Goal: Information Seeking & Learning: Check status

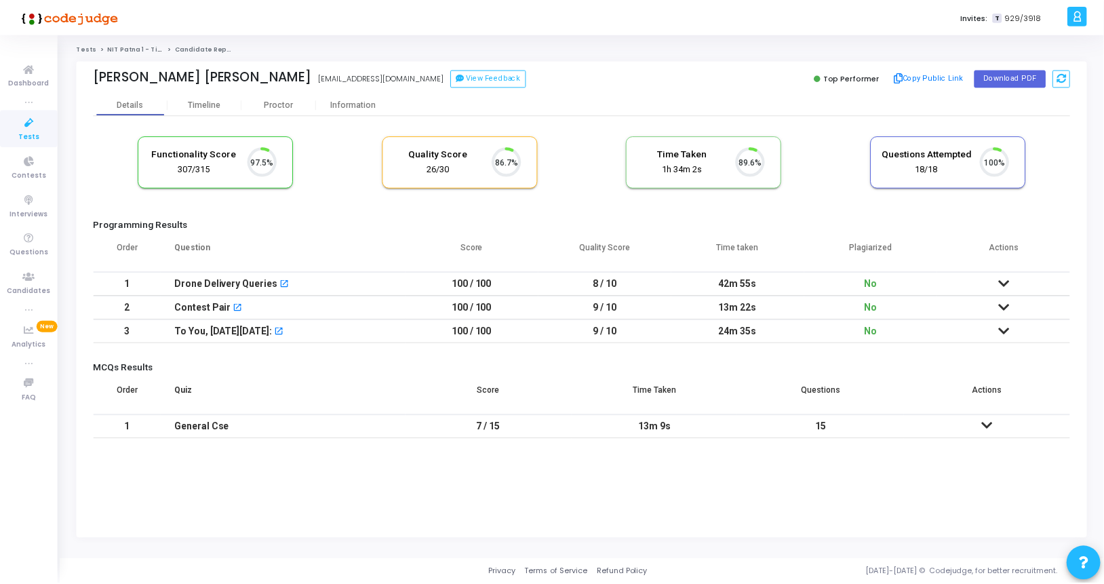
scroll to position [28, 35]
click at [281, 106] on div "Proctor" at bounding box center [280, 105] width 75 height 10
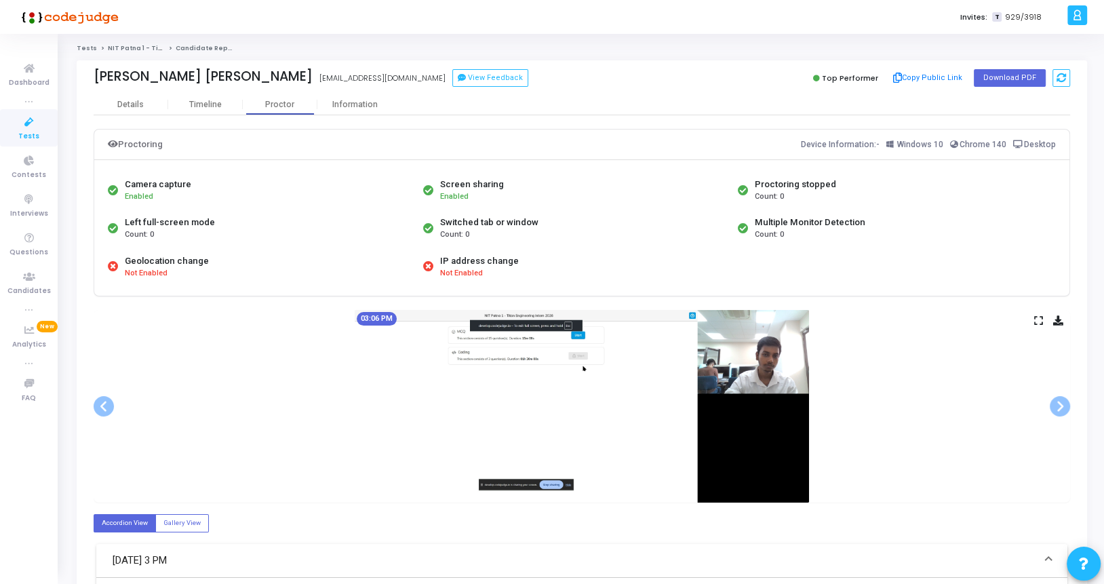
click at [1035, 319] on icon at bounding box center [1038, 320] width 9 height 7
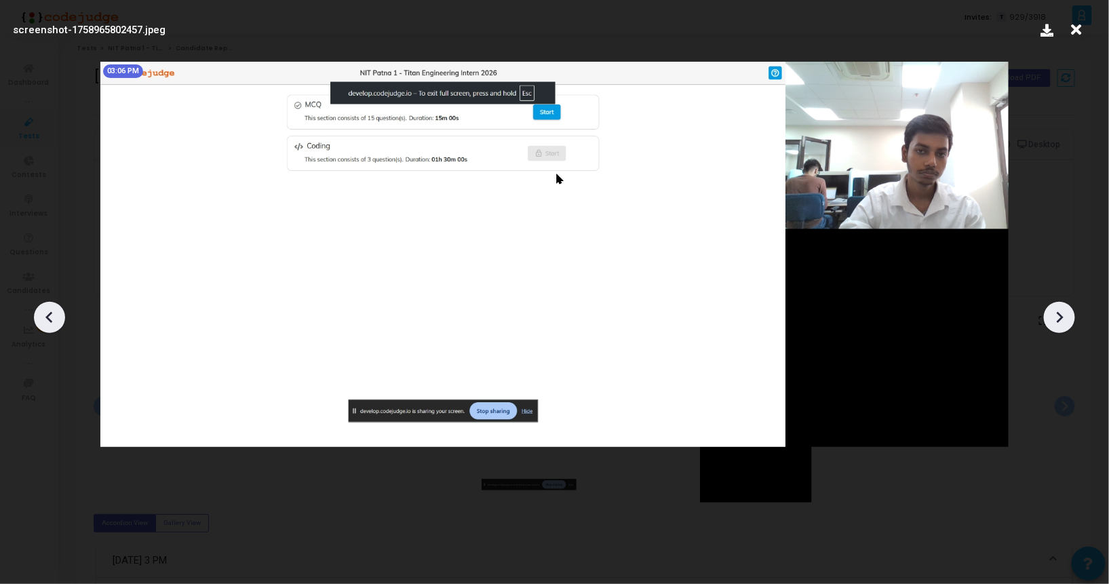
click at [1056, 317] on icon at bounding box center [1059, 317] width 20 height 20
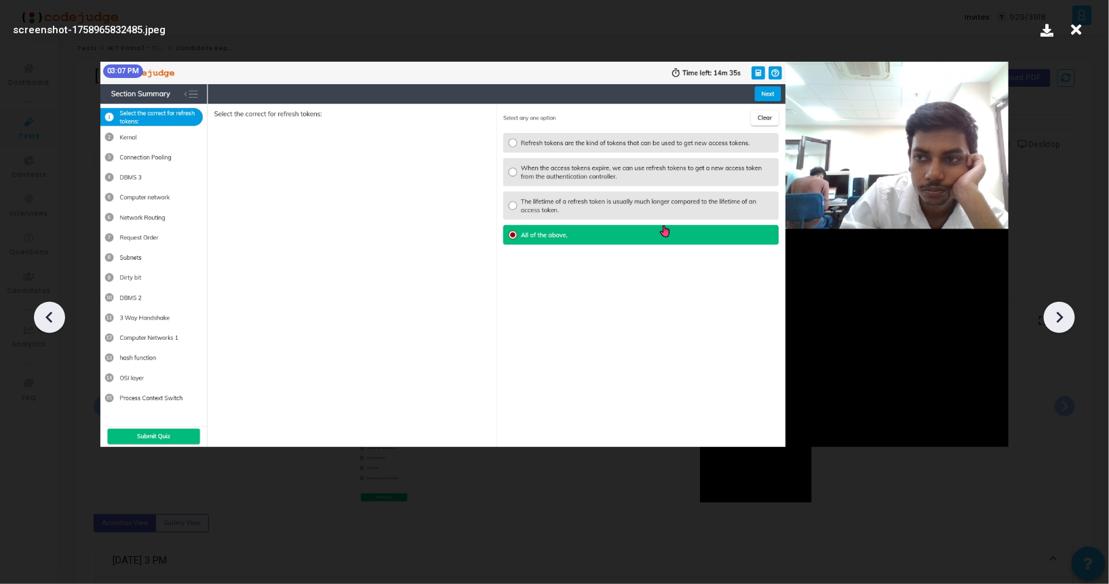
click at [1056, 317] on icon at bounding box center [1059, 317] width 20 height 20
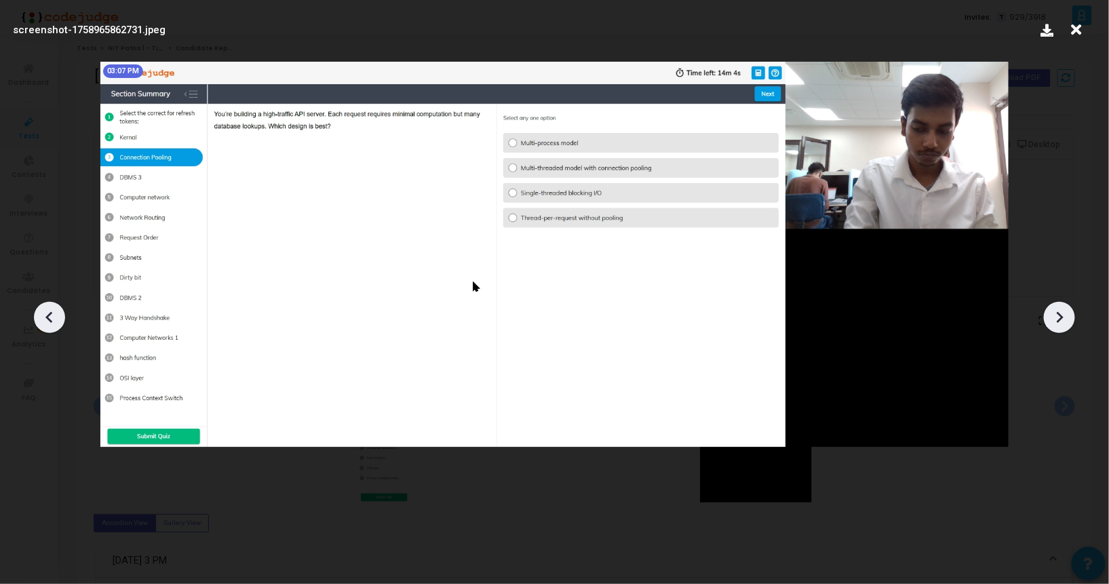
click at [1056, 317] on icon at bounding box center [1059, 317] width 20 height 20
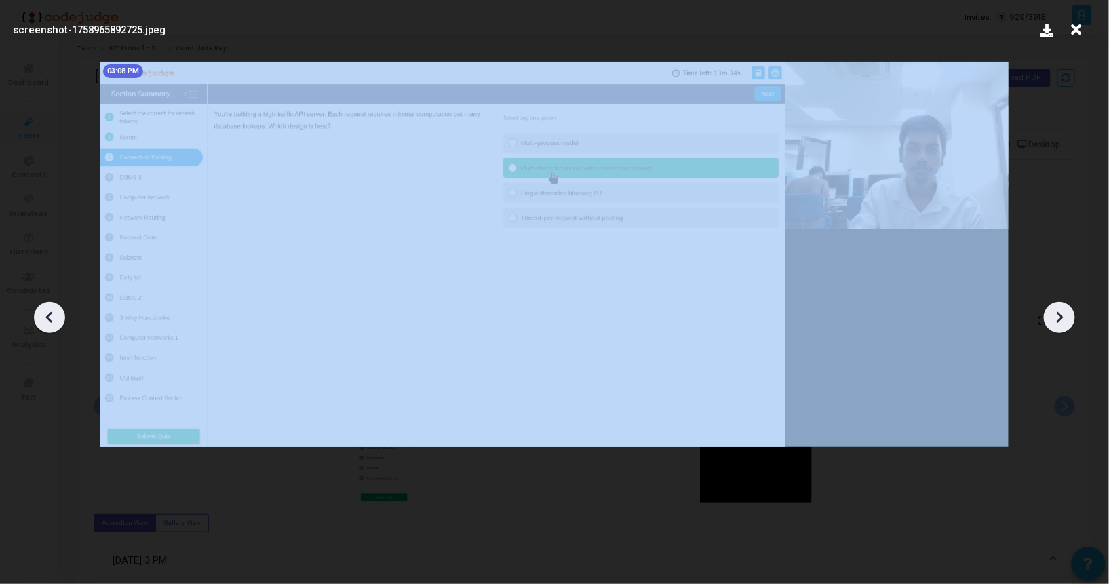
click at [1056, 317] on icon at bounding box center [1059, 317] width 20 height 20
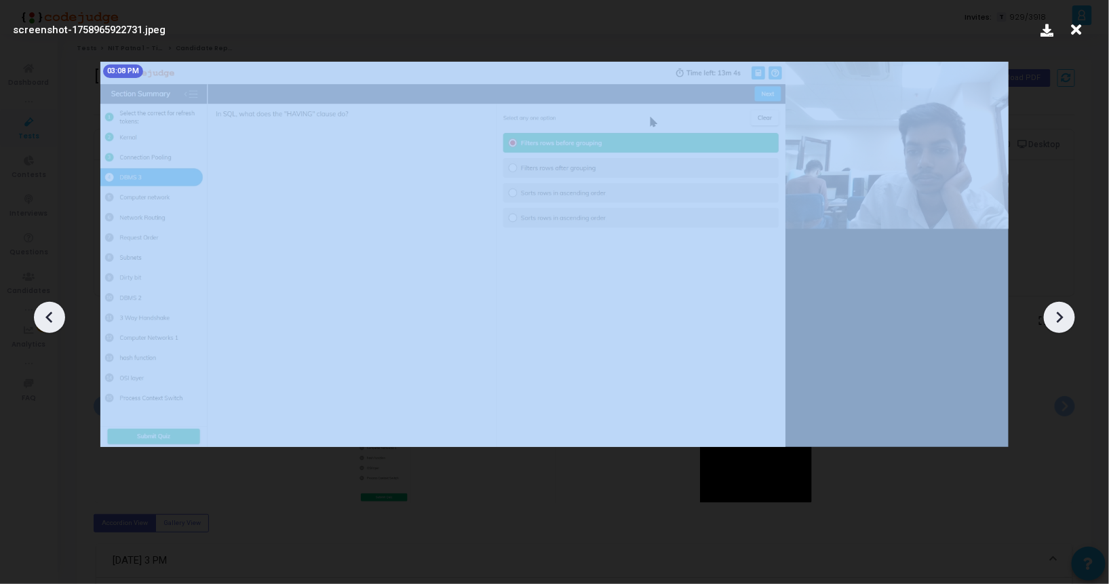
click at [1056, 317] on icon at bounding box center [1059, 317] width 20 height 20
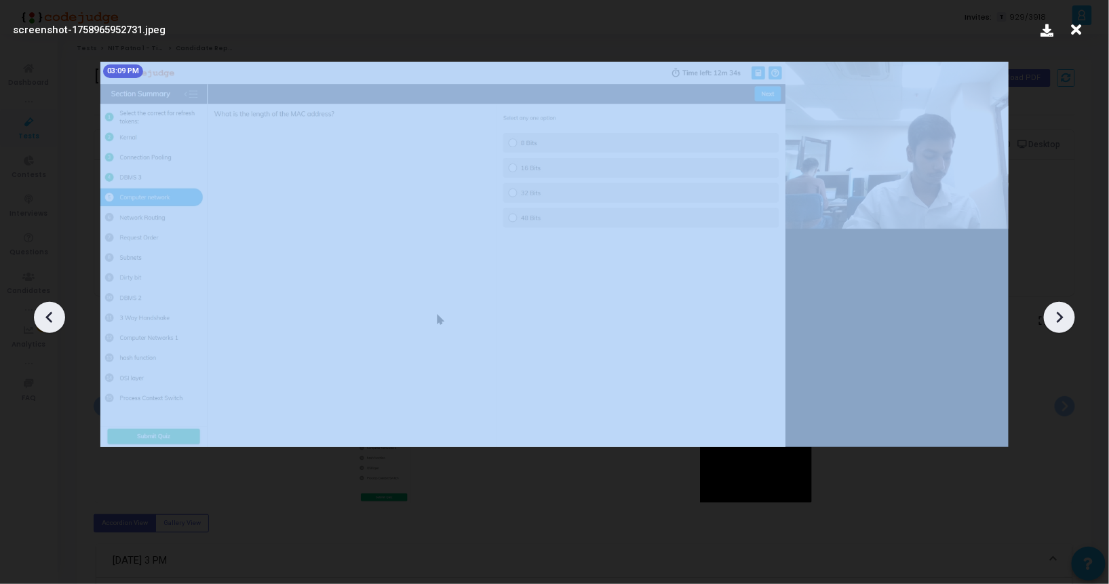
click at [1056, 317] on icon at bounding box center [1059, 317] width 20 height 20
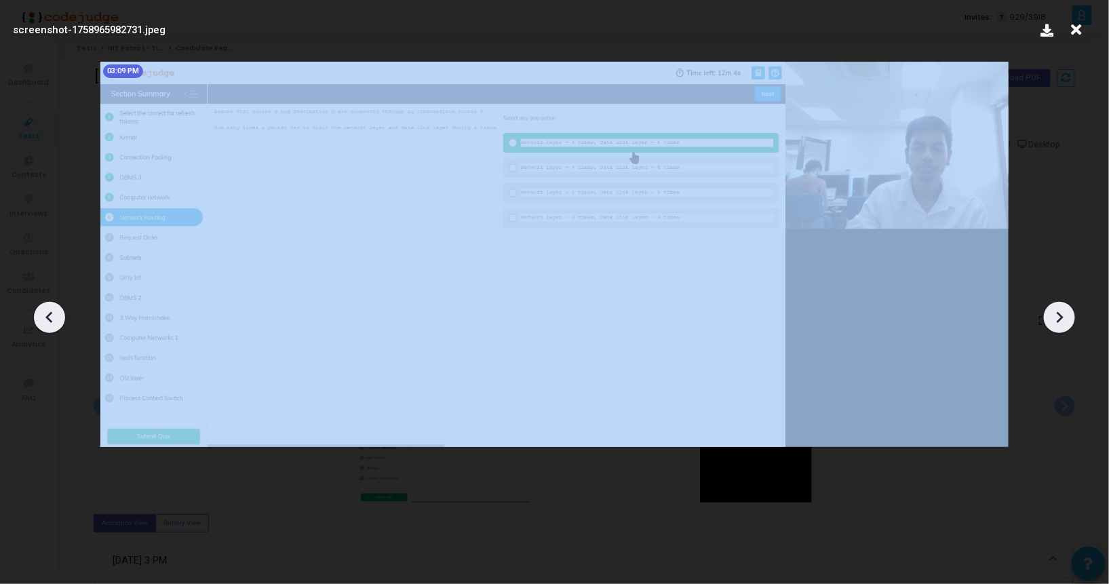
click at [1056, 317] on icon at bounding box center [1059, 317] width 20 height 20
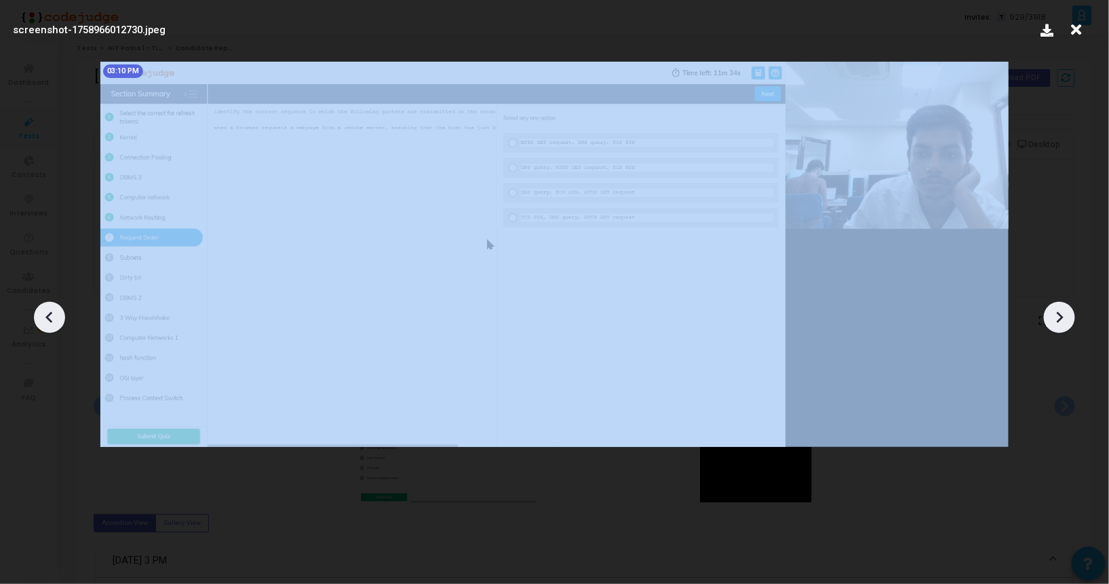
click at [1056, 317] on icon at bounding box center [1059, 317] width 20 height 20
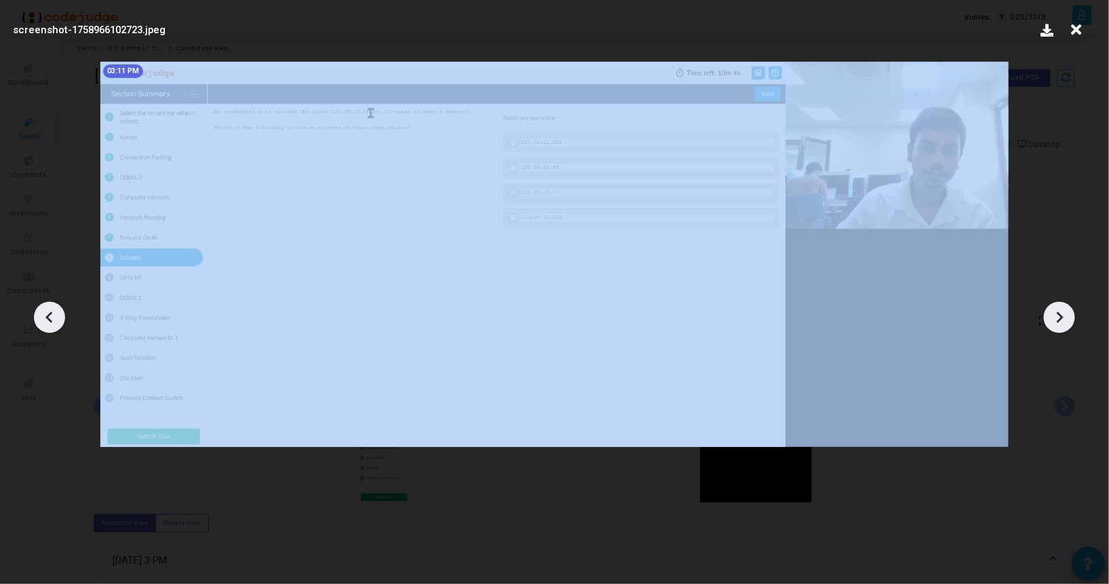
click at [1056, 317] on icon at bounding box center [1059, 317] width 20 height 20
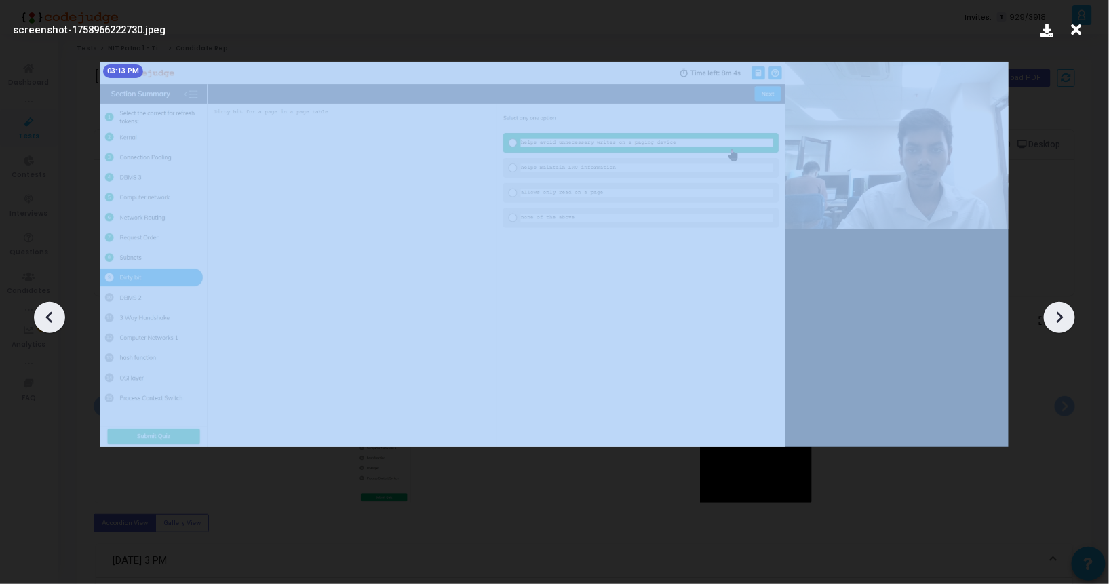
click at [1056, 317] on icon at bounding box center [1059, 317] width 20 height 20
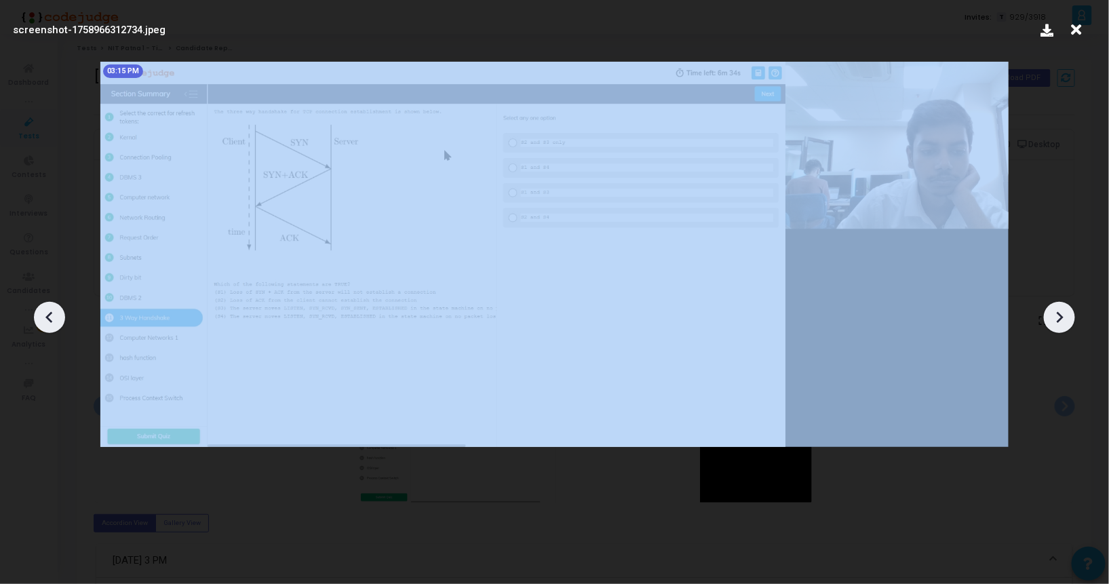
click at [1056, 317] on icon at bounding box center [1059, 317] width 20 height 20
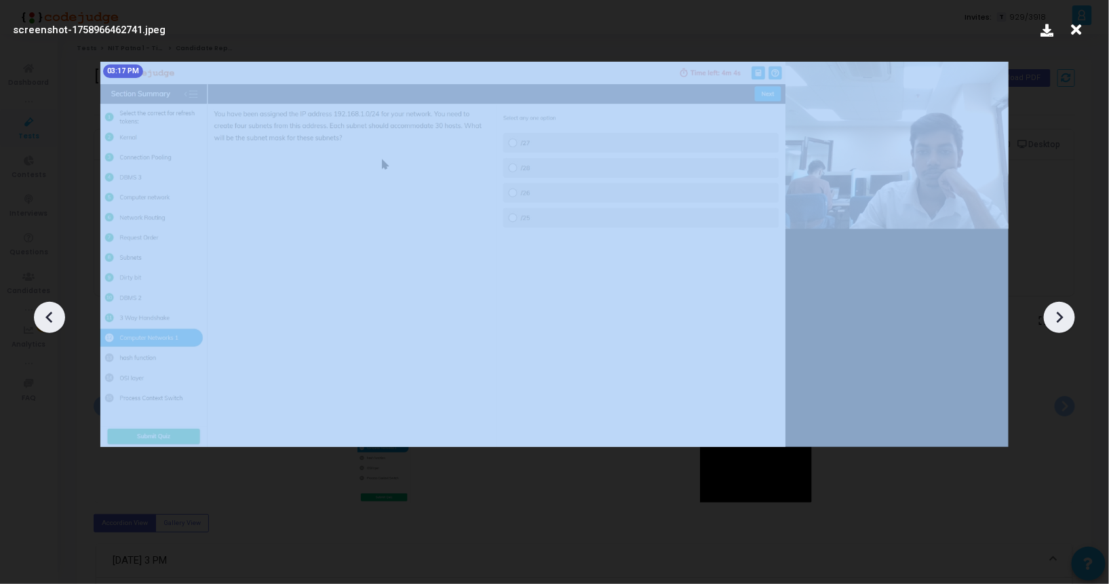
click at [1056, 317] on icon at bounding box center [1059, 317] width 20 height 20
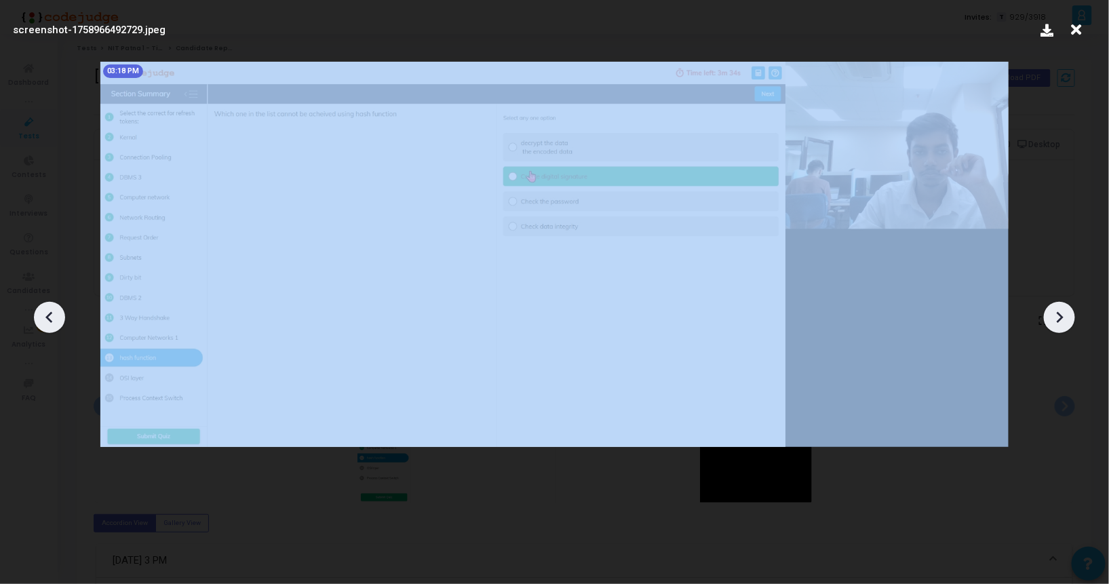
click at [1056, 317] on icon at bounding box center [1059, 317] width 20 height 20
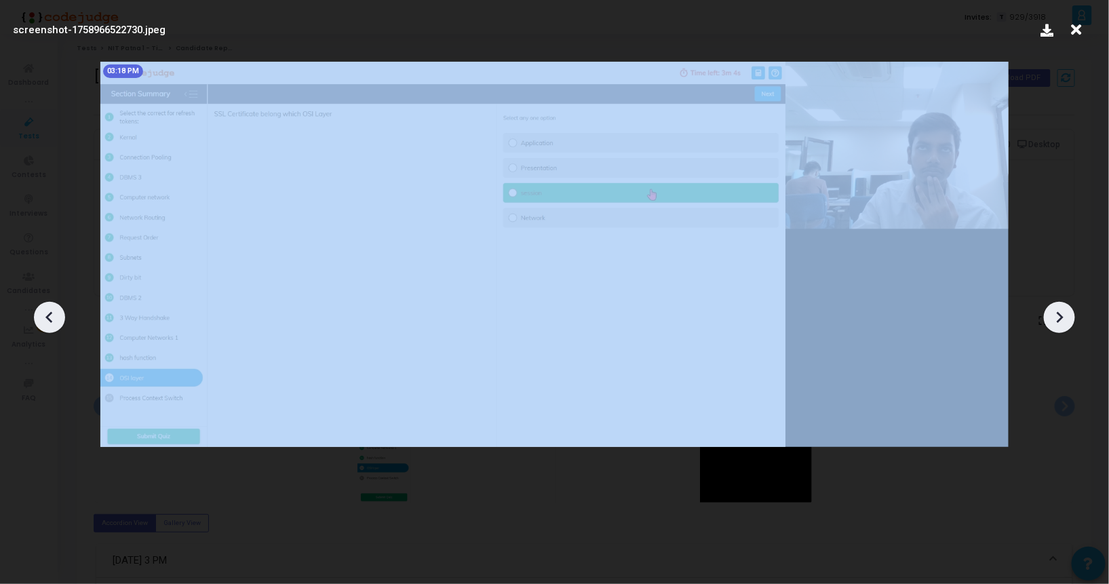
click at [1056, 317] on icon at bounding box center [1059, 317] width 20 height 20
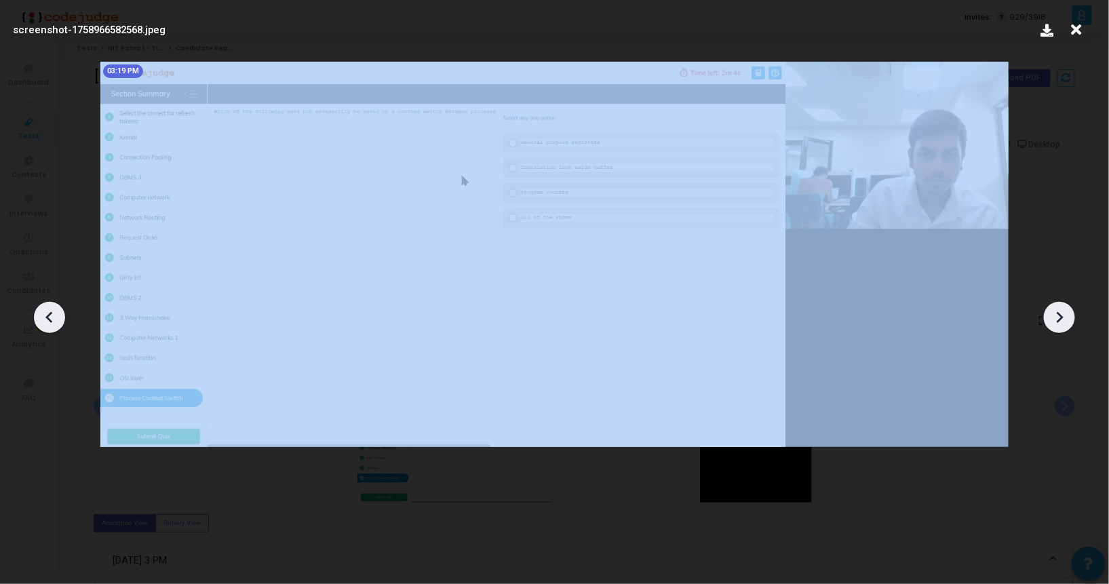
click at [1056, 317] on icon at bounding box center [1059, 317] width 20 height 20
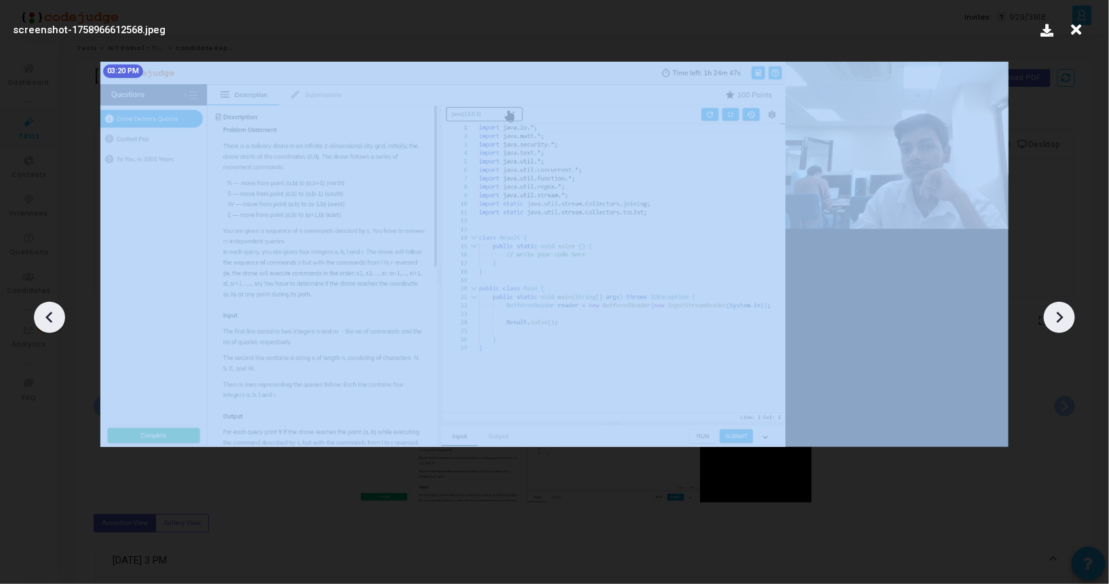
click at [1056, 317] on icon at bounding box center [1059, 317] width 20 height 20
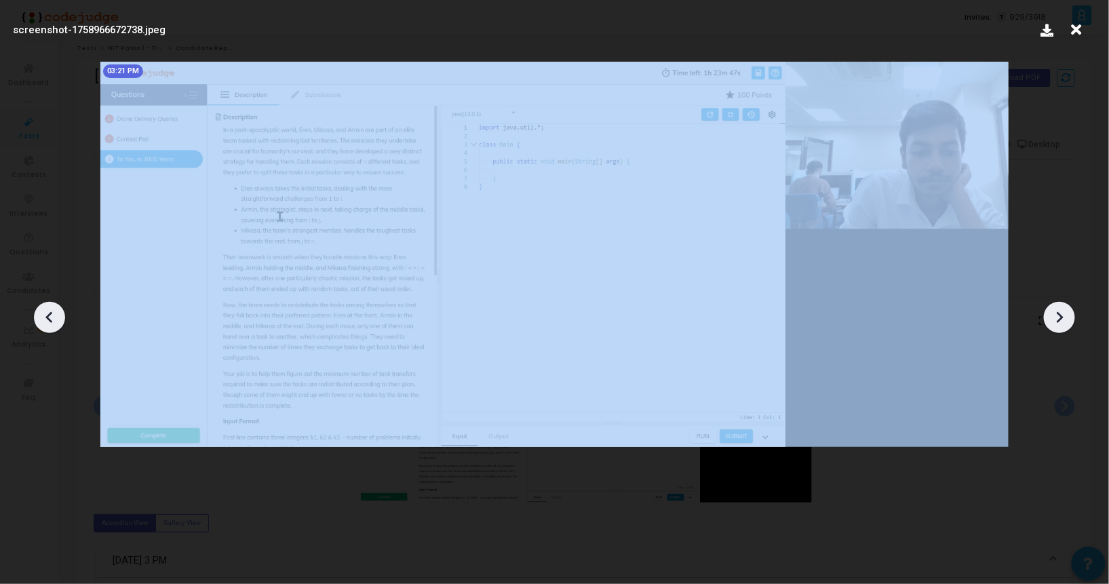
click at [1056, 317] on icon at bounding box center [1059, 317] width 20 height 20
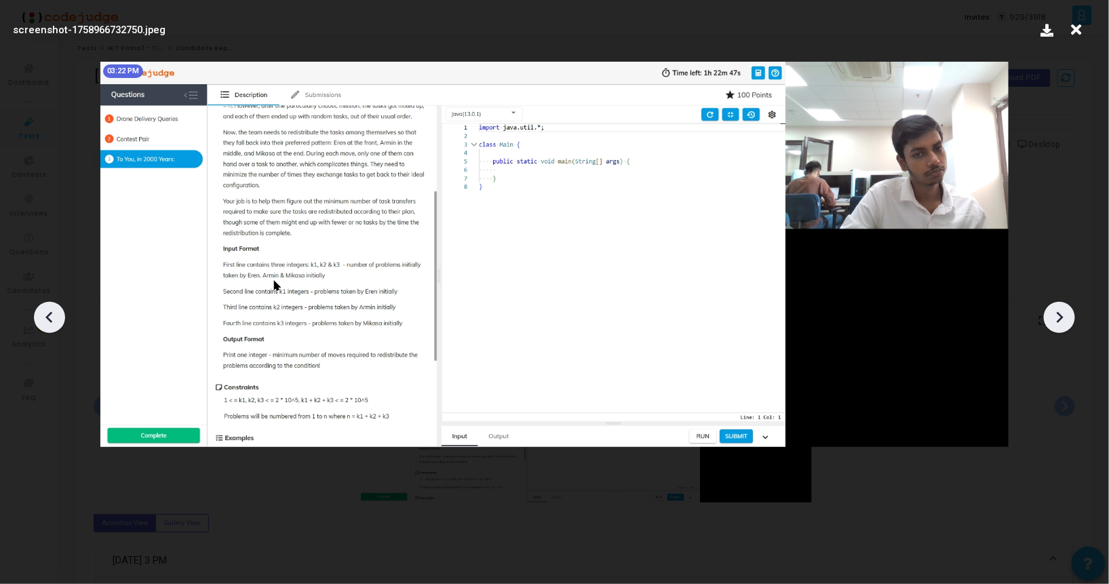
click at [1056, 317] on icon at bounding box center [1059, 317] width 20 height 20
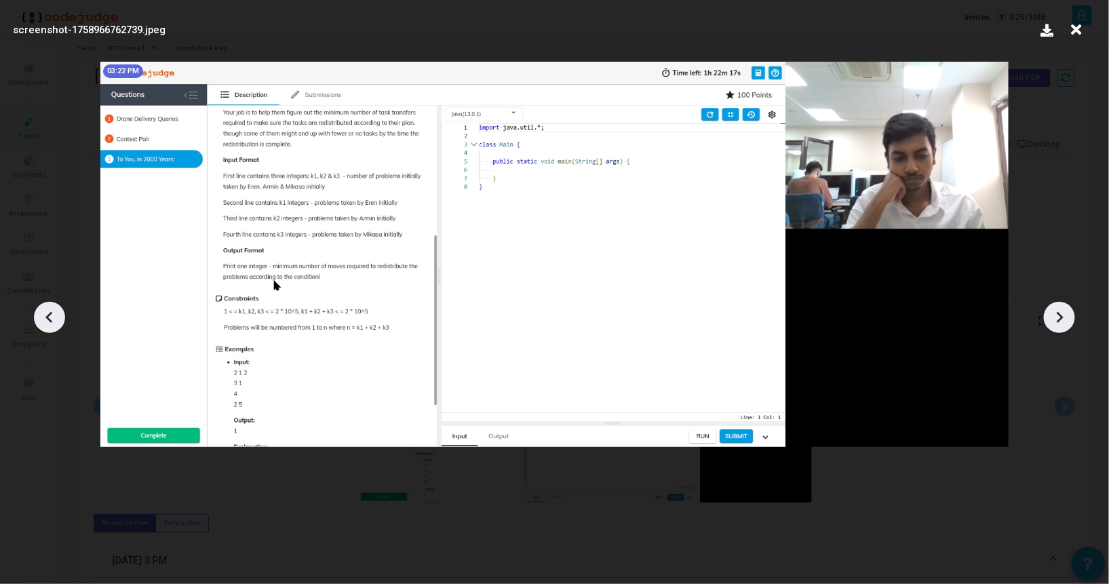
click at [1056, 317] on icon at bounding box center [1059, 317] width 20 height 20
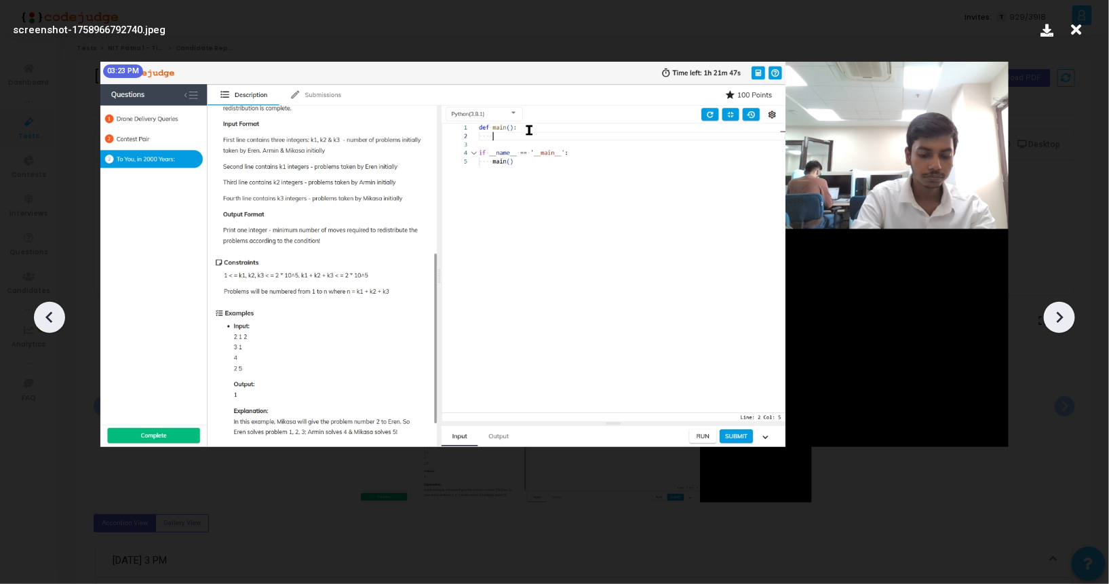
click at [1056, 317] on icon at bounding box center [1059, 317] width 20 height 20
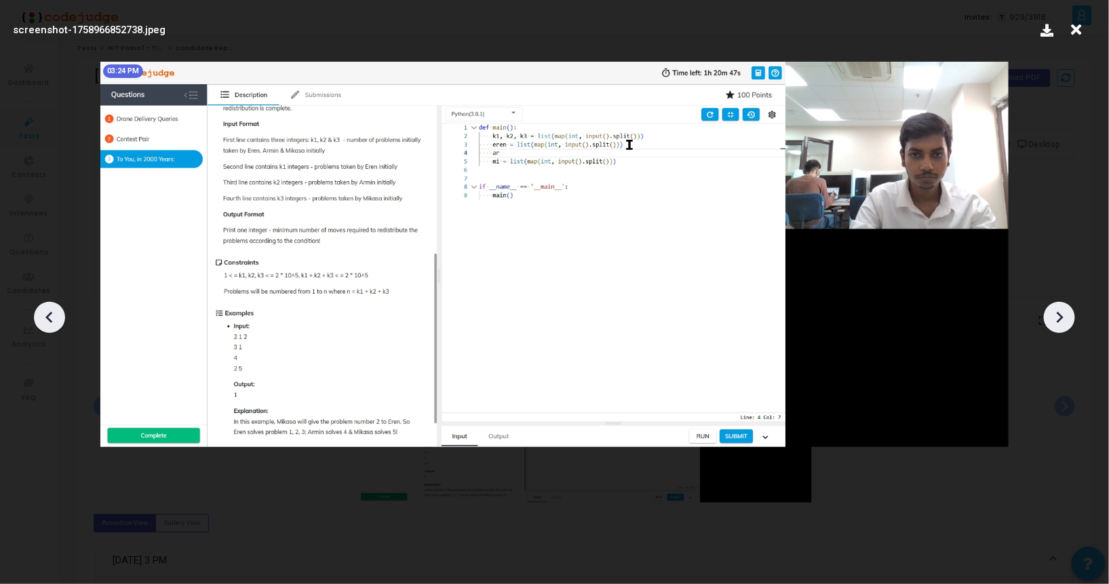
click at [1056, 317] on icon at bounding box center [1059, 317] width 20 height 20
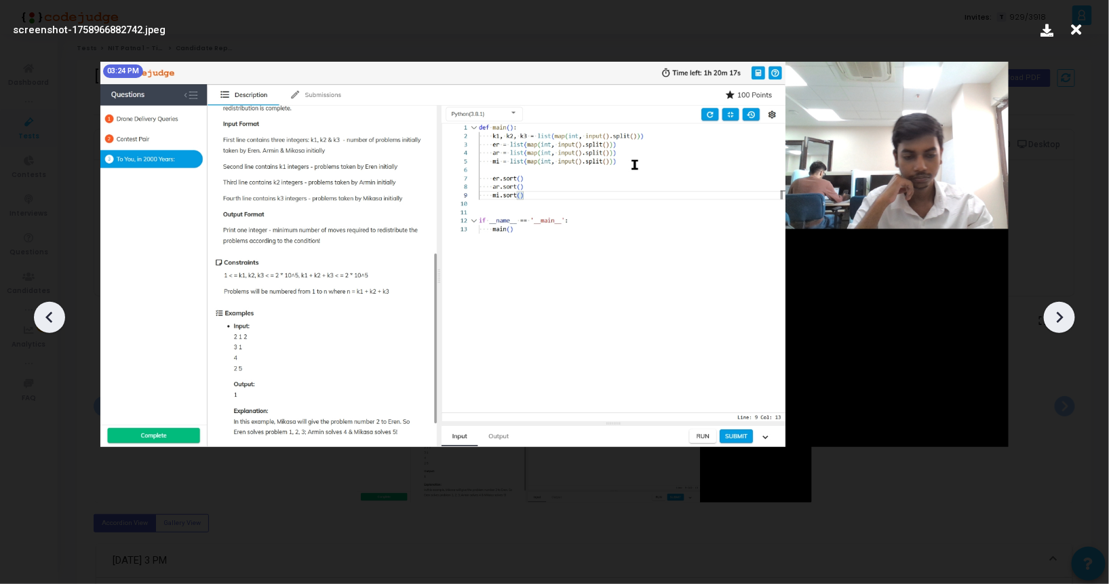
click at [1056, 317] on icon at bounding box center [1059, 317] width 20 height 20
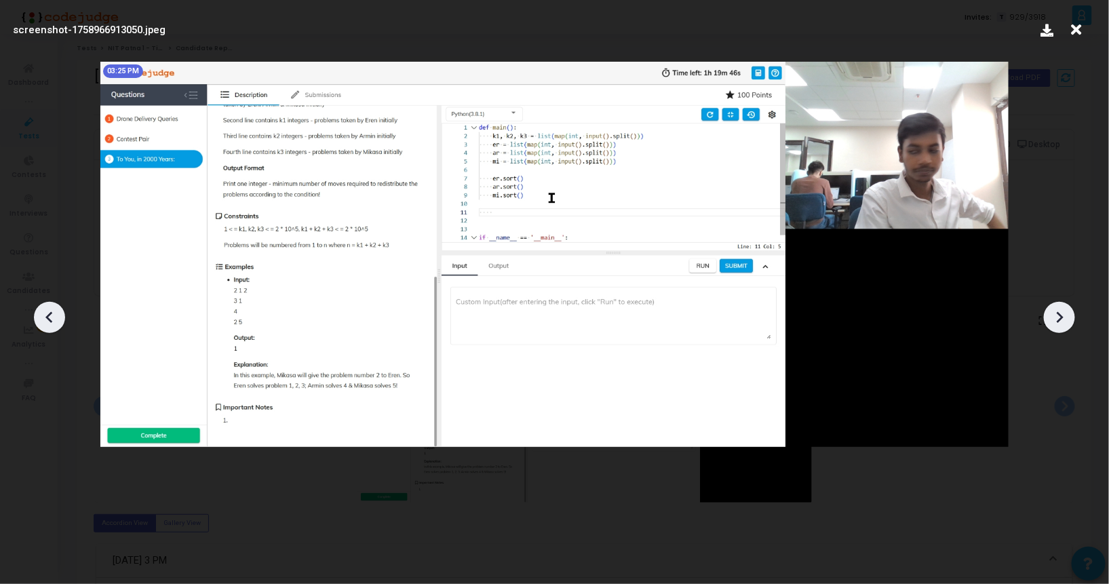
click at [1056, 317] on icon at bounding box center [1059, 317] width 20 height 20
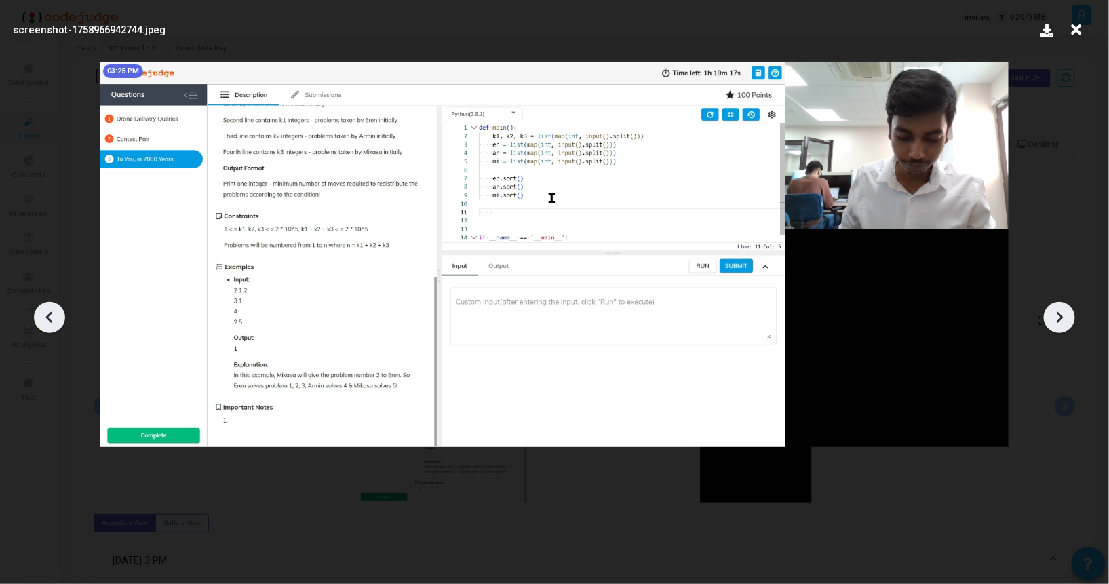
click at [1056, 317] on icon at bounding box center [1059, 317] width 20 height 20
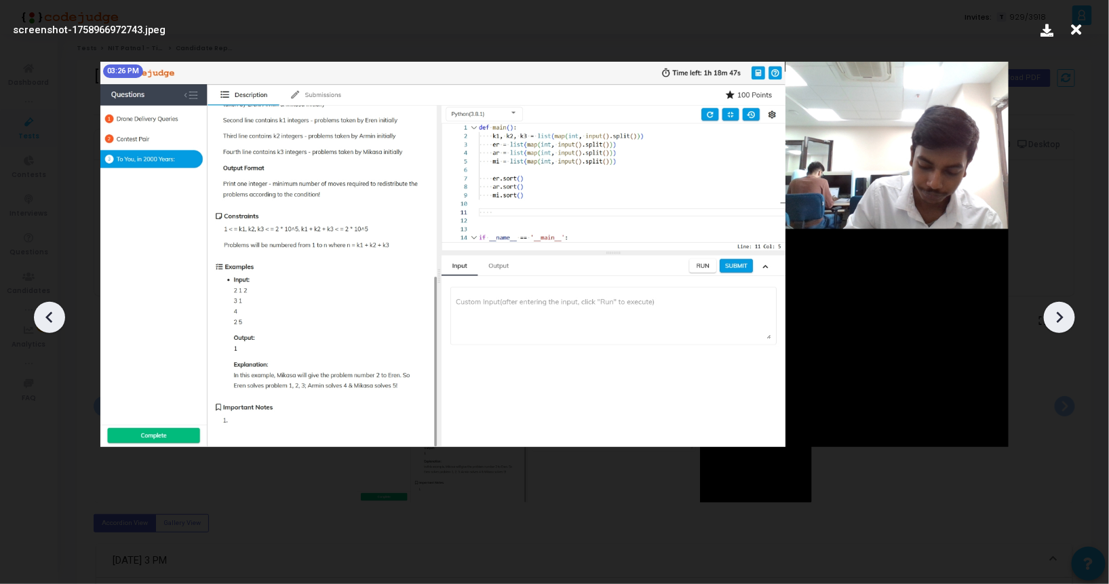
click at [1056, 317] on icon at bounding box center [1059, 317] width 20 height 20
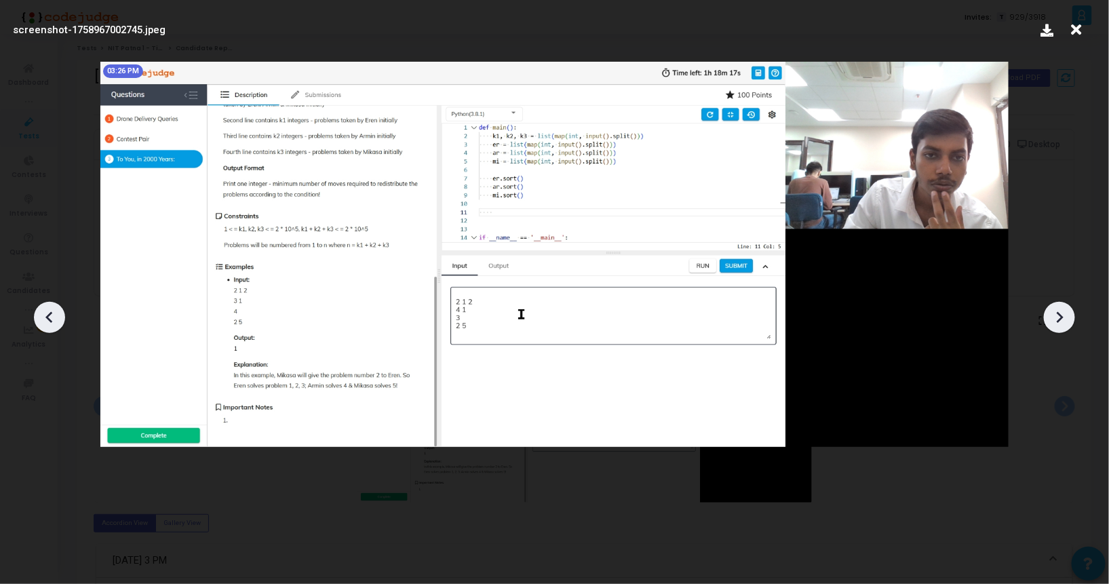
click at [1056, 317] on icon at bounding box center [1059, 317] width 20 height 20
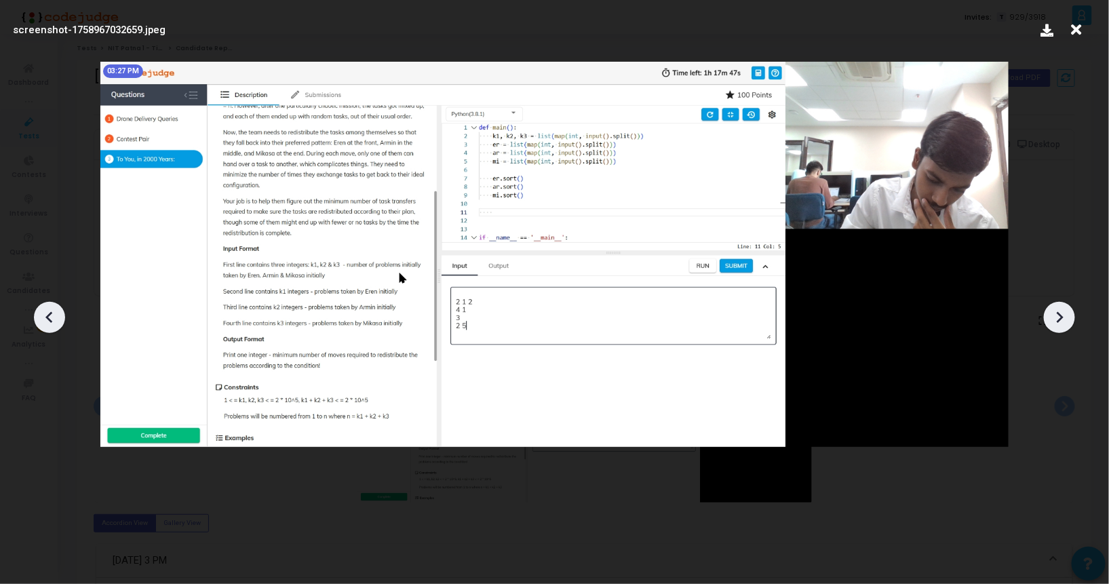
click at [1056, 317] on icon at bounding box center [1059, 317] width 20 height 20
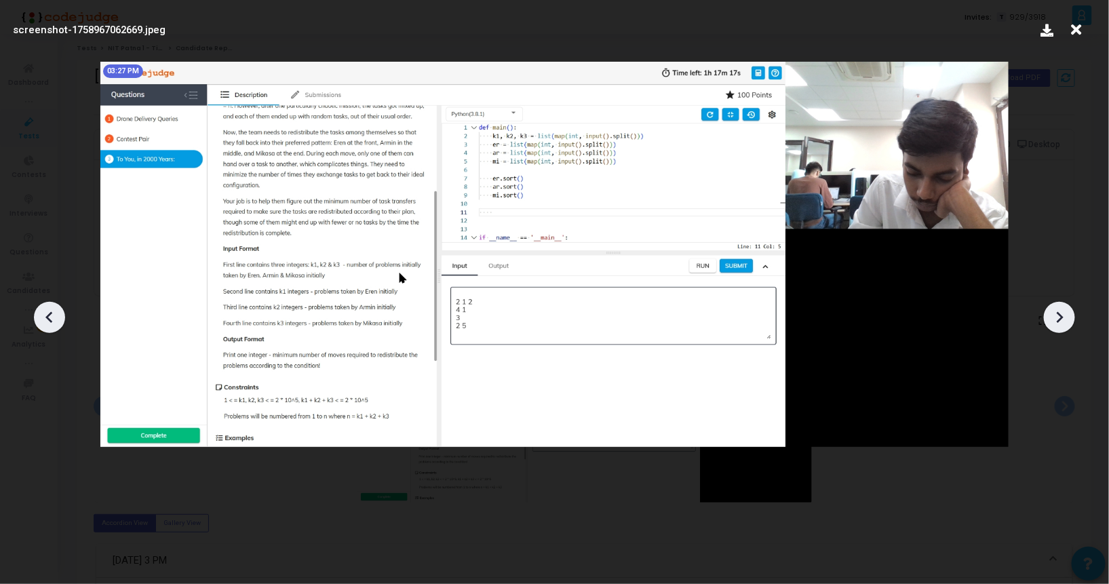
click at [1056, 317] on icon at bounding box center [1059, 317] width 20 height 20
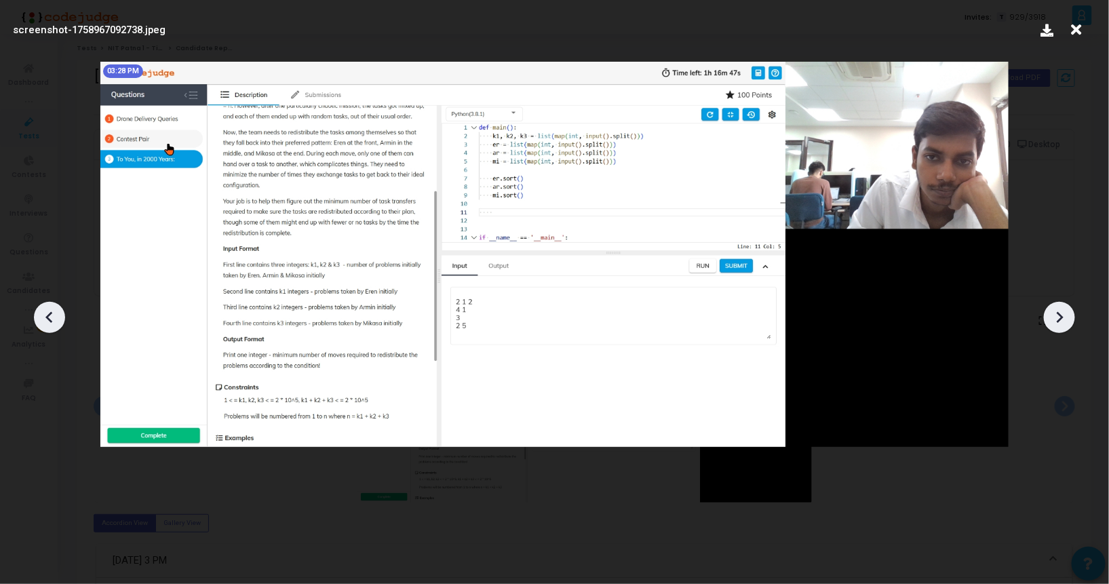
click at [1056, 317] on icon at bounding box center [1059, 317] width 20 height 20
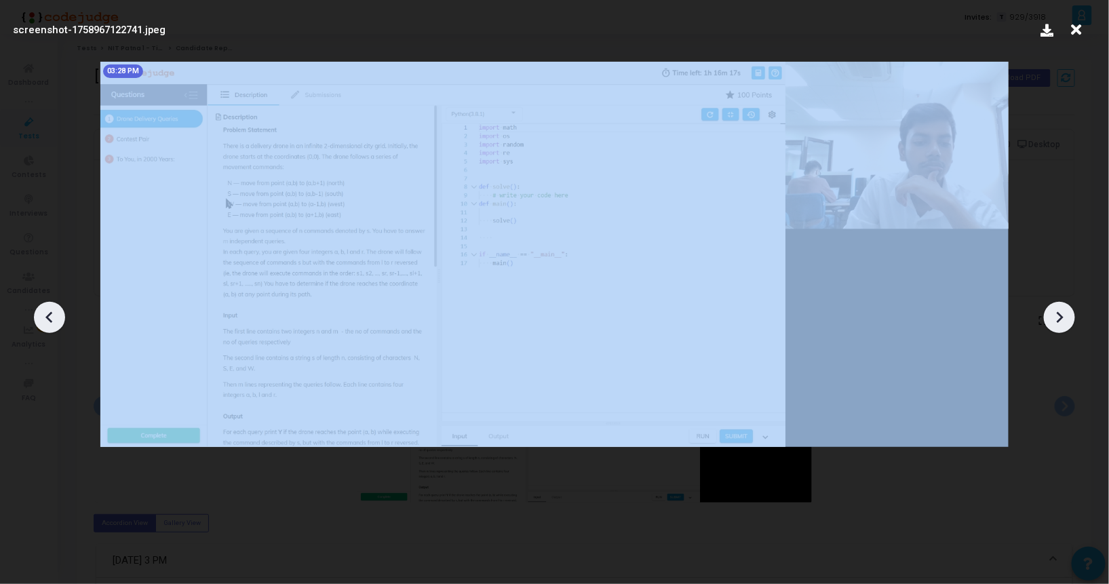
click at [1056, 317] on icon at bounding box center [1059, 317] width 20 height 20
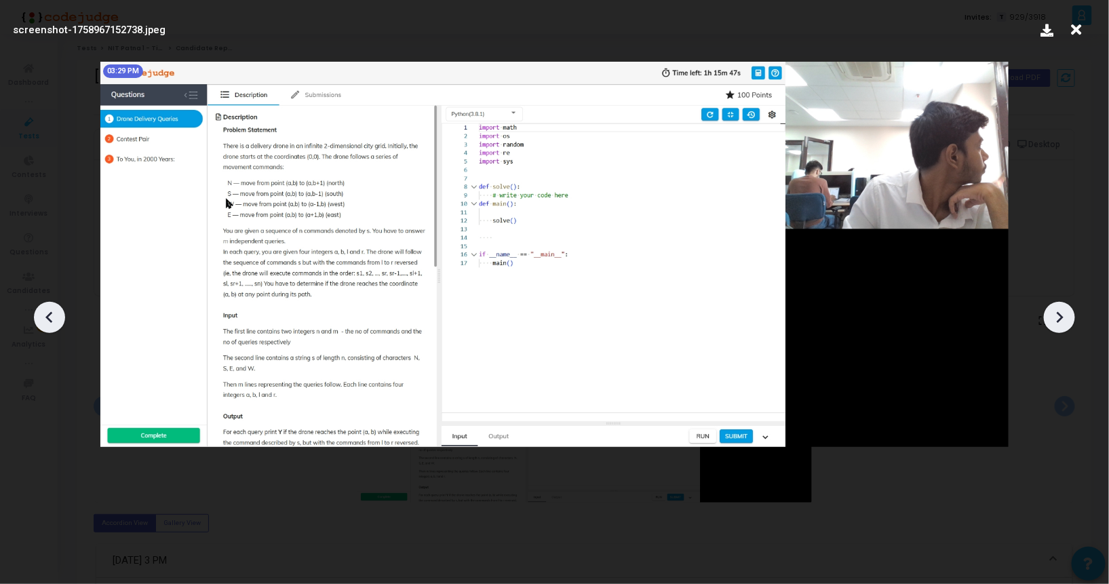
click at [1056, 317] on icon at bounding box center [1059, 317] width 20 height 20
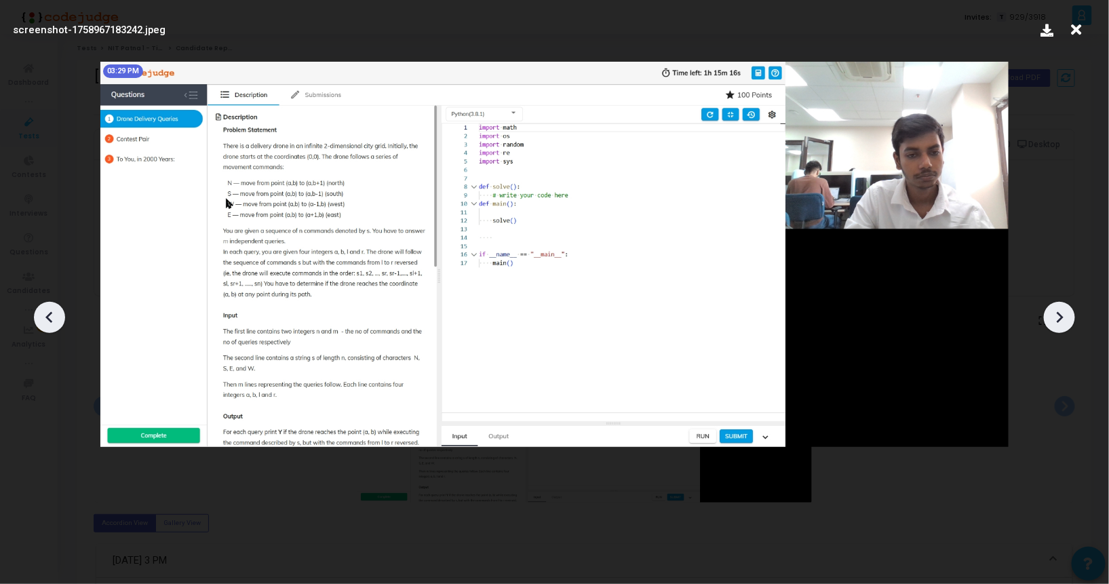
click at [1056, 317] on icon at bounding box center [1059, 317] width 20 height 20
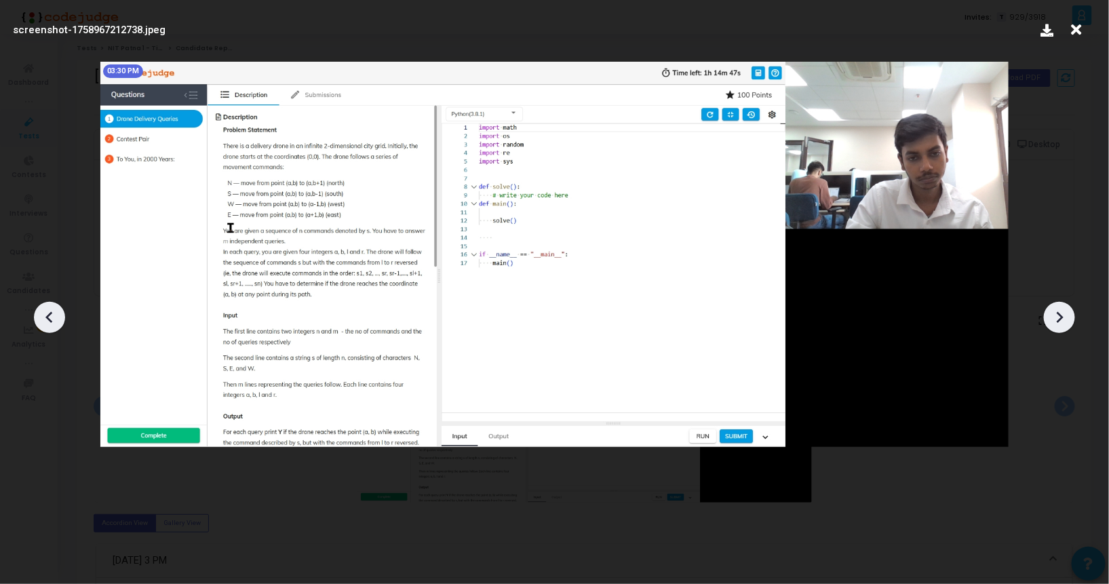
click at [1056, 317] on icon at bounding box center [1059, 317] width 20 height 20
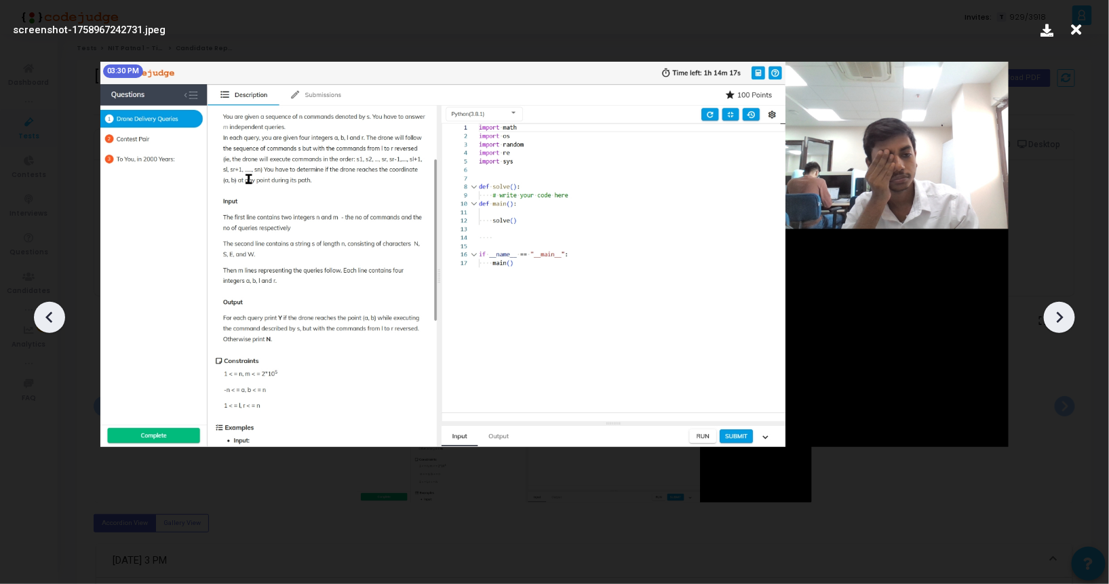
click at [1056, 317] on icon at bounding box center [1059, 317] width 20 height 20
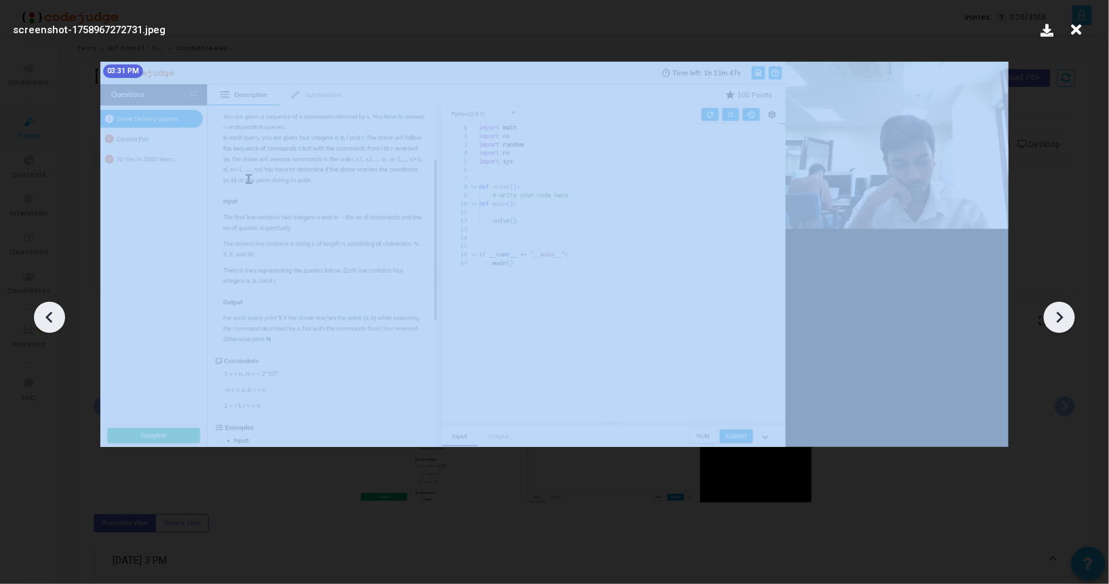
click at [1056, 317] on icon at bounding box center [1059, 317] width 20 height 20
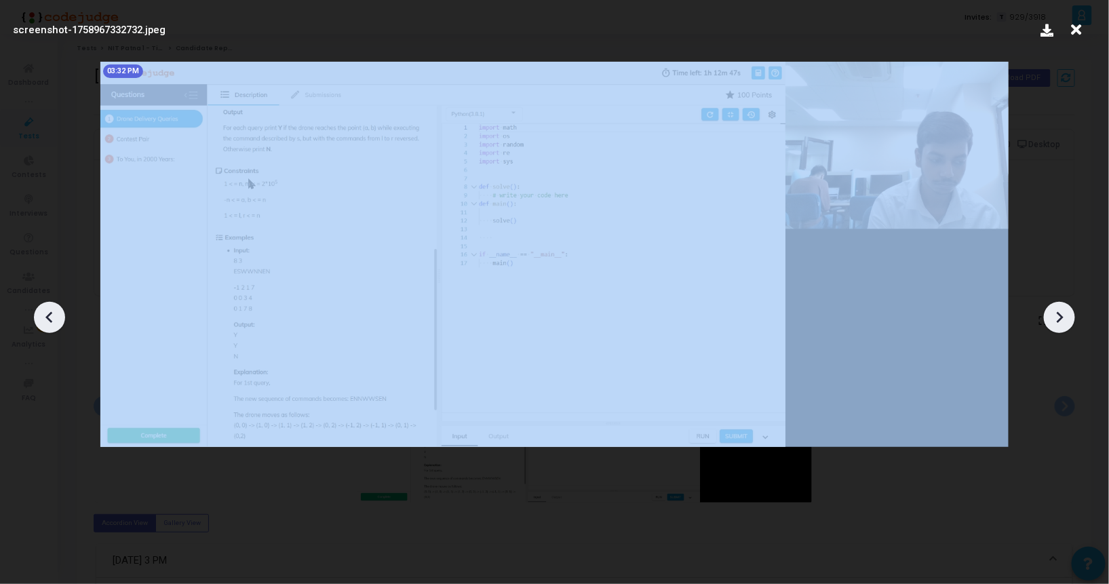
click at [1056, 317] on icon at bounding box center [1059, 317] width 20 height 20
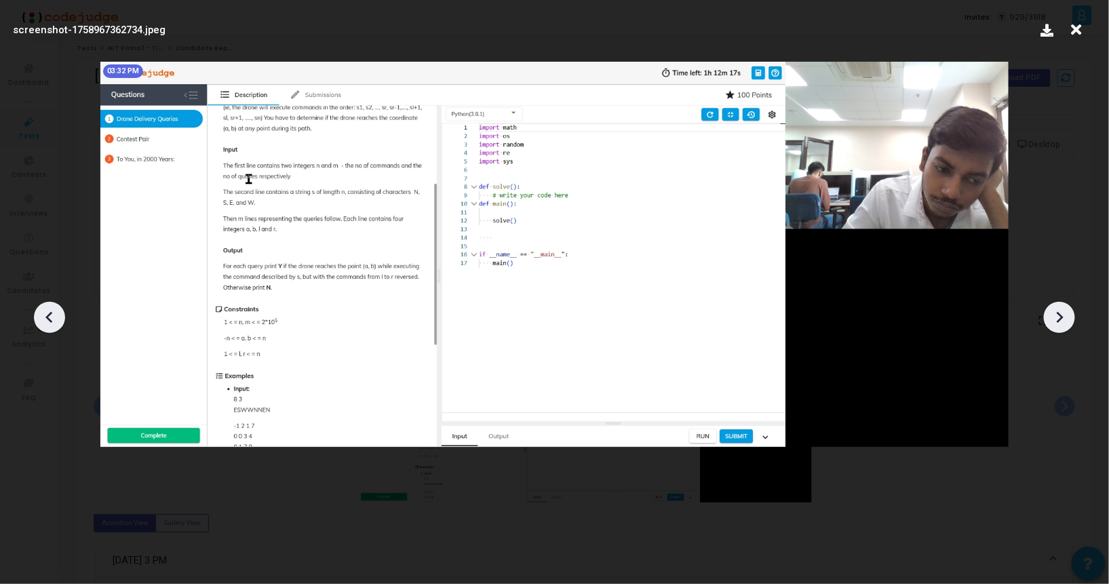
click at [1056, 317] on icon at bounding box center [1059, 317] width 20 height 20
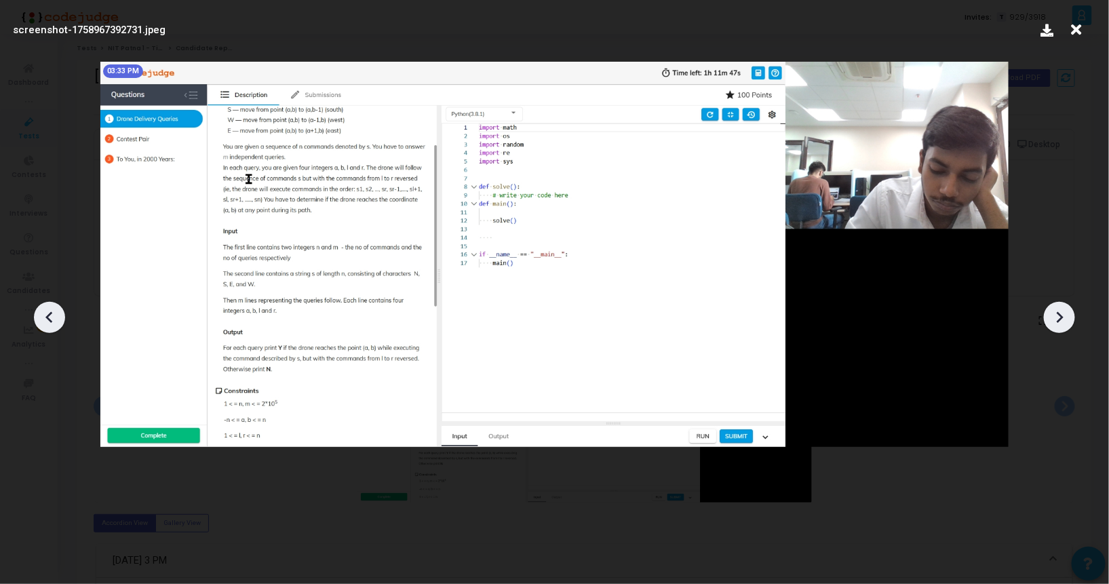
click at [1056, 317] on icon at bounding box center [1059, 317] width 20 height 20
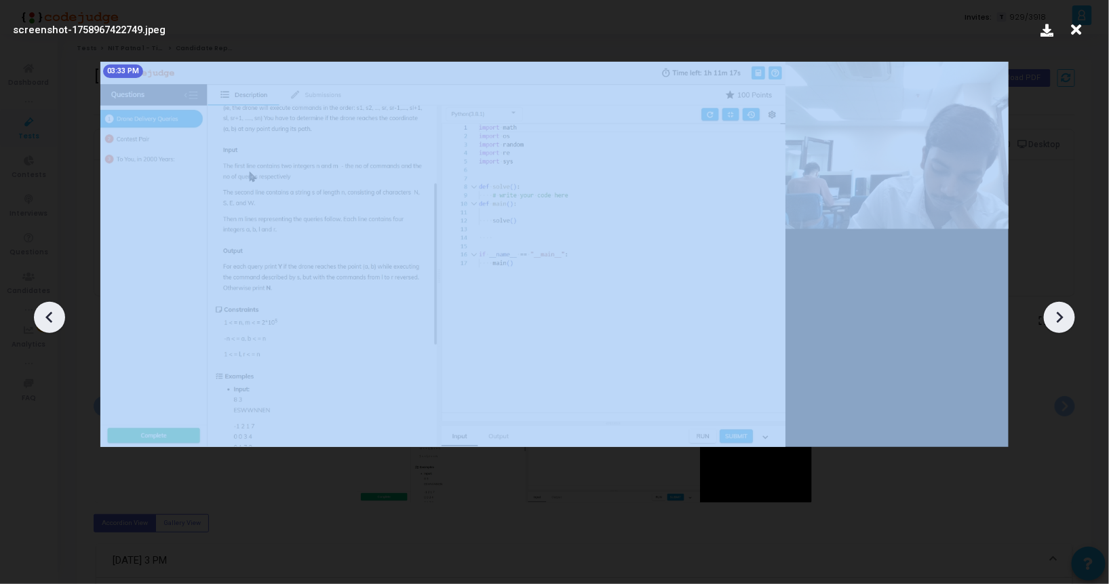
click at [1056, 317] on icon at bounding box center [1059, 317] width 20 height 20
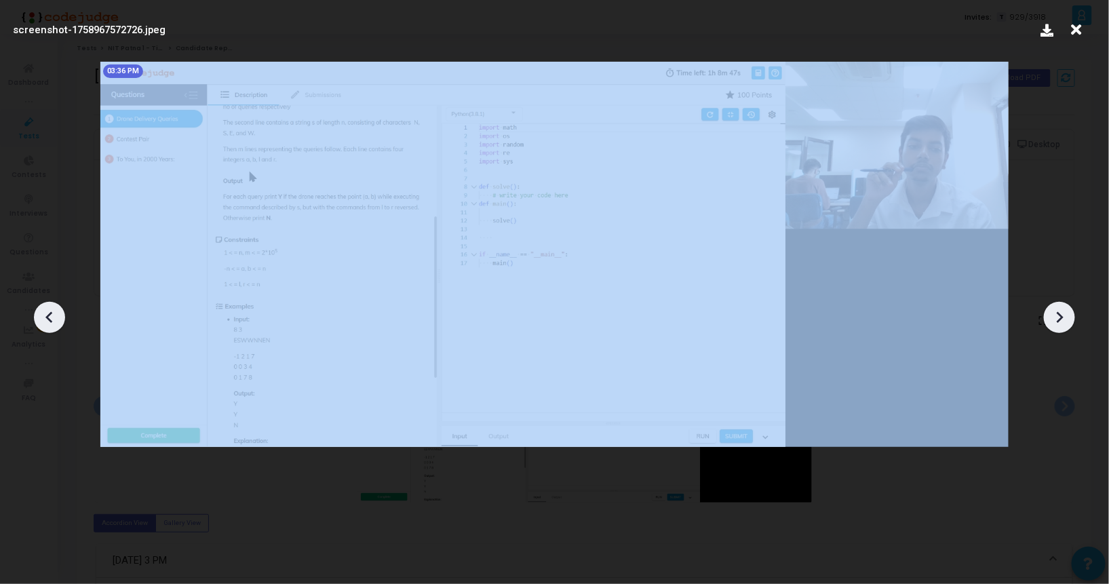
click at [1056, 317] on icon at bounding box center [1059, 317] width 20 height 20
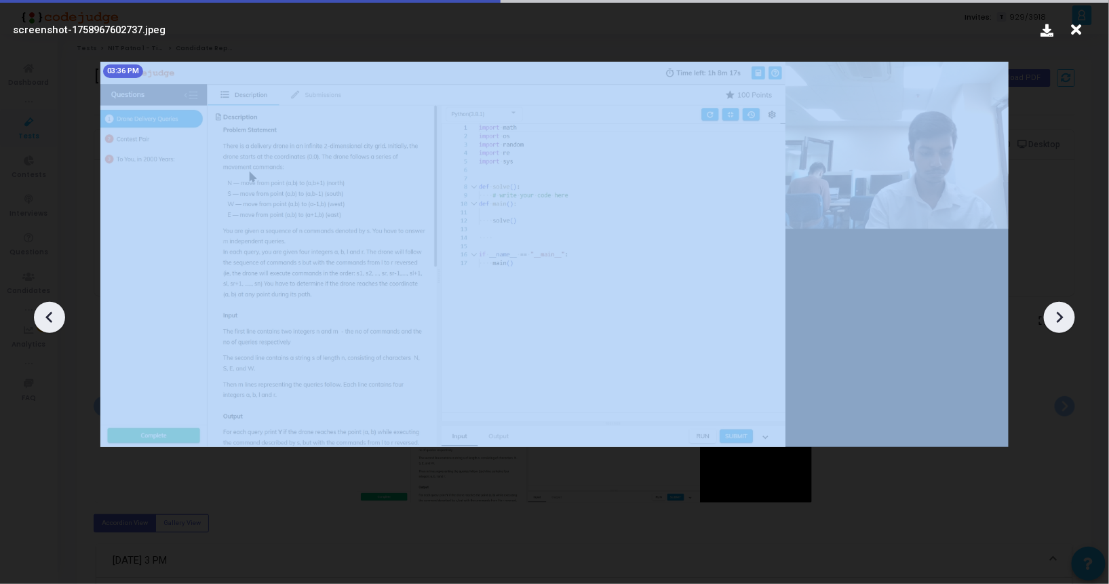
click at [1056, 317] on icon at bounding box center [1059, 317] width 20 height 20
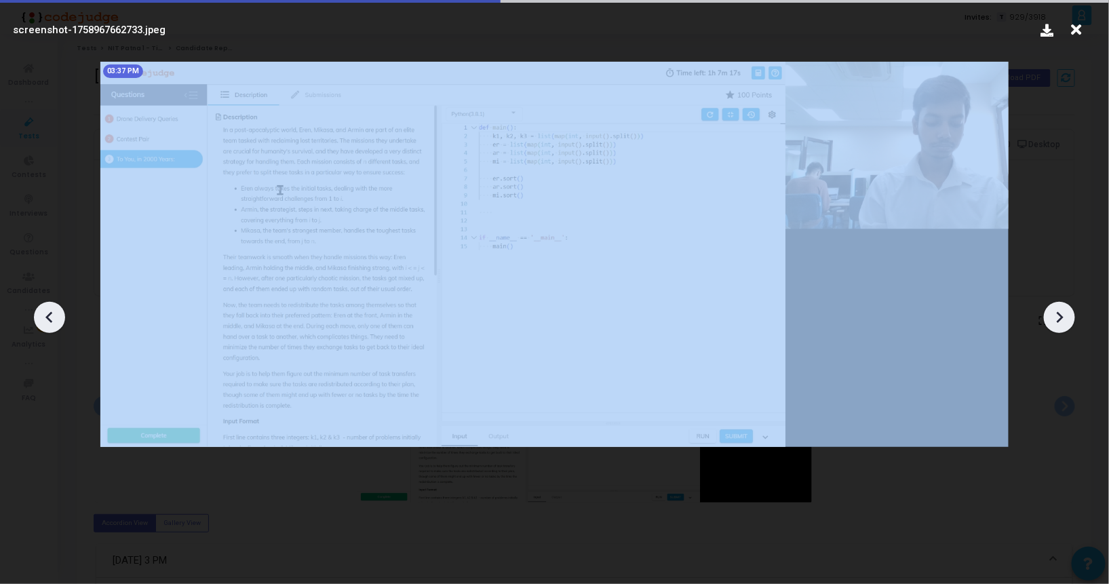
click at [1056, 317] on icon at bounding box center [1059, 317] width 20 height 20
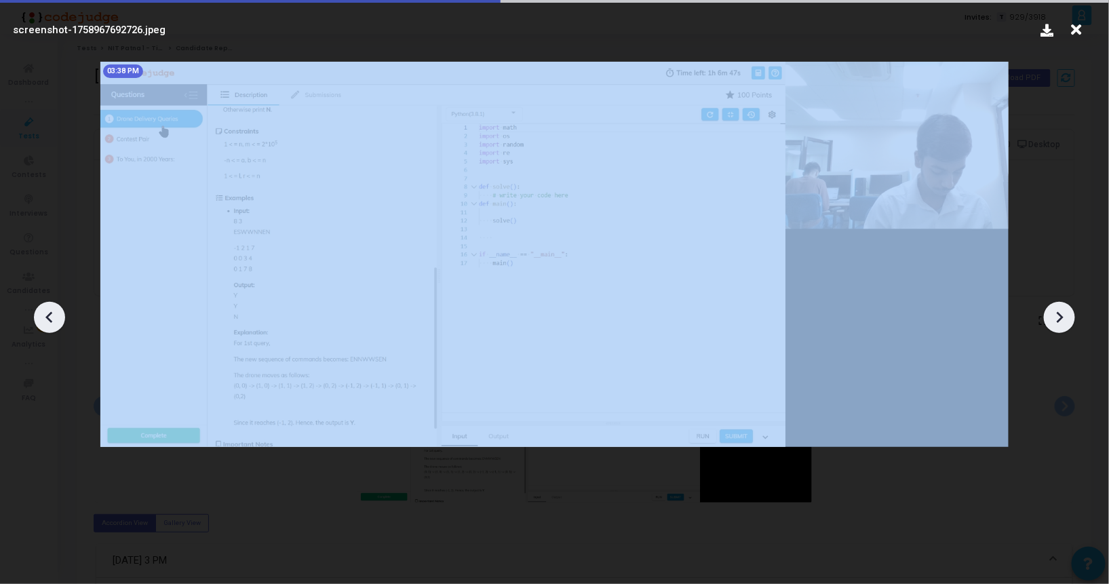
click at [1056, 317] on icon at bounding box center [1059, 317] width 20 height 20
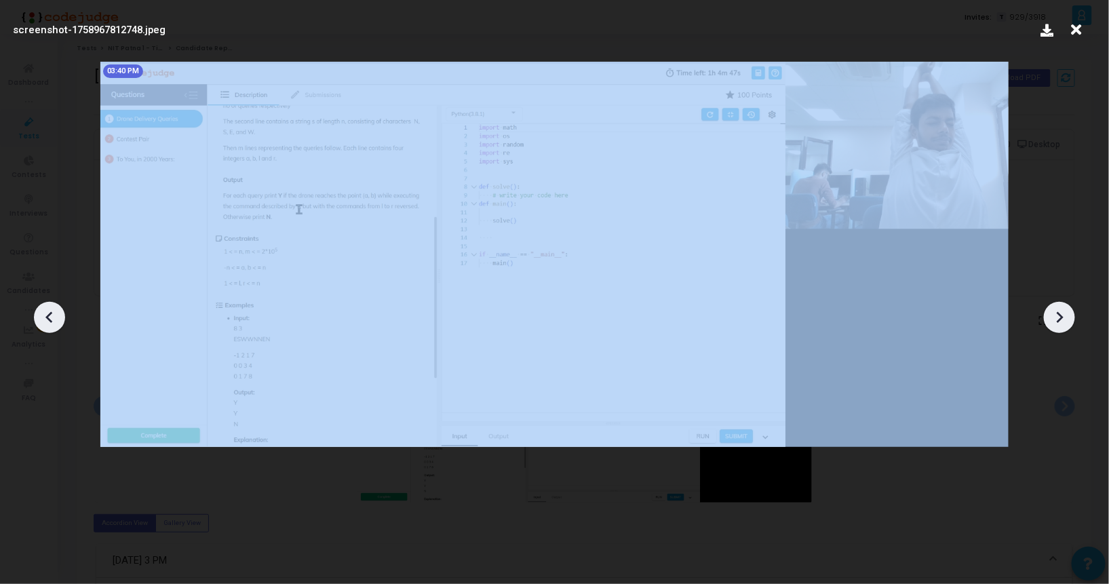
click at [1056, 317] on icon at bounding box center [1059, 317] width 20 height 20
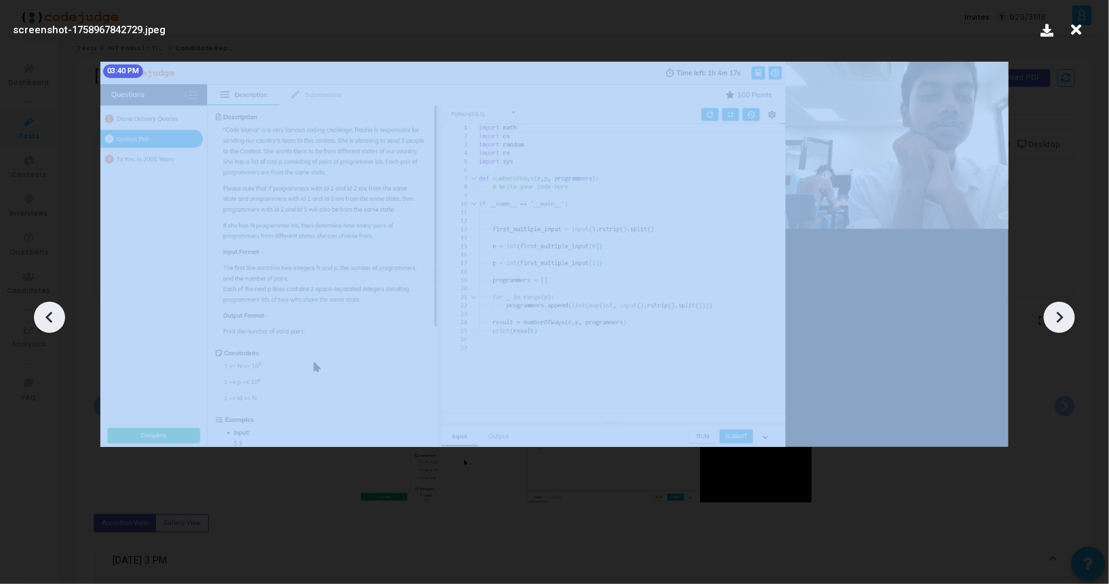
click at [1056, 317] on icon at bounding box center [1059, 317] width 20 height 20
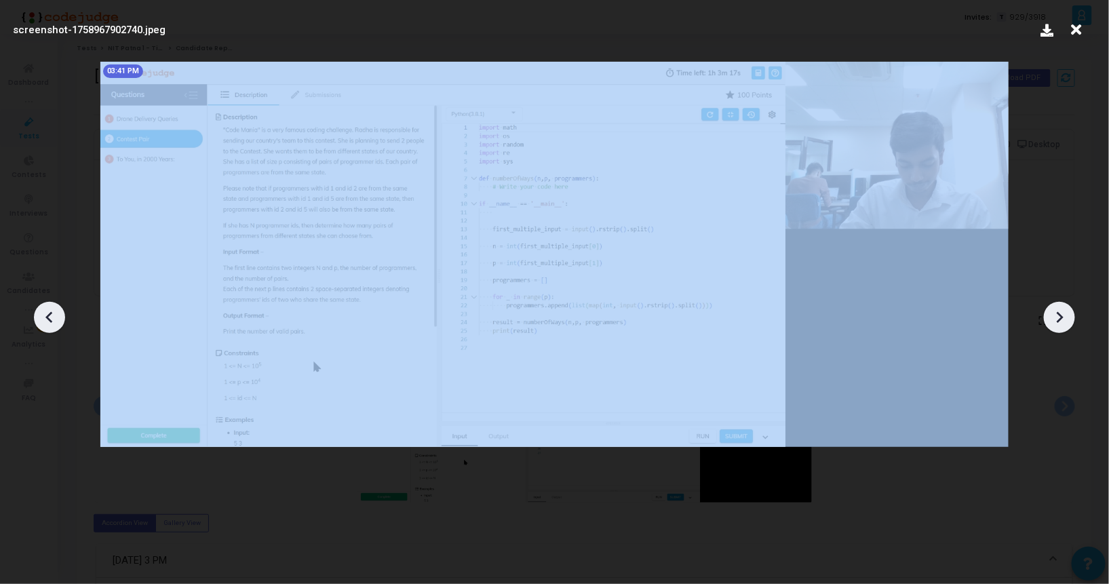
click at [1056, 317] on icon at bounding box center [1059, 317] width 20 height 20
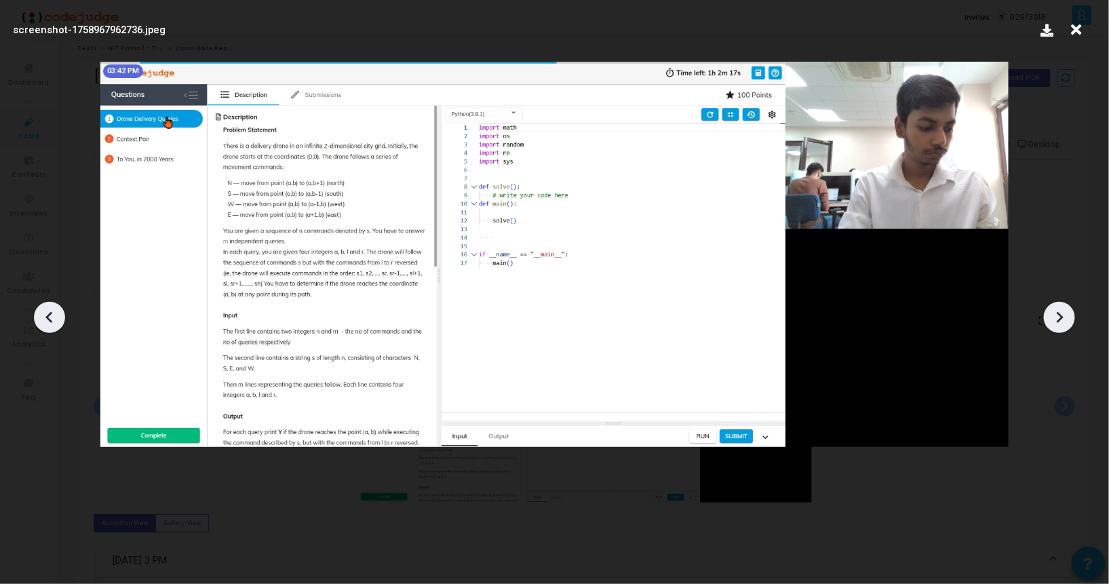
click at [1056, 317] on icon at bounding box center [1059, 317] width 20 height 20
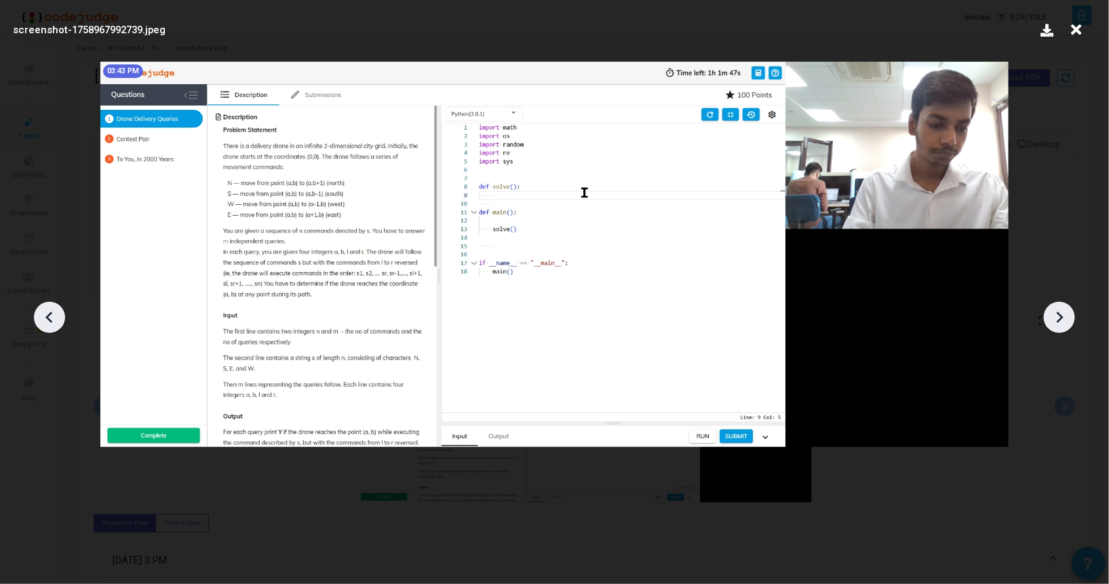
click at [1056, 317] on icon at bounding box center [1059, 317] width 20 height 20
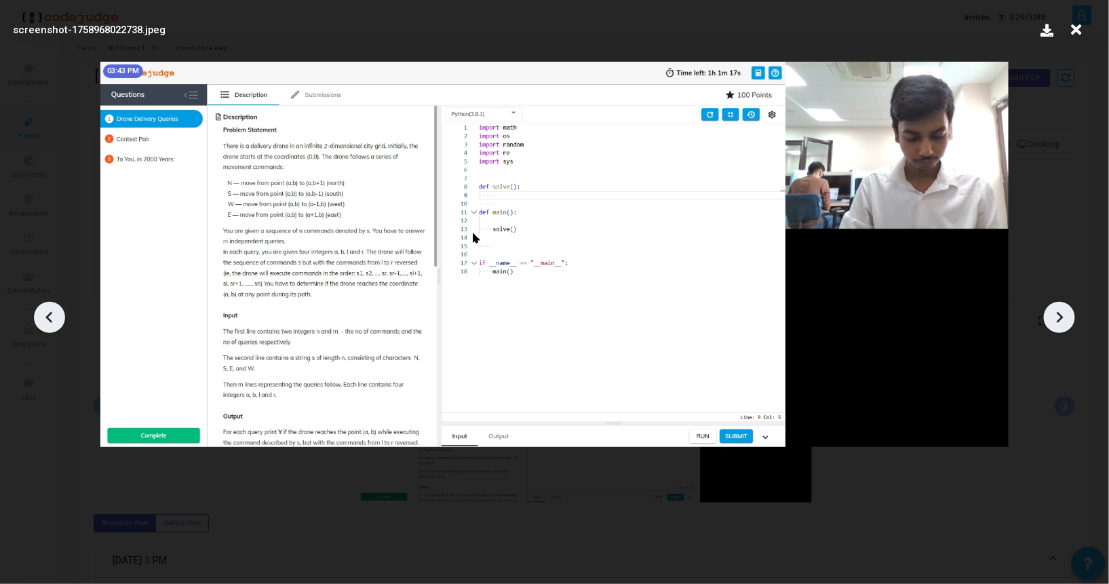
click at [1056, 317] on icon at bounding box center [1059, 317] width 20 height 20
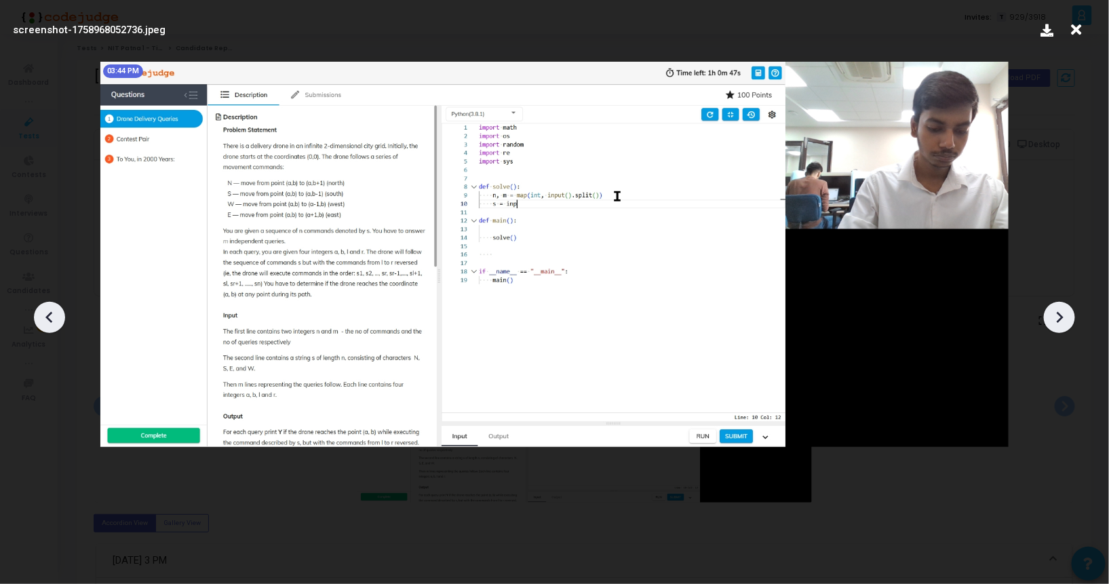
click at [1056, 317] on icon at bounding box center [1059, 317] width 20 height 20
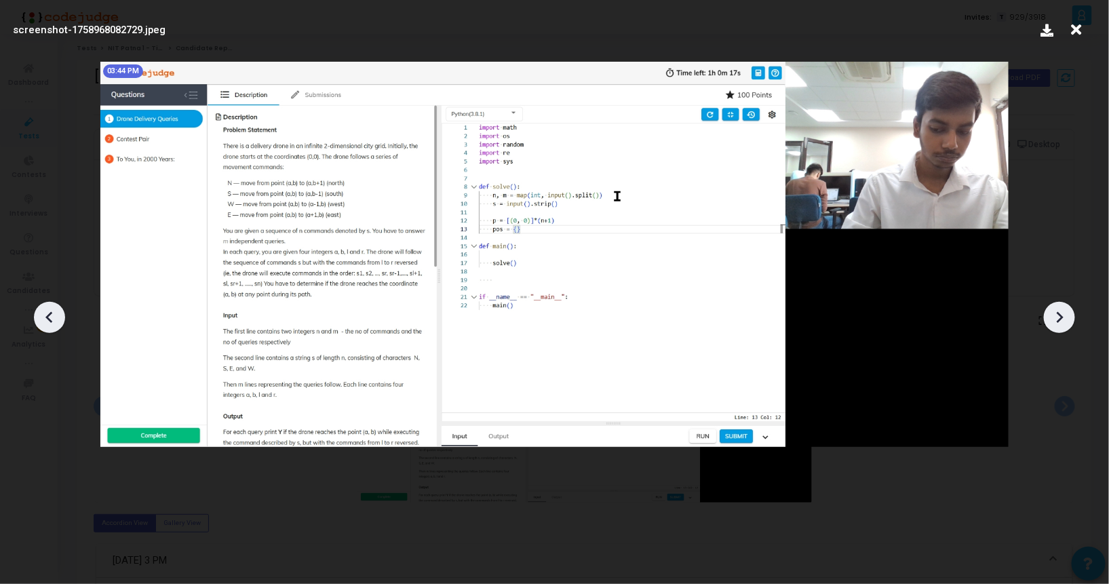
click at [1056, 317] on icon at bounding box center [1059, 317] width 20 height 20
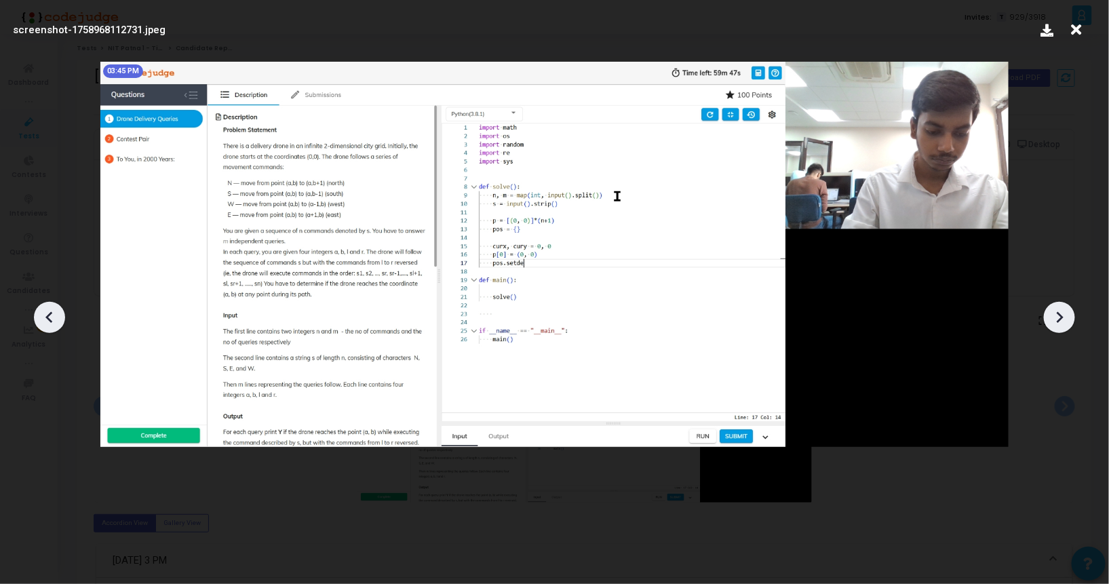
click at [1056, 317] on icon at bounding box center [1059, 317] width 20 height 20
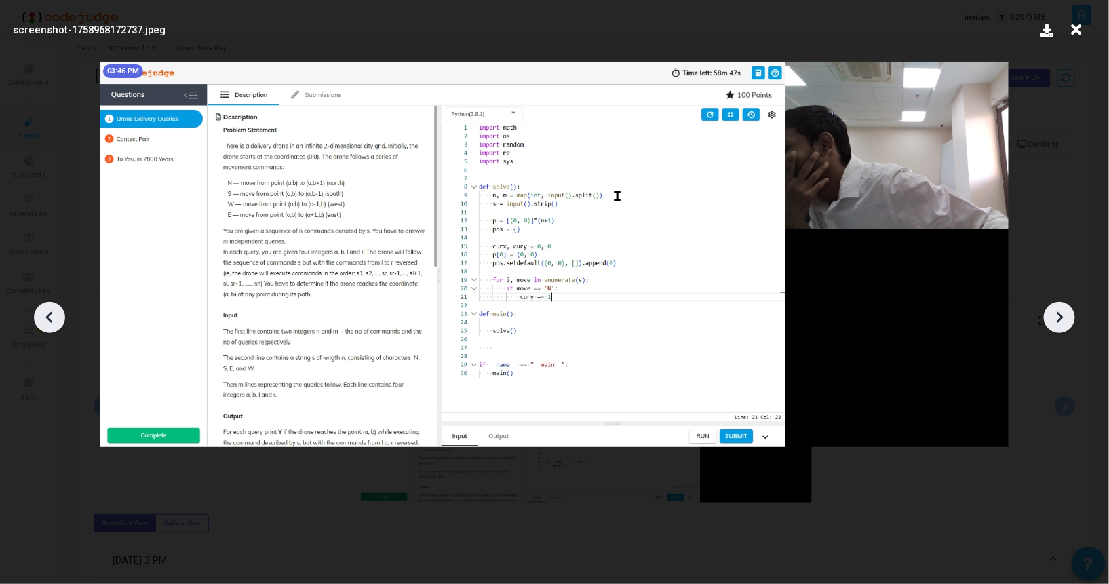
click at [1056, 317] on icon at bounding box center [1059, 317] width 20 height 20
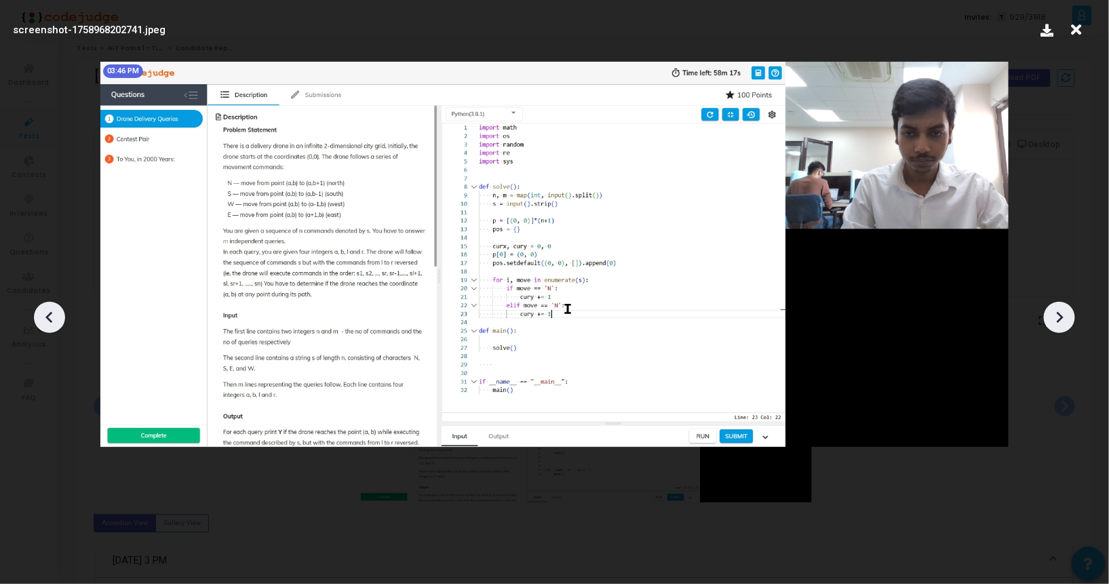
click at [1056, 317] on icon at bounding box center [1059, 317] width 20 height 20
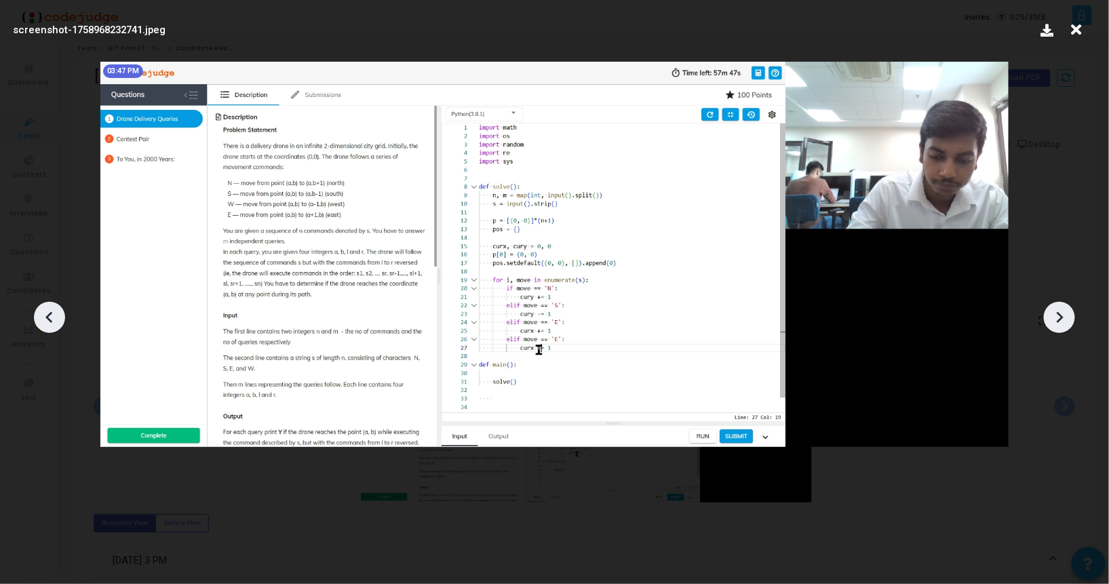
click at [1056, 317] on icon at bounding box center [1059, 317] width 20 height 20
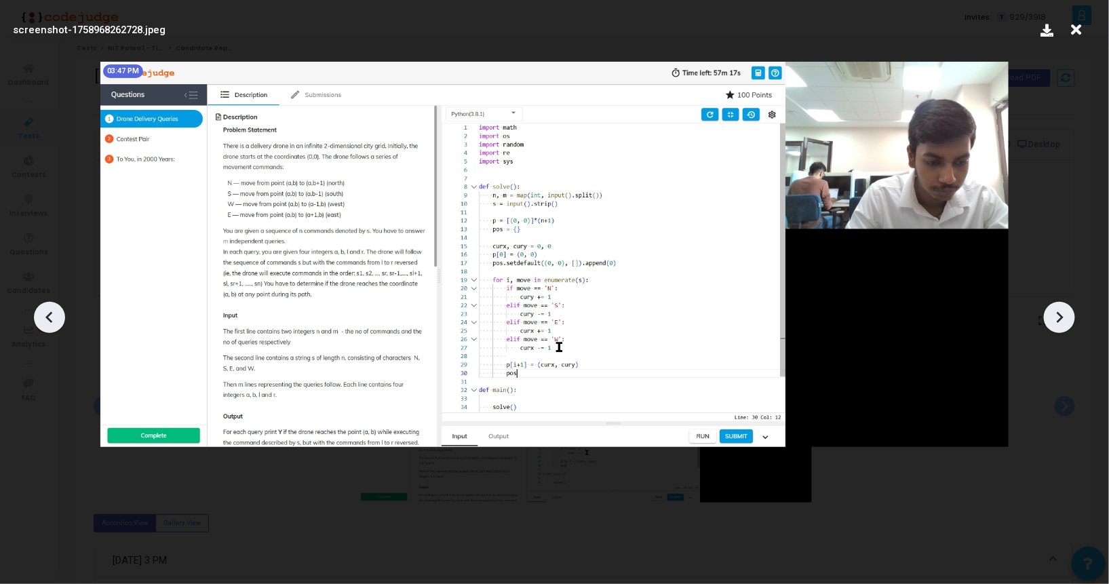
click at [1056, 317] on icon at bounding box center [1059, 317] width 20 height 20
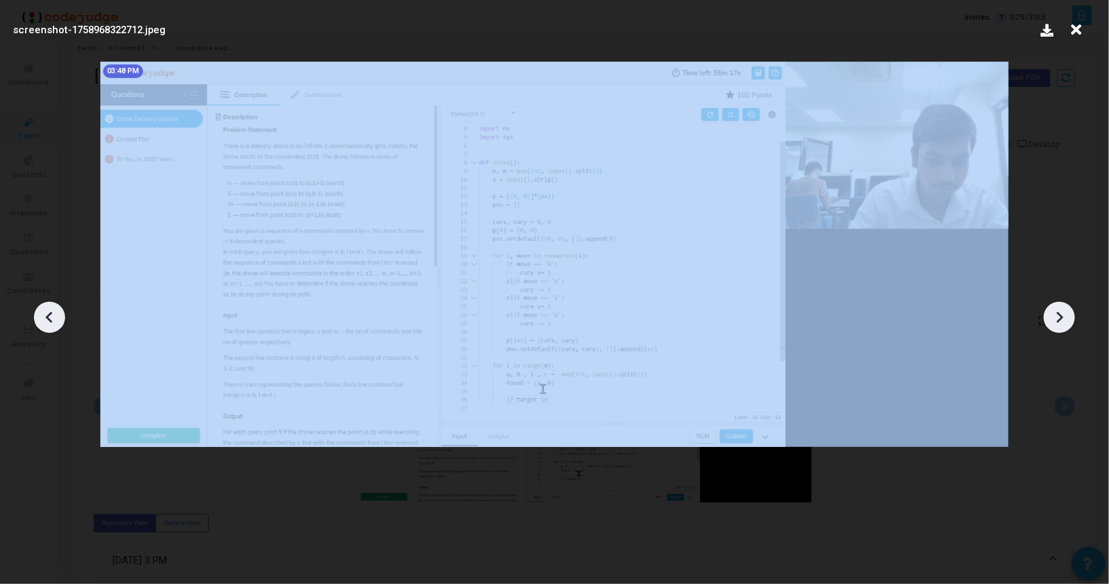
click at [1056, 317] on icon at bounding box center [1059, 317] width 20 height 20
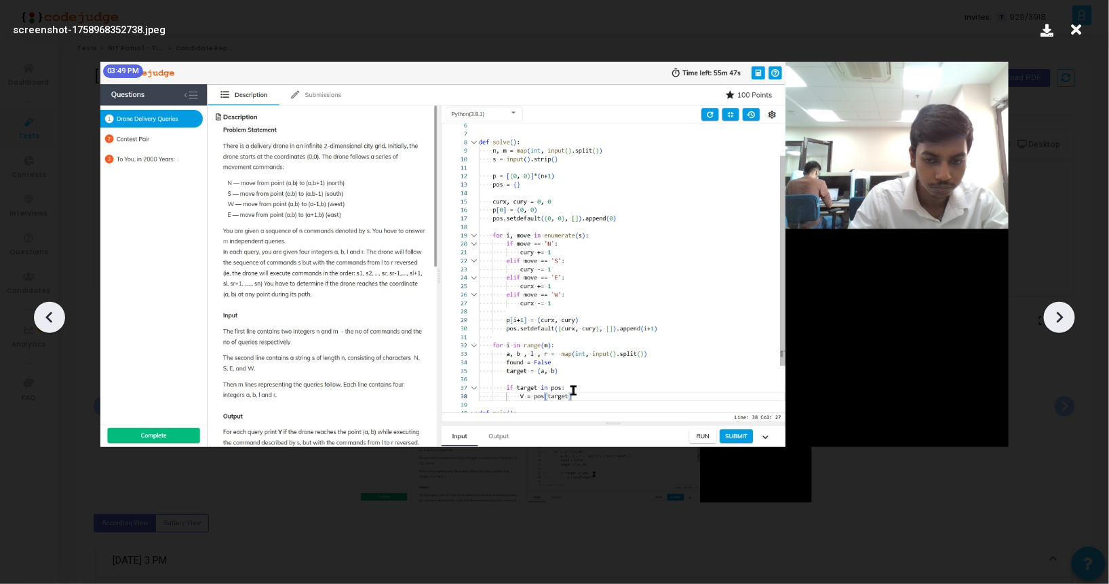
click at [1056, 317] on icon at bounding box center [1059, 317] width 20 height 20
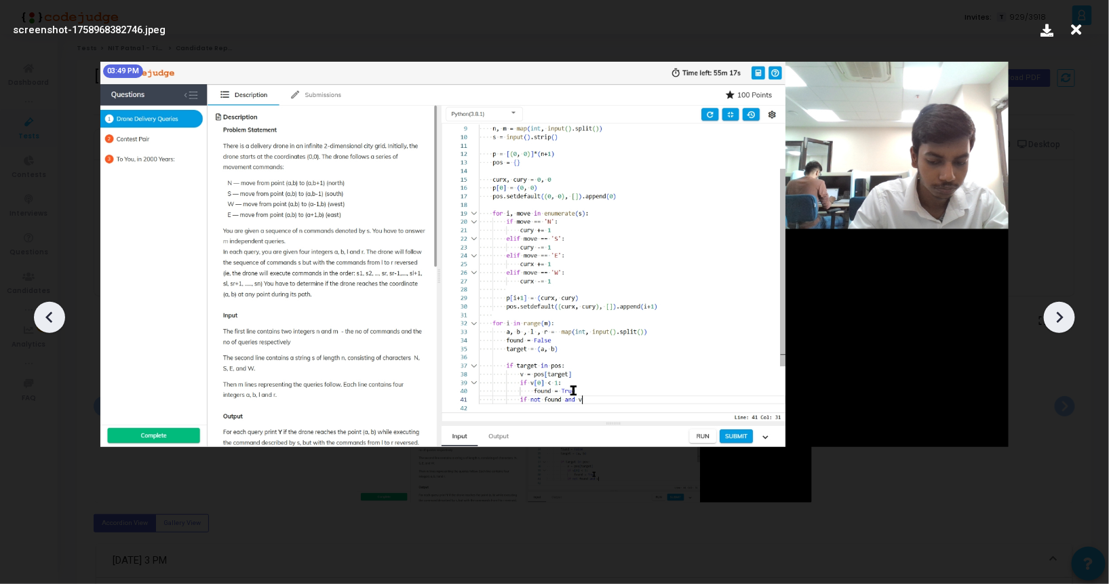
click at [1056, 317] on icon at bounding box center [1059, 317] width 20 height 20
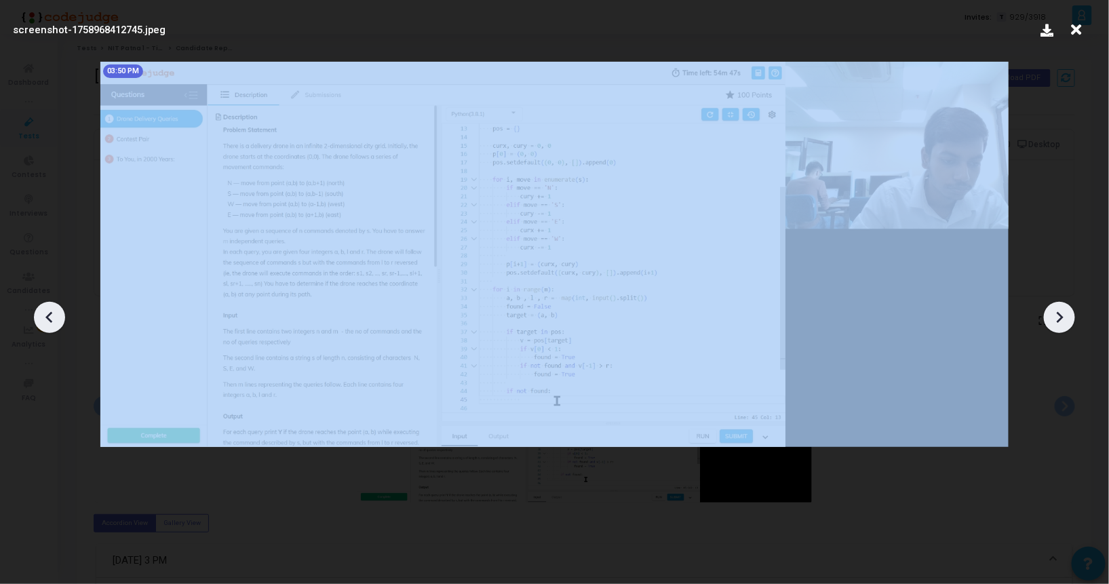
click at [1056, 317] on icon at bounding box center [1059, 317] width 20 height 20
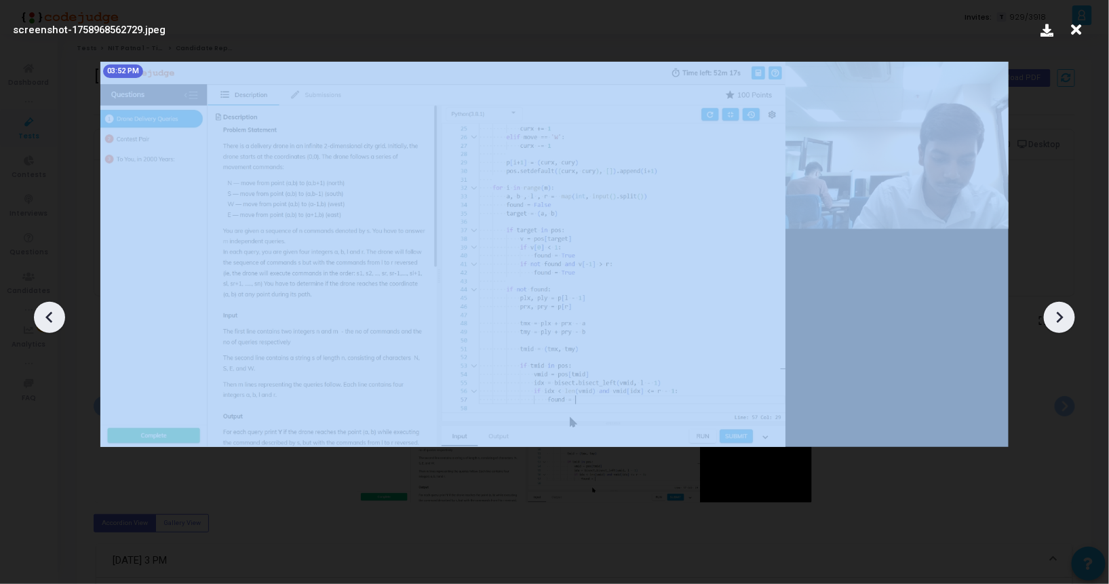
click at [1056, 317] on icon at bounding box center [1059, 317] width 20 height 20
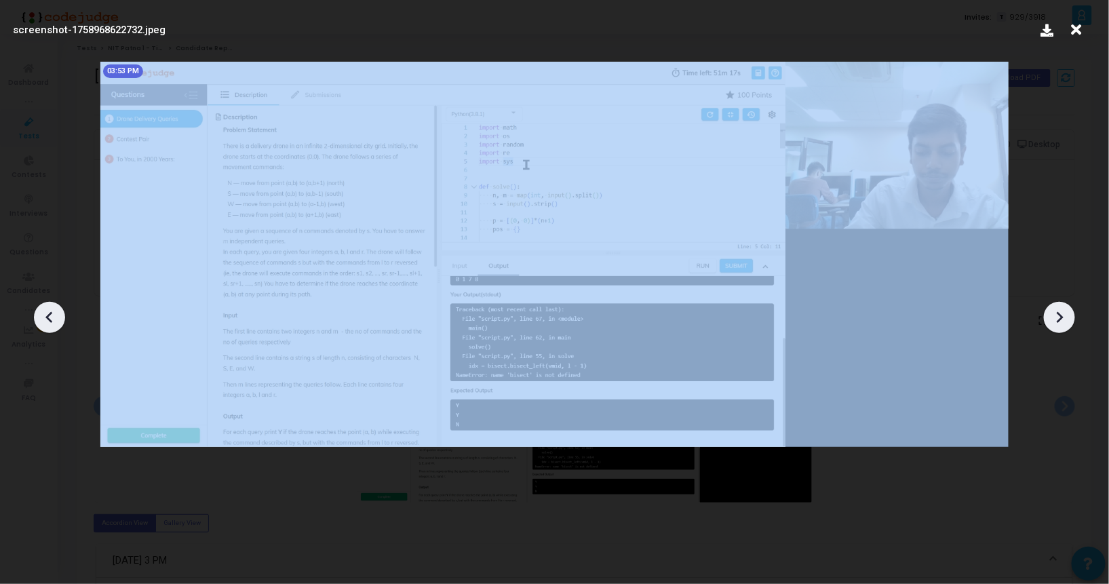
click at [1056, 317] on icon at bounding box center [1059, 317] width 20 height 20
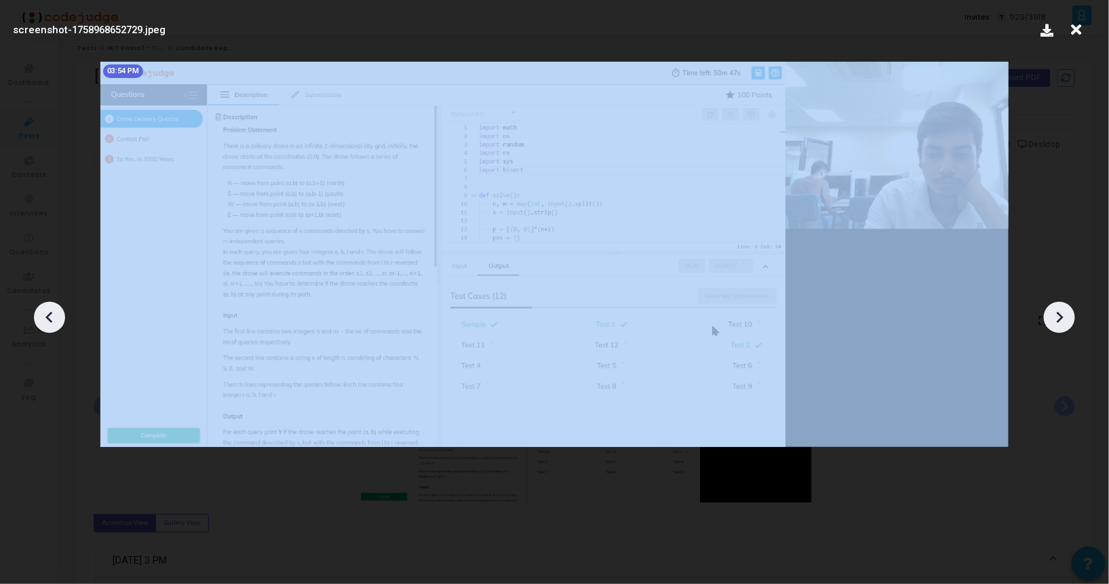
click at [1056, 317] on icon at bounding box center [1059, 317] width 20 height 20
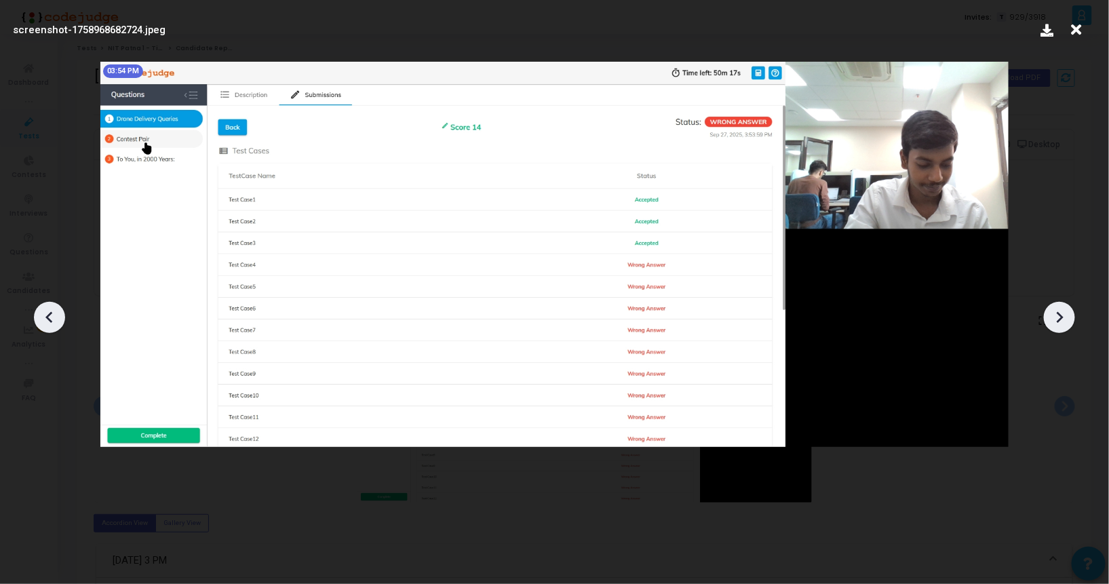
click at [1056, 317] on icon at bounding box center [1059, 317] width 20 height 20
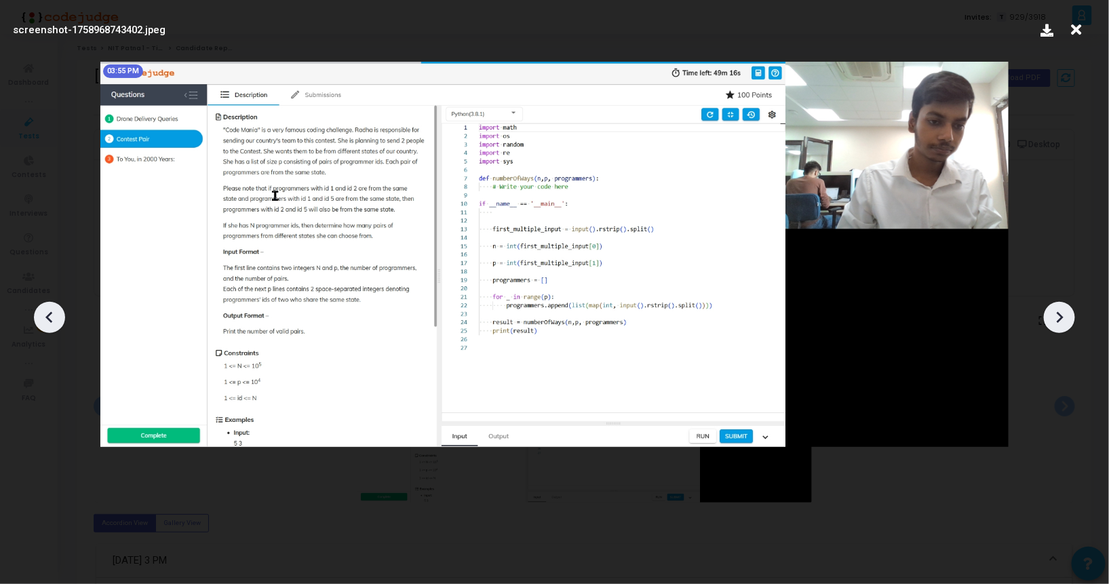
click at [1056, 317] on icon at bounding box center [1059, 317] width 20 height 20
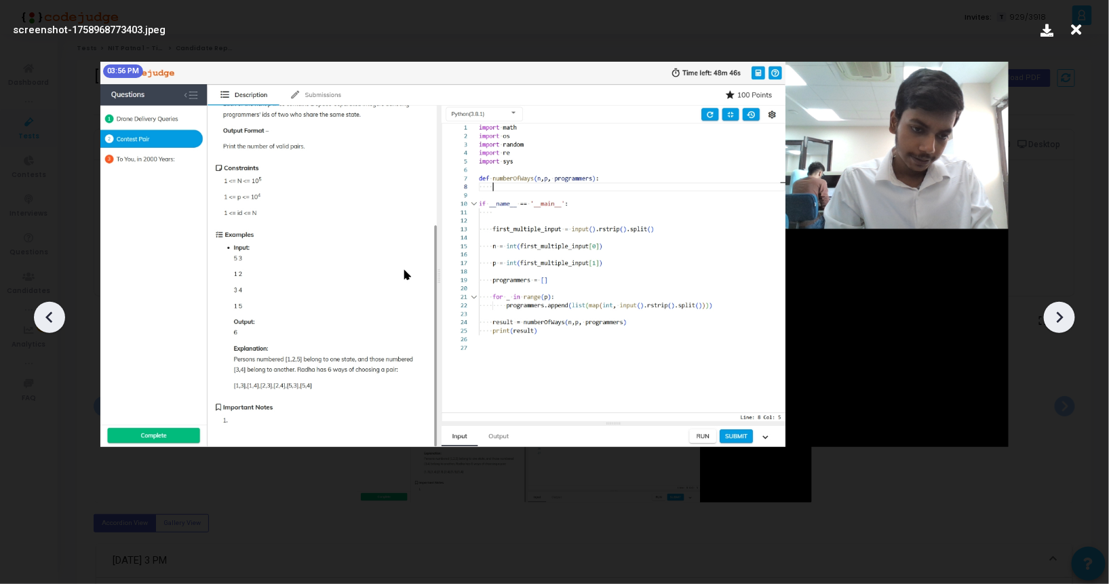
click at [1056, 317] on icon at bounding box center [1059, 317] width 20 height 20
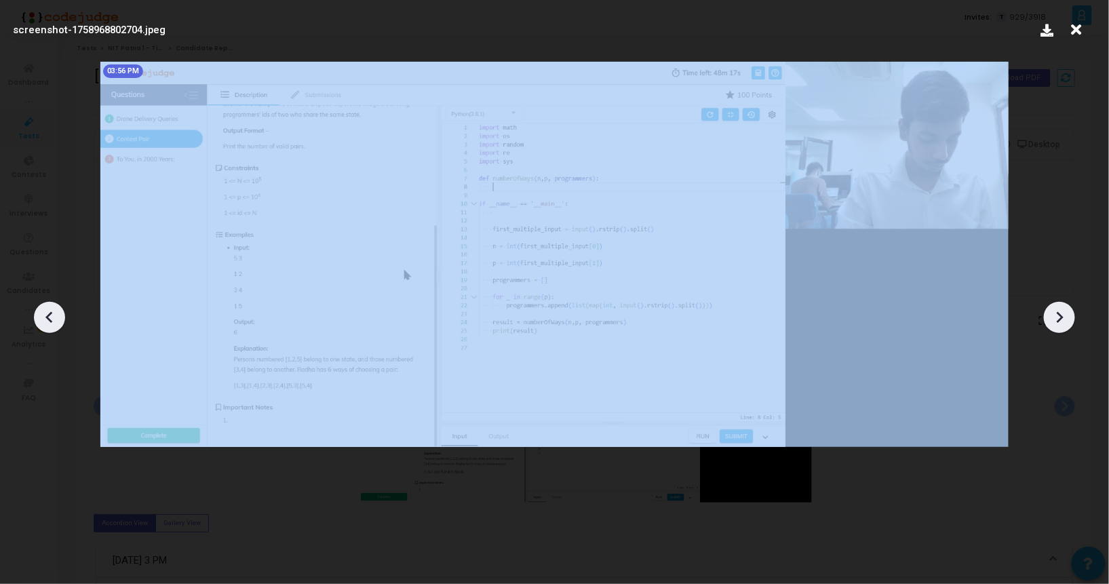
click at [1056, 317] on icon at bounding box center [1059, 317] width 20 height 20
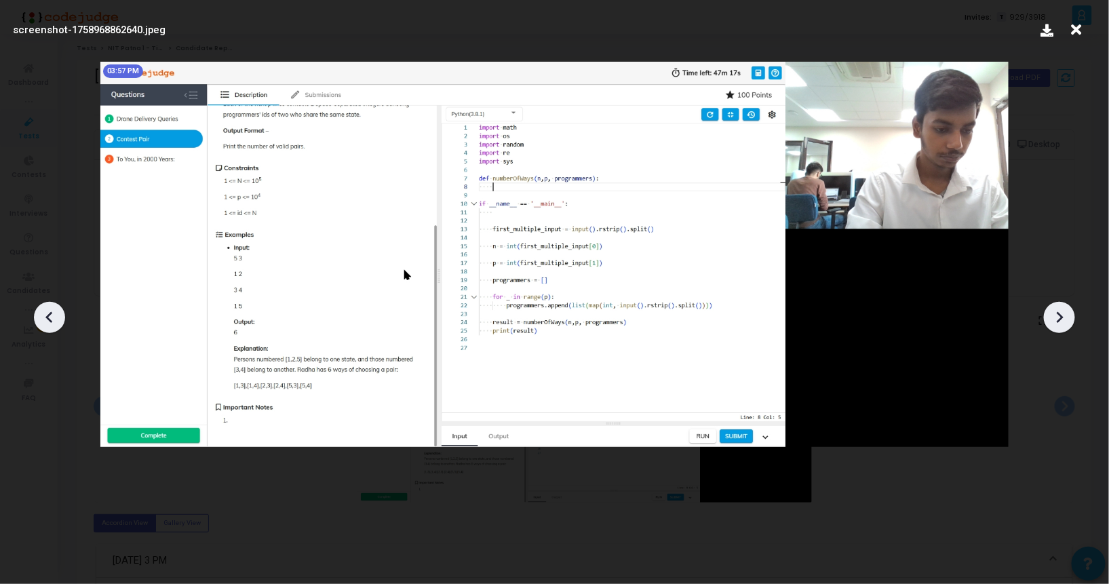
click at [1056, 317] on icon at bounding box center [1059, 317] width 20 height 20
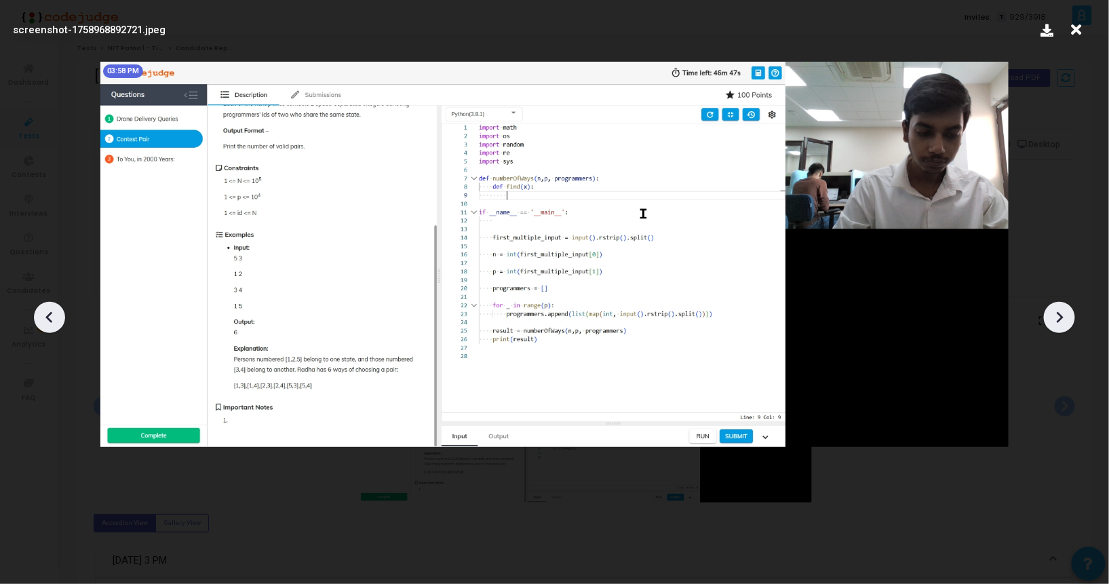
click at [1056, 317] on icon at bounding box center [1059, 317] width 20 height 20
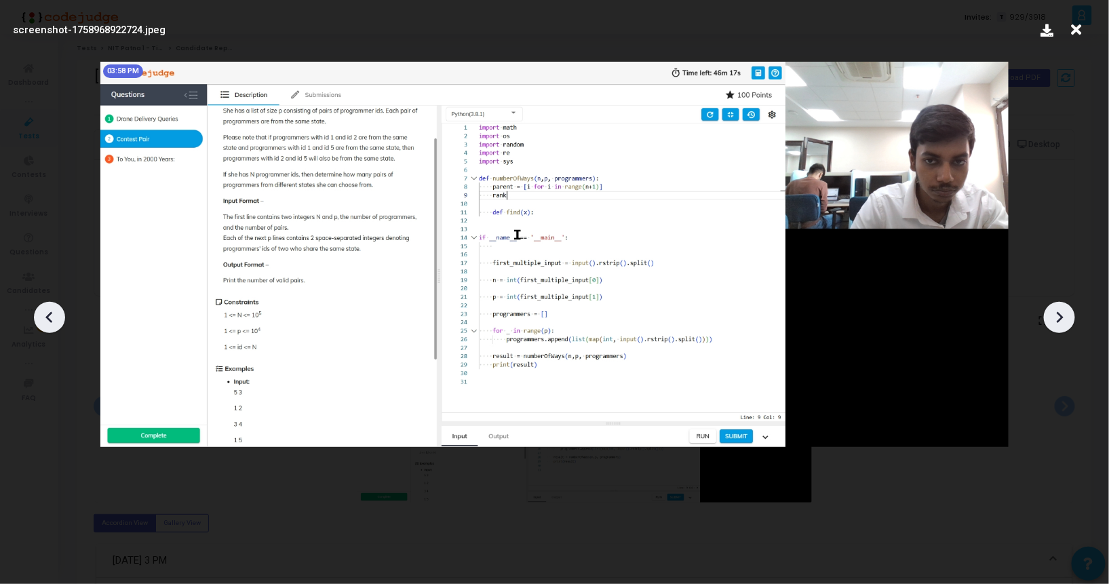
click at [1056, 317] on icon at bounding box center [1059, 317] width 20 height 20
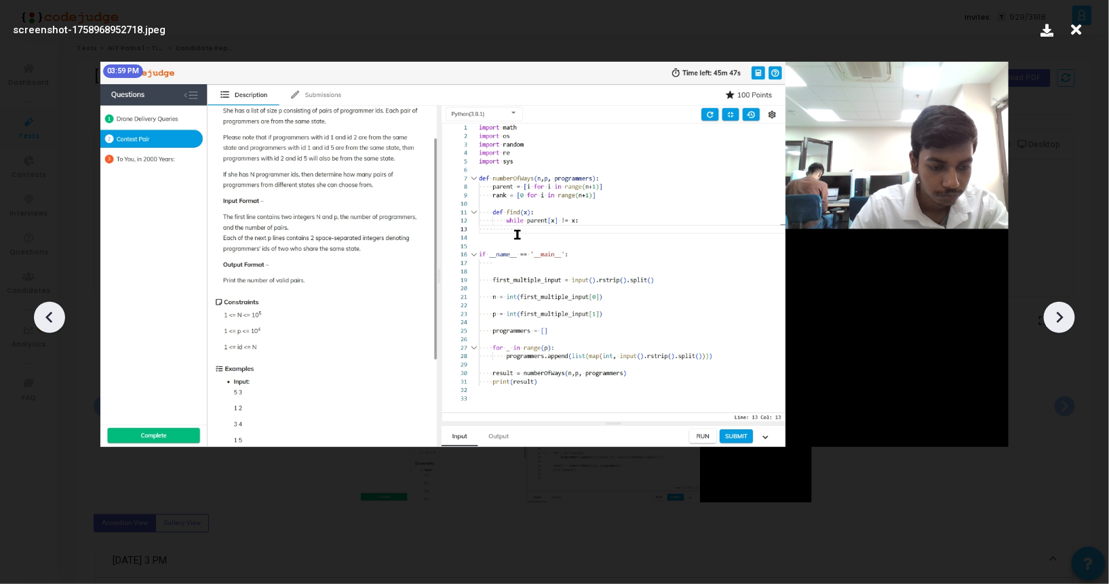
click at [1056, 317] on icon at bounding box center [1059, 317] width 20 height 20
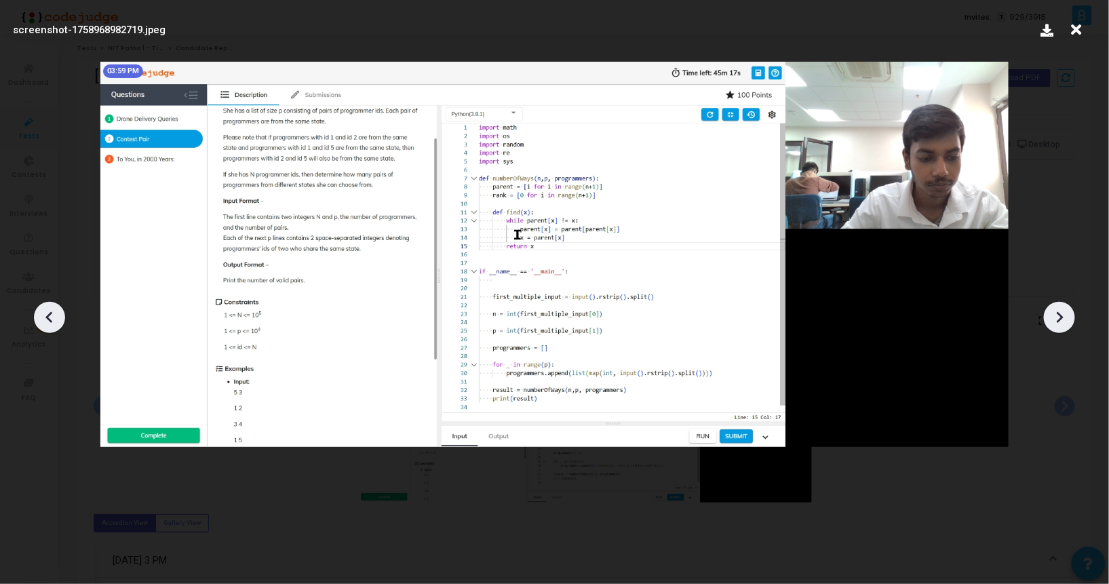
click at [1056, 317] on icon at bounding box center [1059, 317] width 20 height 20
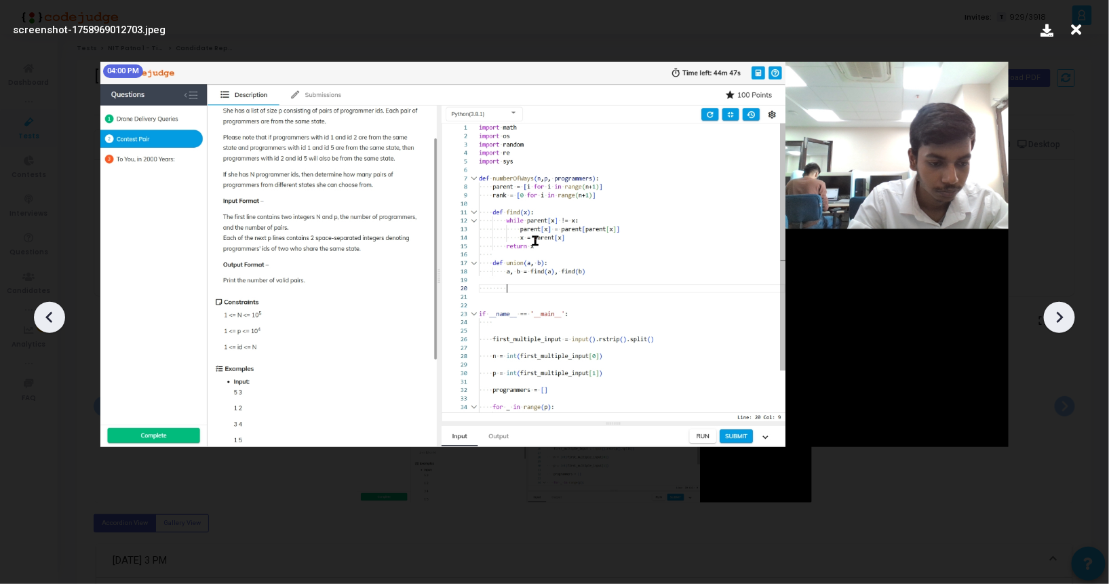
click at [1056, 317] on icon at bounding box center [1059, 317] width 20 height 20
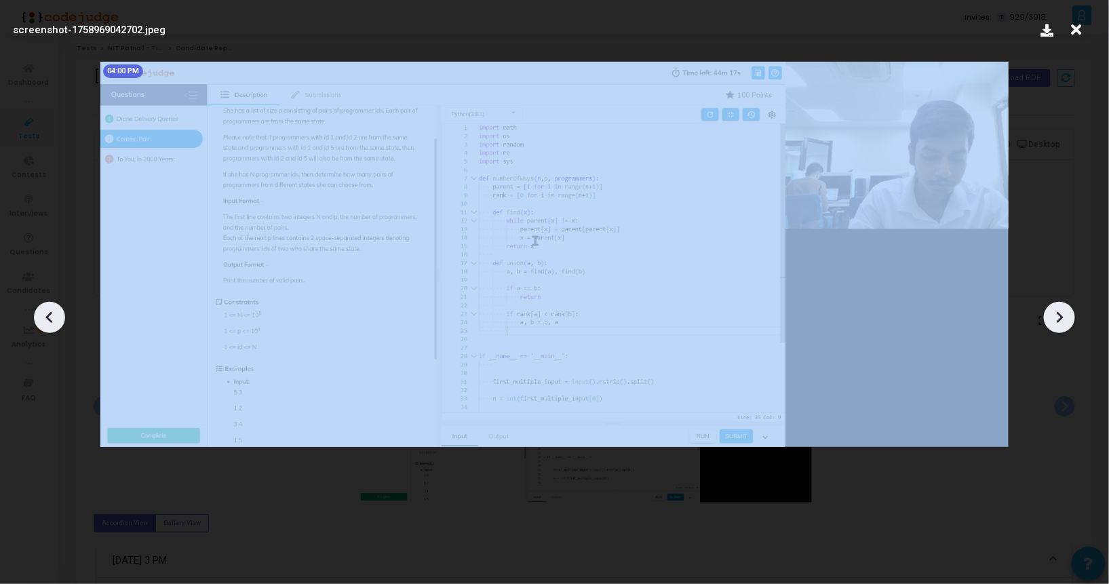
click at [1056, 317] on icon at bounding box center [1059, 317] width 20 height 20
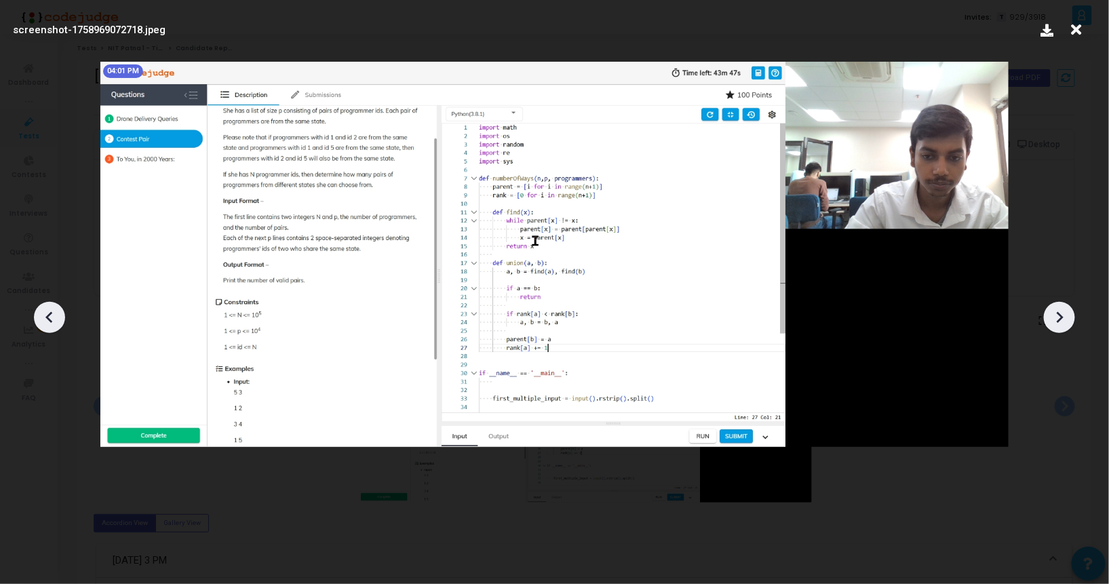
click at [1056, 317] on icon at bounding box center [1059, 317] width 20 height 20
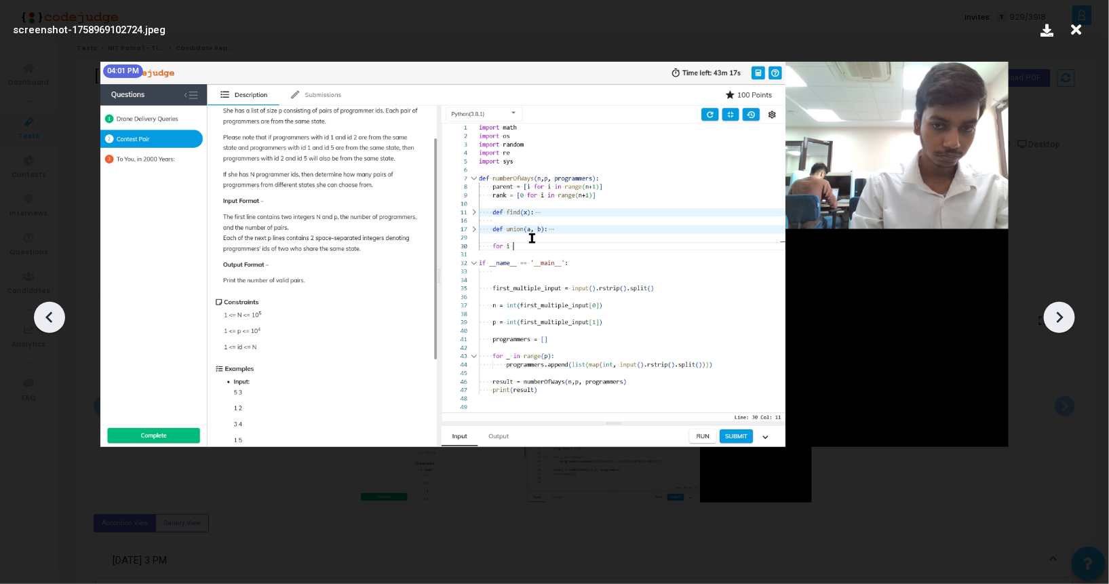
click at [1056, 317] on icon at bounding box center [1059, 317] width 20 height 20
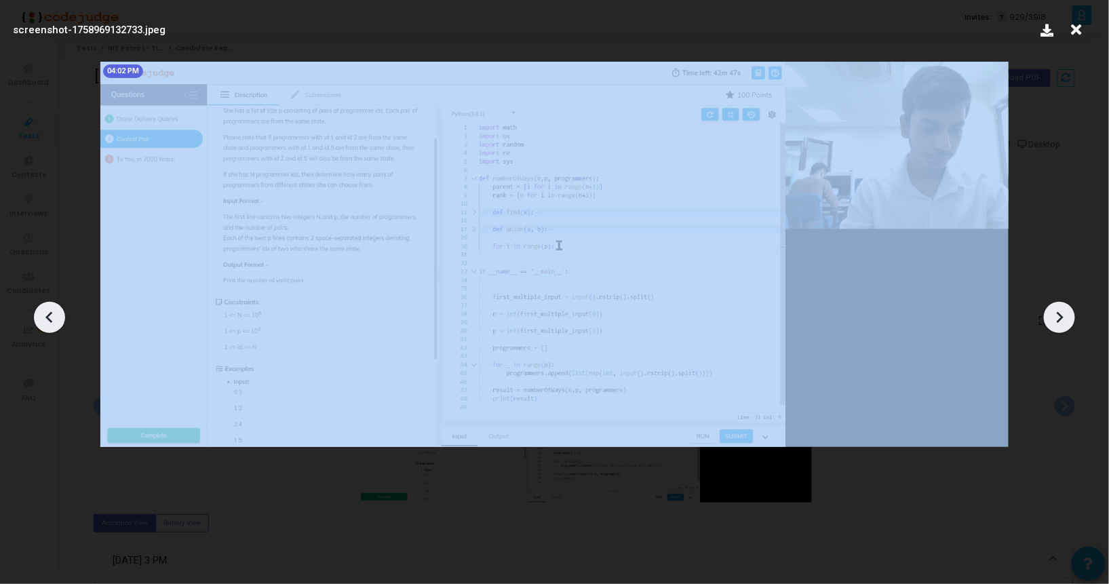
click at [1056, 317] on icon at bounding box center [1059, 317] width 20 height 20
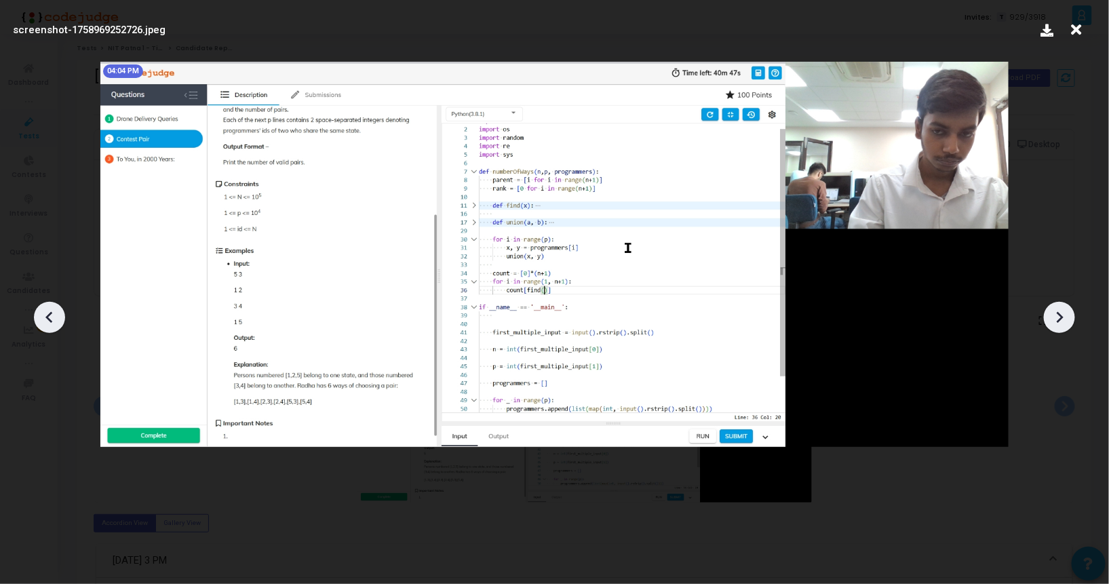
click at [1056, 317] on icon at bounding box center [1059, 317] width 20 height 20
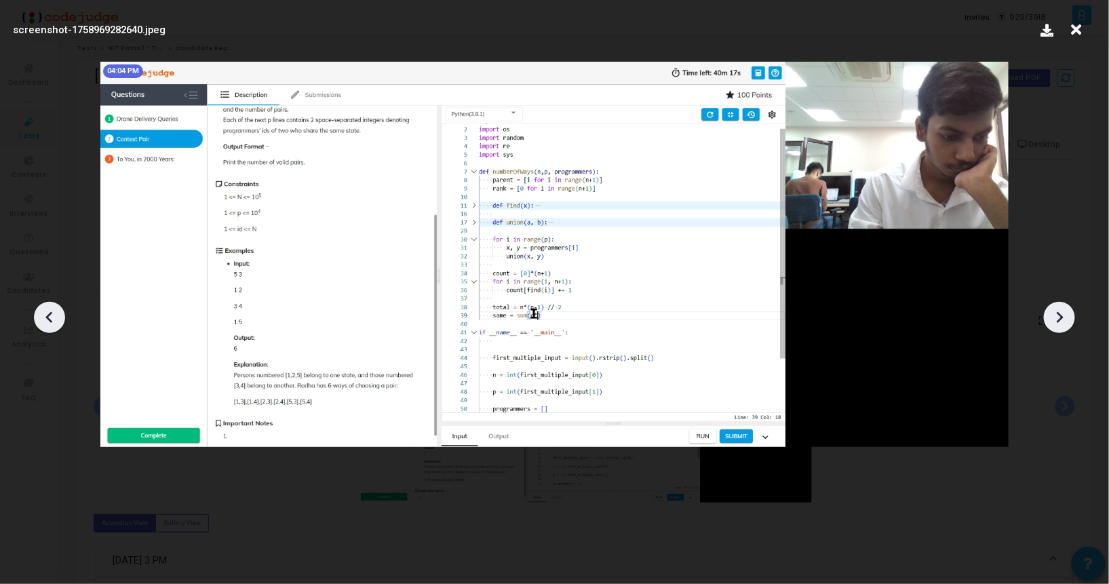
click at [1056, 317] on icon at bounding box center [1059, 317] width 20 height 20
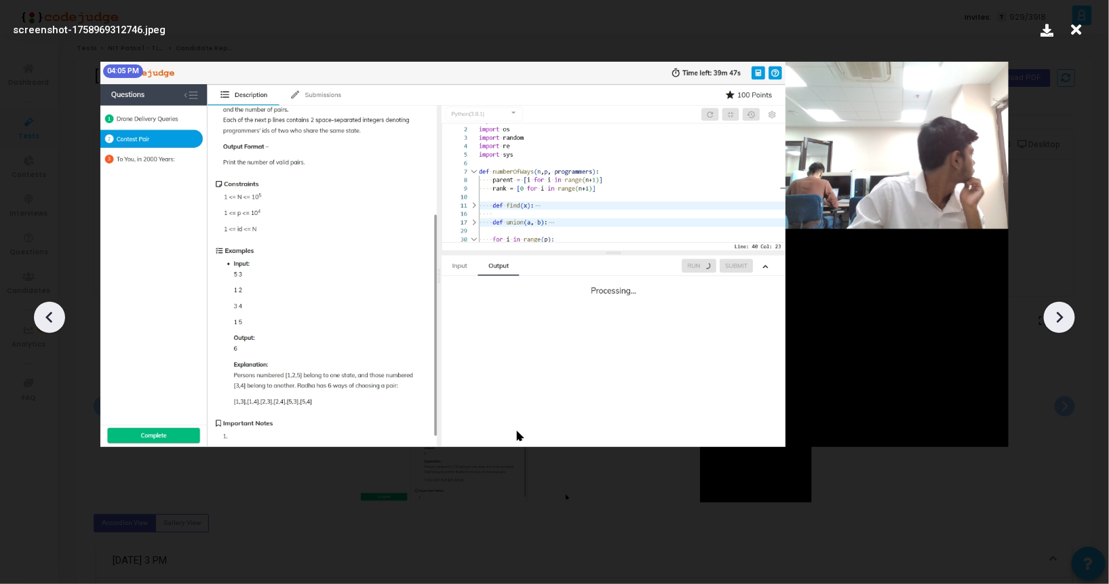
click at [57, 310] on icon at bounding box center [49, 317] width 20 height 20
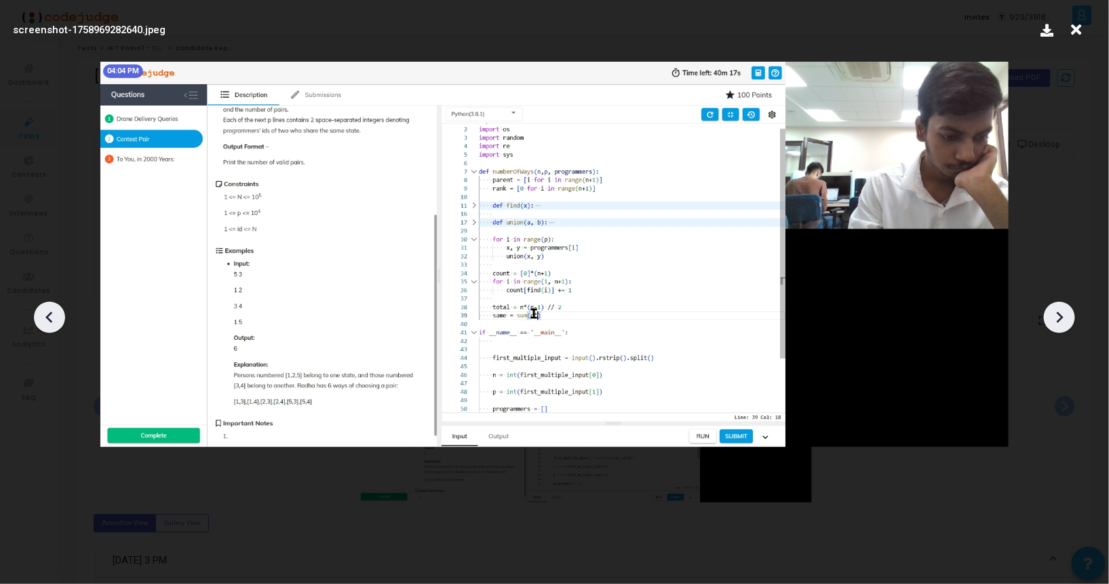
click at [57, 310] on icon at bounding box center [49, 317] width 20 height 20
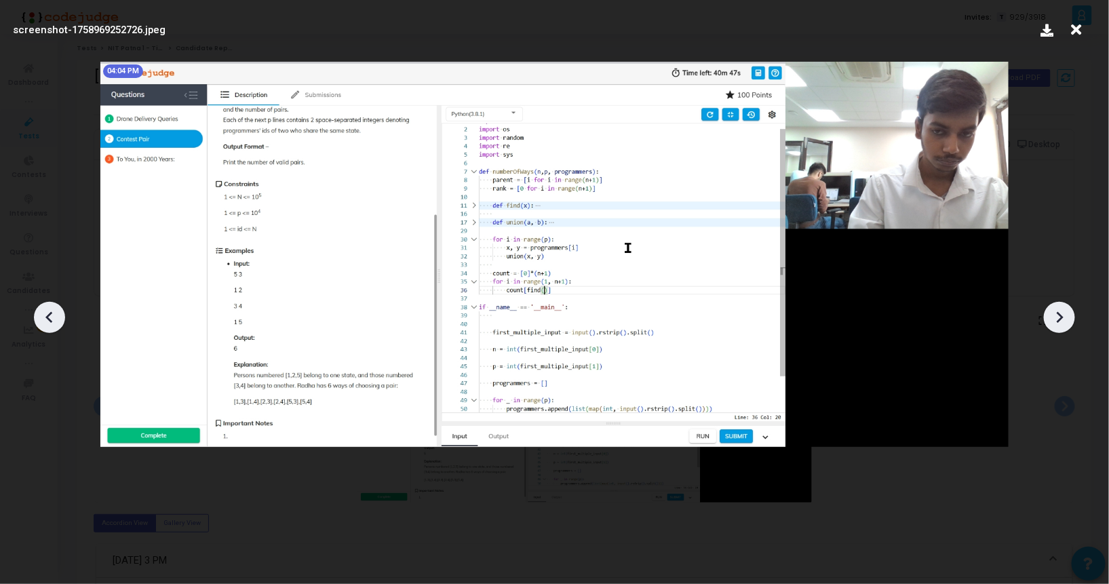
click at [1062, 328] on div at bounding box center [1059, 317] width 31 height 31
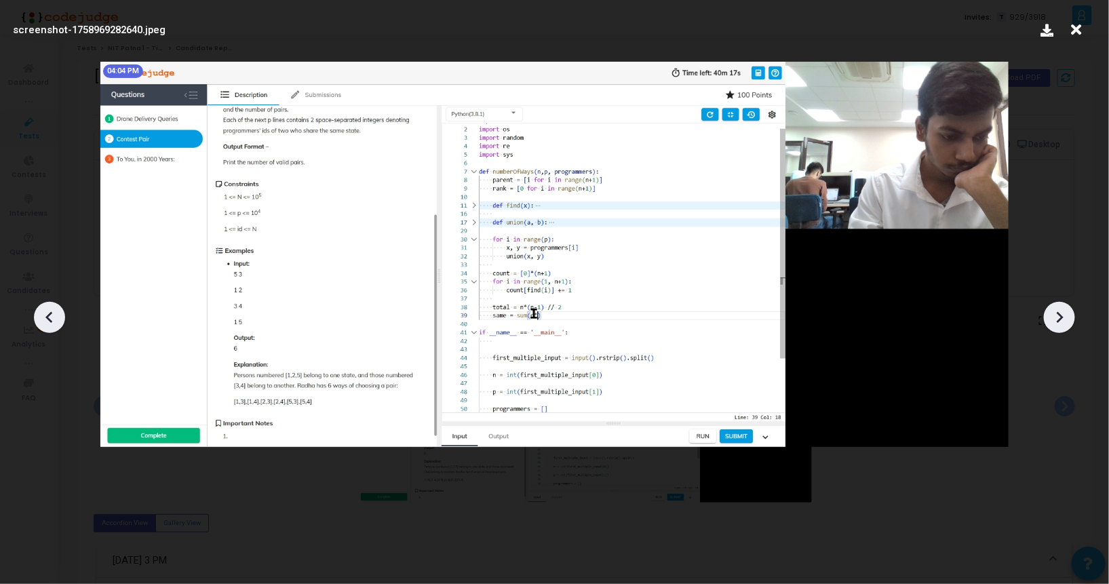
click at [1062, 328] on div at bounding box center [1059, 317] width 31 height 31
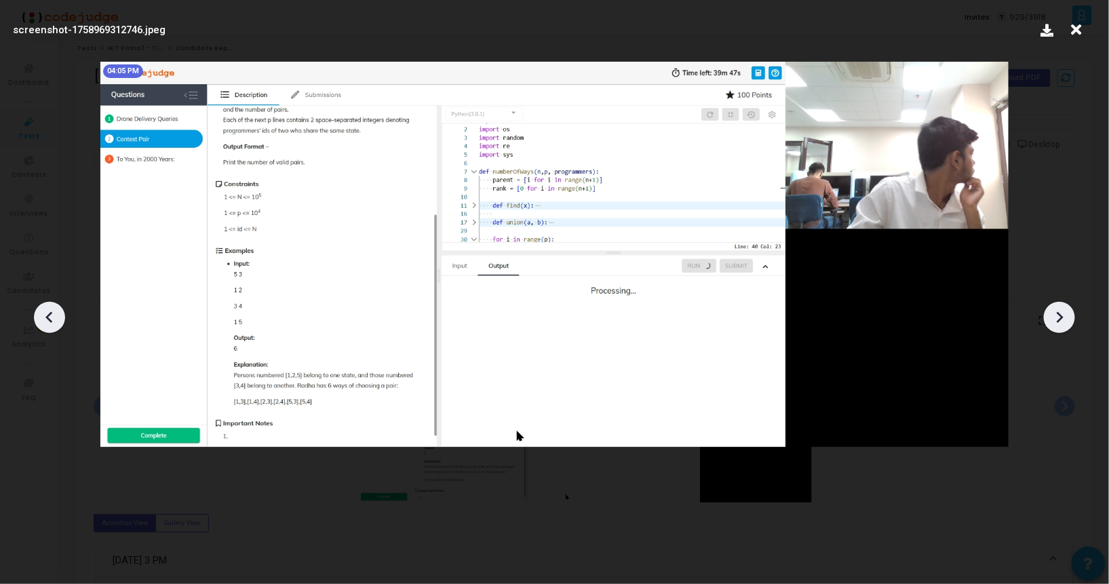
click at [1062, 328] on div at bounding box center [1059, 317] width 31 height 31
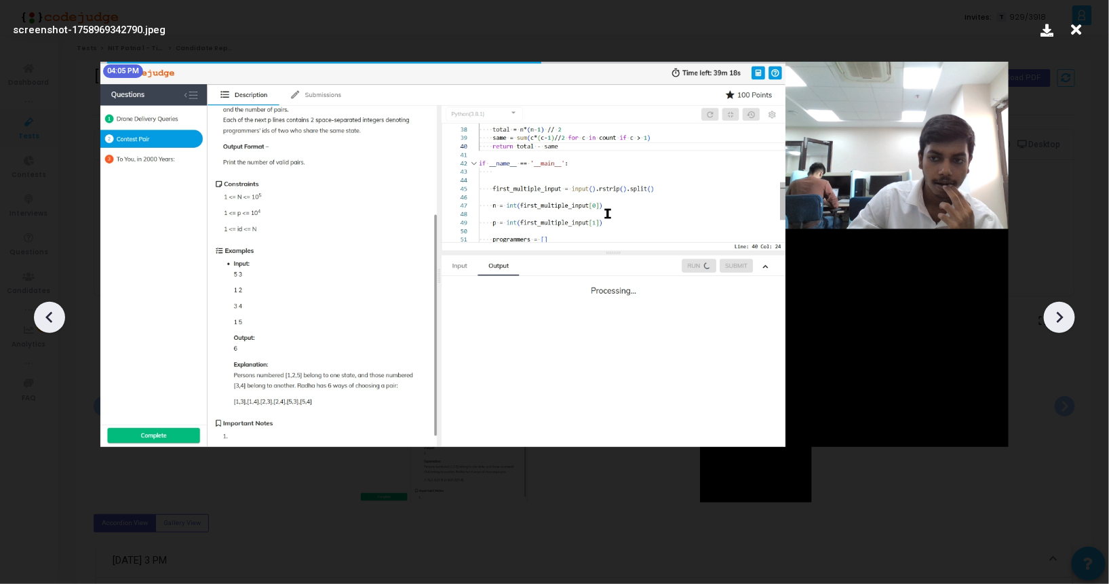
click at [1062, 328] on div at bounding box center [1059, 317] width 31 height 31
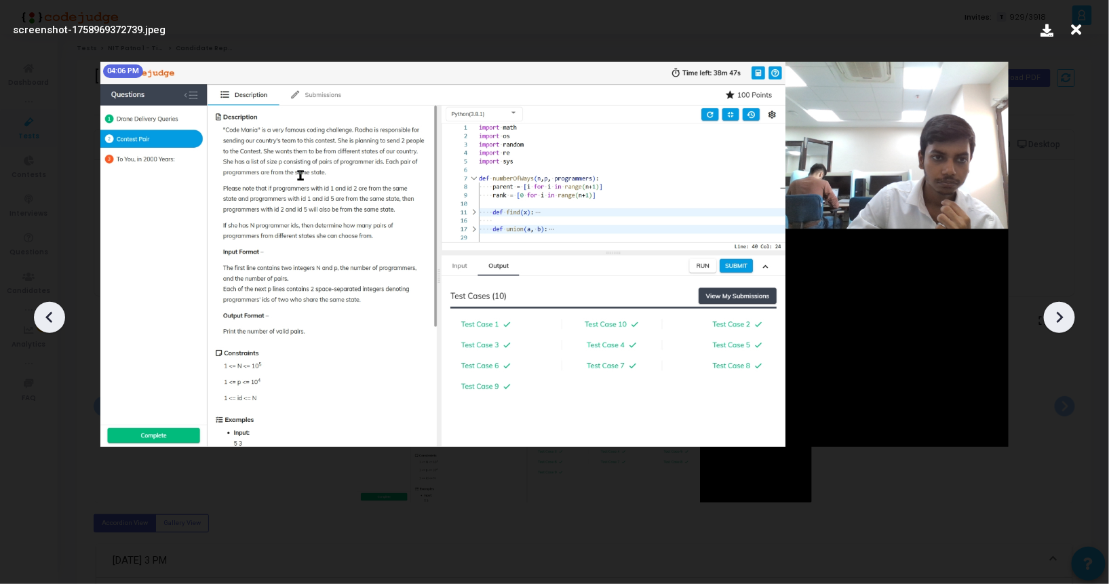
click at [1062, 328] on div at bounding box center [1059, 317] width 31 height 31
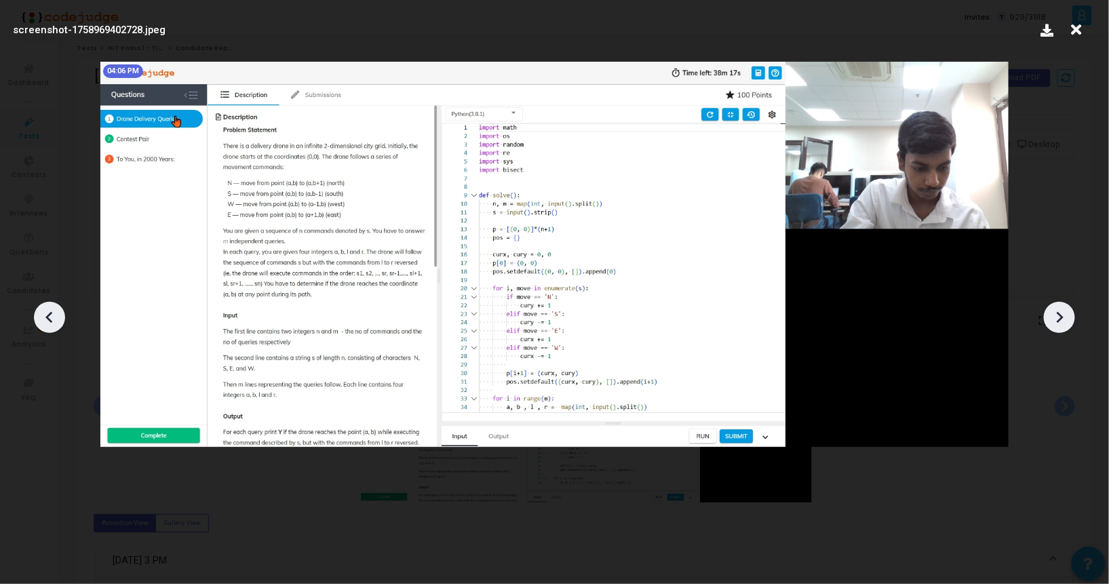
click at [1062, 328] on div at bounding box center [1059, 317] width 31 height 31
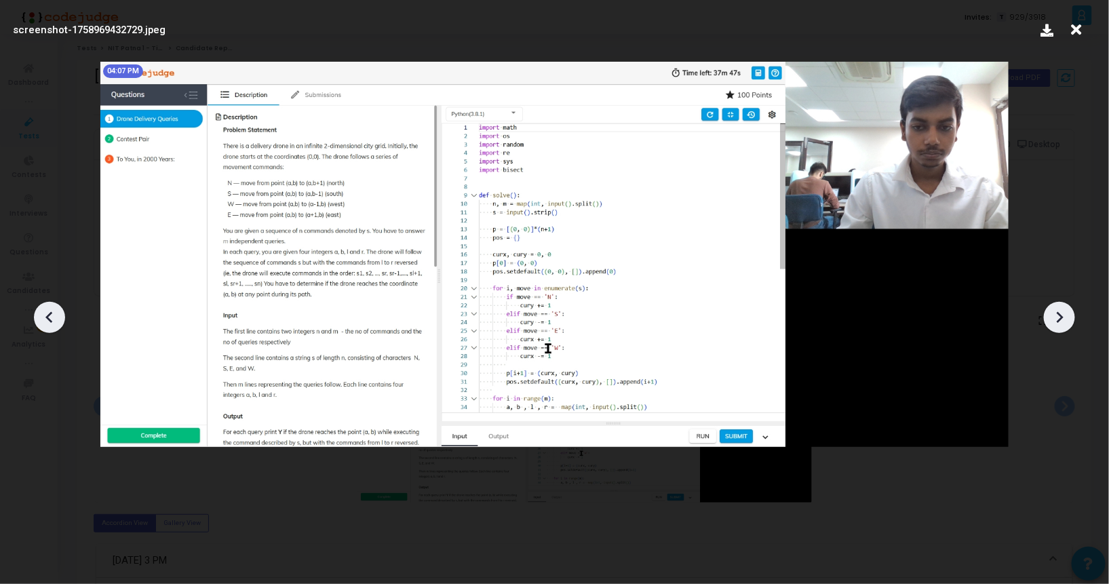
click at [1062, 328] on div at bounding box center [1059, 317] width 31 height 31
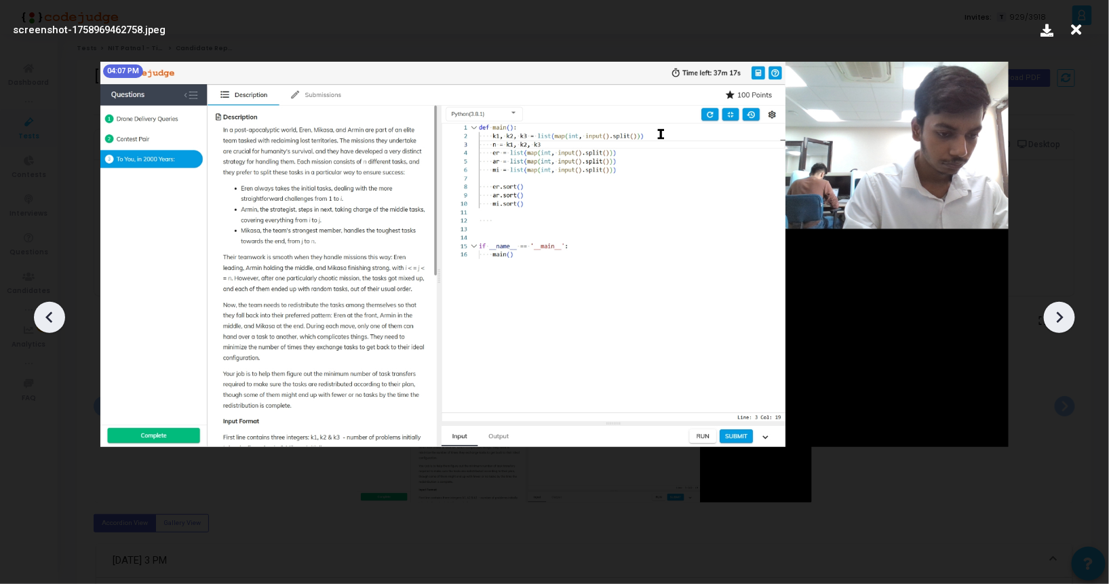
click at [1062, 328] on div at bounding box center [1059, 317] width 31 height 31
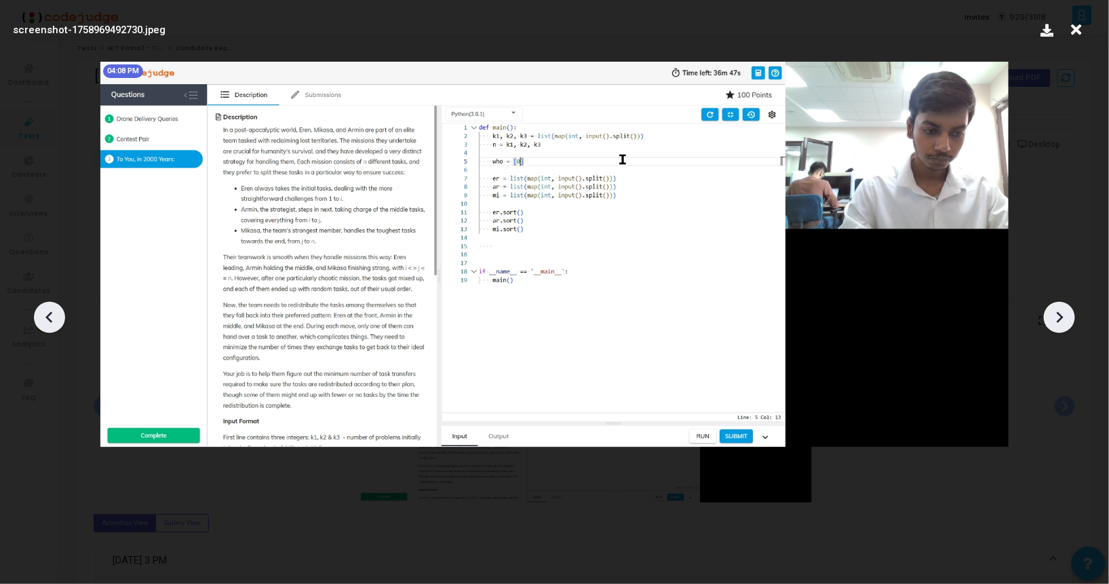
click at [1062, 328] on div at bounding box center [1059, 317] width 31 height 31
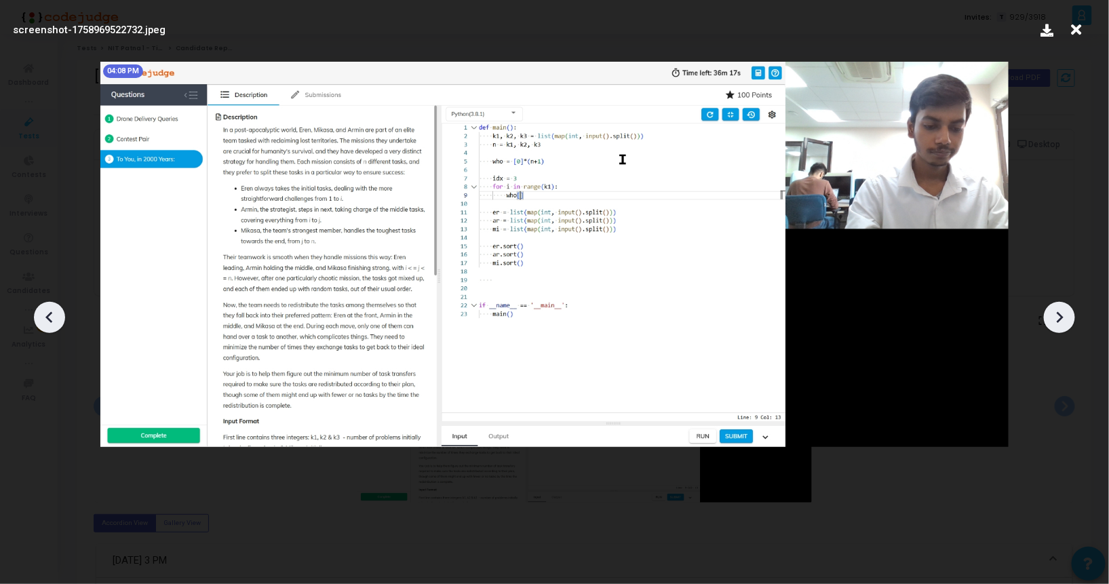
click at [1062, 328] on div at bounding box center [1059, 317] width 31 height 31
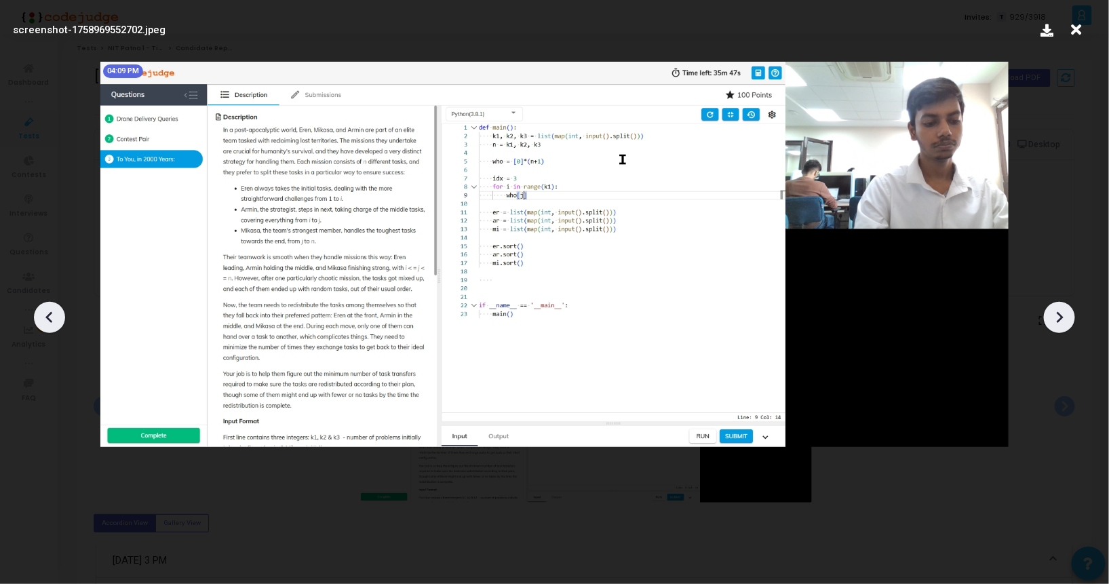
click at [1062, 328] on div at bounding box center [1059, 317] width 31 height 31
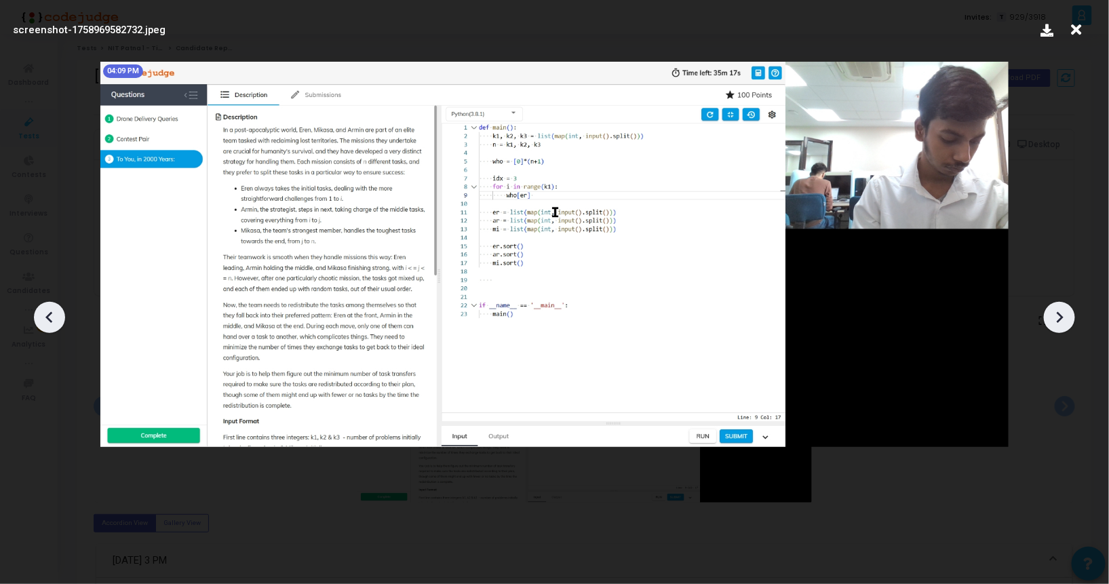
click at [1062, 328] on div at bounding box center [1059, 317] width 31 height 31
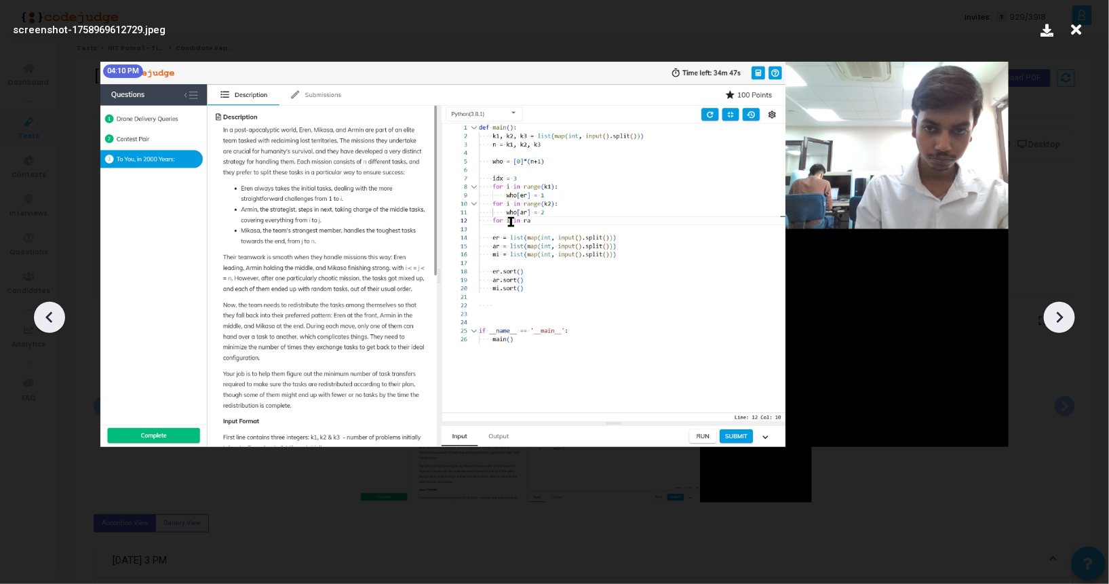
click at [1062, 328] on div at bounding box center [1059, 317] width 31 height 31
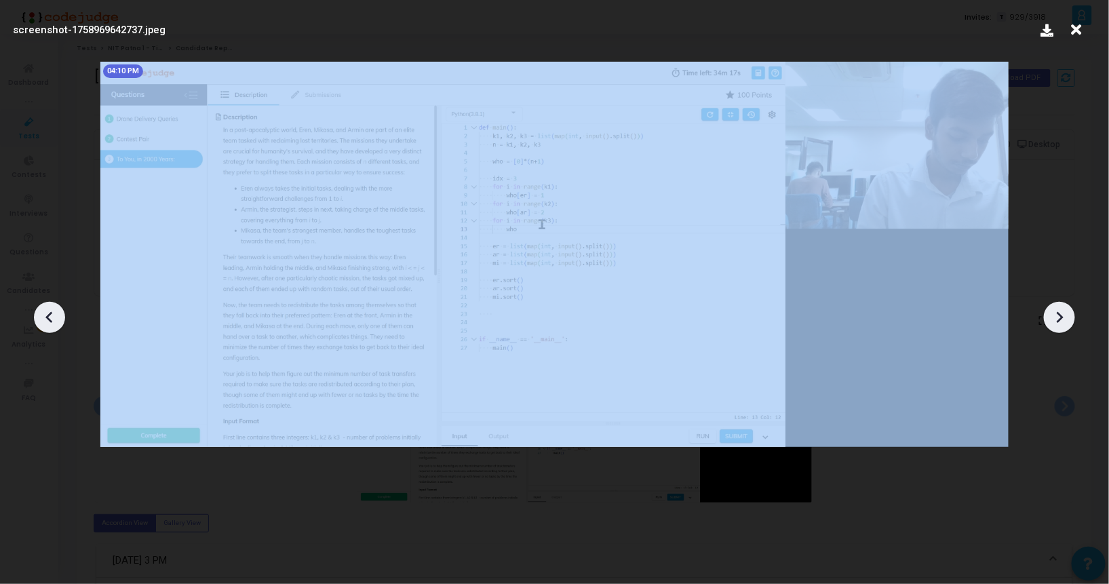
click at [1062, 328] on div at bounding box center [1059, 317] width 31 height 31
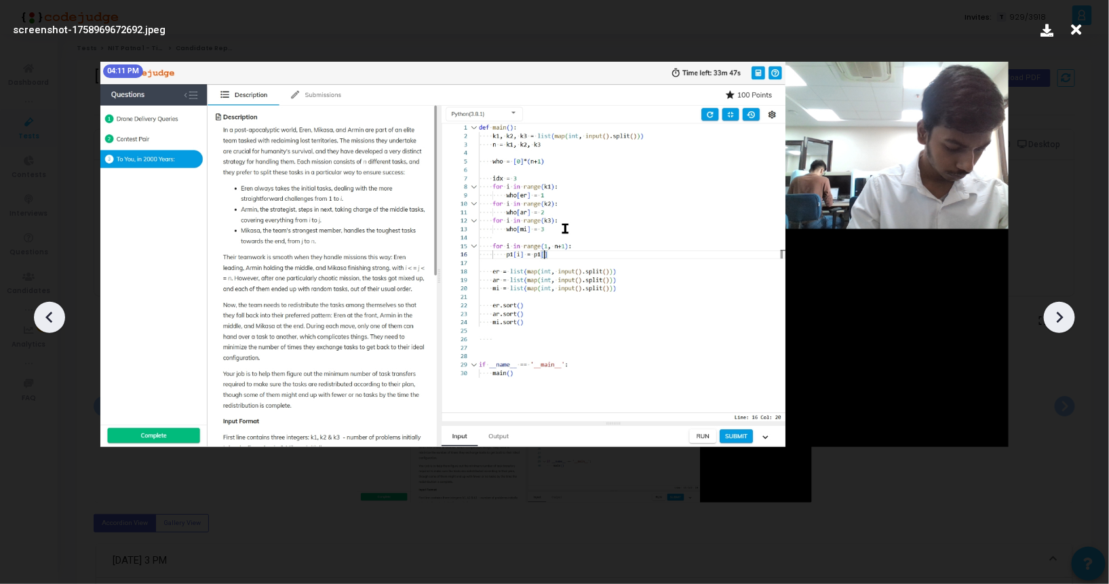
click at [1062, 328] on div at bounding box center [1059, 317] width 31 height 31
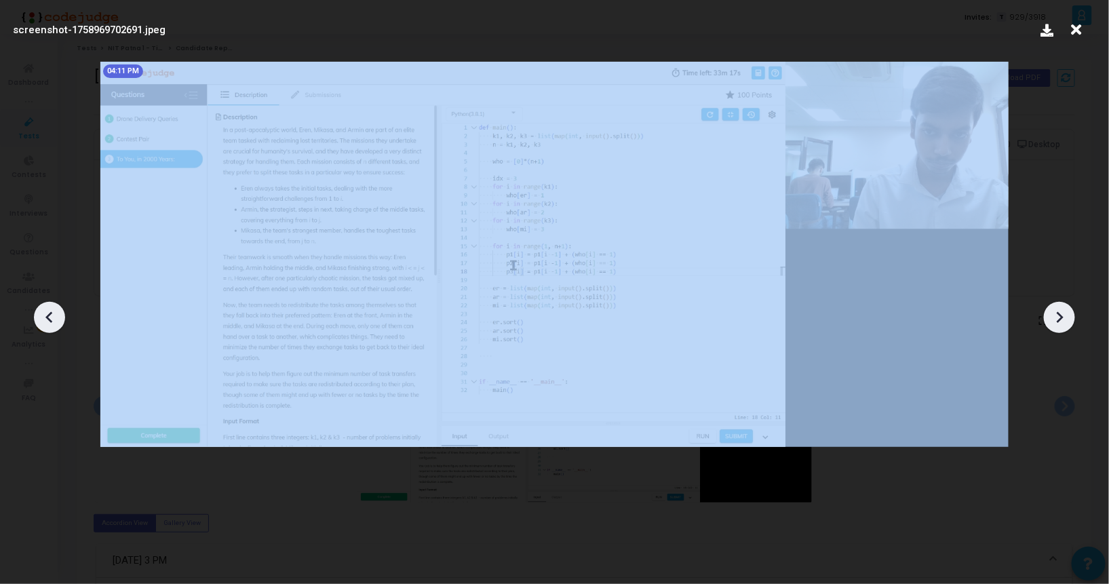
click at [1062, 328] on div at bounding box center [1059, 317] width 31 height 31
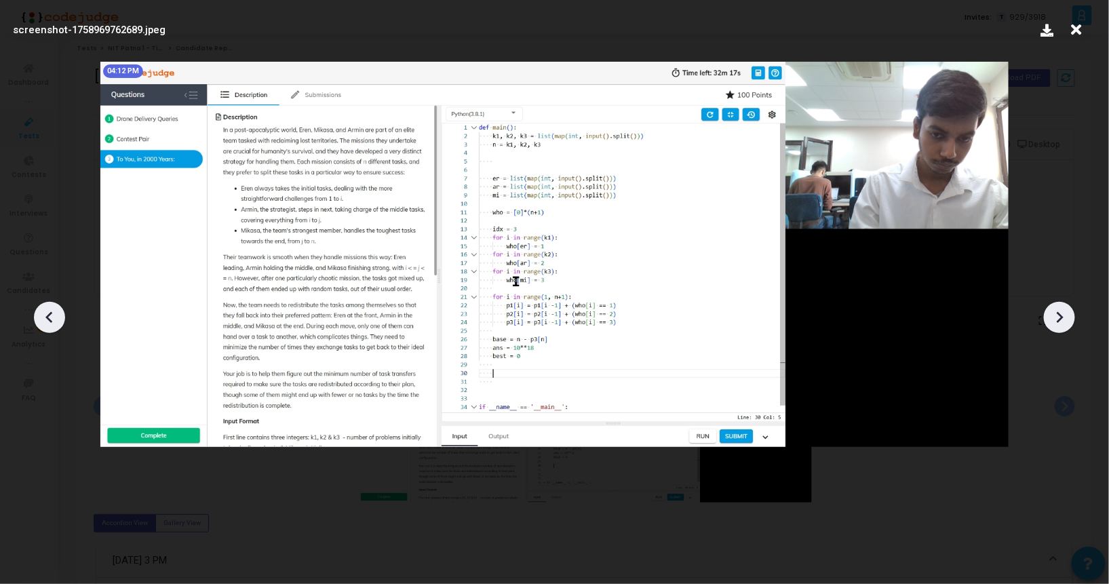
click at [1062, 328] on div at bounding box center [1059, 317] width 31 height 31
click at [1062, 324] on icon at bounding box center [1059, 317] width 20 height 20
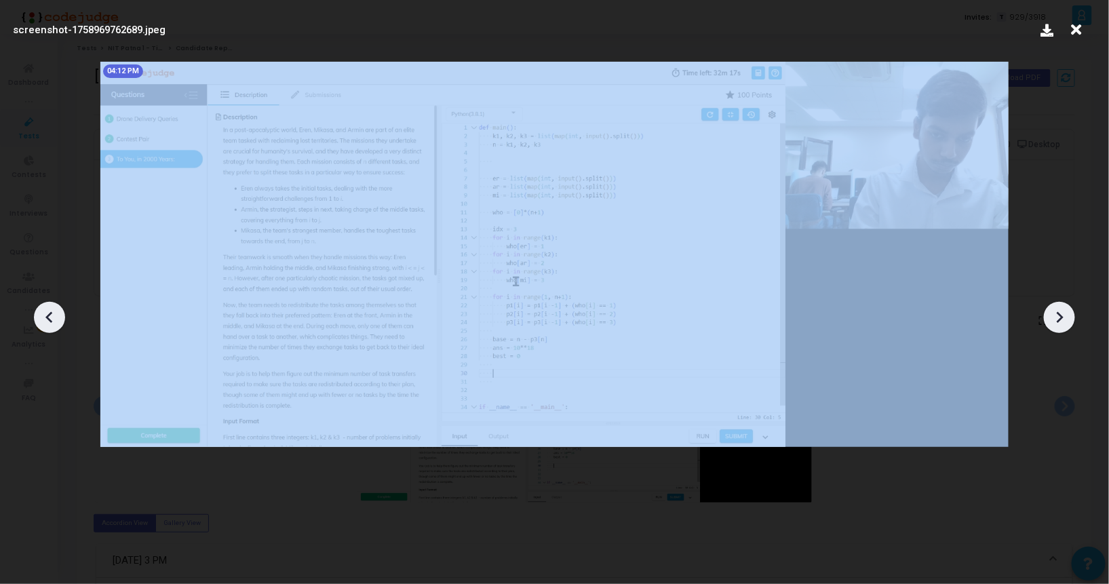
click at [1062, 324] on icon at bounding box center [1059, 317] width 20 height 20
click at [951, 506] on div at bounding box center [554, 312] width 1109 height 543
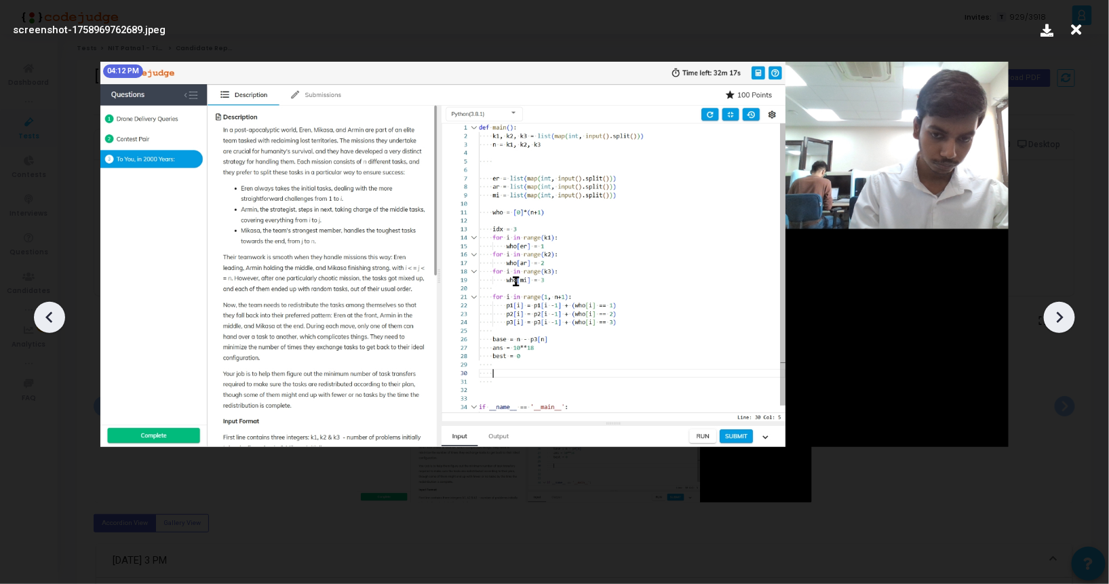
click at [1072, 28] on icon at bounding box center [1076, 30] width 21 height 26
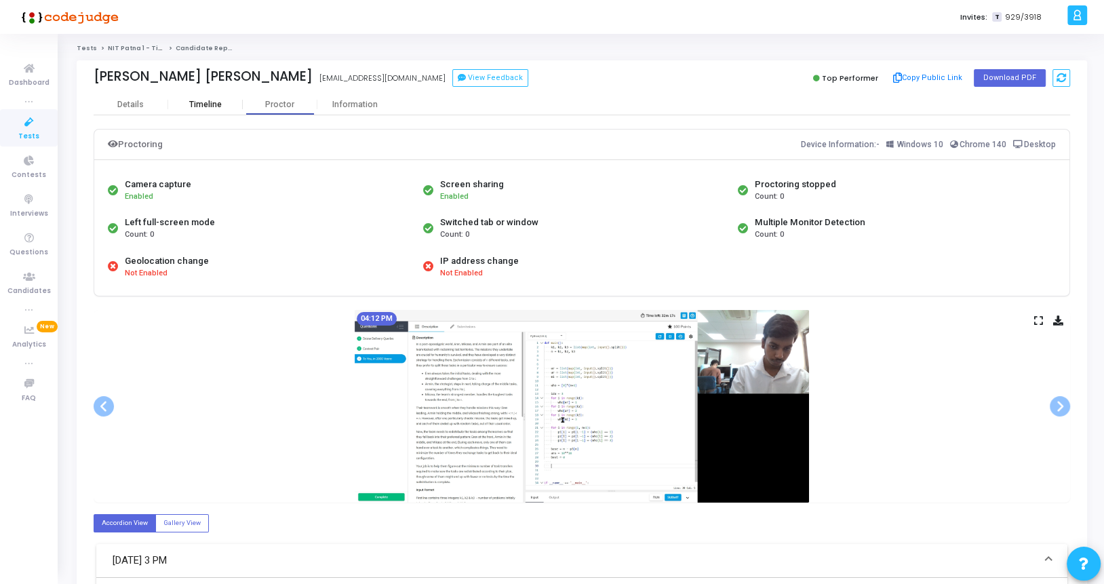
click at [219, 98] on div "Timeline" at bounding box center [205, 104] width 75 height 20
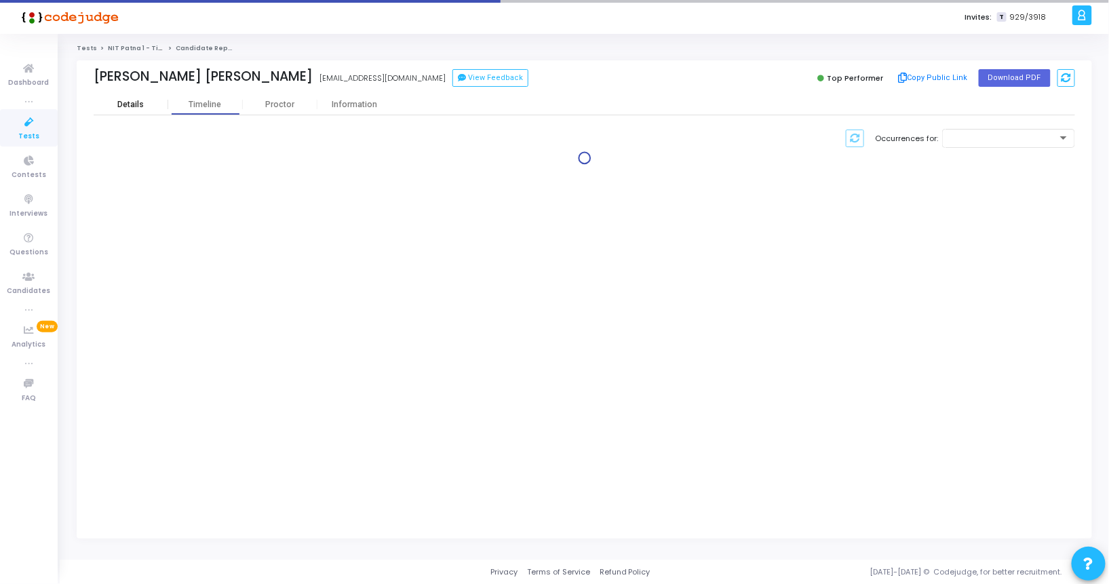
click at [137, 106] on div "Details" at bounding box center [130, 105] width 26 height 10
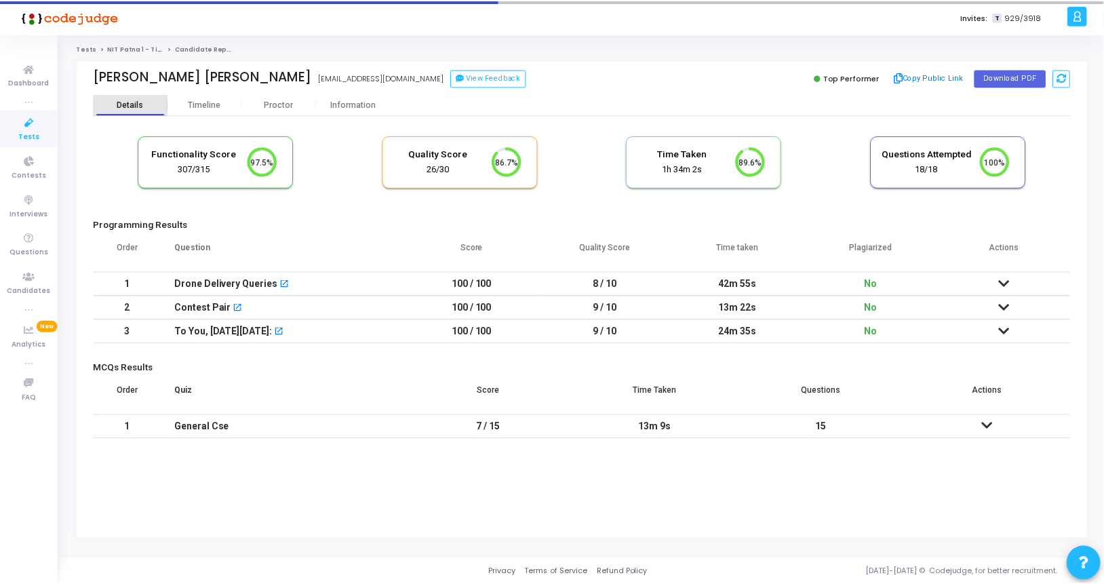
scroll to position [28, 35]
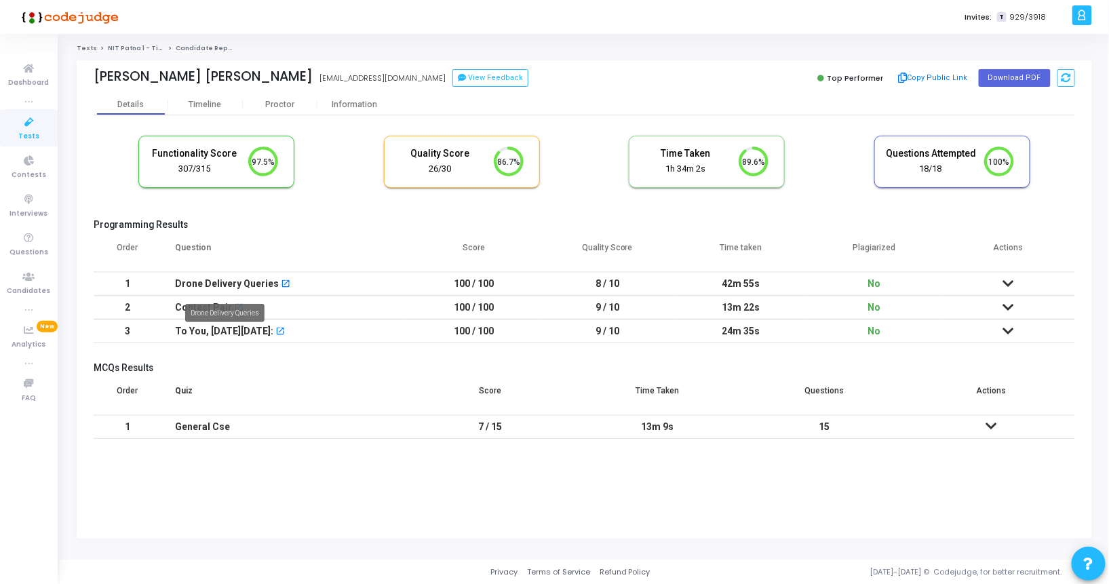
click at [258, 279] on div "Drone Delivery Queries" at bounding box center [227, 284] width 104 height 22
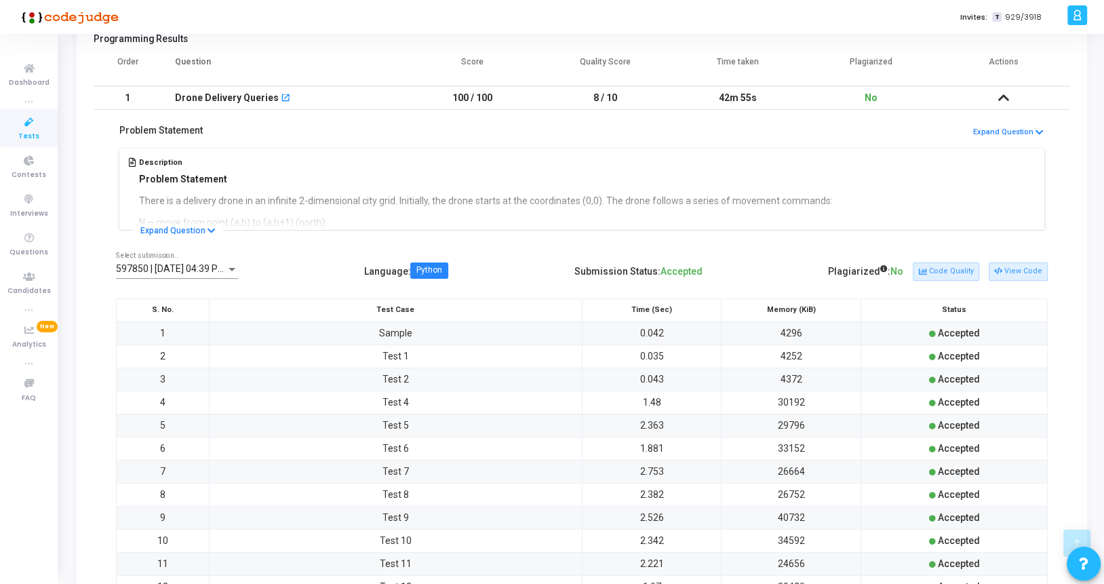
scroll to position [158, 0]
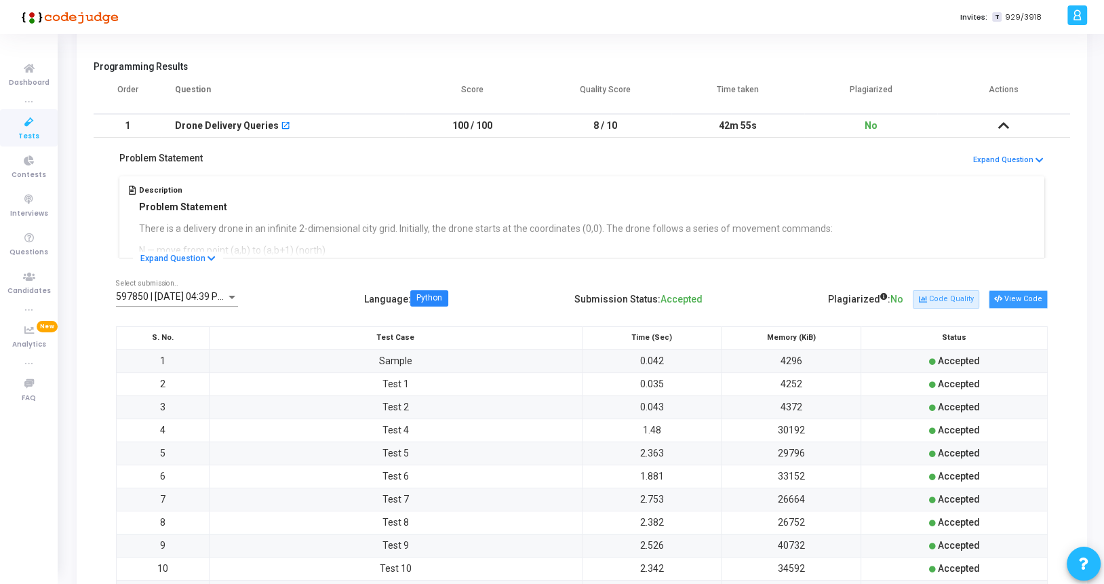
click at [1007, 294] on button "View Code" at bounding box center [1018, 299] width 59 height 18
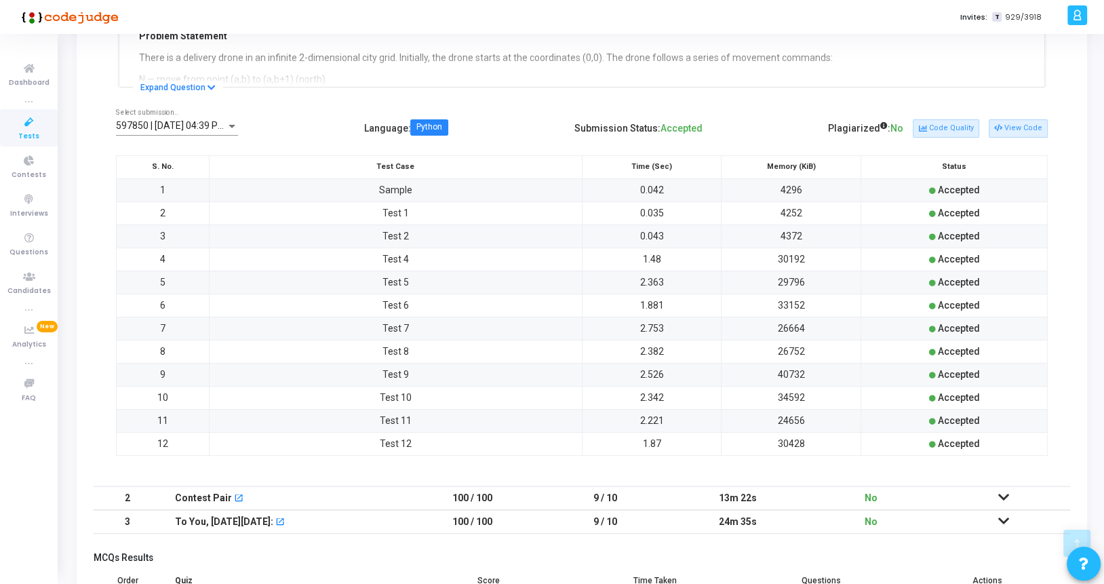
scroll to position [439, 0]
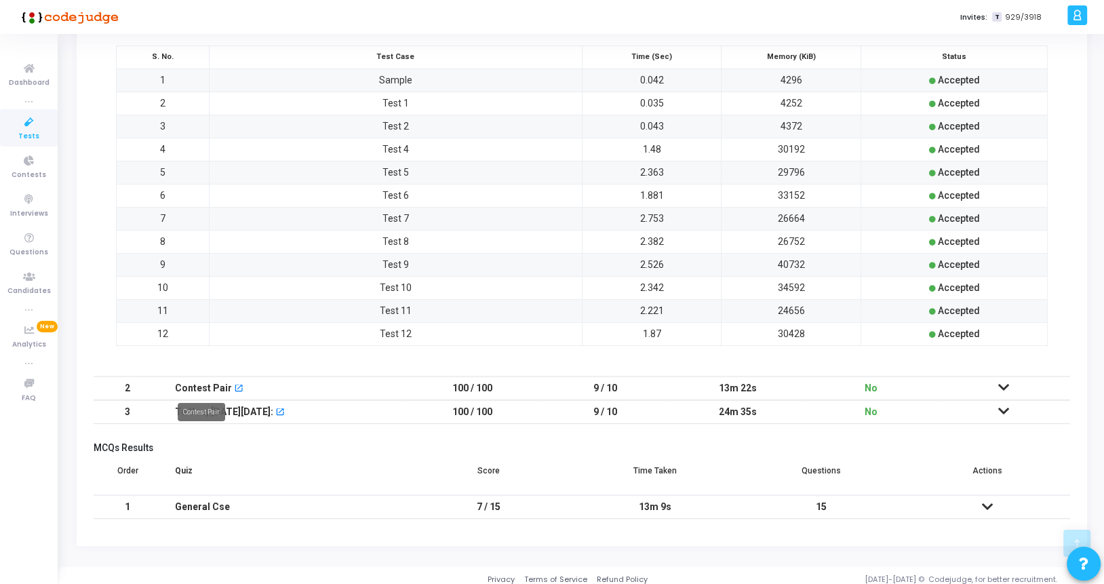
click at [197, 378] on div "Contest Pair" at bounding box center [203, 388] width 57 height 22
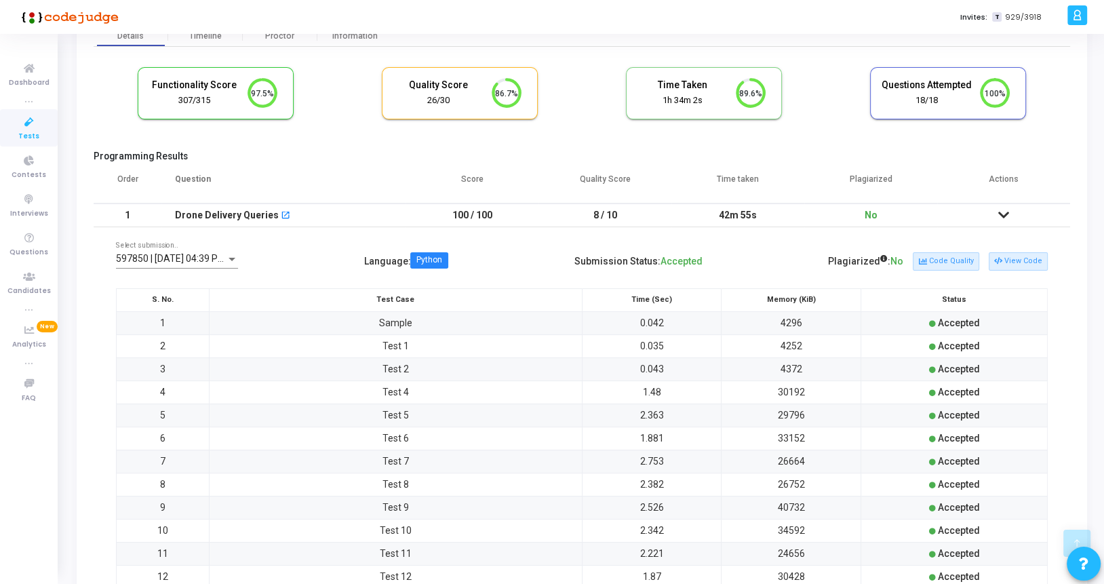
scroll to position [0, 0]
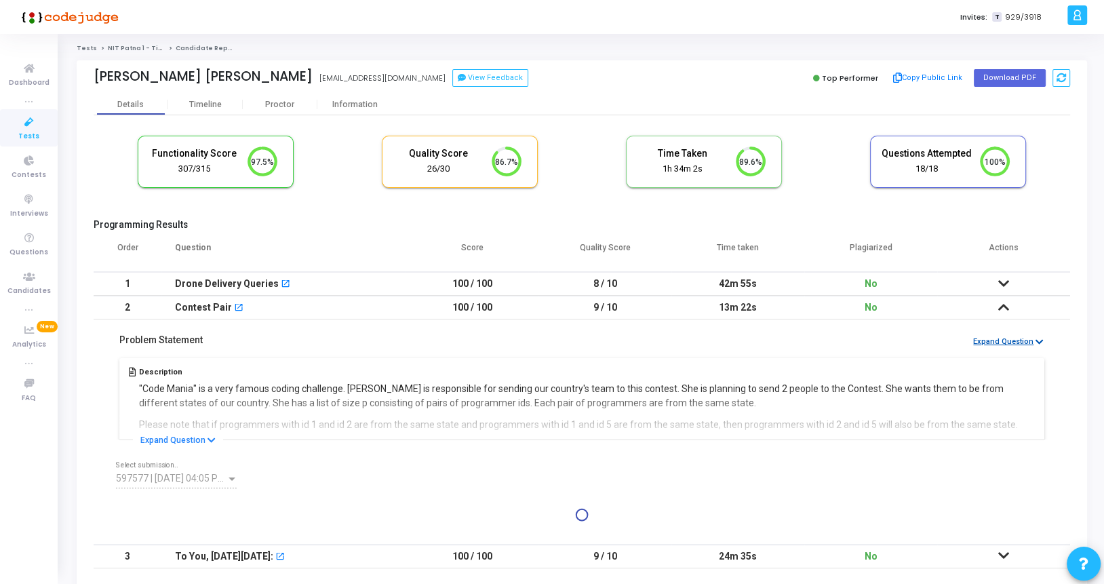
click at [985, 339] on button "Expand Question" at bounding box center [1008, 342] width 72 height 13
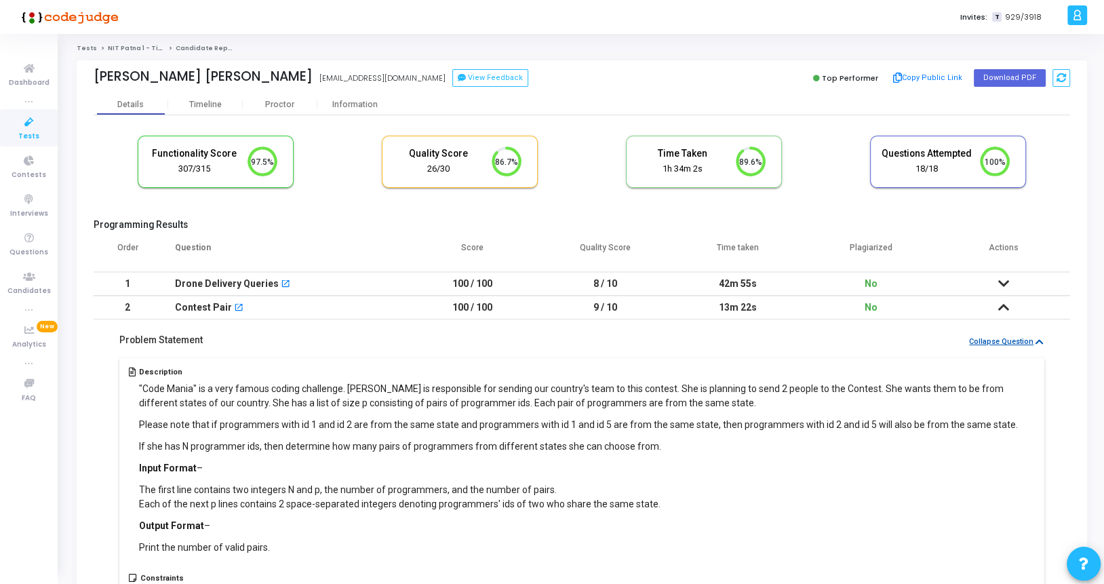
click at [991, 346] on button "Collapse Question" at bounding box center [1006, 342] width 76 height 13
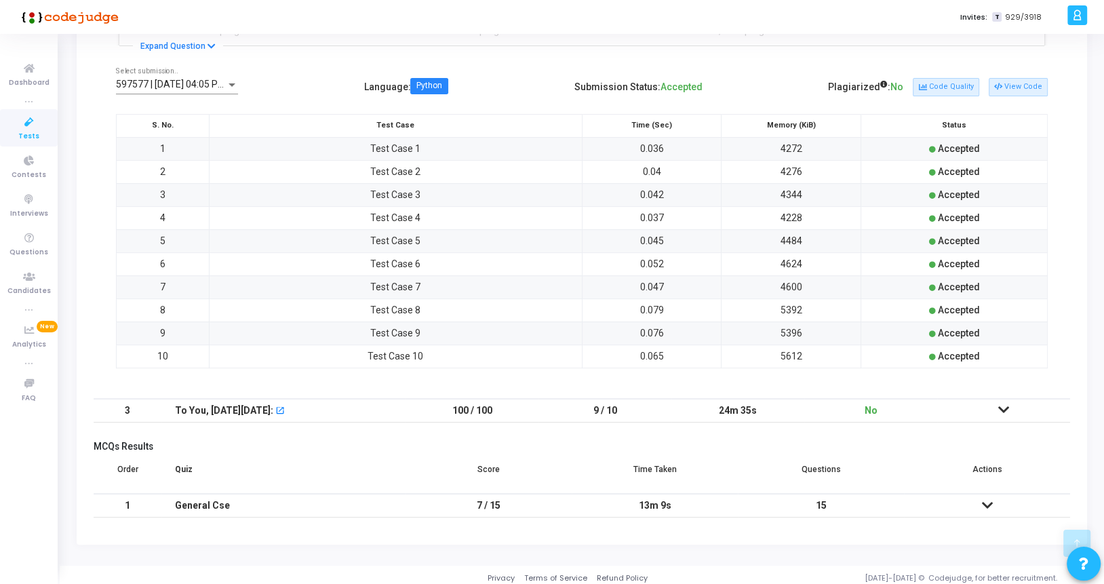
scroll to position [281, 0]
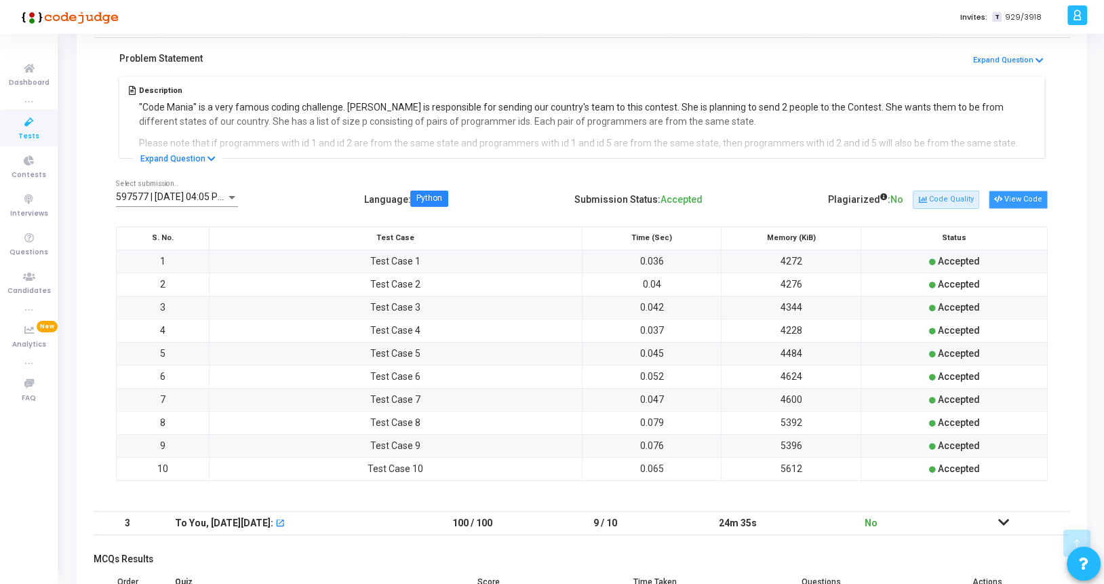
click at [1012, 197] on button "View Code" at bounding box center [1018, 200] width 59 height 18
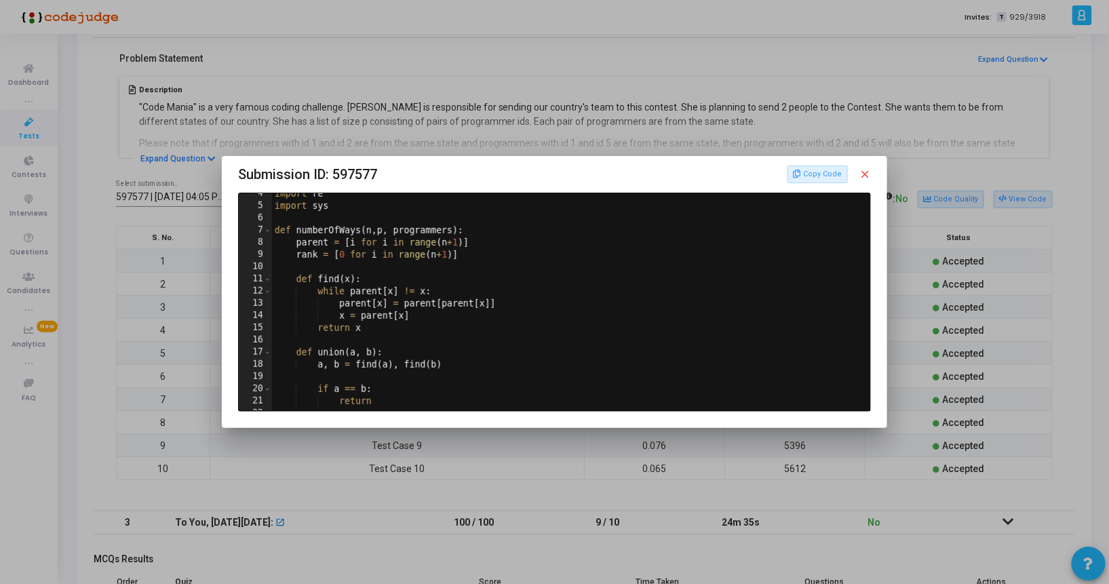
scroll to position [0, 0]
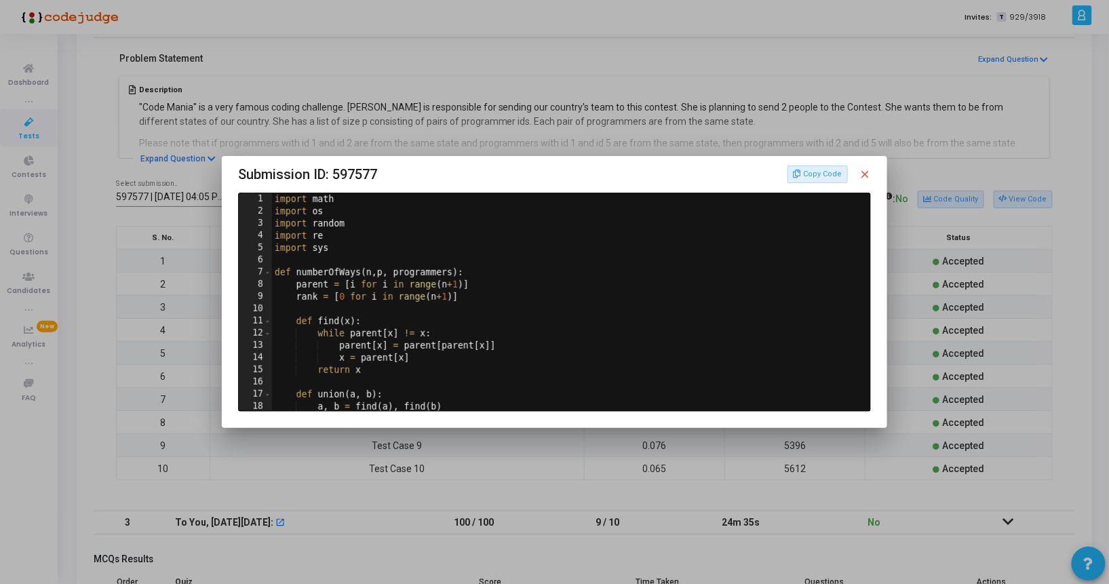
click at [949, 155] on div at bounding box center [554, 292] width 1109 height 584
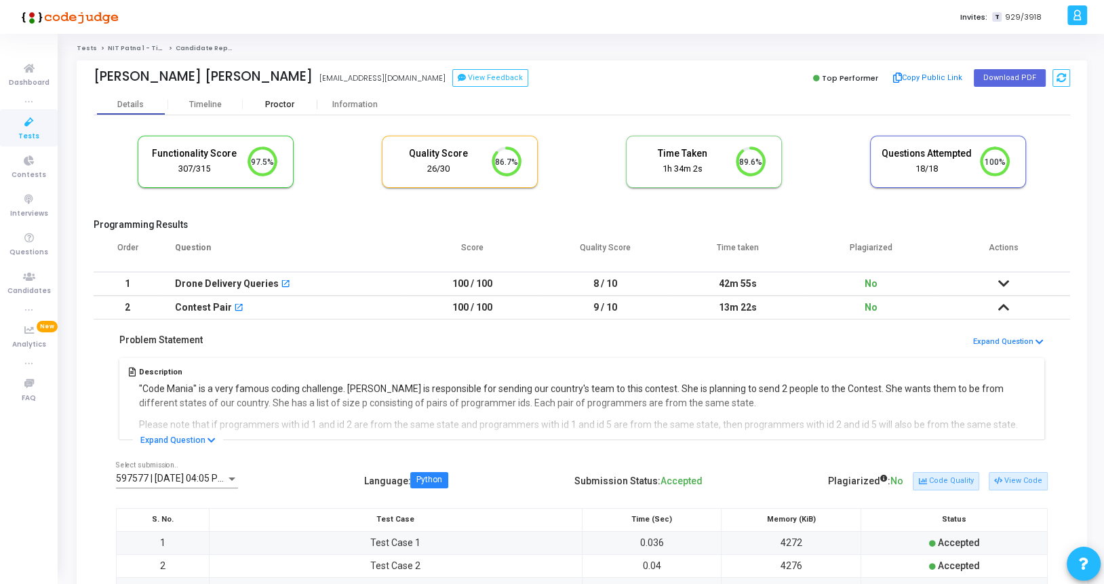
click at [285, 97] on div "Proctor" at bounding box center [280, 104] width 75 height 20
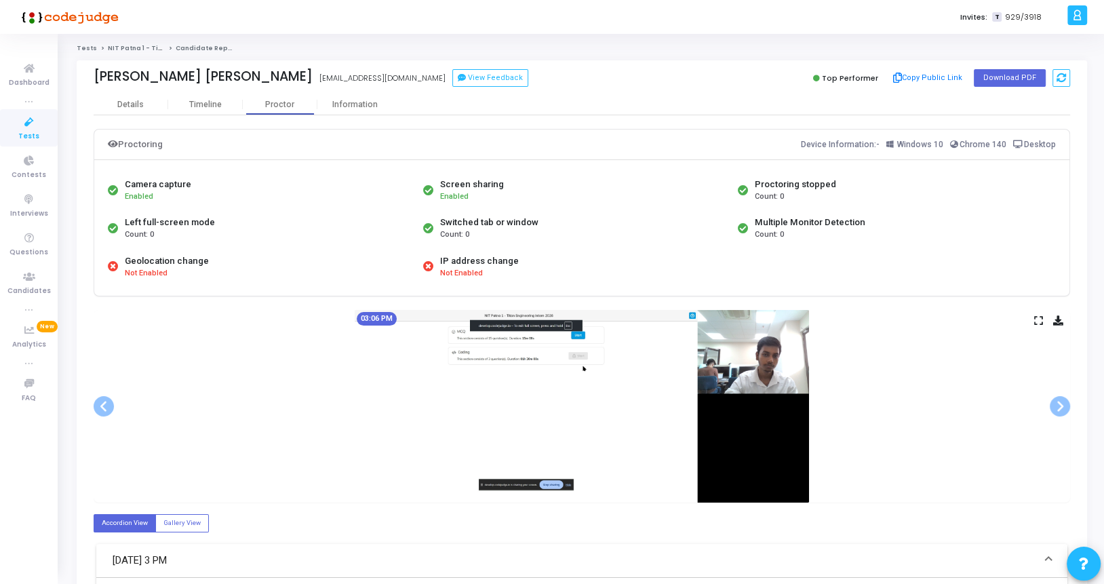
click at [1037, 317] on icon at bounding box center [1038, 320] width 9 height 7
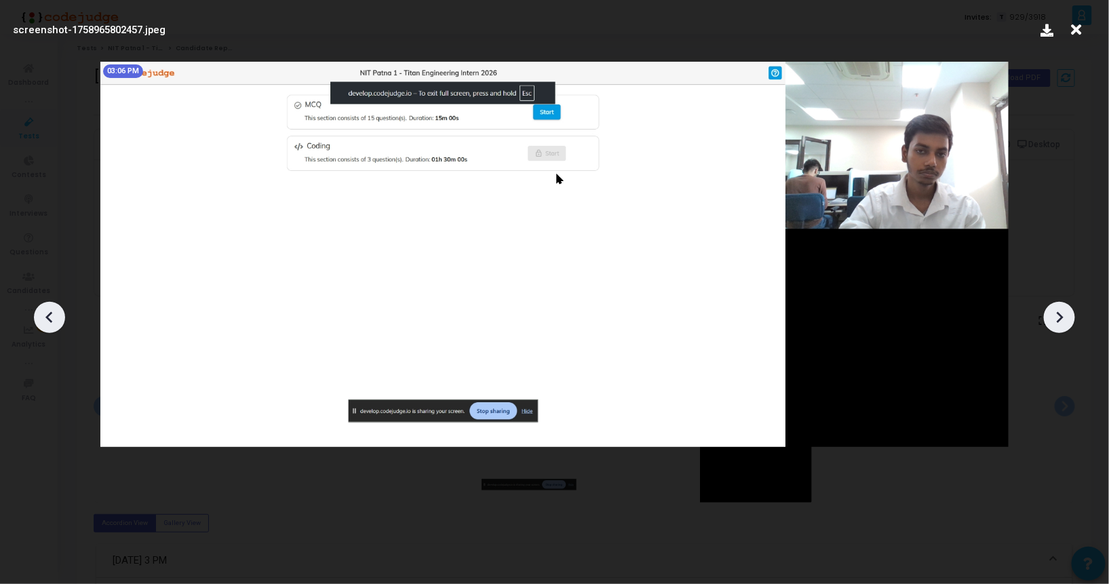
click at [1058, 311] on icon at bounding box center [1059, 317] width 20 height 20
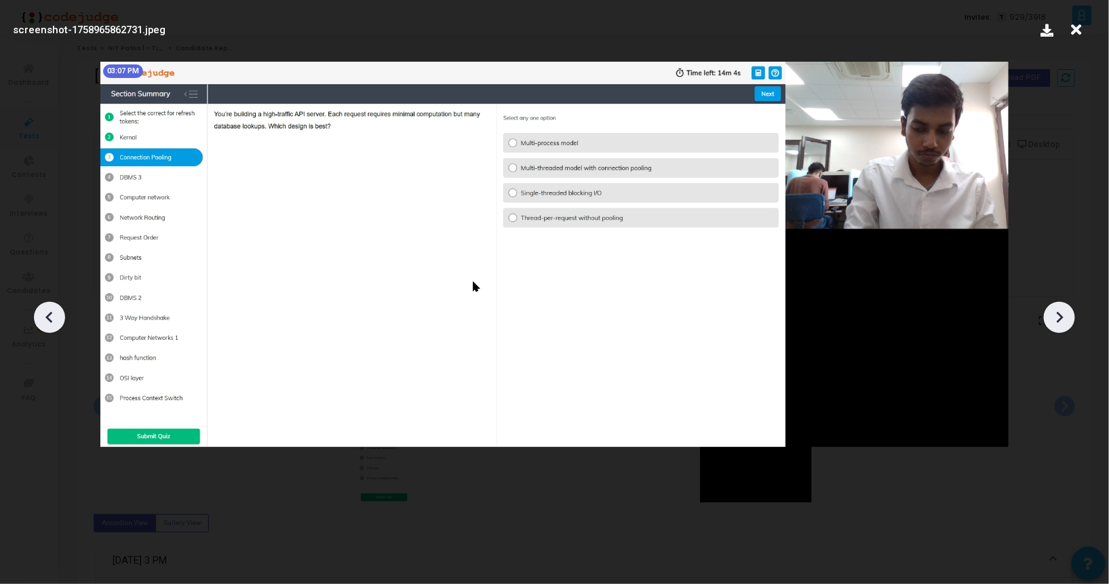
click at [1058, 311] on icon at bounding box center [1059, 317] width 20 height 20
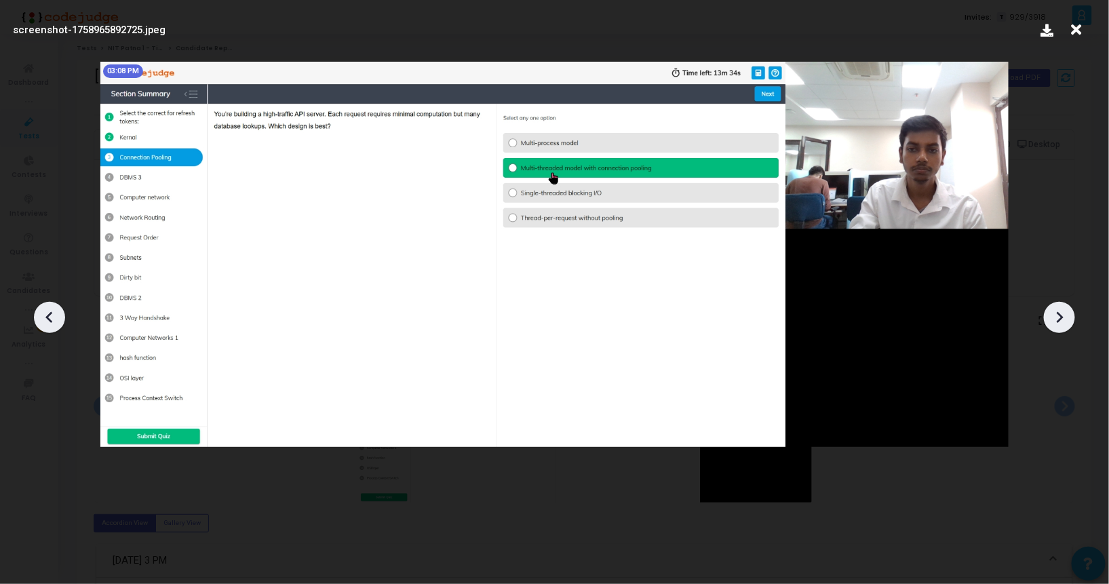
click at [1058, 311] on icon at bounding box center [1059, 317] width 20 height 20
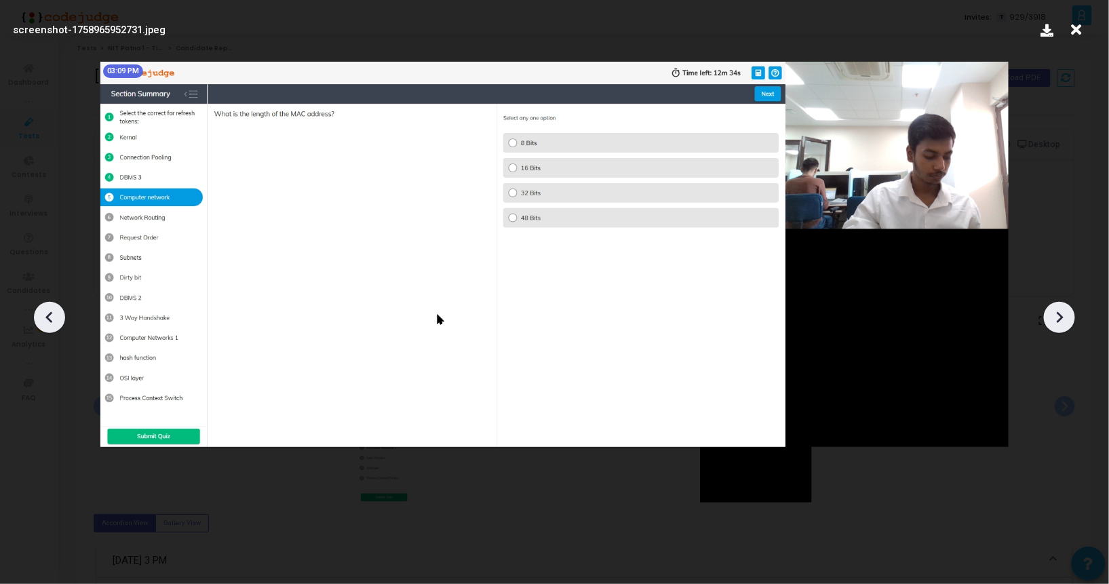
click at [1058, 311] on icon at bounding box center [1059, 317] width 20 height 20
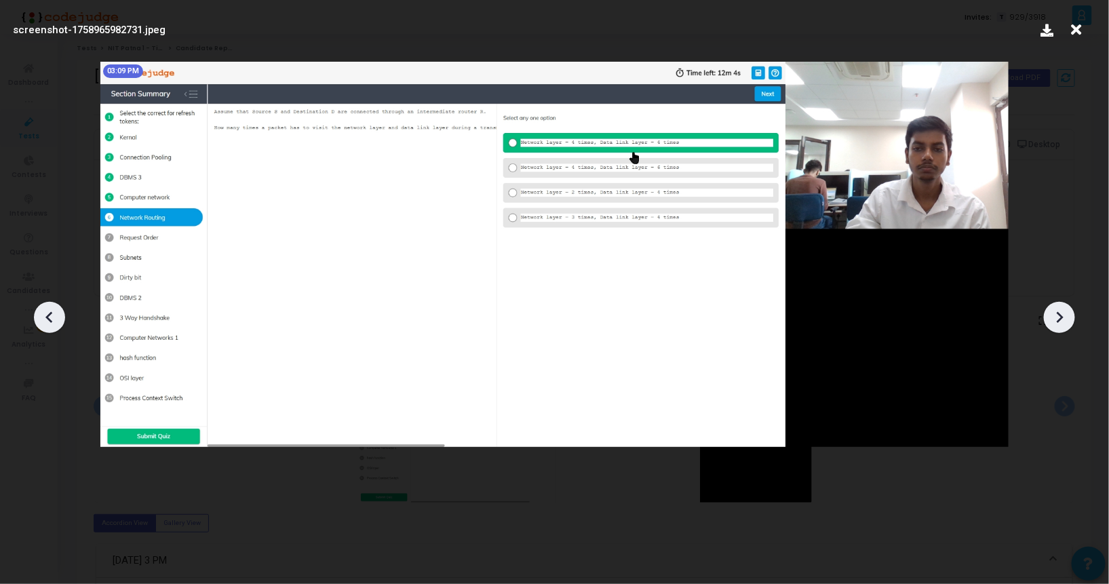
click at [1058, 311] on icon at bounding box center [1059, 317] width 20 height 20
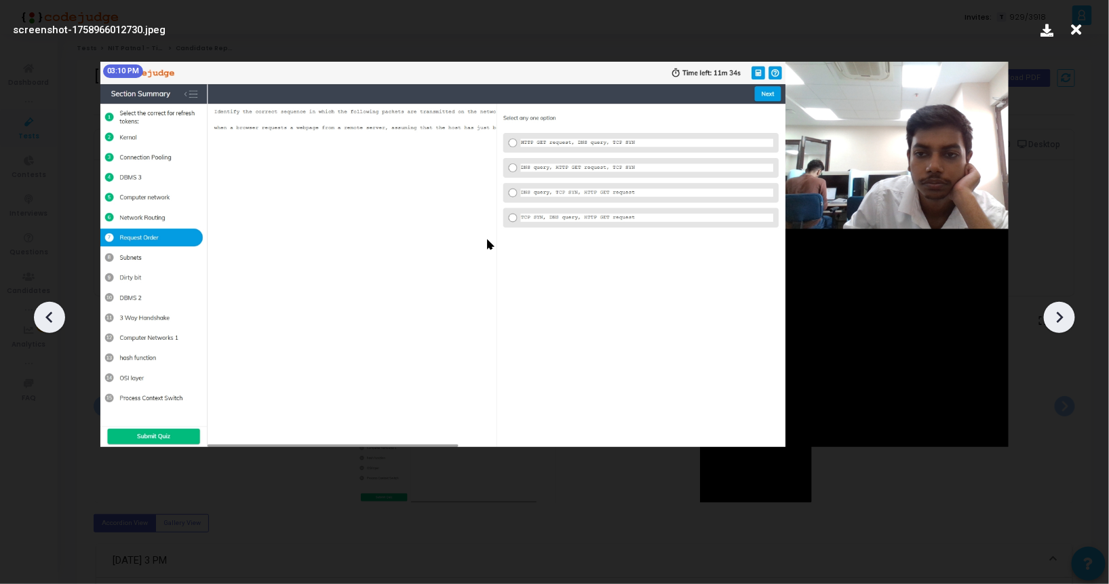
click at [1058, 311] on icon at bounding box center [1059, 317] width 20 height 20
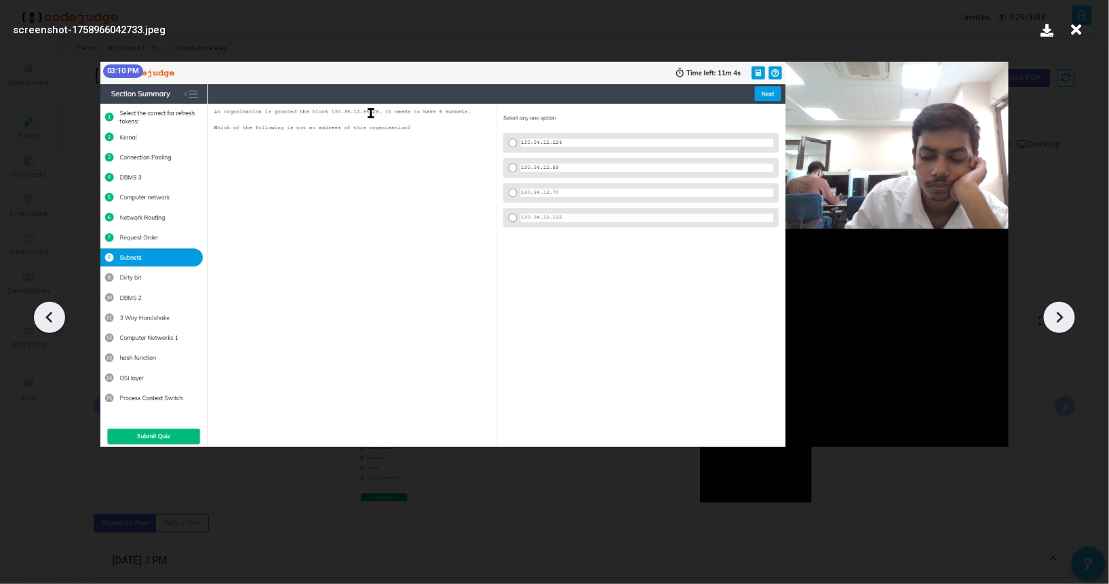
click at [1058, 311] on icon at bounding box center [1059, 317] width 20 height 20
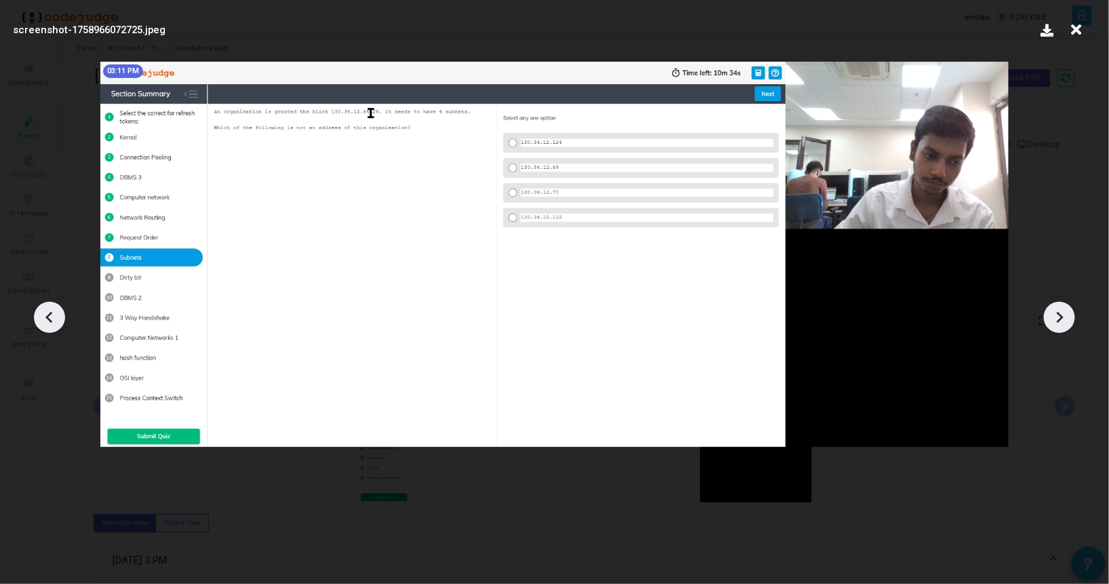
click at [1058, 311] on icon at bounding box center [1059, 317] width 20 height 20
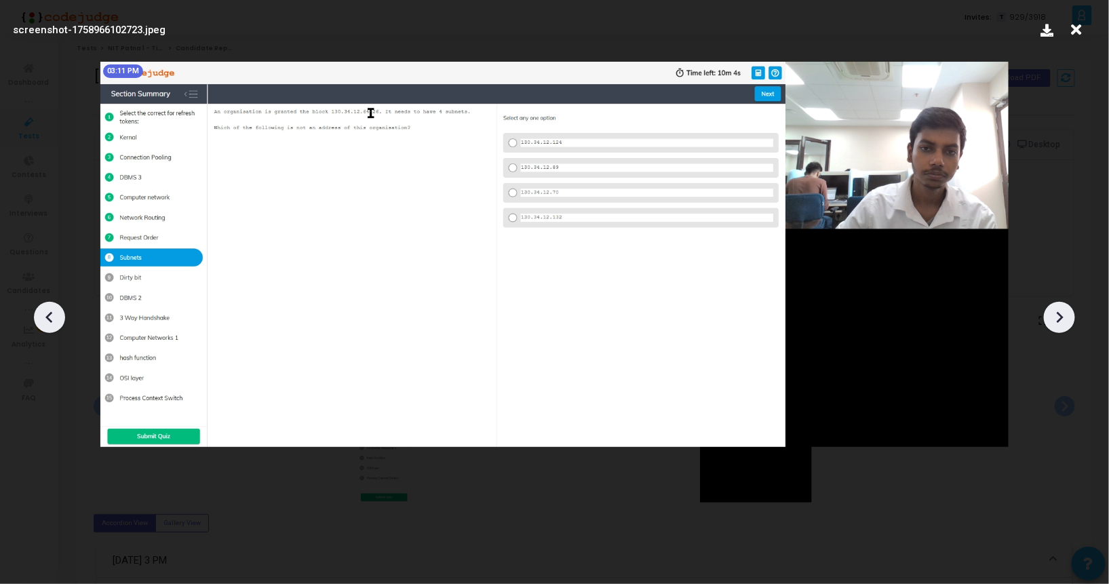
click at [1058, 311] on icon at bounding box center [1059, 317] width 20 height 20
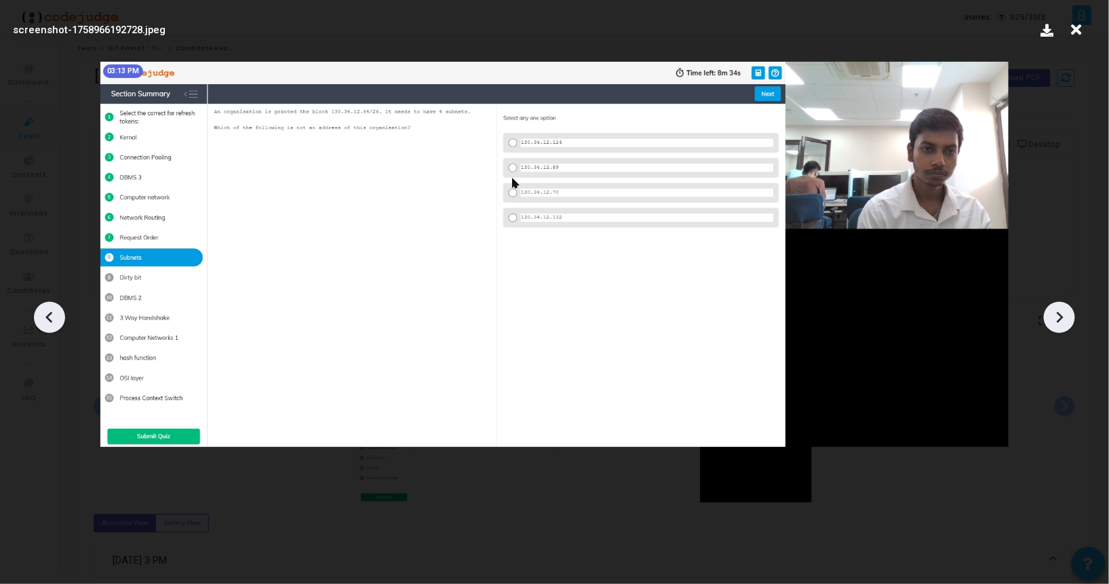
click at [1058, 311] on icon at bounding box center [1059, 317] width 20 height 20
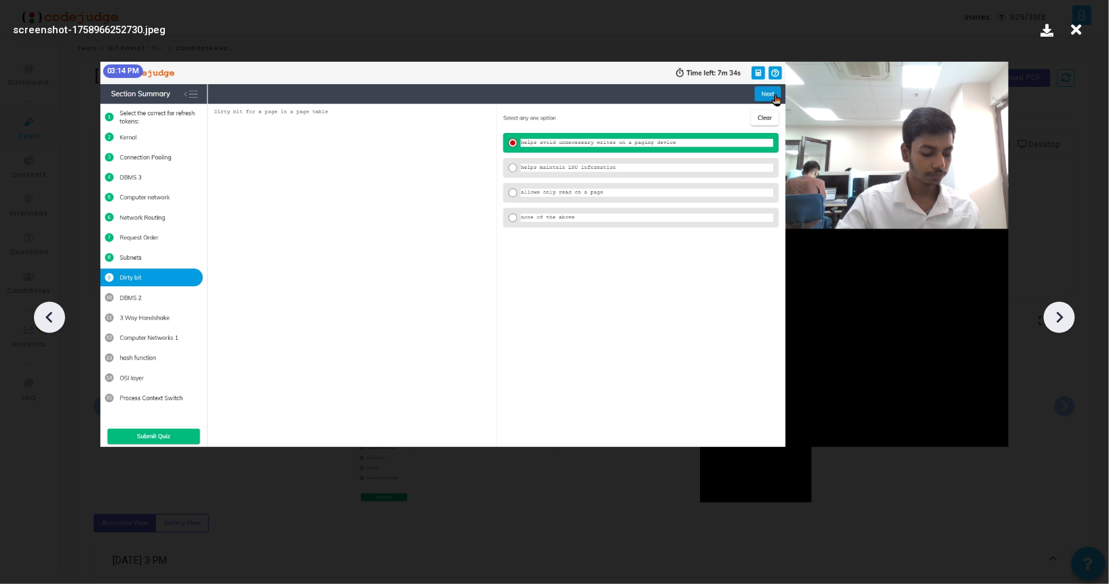
click at [1058, 311] on icon at bounding box center [1059, 317] width 20 height 20
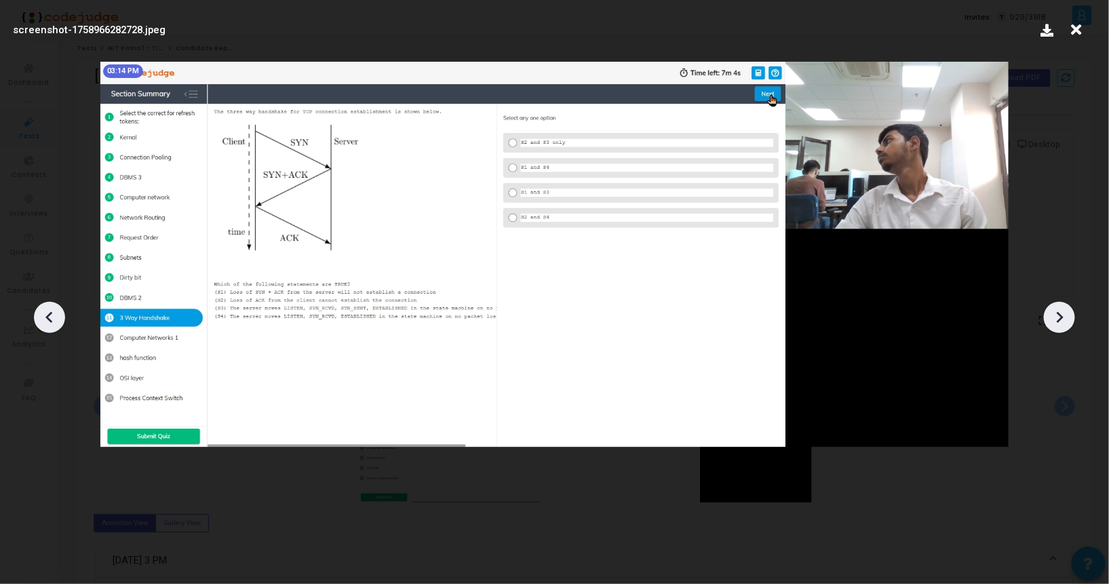
click at [1058, 311] on icon at bounding box center [1059, 317] width 20 height 20
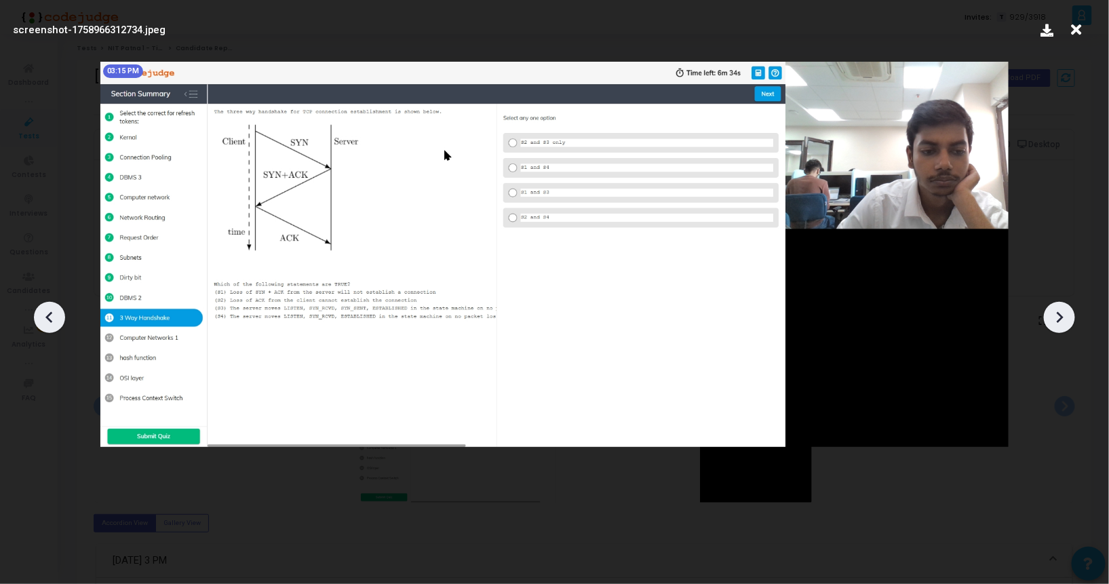
click at [1058, 311] on icon at bounding box center [1059, 317] width 20 height 20
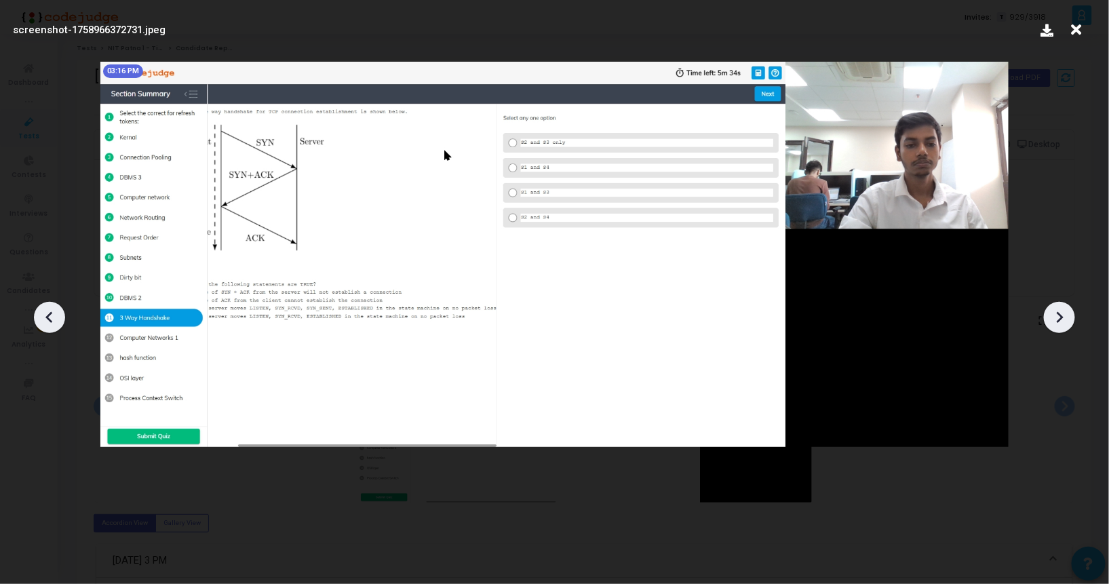
click at [1058, 311] on icon at bounding box center [1059, 317] width 20 height 20
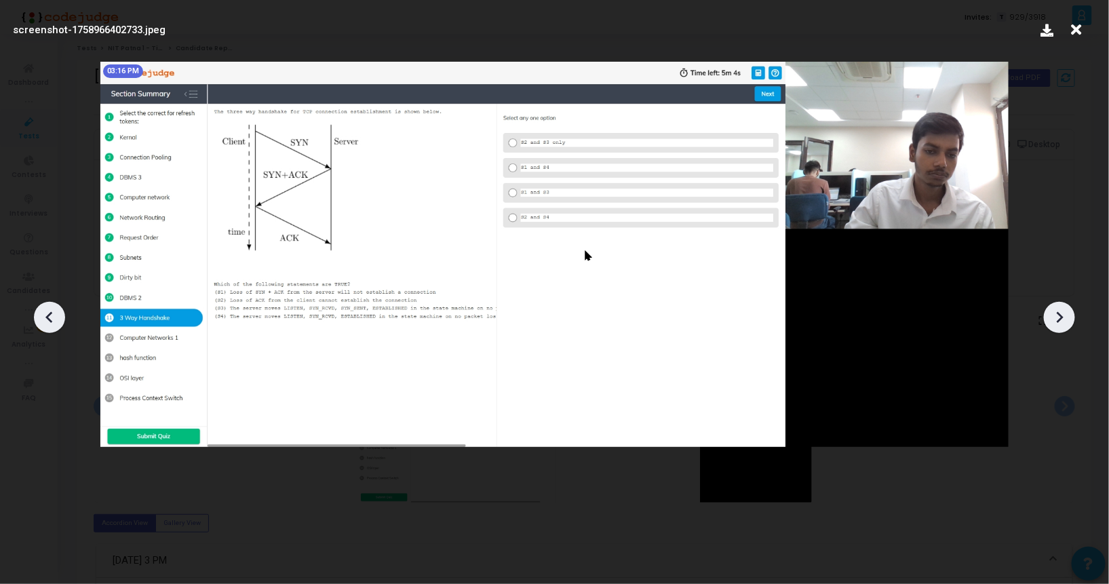
click at [1058, 311] on icon at bounding box center [1059, 317] width 20 height 20
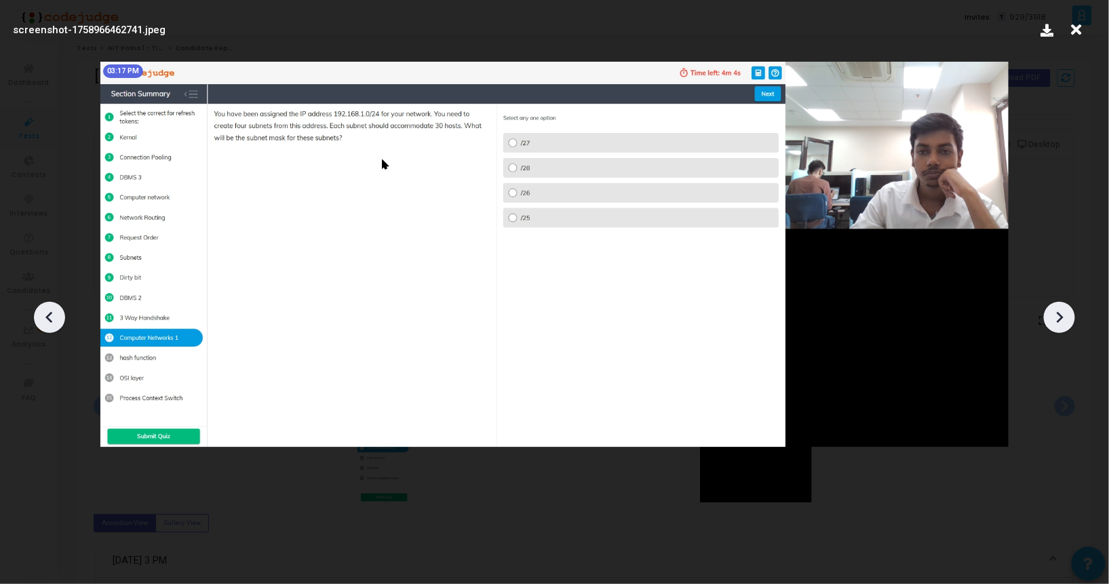
click at [1058, 311] on icon at bounding box center [1059, 317] width 20 height 20
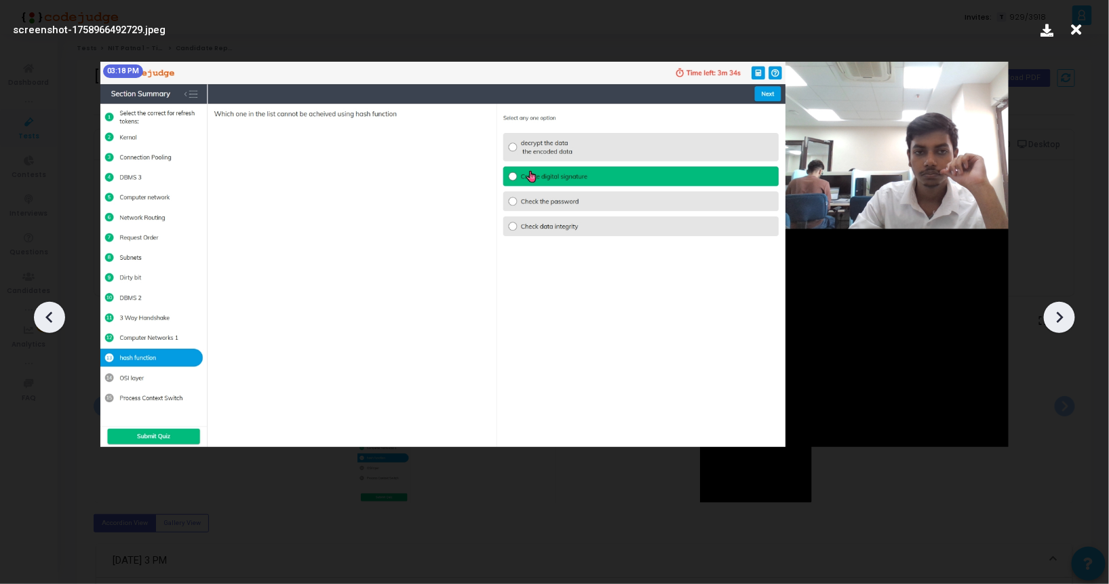
click at [1058, 311] on icon at bounding box center [1059, 317] width 20 height 20
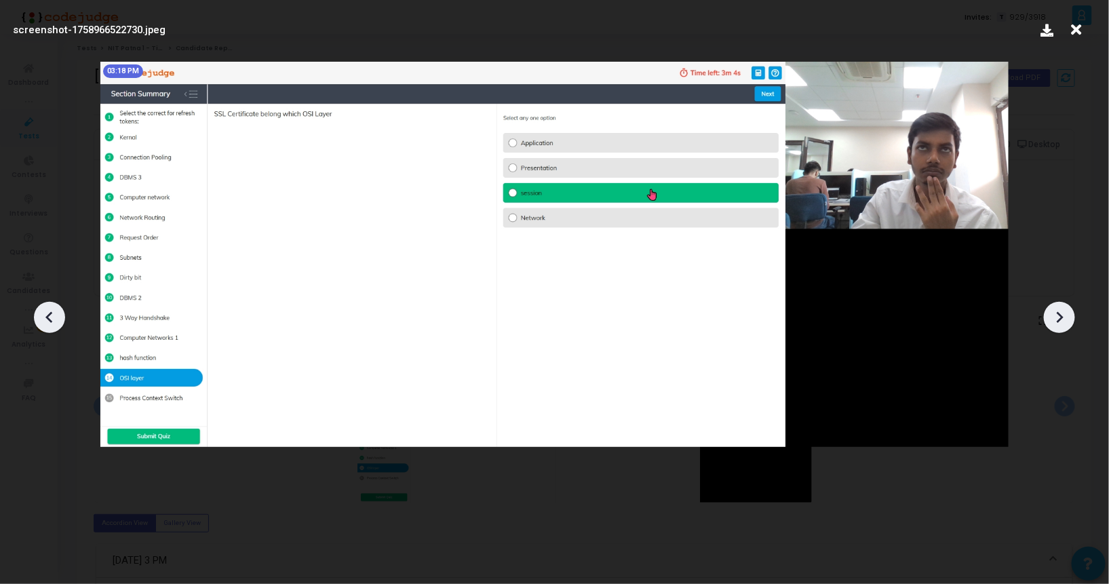
click at [1058, 311] on icon at bounding box center [1059, 317] width 20 height 20
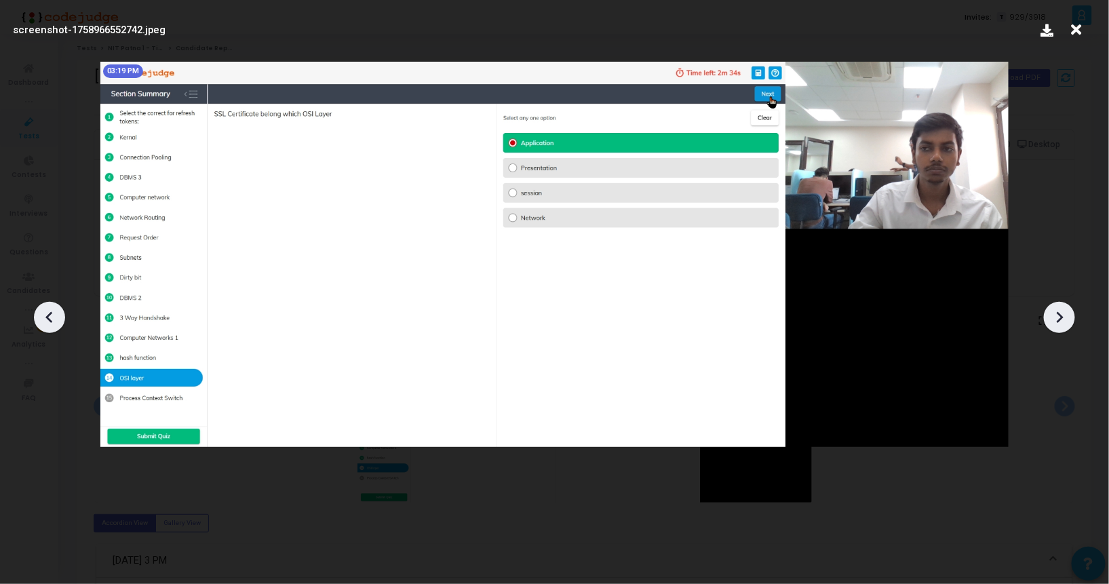
click at [1058, 311] on icon at bounding box center [1059, 317] width 20 height 20
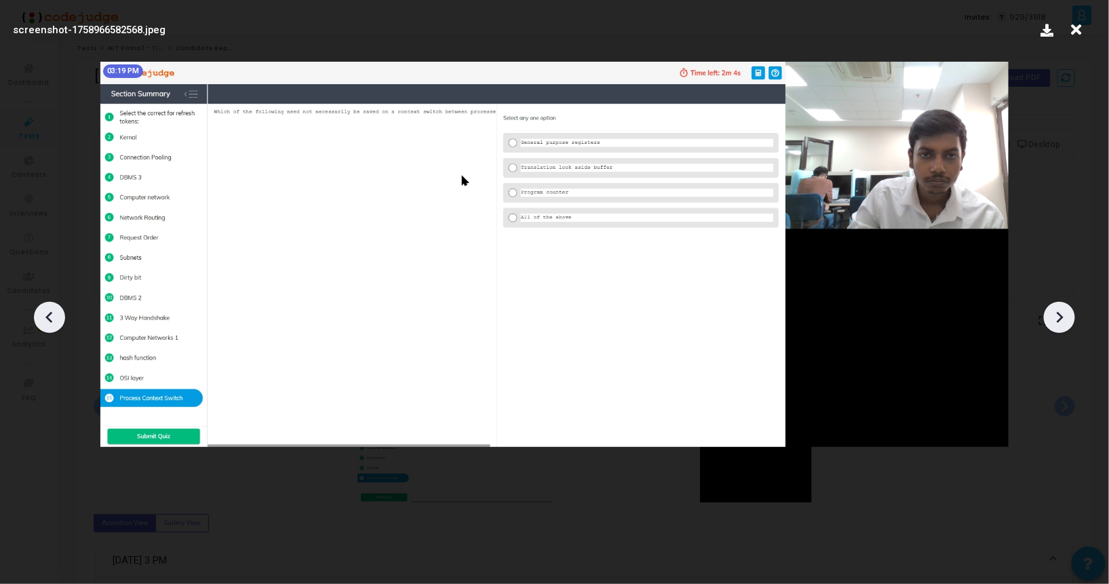
click at [1058, 311] on icon at bounding box center [1059, 317] width 20 height 20
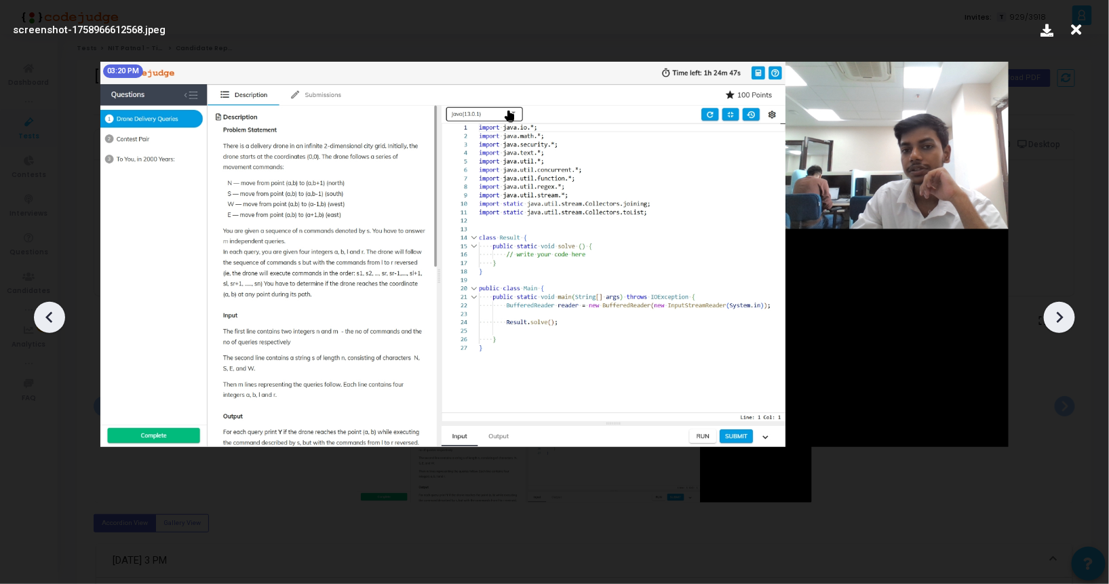
click at [1058, 311] on icon at bounding box center [1059, 317] width 20 height 20
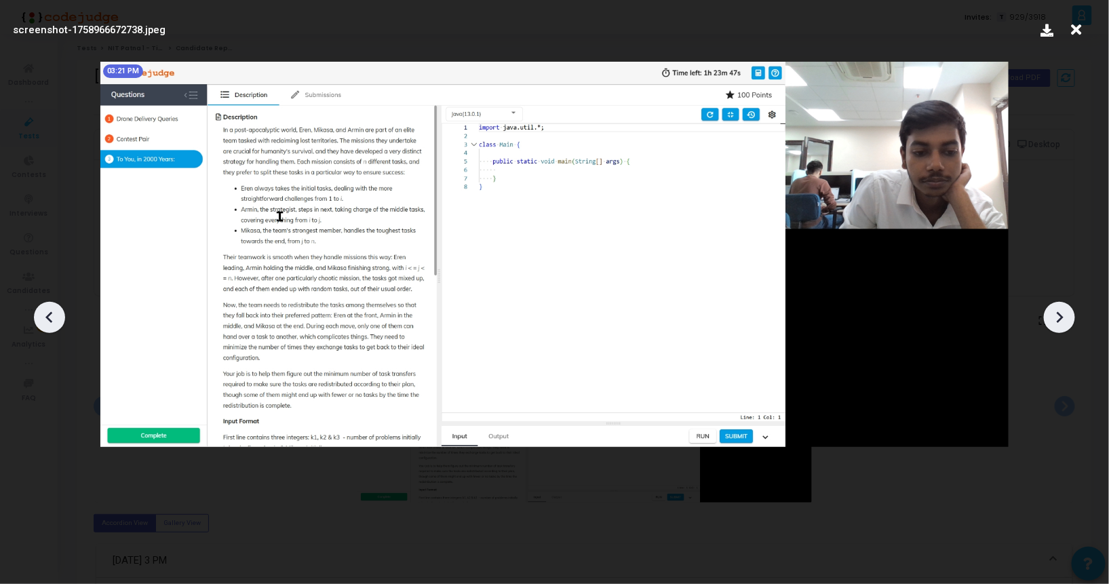
click at [1058, 311] on icon at bounding box center [1059, 317] width 20 height 20
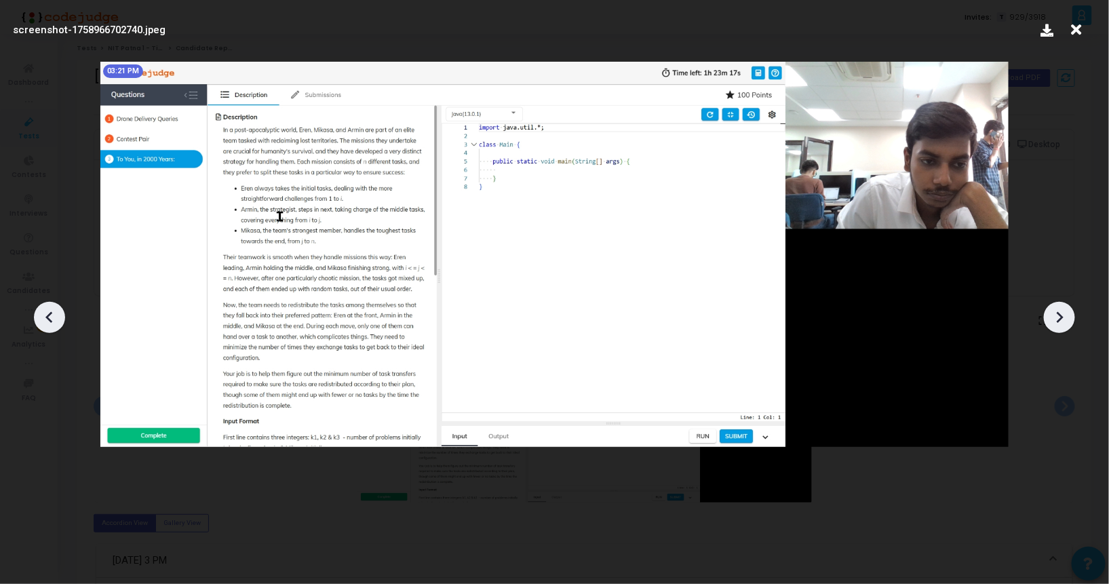
click at [1058, 311] on icon at bounding box center [1059, 317] width 20 height 20
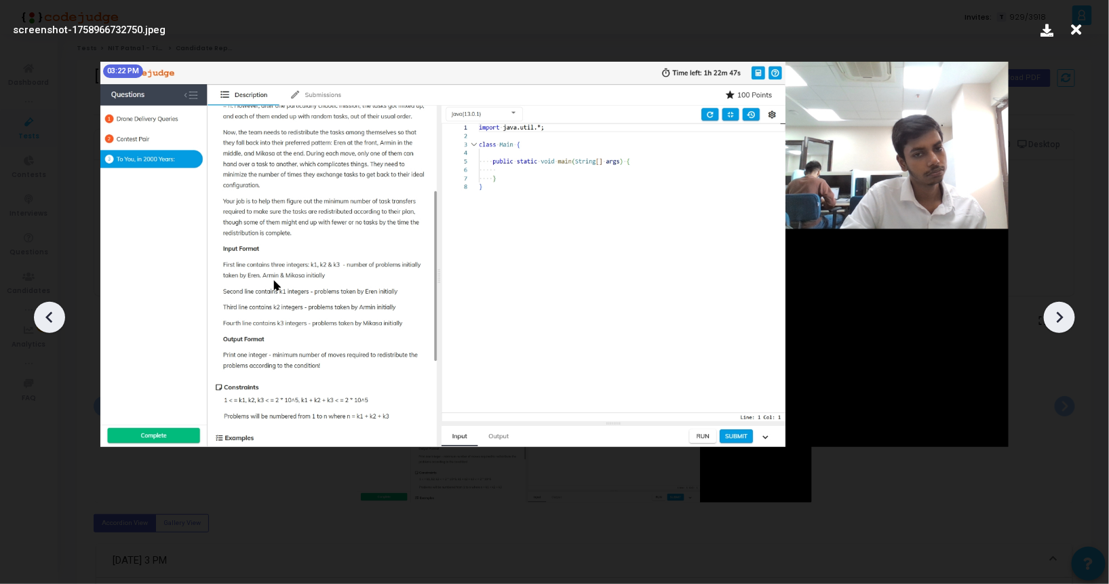
click at [1058, 311] on icon at bounding box center [1059, 317] width 20 height 20
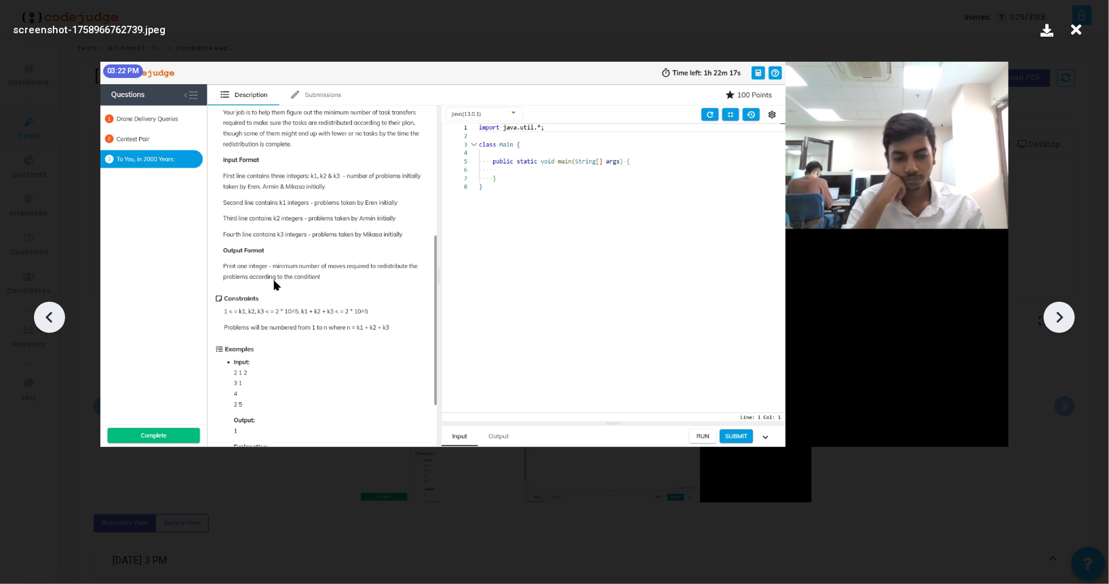
click at [1058, 311] on icon at bounding box center [1059, 317] width 20 height 20
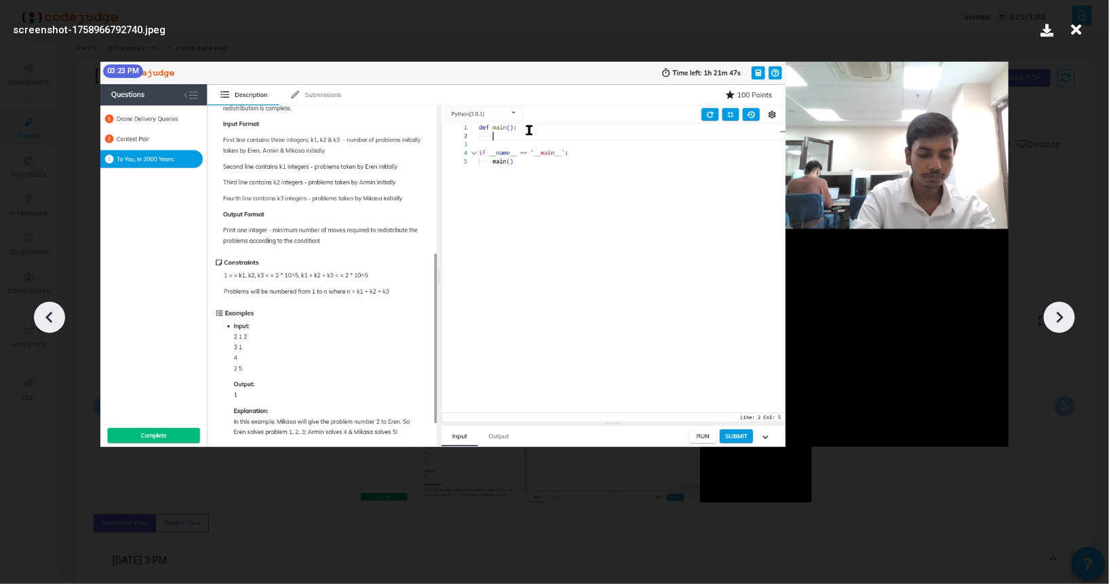
click at [1058, 311] on icon at bounding box center [1059, 317] width 20 height 20
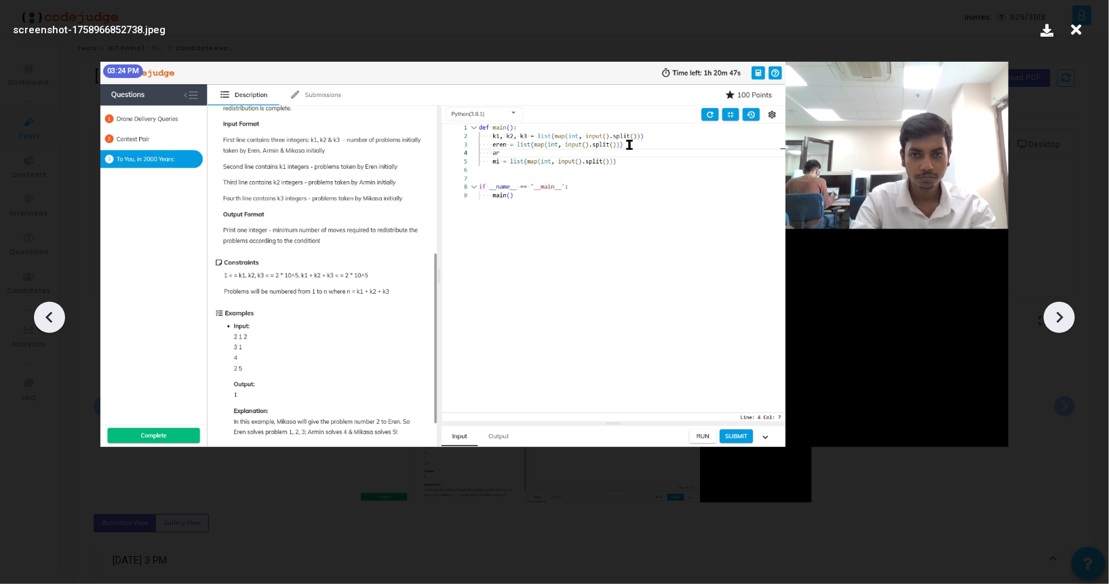
click at [1058, 311] on icon at bounding box center [1059, 317] width 20 height 20
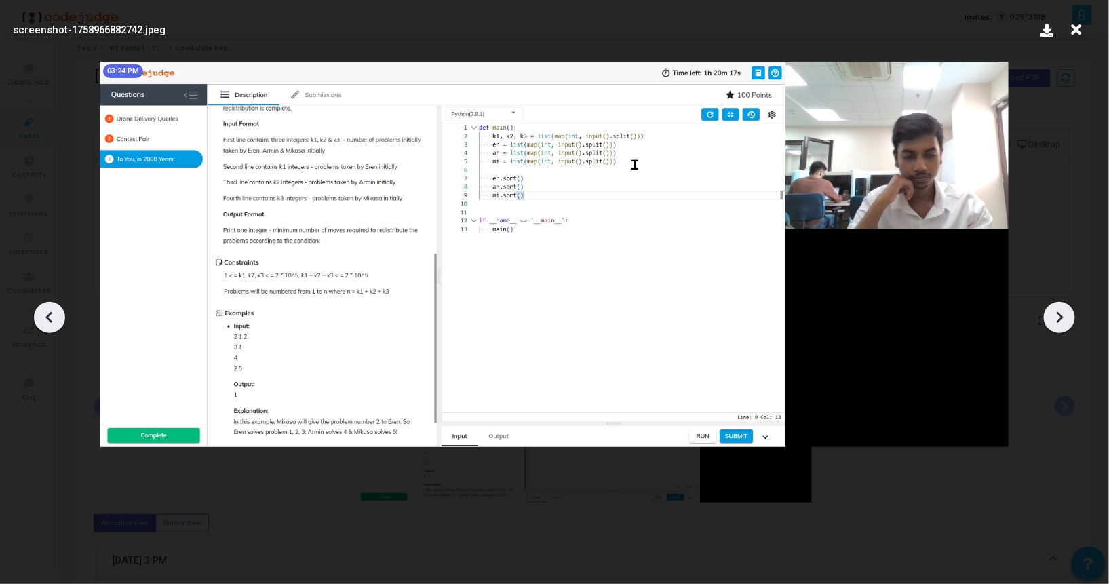
click at [1058, 311] on icon at bounding box center [1059, 317] width 20 height 20
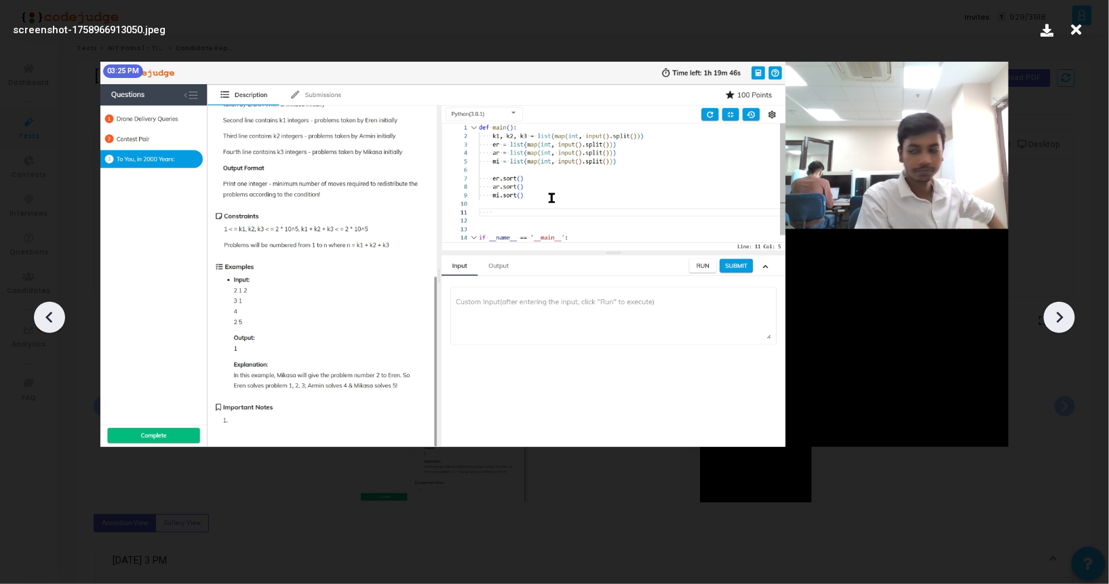
click at [1058, 311] on icon at bounding box center [1059, 317] width 20 height 20
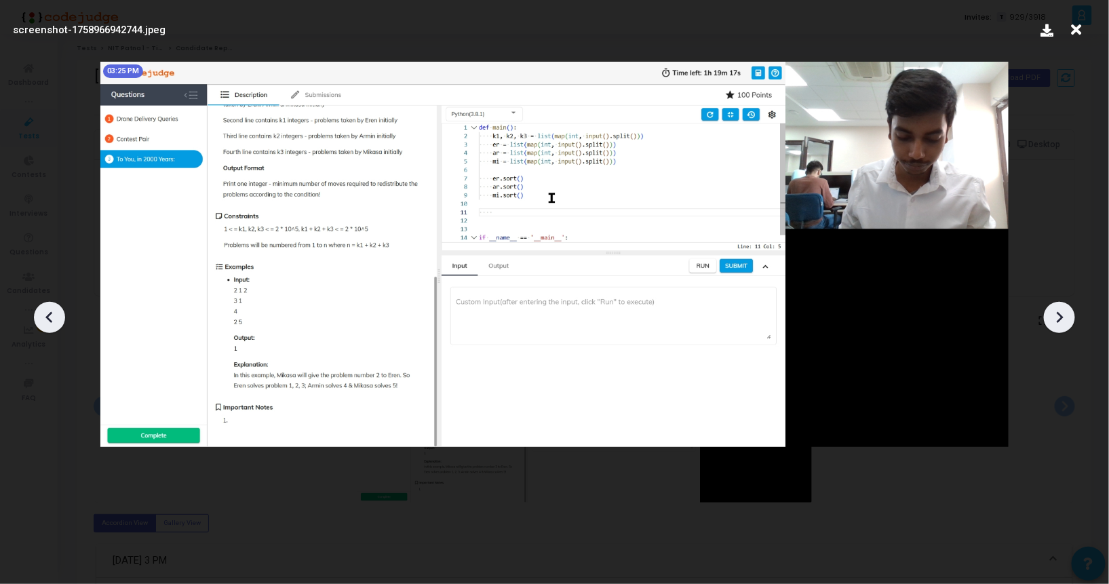
click at [1058, 311] on icon at bounding box center [1059, 317] width 20 height 20
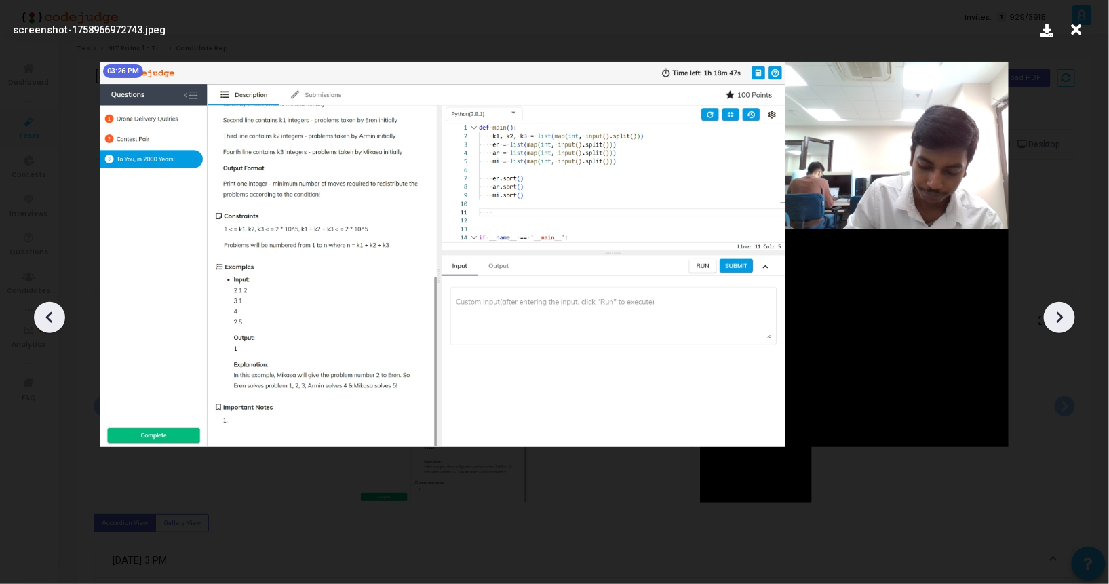
click at [1058, 311] on icon at bounding box center [1059, 317] width 20 height 20
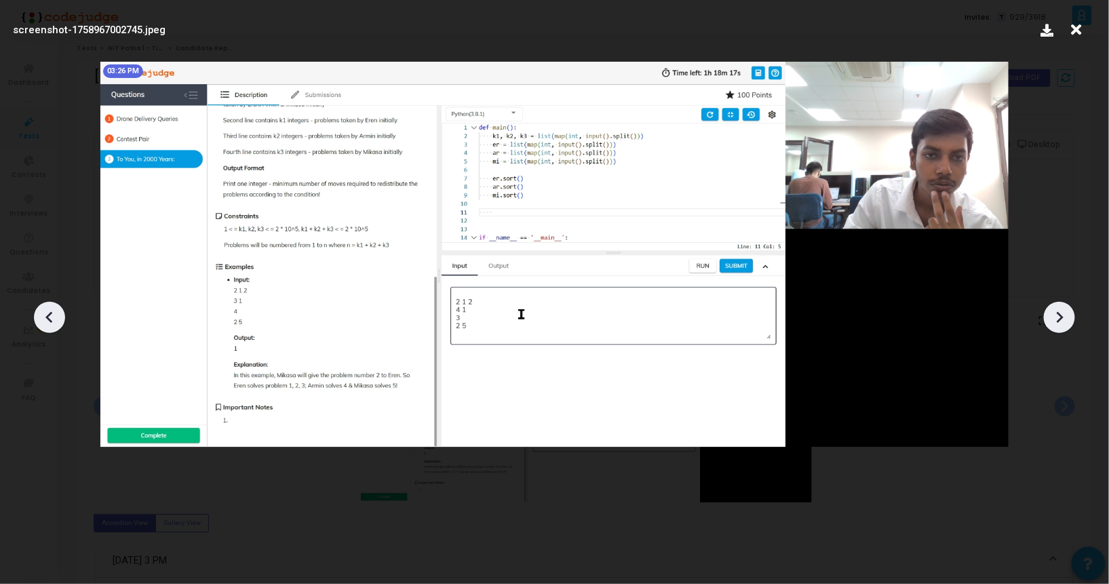
click at [1058, 311] on icon at bounding box center [1059, 317] width 20 height 20
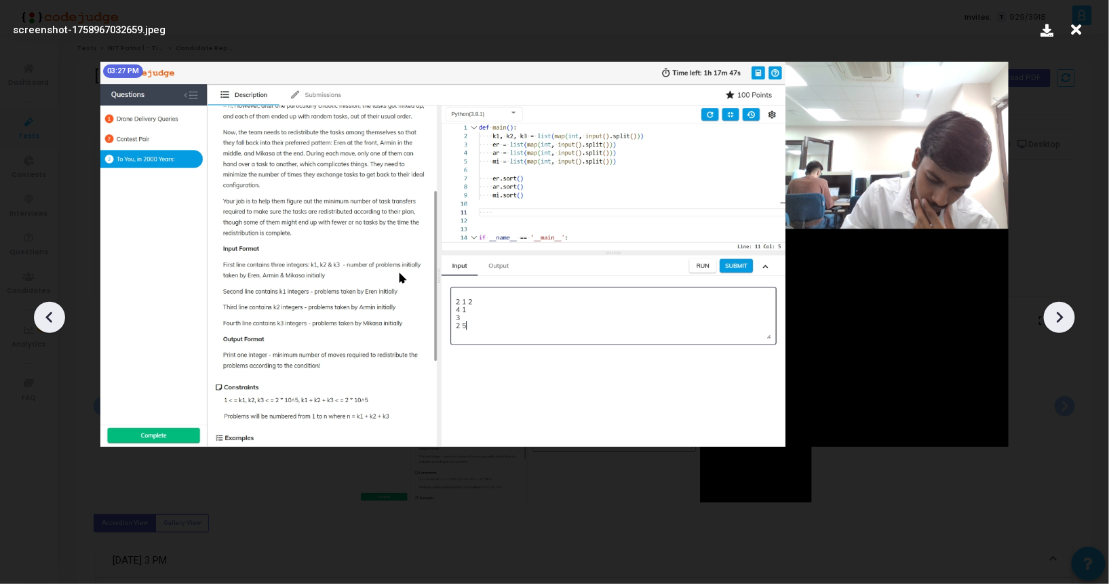
click at [1058, 311] on icon at bounding box center [1059, 317] width 20 height 20
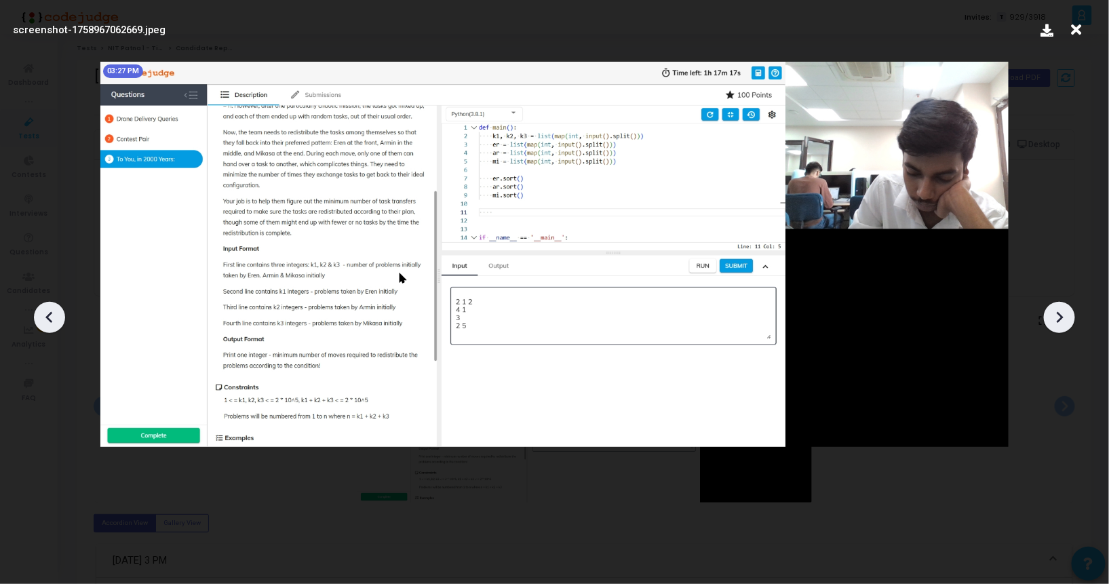
click at [1058, 311] on icon at bounding box center [1059, 317] width 20 height 20
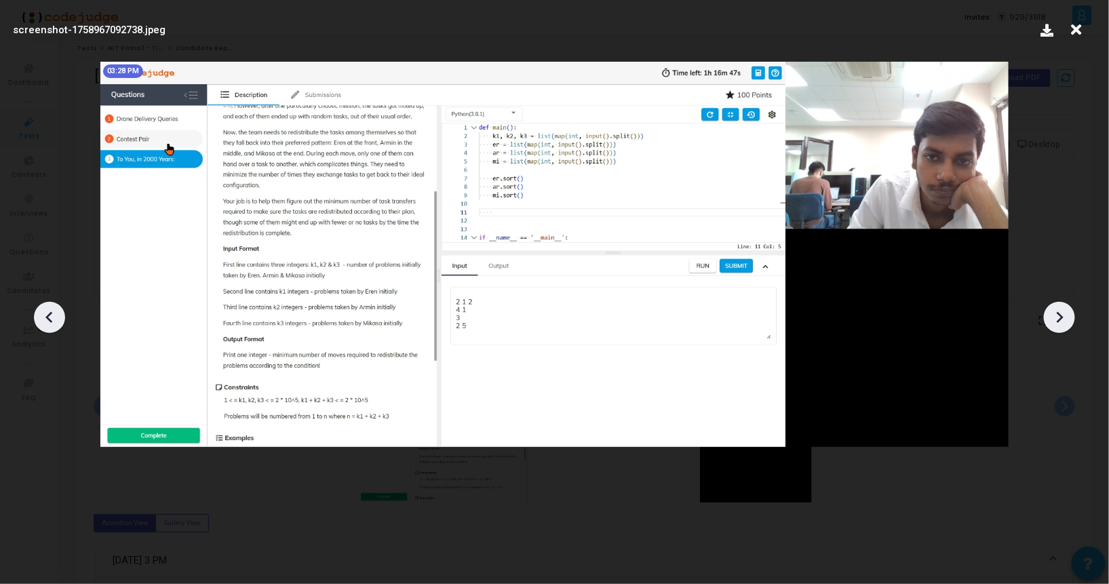
click at [1058, 311] on icon at bounding box center [1059, 317] width 20 height 20
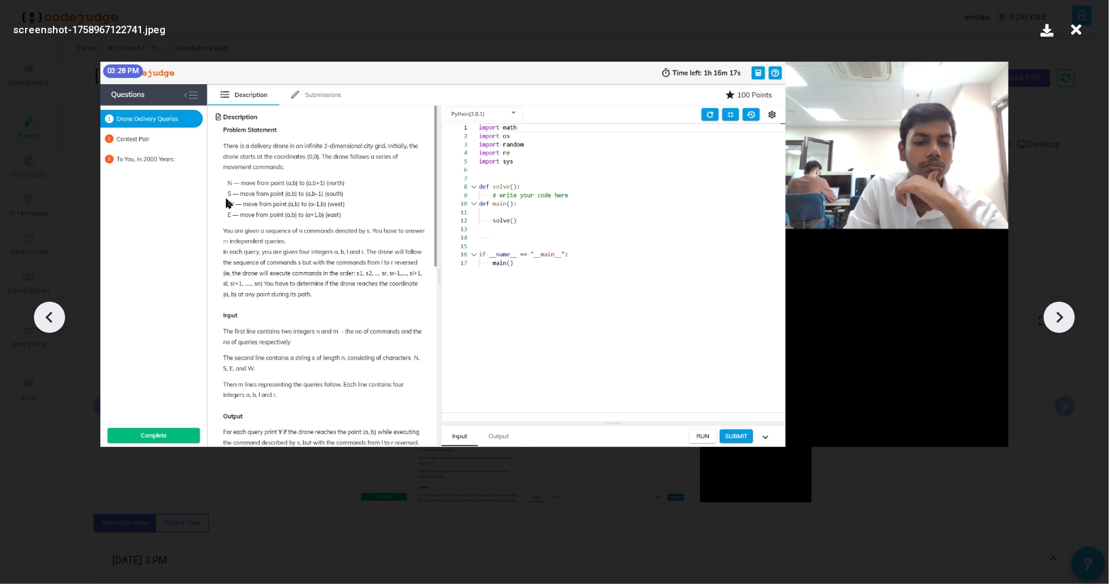
click at [1058, 311] on icon at bounding box center [1059, 317] width 20 height 20
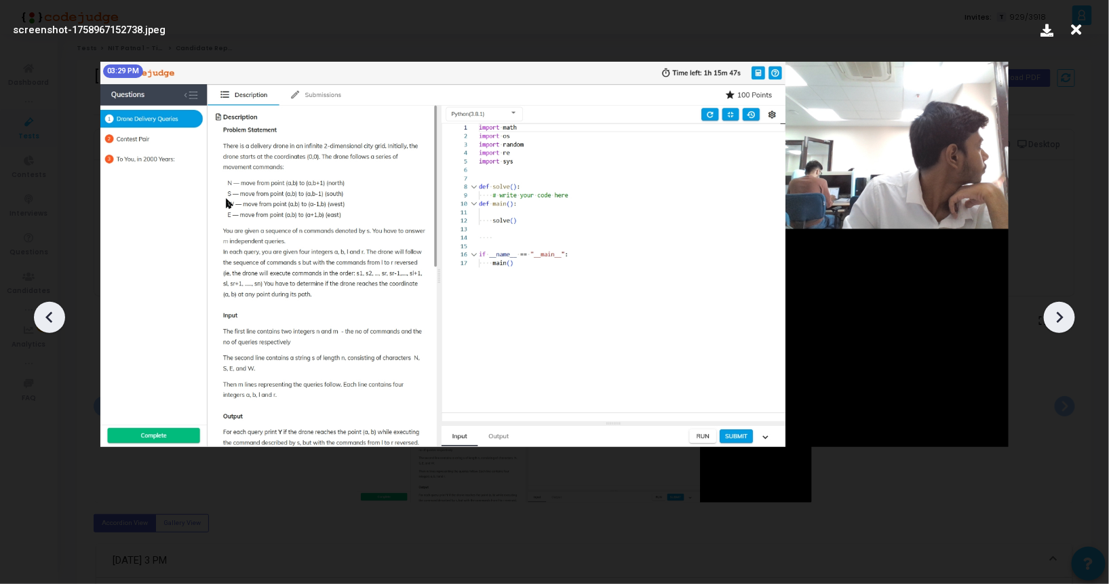
click at [1058, 311] on icon at bounding box center [1059, 317] width 20 height 20
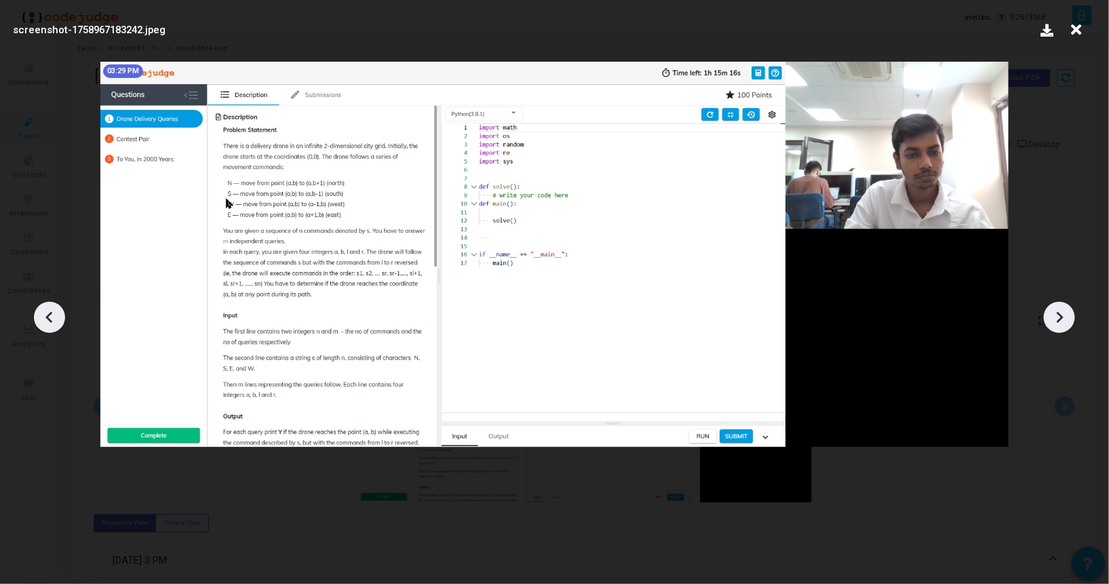
click at [1058, 311] on icon at bounding box center [1059, 317] width 20 height 20
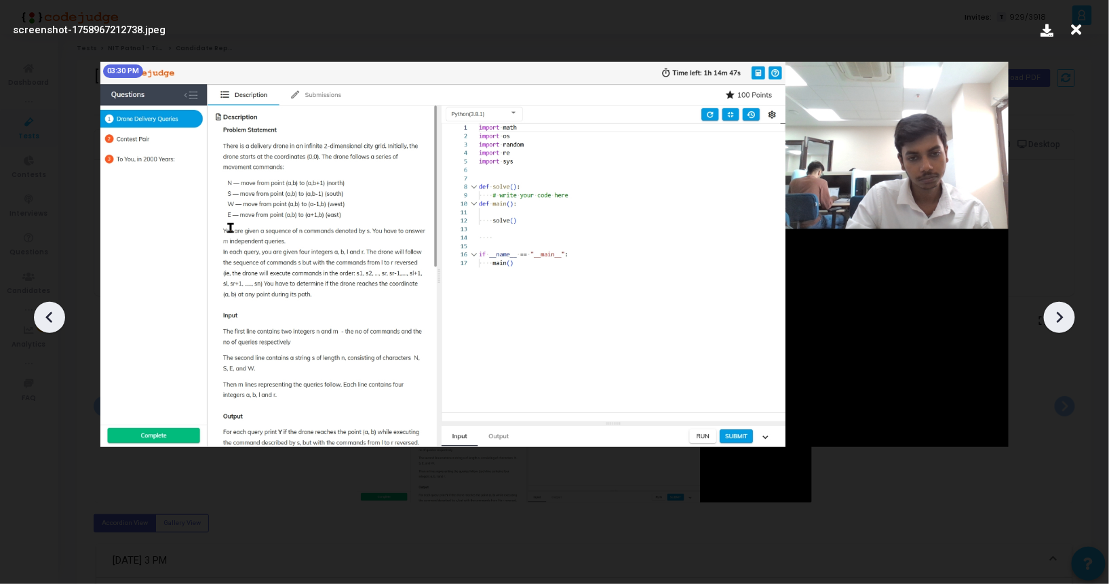
click at [1058, 311] on icon at bounding box center [1059, 317] width 20 height 20
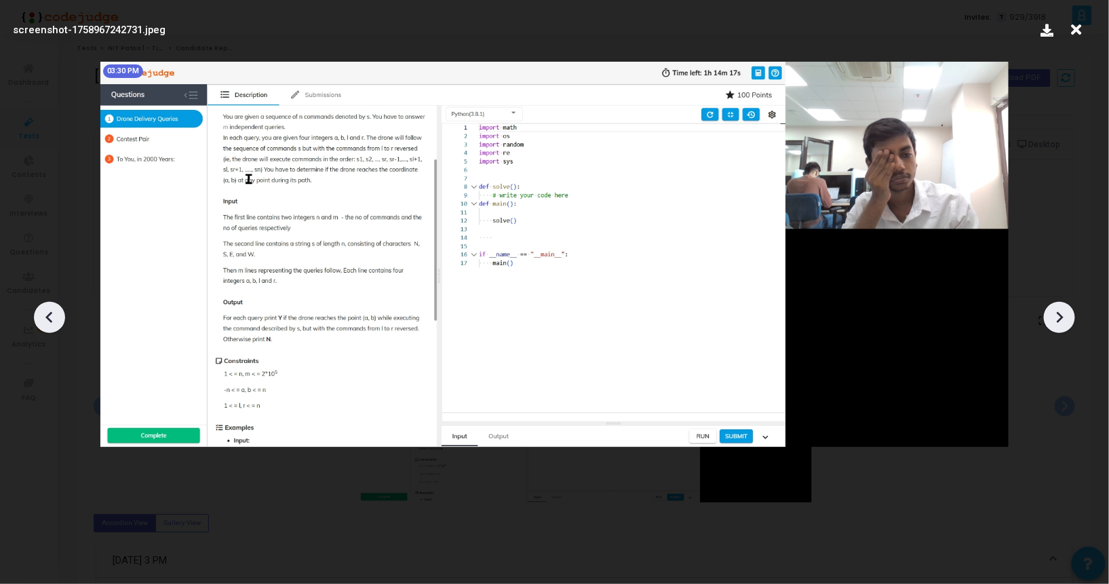
click at [1058, 311] on icon at bounding box center [1059, 317] width 20 height 20
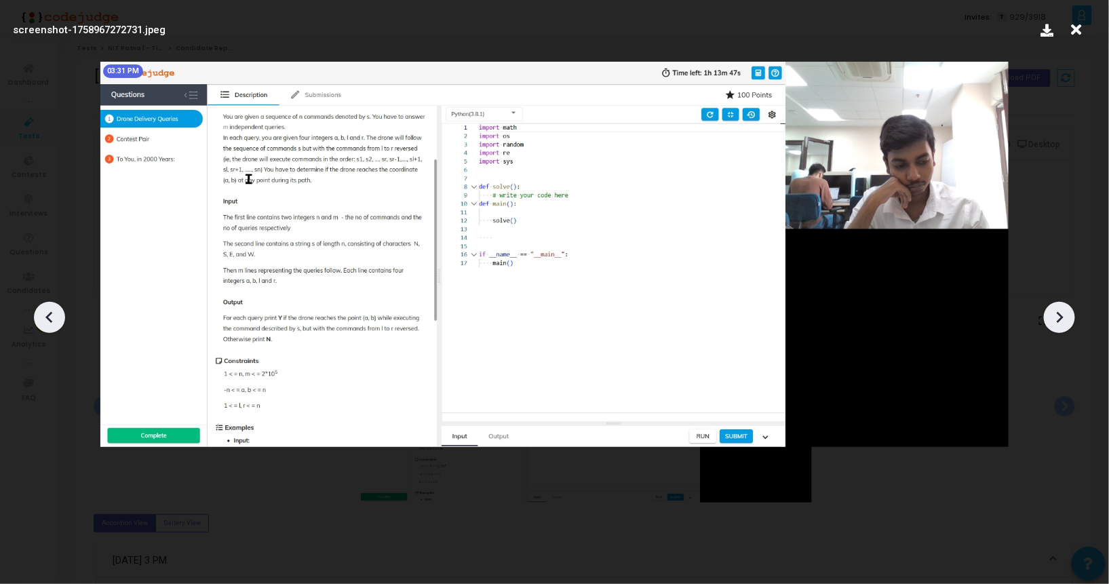
click at [1058, 311] on icon at bounding box center [1059, 317] width 20 height 20
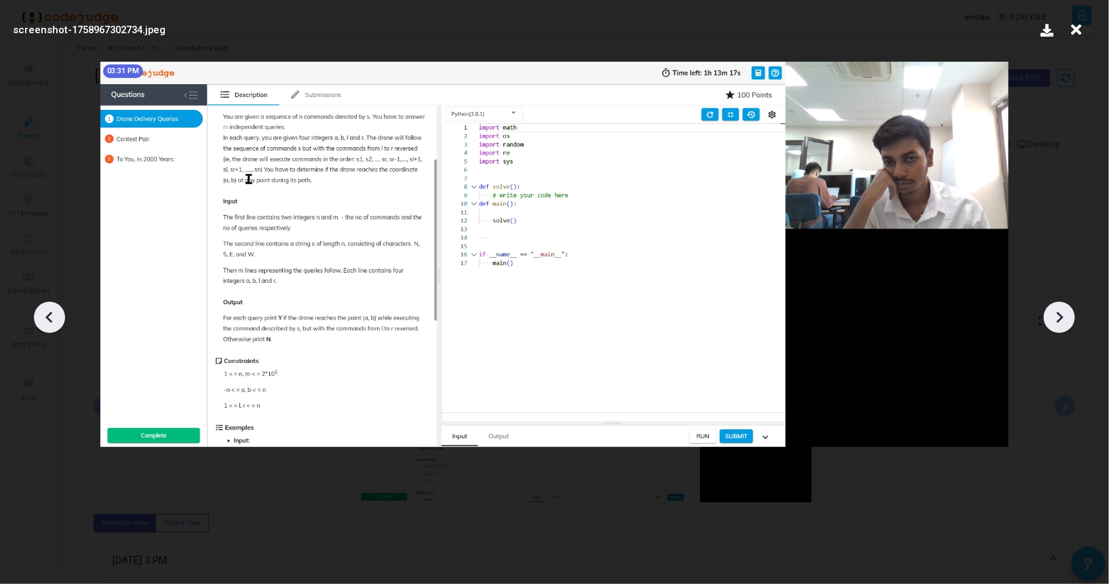
click at [1058, 311] on icon at bounding box center [1059, 317] width 20 height 20
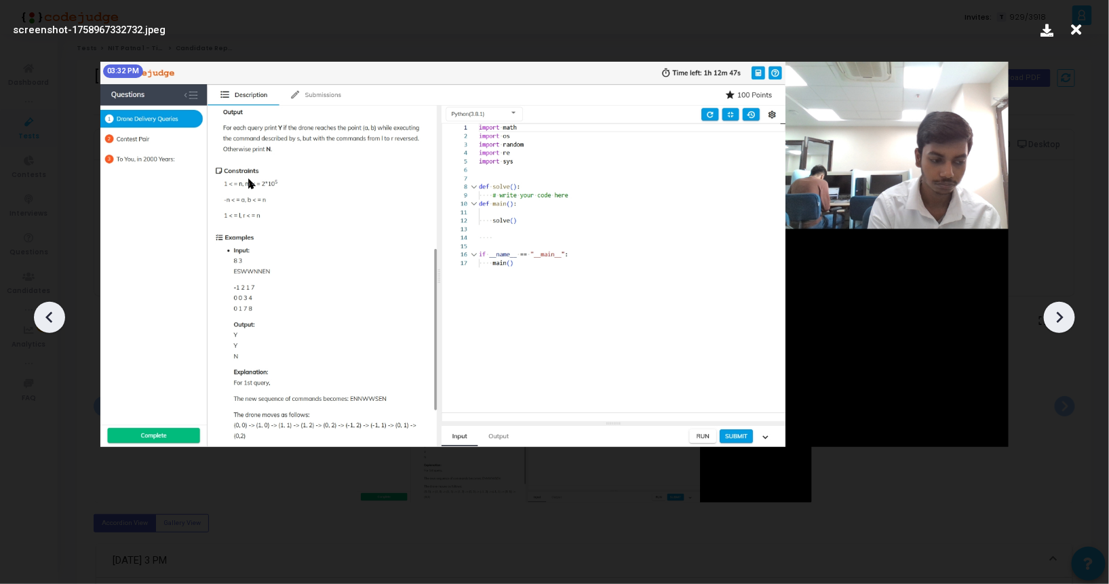
click at [1058, 311] on icon at bounding box center [1059, 317] width 20 height 20
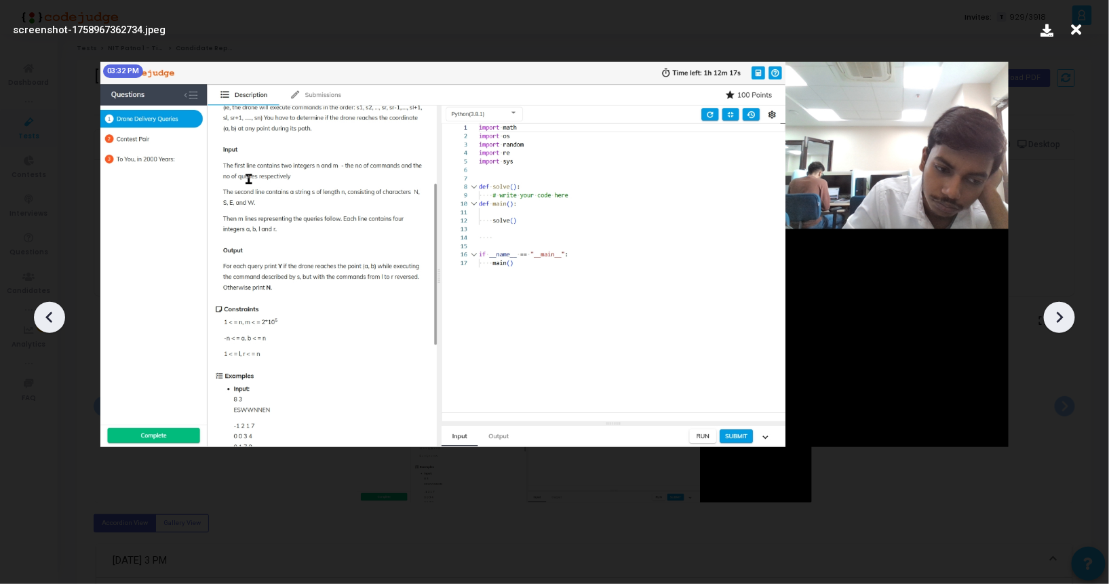
click at [1058, 311] on icon at bounding box center [1059, 317] width 20 height 20
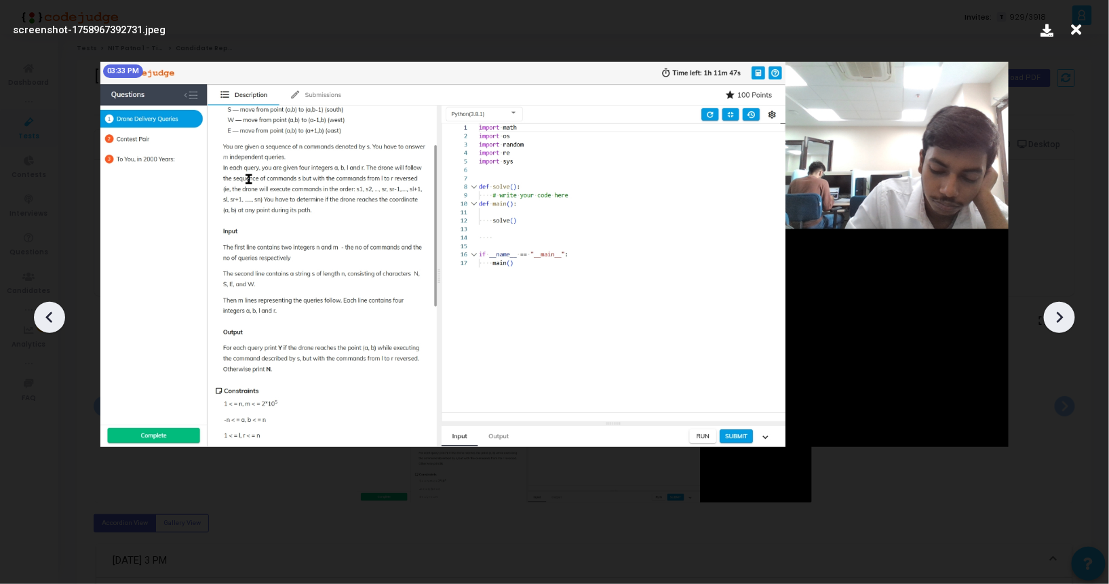
click at [33, 304] on div at bounding box center [554, 312] width 1109 height 543
click at [64, 328] on div at bounding box center [554, 312] width 1109 height 543
click at [59, 320] on icon at bounding box center [49, 317] width 20 height 20
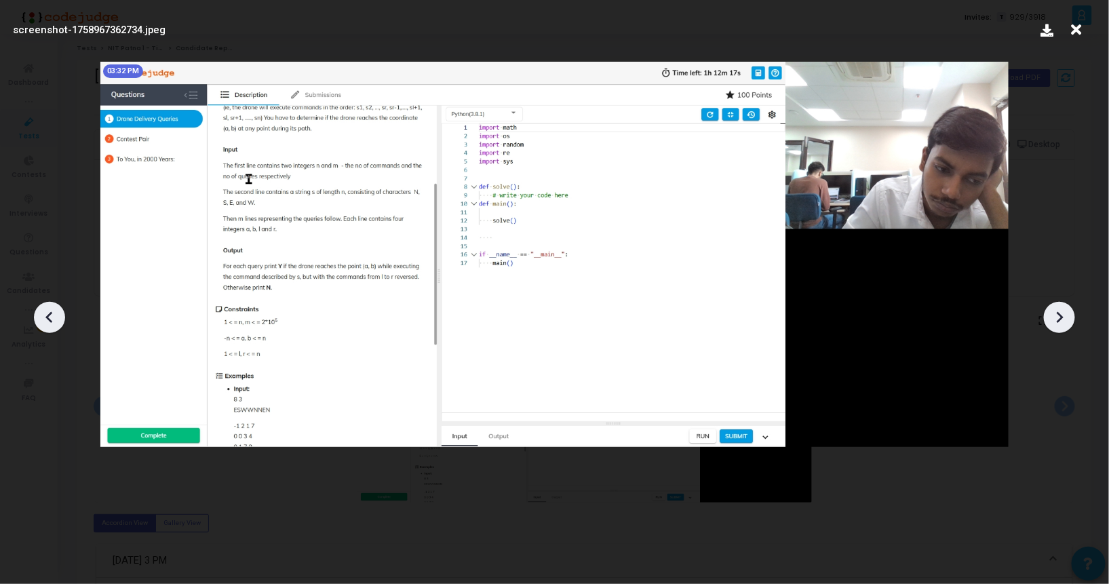
click at [59, 320] on icon at bounding box center [49, 317] width 20 height 20
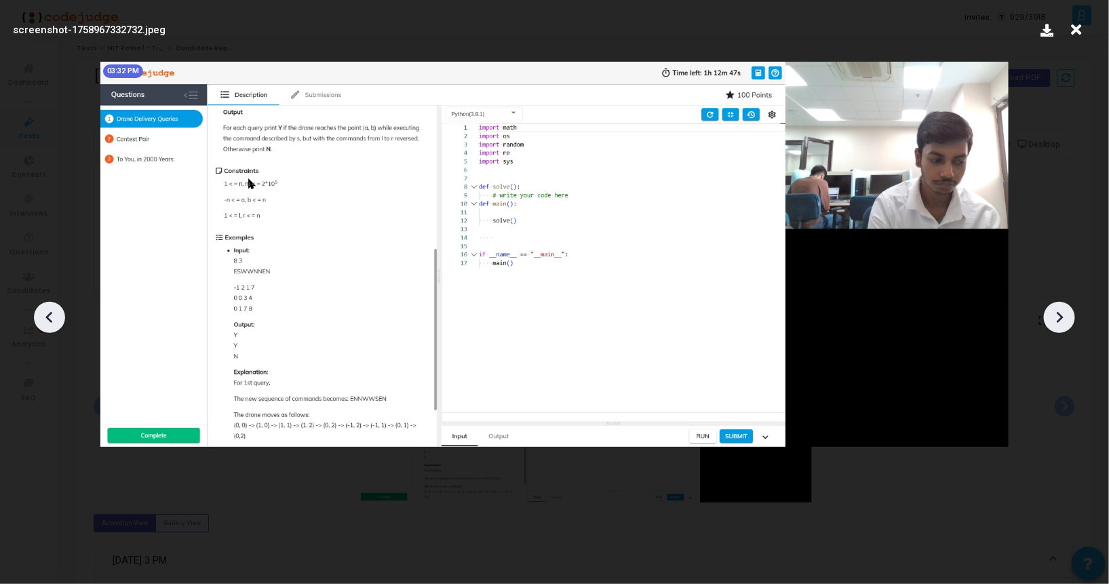
click at [1061, 317] on icon at bounding box center [1059, 317] width 7 height 12
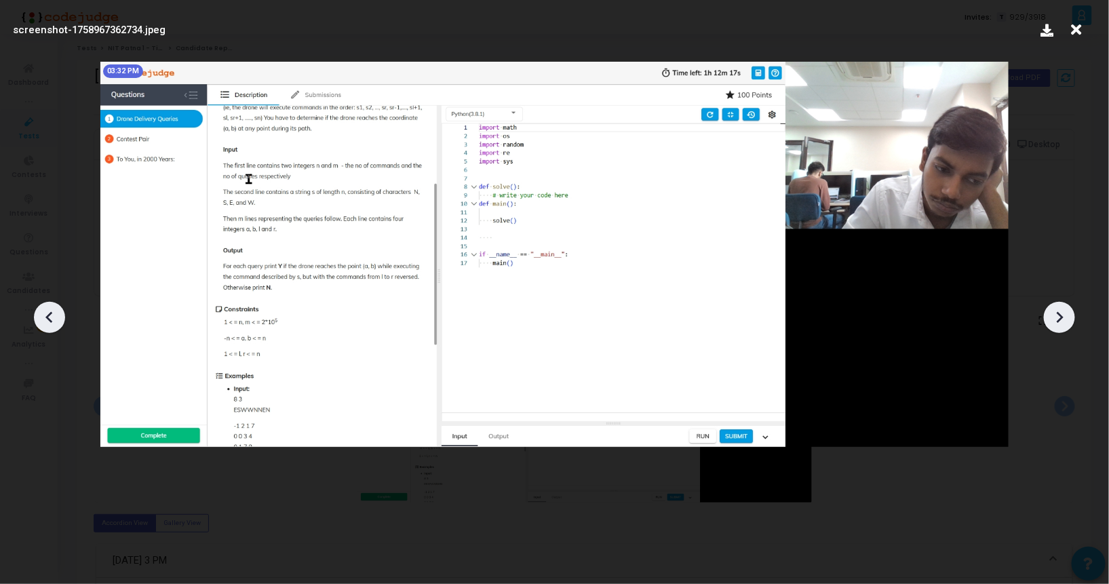
click at [1061, 317] on icon at bounding box center [1059, 317] width 7 height 12
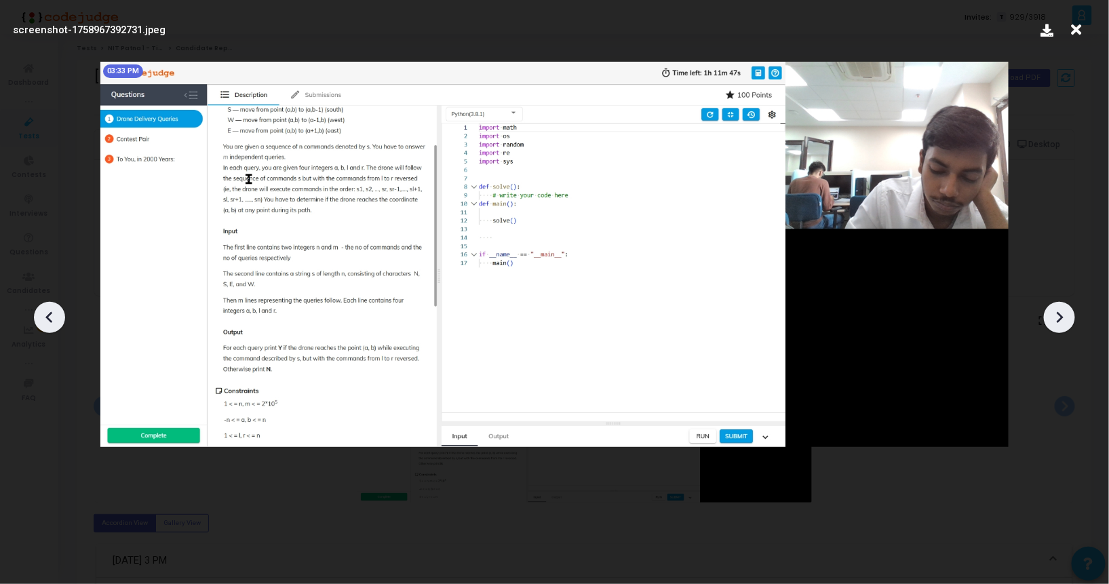
click at [1061, 317] on icon at bounding box center [1059, 317] width 7 height 12
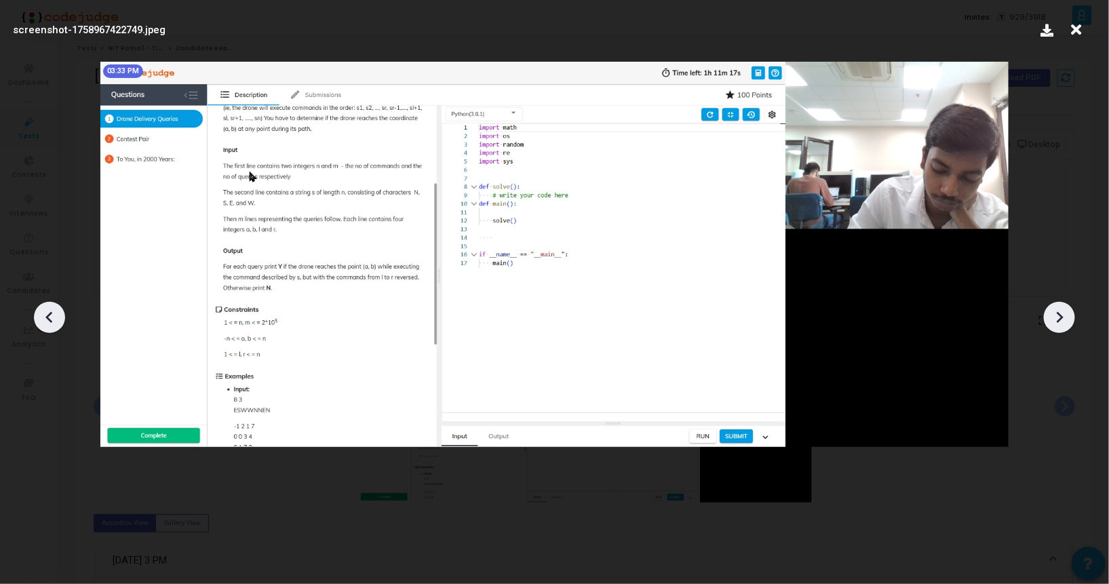
click at [1061, 317] on icon at bounding box center [1059, 317] width 7 height 12
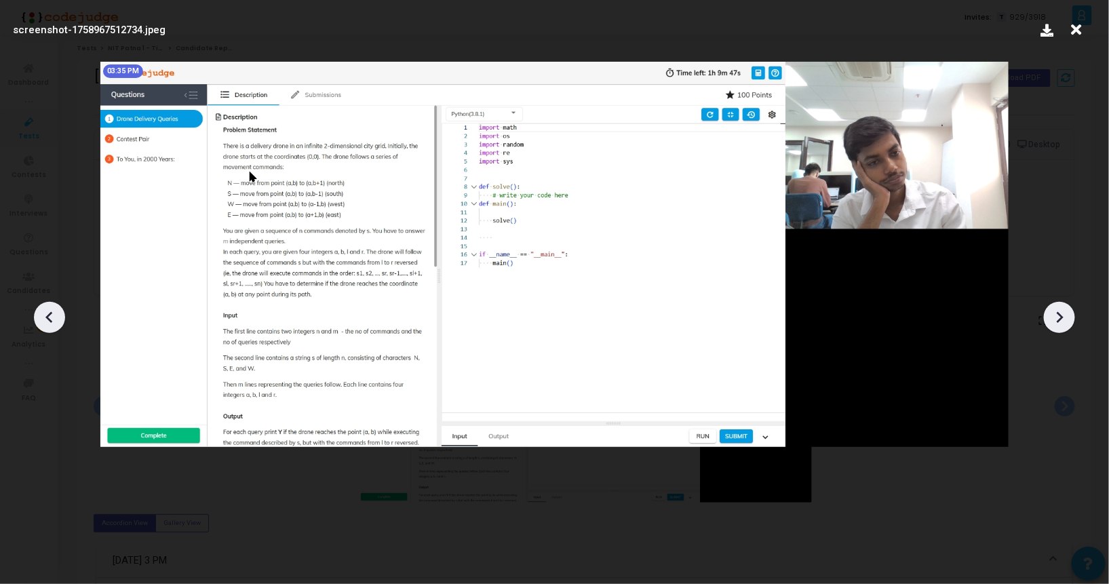
click at [1061, 317] on icon at bounding box center [1059, 317] width 7 height 12
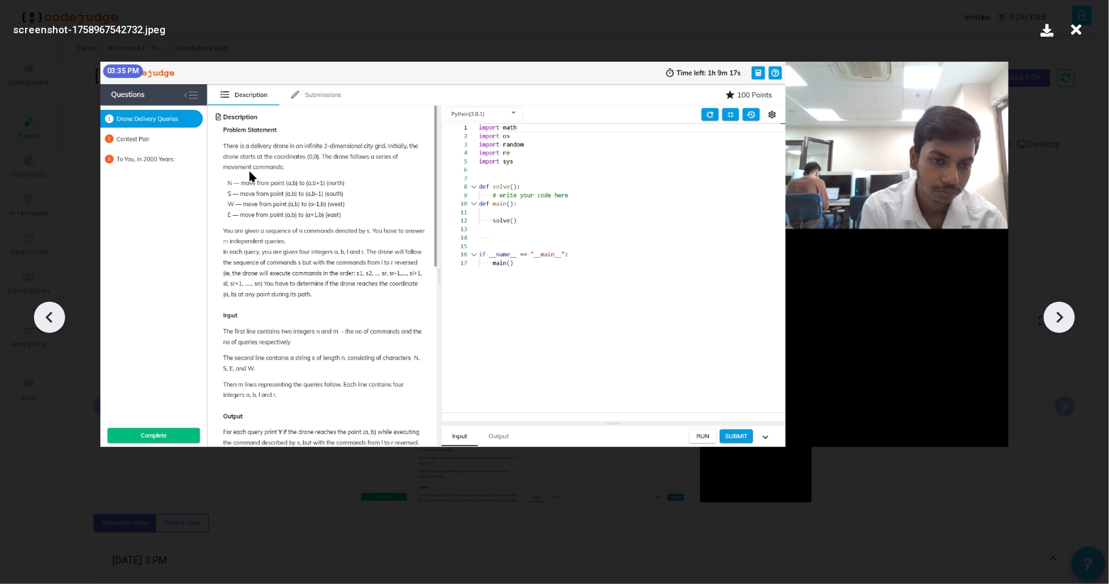
click at [1061, 317] on icon at bounding box center [1059, 317] width 7 height 12
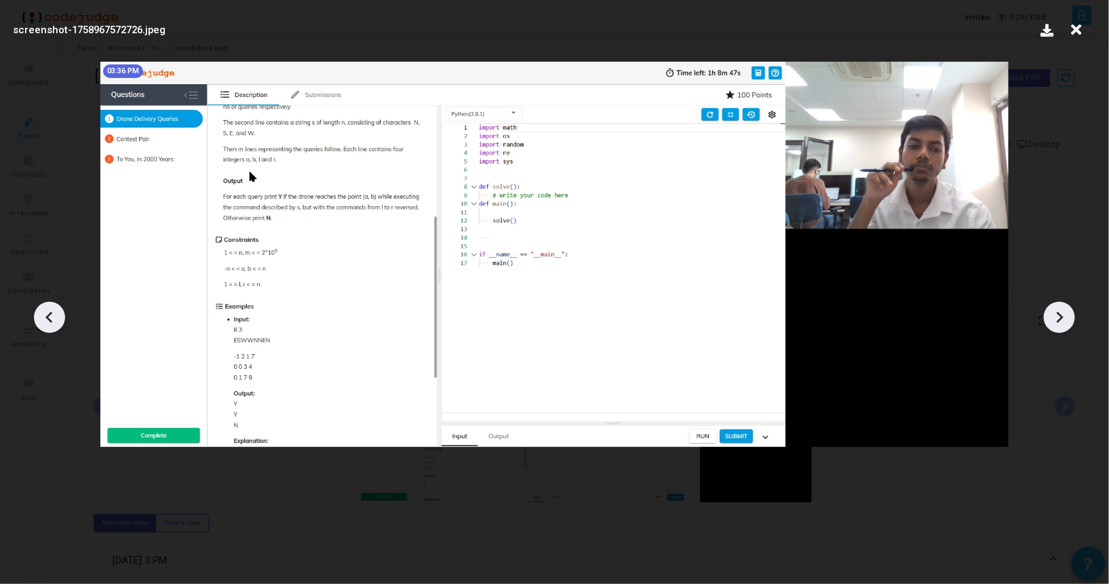
click at [1061, 317] on icon at bounding box center [1059, 317] width 7 height 12
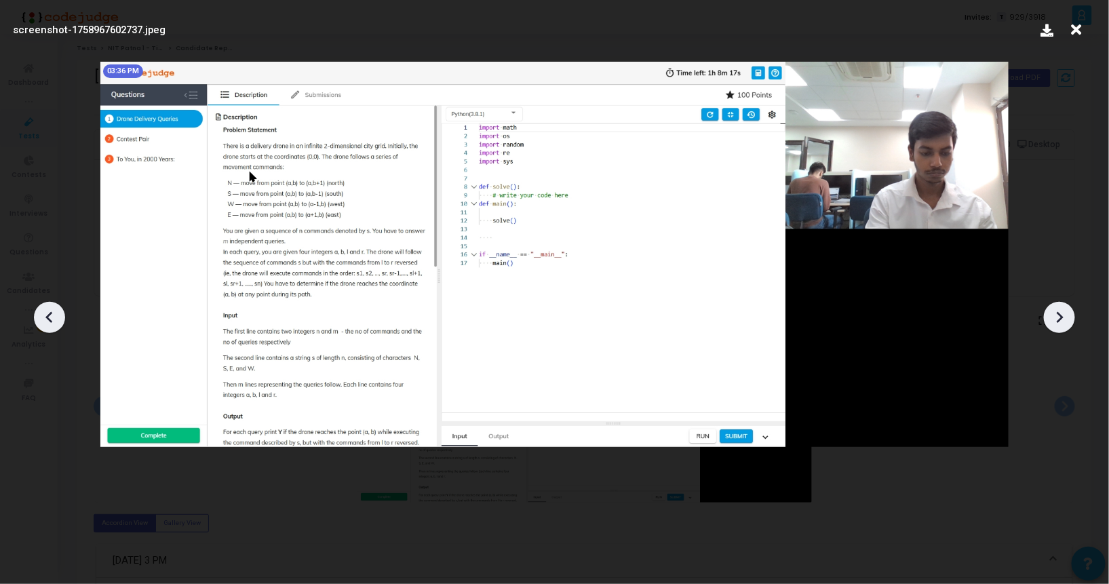
click at [1061, 317] on icon at bounding box center [1059, 317] width 7 height 12
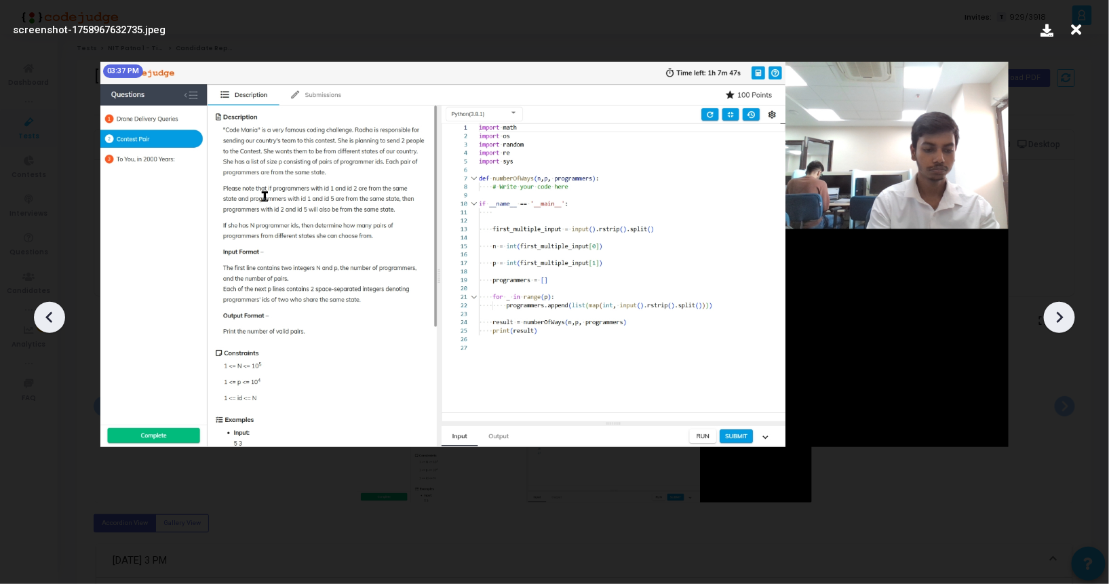
click at [1061, 317] on icon at bounding box center [1059, 317] width 7 height 12
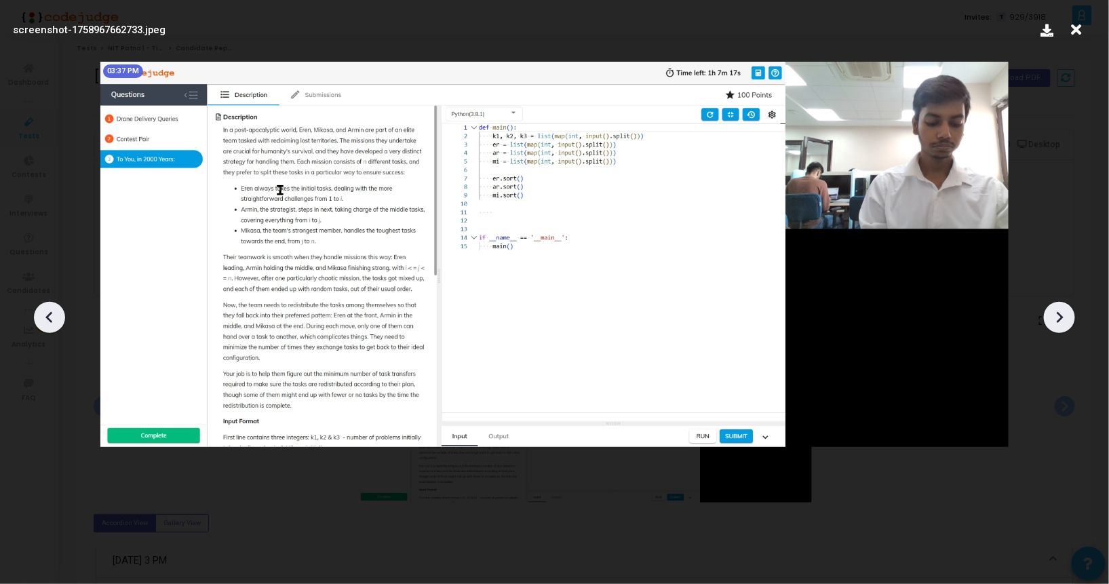
click at [1061, 317] on icon at bounding box center [1059, 317] width 7 height 12
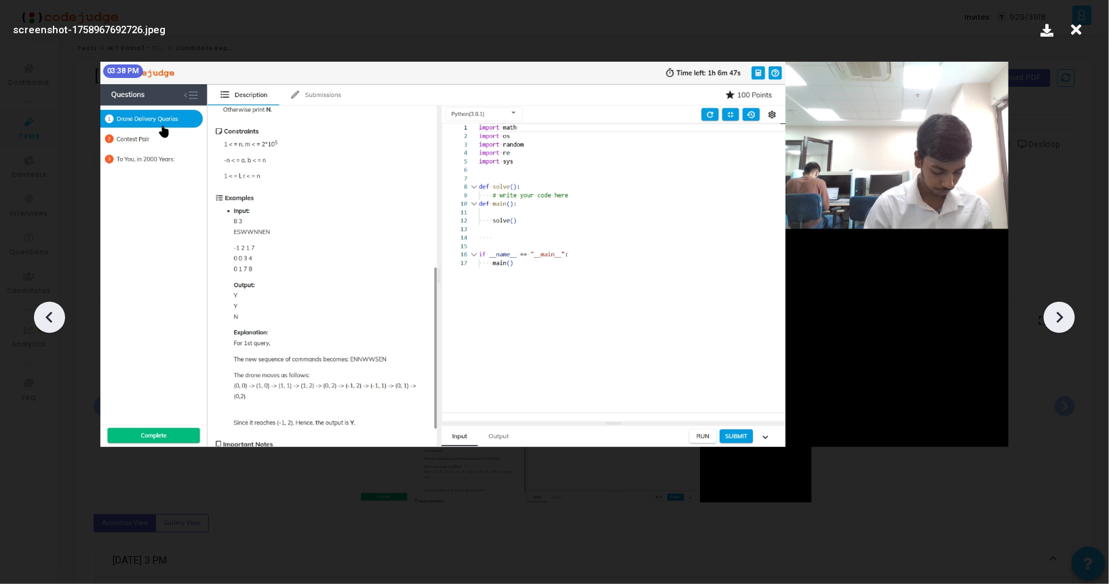
click at [41, 317] on icon at bounding box center [49, 317] width 20 height 20
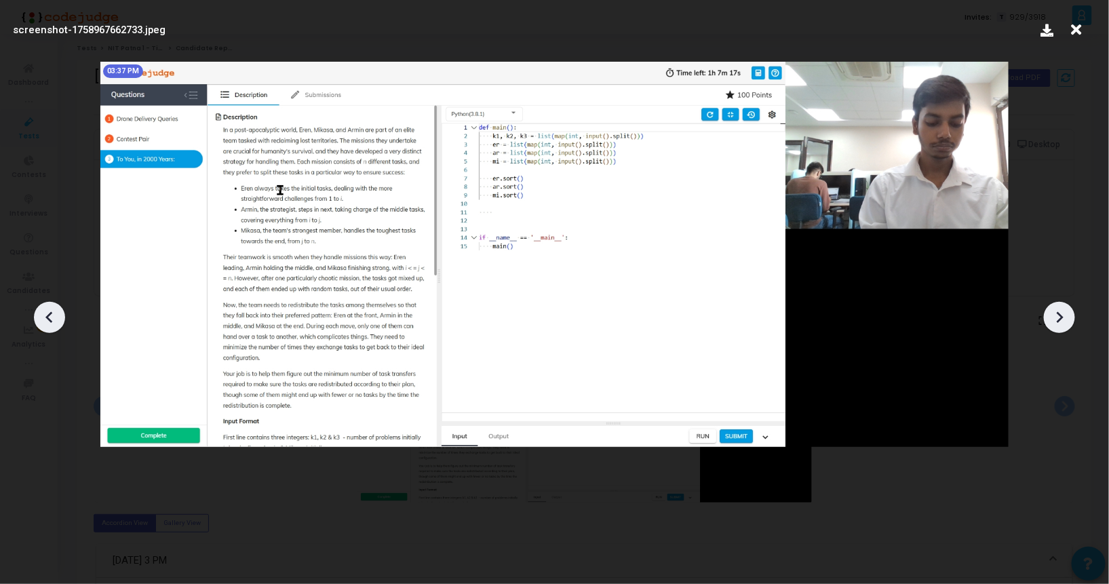
click at [41, 317] on icon at bounding box center [49, 317] width 20 height 20
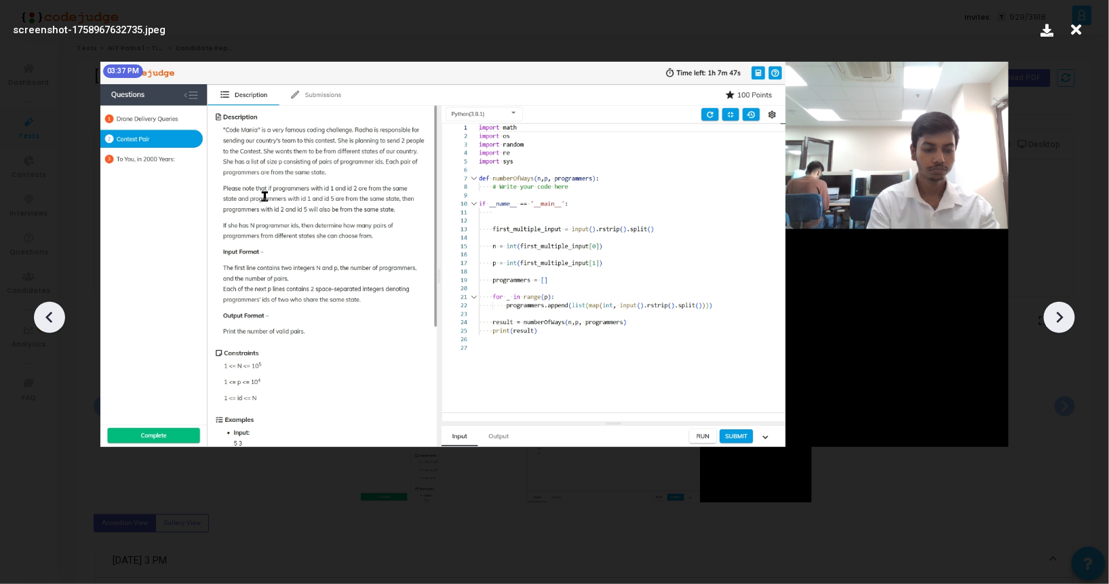
click at [1054, 328] on div at bounding box center [1059, 317] width 31 height 31
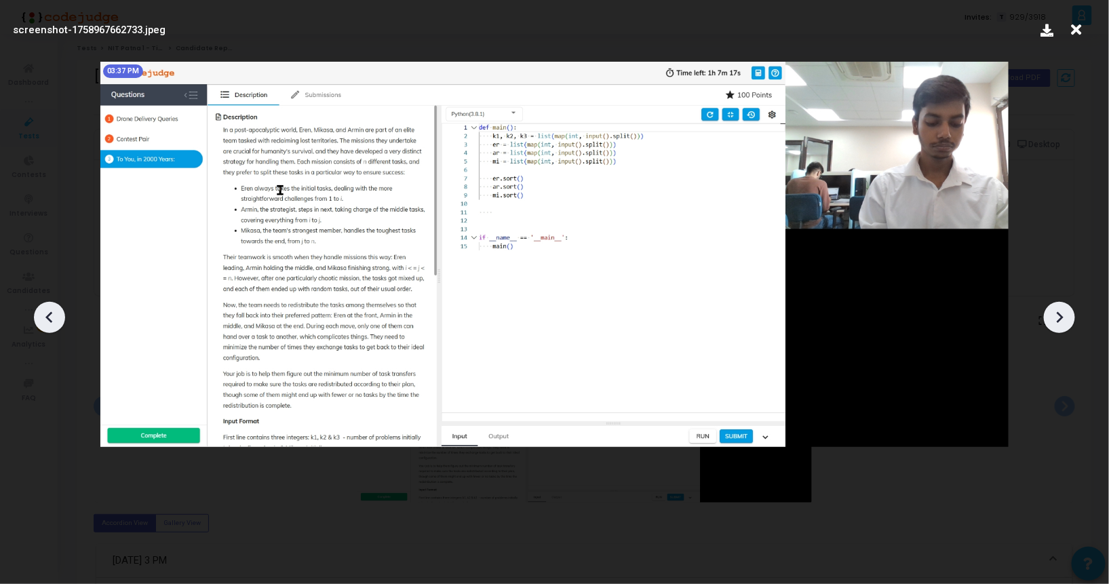
click at [1054, 328] on div at bounding box center [1059, 317] width 31 height 31
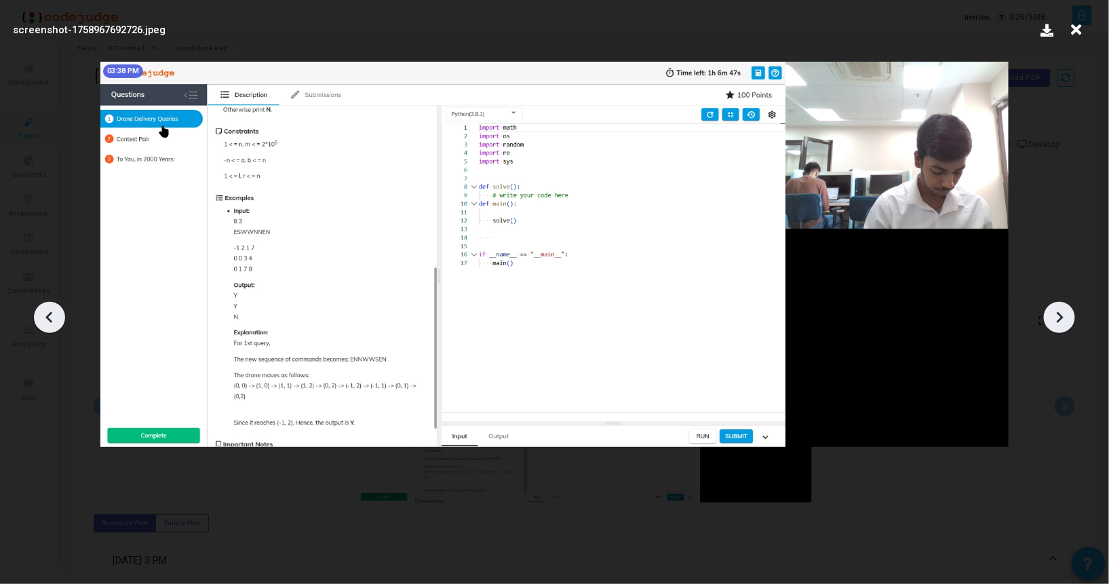
click at [1054, 328] on div at bounding box center [1059, 317] width 31 height 31
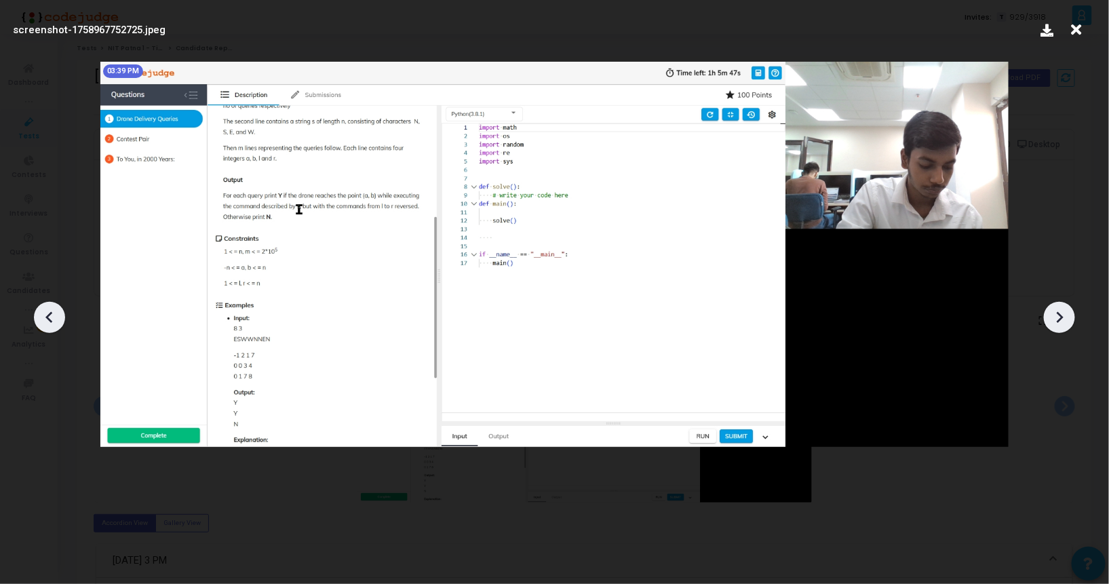
click at [1054, 328] on div at bounding box center [1059, 317] width 31 height 31
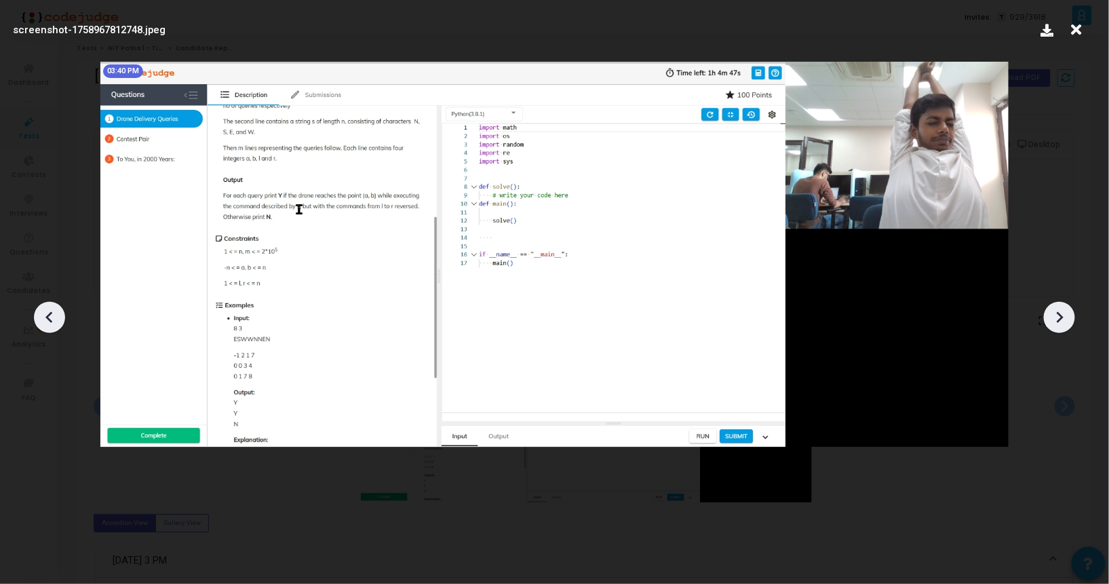
click at [1054, 328] on div at bounding box center [1059, 317] width 31 height 31
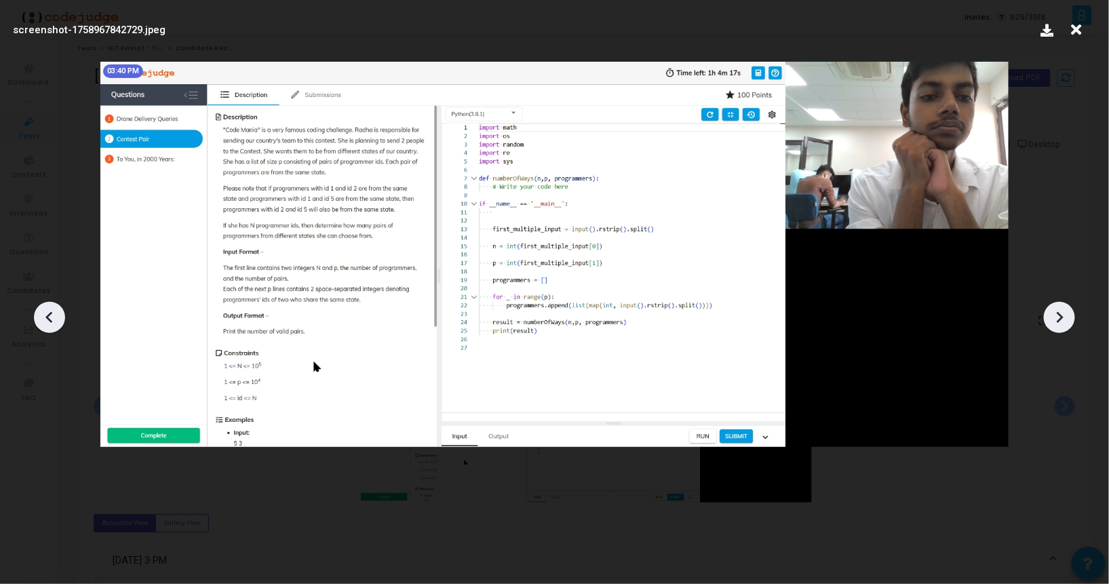
click at [56, 324] on icon at bounding box center [49, 317] width 20 height 20
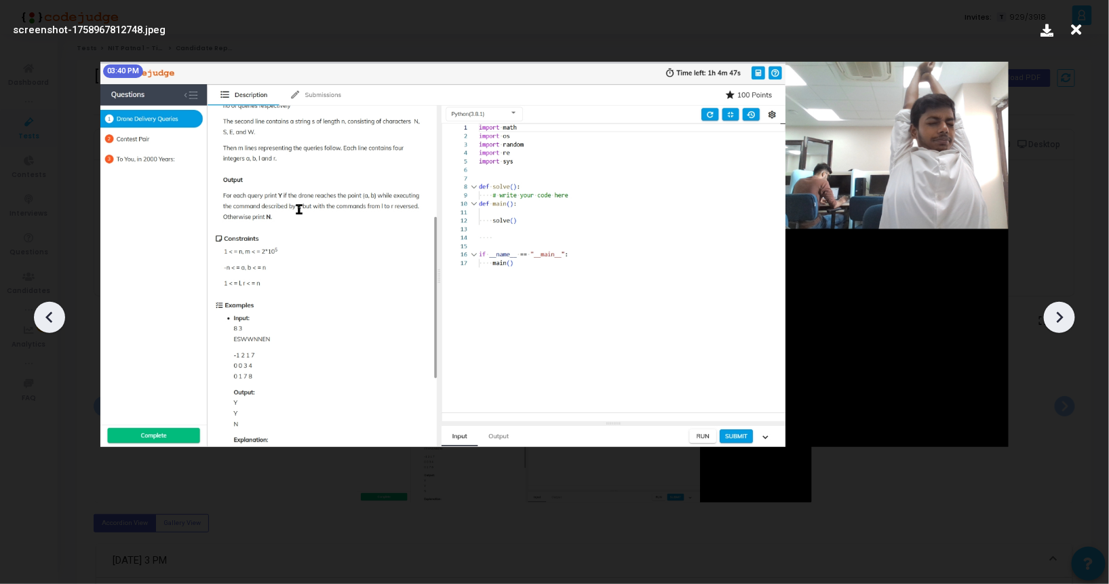
click at [1051, 313] on icon at bounding box center [1059, 317] width 20 height 20
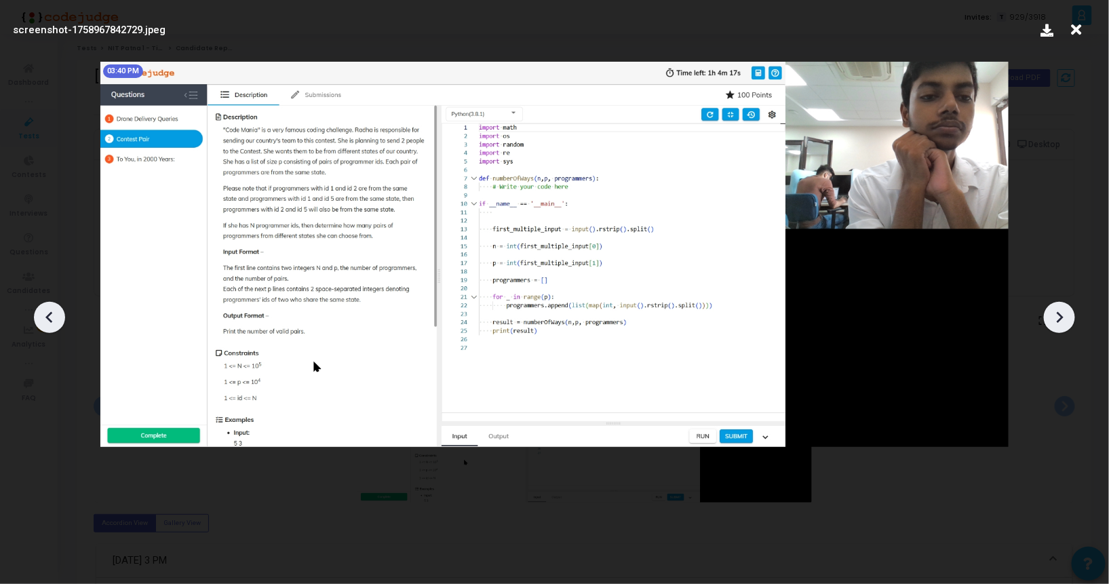
click at [1051, 313] on icon at bounding box center [1059, 317] width 20 height 20
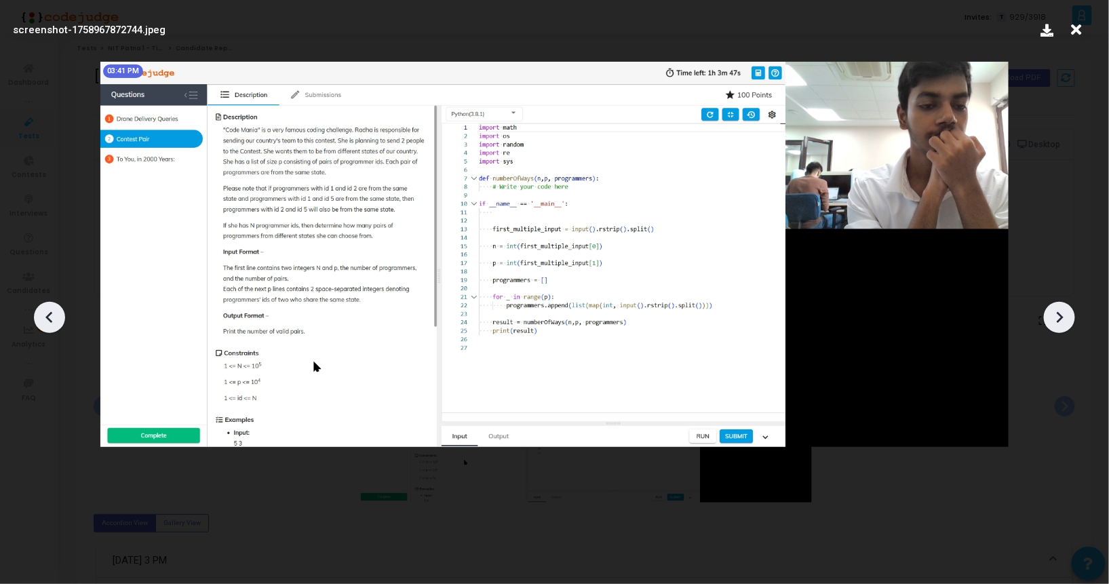
click at [1051, 313] on icon at bounding box center [1059, 317] width 20 height 20
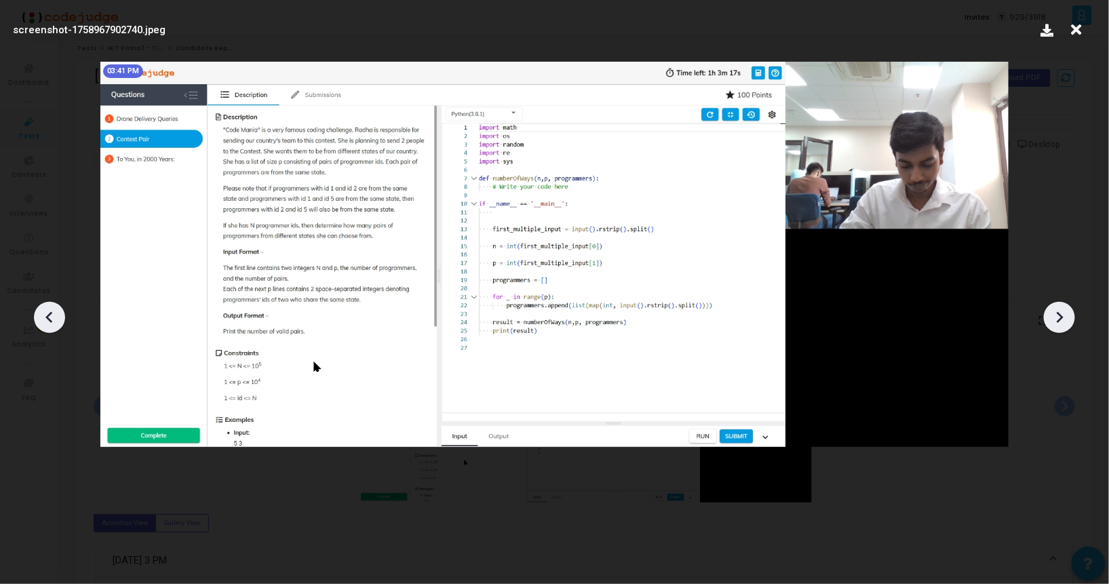
click at [1051, 313] on icon at bounding box center [1059, 317] width 20 height 20
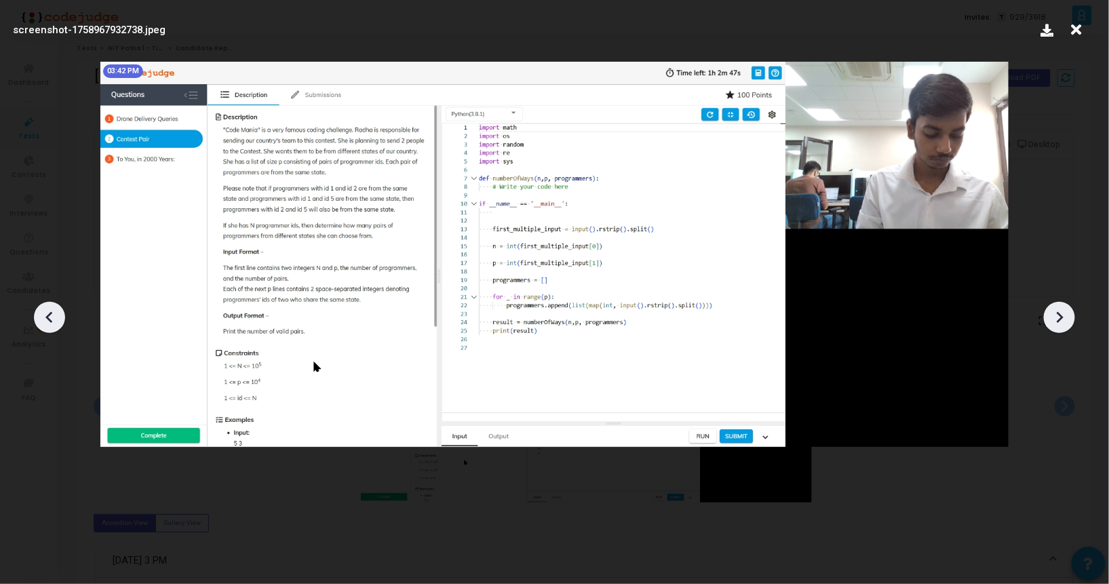
click at [1051, 313] on icon at bounding box center [1059, 317] width 20 height 20
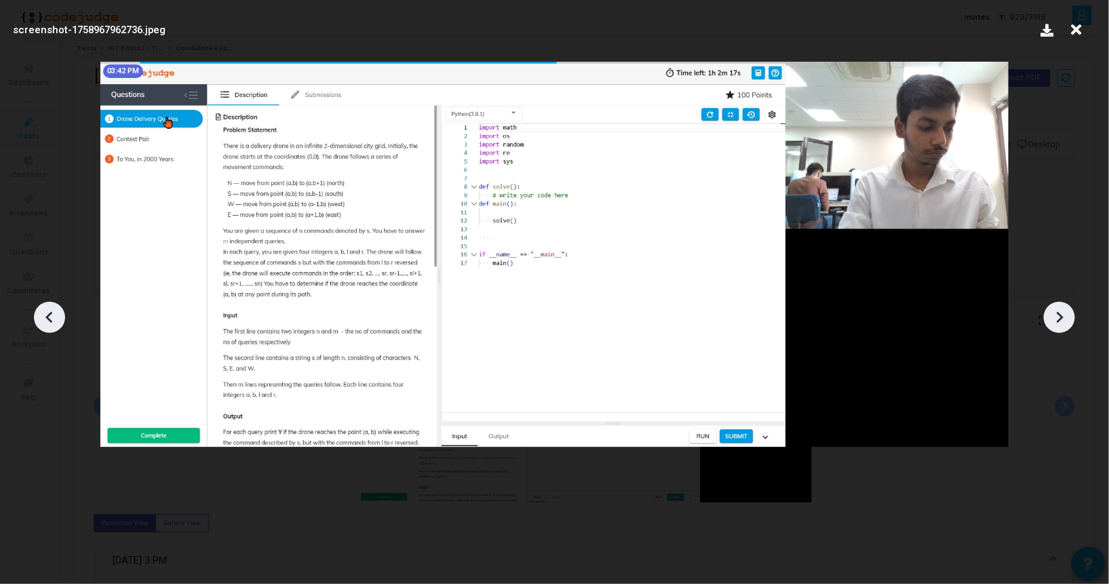
click at [1051, 313] on icon at bounding box center [1059, 317] width 20 height 20
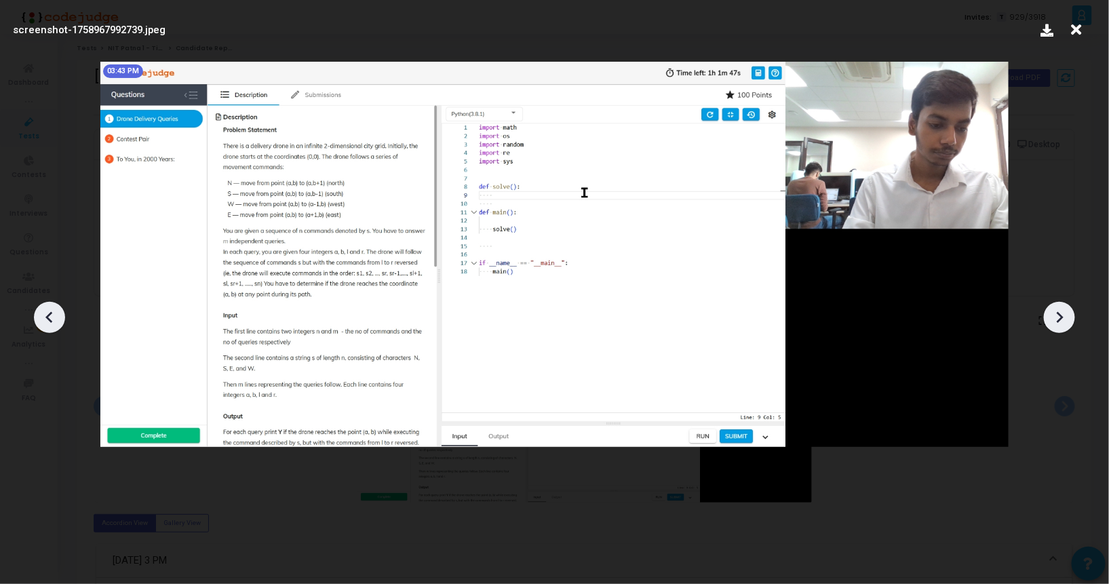
click at [1051, 313] on icon at bounding box center [1059, 317] width 20 height 20
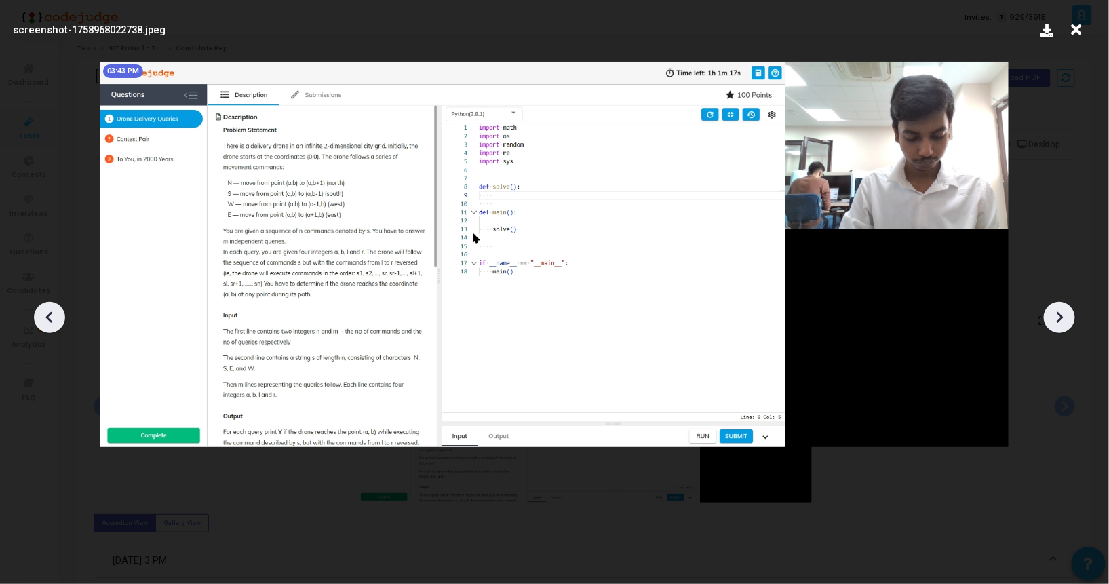
click at [1051, 313] on icon at bounding box center [1059, 317] width 20 height 20
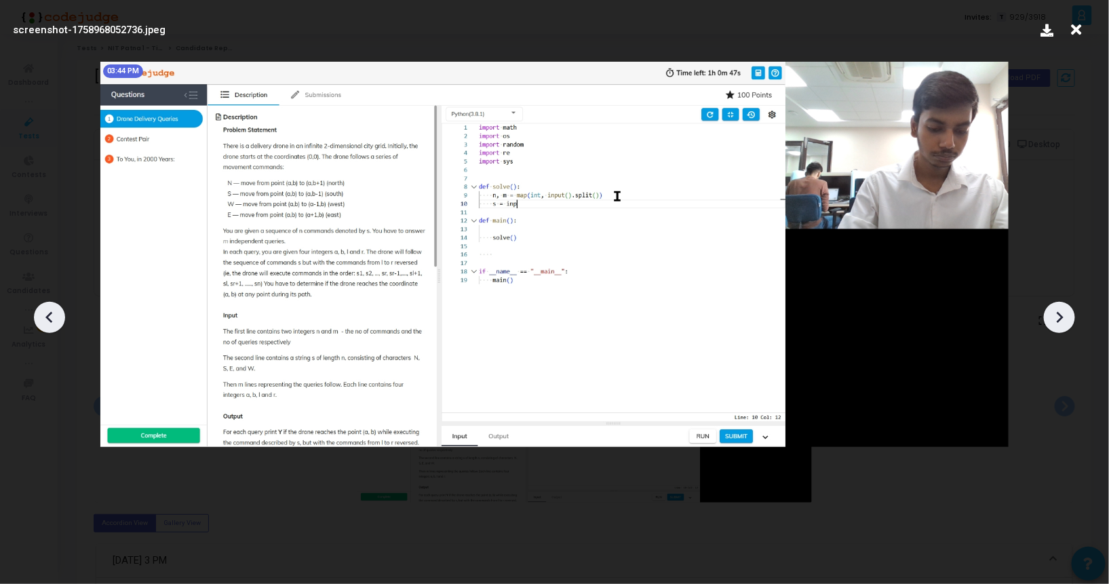
click at [1051, 313] on icon at bounding box center [1059, 317] width 20 height 20
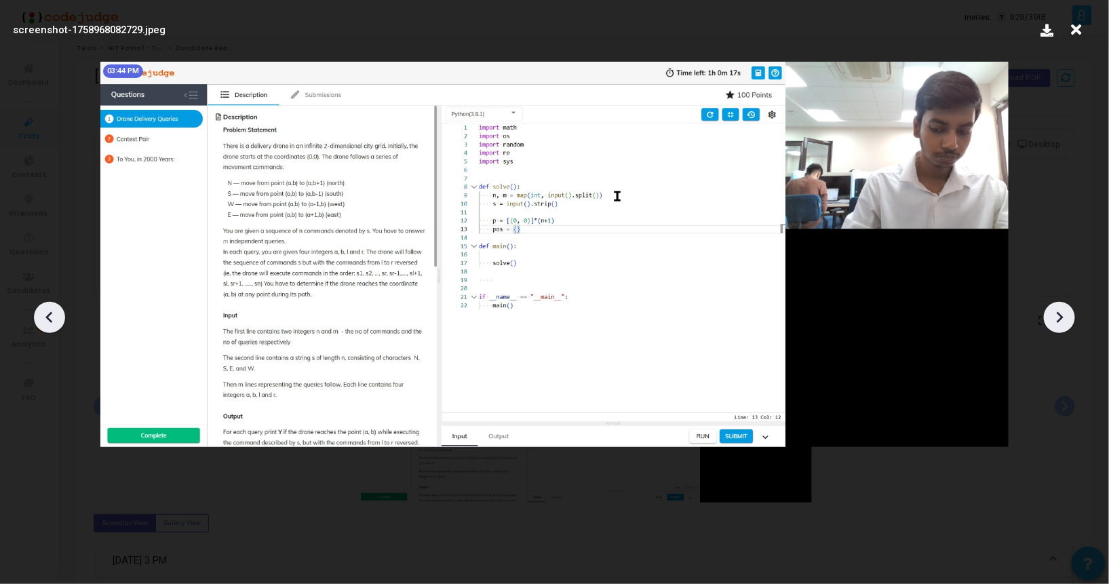
click at [1051, 313] on icon at bounding box center [1059, 317] width 20 height 20
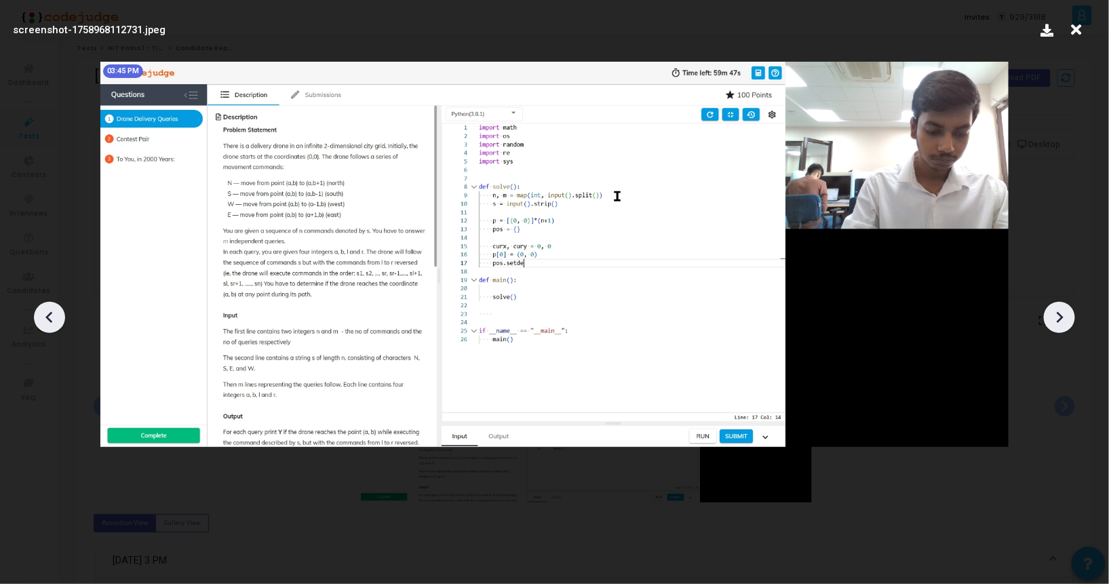
click at [1051, 313] on icon at bounding box center [1059, 317] width 20 height 20
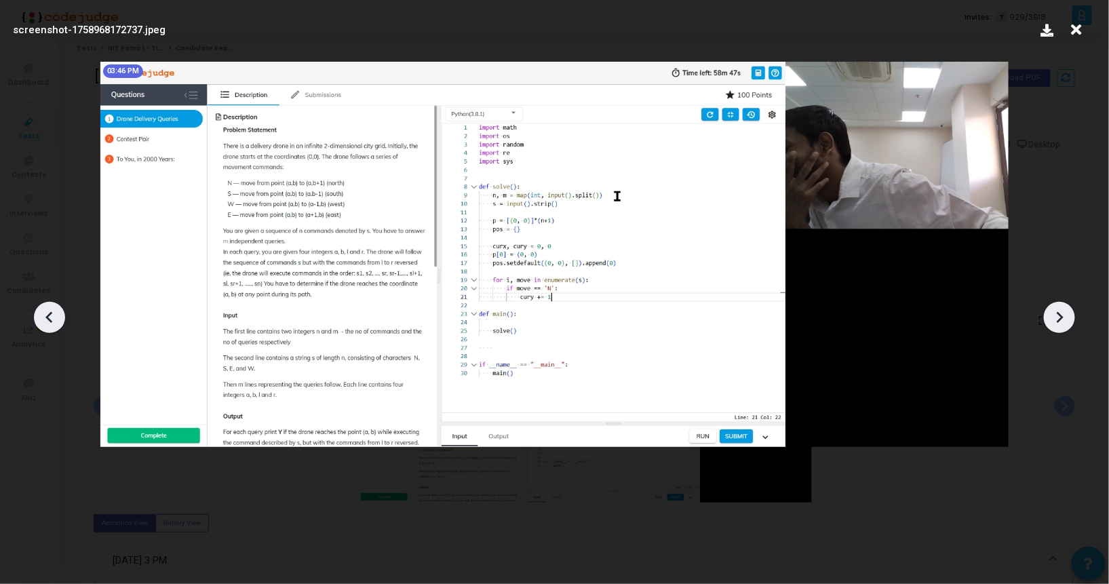
click at [1051, 313] on icon at bounding box center [1059, 317] width 20 height 20
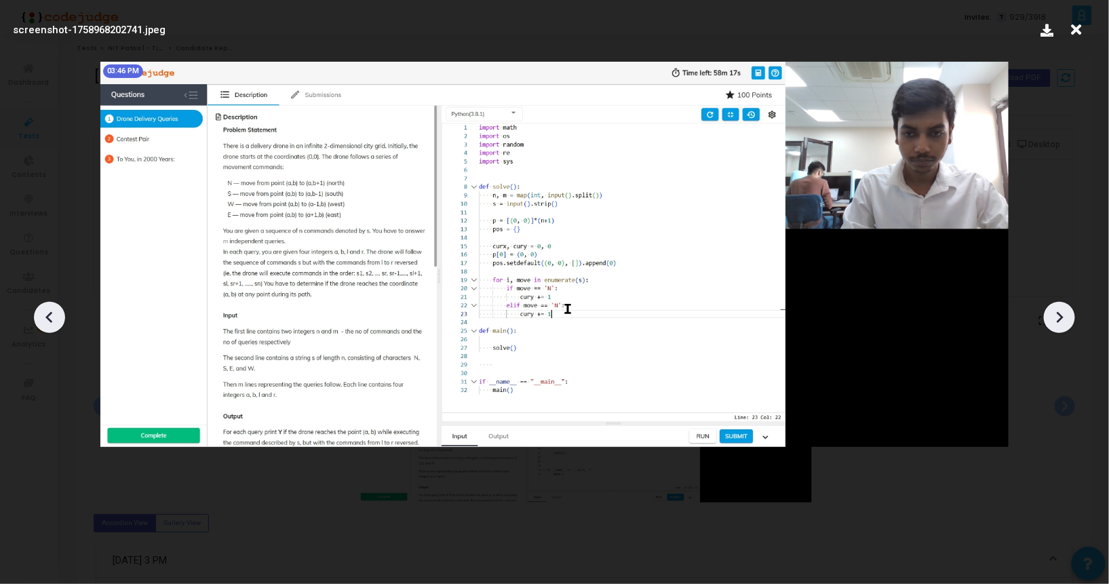
click at [1051, 313] on icon at bounding box center [1059, 317] width 20 height 20
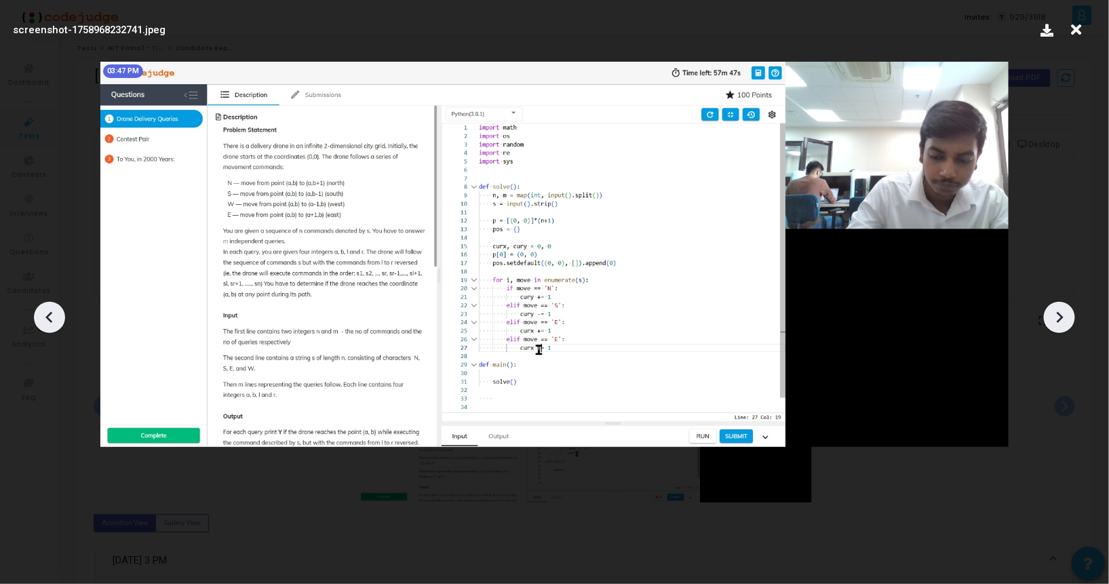
click at [1051, 313] on icon at bounding box center [1059, 317] width 20 height 20
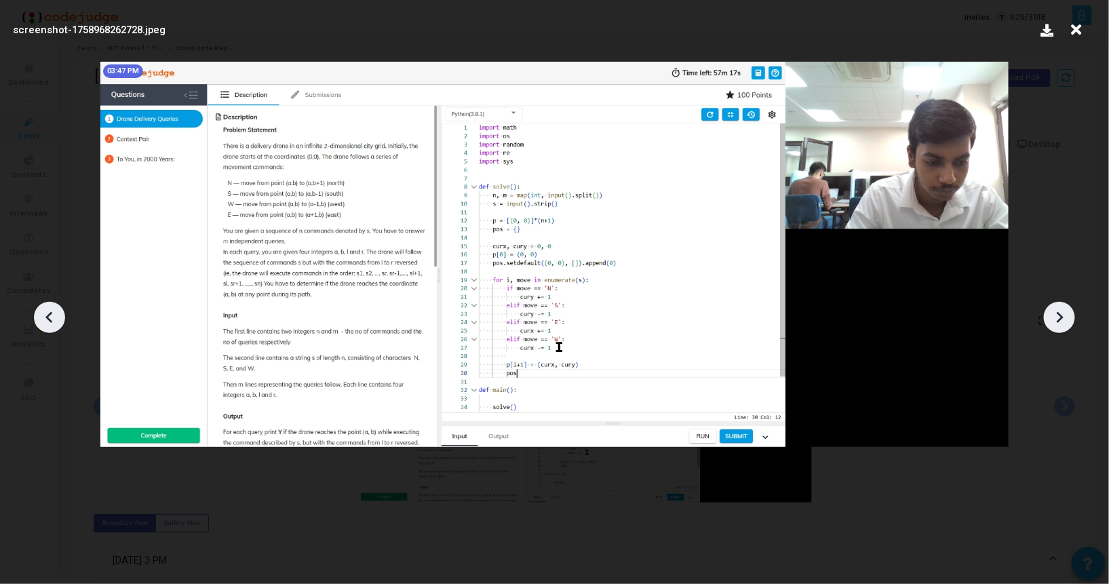
click at [1051, 313] on icon at bounding box center [1059, 317] width 20 height 20
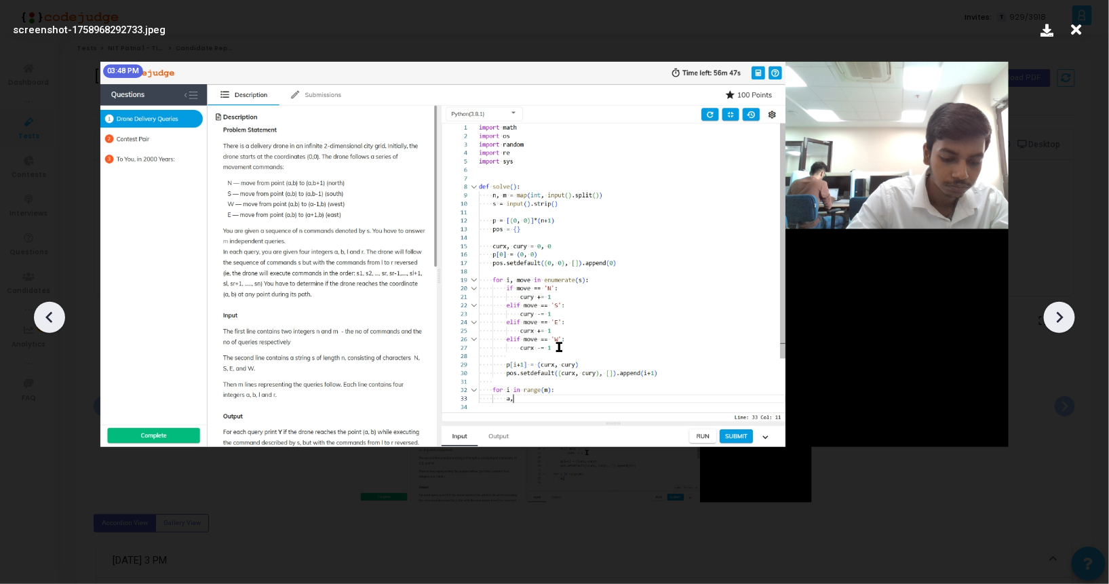
click at [1051, 313] on icon at bounding box center [1059, 317] width 20 height 20
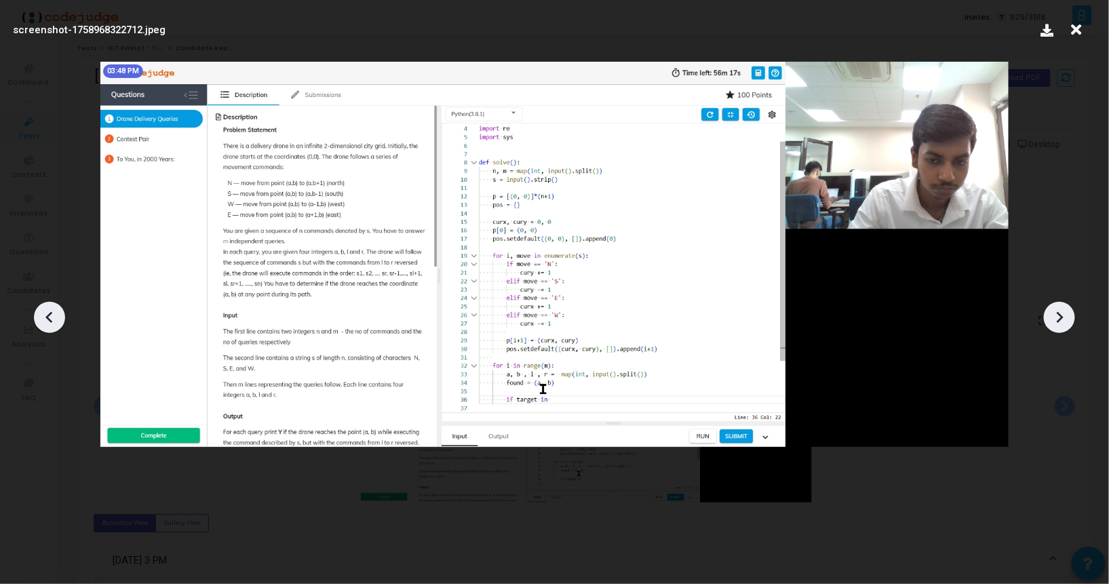
click at [1051, 313] on icon at bounding box center [1059, 317] width 20 height 20
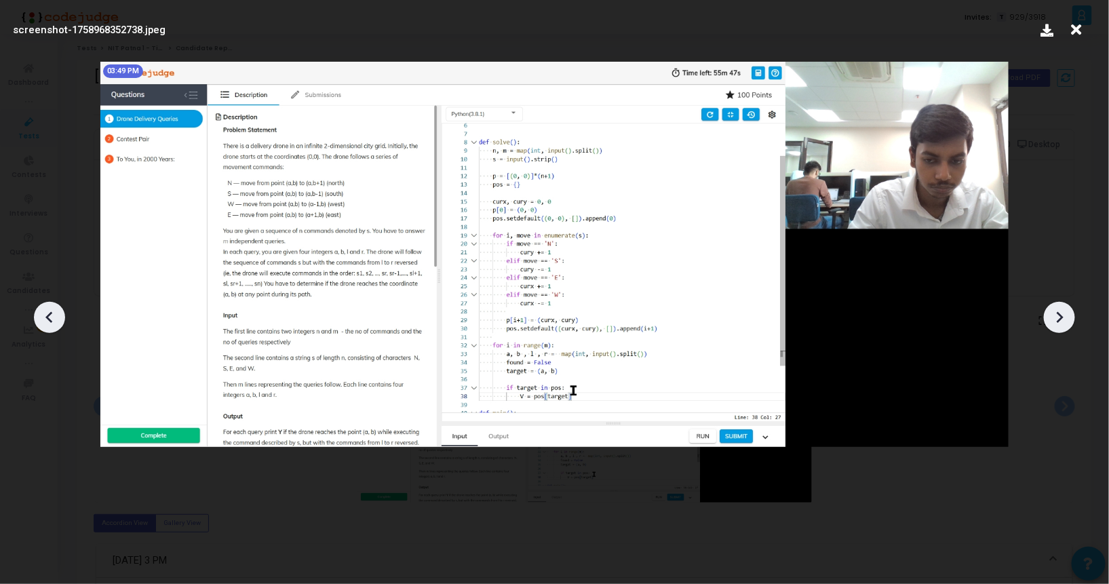
click at [1051, 313] on icon at bounding box center [1059, 317] width 20 height 20
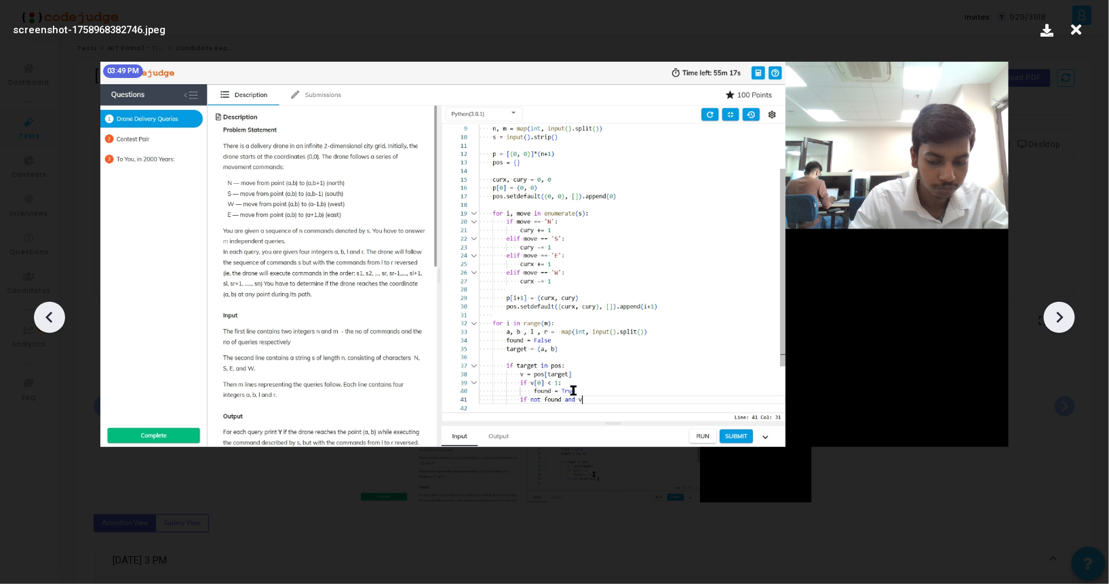
click at [1051, 313] on icon at bounding box center [1059, 317] width 20 height 20
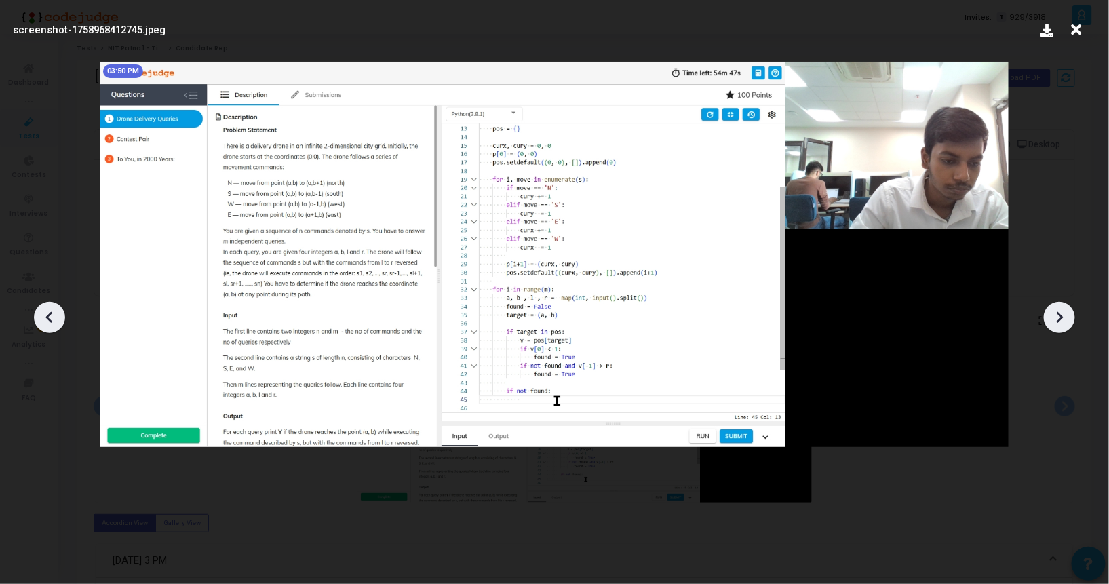
click at [1051, 313] on icon at bounding box center [1059, 317] width 20 height 20
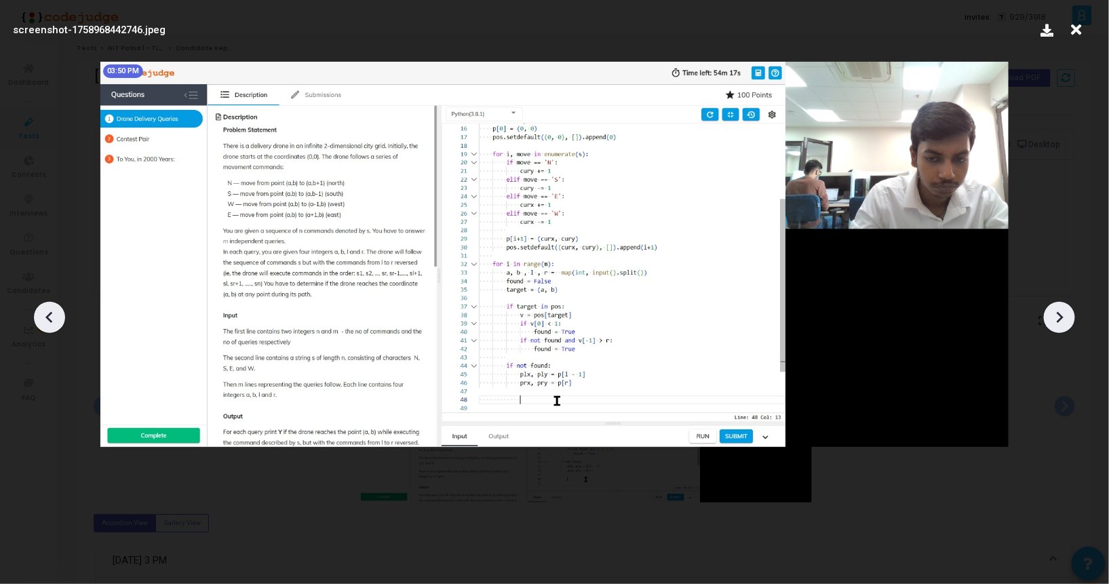
click at [1051, 313] on icon at bounding box center [1059, 317] width 20 height 20
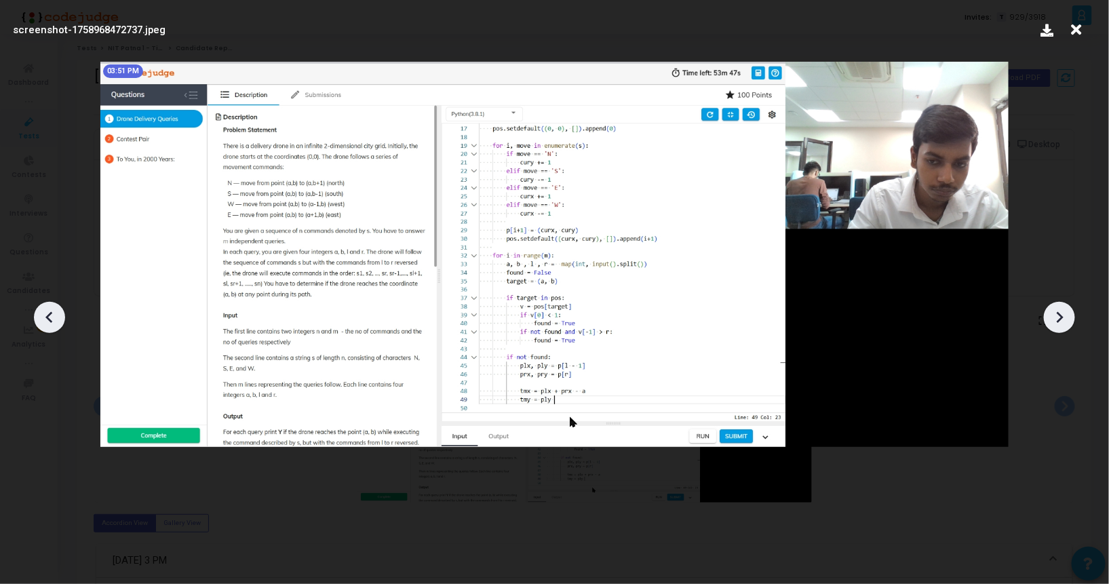
click at [1051, 313] on icon at bounding box center [1059, 317] width 20 height 20
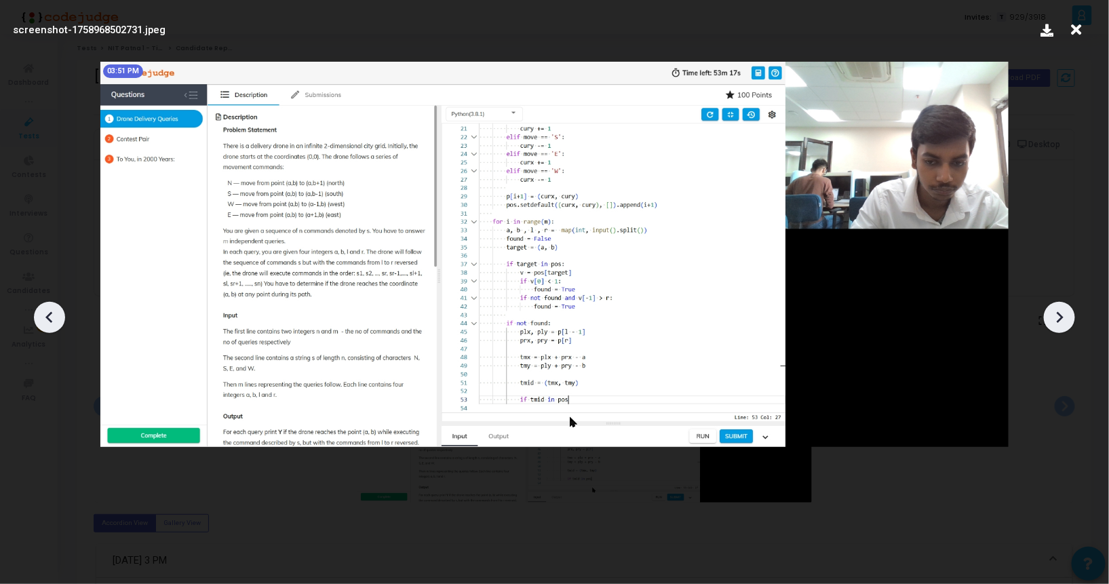
click at [1051, 313] on icon at bounding box center [1059, 317] width 20 height 20
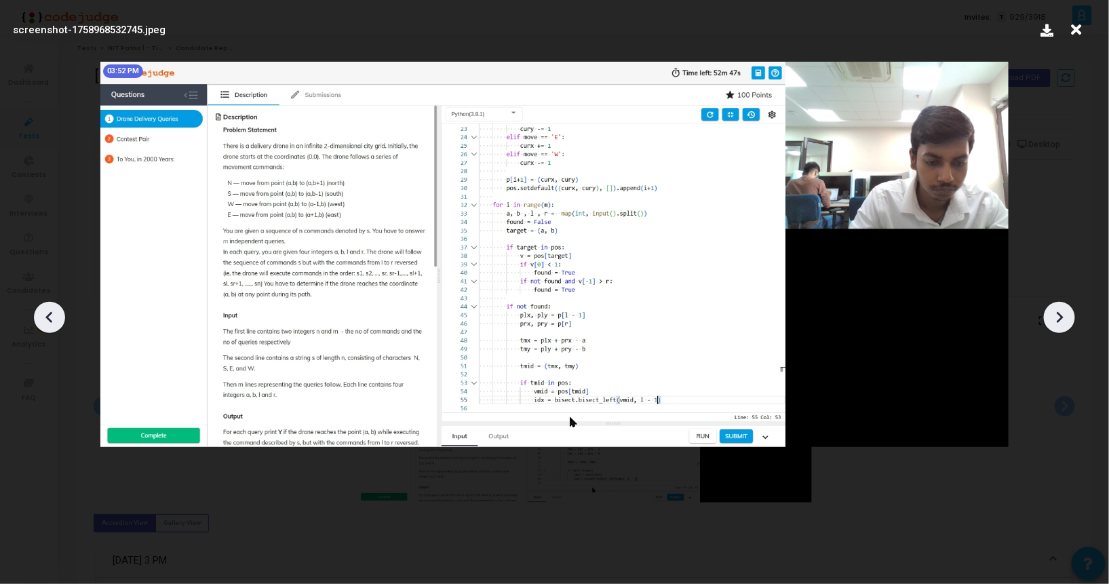
click at [1051, 313] on icon at bounding box center [1059, 317] width 20 height 20
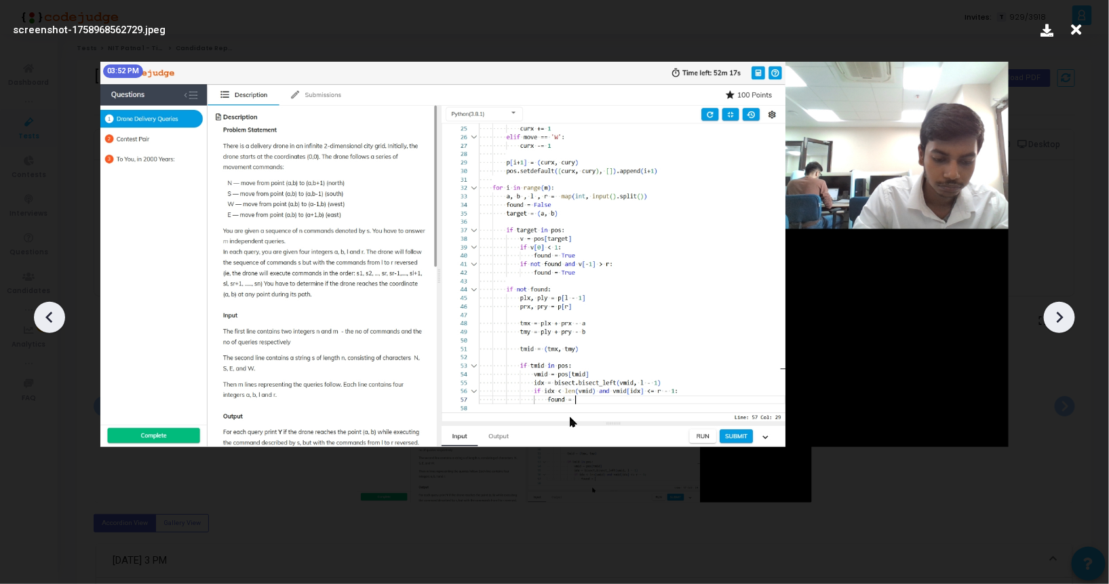
click at [1051, 313] on icon at bounding box center [1059, 317] width 20 height 20
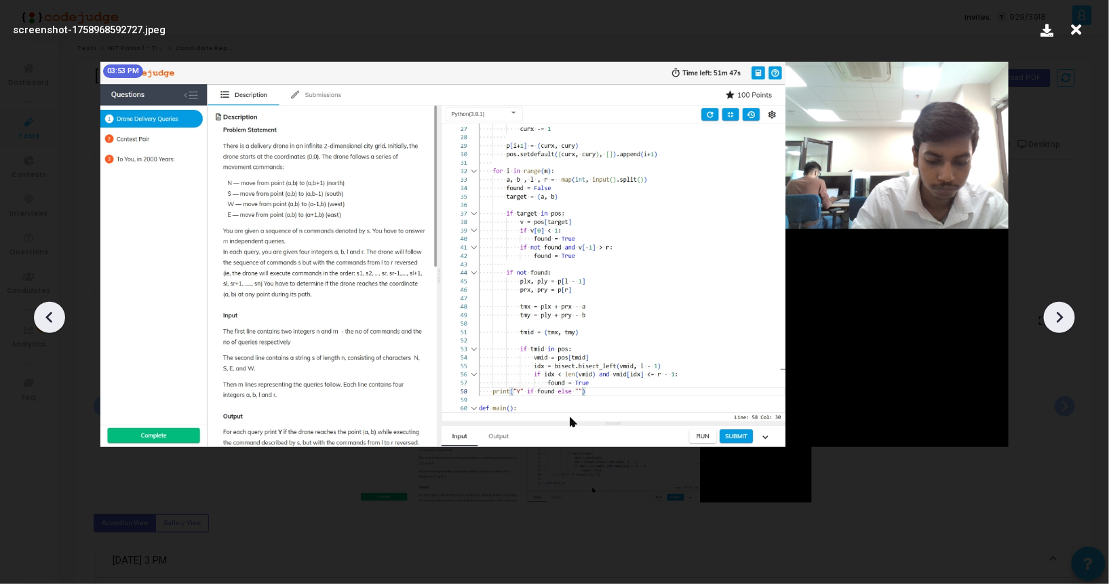
click at [1051, 313] on icon at bounding box center [1059, 317] width 20 height 20
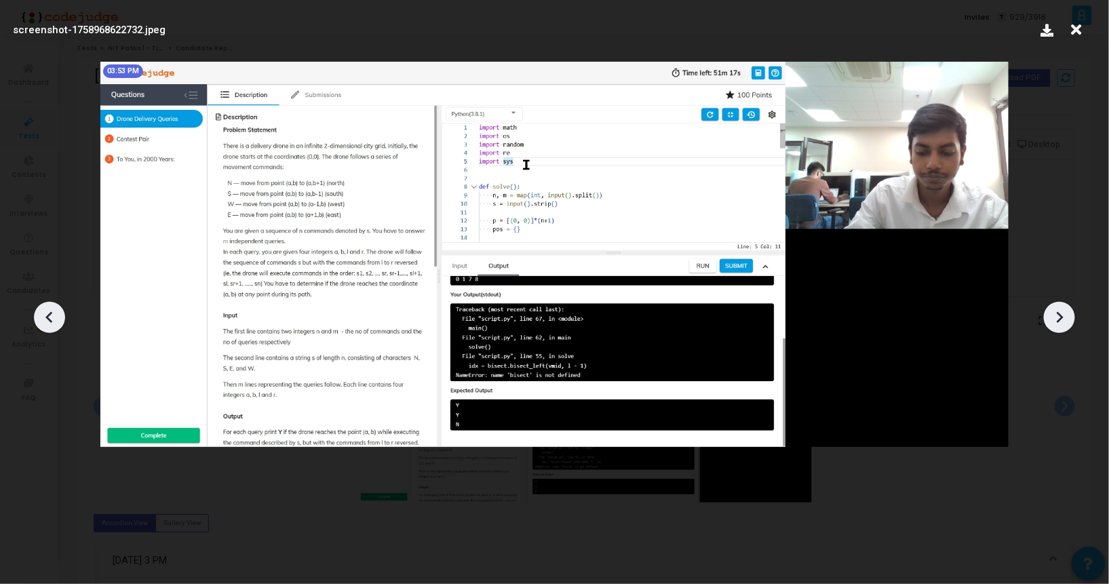
click at [1051, 313] on icon at bounding box center [1059, 317] width 20 height 20
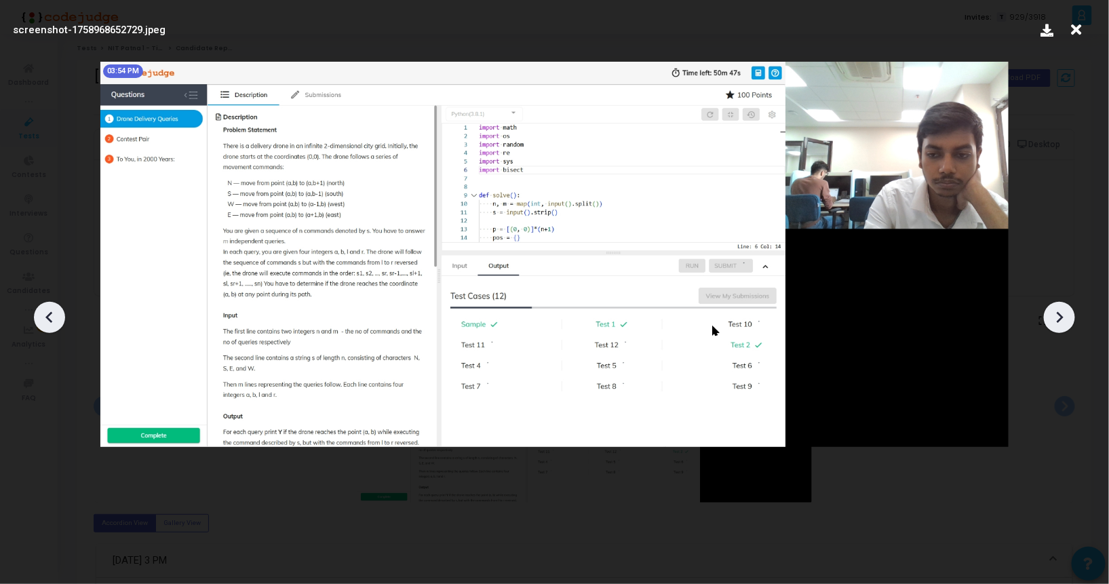
click at [1051, 313] on icon at bounding box center [1059, 317] width 20 height 20
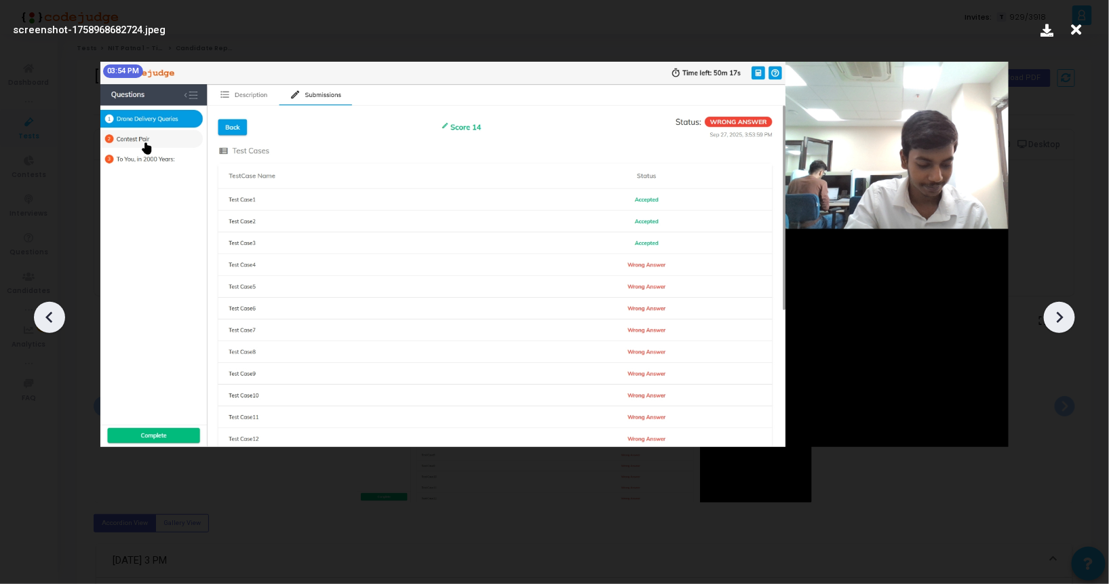
click at [1063, 325] on icon at bounding box center [1059, 317] width 20 height 20
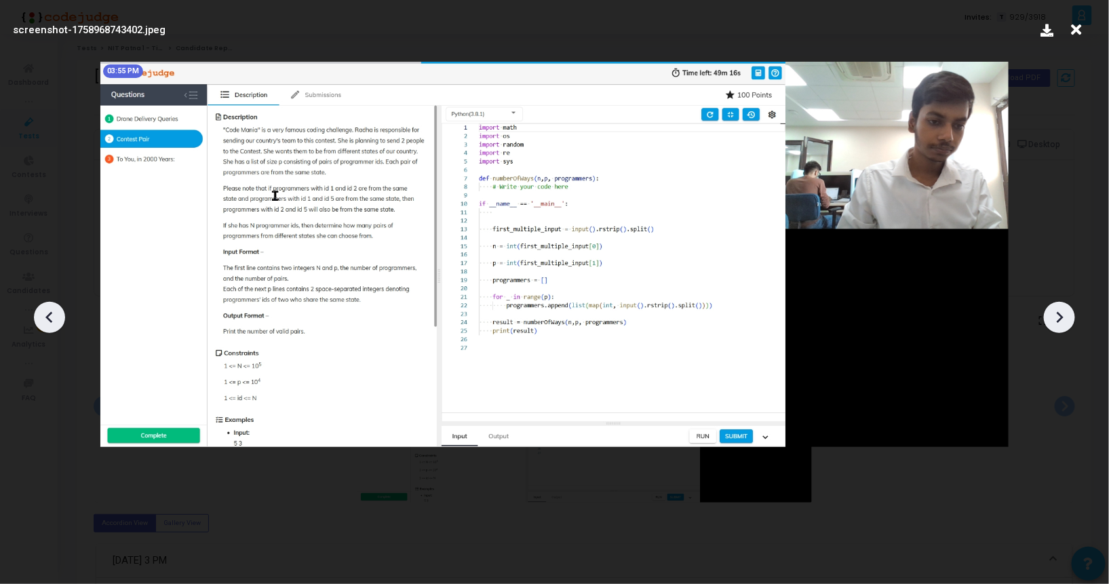
click at [1063, 325] on icon at bounding box center [1059, 317] width 20 height 20
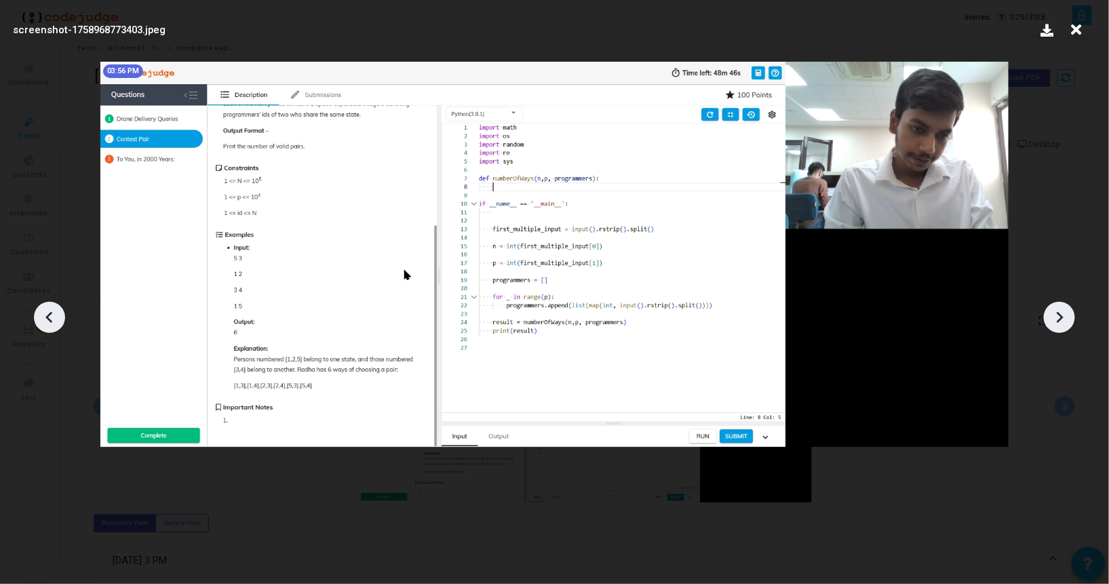
click at [1063, 325] on icon at bounding box center [1059, 317] width 20 height 20
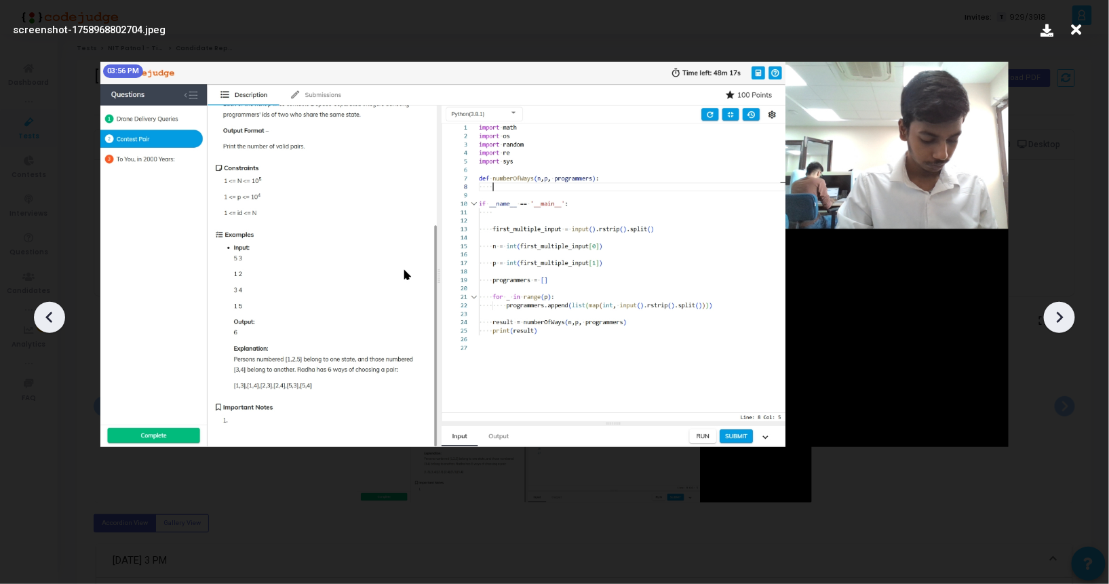
click at [1054, 325] on icon at bounding box center [1059, 317] width 20 height 20
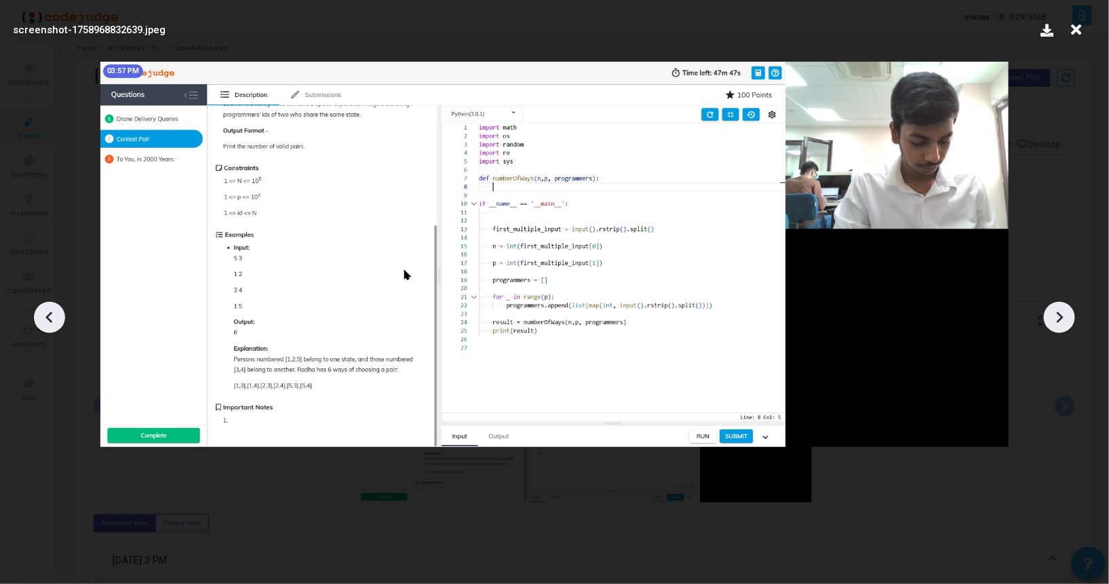
click at [1054, 325] on icon at bounding box center [1059, 317] width 20 height 20
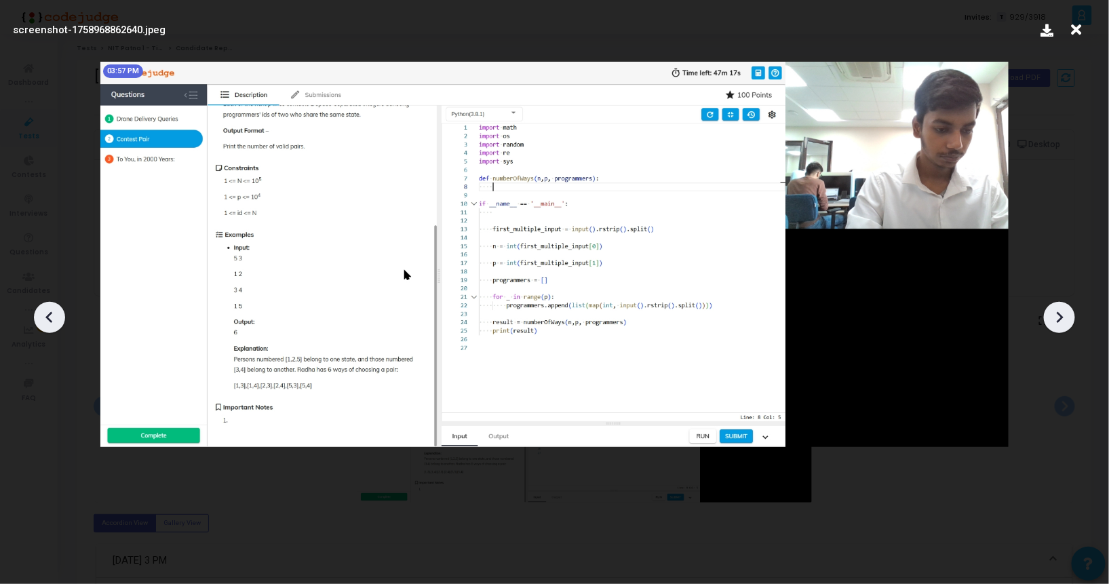
click at [1054, 325] on icon at bounding box center [1059, 317] width 20 height 20
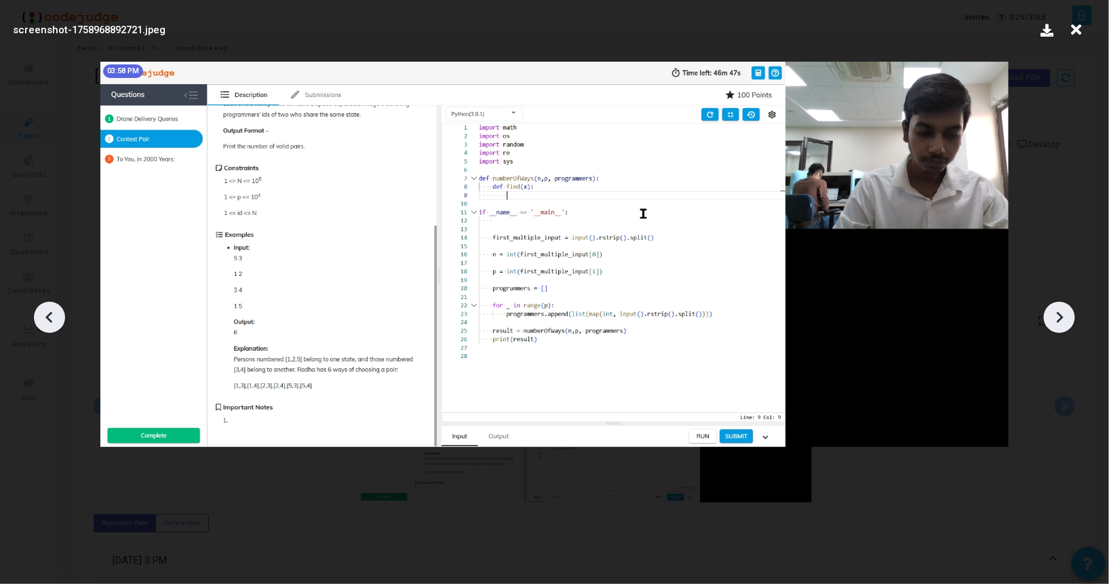
click at [1054, 325] on icon at bounding box center [1059, 317] width 20 height 20
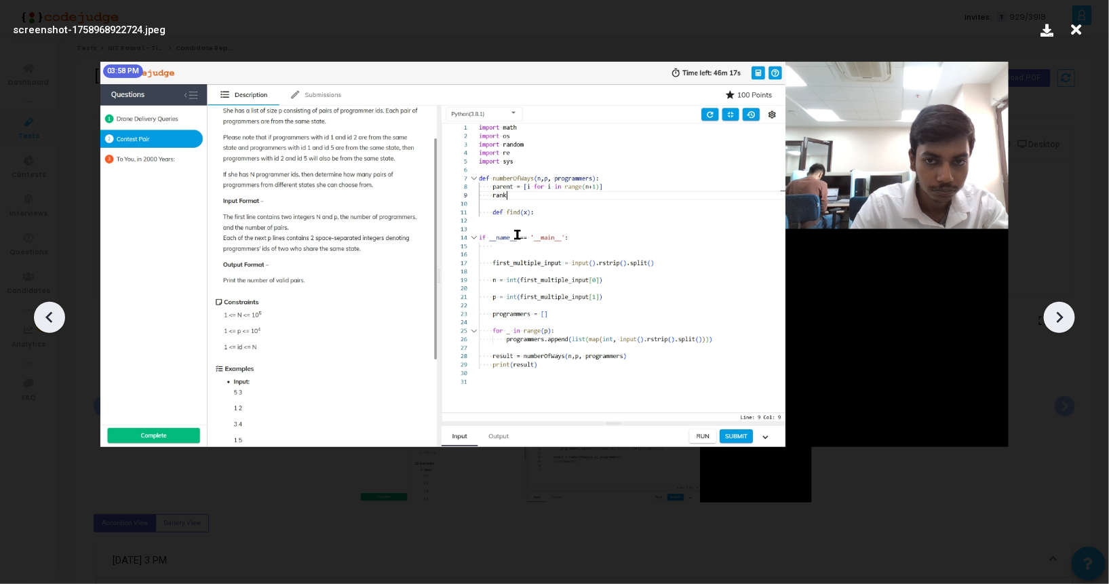
click at [1054, 325] on icon at bounding box center [1059, 317] width 20 height 20
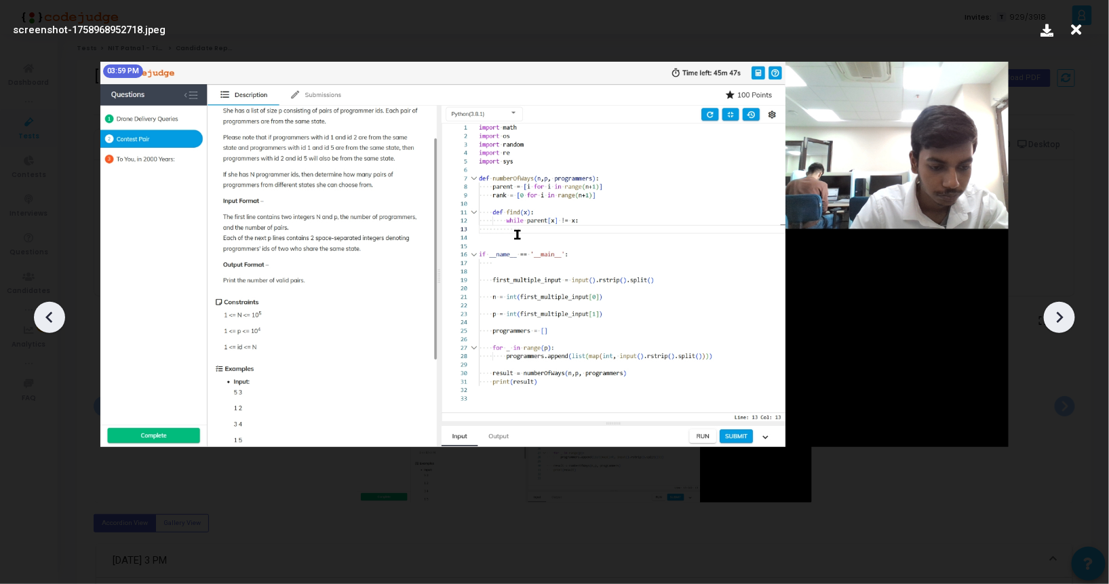
click at [1054, 325] on icon at bounding box center [1059, 317] width 20 height 20
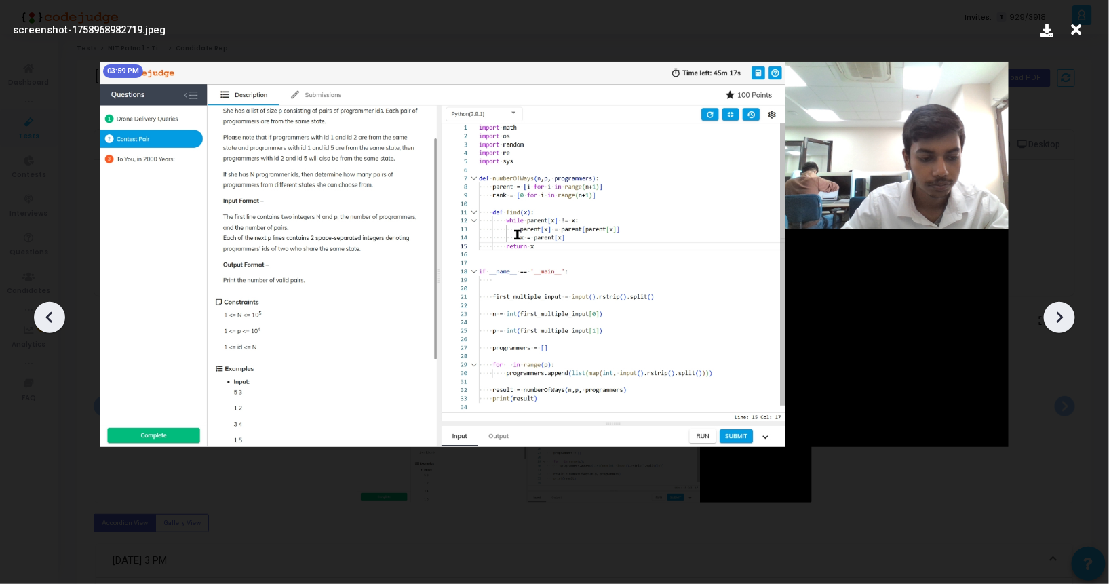
click at [1054, 325] on icon at bounding box center [1059, 317] width 20 height 20
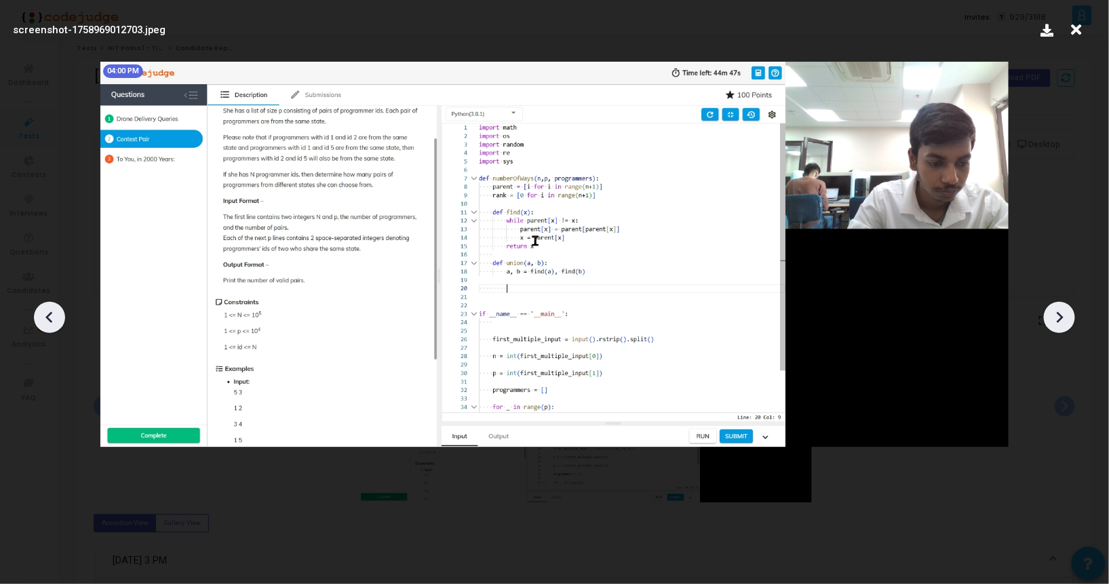
click at [1054, 325] on icon at bounding box center [1059, 317] width 20 height 20
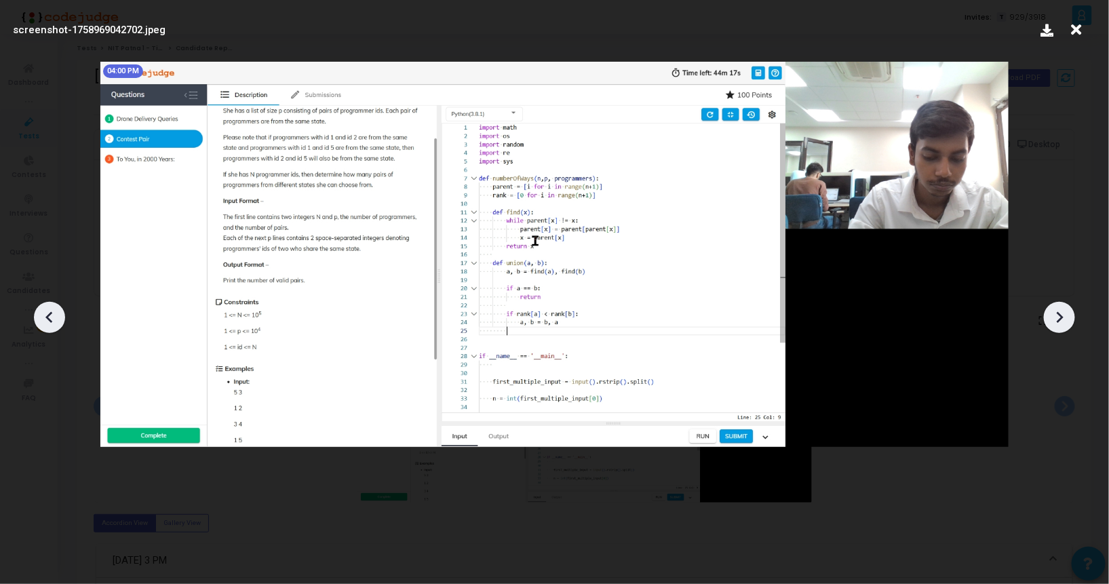
click at [1054, 325] on icon at bounding box center [1059, 317] width 20 height 20
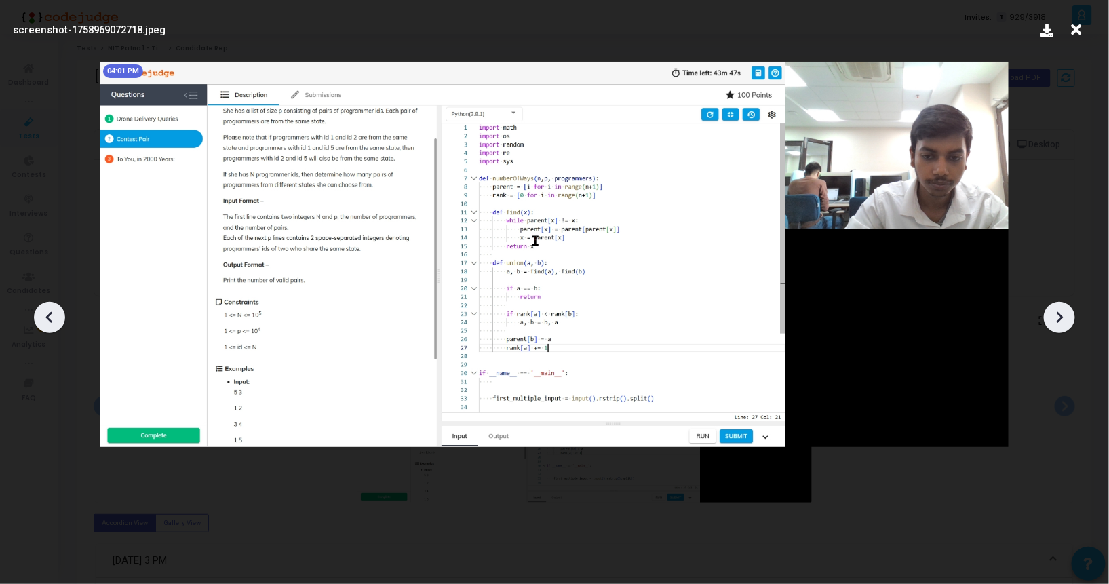
click at [1054, 325] on icon at bounding box center [1059, 317] width 20 height 20
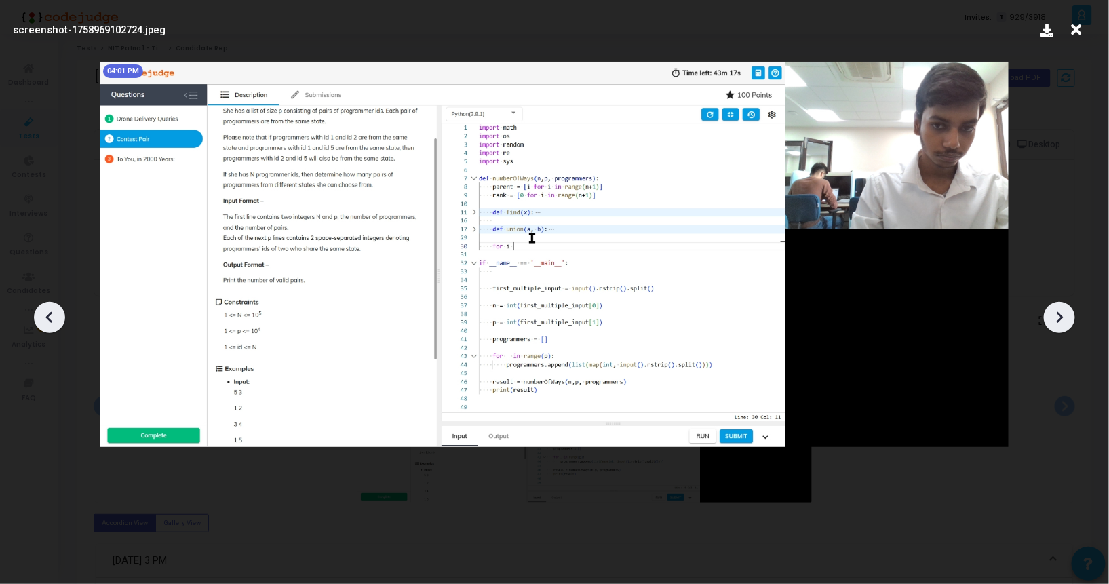
click at [1054, 325] on icon at bounding box center [1059, 317] width 20 height 20
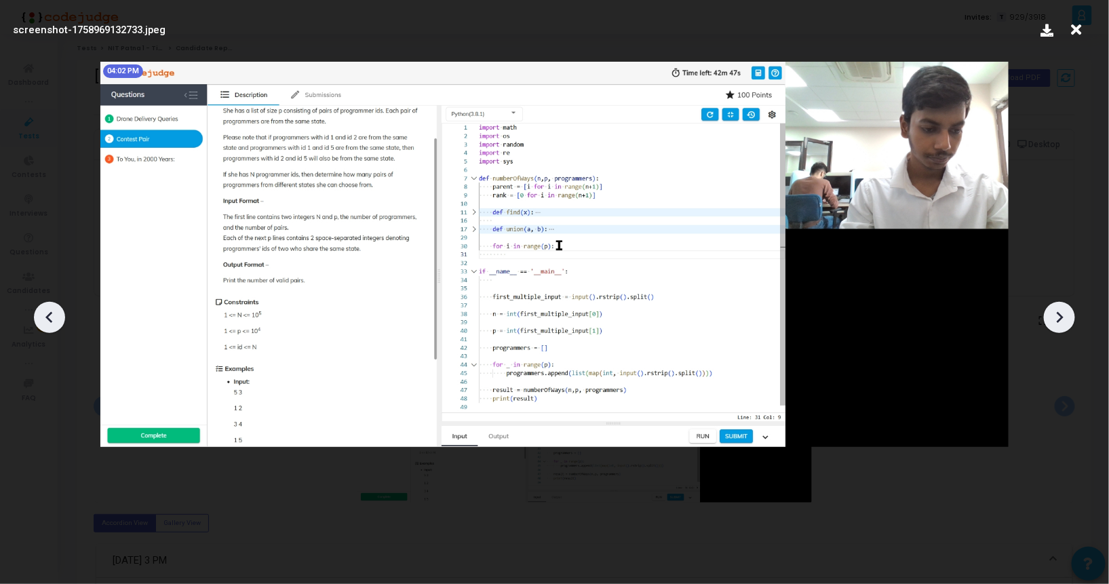
click at [1054, 325] on icon at bounding box center [1059, 317] width 20 height 20
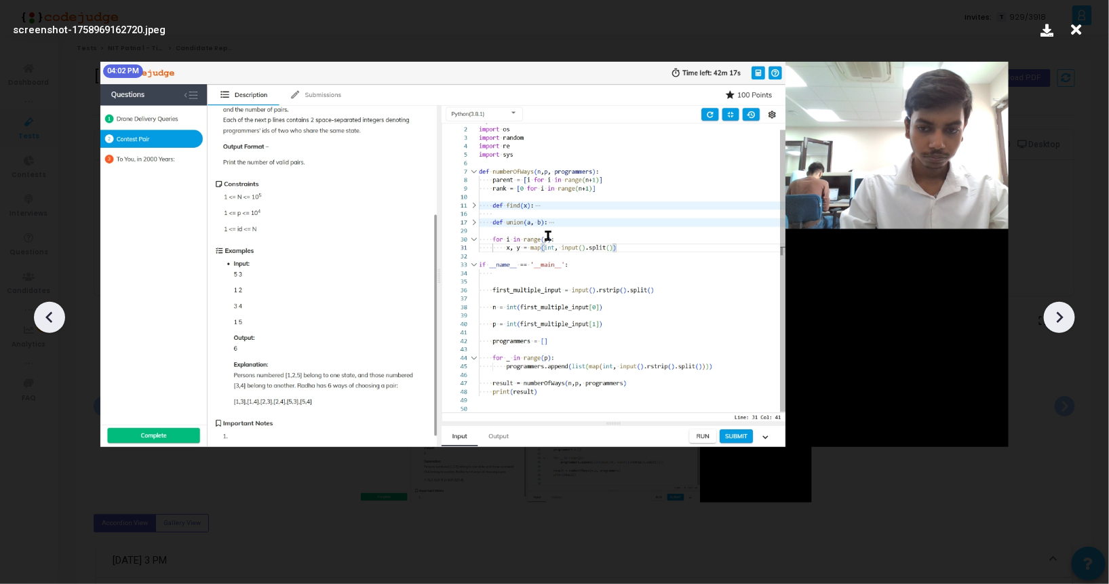
click at [1054, 325] on icon at bounding box center [1059, 317] width 20 height 20
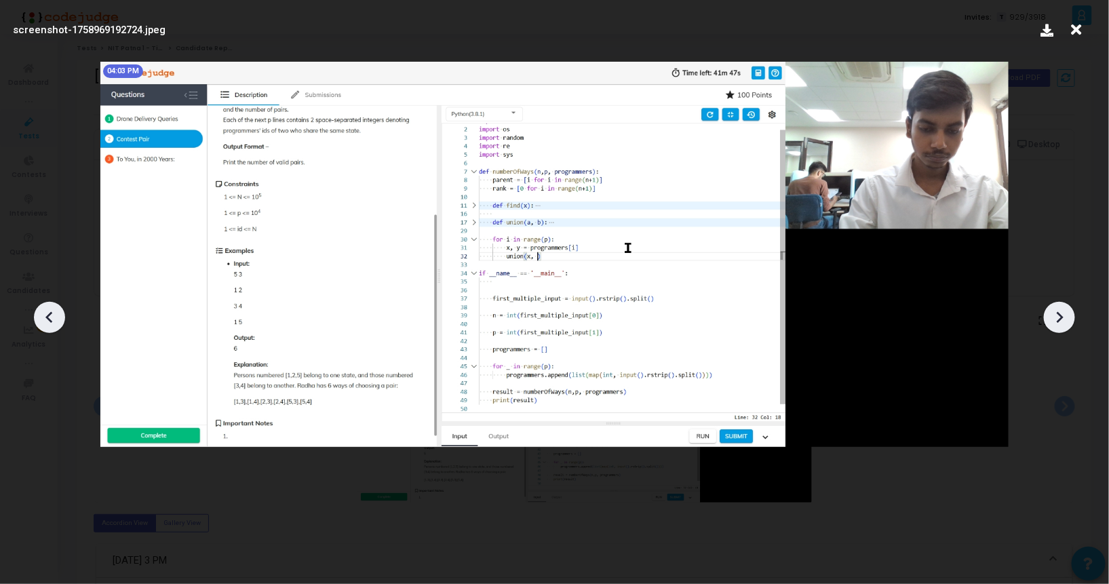
click at [1054, 325] on icon at bounding box center [1059, 317] width 20 height 20
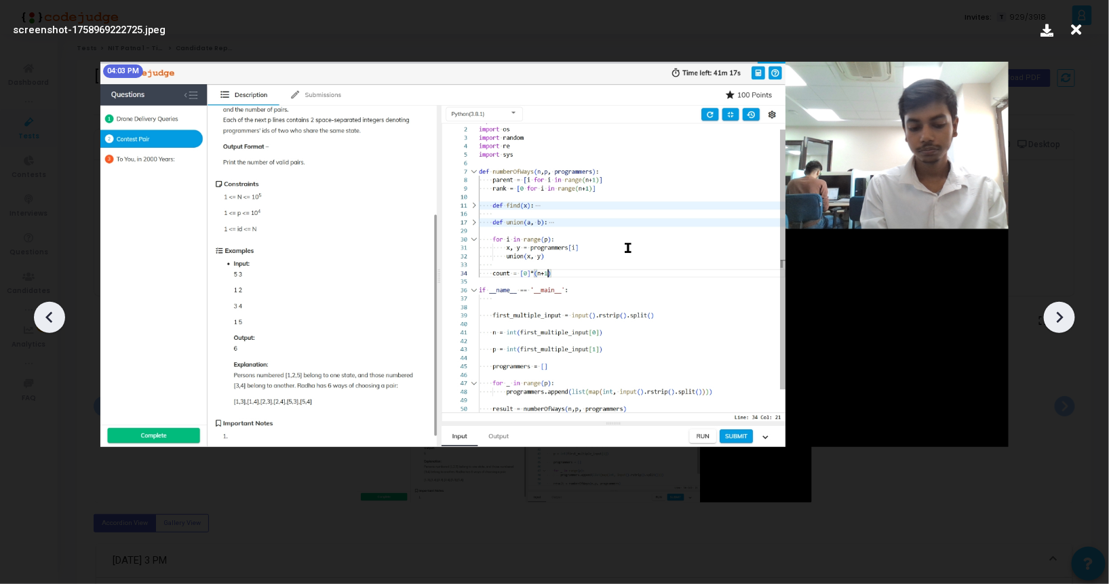
click at [1054, 325] on icon at bounding box center [1059, 317] width 20 height 20
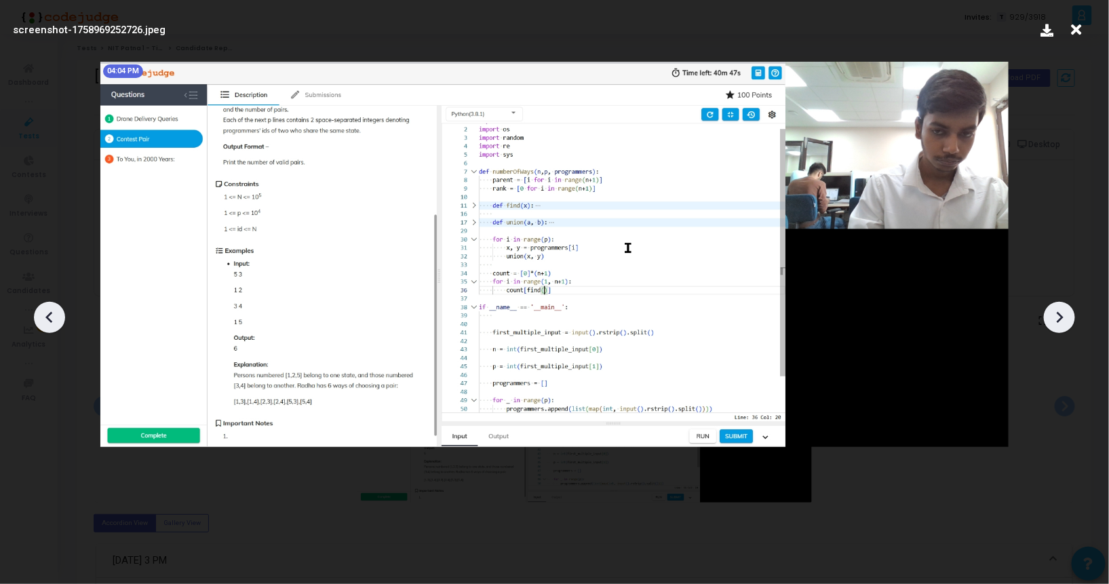
click at [1054, 325] on icon at bounding box center [1059, 317] width 20 height 20
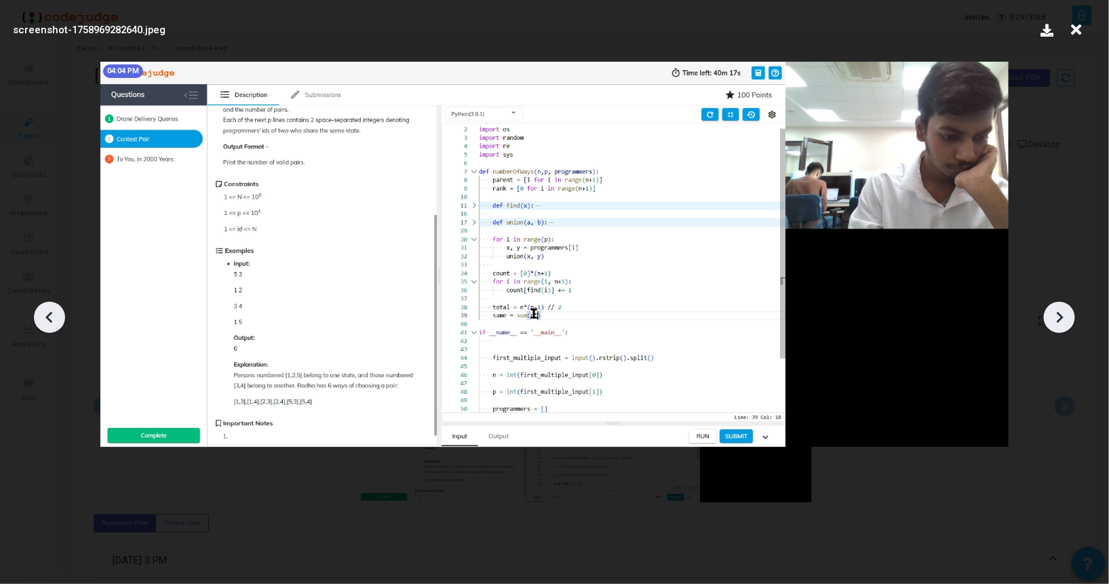
click at [1054, 325] on icon at bounding box center [1059, 317] width 20 height 20
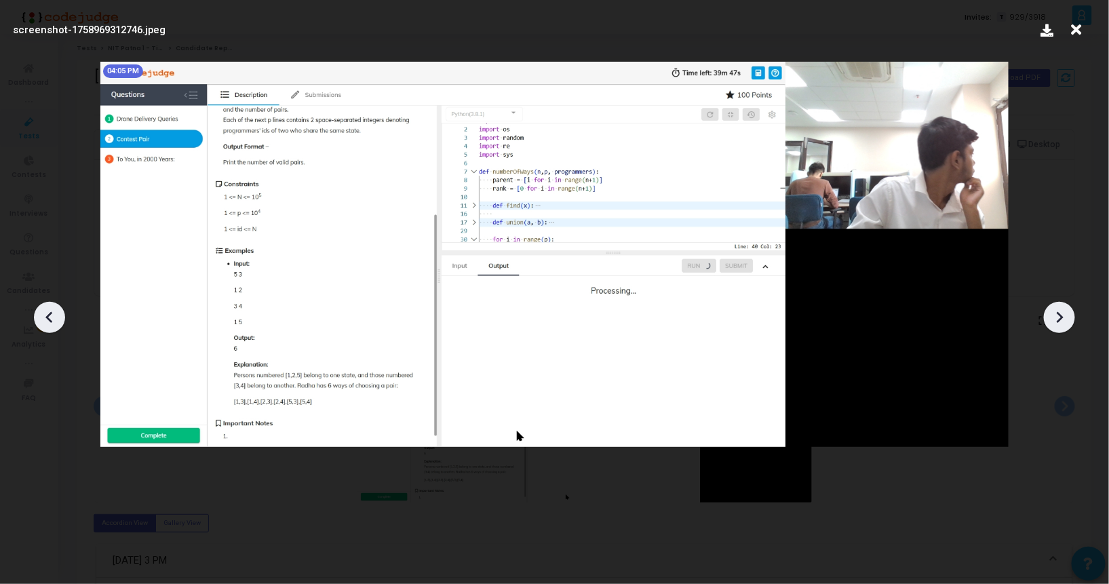
click at [1054, 325] on icon at bounding box center [1059, 317] width 20 height 20
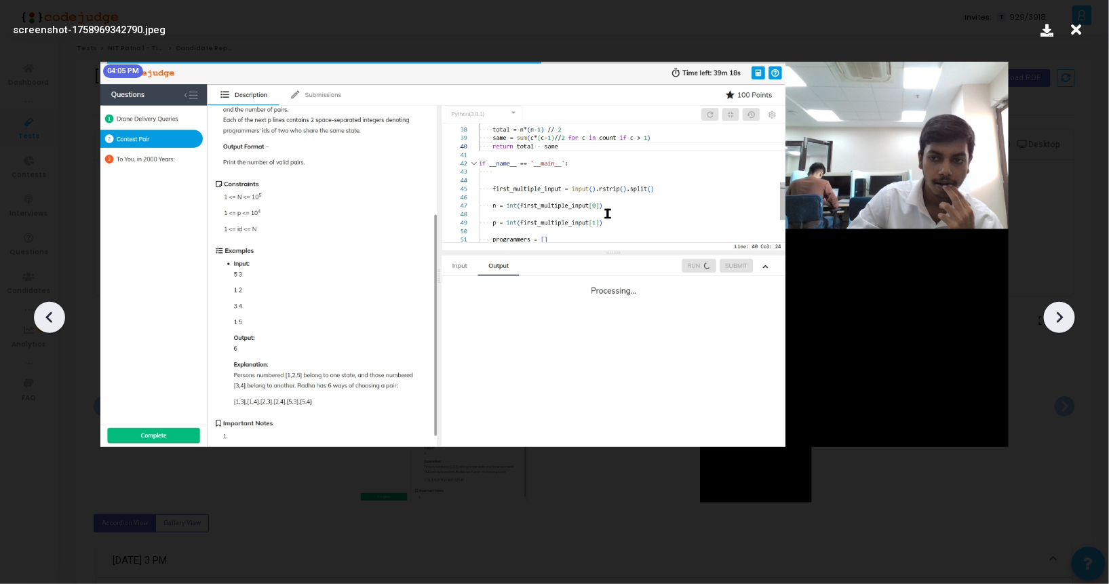
click at [1054, 325] on icon at bounding box center [1059, 317] width 20 height 20
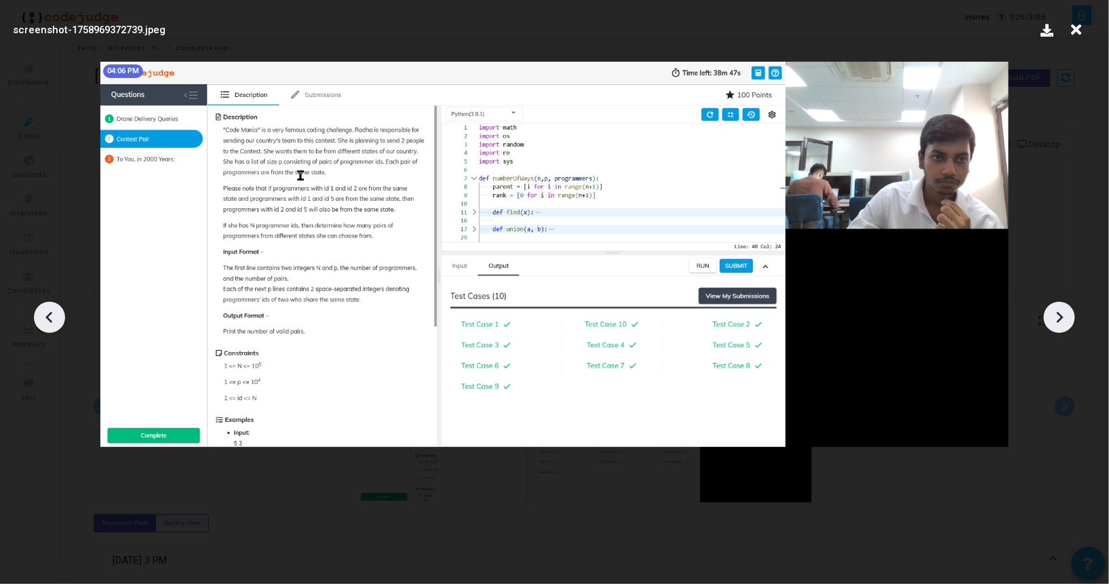
click at [1054, 325] on icon at bounding box center [1059, 317] width 20 height 20
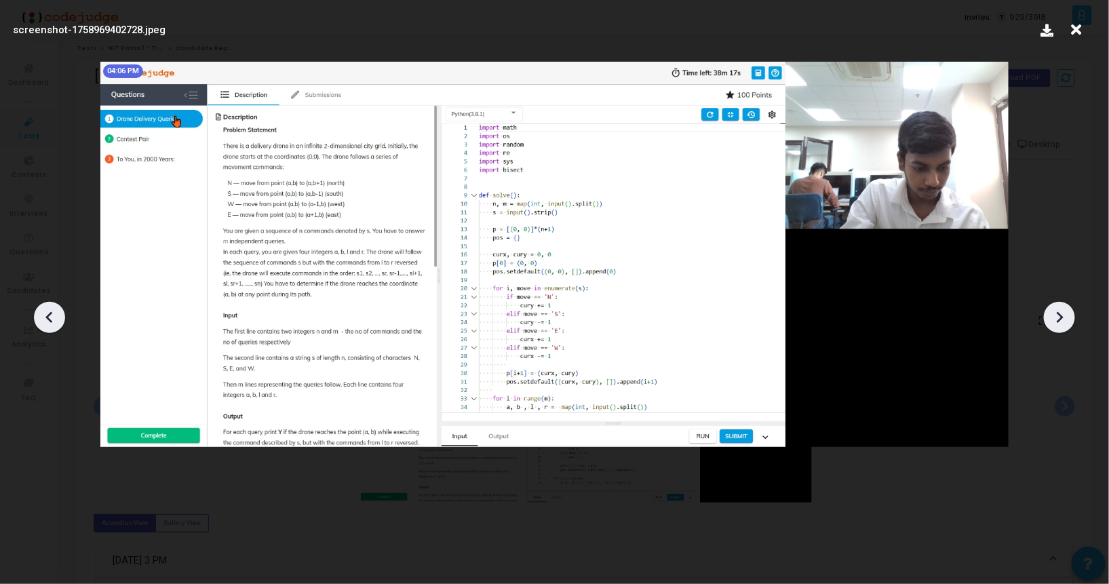
click at [1054, 325] on icon at bounding box center [1059, 317] width 20 height 20
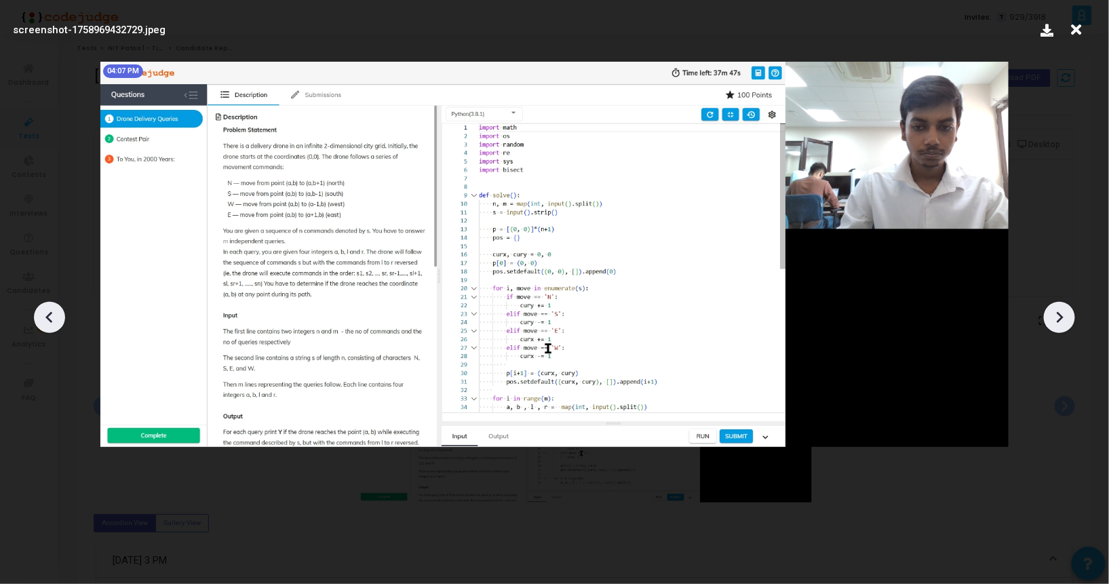
click at [1054, 325] on icon at bounding box center [1059, 317] width 20 height 20
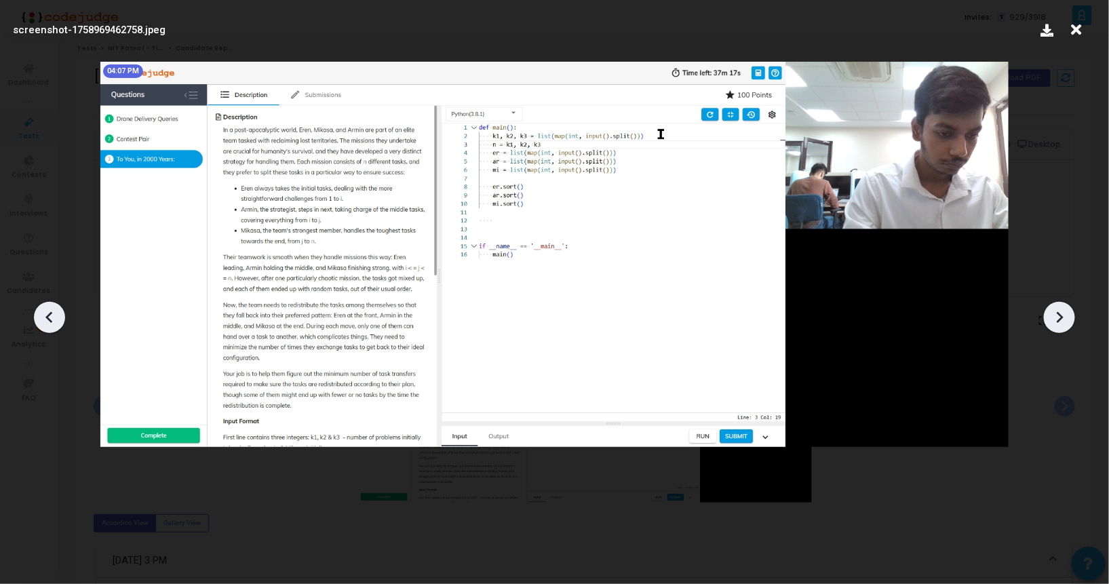
click at [1054, 325] on icon at bounding box center [1059, 317] width 20 height 20
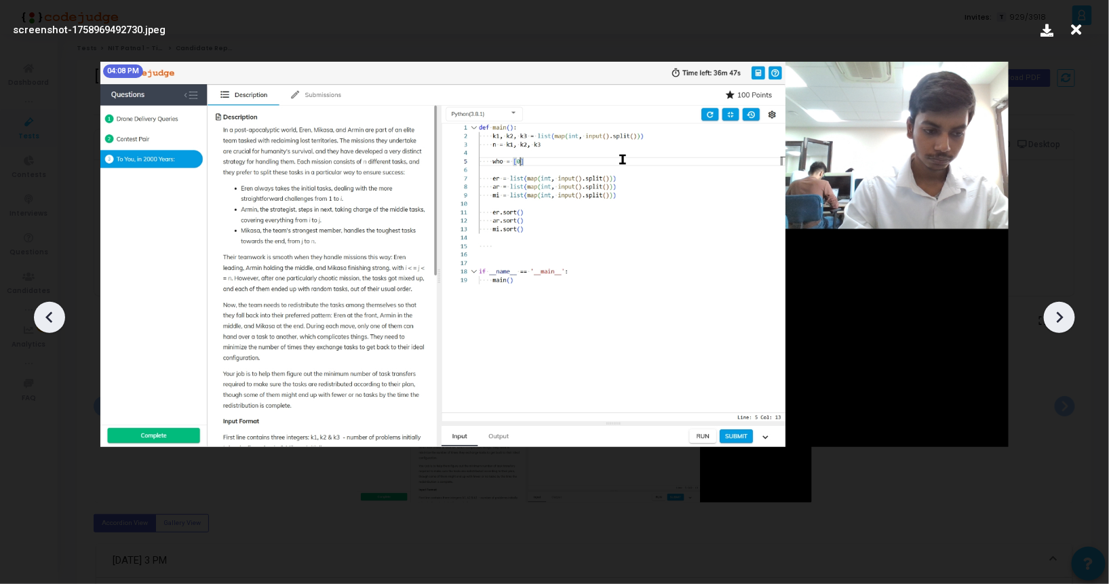
click at [1054, 325] on icon at bounding box center [1059, 317] width 20 height 20
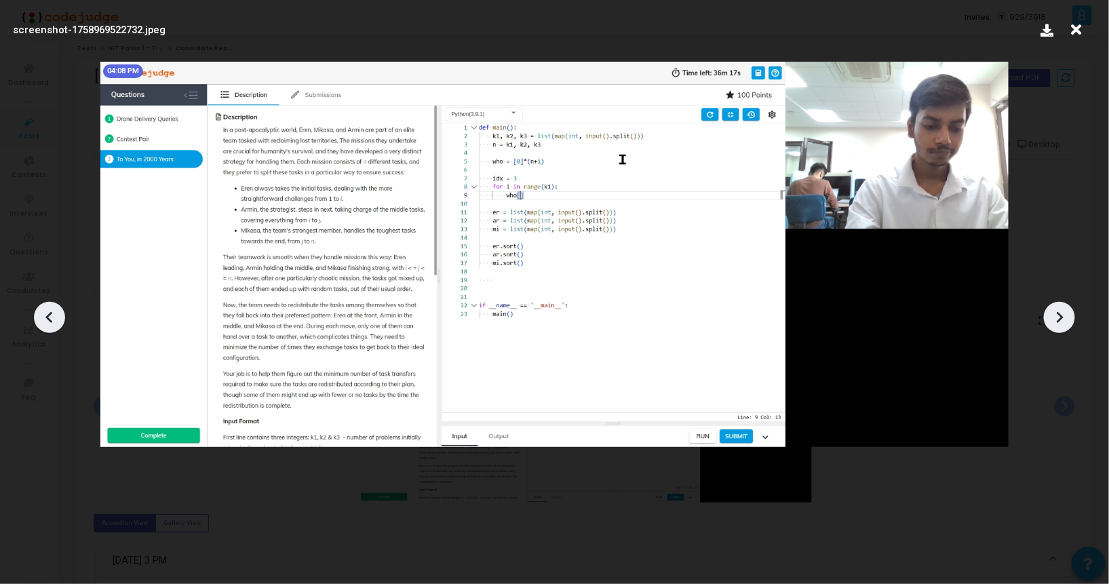
click at [1054, 325] on icon at bounding box center [1059, 317] width 20 height 20
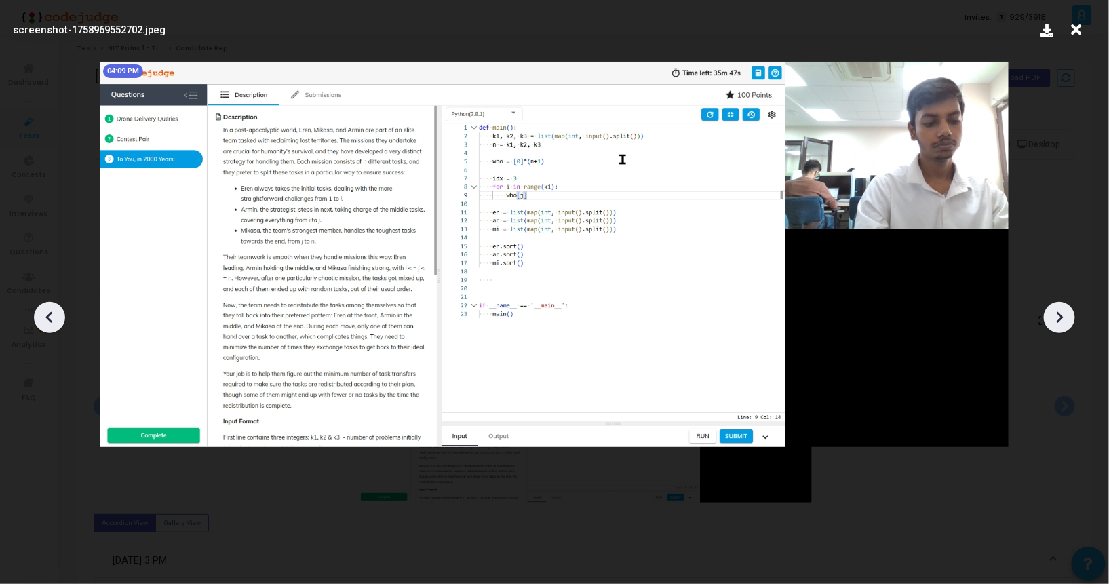
click at [1054, 325] on icon at bounding box center [1059, 317] width 20 height 20
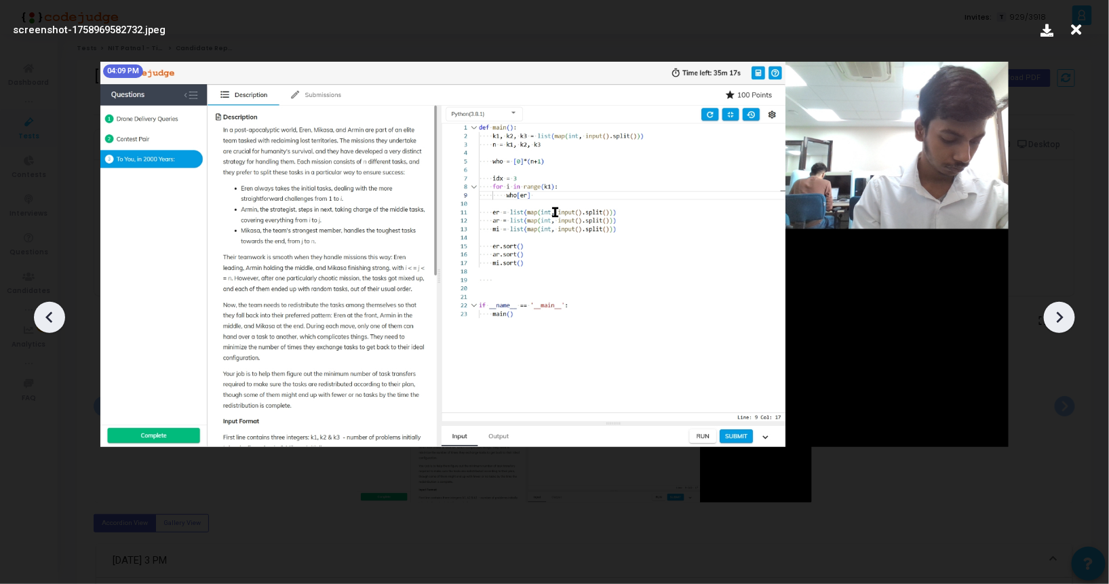
click at [1054, 325] on icon at bounding box center [1059, 317] width 20 height 20
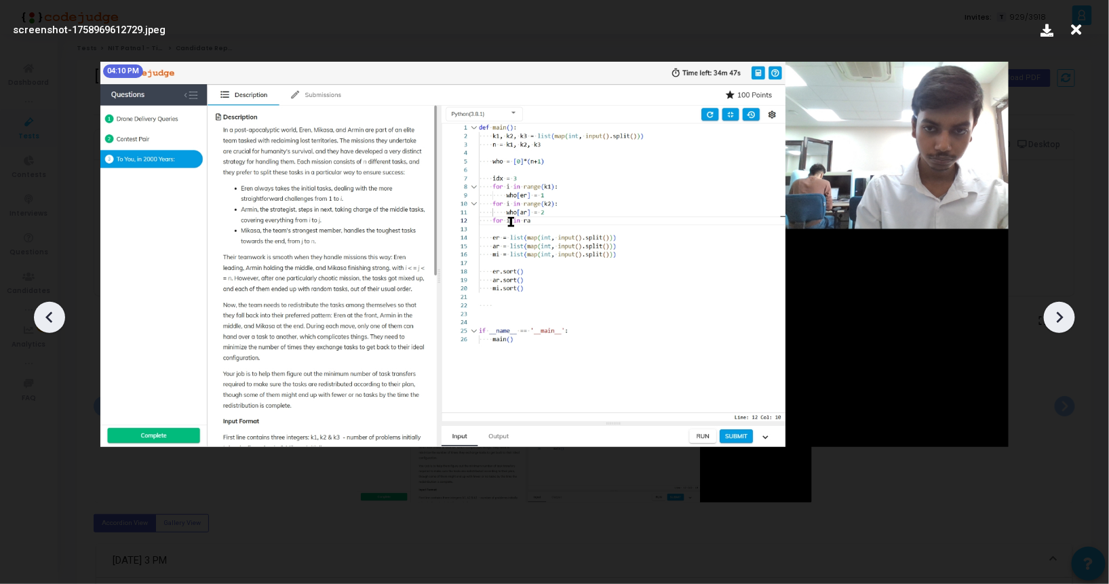
click at [1054, 325] on icon at bounding box center [1059, 317] width 20 height 20
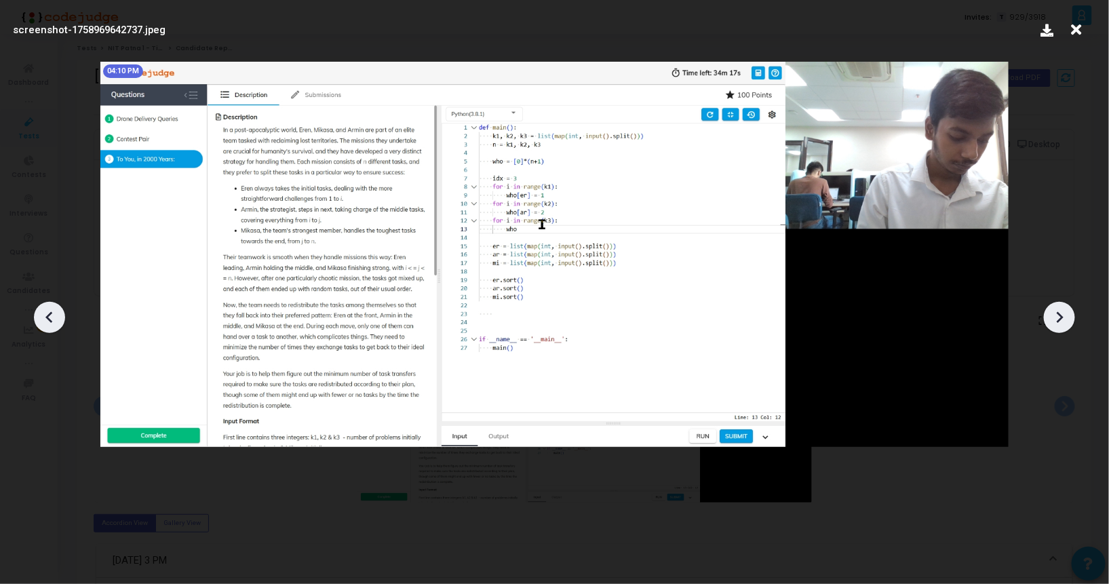
click at [1054, 325] on icon at bounding box center [1059, 317] width 20 height 20
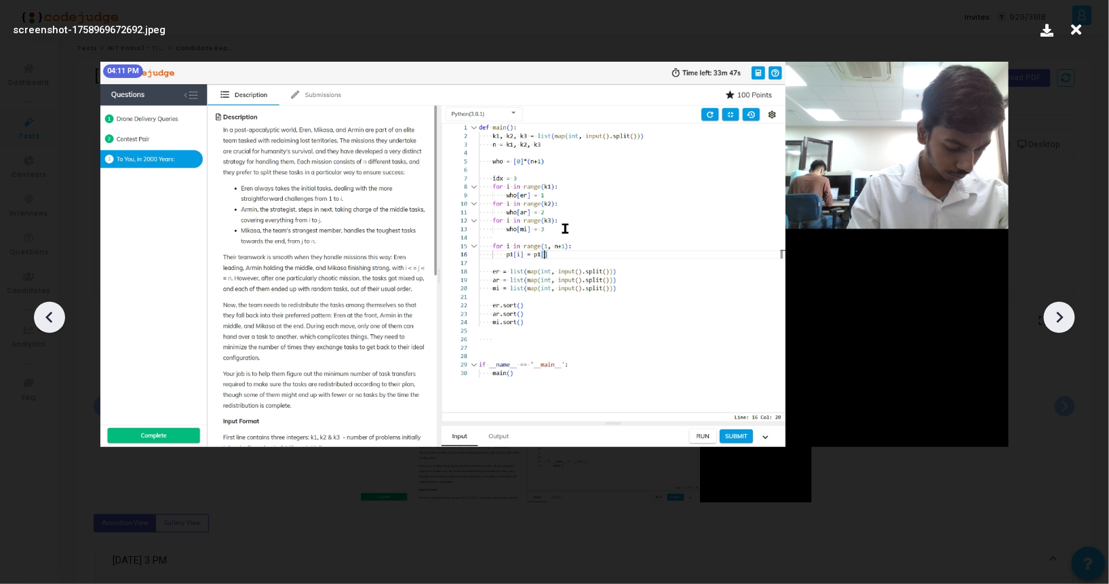
click at [1054, 325] on icon at bounding box center [1059, 317] width 20 height 20
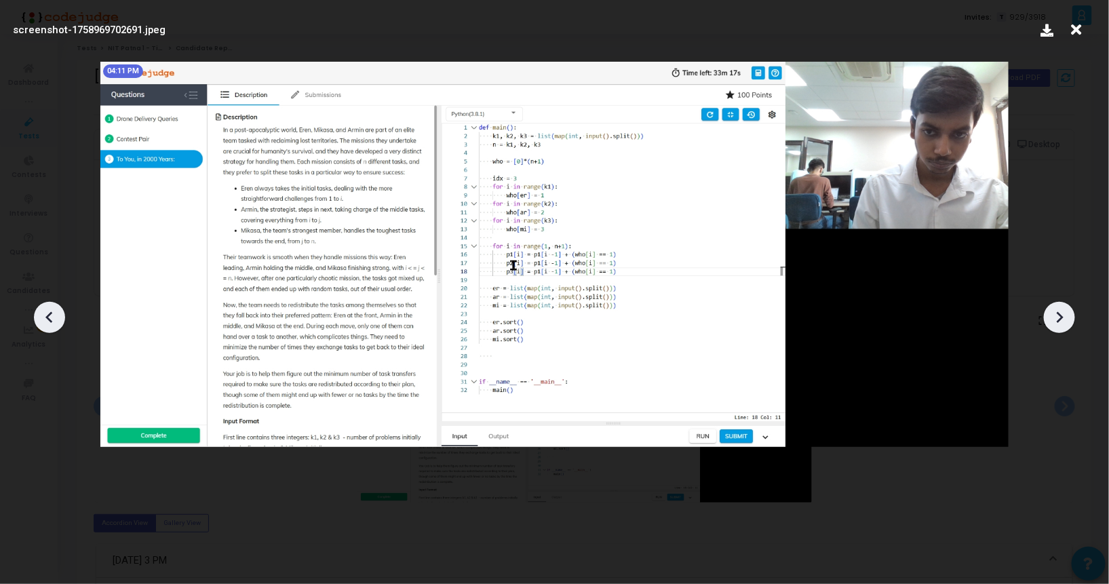
click at [1054, 325] on icon at bounding box center [1059, 317] width 20 height 20
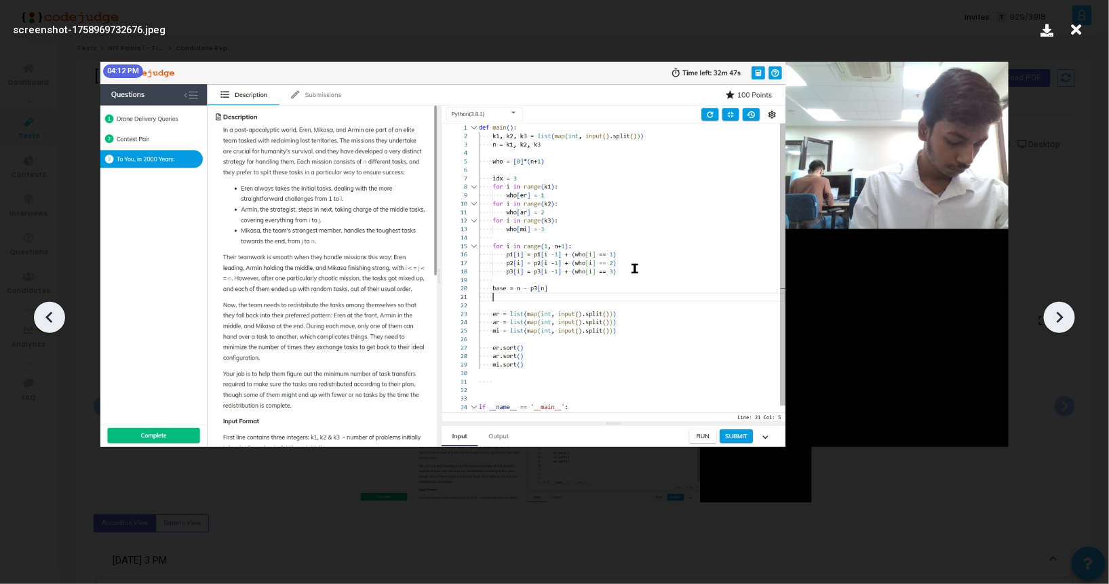
click at [1054, 325] on icon at bounding box center [1059, 317] width 20 height 20
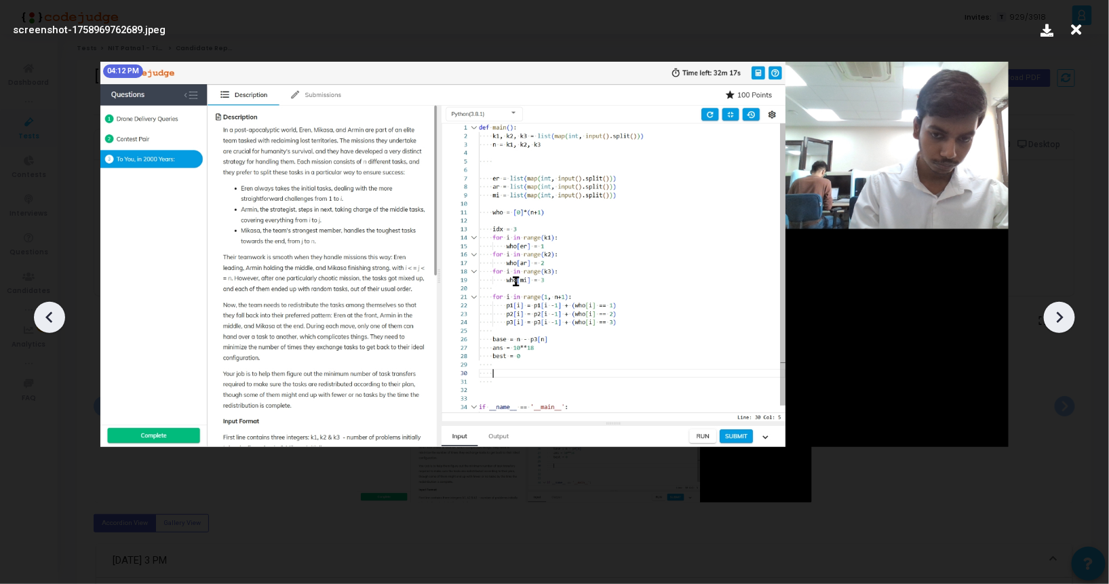
click at [1054, 325] on icon at bounding box center [1059, 317] width 20 height 20
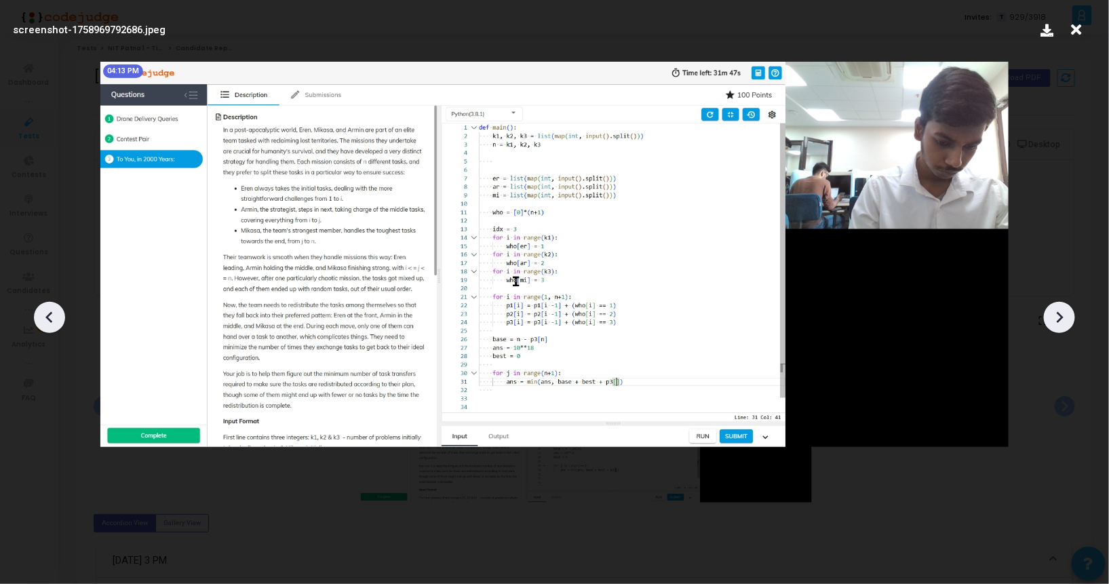
click at [1054, 325] on icon at bounding box center [1059, 317] width 20 height 20
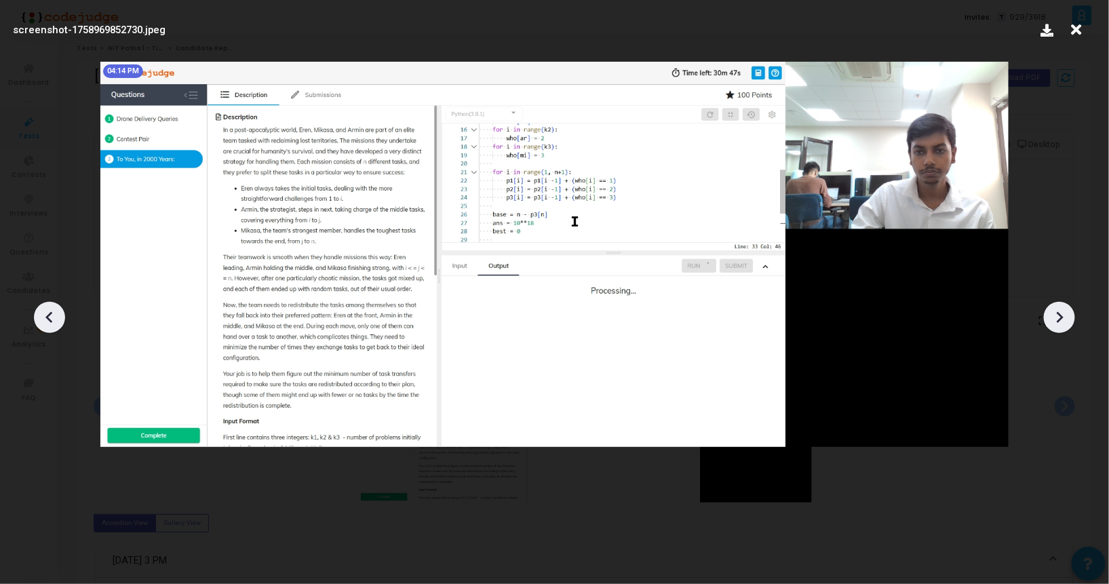
click at [1054, 325] on icon at bounding box center [1059, 317] width 20 height 20
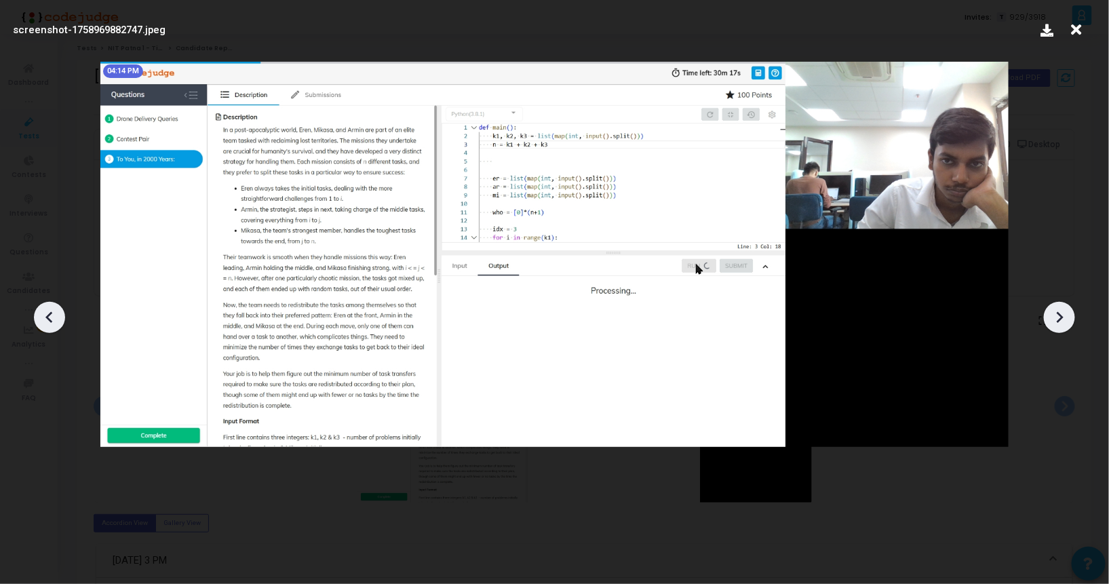
click at [1054, 325] on icon at bounding box center [1059, 317] width 20 height 20
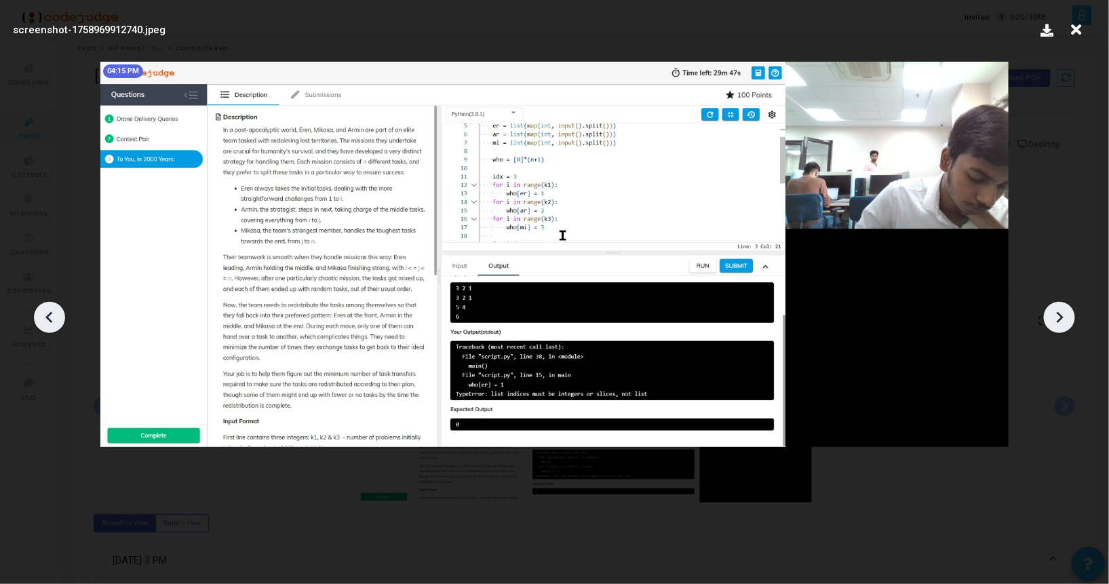
click at [1054, 325] on icon at bounding box center [1059, 317] width 20 height 20
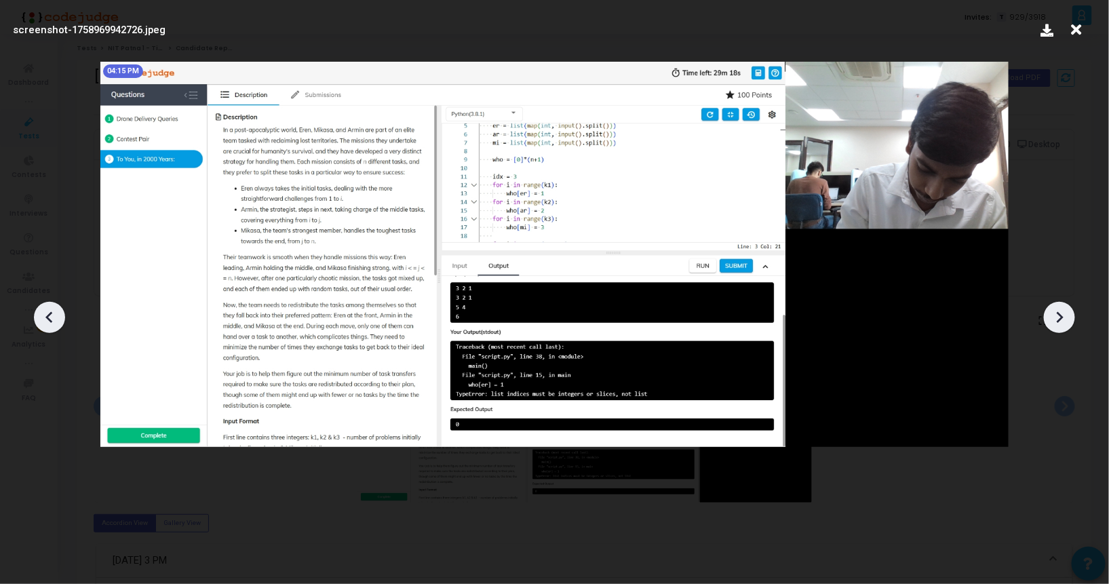
click at [1054, 325] on icon at bounding box center [1059, 317] width 20 height 20
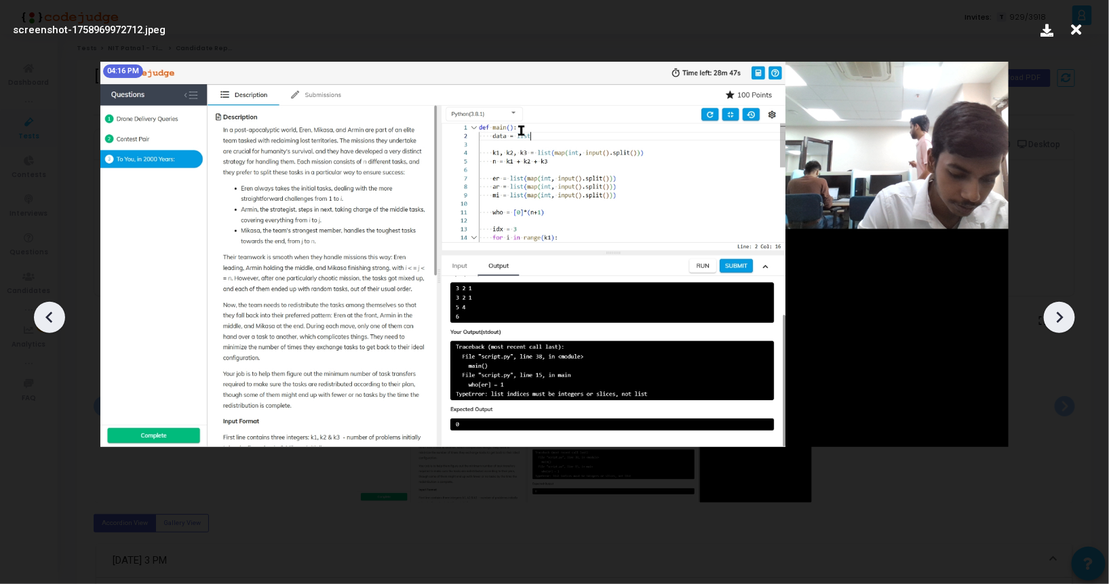
click at [1054, 325] on icon at bounding box center [1059, 317] width 20 height 20
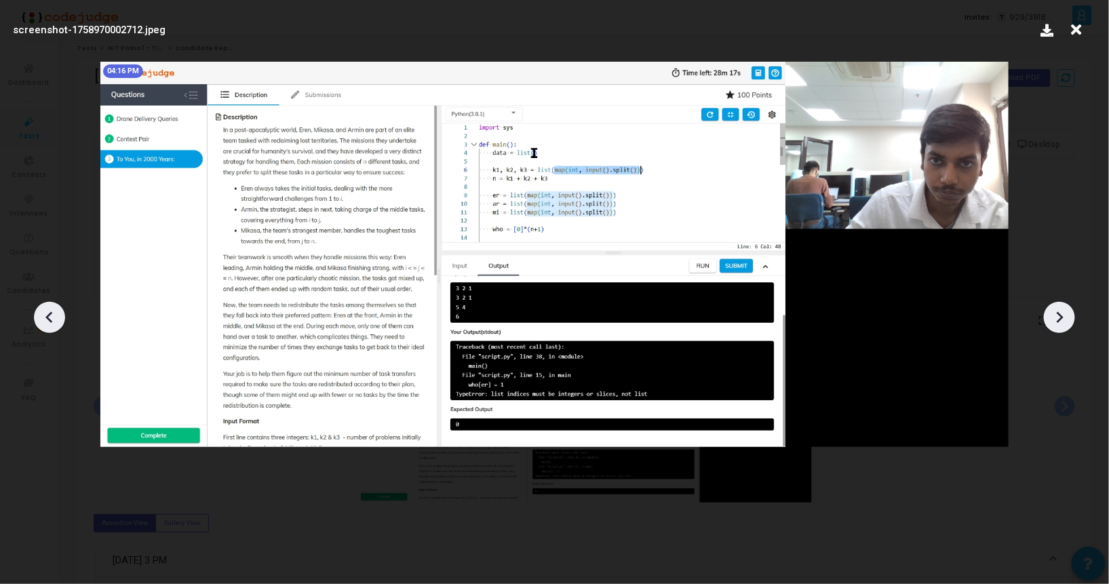
click at [1054, 325] on icon at bounding box center [1059, 317] width 20 height 20
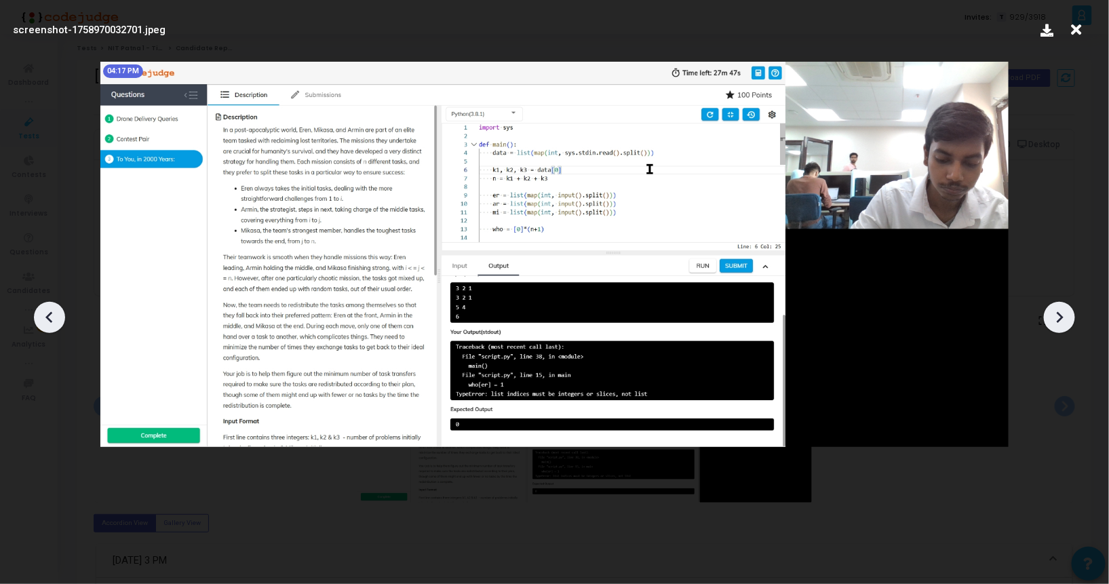
click at [55, 316] on icon at bounding box center [49, 317] width 20 height 20
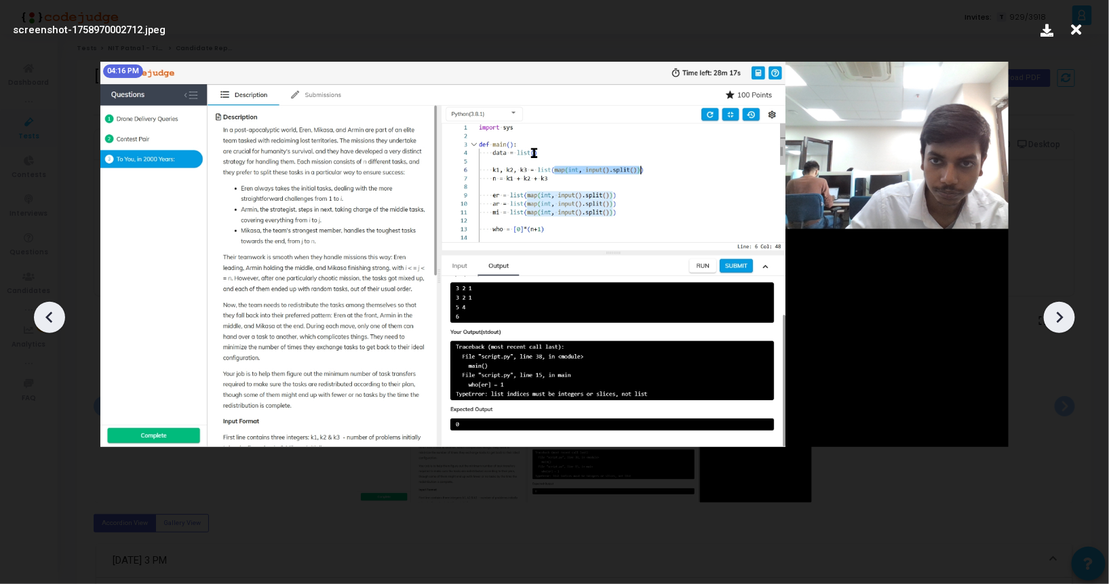
click at [1063, 311] on icon at bounding box center [1059, 317] width 20 height 20
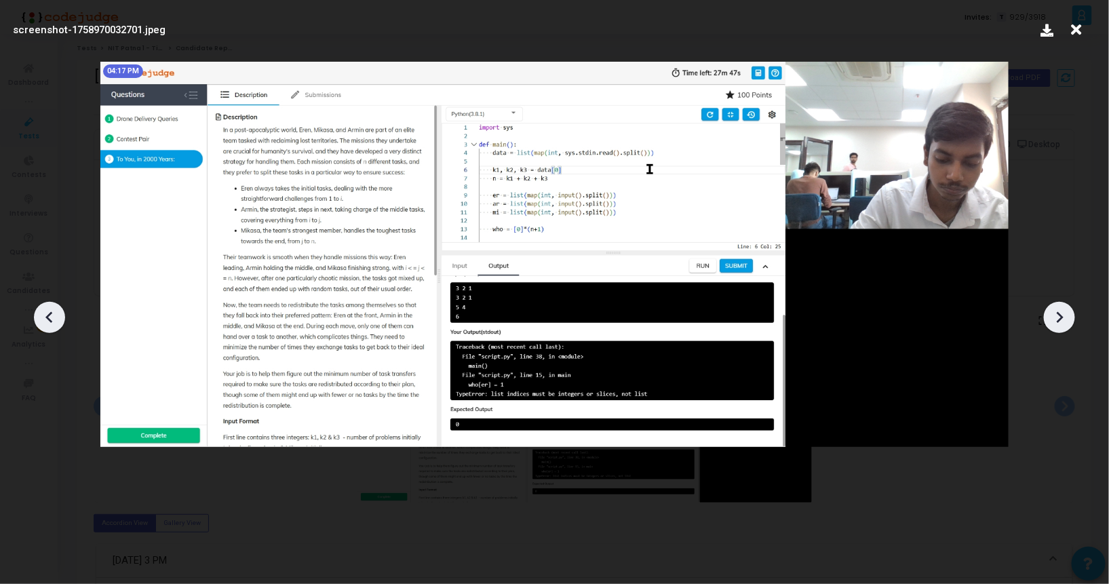
click at [1063, 313] on icon at bounding box center [1059, 317] width 20 height 20
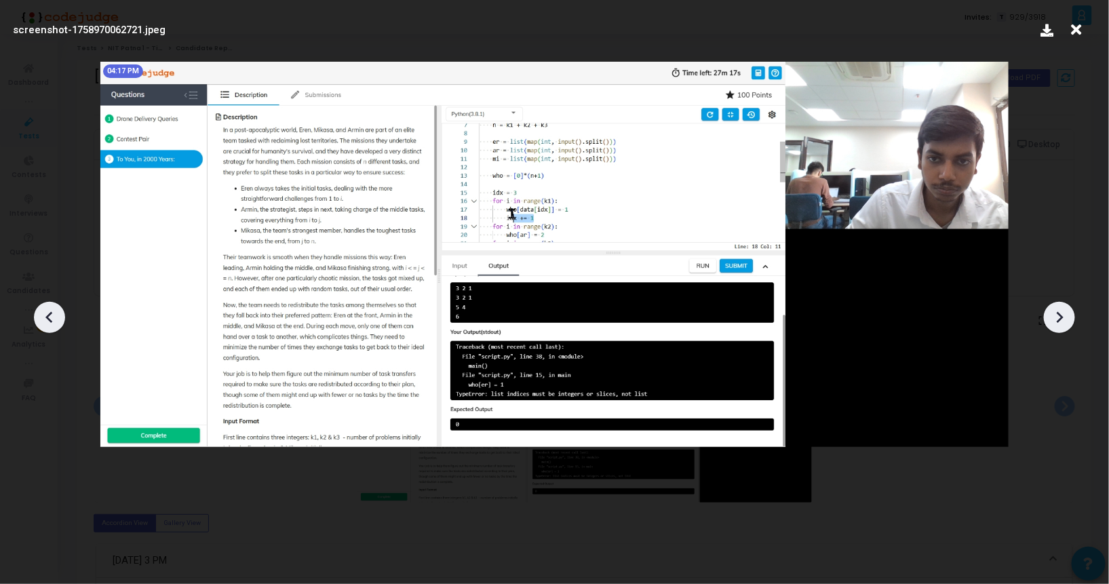
click at [1063, 313] on icon at bounding box center [1059, 317] width 20 height 20
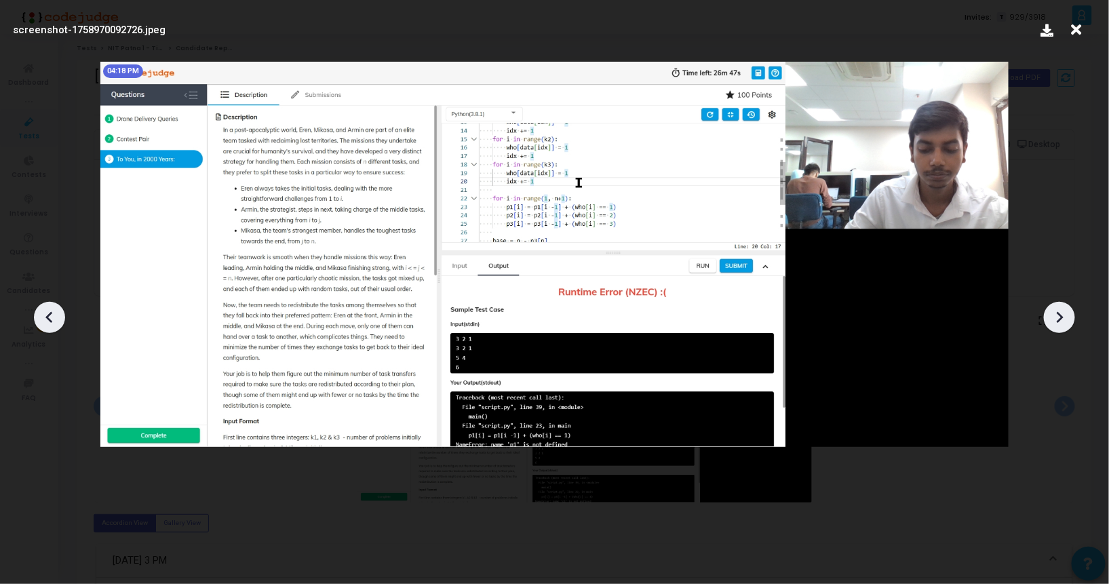
click at [1063, 314] on icon at bounding box center [1059, 317] width 20 height 20
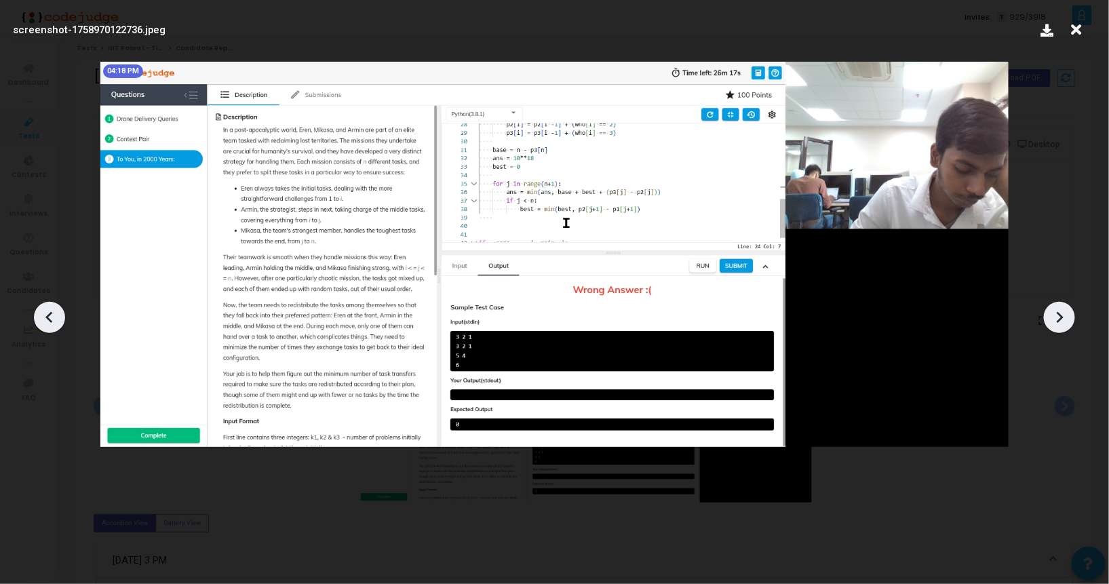
click at [1063, 314] on icon at bounding box center [1059, 317] width 20 height 20
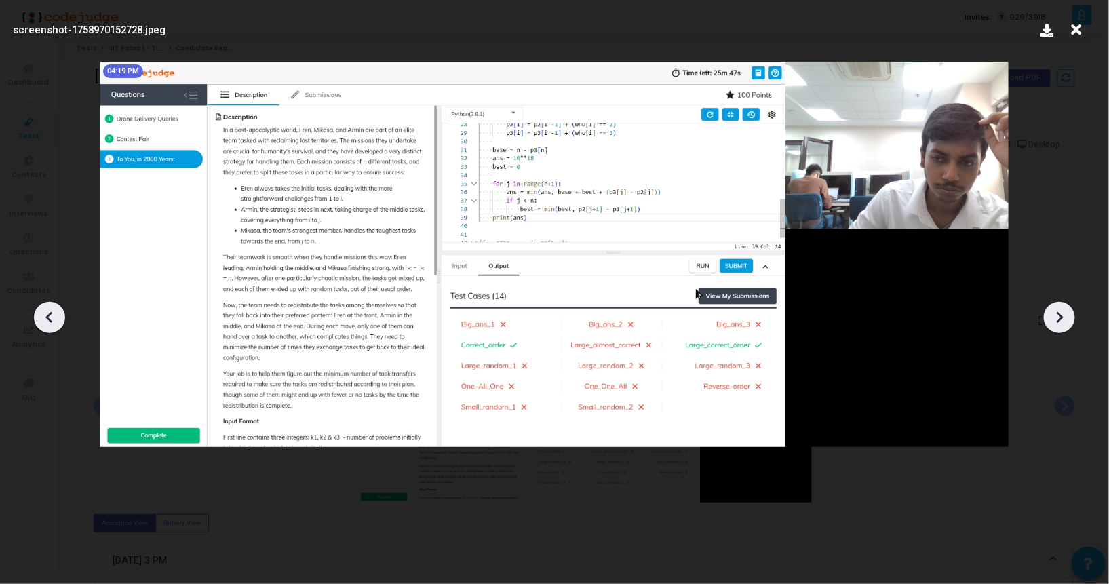
click at [1063, 314] on icon at bounding box center [1059, 317] width 20 height 20
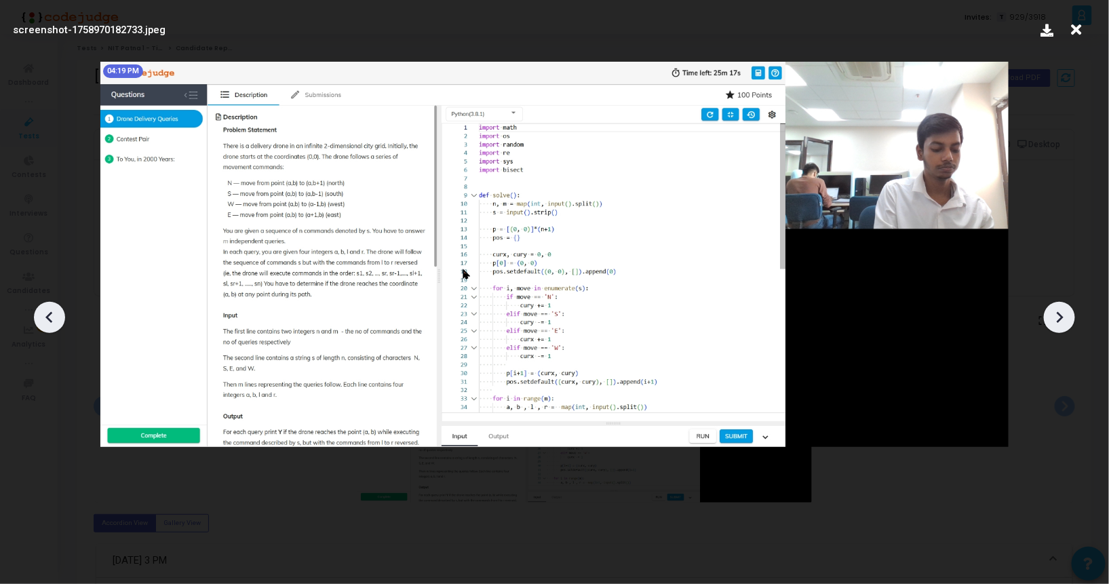
click at [1062, 314] on icon at bounding box center [1059, 317] width 20 height 20
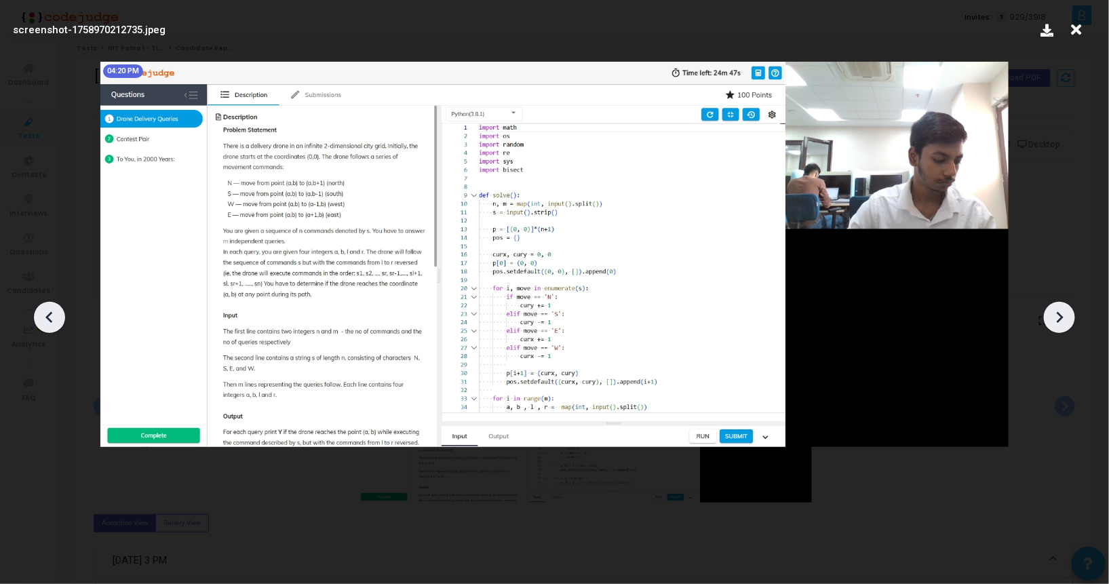
click at [1062, 314] on icon at bounding box center [1059, 317] width 20 height 20
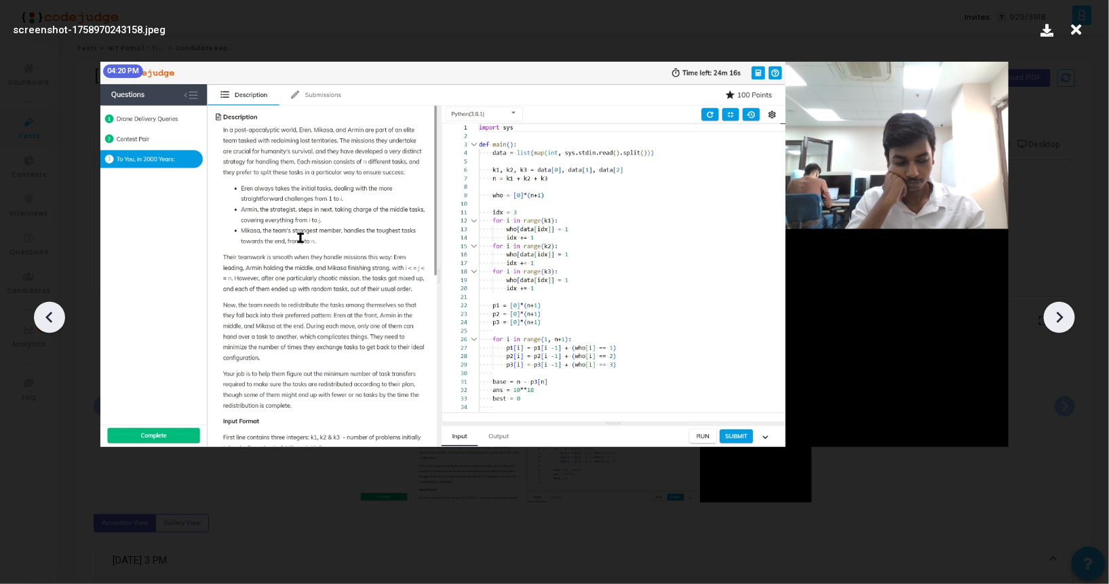
click at [1062, 314] on icon at bounding box center [1059, 317] width 20 height 20
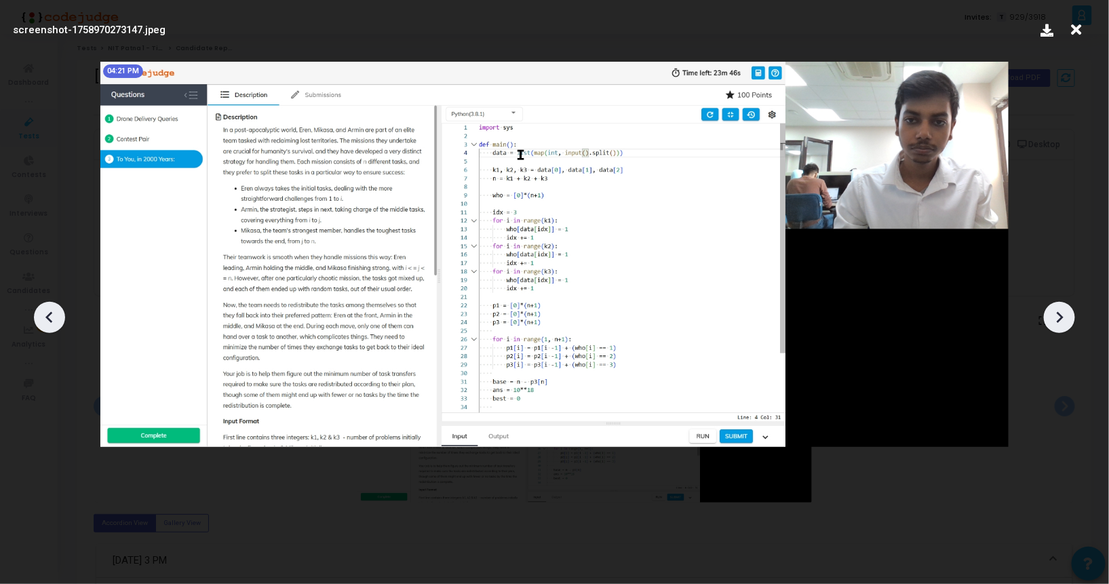
click at [1062, 314] on icon at bounding box center [1059, 317] width 20 height 20
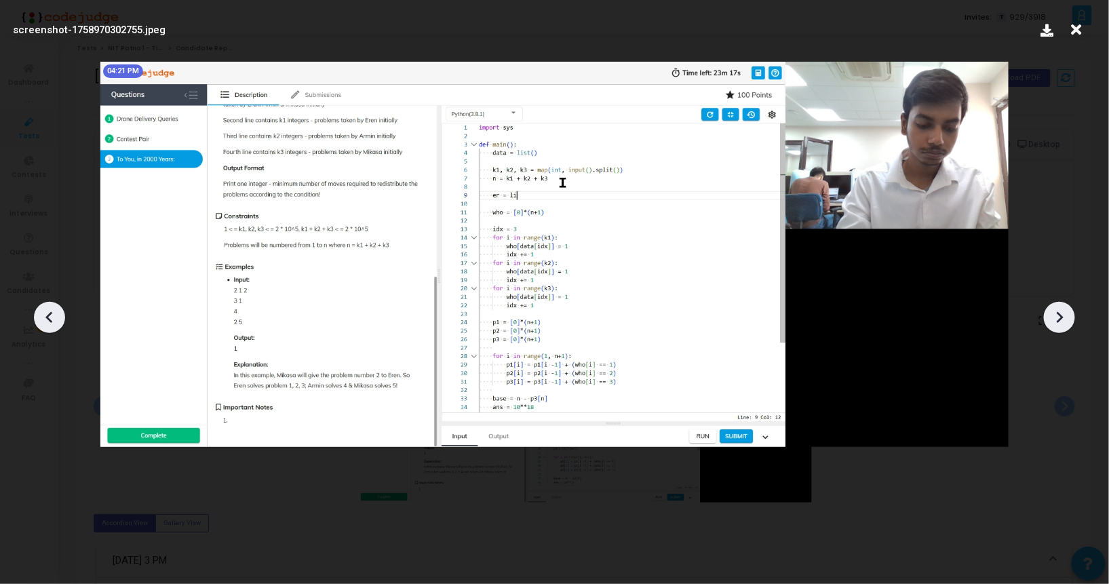
click at [1062, 314] on icon at bounding box center [1059, 317] width 20 height 20
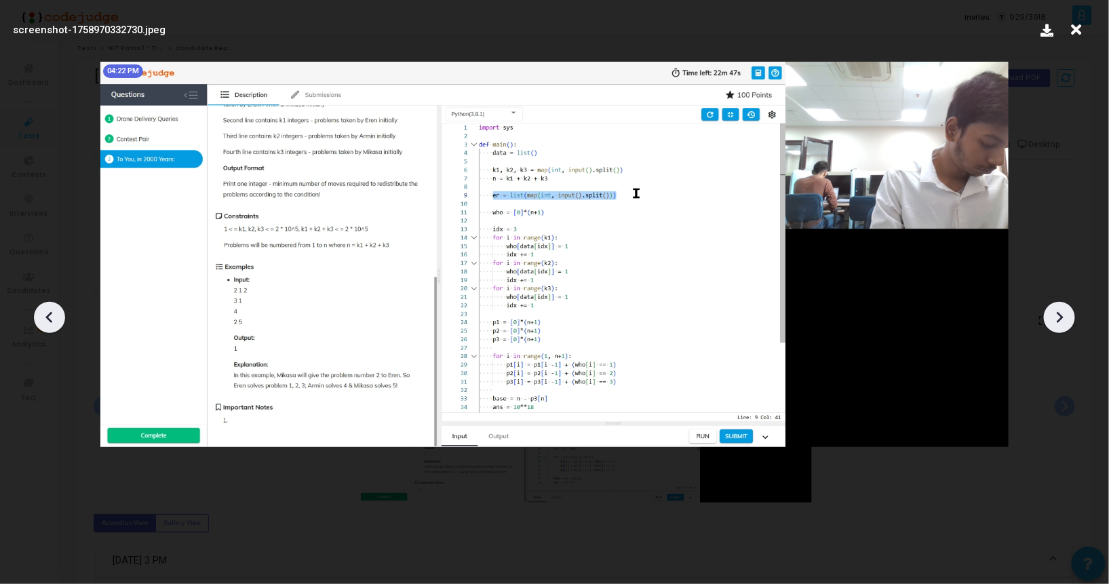
click at [1062, 314] on icon at bounding box center [1059, 317] width 20 height 20
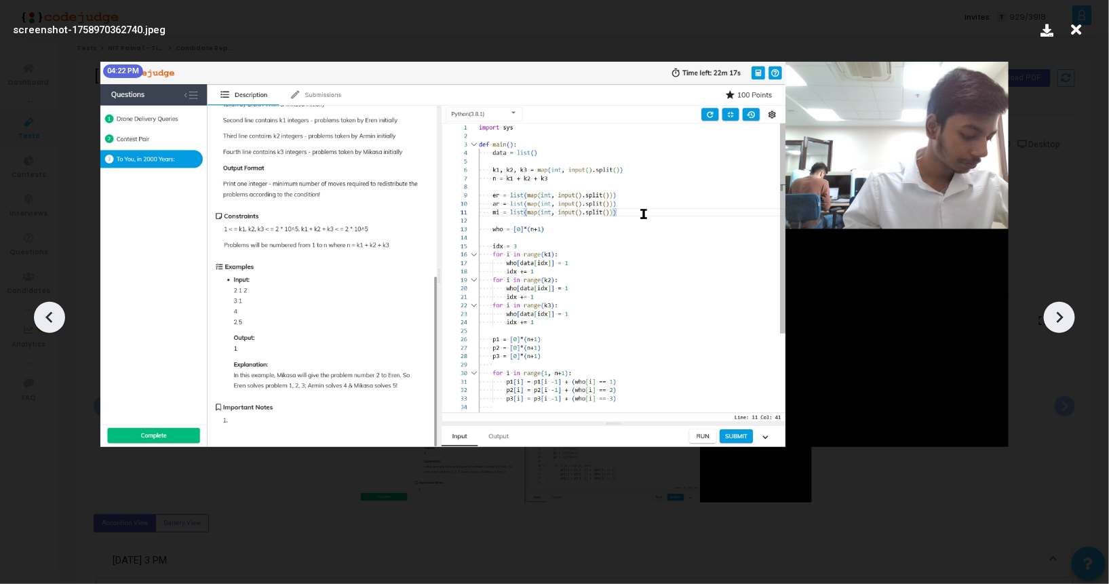
click at [1062, 314] on icon at bounding box center [1059, 317] width 20 height 20
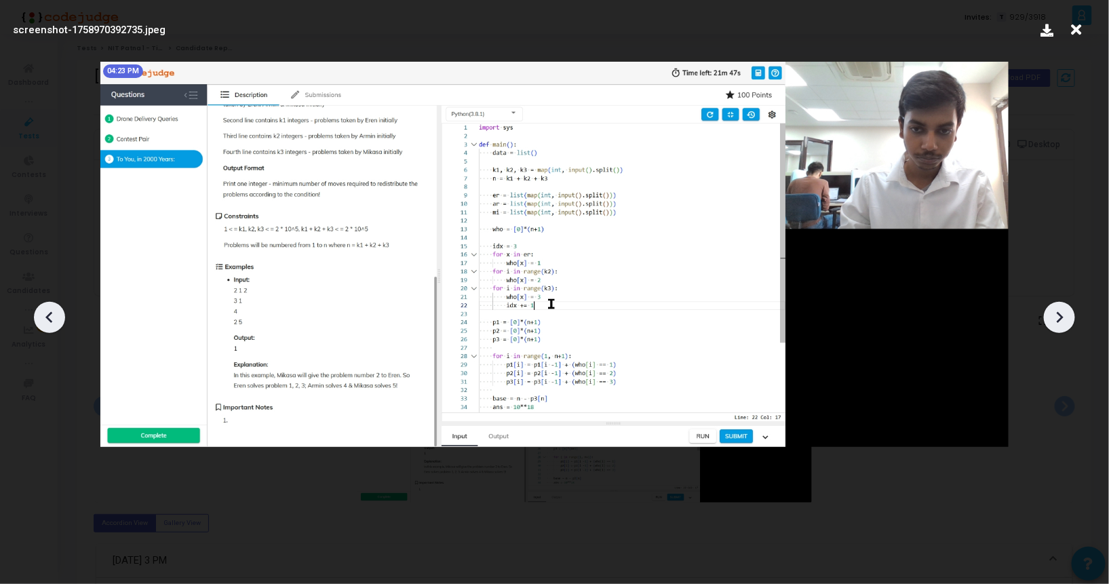
click at [1062, 314] on icon at bounding box center [1059, 317] width 20 height 20
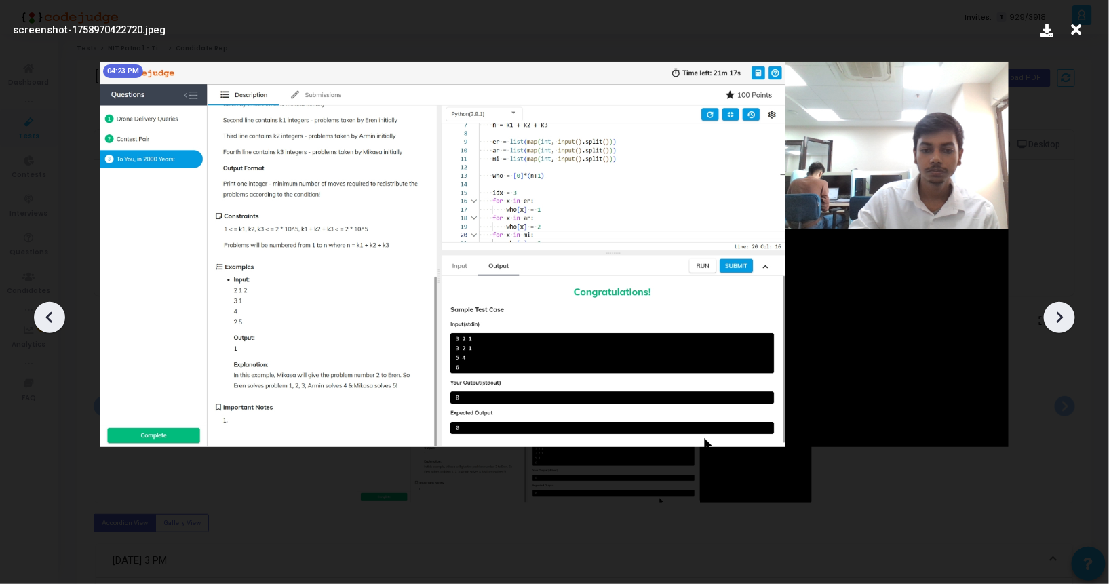
click at [1062, 314] on icon at bounding box center [1059, 317] width 20 height 20
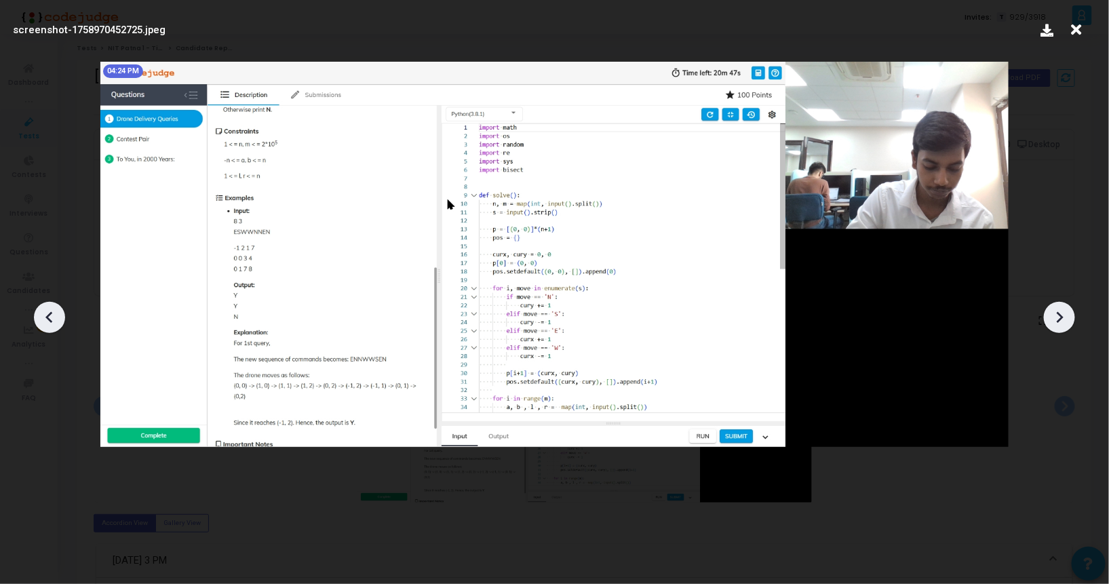
click at [1062, 314] on icon at bounding box center [1059, 317] width 20 height 20
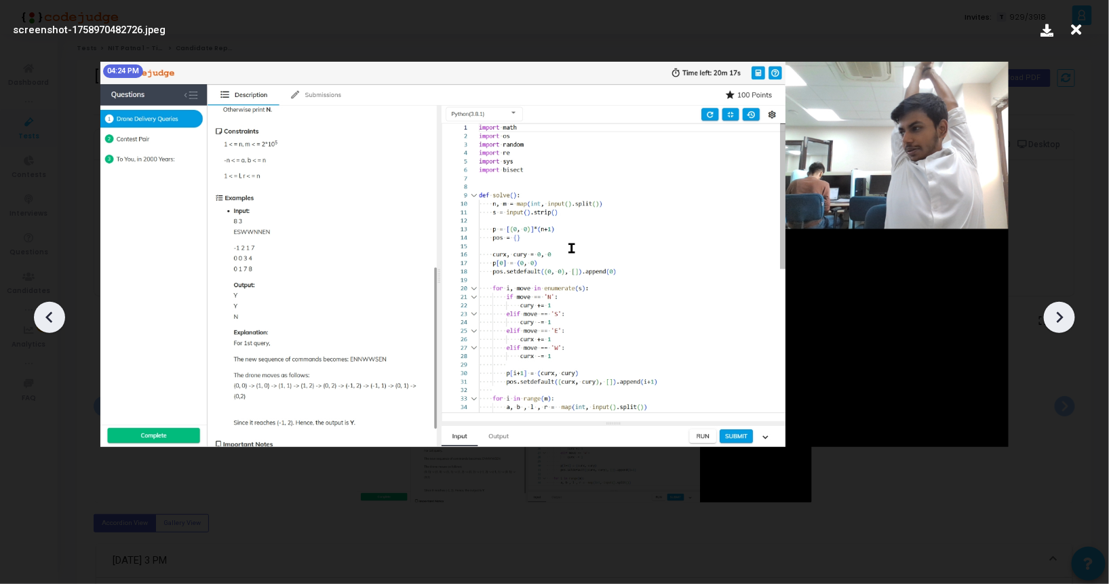
click at [1062, 314] on icon at bounding box center [1059, 317] width 20 height 20
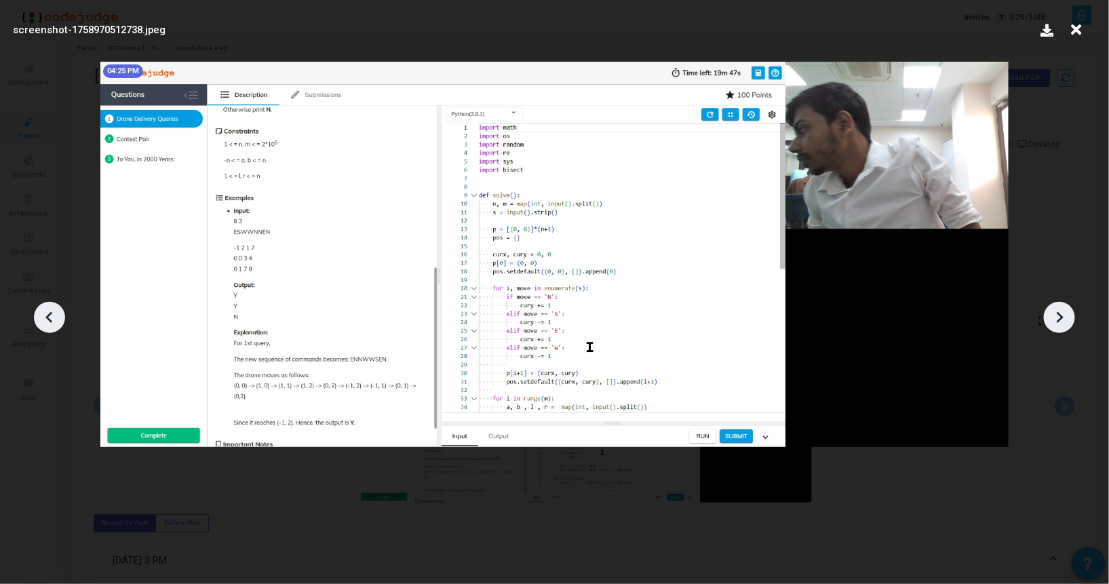
click at [1062, 314] on icon at bounding box center [1059, 317] width 20 height 20
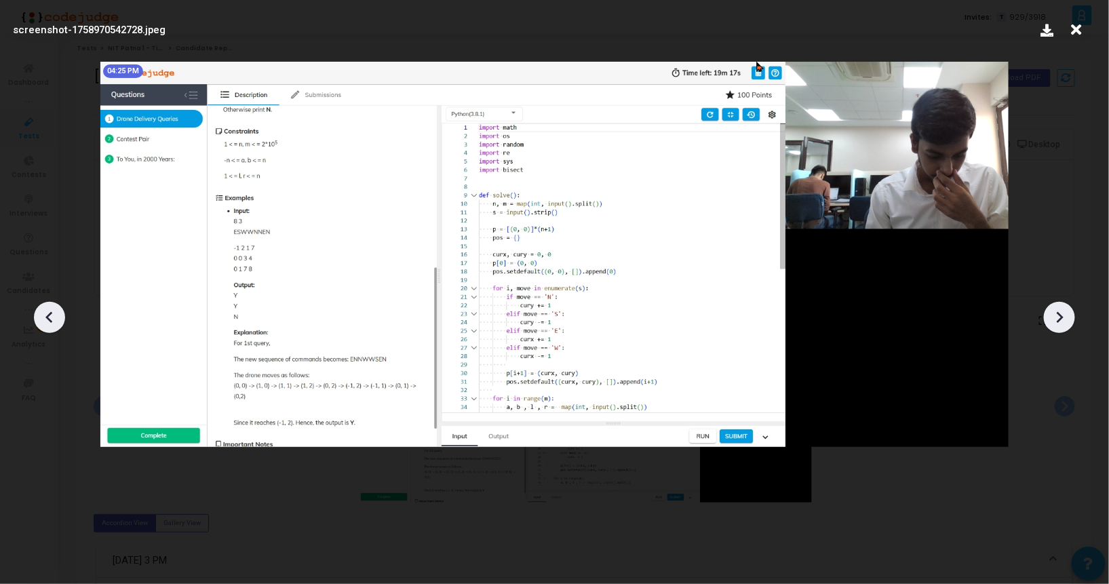
click at [1062, 314] on icon at bounding box center [1059, 317] width 20 height 20
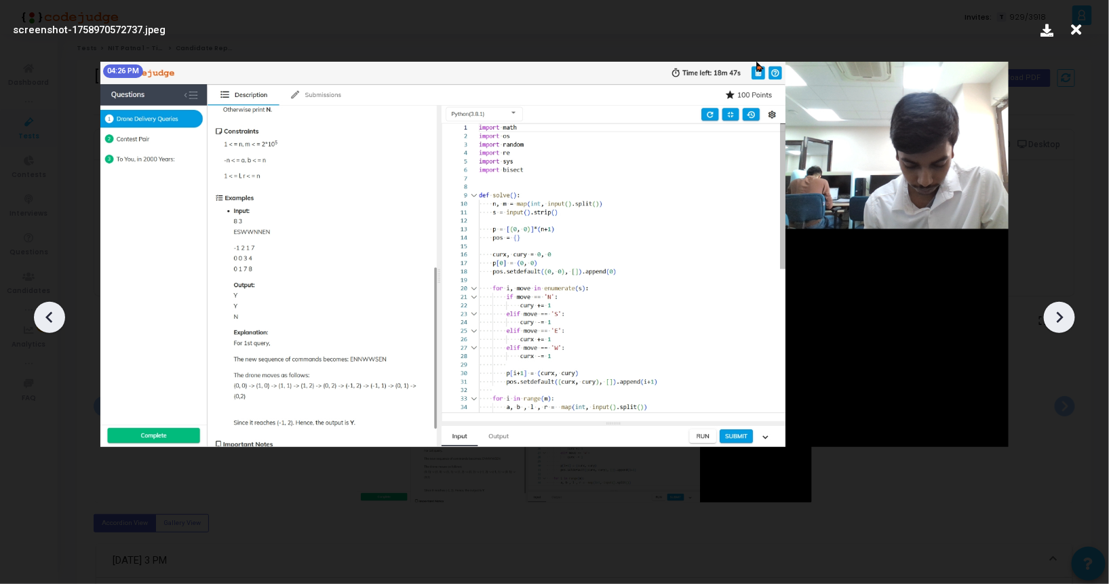
click at [1062, 314] on icon at bounding box center [1059, 317] width 20 height 20
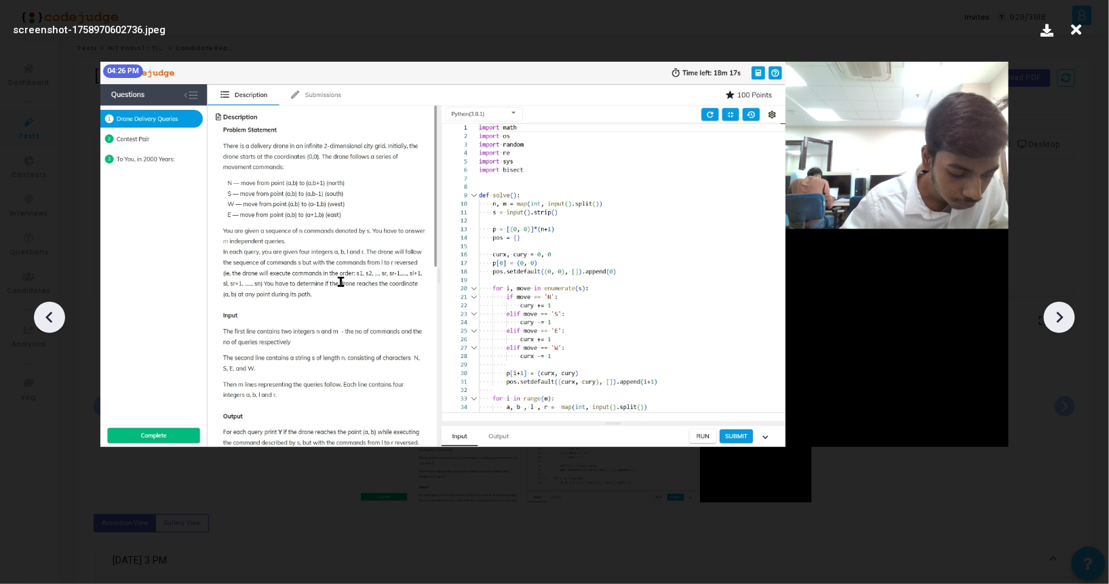
click at [1062, 314] on icon at bounding box center [1059, 317] width 20 height 20
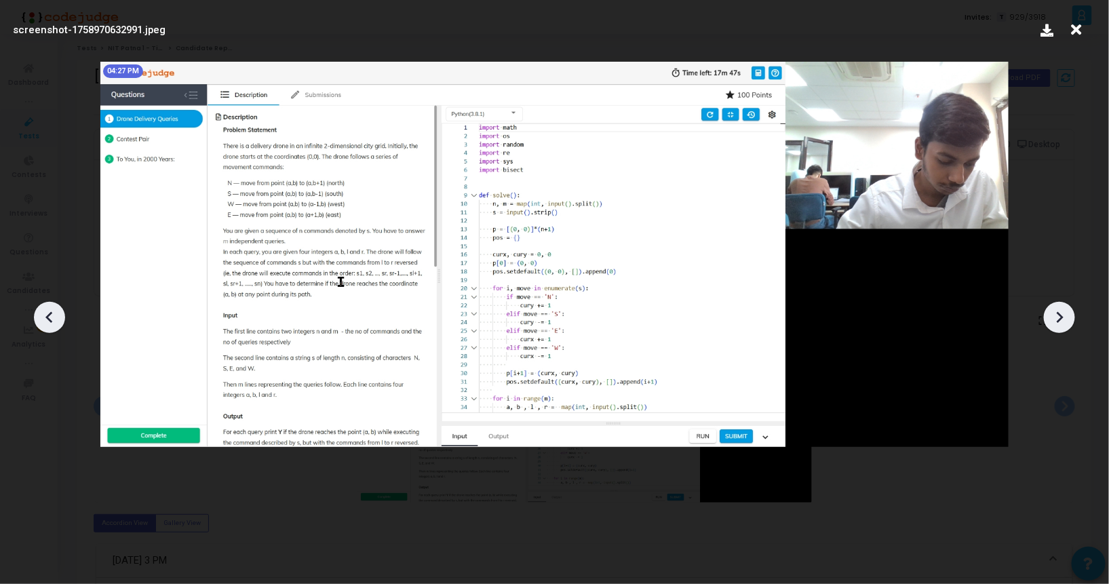
click at [1062, 314] on icon at bounding box center [1059, 317] width 20 height 20
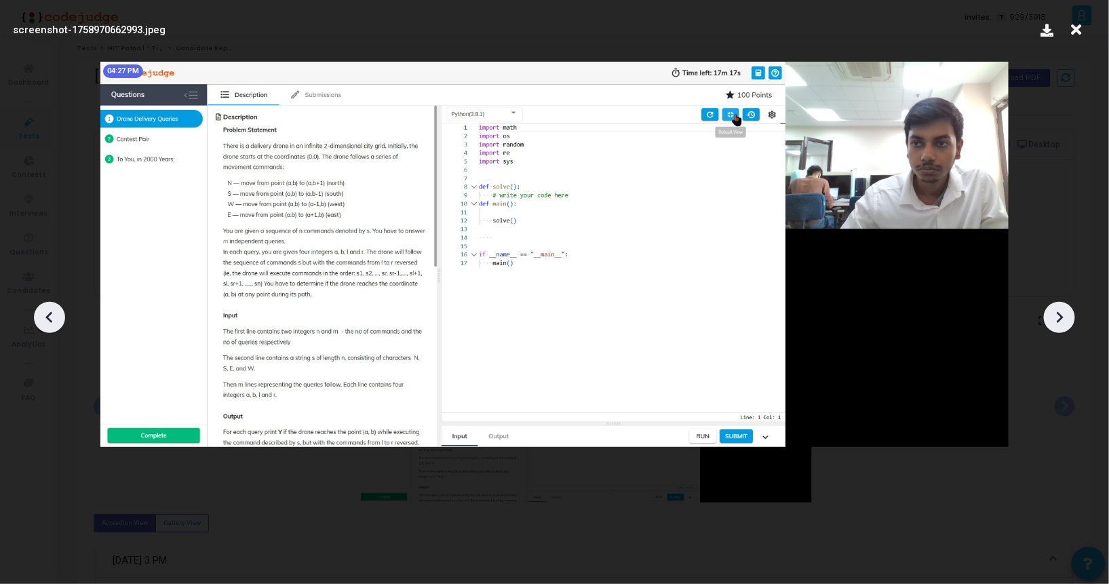
click at [1062, 314] on icon at bounding box center [1059, 317] width 20 height 20
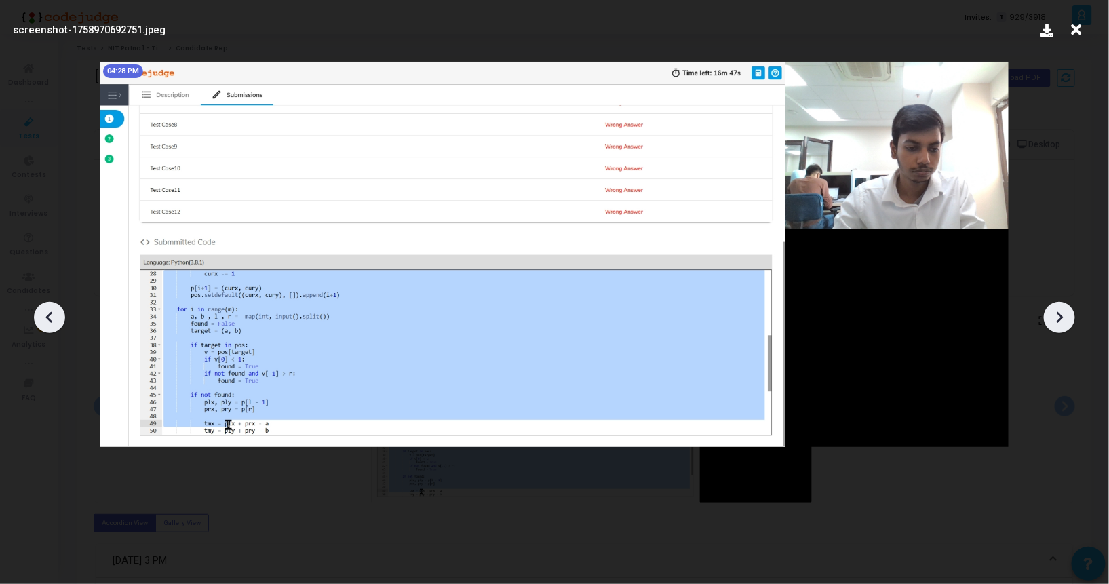
click at [1062, 314] on icon at bounding box center [1059, 317] width 20 height 20
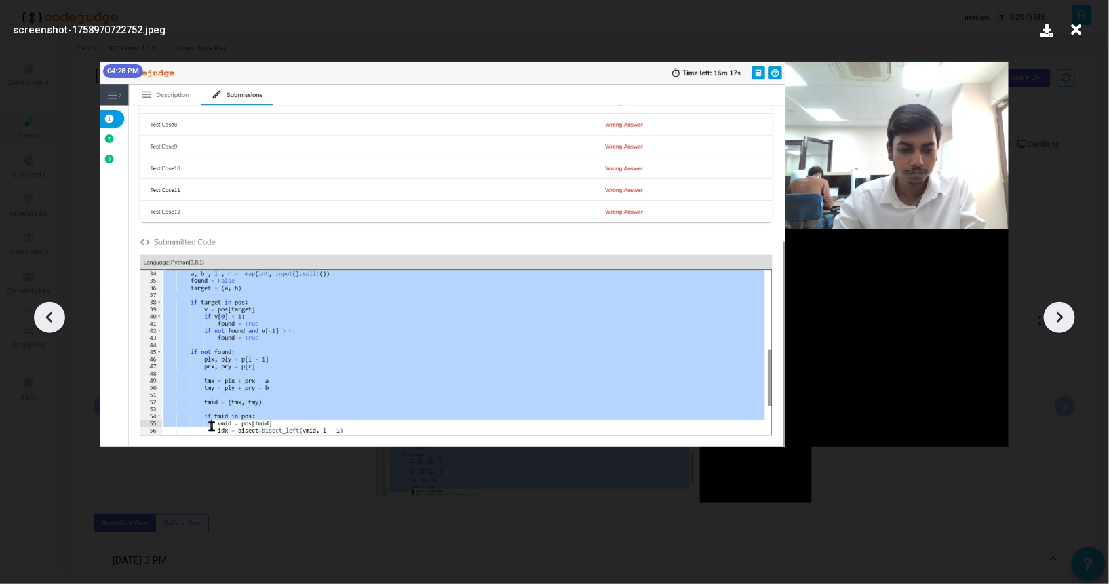
click at [1062, 314] on icon at bounding box center [1059, 317] width 20 height 20
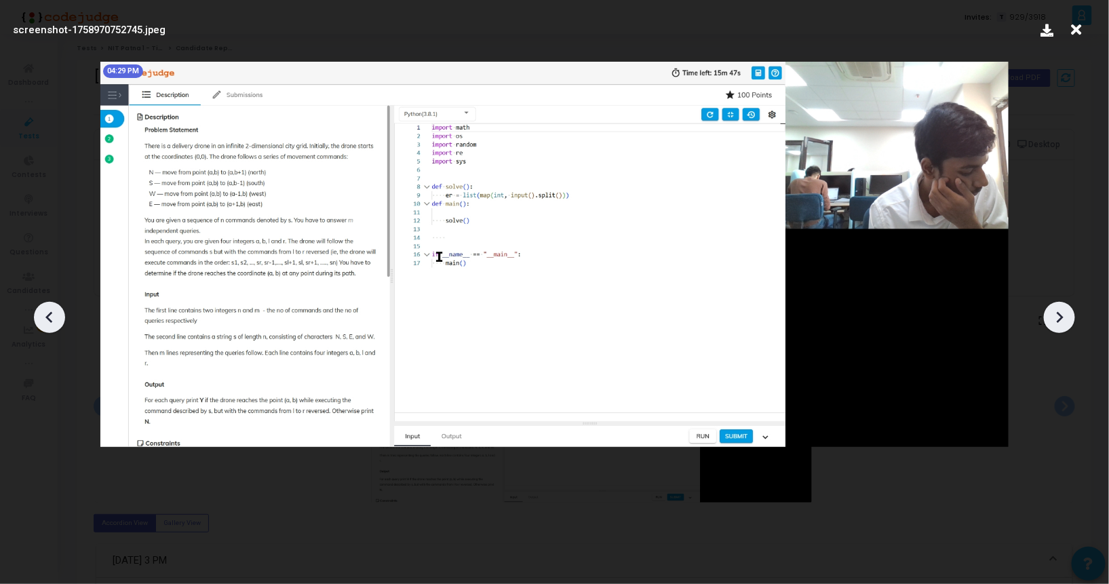
click at [1062, 314] on icon at bounding box center [1059, 317] width 20 height 20
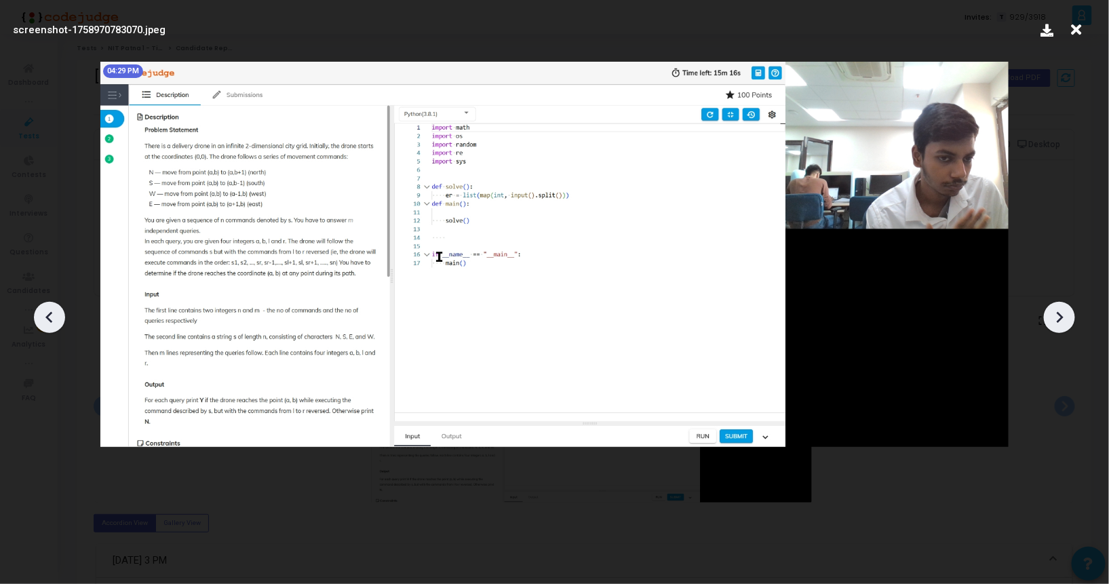
click at [1062, 314] on icon at bounding box center [1059, 317] width 20 height 20
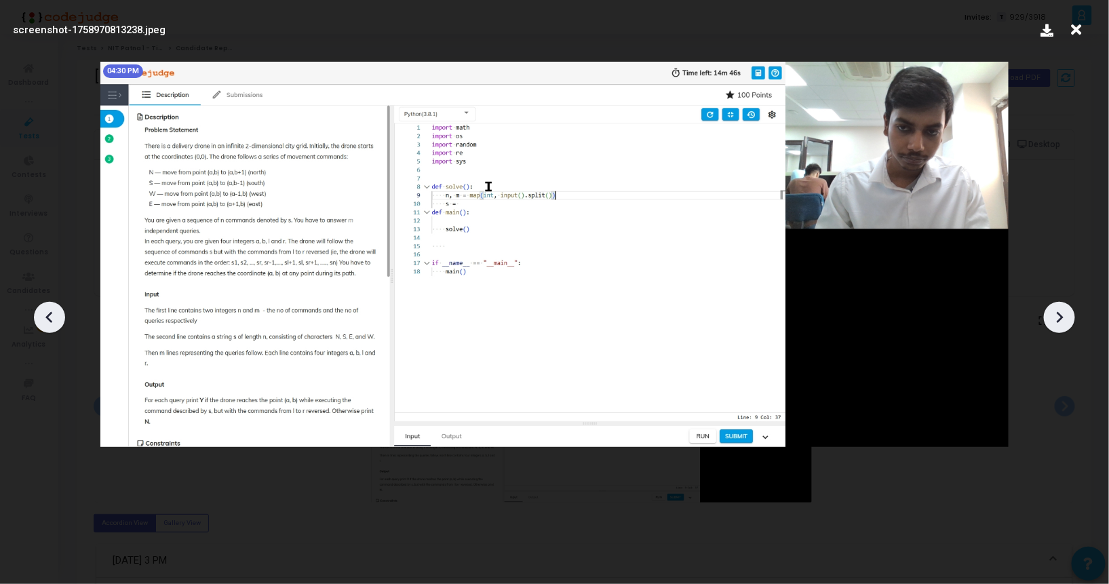
click at [1062, 314] on icon at bounding box center [1059, 317] width 20 height 20
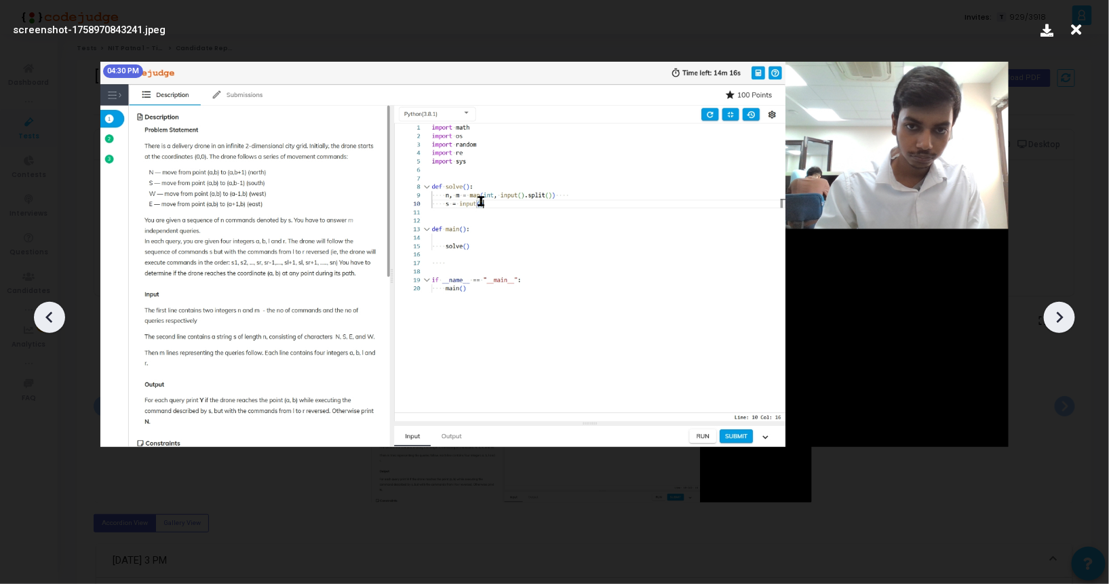
click at [1062, 314] on icon at bounding box center [1059, 317] width 20 height 20
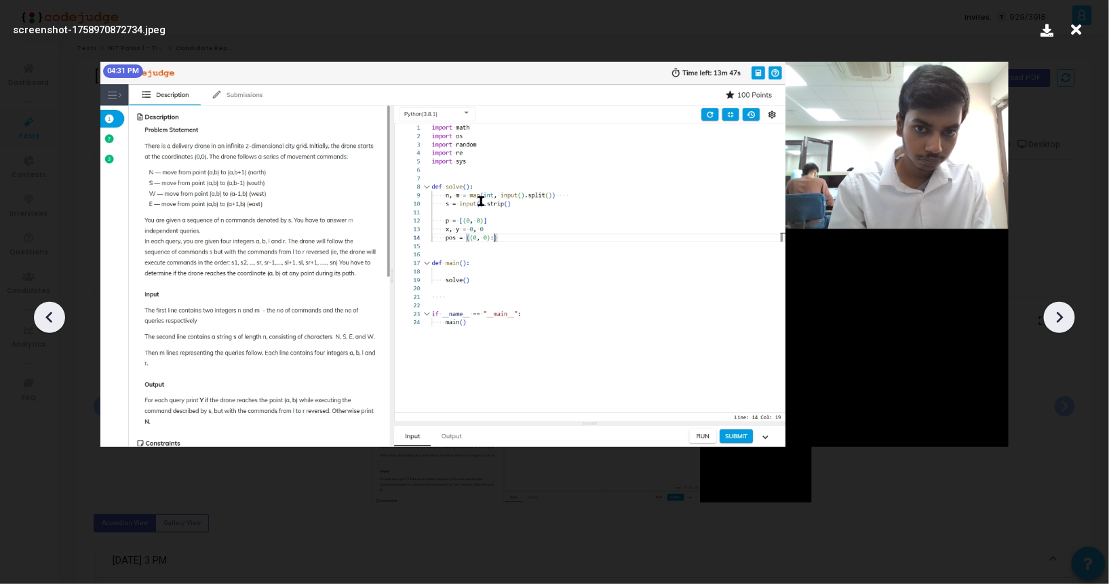
click at [1062, 314] on icon at bounding box center [1059, 317] width 20 height 20
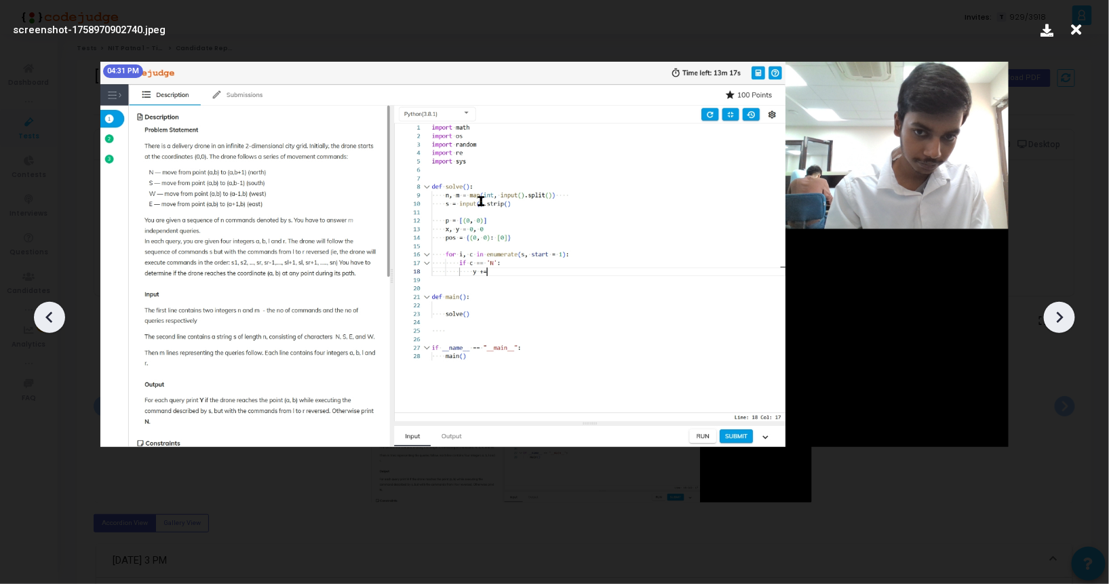
click at [1062, 314] on icon at bounding box center [1059, 317] width 20 height 20
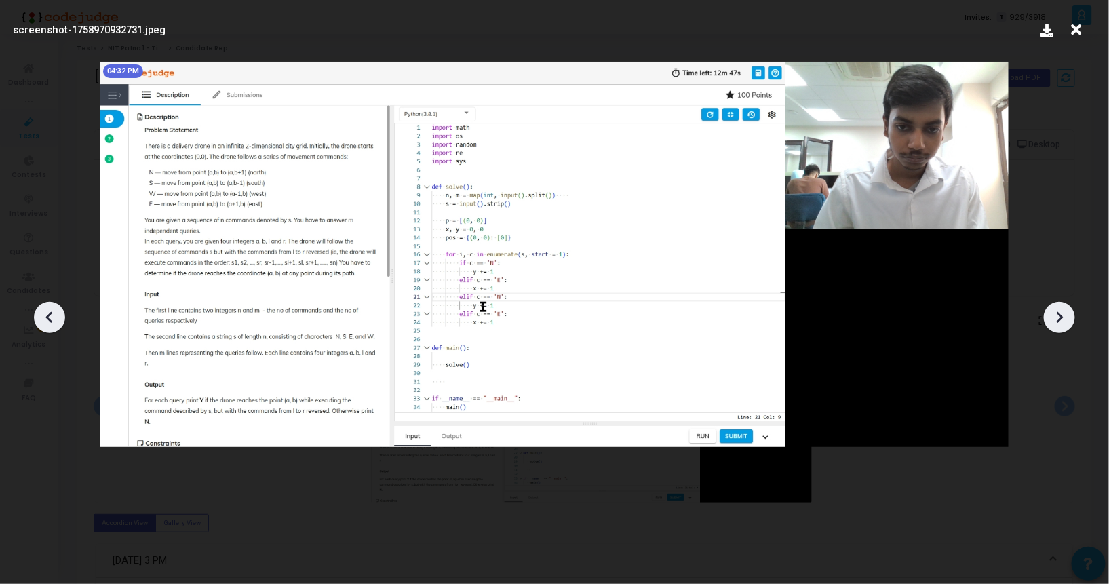
click at [1062, 314] on icon at bounding box center [1059, 317] width 20 height 20
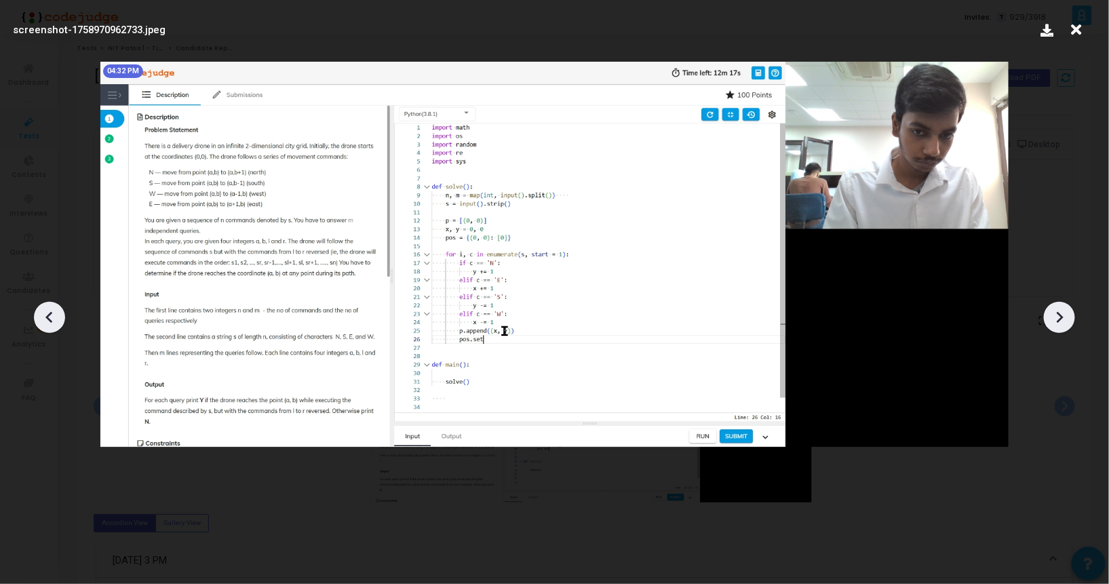
click at [1062, 314] on icon at bounding box center [1059, 317] width 20 height 20
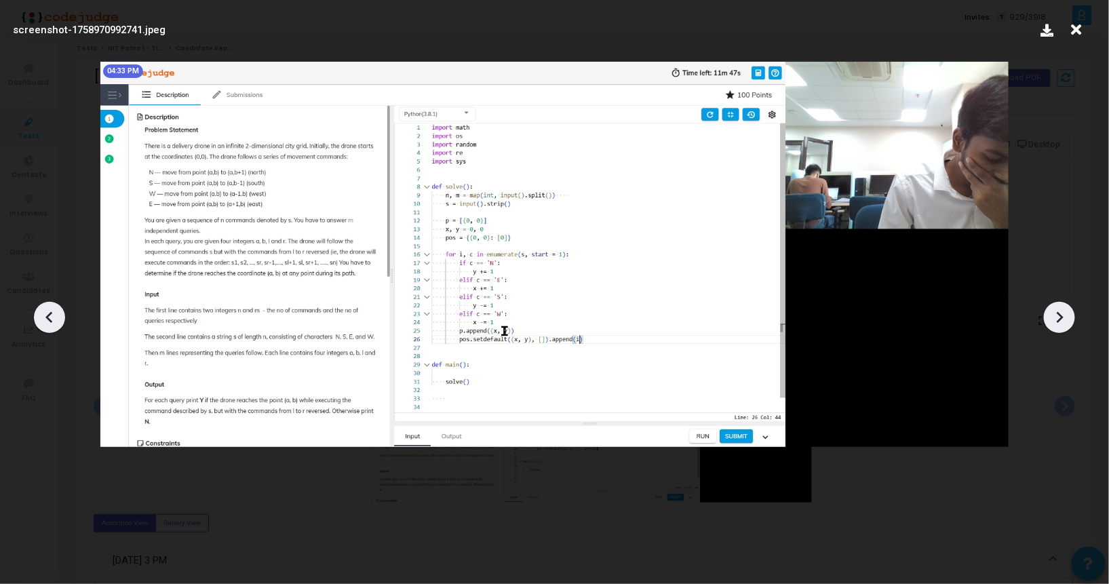
click at [1062, 314] on icon at bounding box center [1059, 317] width 20 height 20
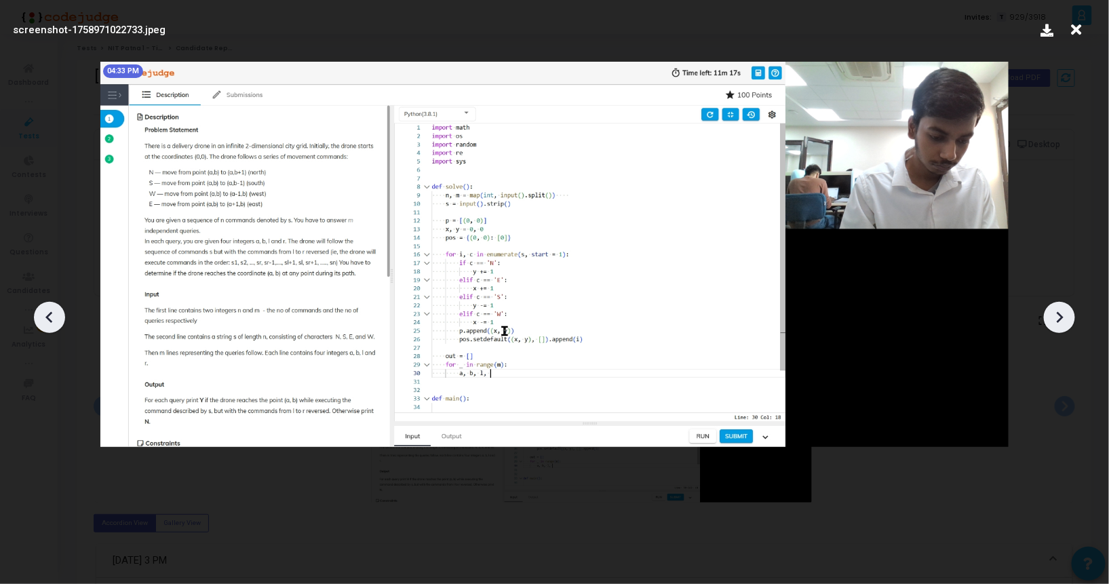
click at [1062, 314] on icon at bounding box center [1059, 317] width 20 height 20
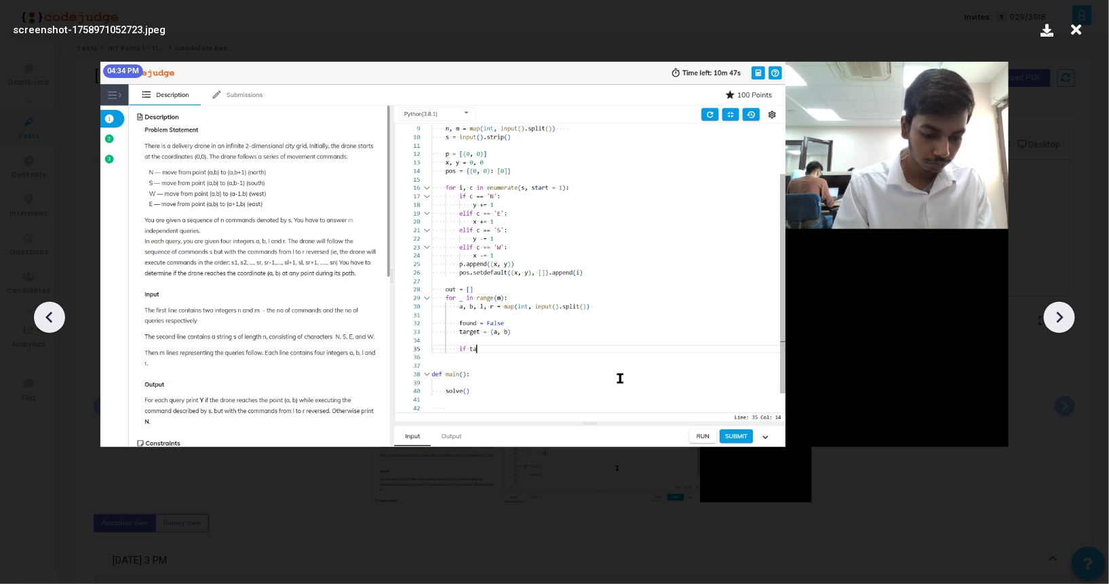
click at [1062, 314] on icon at bounding box center [1059, 317] width 20 height 20
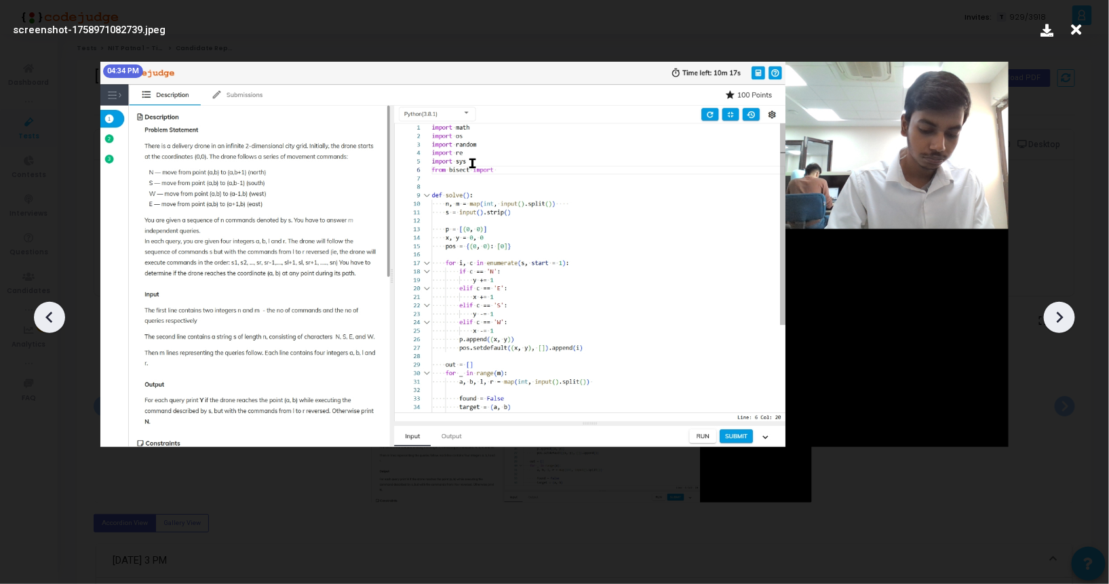
click at [1062, 314] on icon at bounding box center [1059, 317] width 20 height 20
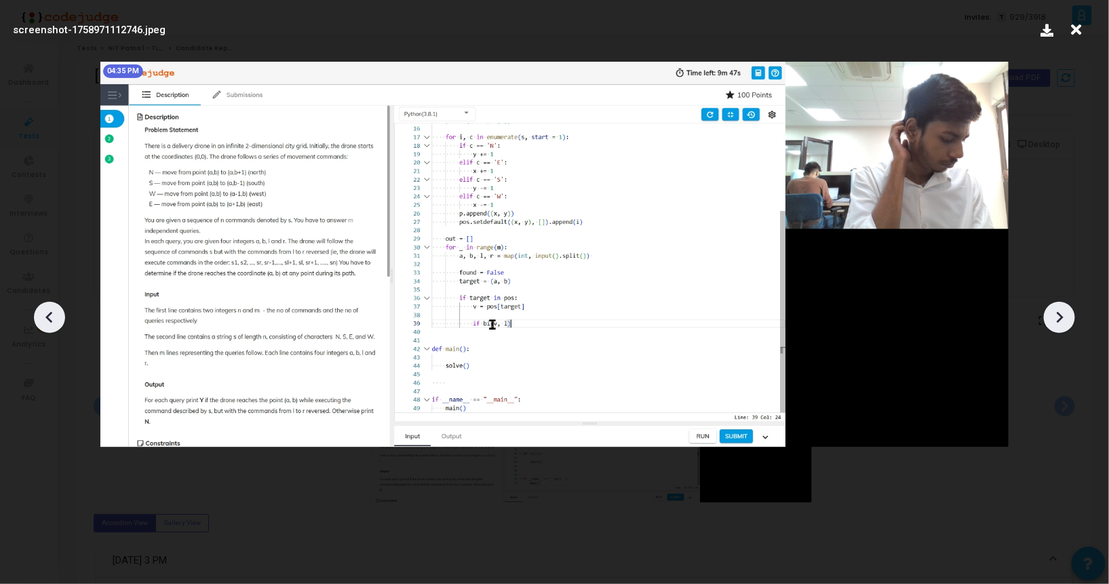
click at [1062, 314] on icon at bounding box center [1059, 317] width 20 height 20
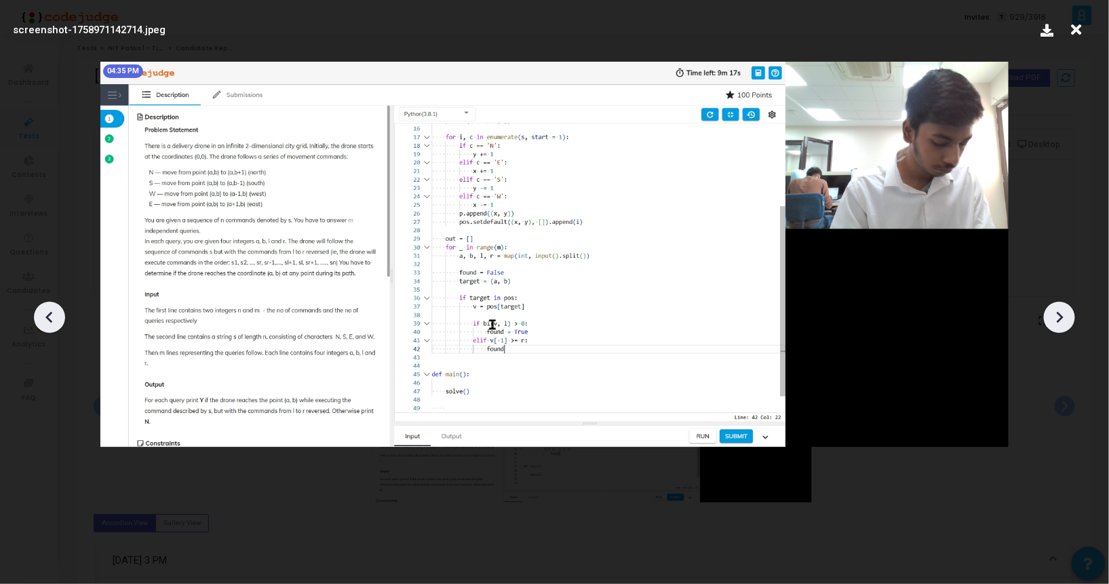
click at [1062, 314] on icon at bounding box center [1059, 317] width 20 height 20
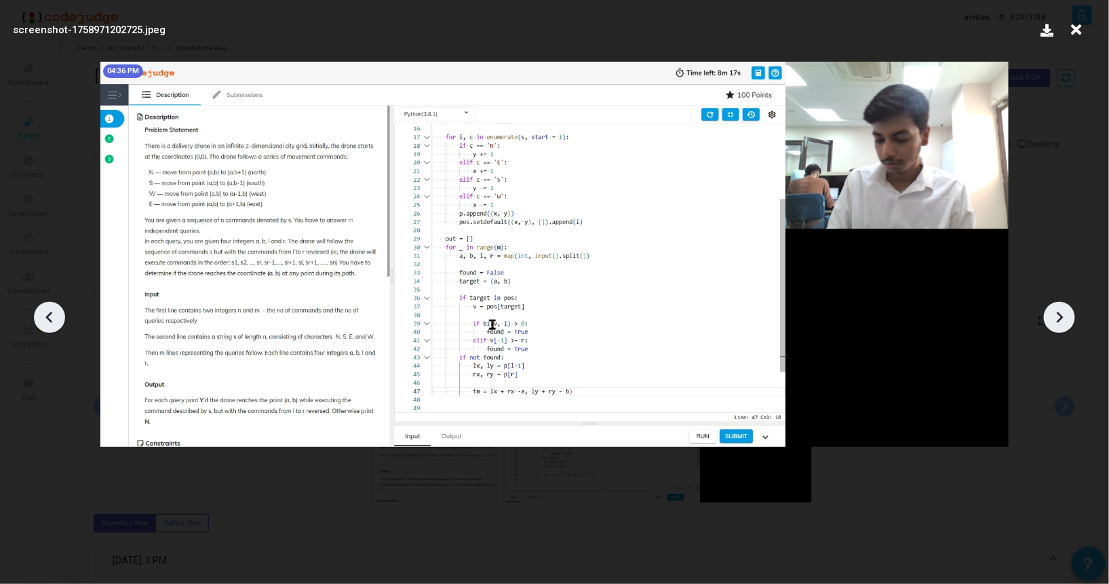
click at [1062, 314] on icon at bounding box center [1059, 317] width 20 height 20
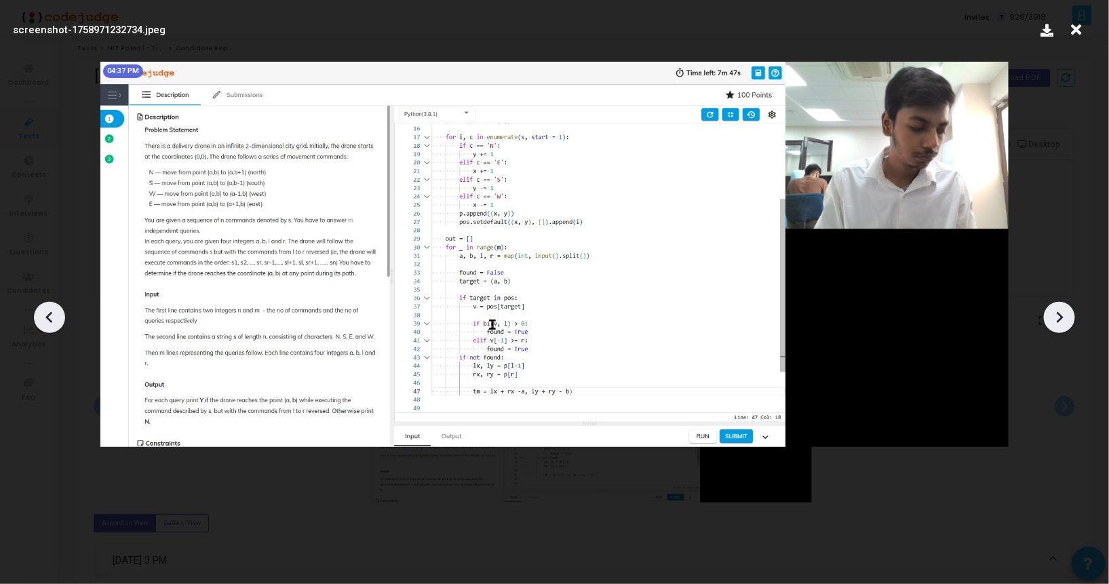
click at [1062, 314] on icon at bounding box center [1059, 317] width 20 height 20
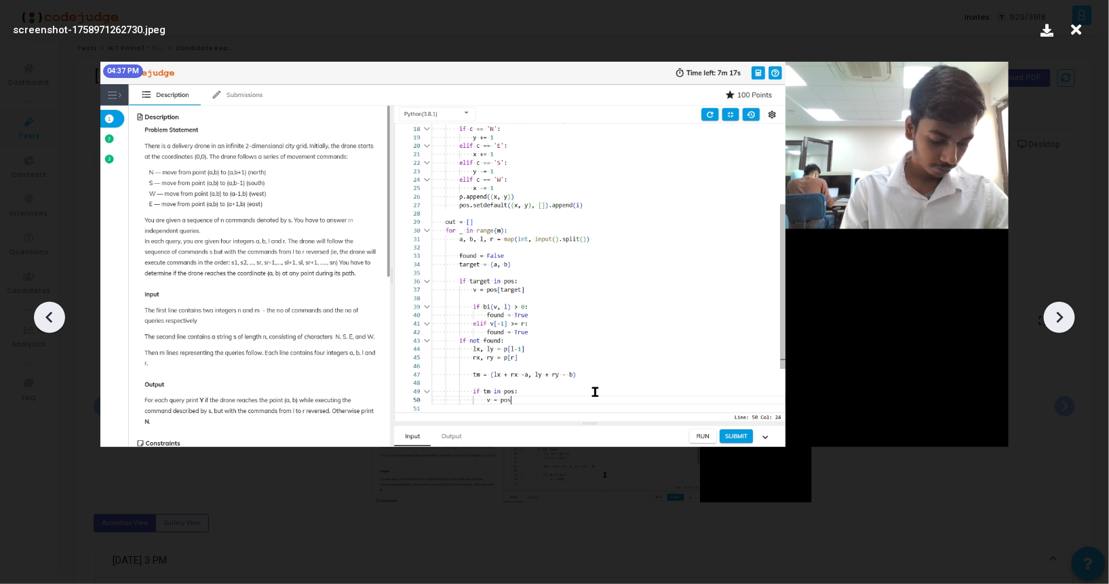
click at [1062, 314] on icon at bounding box center [1059, 317] width 20 height 20
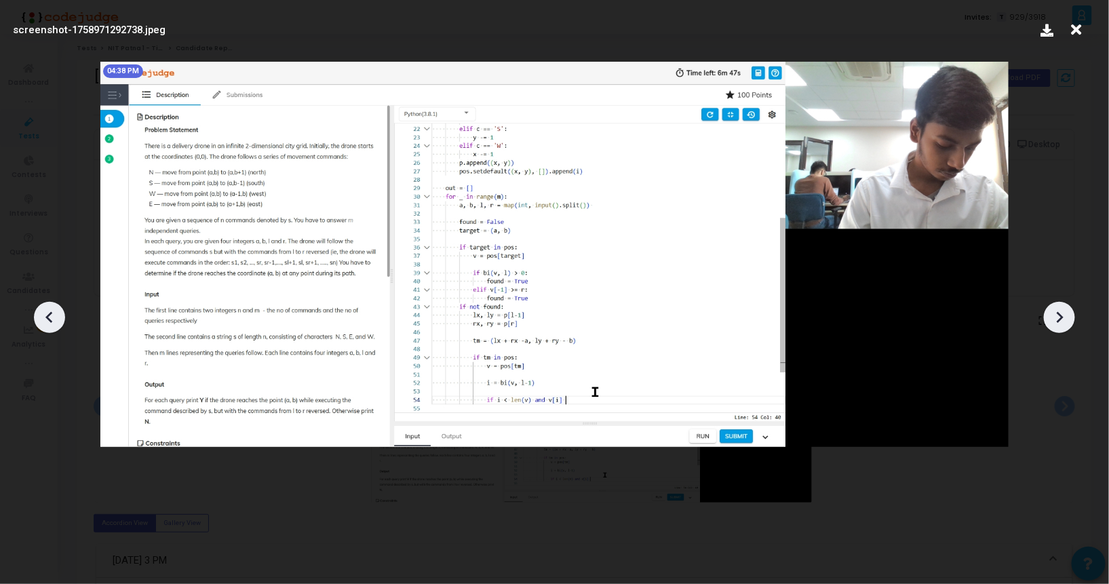
click at [1062, 314] on icon at bounding box center [1059, 317] width 20 height 20
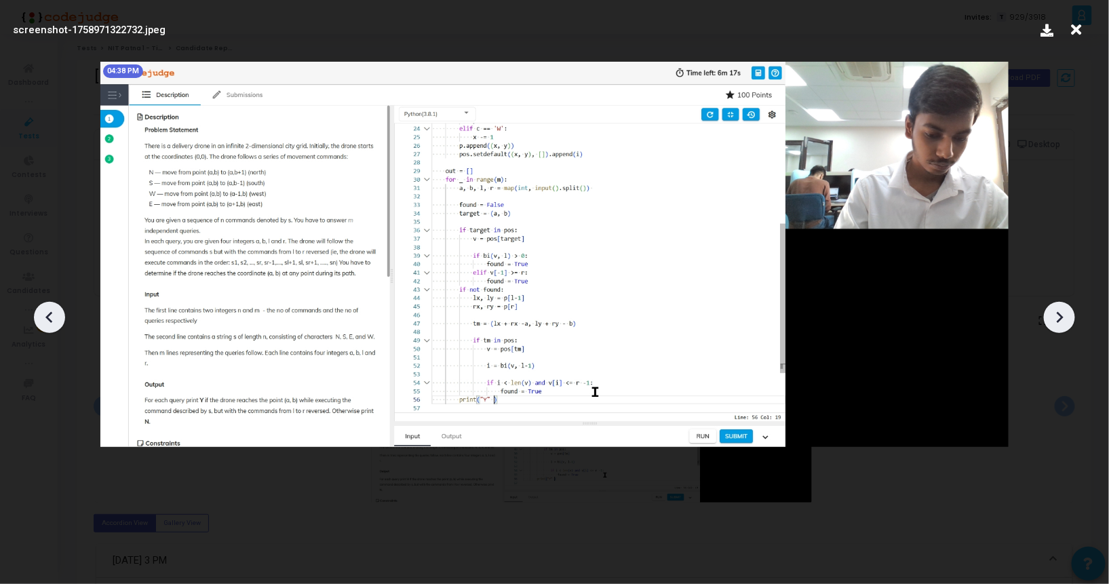
click at [1062, 314] on icon at bounding box center [1059, 317] width 20 height 20
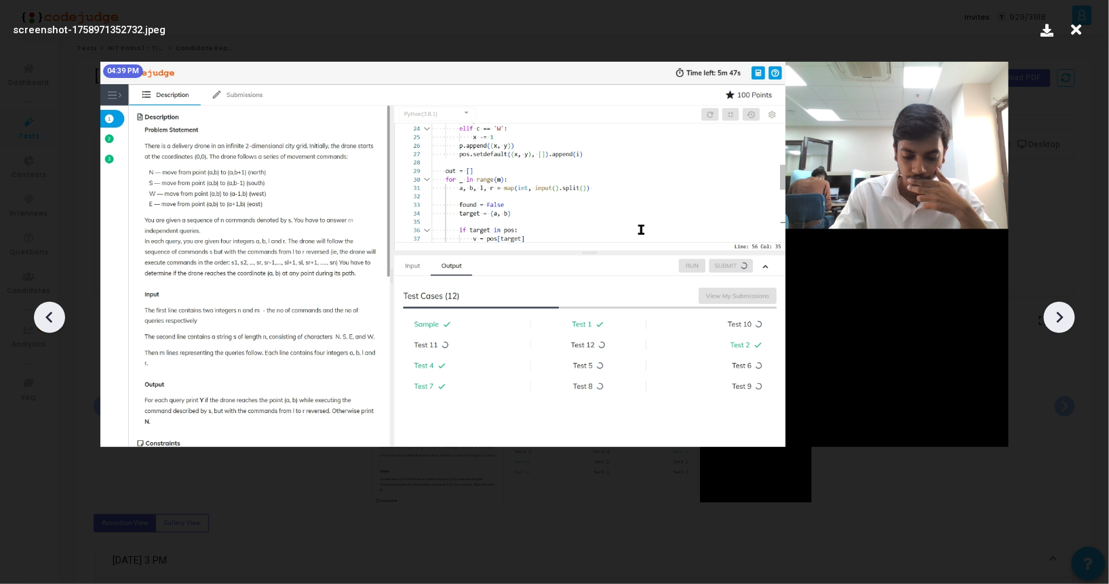
click at [1062, 314] on icon at bounding box center [1059, 317] width 20 height 20
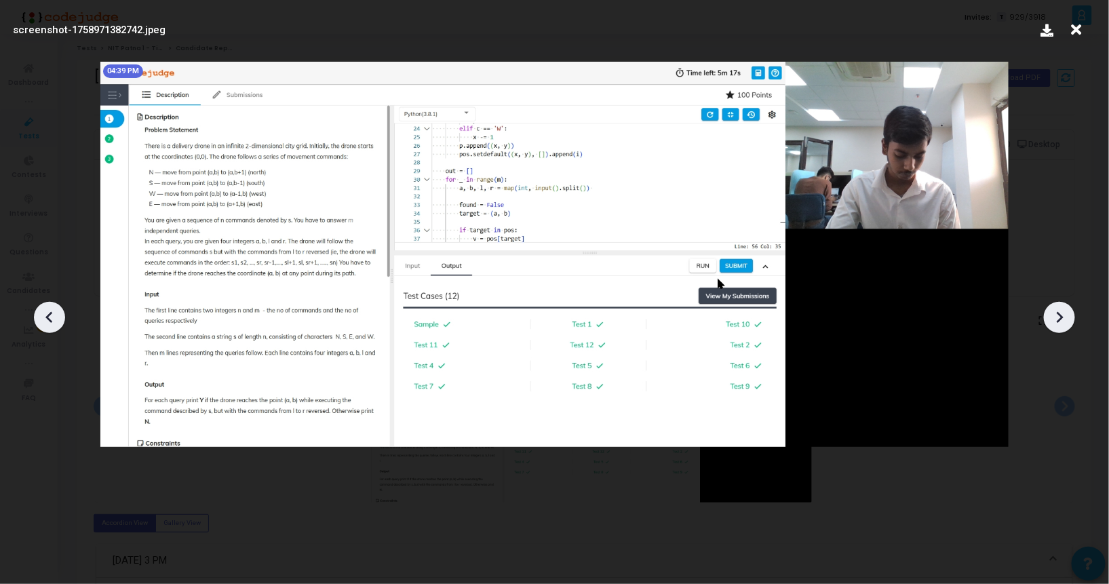
click at [1062, 314] on icon at bounding box center [1059, 317] width 20 height 20
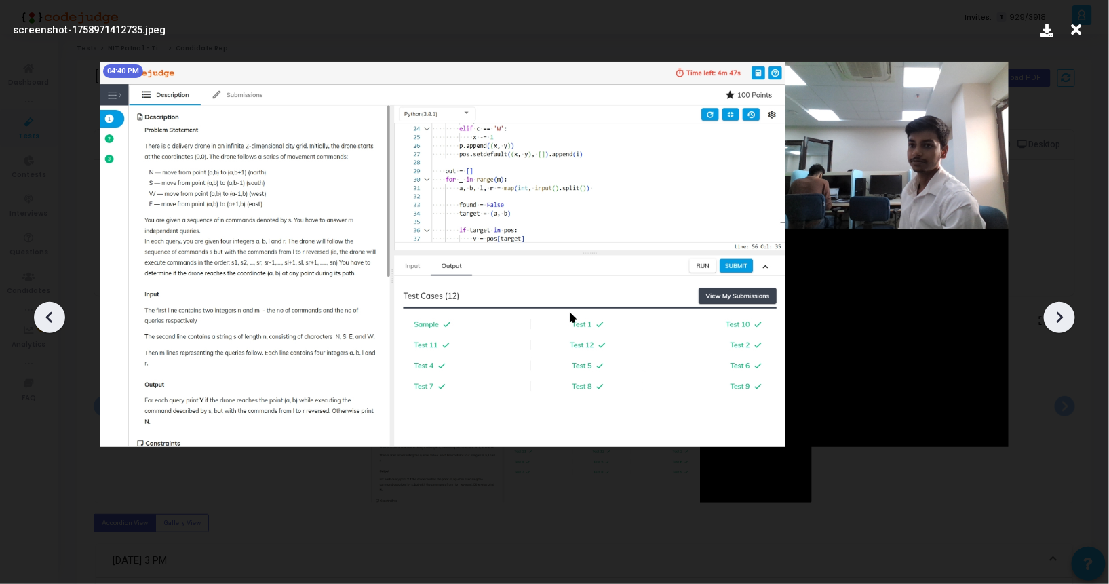
click at [1077, 315] on div at bounding box center [554, 312] width 1109 height 543
click at [1048, 324] on div at bounding box center [1059, 317] width 31 height 31
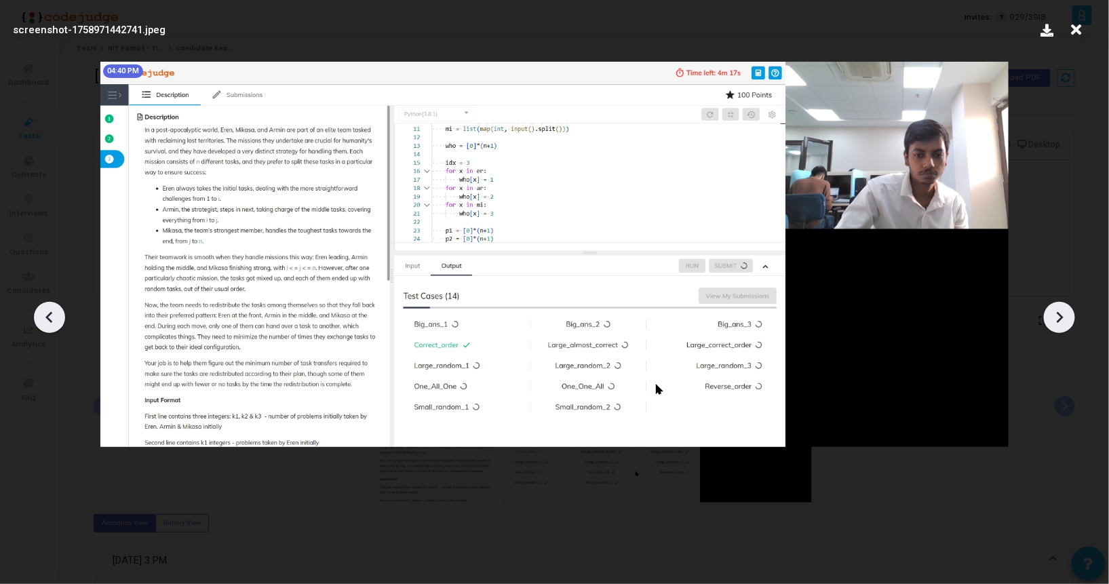
click at [1078, 33] on icon at bounding box center [1076, 30] width 21 height 26
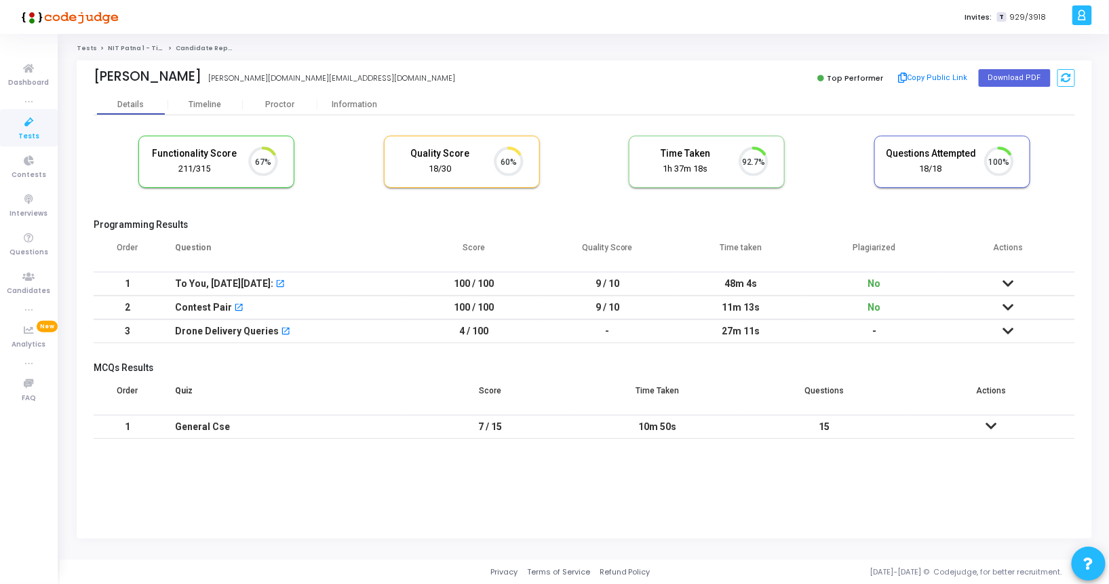
scroll to position [28, 35]
click at [291, 108] on div "Proctor" at bounding box center [280, 105] width 75 height 10
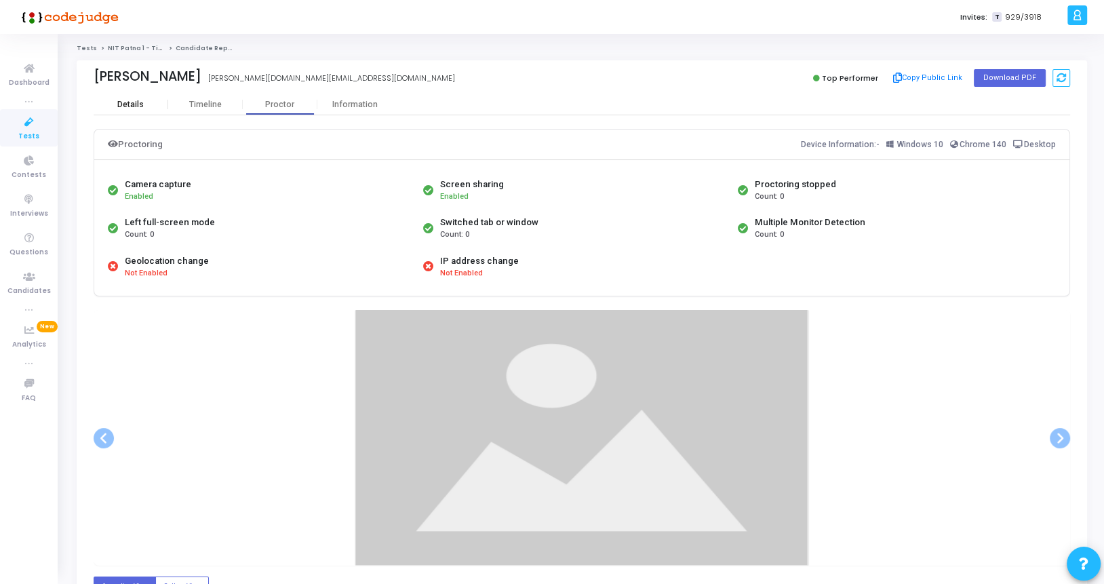
click at [127, 109] on div "Details" at bounding box center [130, 105] width 26 height 10
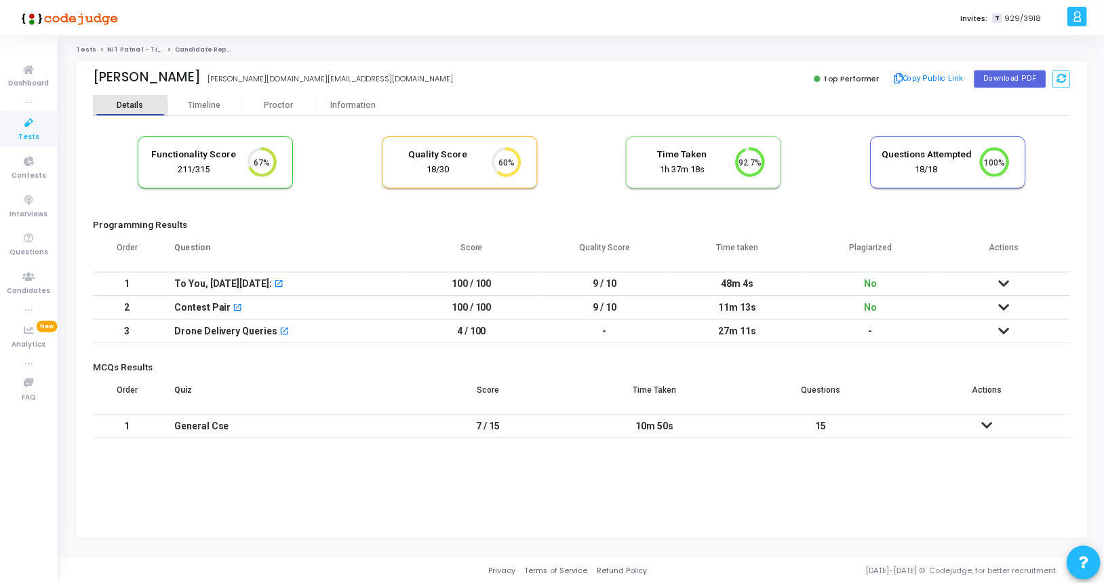
scroll to position [28, 35]
click at [279, 106] on div "Proctor" at bounding box center [280, 105] width 75 height 10
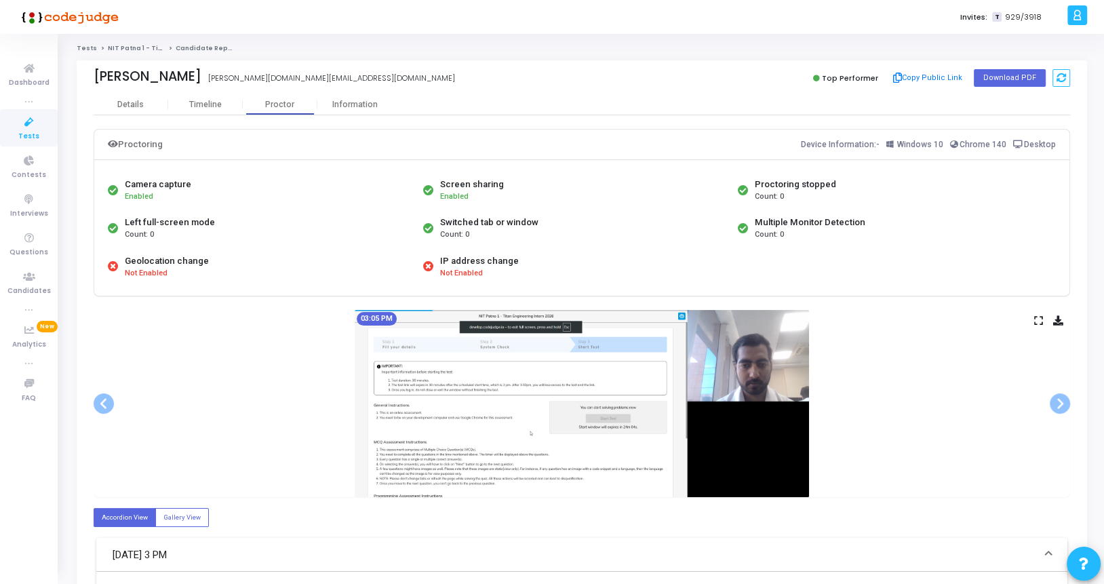
click at [1034, 323] on div "03:05 PM" at bounding box center [582, 403] width 976 height 187
click at [1035, 321] on icon at bounding box center [1038, 320] width 9 height 7
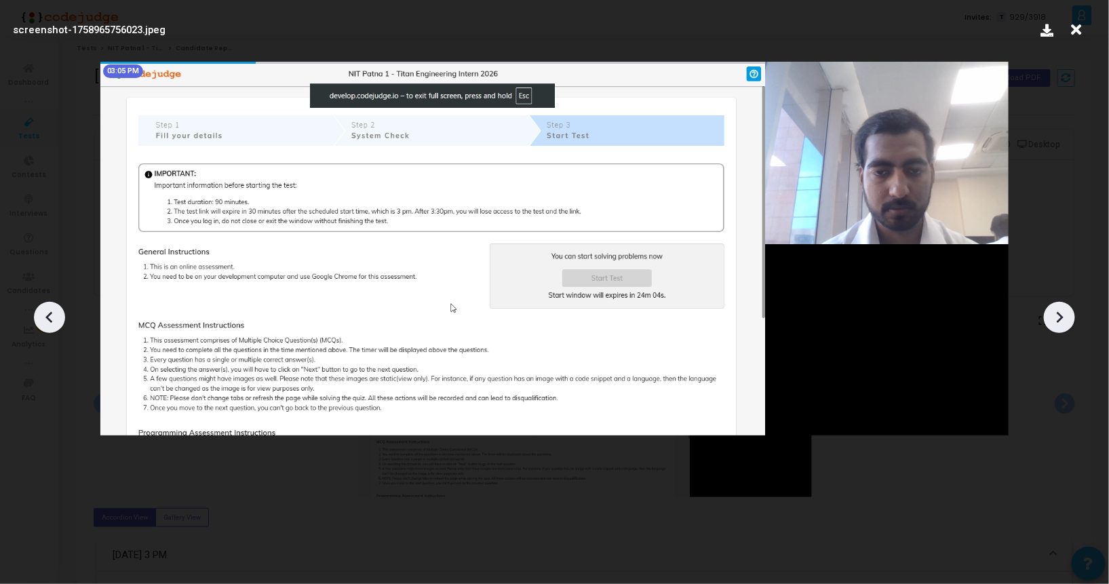
click at [1052, 326] on icon at bounding box center [1059, 317] width 20 height 20
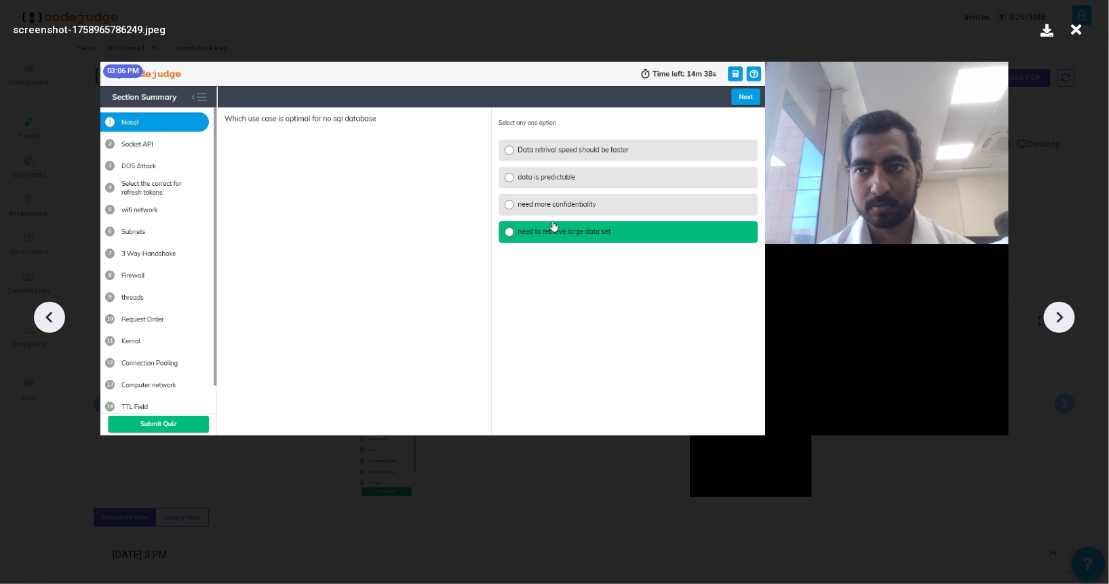
click at [1052, 326] on icon at bounding box center [1059, 317] width 20 height 20
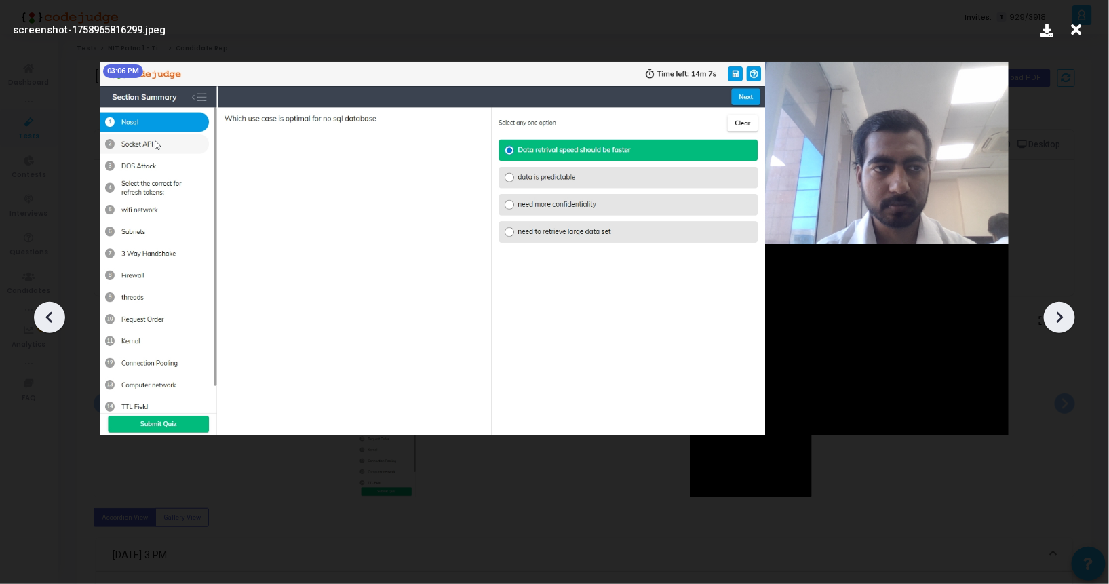
click at [1052, 326] on icon at bounding box center [1059, 317] width 20 height 20
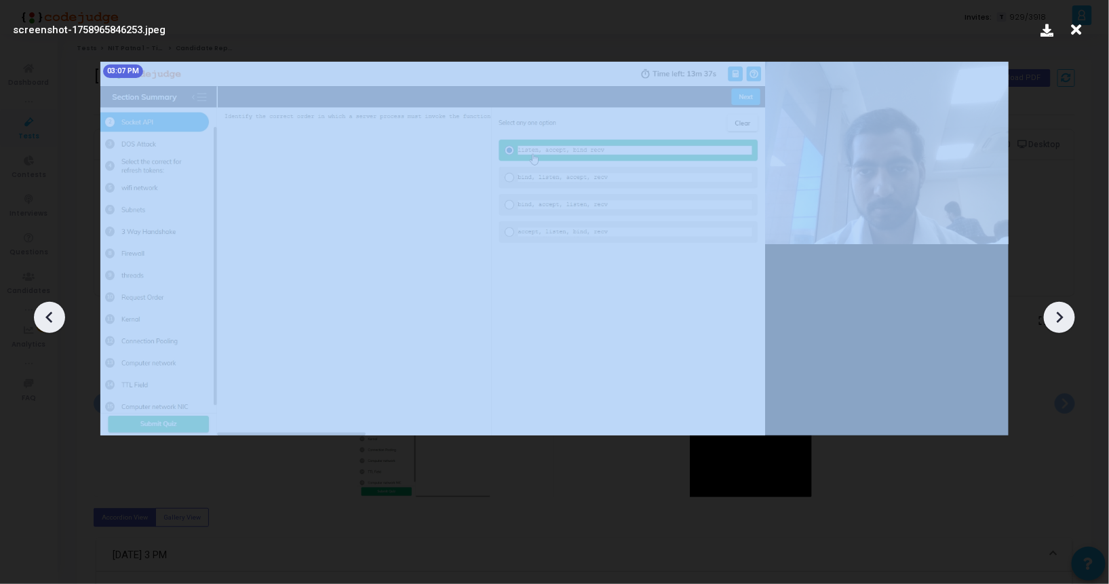
click at [1052, 326] on icon at bounding box center [1059, 317] width 20 height 20
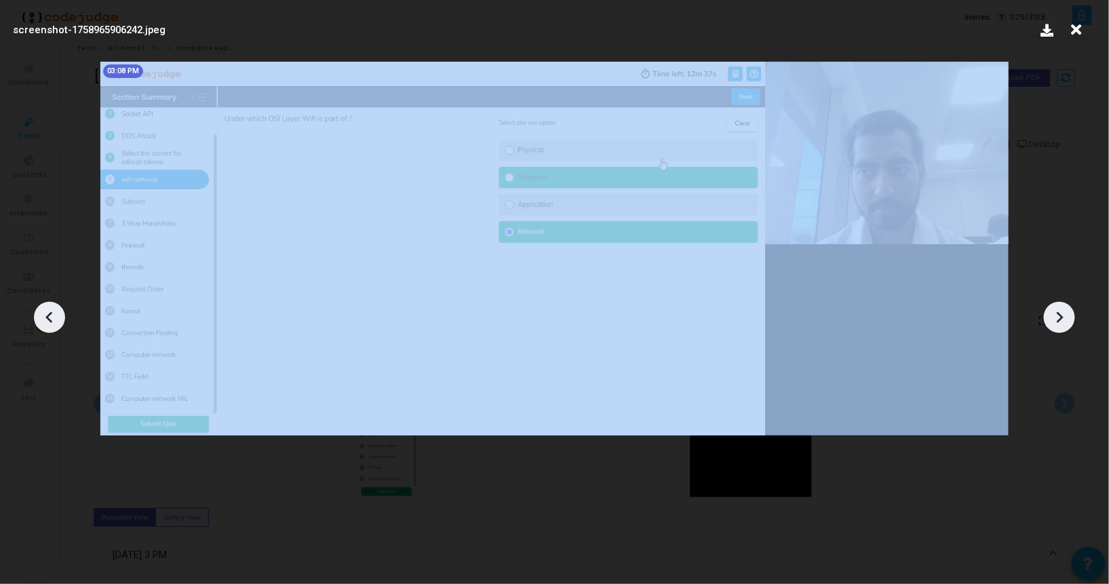
click at [1052, 326] on icon at bounding box center [1059, 317] width 20 height 20
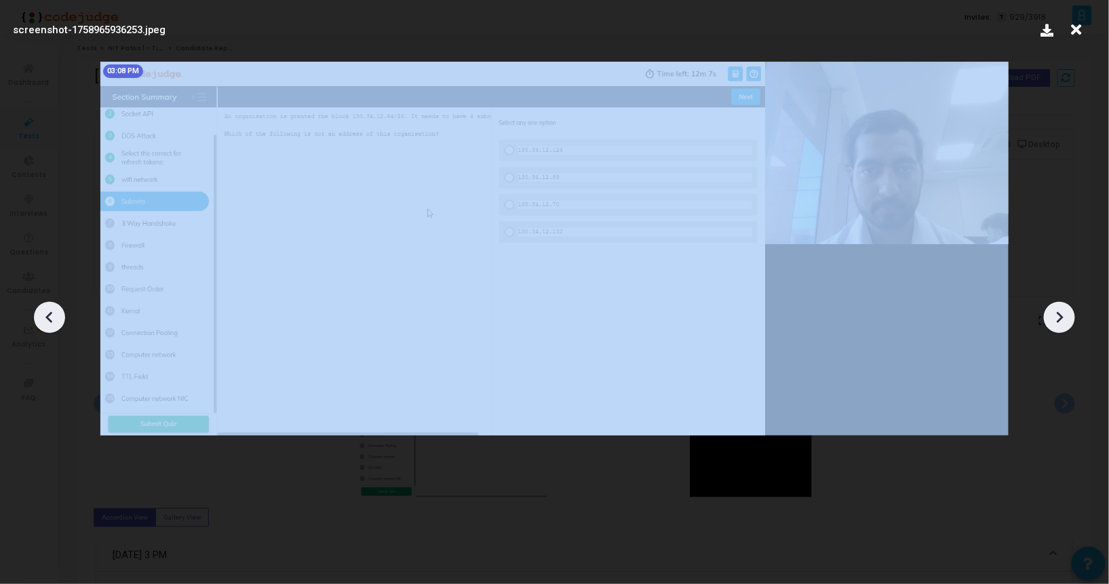
click at [1052, 326] on icon at bounding box center [1059, 317] width 20 height 20
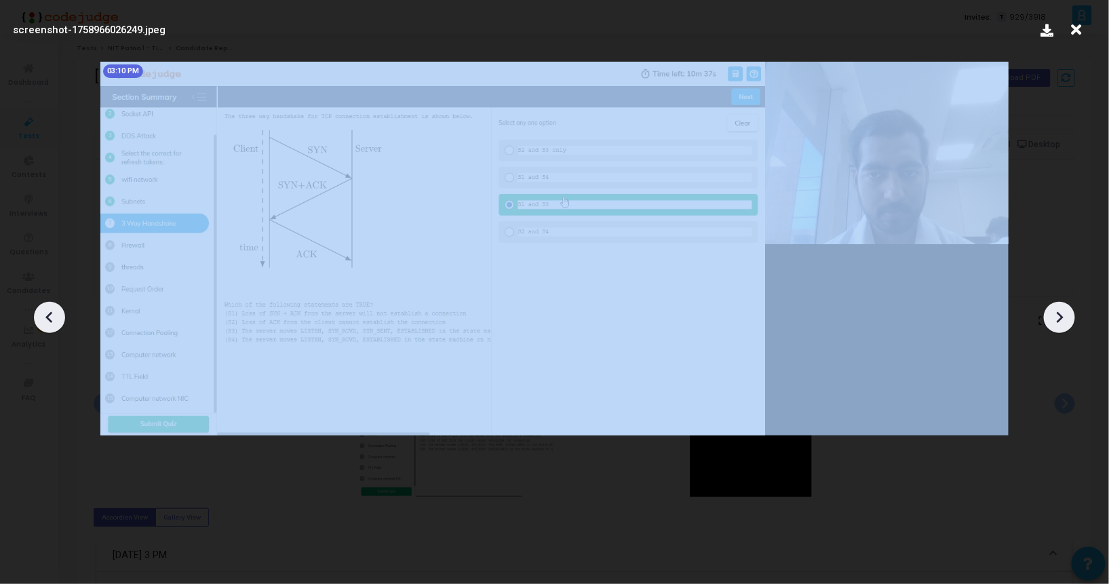
click at [1052, 326] on icon at bounding box center [1059, 317] width 20 height 20
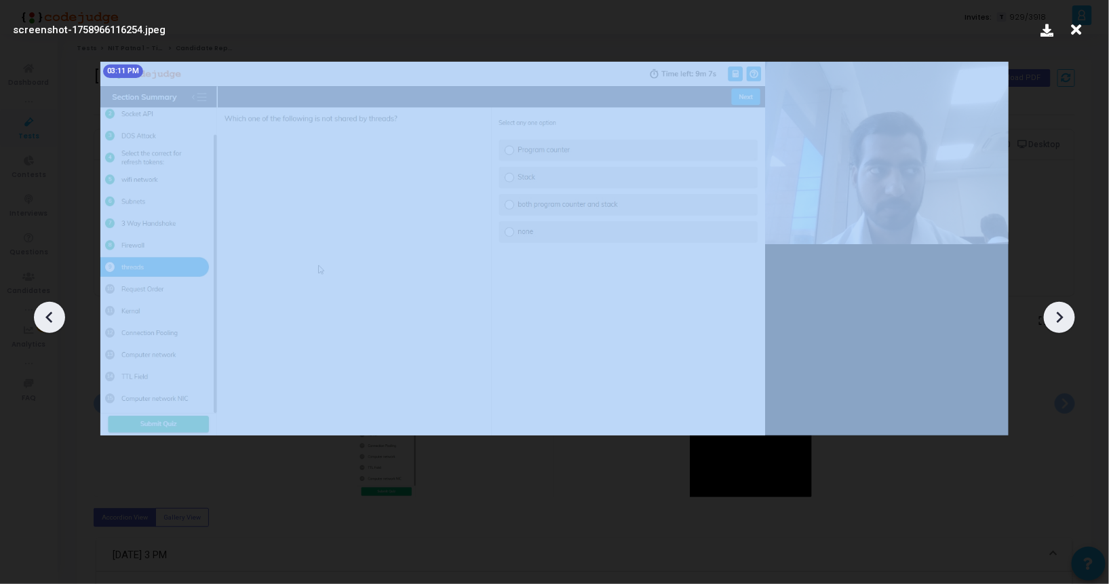
click at [1052, 326] on icon at bounding box center [1059, 317] width 20 height 20
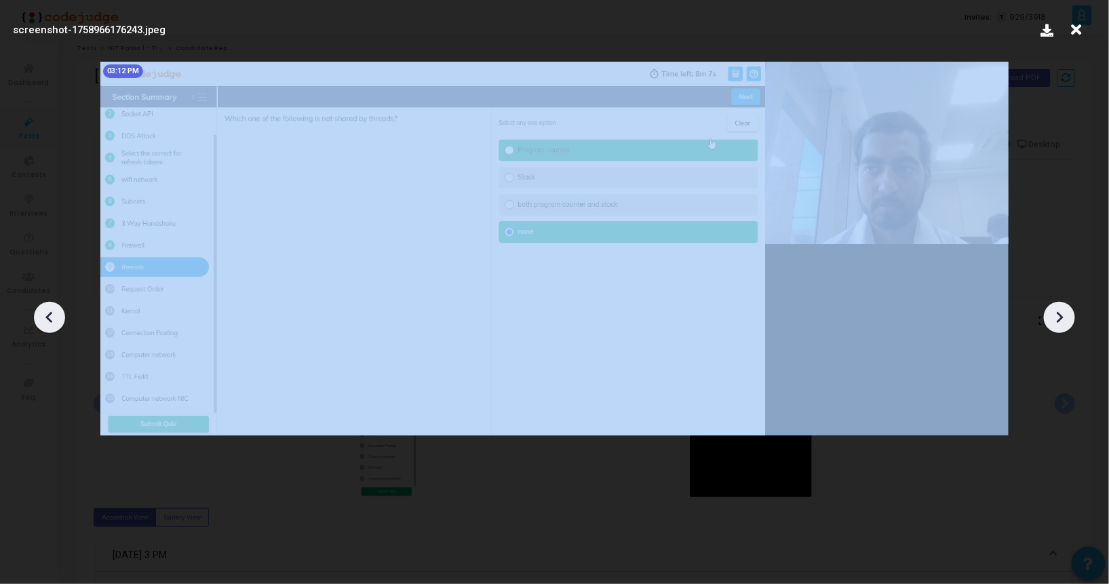
click at [1052, 326] on icon at bounding box center [1059, 317] width 20 height 20
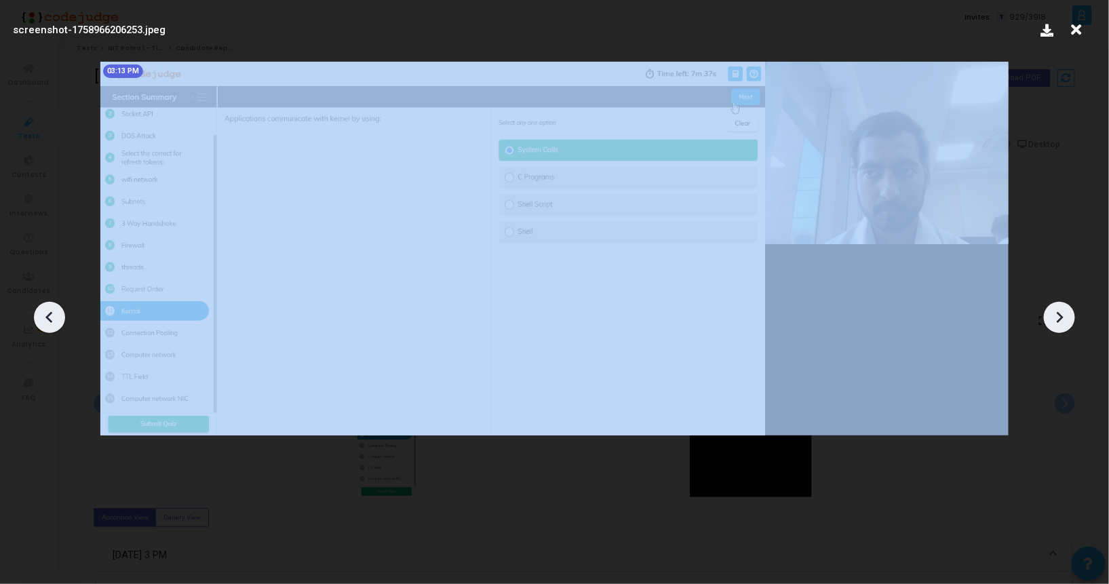
click at [1052, 326] on icon at bounding box center [1059, 317] width 20 height 20
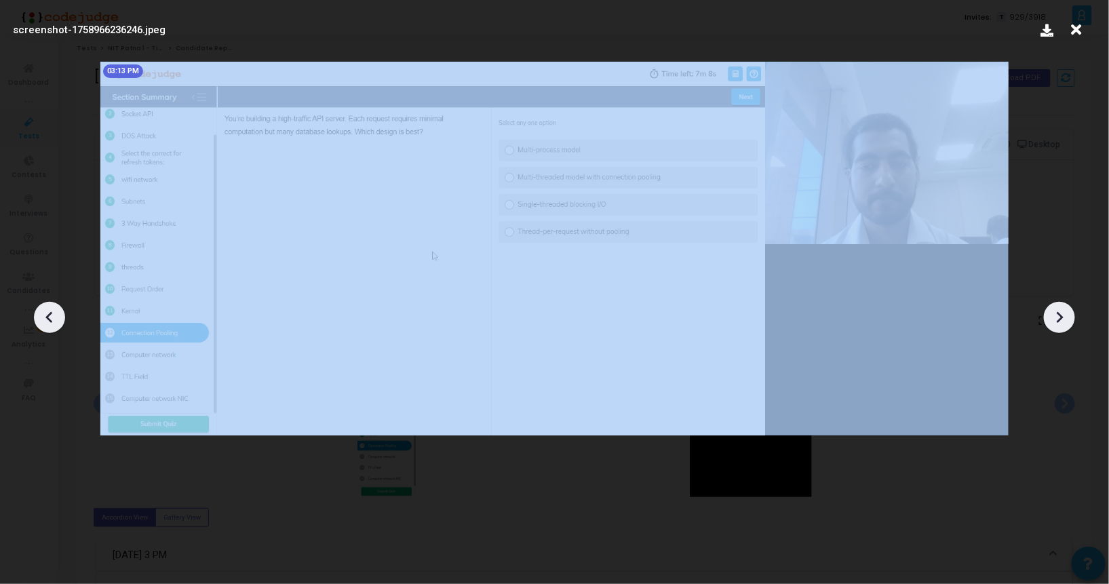
click at [1052, 326] on icon at bounding box center [1059, 317] width 20 height 20
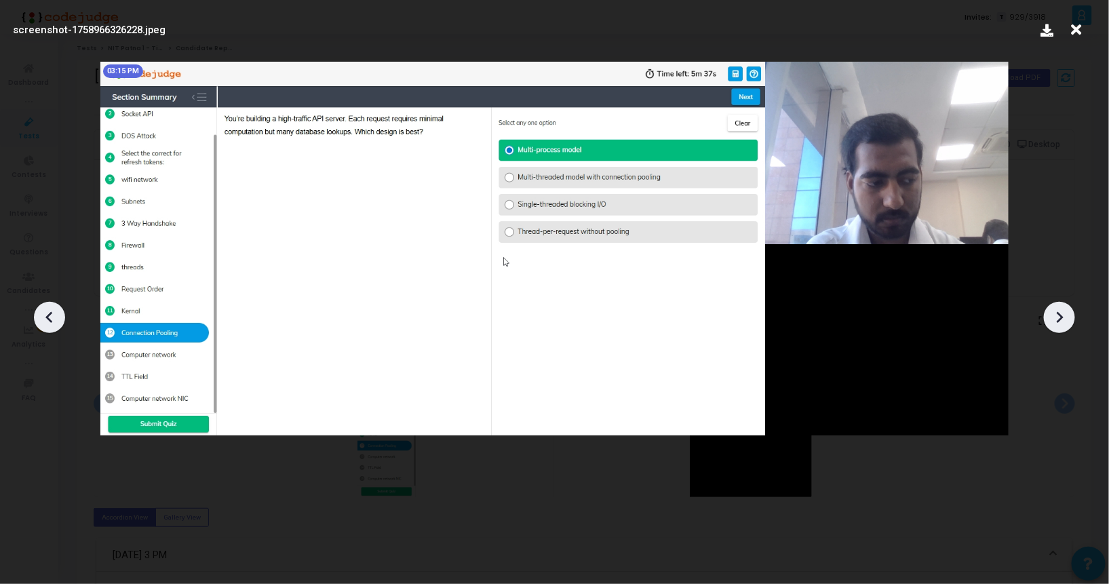
click at [1052, 326] on icon at bounding box center [1059, 317] width 20 height 20
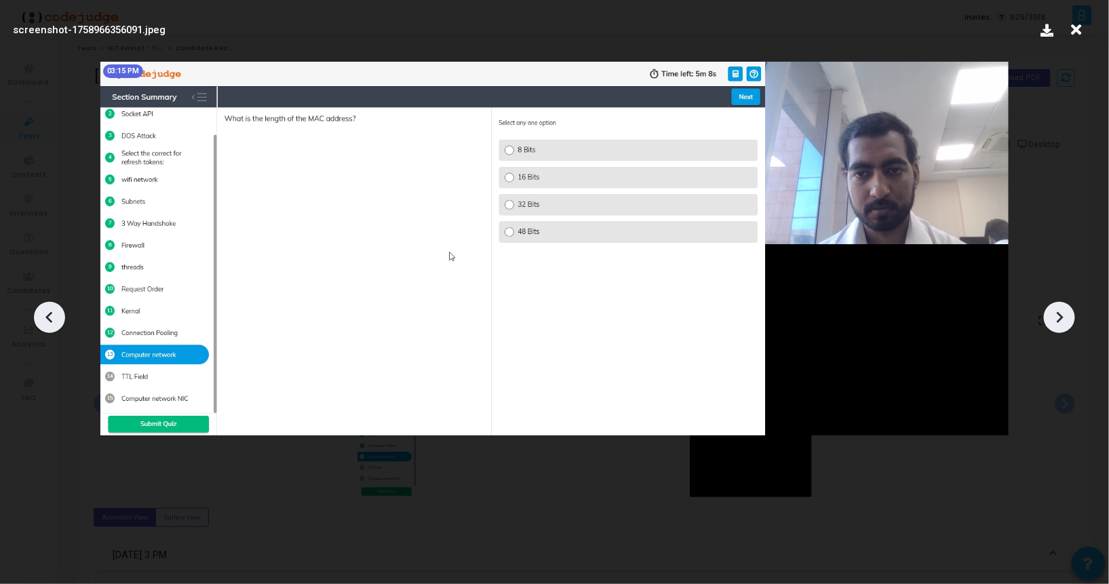
click at [1052, 326] on icon at bounding box center [1059, 317] width 20 height 20
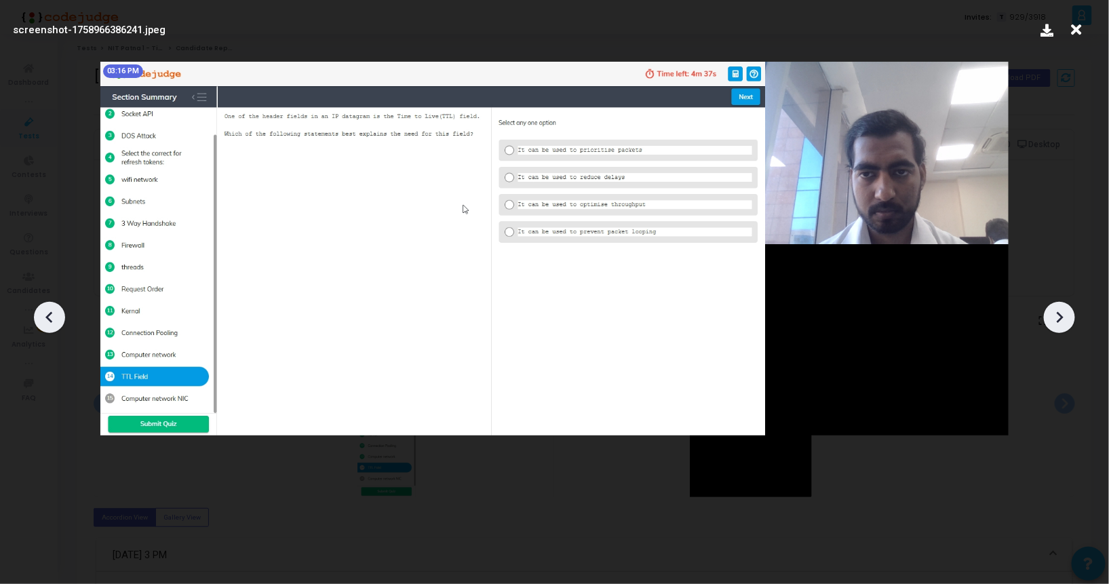
click at [1052, 326] on icon at bounding box center [1059, 317] width 20 height 20
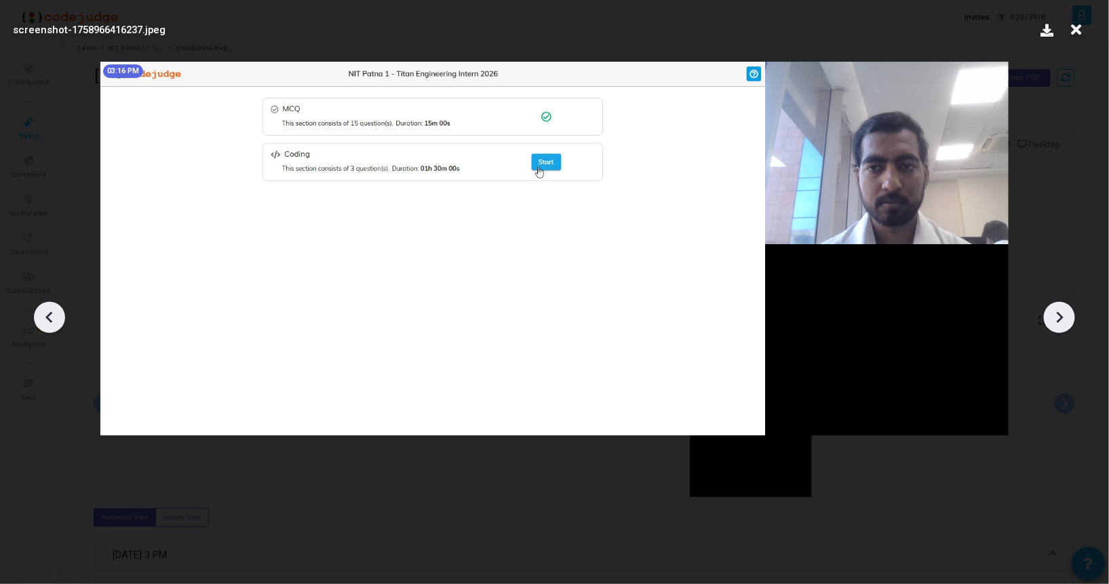
click at [1052, 326] on icon at bounding box center [1059, 317] width 20 height 20
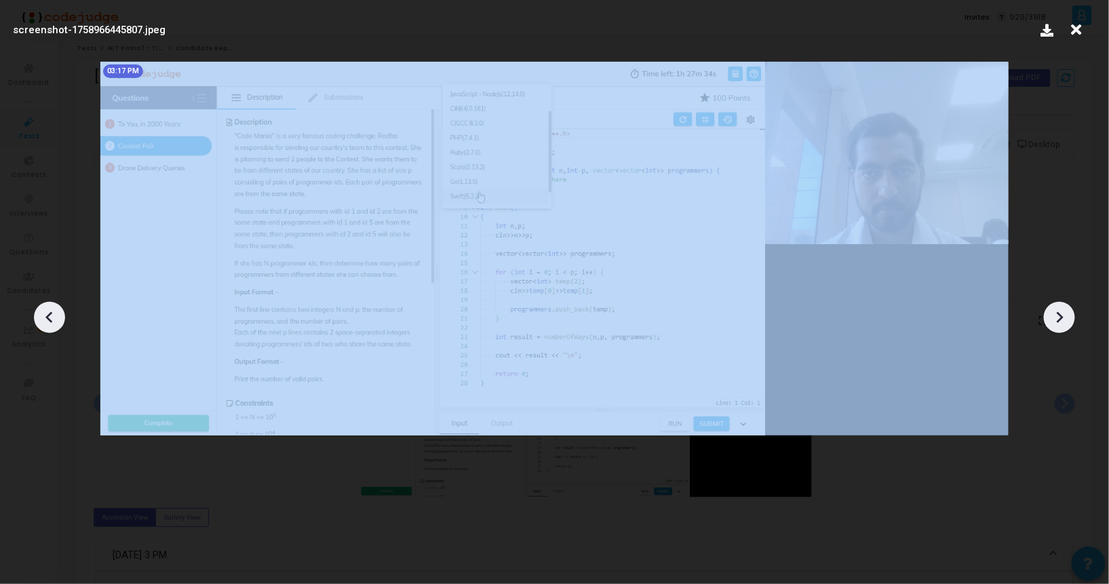
click at [1052, 326] on icon at bounding box center [1059, 317] width 20 height 20
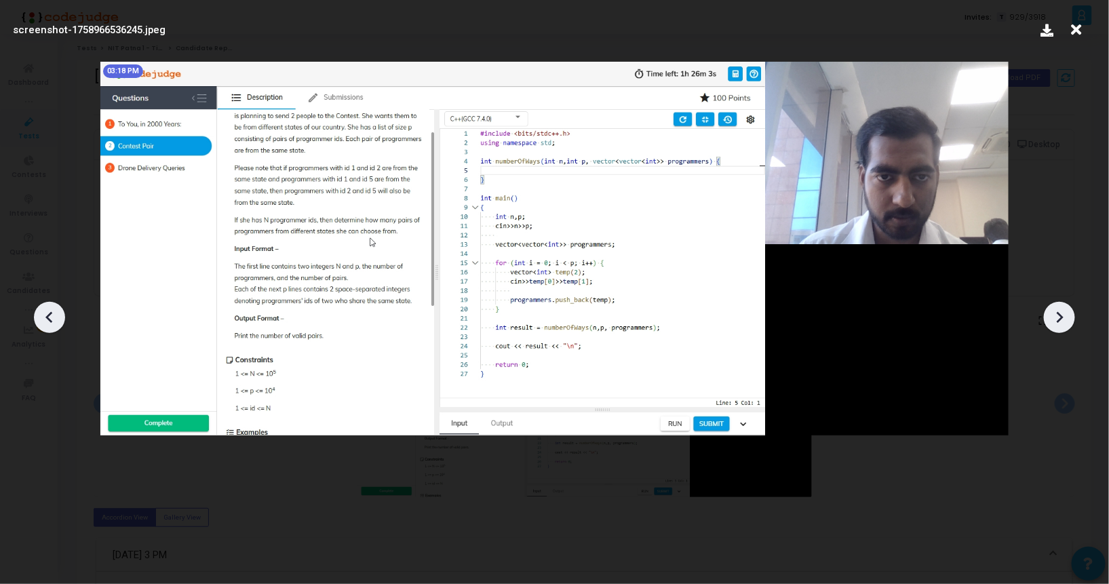
click at [1052, 326] on icon at bounding box center [1059, 317] width 20 height 20
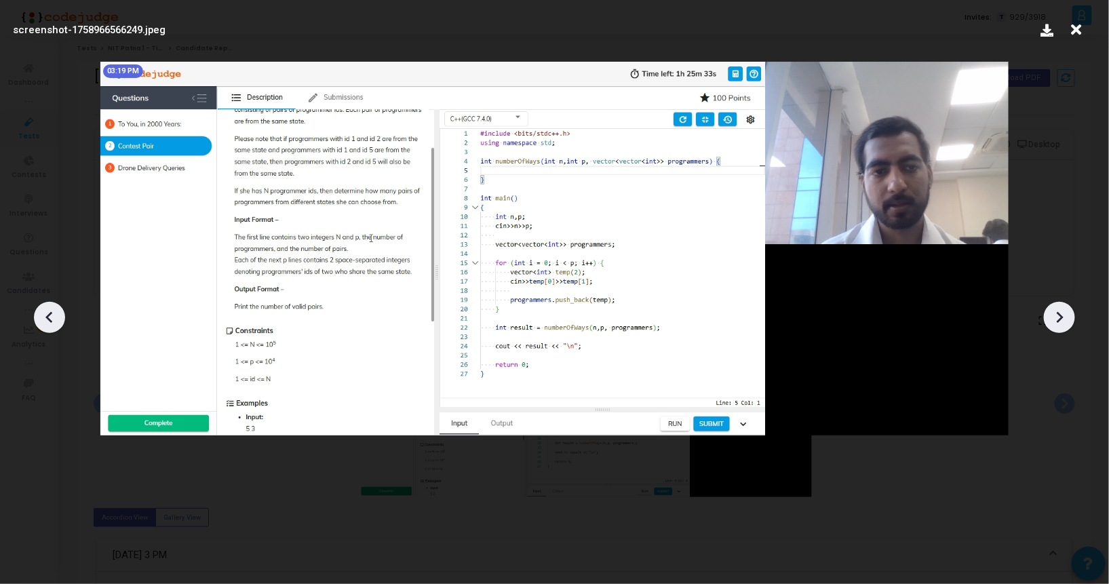
click at [1052, 326] on icon at bounding box center [1059, 317] width 20 height 20
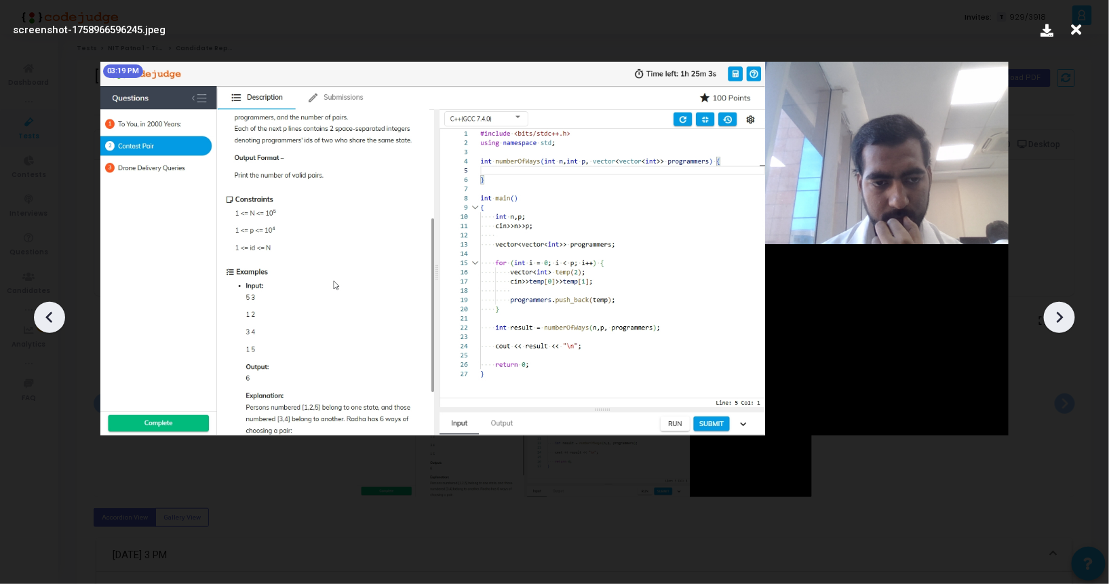
click at [1052, 326] on icon at bounding box center [1059, 317] width 20 height 20
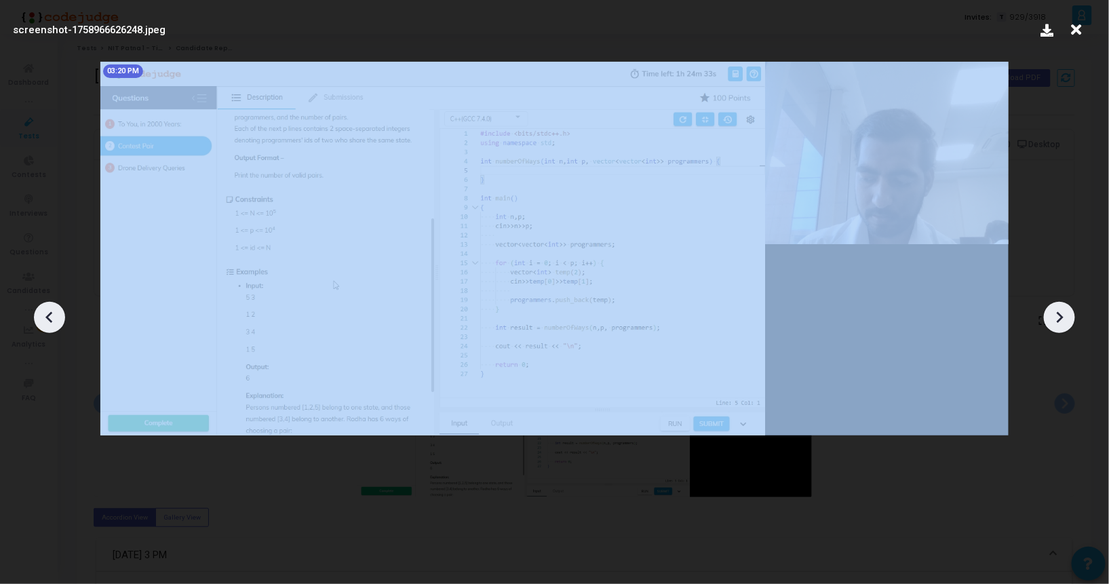
click at [1052, 326] on icon at bounding box center [1059, 317] width 20 height 20
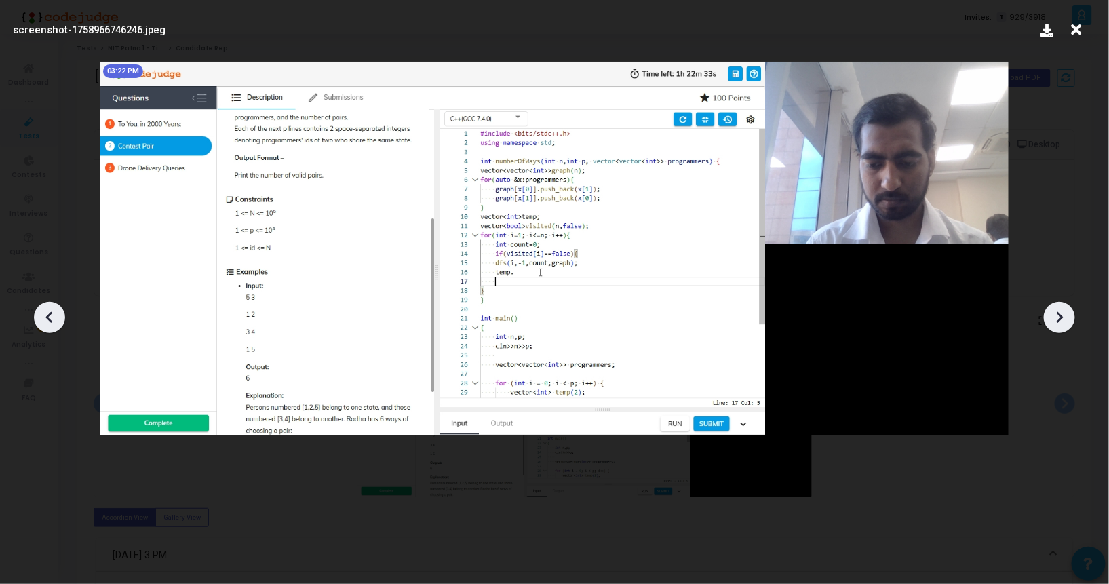
click at [1052, 326] on icon at bounding box center [1059, 317] width 20 height 20
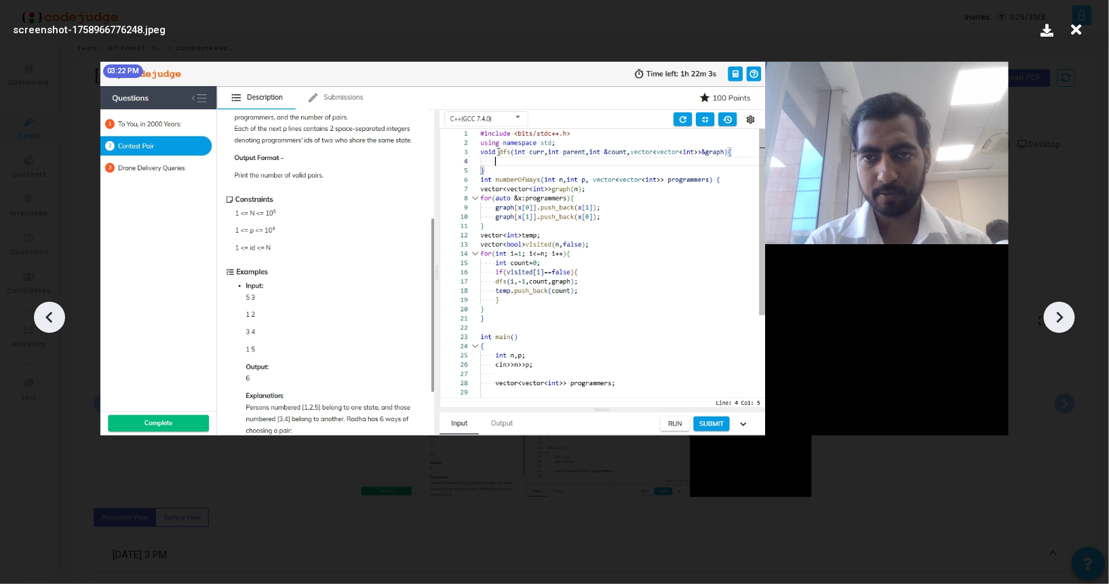
click at [1052, 326] on icon at bounding box center [1059, 317] width 20 height 20
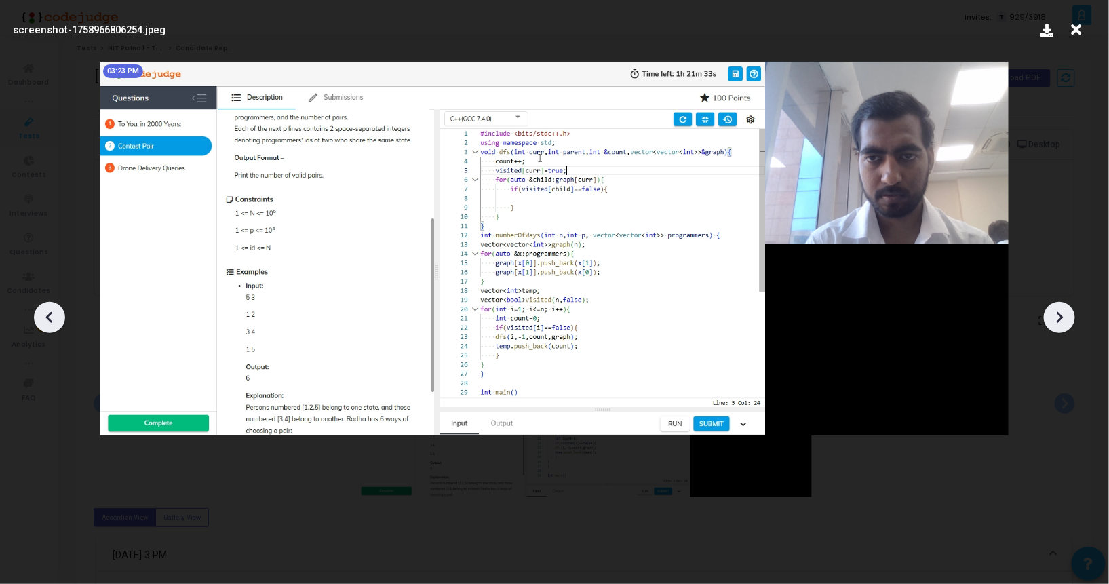
click at [1052, 326] on icon at bounding box center [1059, 317] width 20 height 20
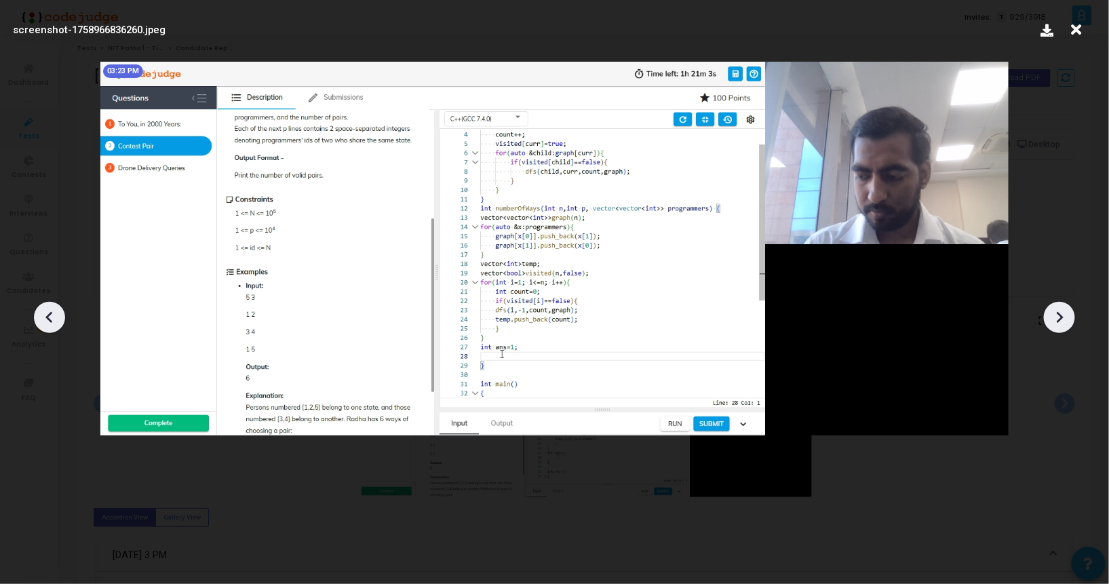
click at [1052, 326] on icon at bounding box center [1059, 317] width 20 height 20
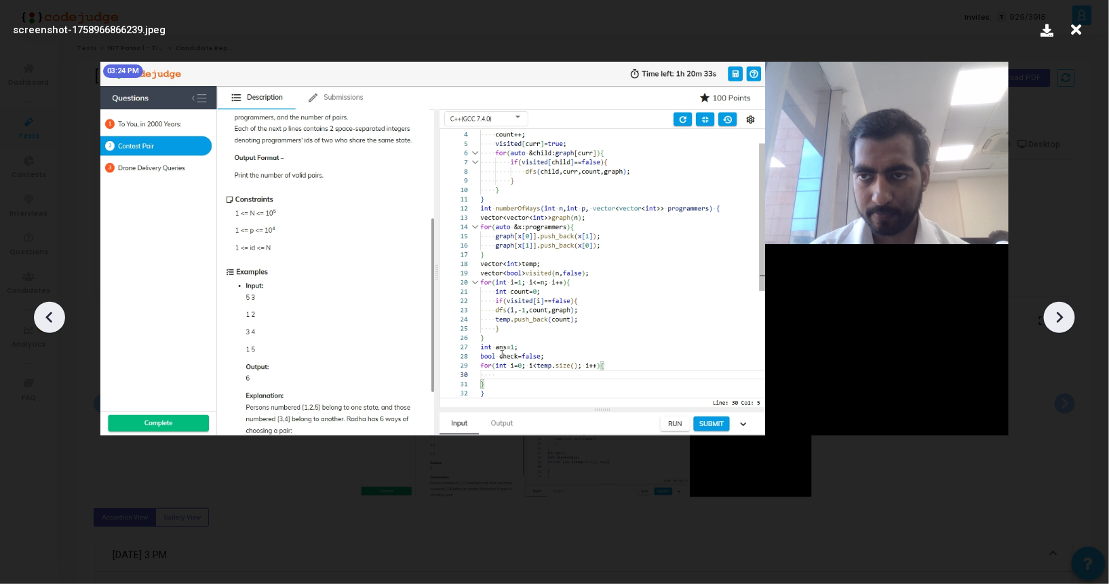
click at [1052, 326] on icon at bounding box center [1059, 317] width 20 height 20
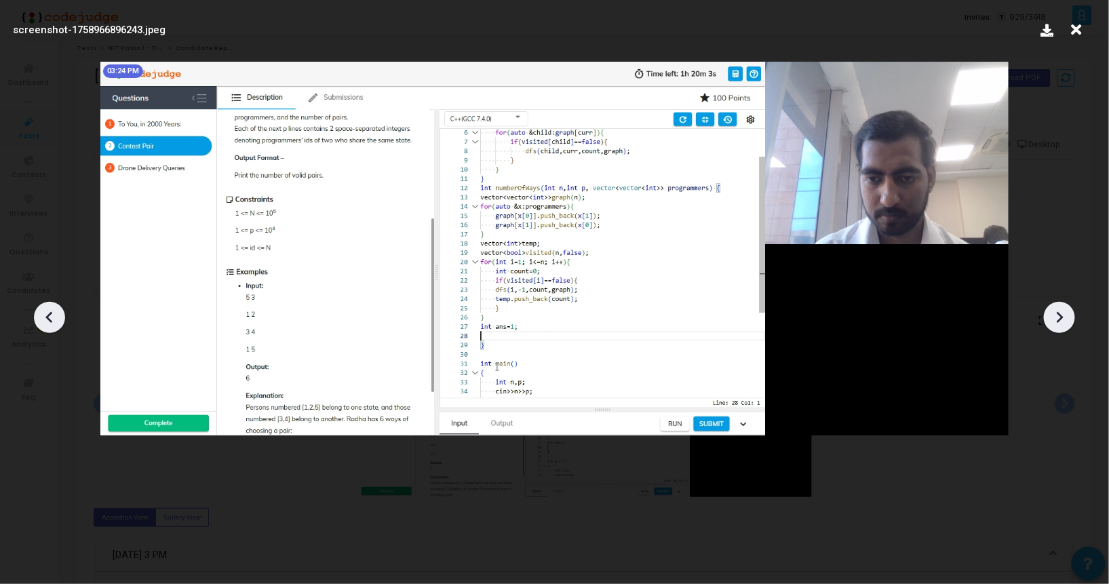
click at [1052, 326] on icon at bounding box center [1059, 317] width 20 height 20
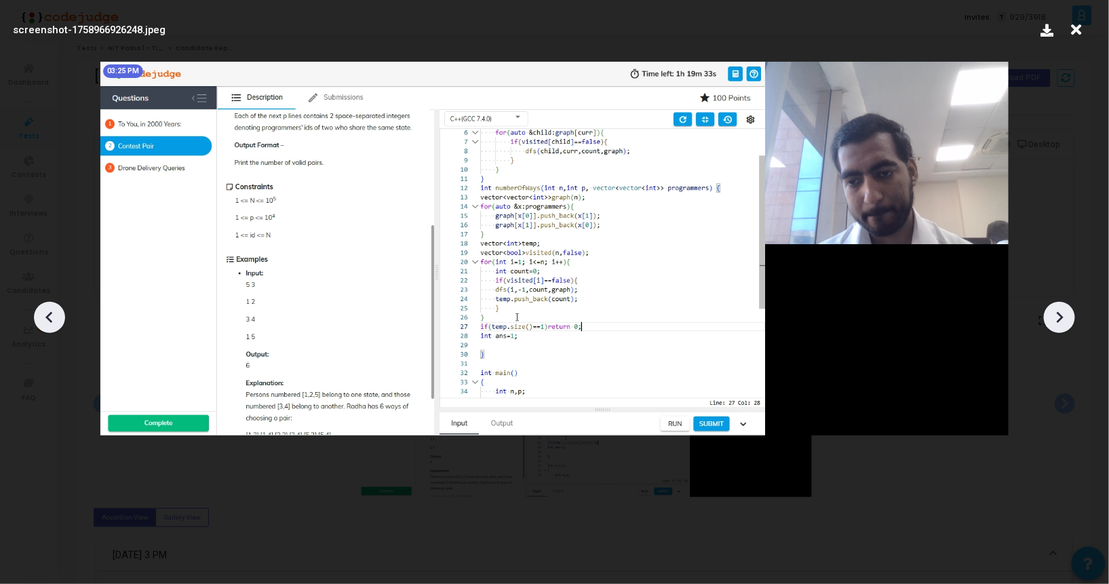
click at [1052, 326] on icon at bounding box center [1059, 317] width 20 height 20
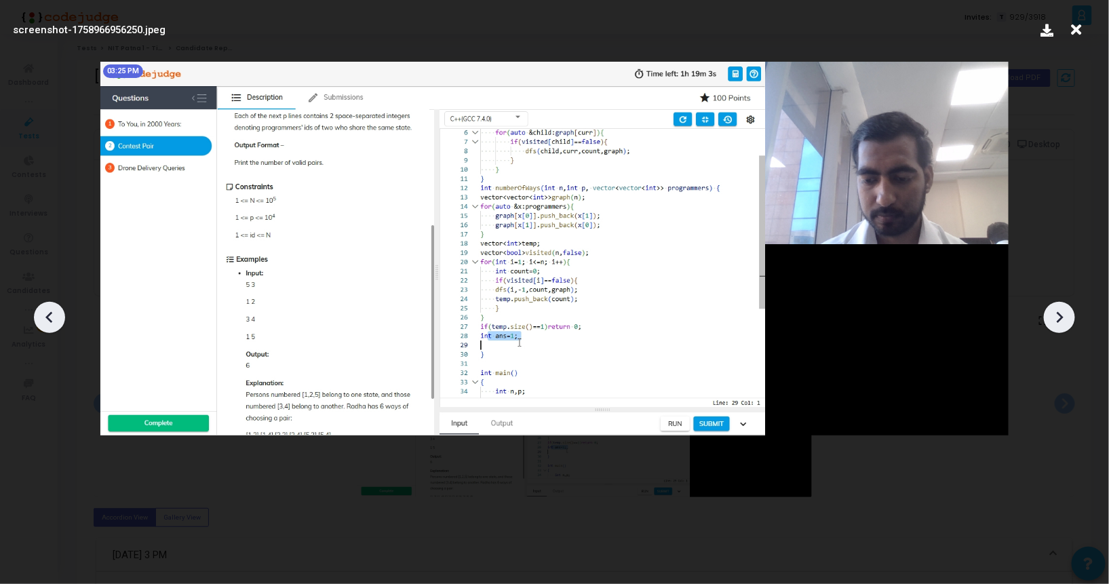
click at [1052, 326] on icon at bounding box center [1059, 317] width 20 height 20
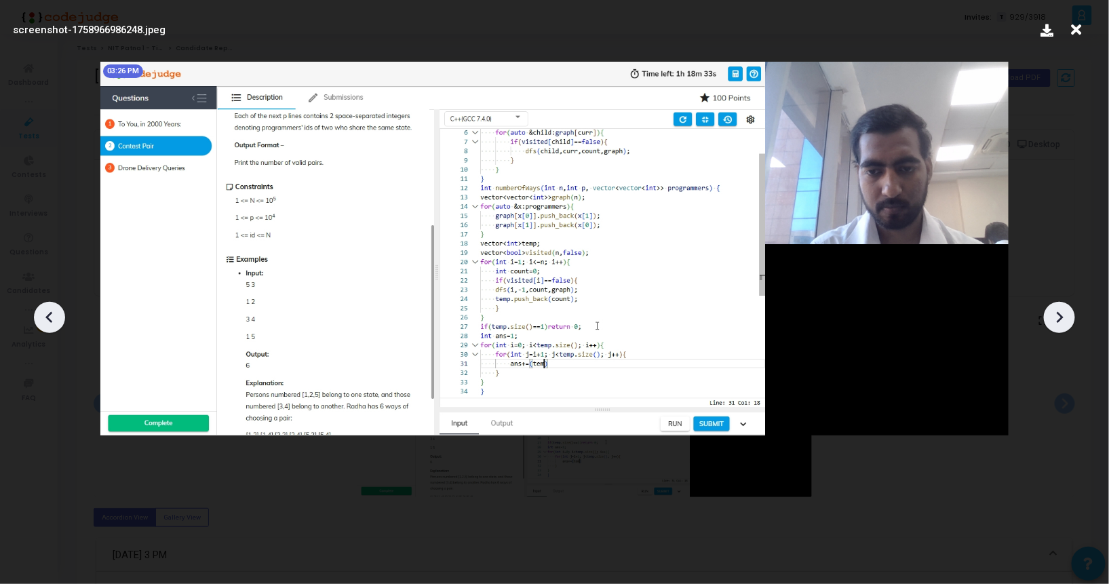
click at [1052, 326] on icon at bounding box center [1059, 317] width 20 height 20
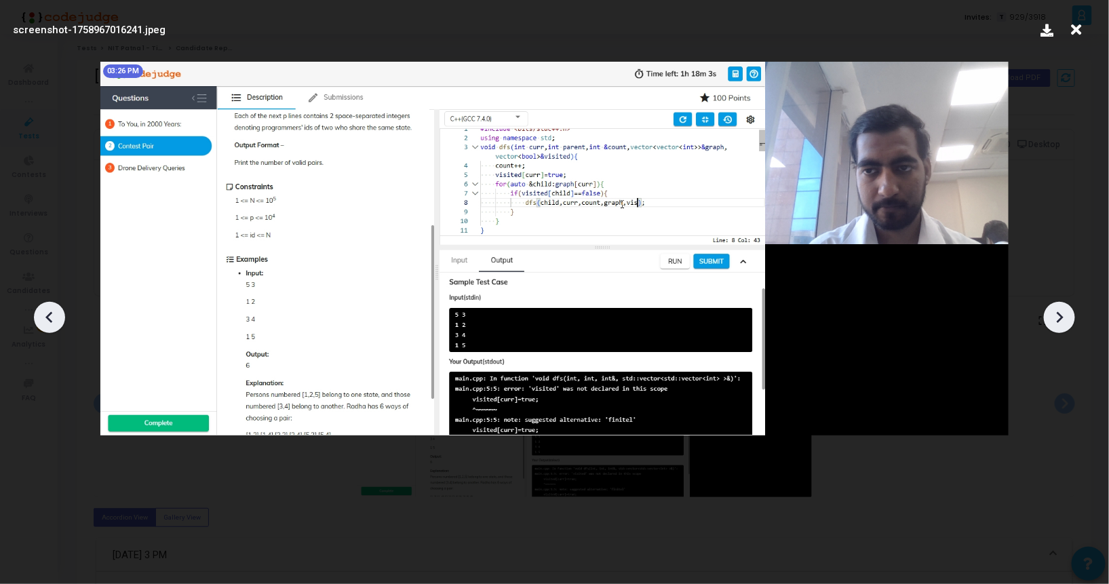
click at [1052, 326] on icon at bounding box center [1059, 317] width 20 height 20
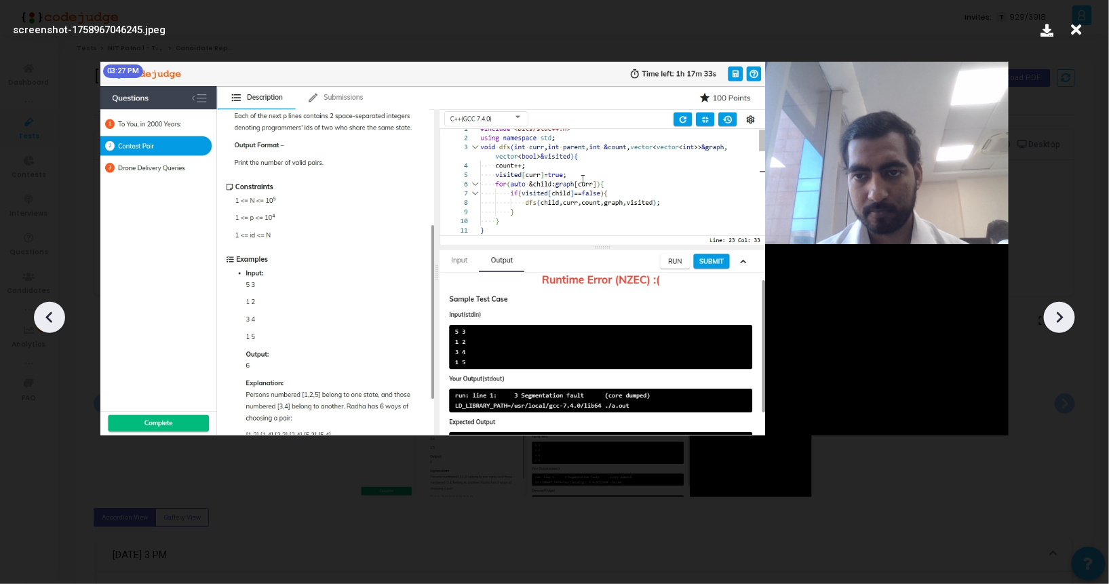
click at [1052, 326] on icon at bounding box center [1059, 317] width 20 height 20
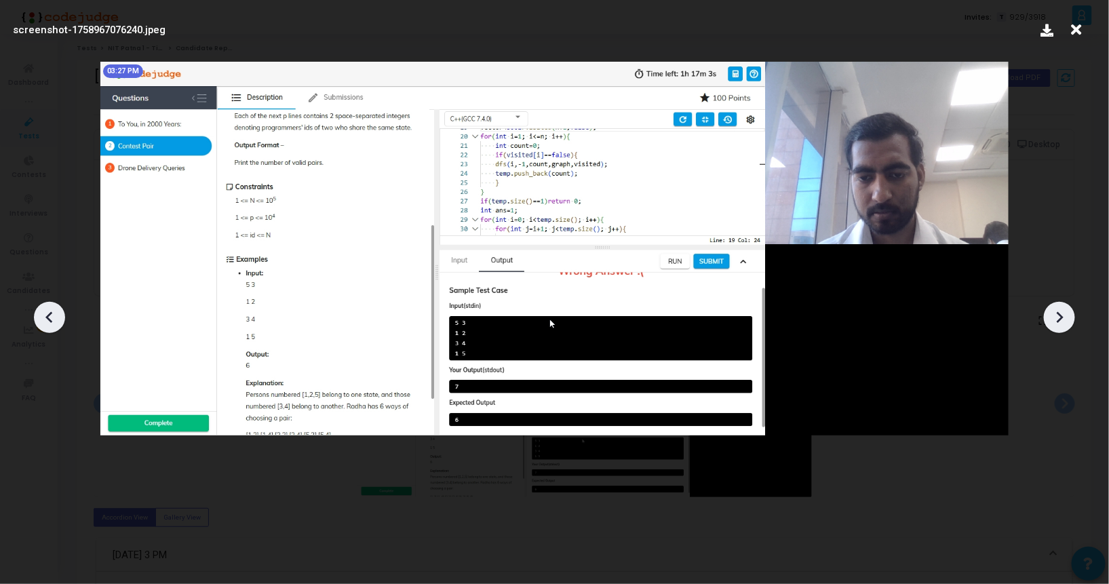
click at [1052, 326] on icon at bounding box center [1059, 317] width 20 height 20
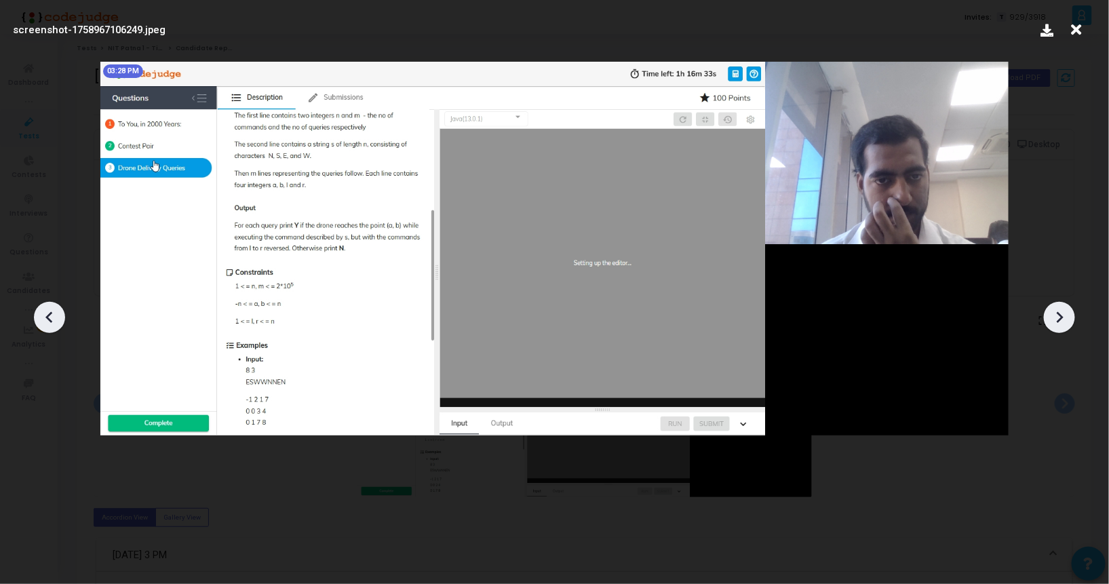
click at [1052, 326] on icon at bounding box center [1059, 317] width 20 height 20
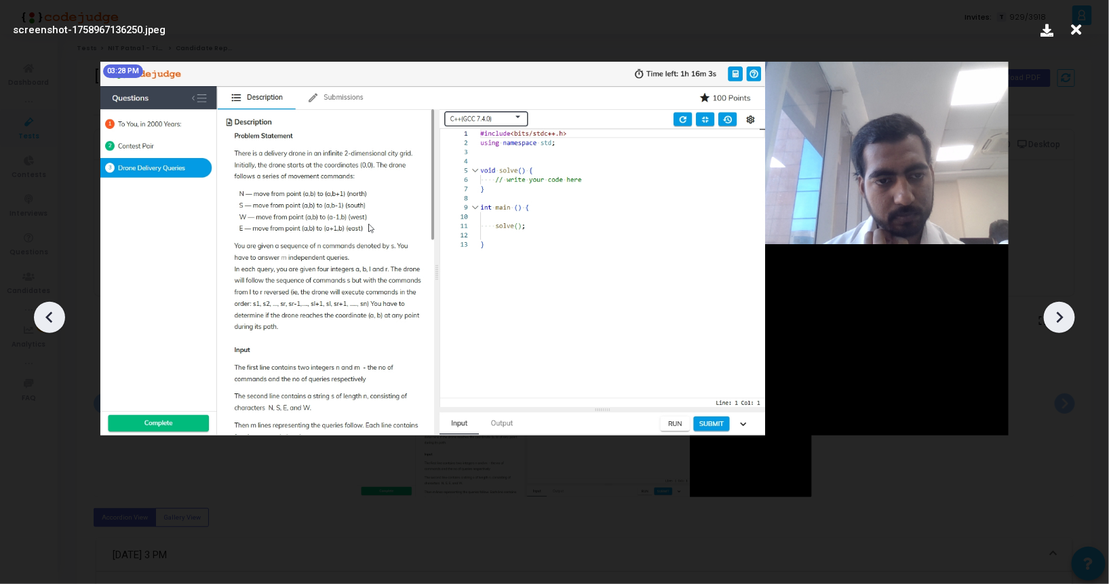
click at [1052, 326] on icon at bounding box center [1059, 317] width 20 height 20
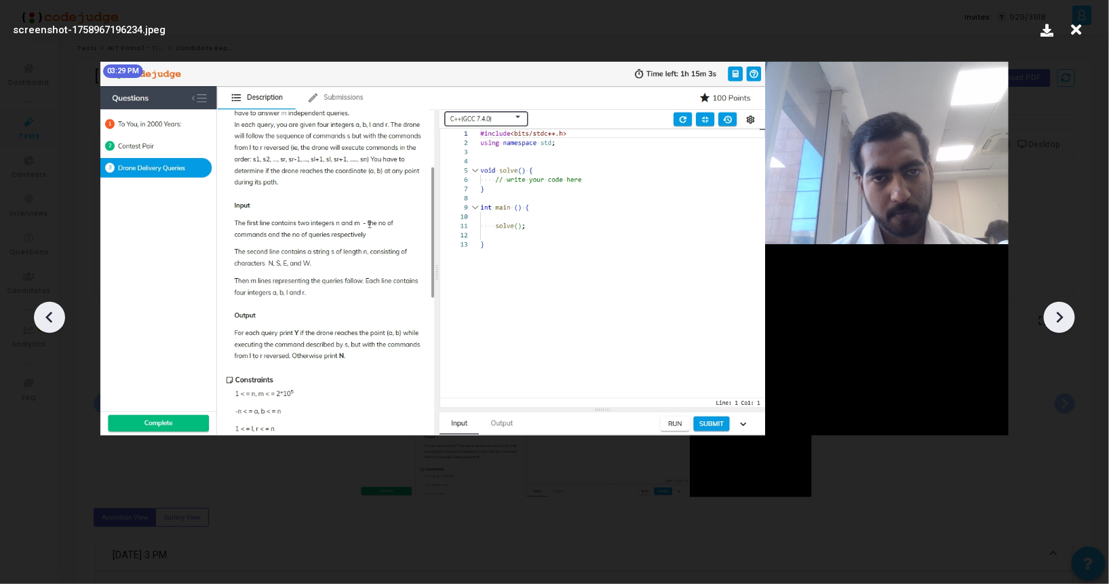
click at [1052, 326] on icon at bounding box center [1059, 317] width 20 height 20
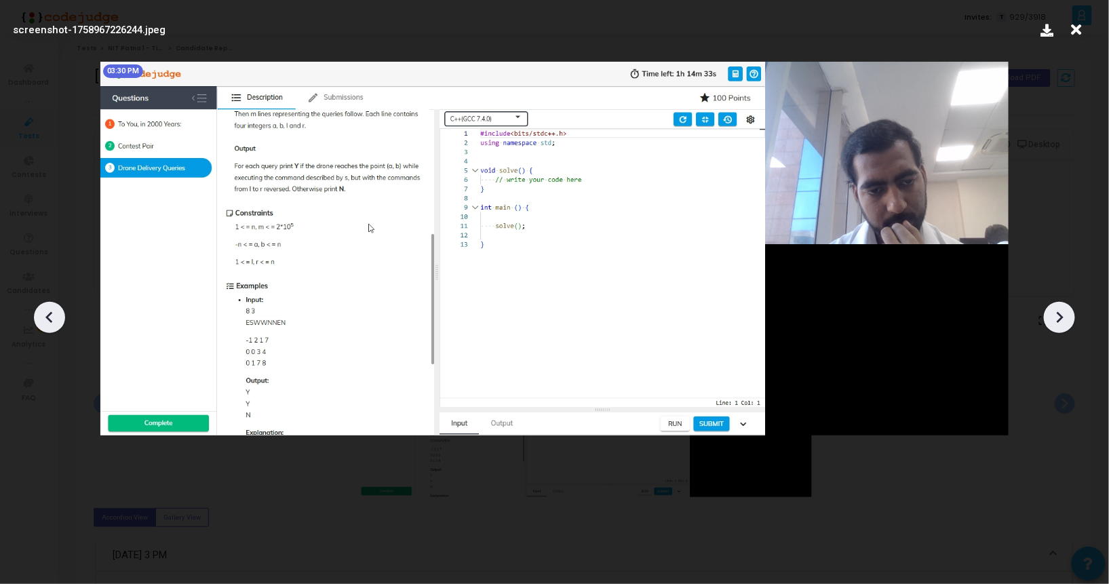
click at [1052, 326] on icon at bounding box center [1059, 317] width 20 height 20
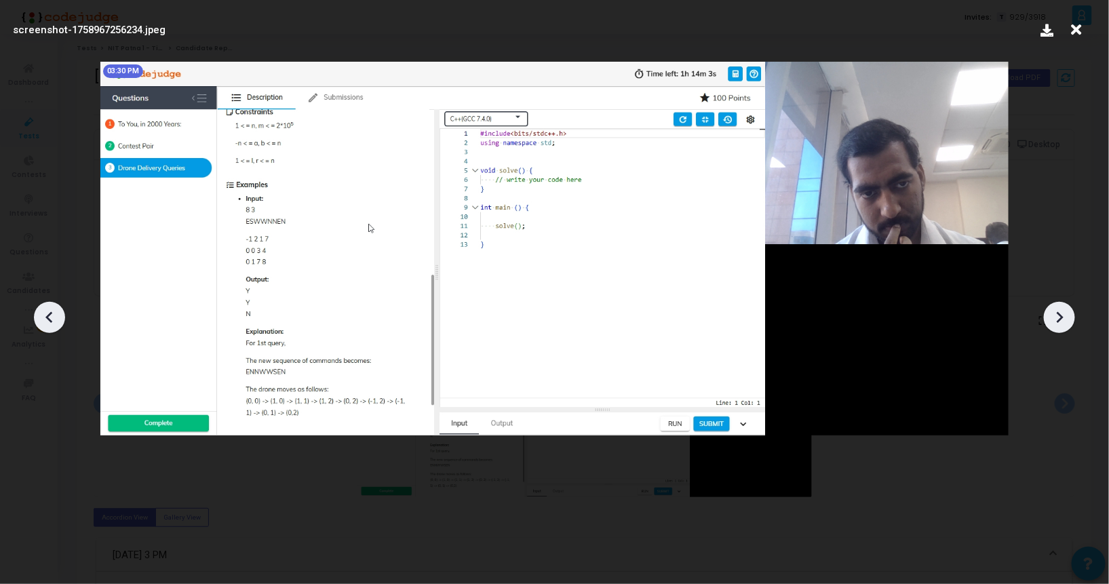
click at [1052, 326] on icon at bounding box center [1059, 317] width 20 height 20
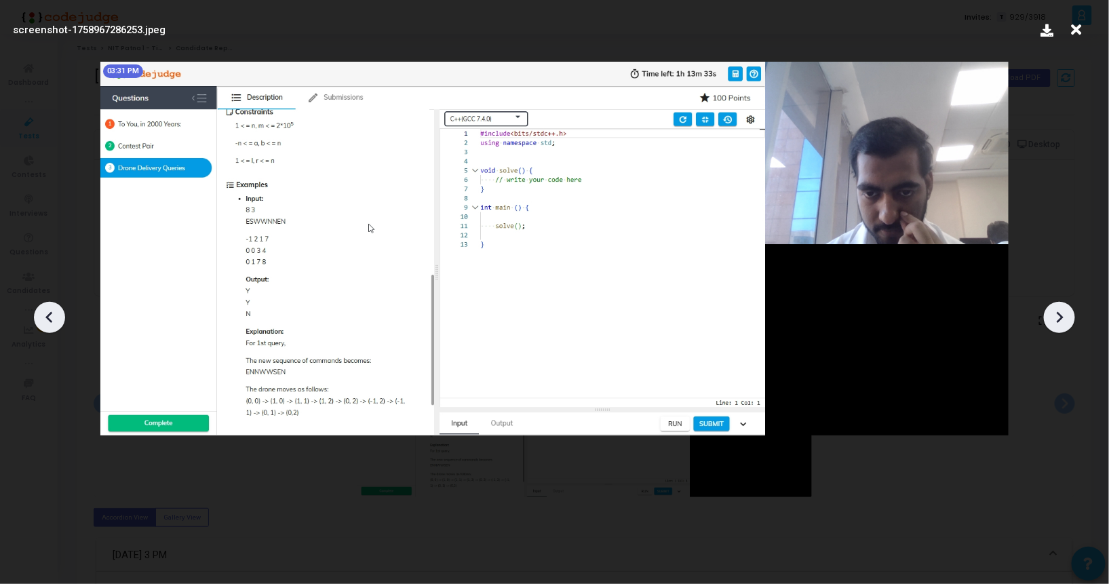
click at [1052, 326] on icon at bounding box center [1059, 317] width 20 height 20
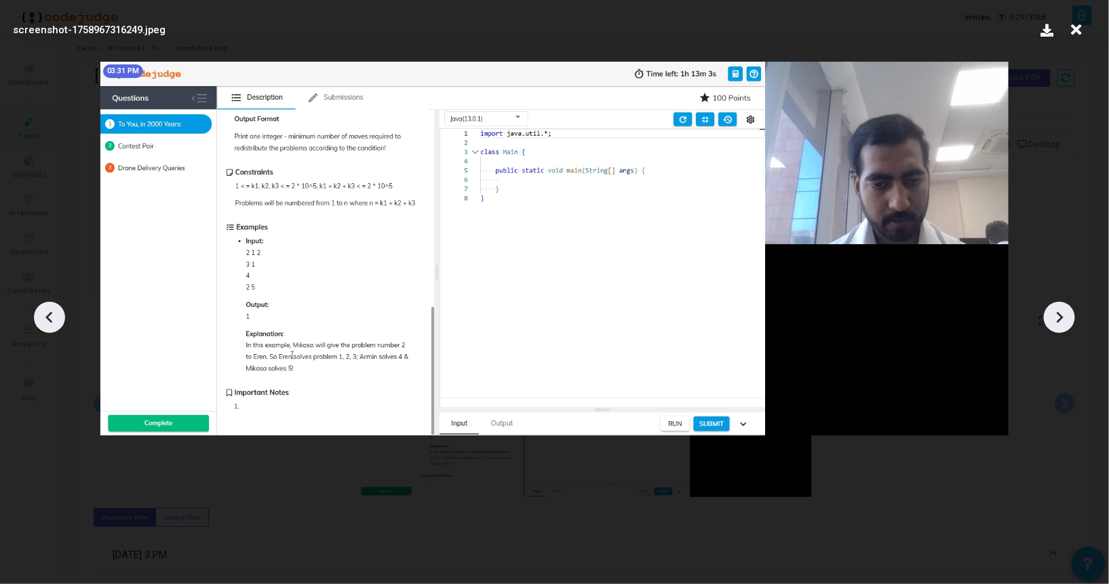
click at [1052, 326] on icon at bounding box center [1059, 317] width 20 height 20
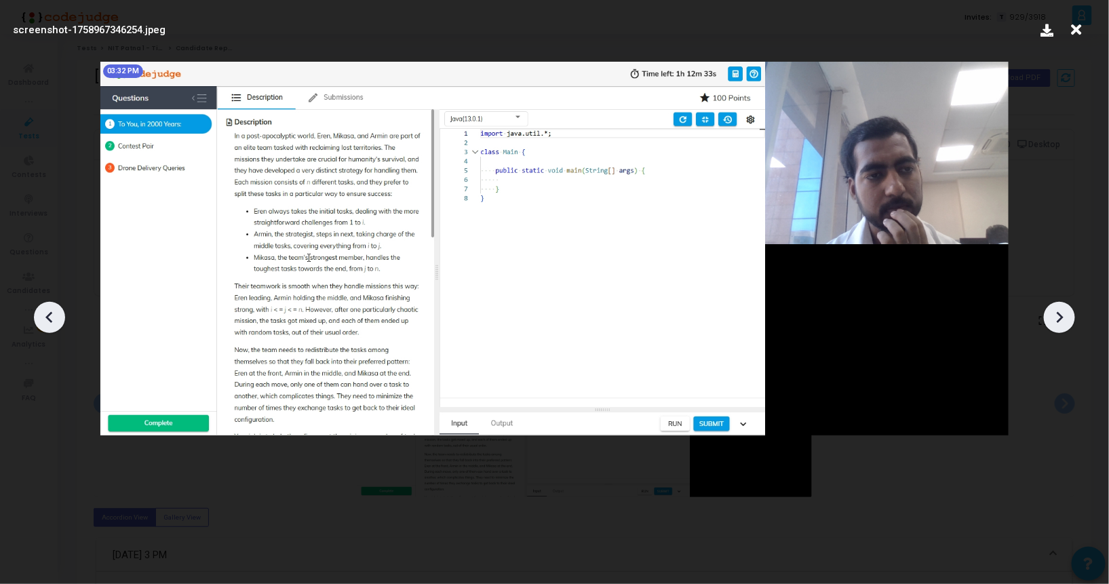
click at [1052, 326] on icon at bounding box center [1059, 317] width 20 height 20
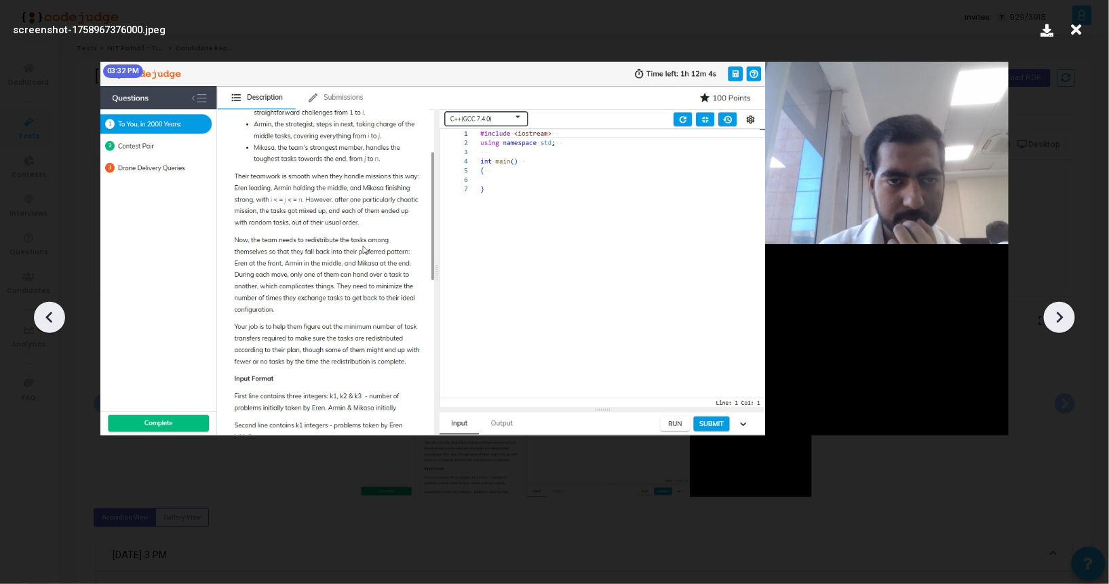
click at [1052, 326] on icon at bounding box center [1059, 317] width 20 height 20
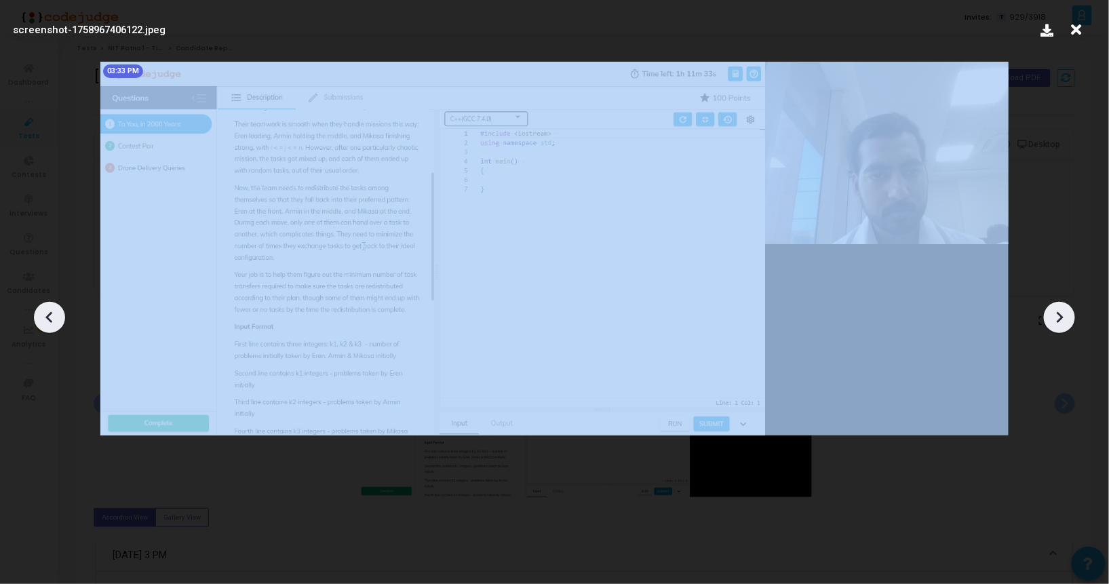
click at [1052, 326] on icon at bounding box center [1059, 317] width 20 height 20
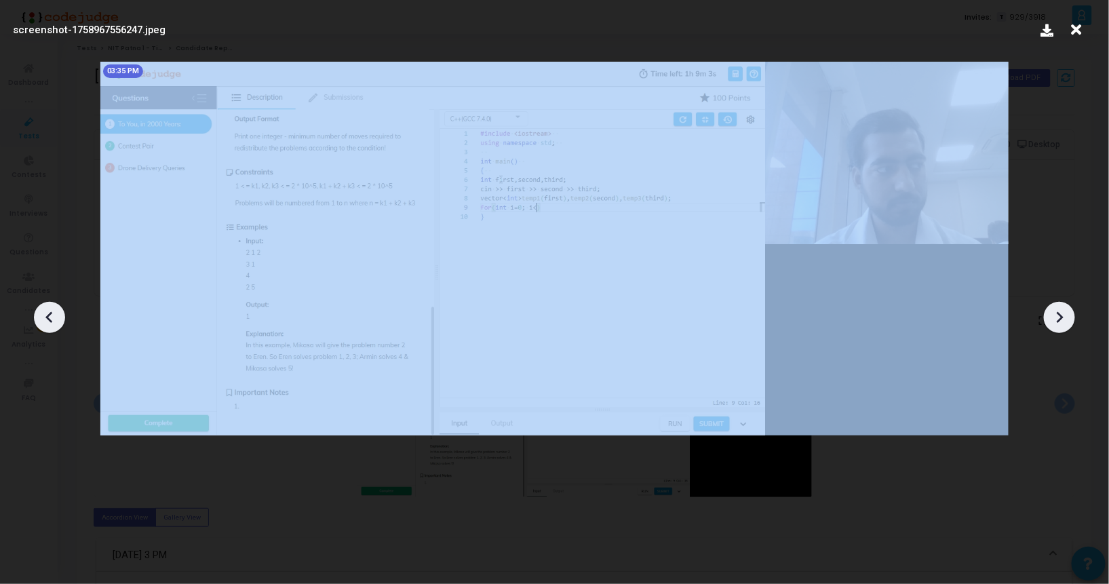
click at [1052, 326] on icon at bounding box center [1059, 317] width 20 height 20
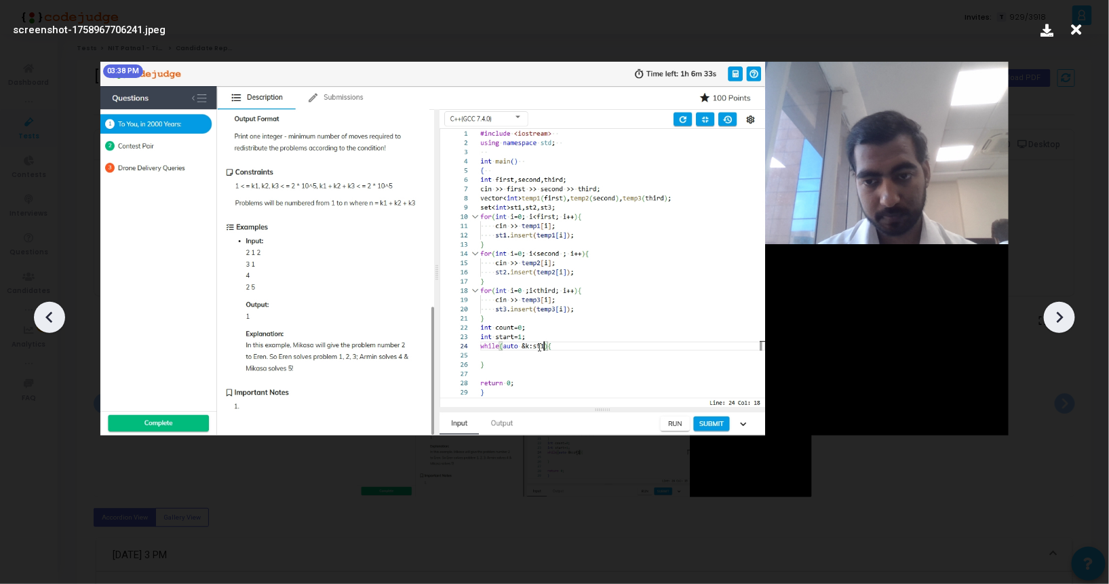
click at [1052, 326] on icon at bounding box center [1059, 317] width 20 height 20
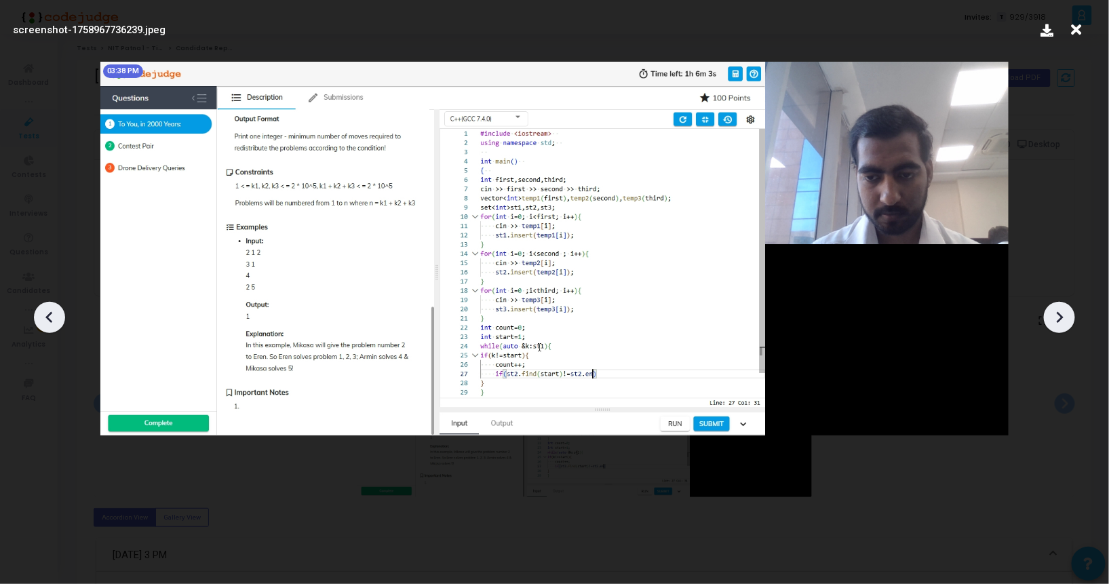
click at [1052, 326] on icon at bounding box center [1059, 317] width 20 height 20
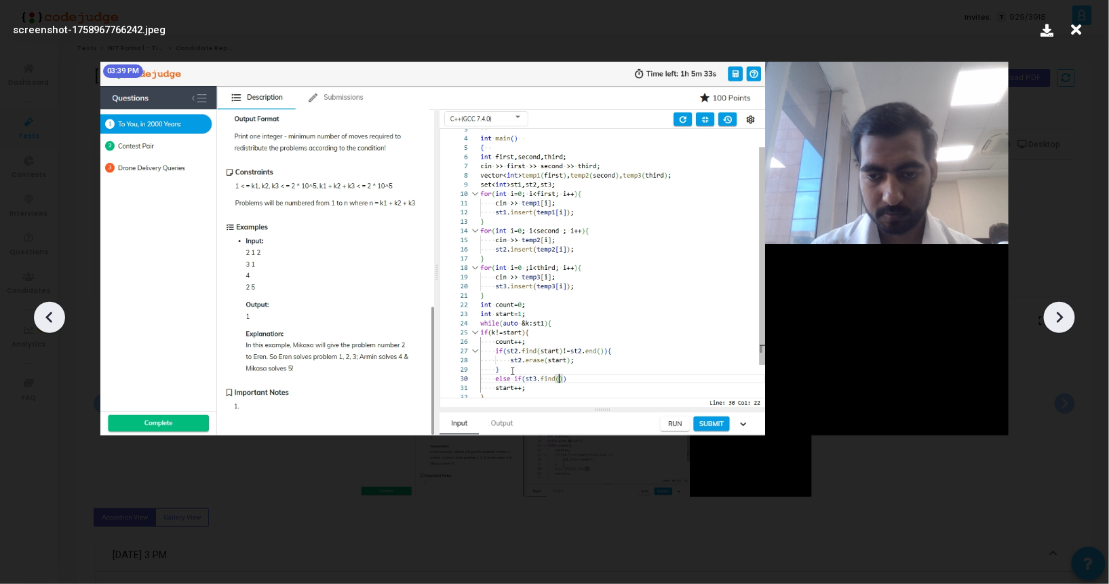
click at [1052, 326] on icon at bounding box center [1059, 317] width 20 height 20
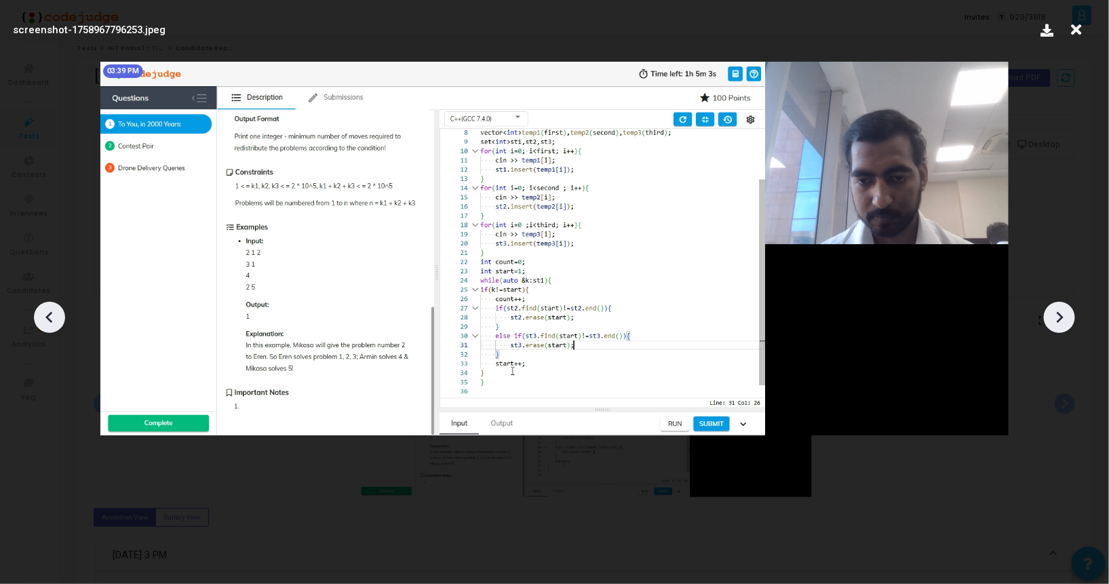
click at [1052, 326] on icon at bounding box center [1059, 317] width 20 height 20
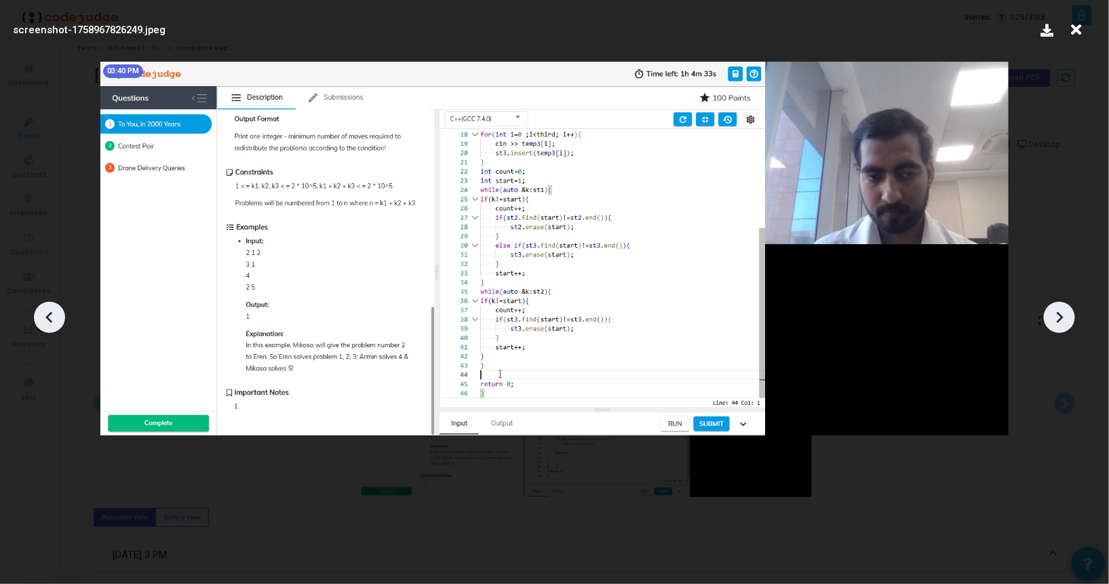
click at [1052, 326] on icon at bounding box center [1059, 317] width 20 height 20
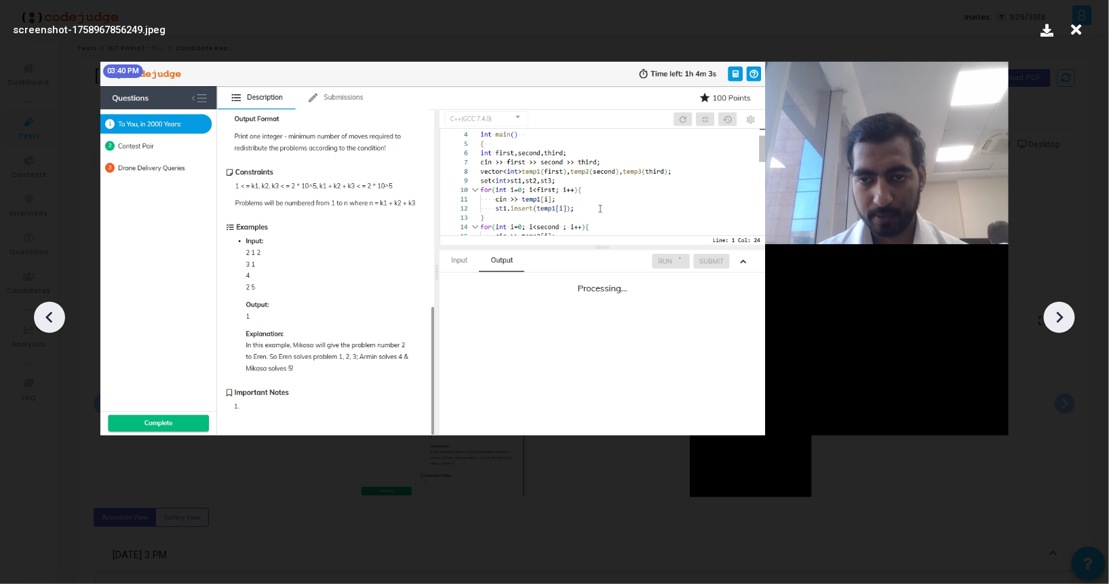
click at [1052, 326] on icon at bounding box center [1059, 317] width 20 height 20
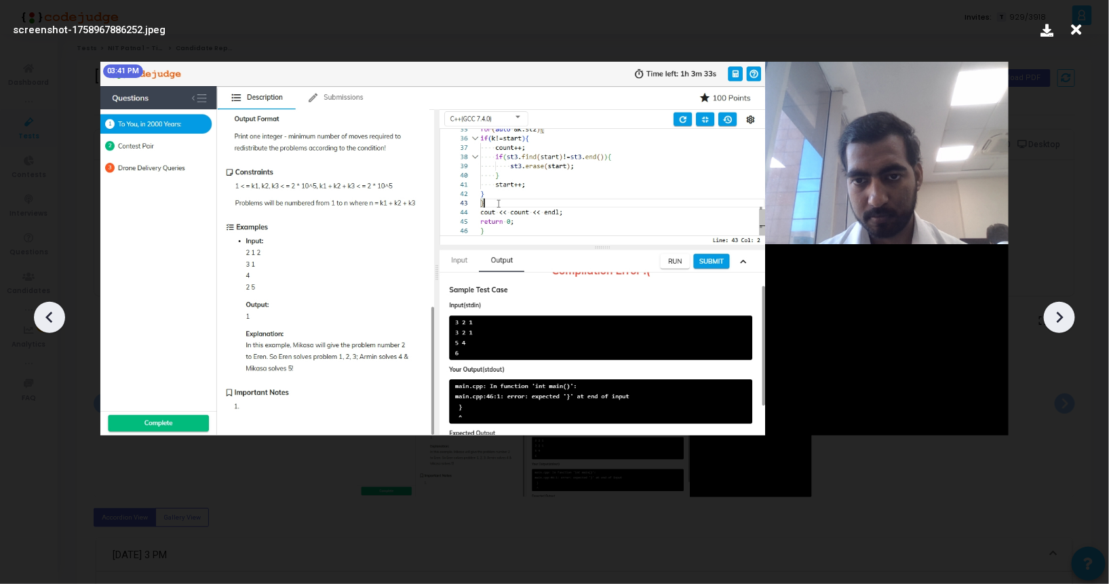
click at [1052, 326] on icon at bounding box center [1059, 317] width 20 height 20
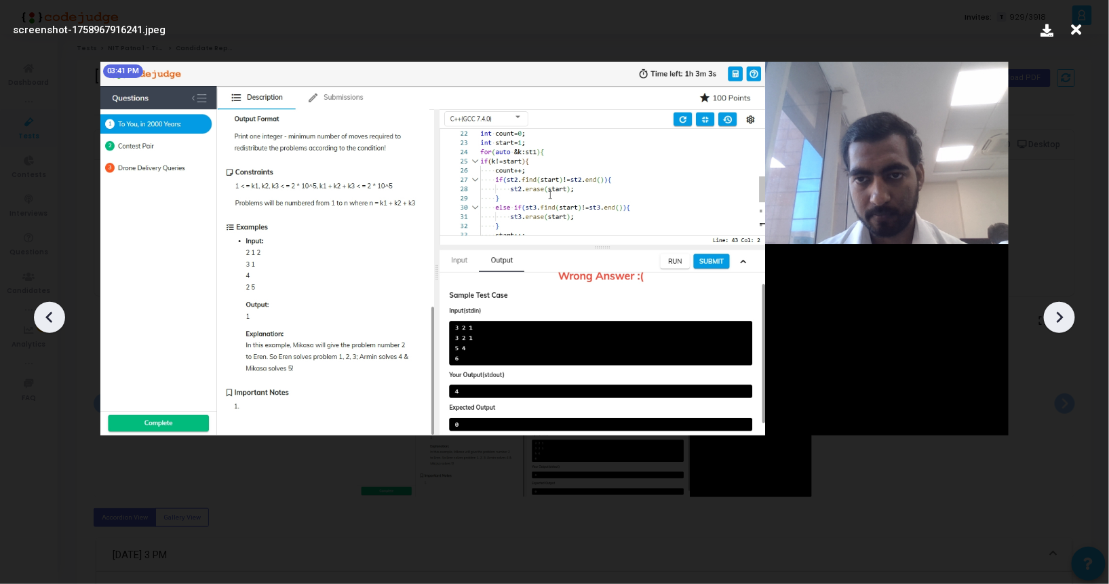
click at [1052, 326] on icon at bounding box center [1059, 317] width 20 height 20
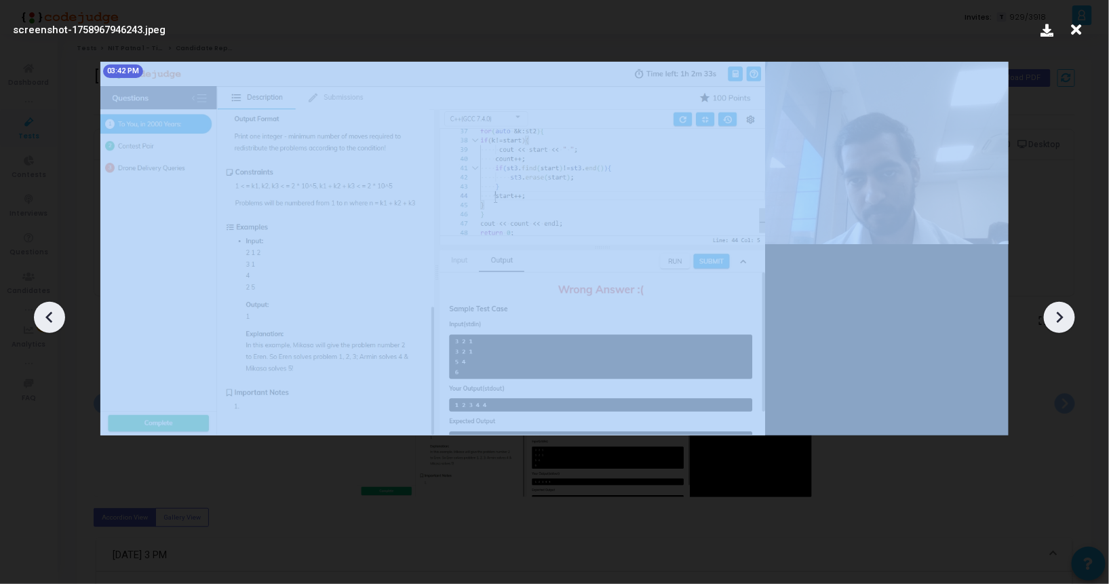
click at [1052, 326] on icon at bounding box center [1059, 317] width 20 height 20
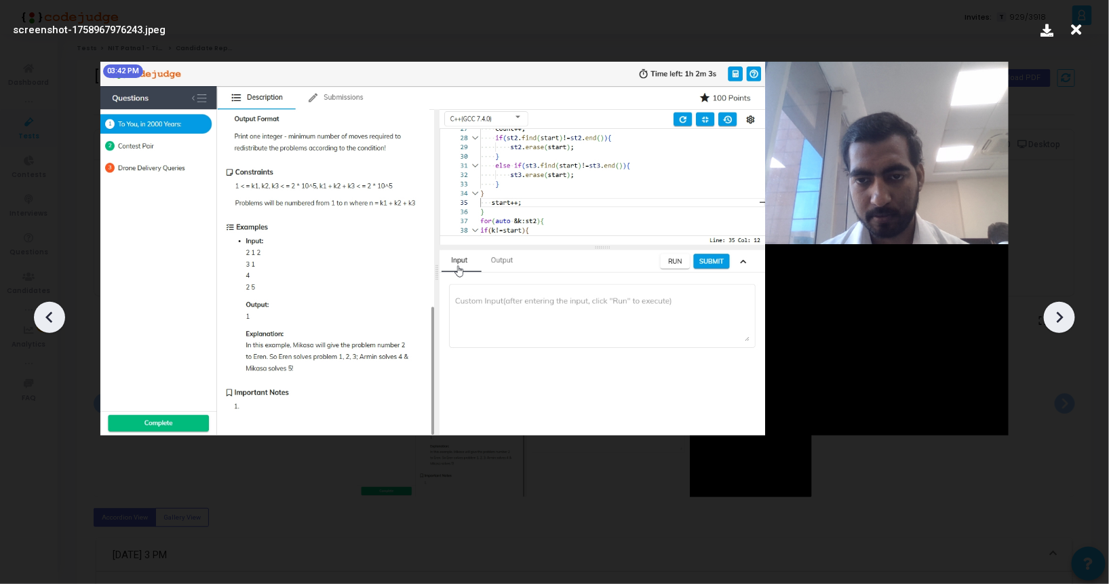
click at [1052, 326] on icon at bounding box center [1059, 317] width 20 height 20
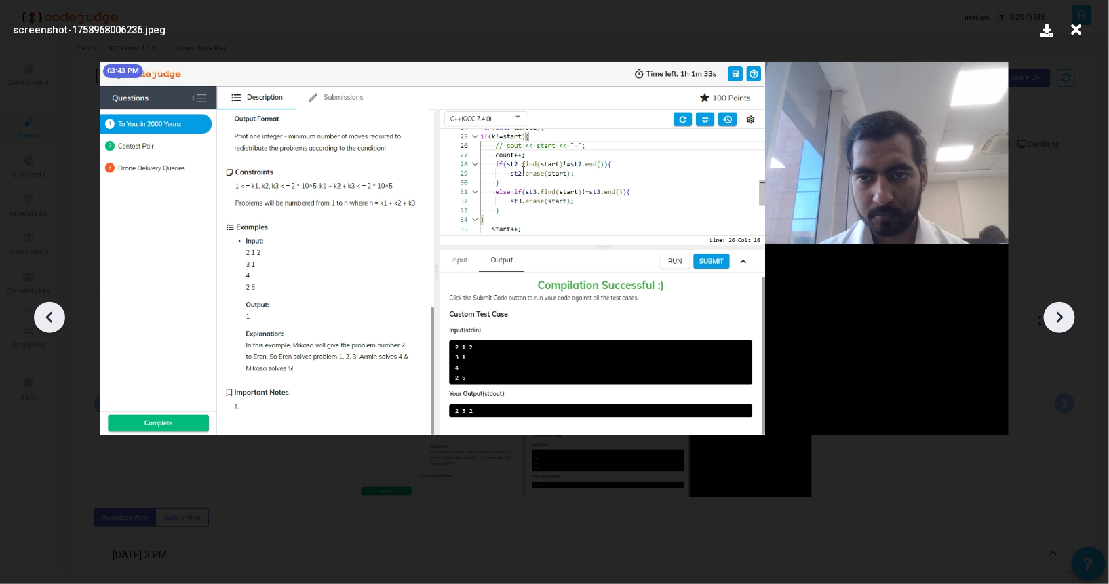
click at [1052, 326] on icon at bounding box center [1059, 317] width 20 height 20
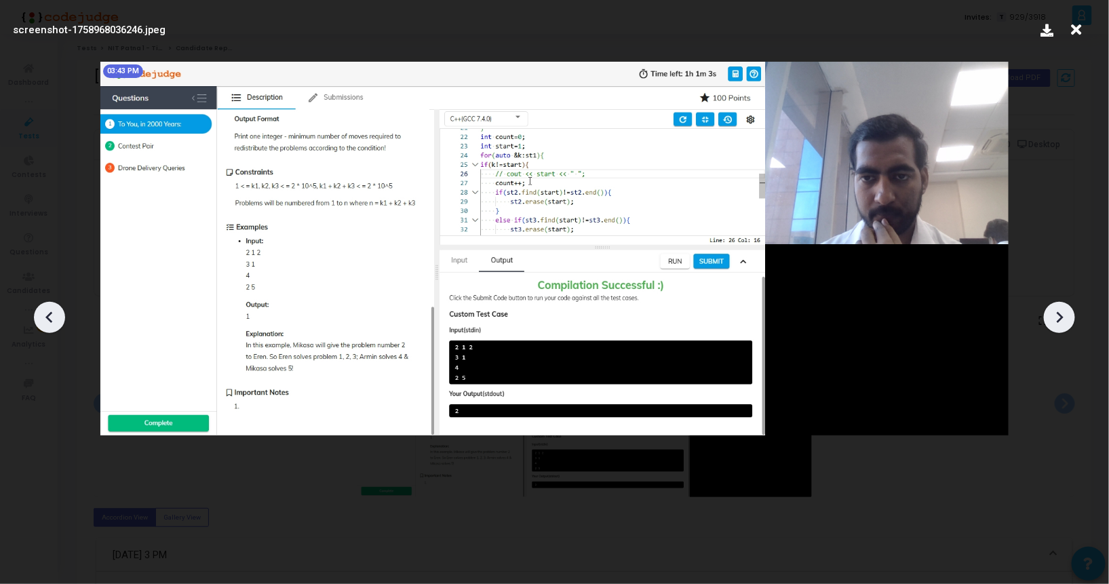
click at [1049, 314] on icon at bounding box center [1059, 317] width 20 height 20
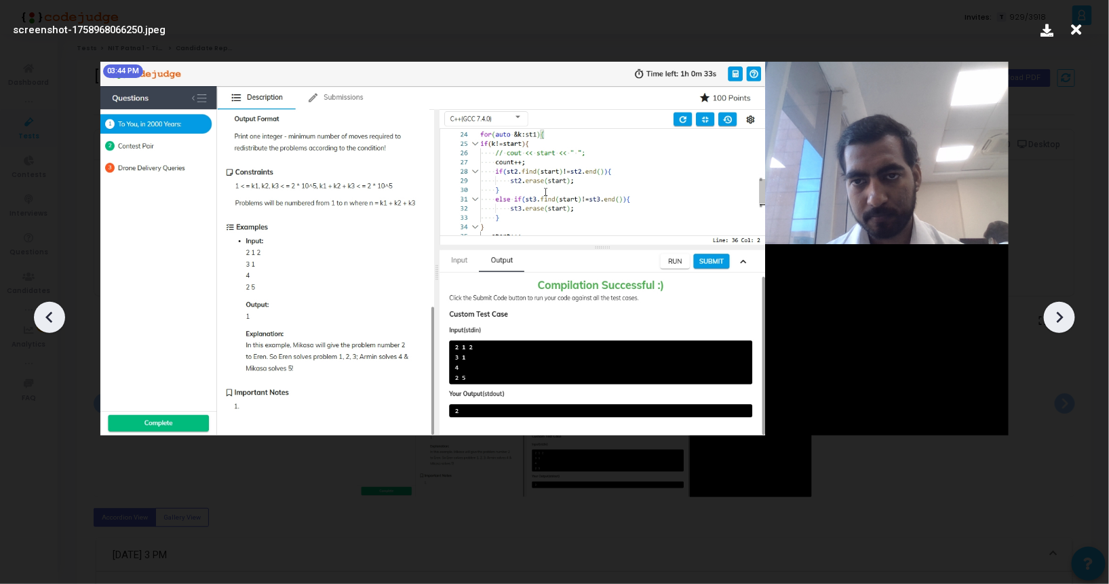
click at [1049, 314] on icon at bounding box center [1059, 317] width 20 height 20
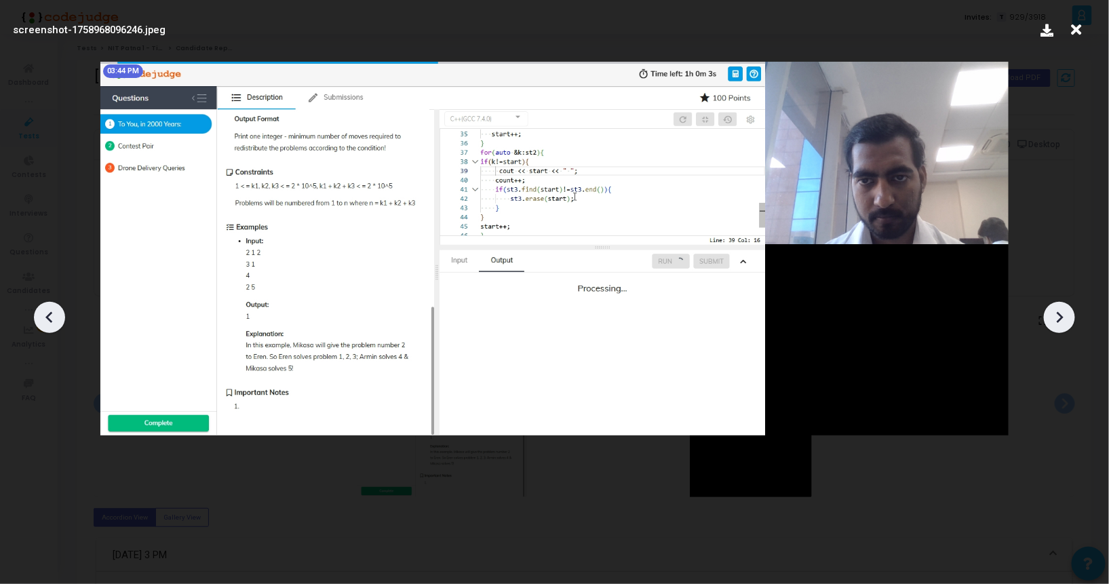
click at [1049, 314] on icon at bounding box center [1059, 317] width 20 height 20
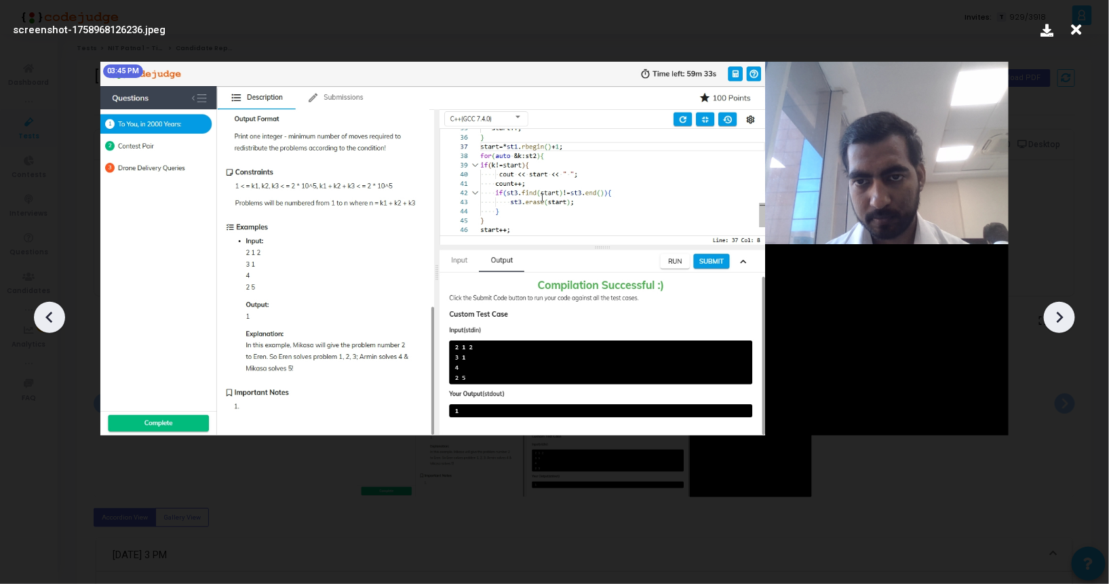
click at [1049, 314] on icon at bounding box center [1059, 317] width 20 height 20
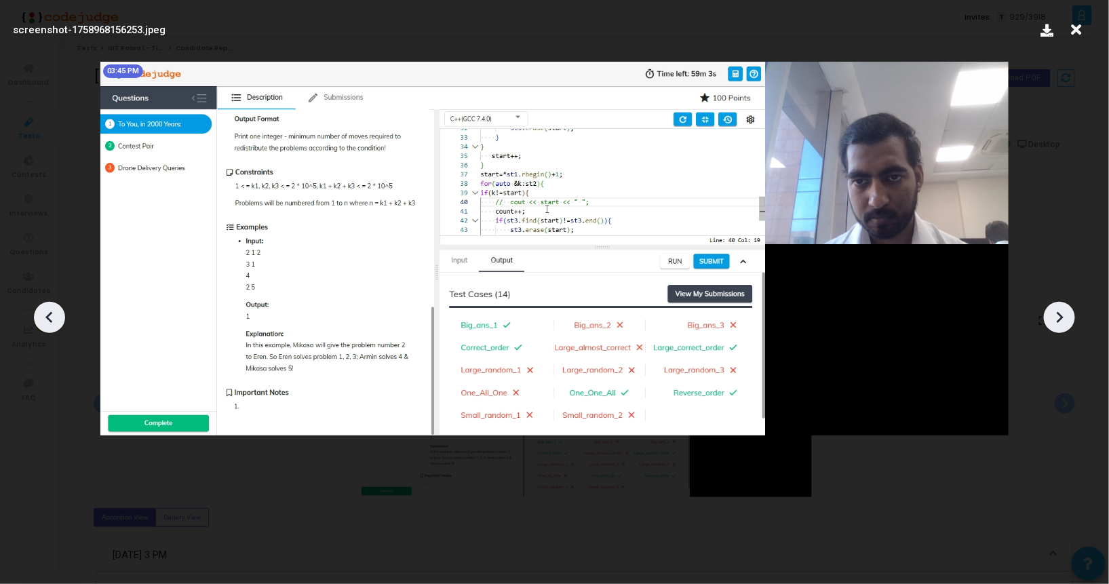
click at [1049, 314] on icon at bounding box center [1059, 317] width 20 height 20
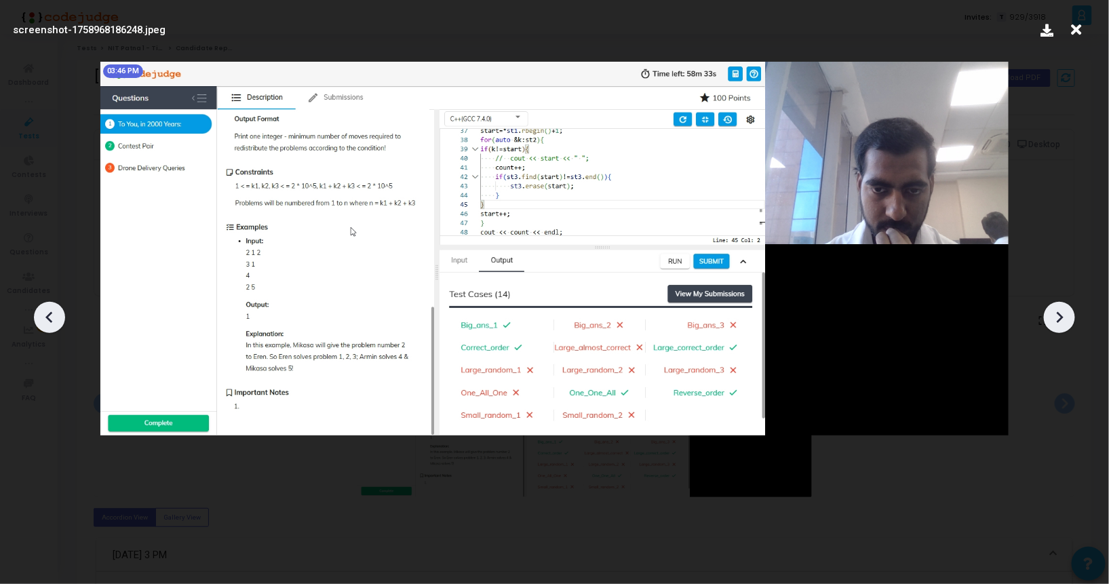
click at [1050, 314] on icon at bounding box center [1059, 317] width 20 height 20
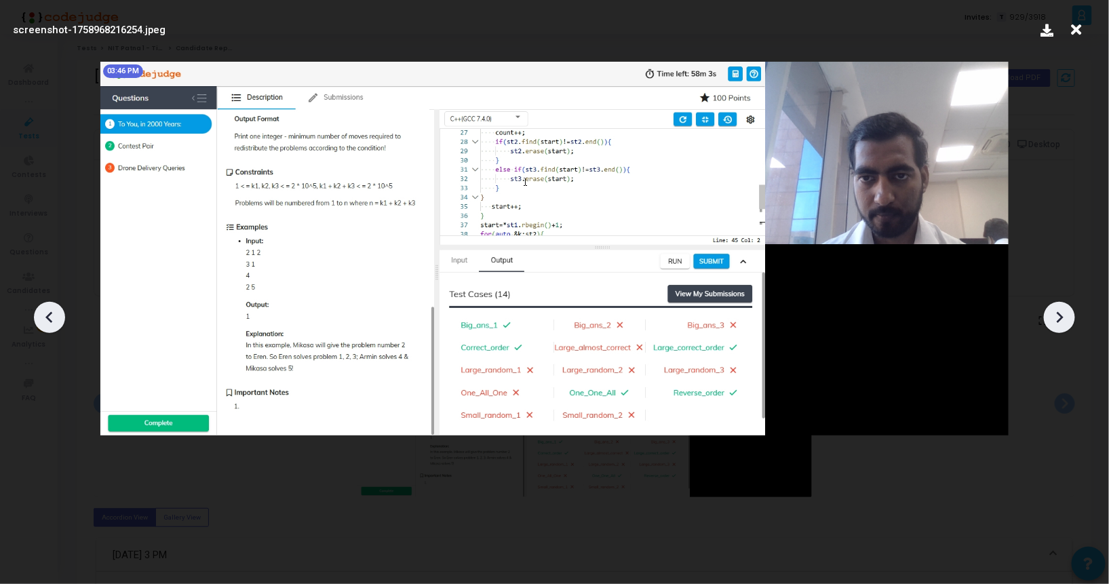
click at [1050, 314] on icon at bounding box center [1059, 317] width 20 height 20
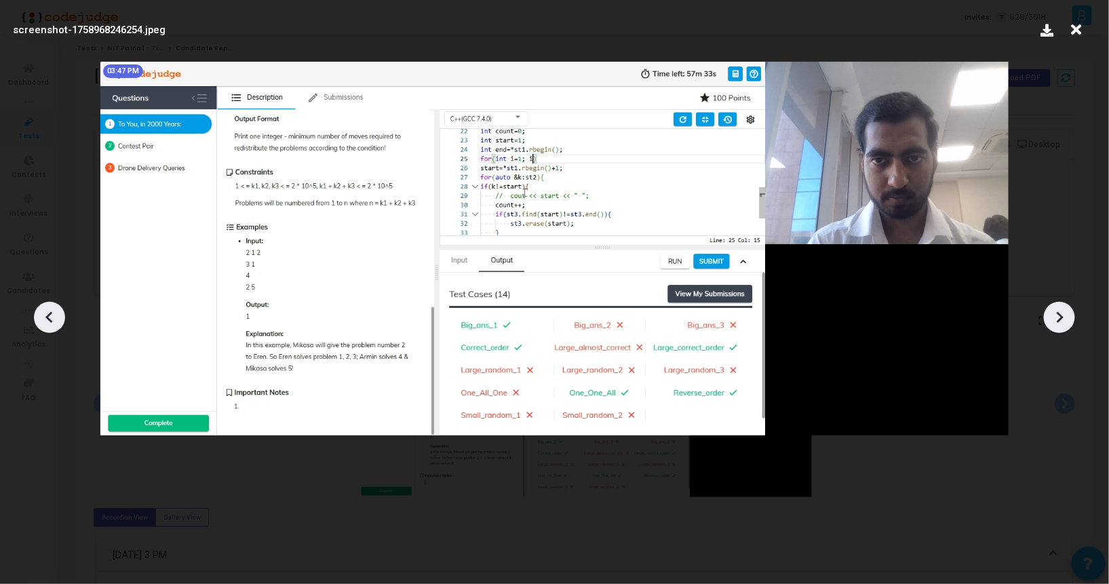
click at [1050, 314] on icon at bounding box center [1059, 317] width 20 height 20
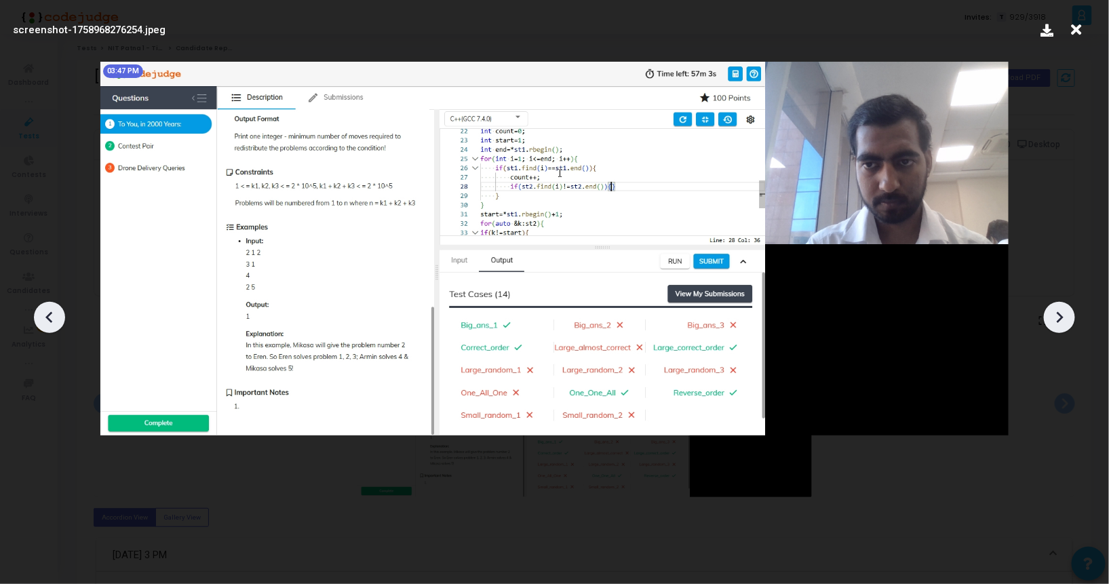
click at [1050, 314] on icon at bounding box center [1059, 317] width 20 height 20
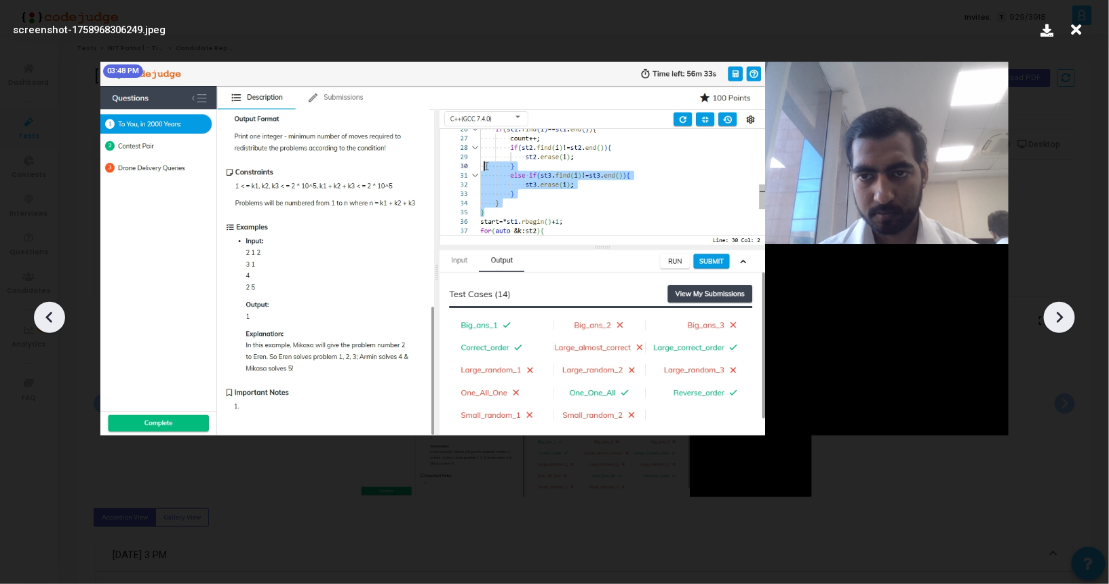
click at [1050, 314] on icon at bounding box center [1059, 317] width 20 height 20
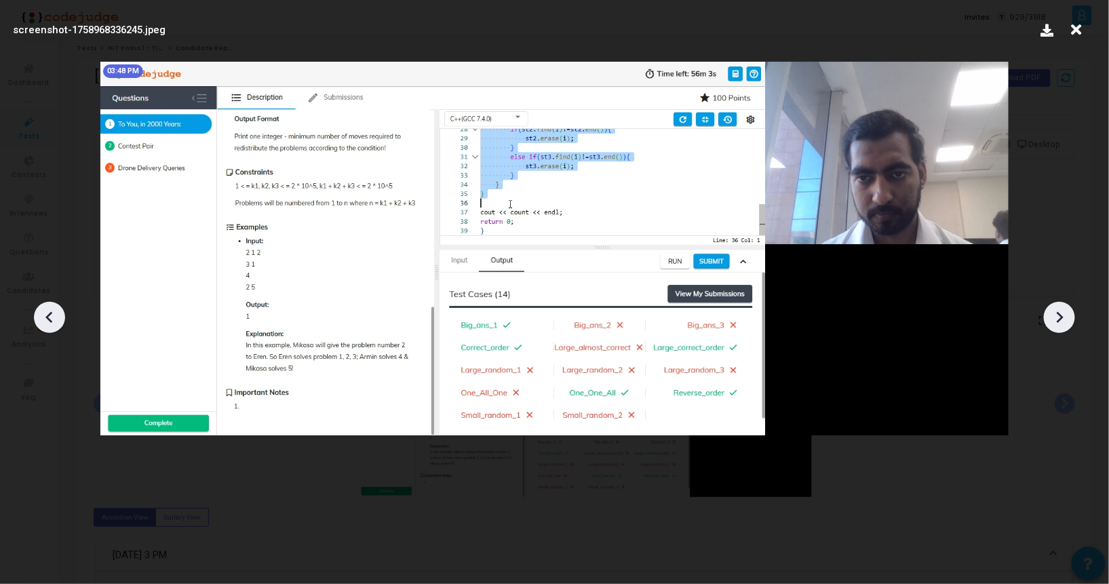
click at [1050, 314] on icon at bounding box center [1059, 317] width 20 height 20
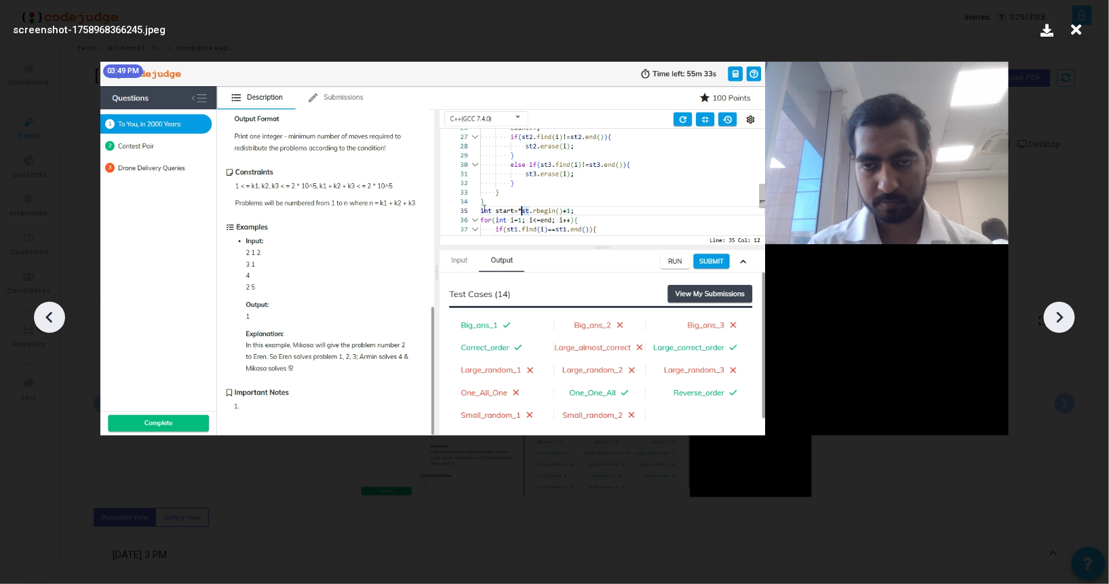
click at [1050, 314] on icon at bounding box center [1059, 317] width 20 height 20
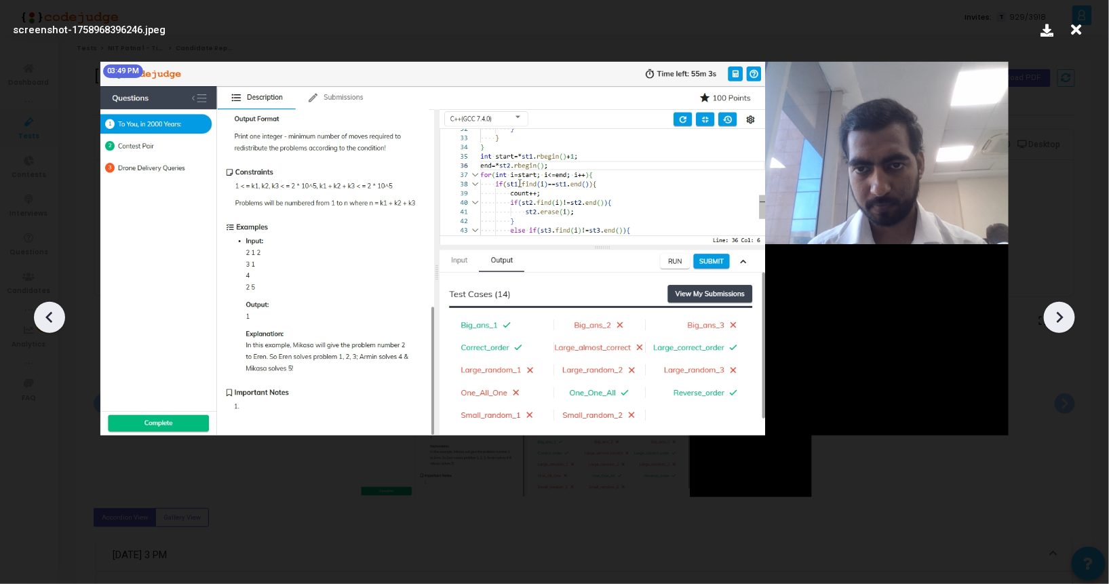
click at [1050, 314] on icon at bounding box center [1059, 317] width 20 height 20
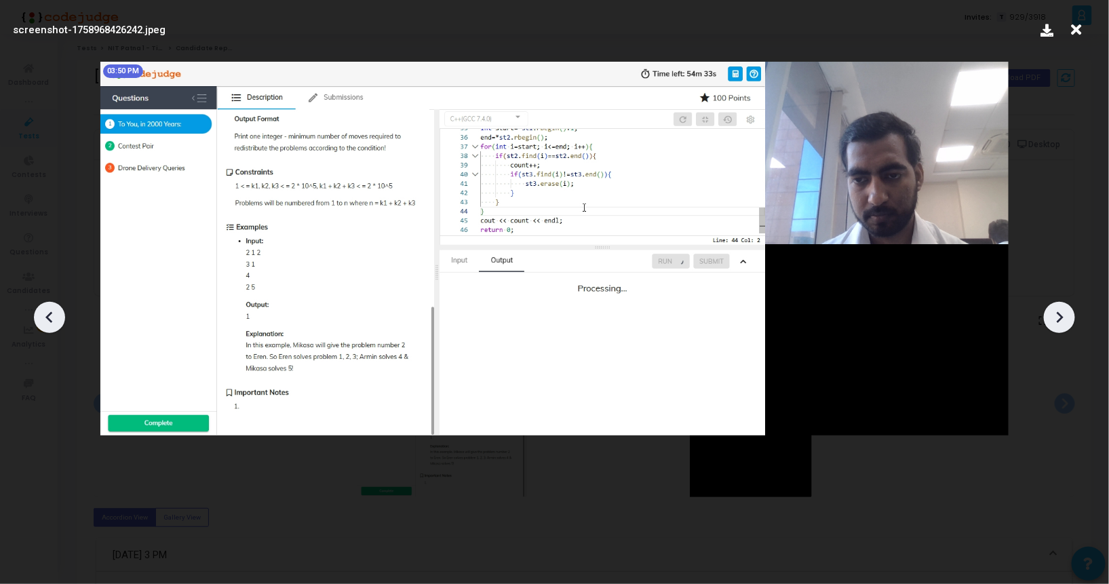
click at [1050, 314] on icon at bounding box center [1059, 317] width 20 height 20
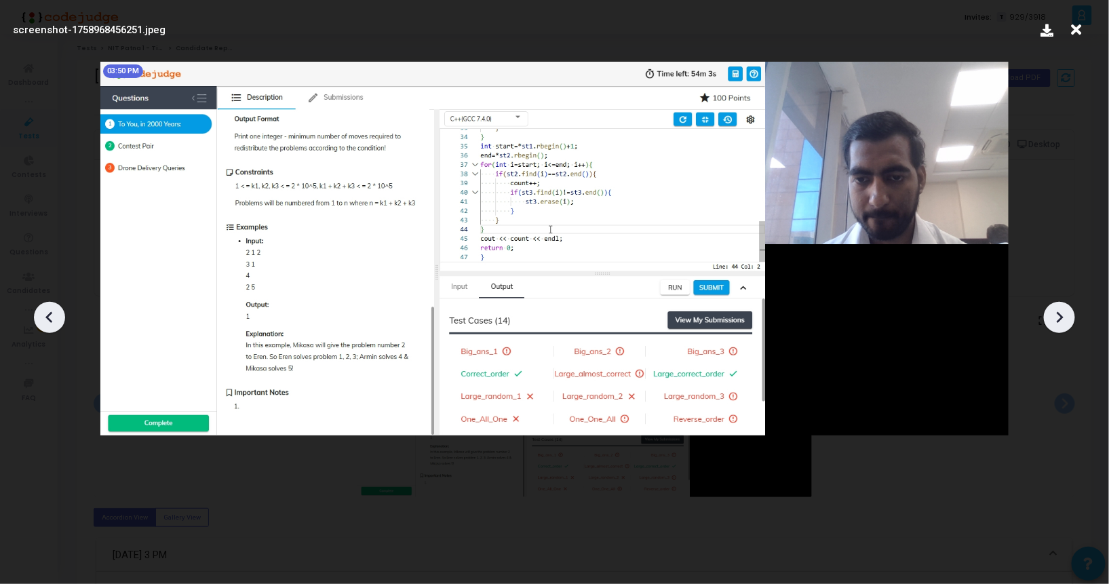
click at [1050, 314] on icon at bounding box center [1059, 317] width 20 height 20
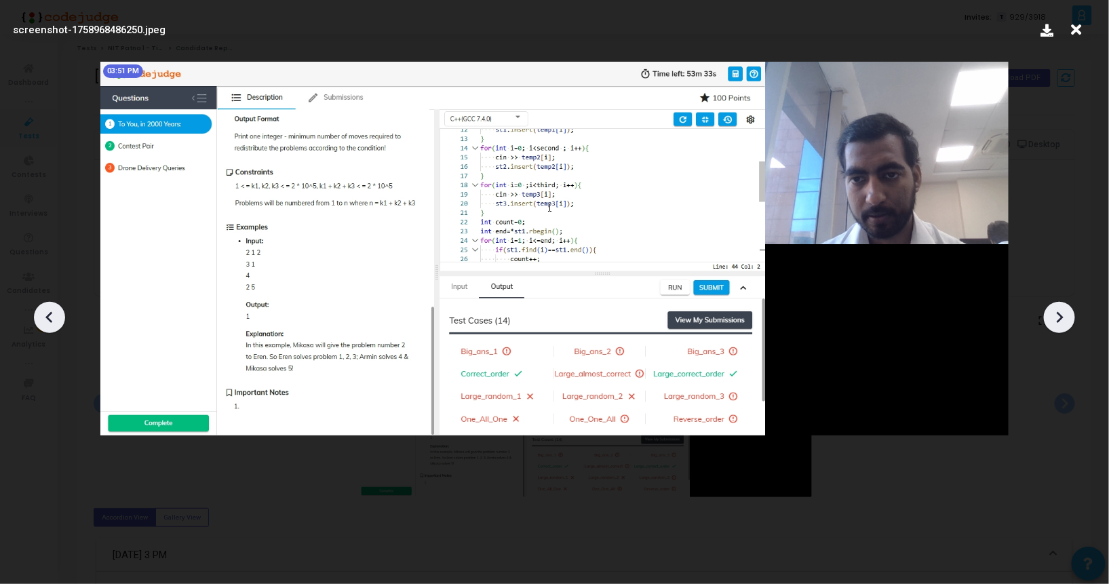
click at [1050, 314] on icon at bounding box center [1059, 317] width 20 height 20
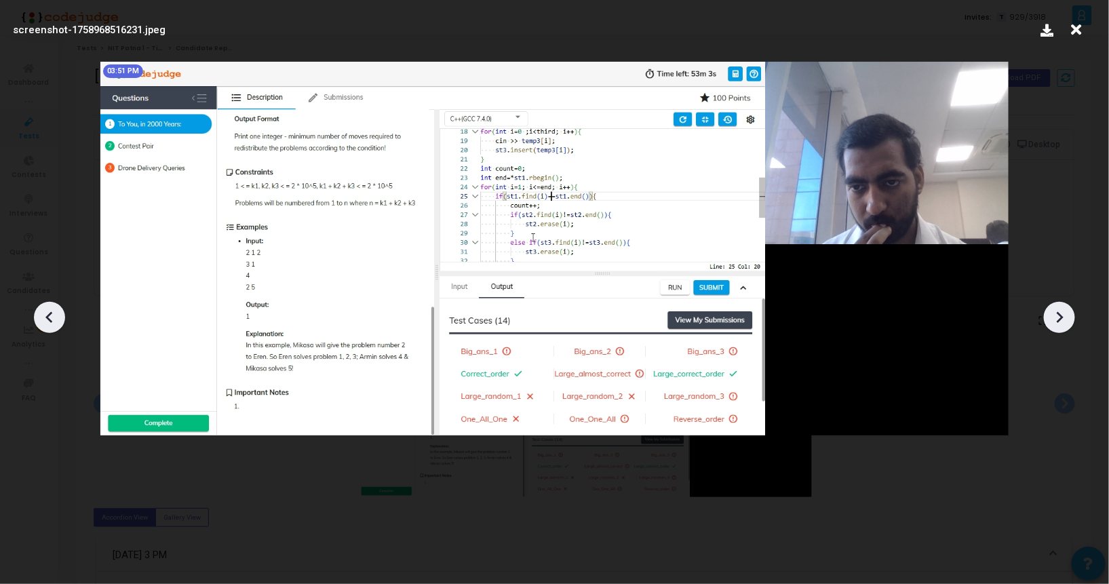
click at [1050, 314] on icon at bounding box center [1059, 317] width 20 height 20
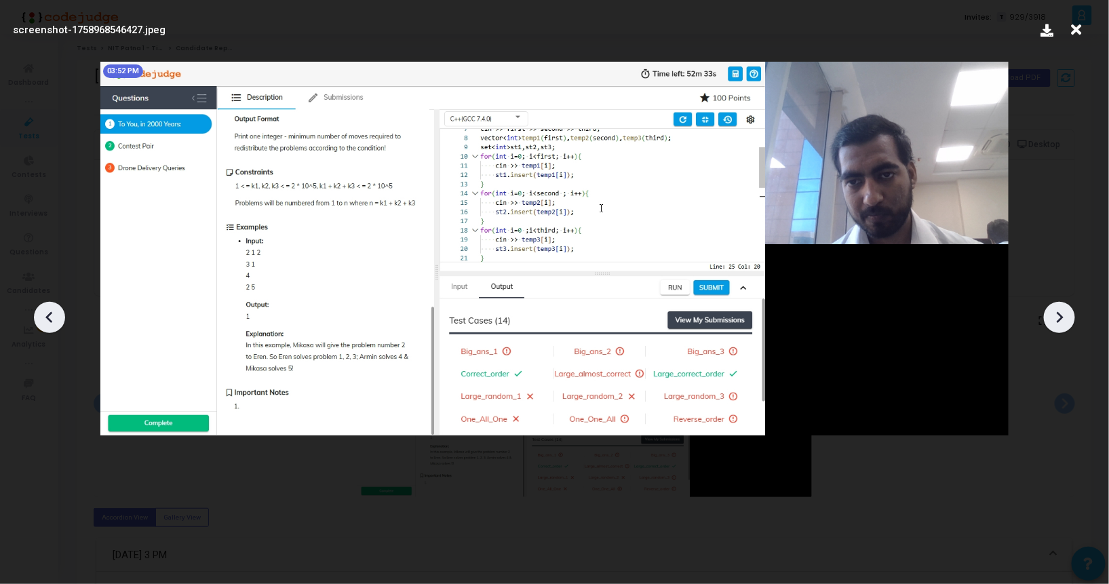
click at [1050, 314] on icon at bounding box center [1059, 317] width 20 height 20
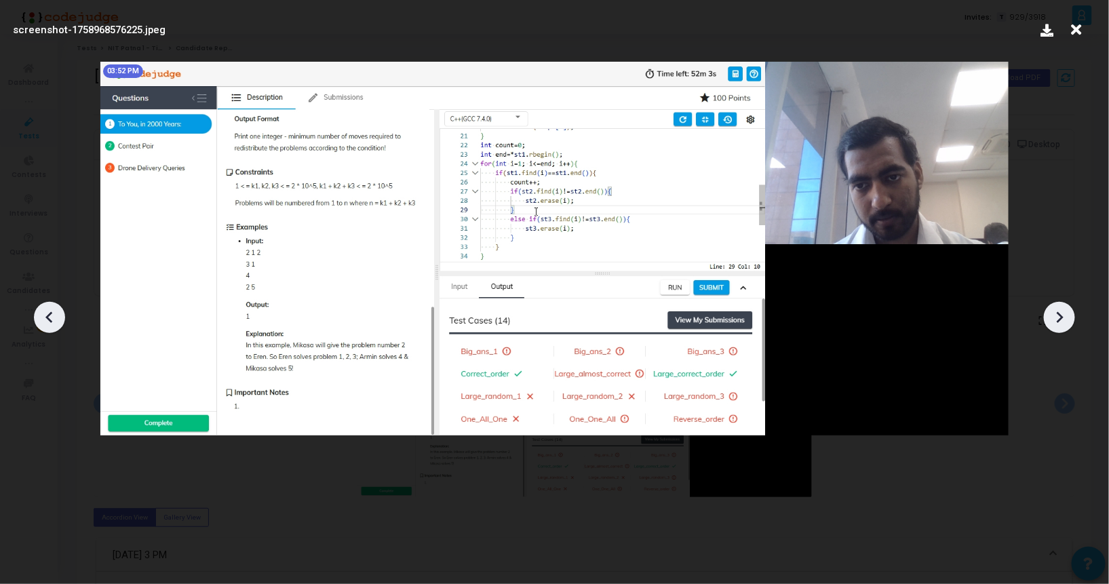
click at [1050, 314] on icon at bounding box center [1059, 317] width 20 height 20
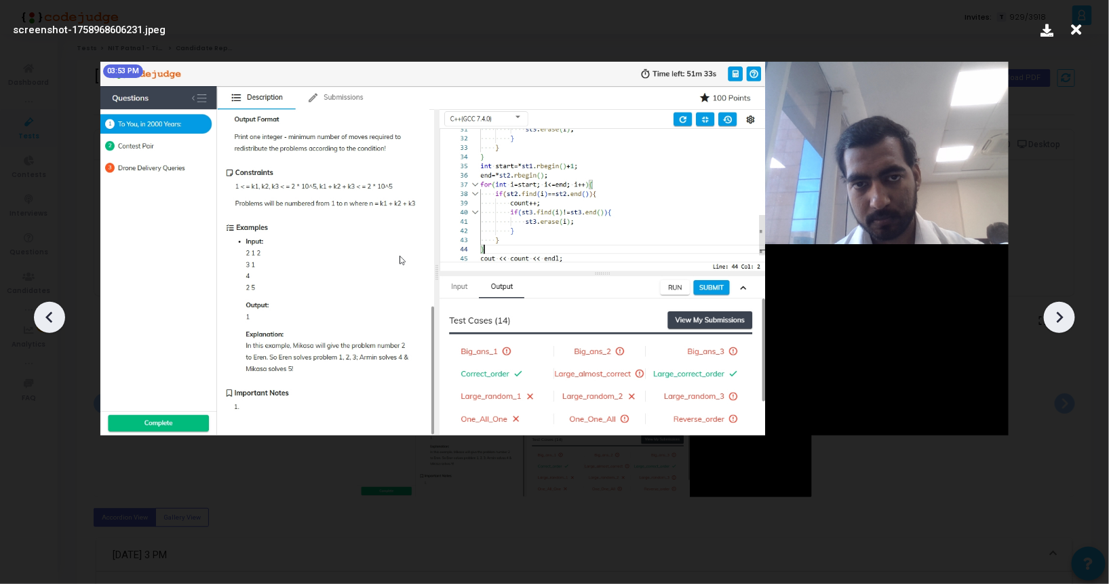
click at [1050, 314] on icon at bounding box center [1059, 317] width 20 height 20
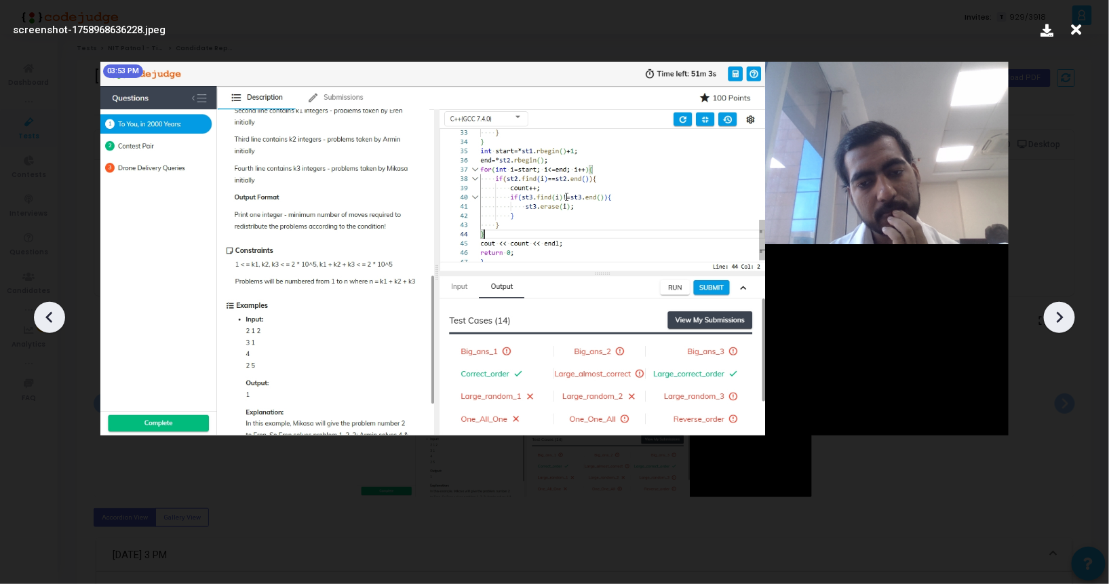
click at [1050, 314] on icon at bounding box center [1059, 317] width 20 height 20
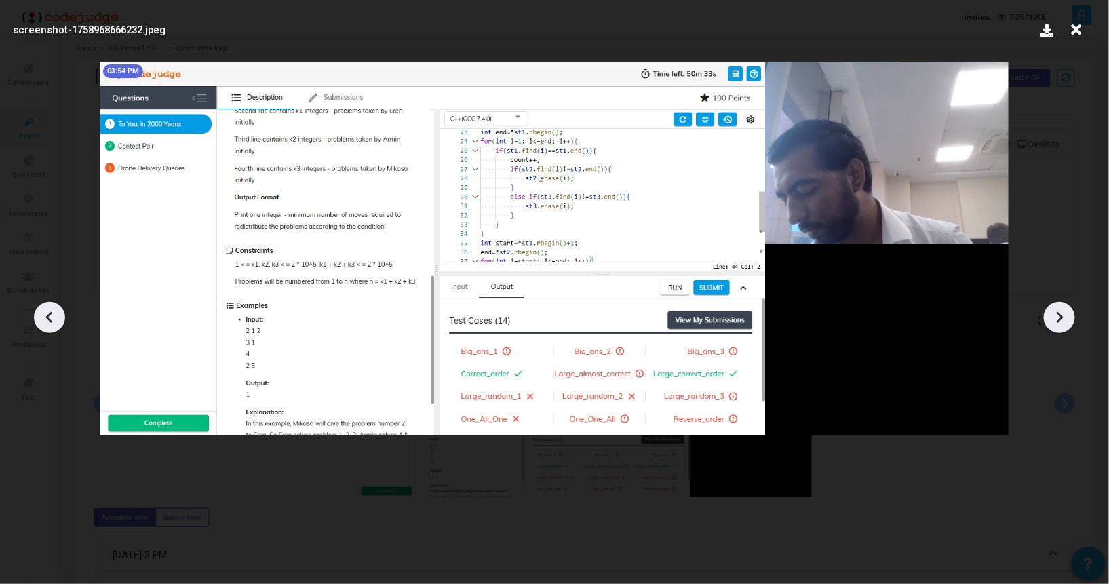
click at [1050, 314] on icon at bounding box center [1059, 317] width 20 height 20
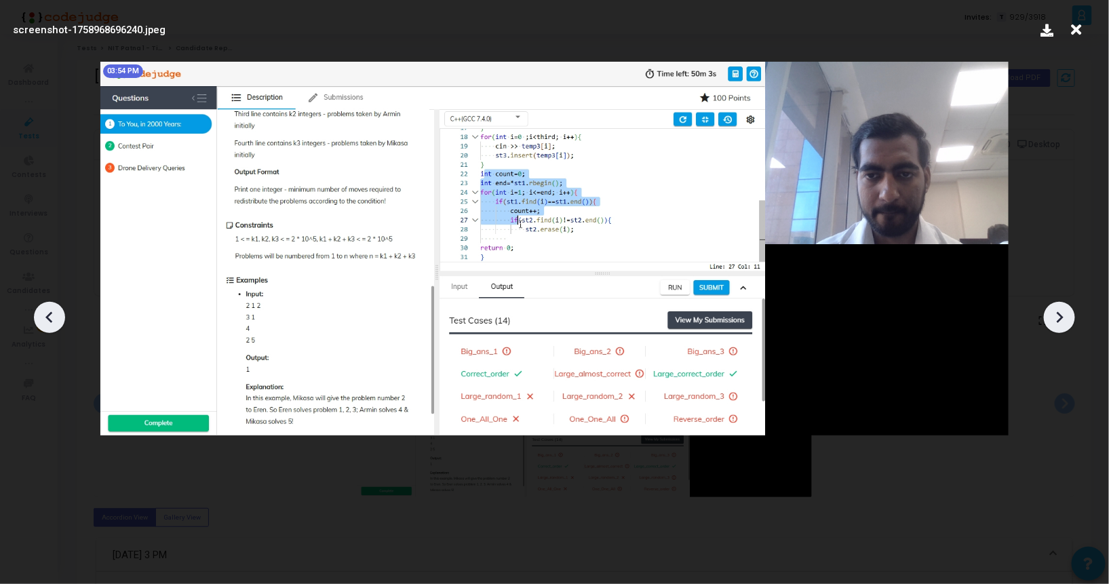
click at [1050, 314] on icon at bounding box center [1059, 317] width 20 height 20
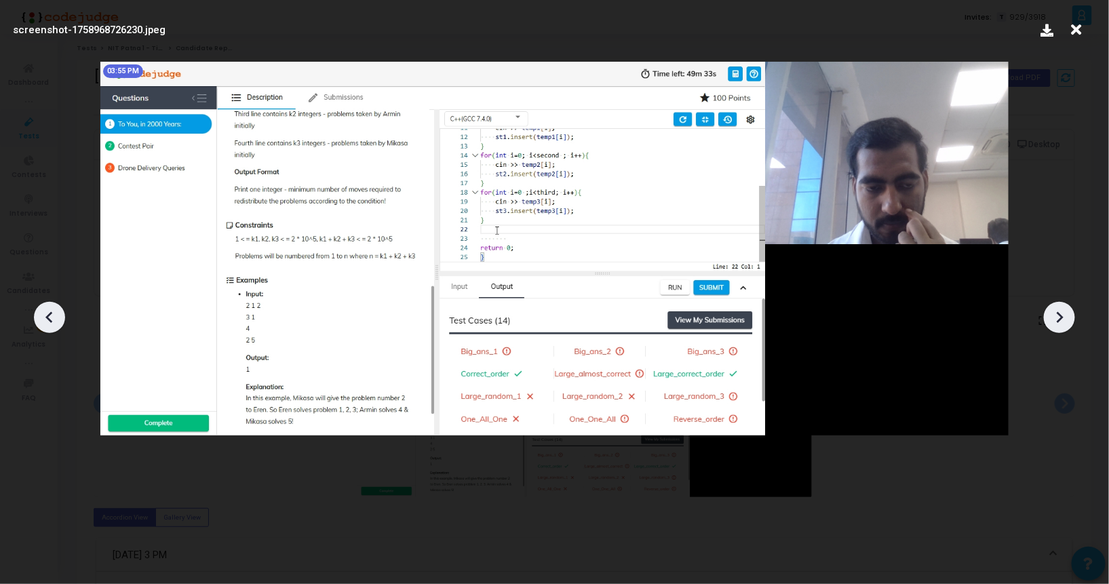
click at [1050, 314] on icon at bounding box center [1059, 317] width 20 height 20
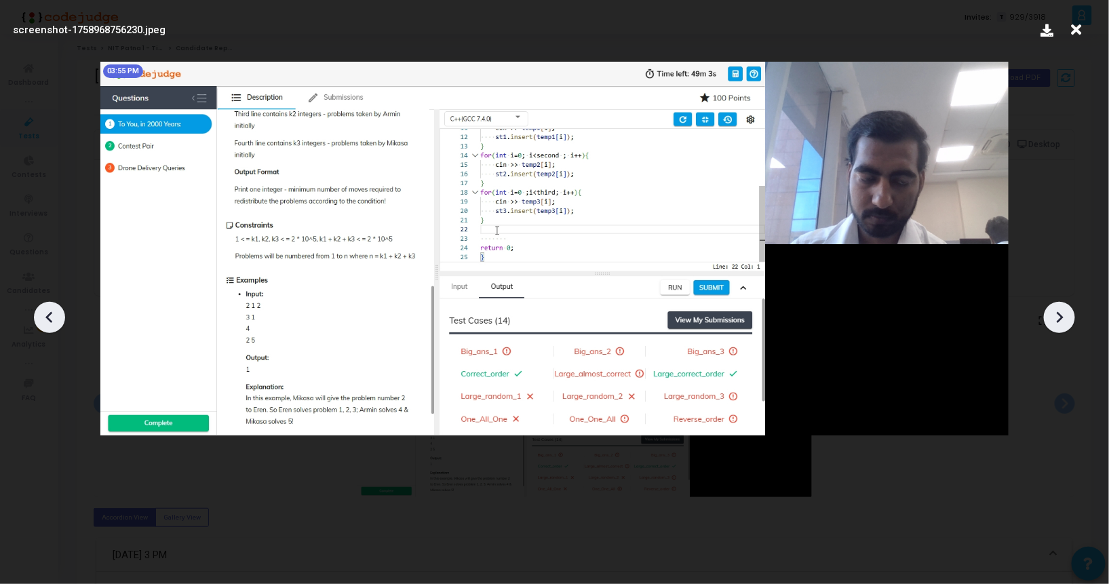
click at [1050, 314] on icon at bounding box center [1059, 317] width 20 height 20
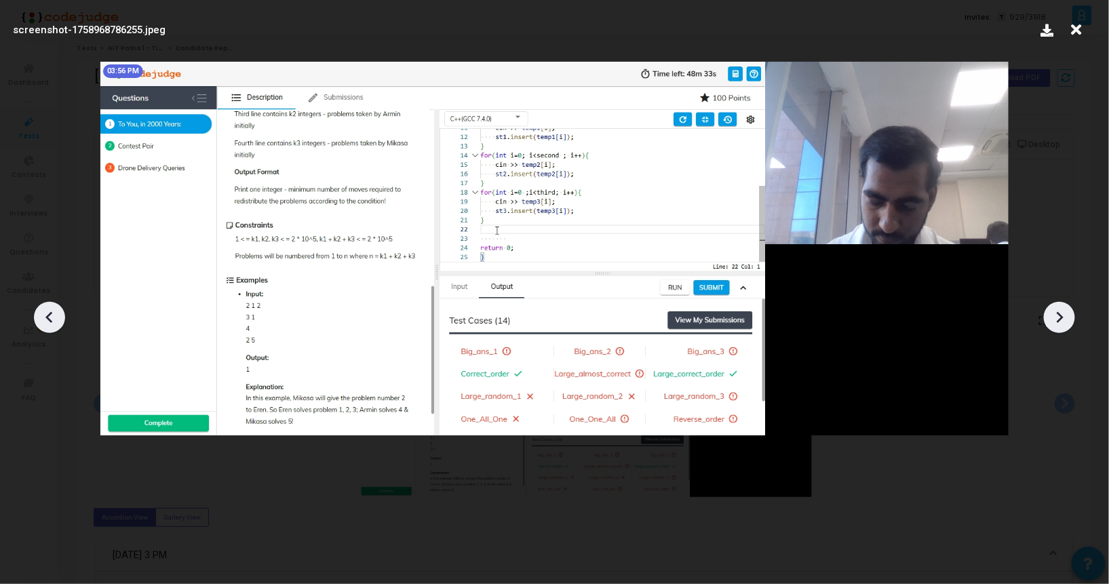
click at [1050, 314] on icon at bounding box center [1059, 317] width 20 height 20
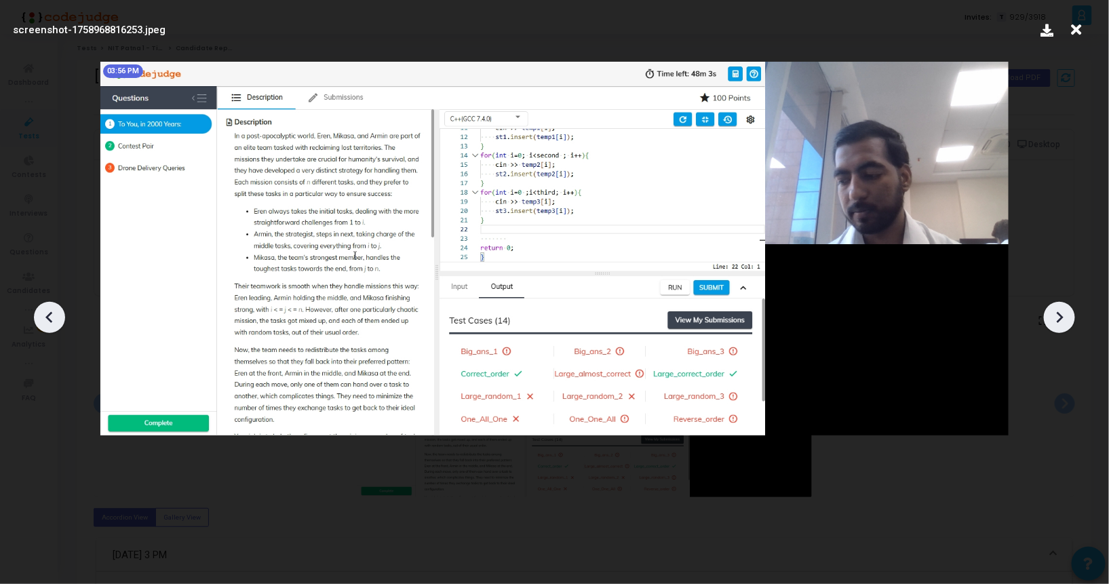
click at [1050, 314] on icon at bounding box center [1059, 317] width 20 height 20
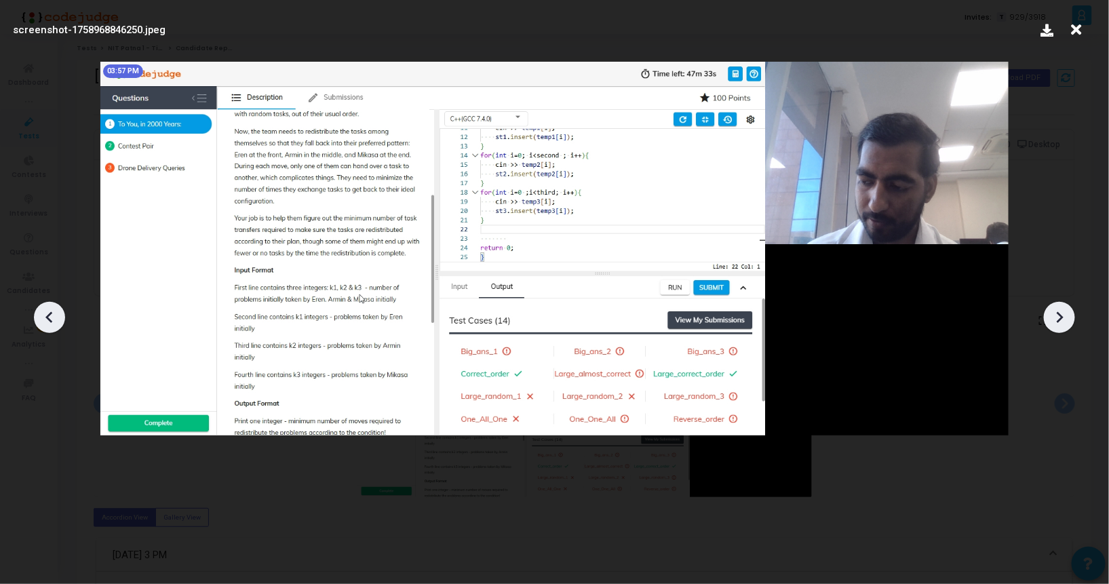
click at [1050, 314] on icon at bounding box center [1059, 317] width 20 height 20
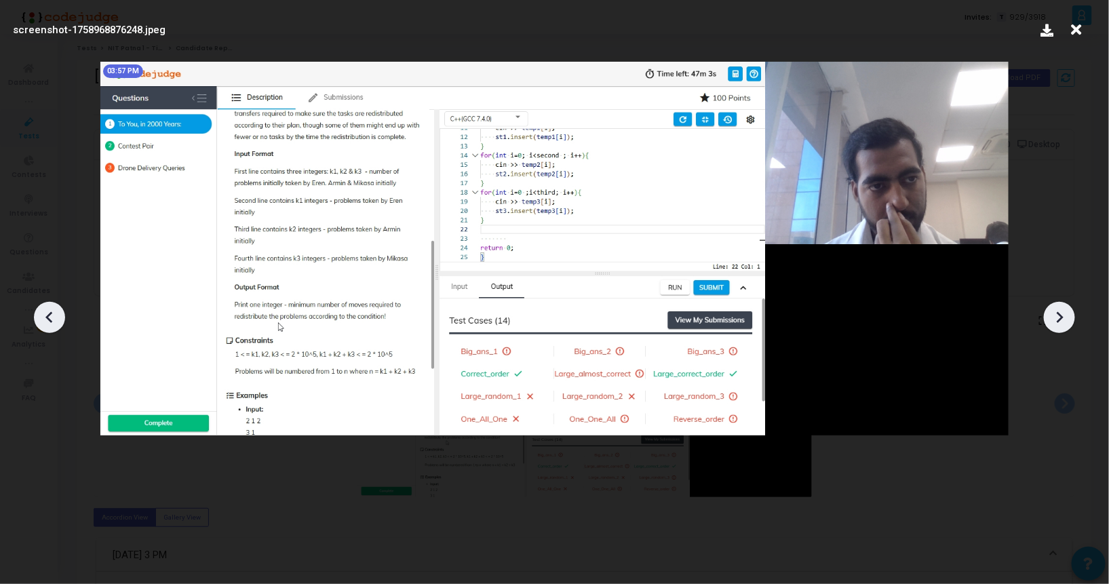
click at [1050, 314] on icon at bounding box center [1059, 317] width 20 height 20
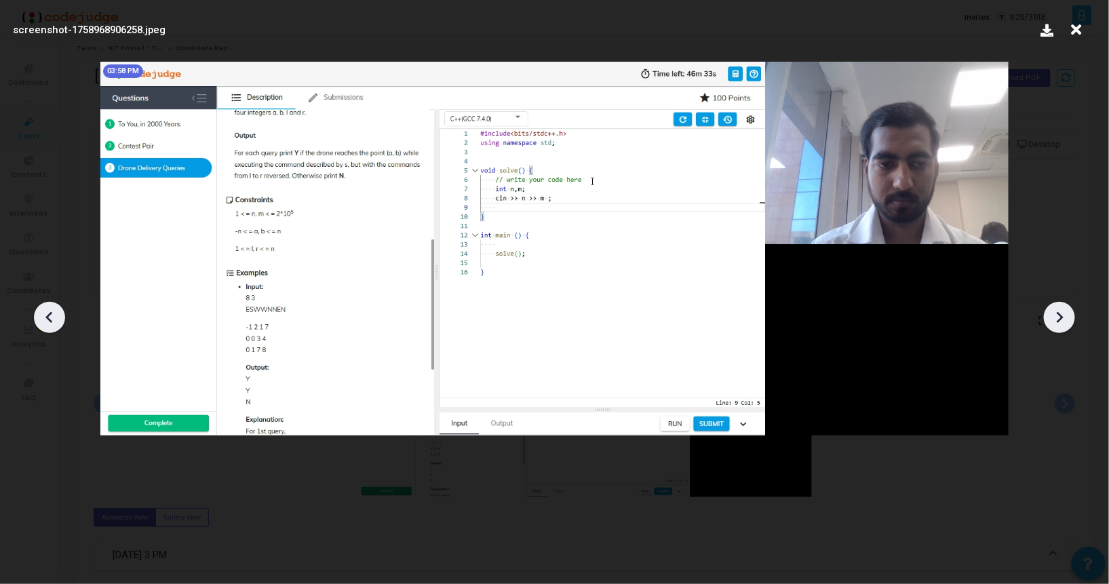
click at [1050, 314] on icon at bounding box center [1059, 317] width 20 height 20
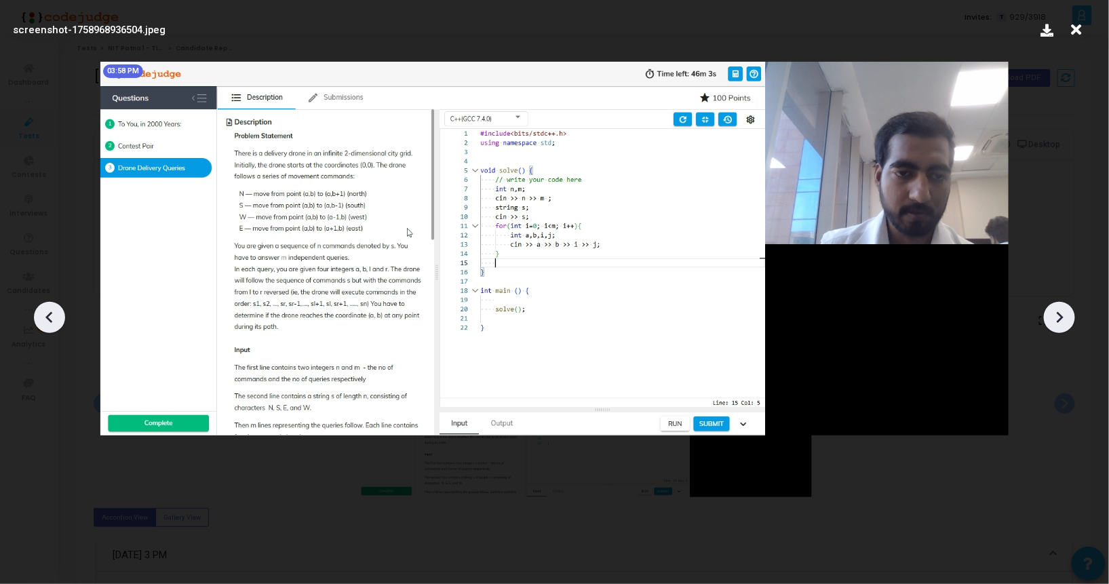
click at [1050, 314] on icon at bounding box center [1059, 317] width 20 height 20
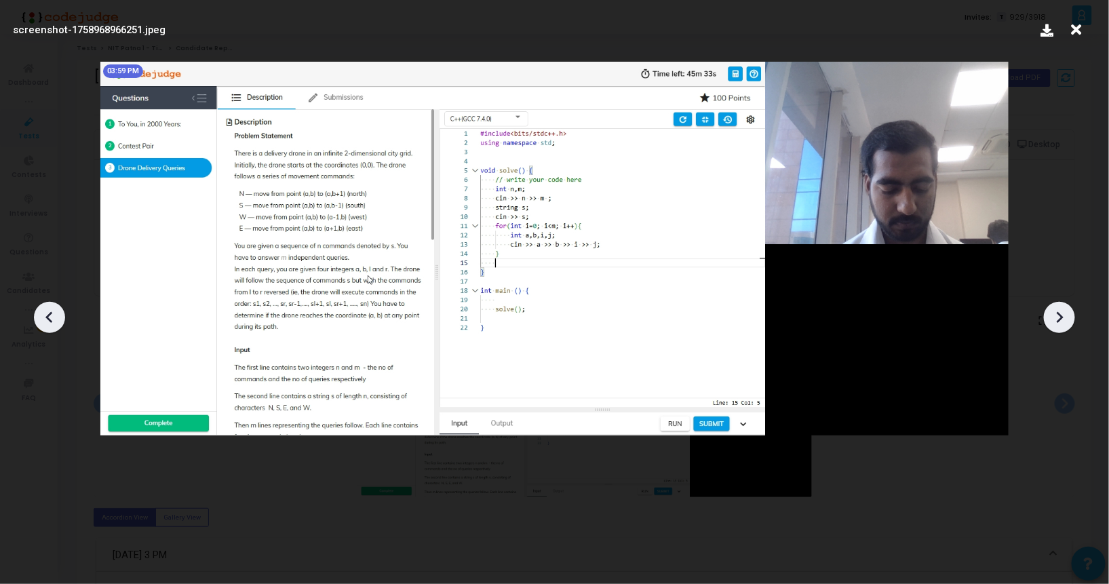
click at [1050, 314] on icon at bounding box center [1059, 317] width 20 height 20
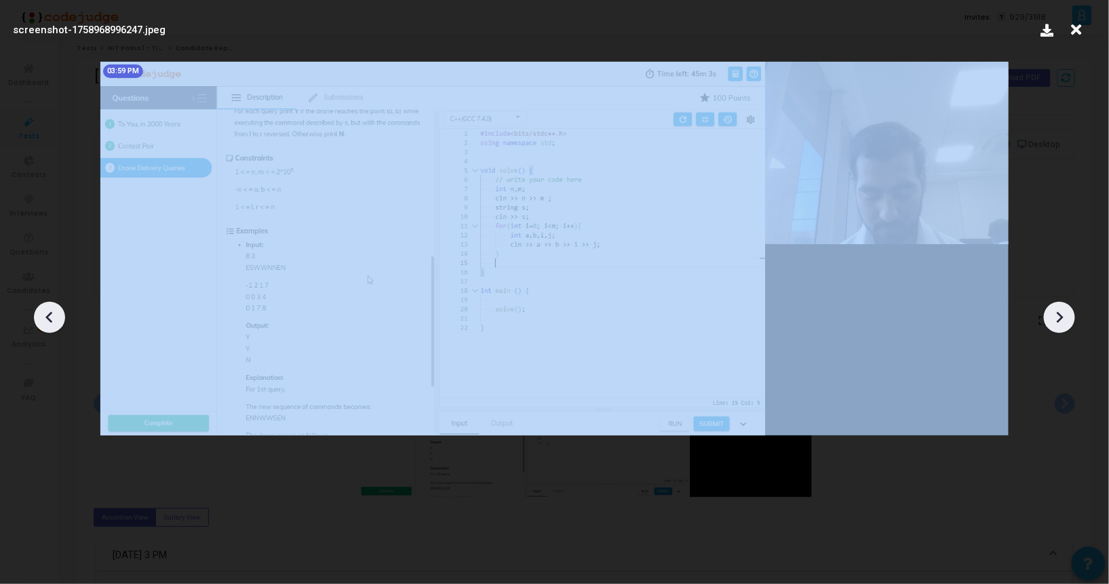
click at [1050, 314] on icon at bounding box center [1059, 317] width 20 height 20
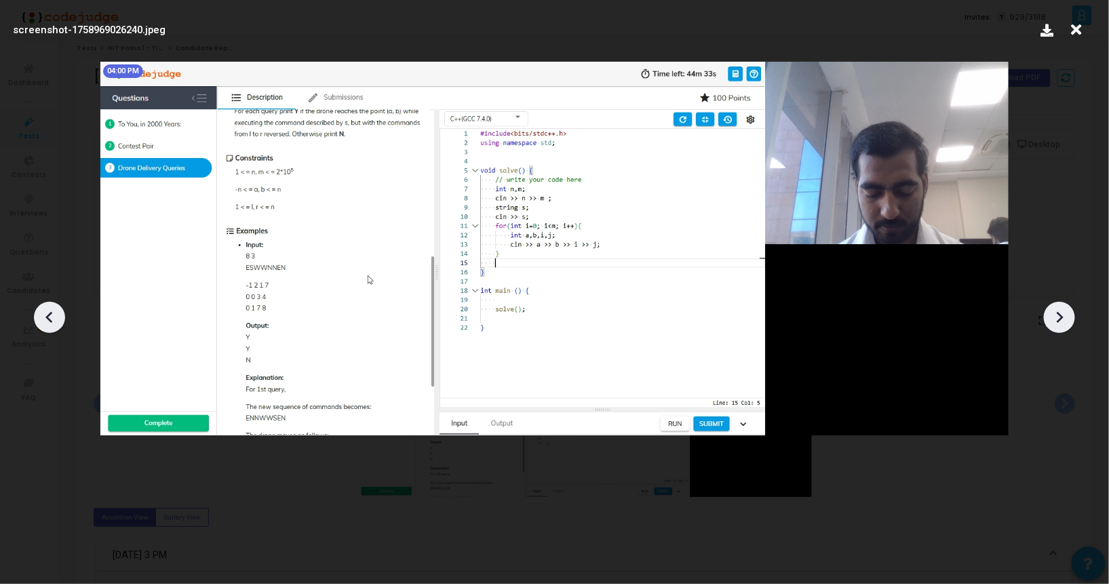
click at [1050, 314] on icon at bounding box center [1059, 317] width 20 height 20
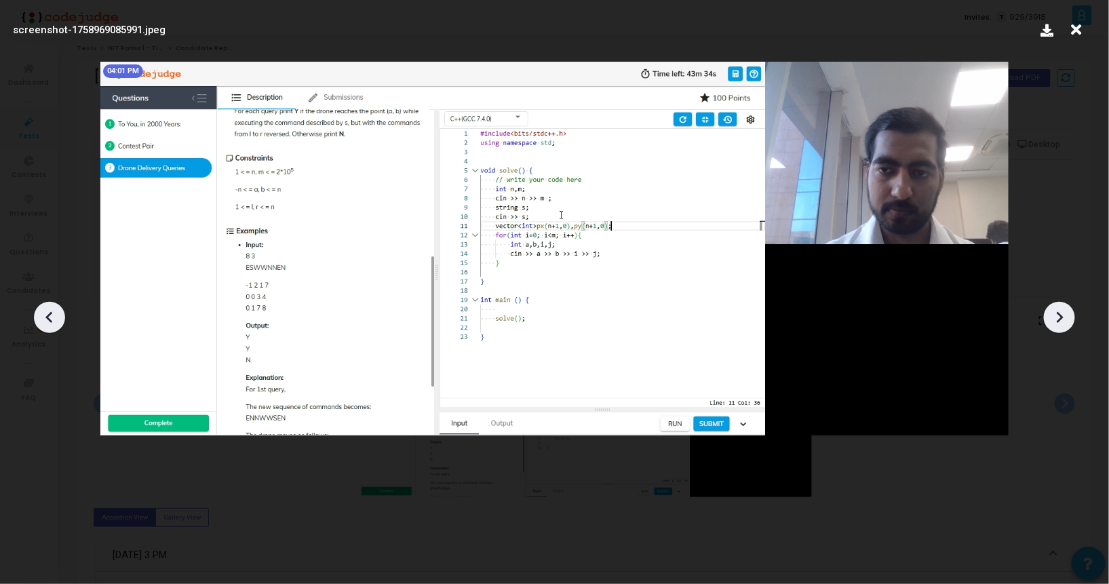
click at [1050, 314] on icon at bounding box center [1059, 317] width 20 height 20
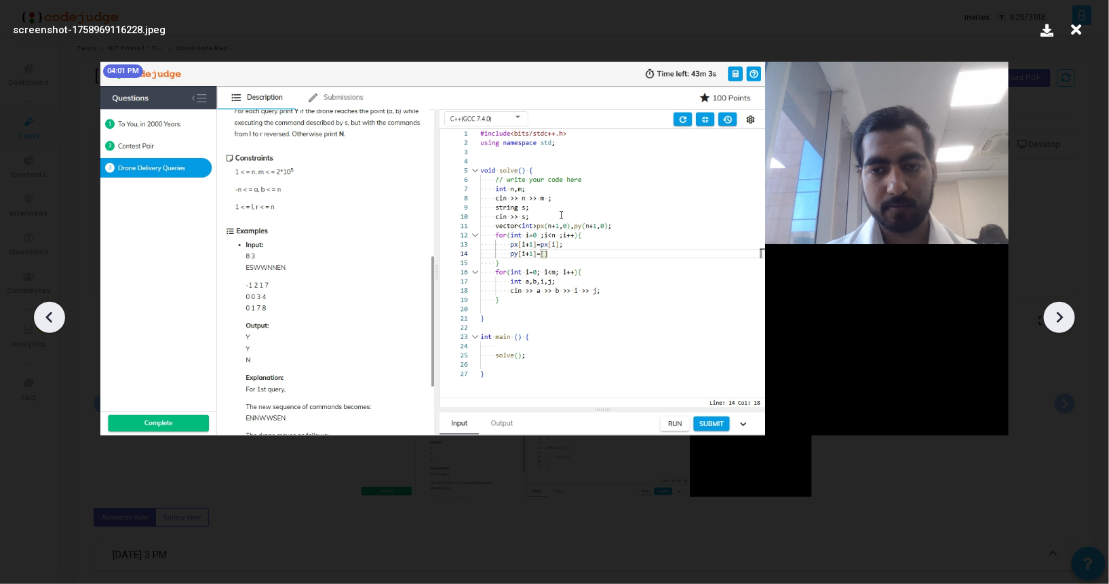
click at [1050, 314] on icon at bounding box center [1059, 317] width 20 height 20
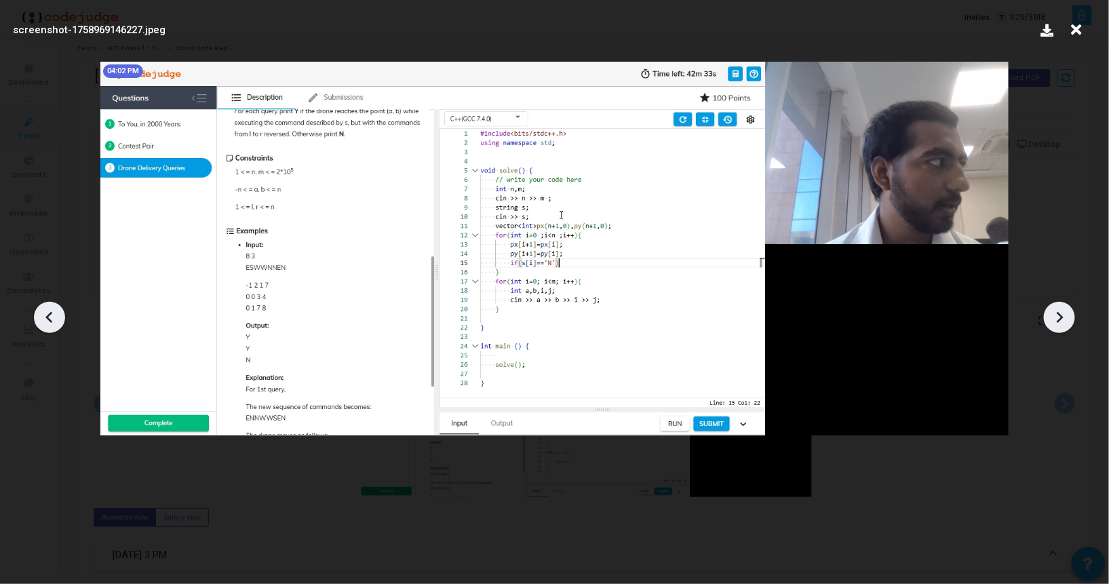
click at [1050, 314] on icon at bounding box center [1059, 317] width 20 height 20
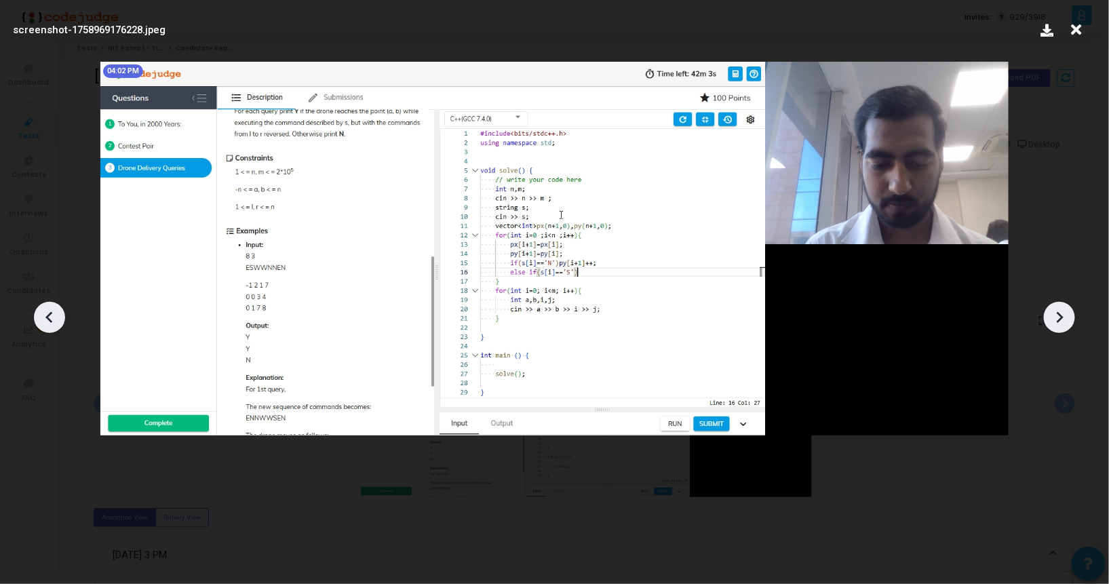
click at [1050, 314] on icon at bounding box center [1059, 317] width 20 height 20
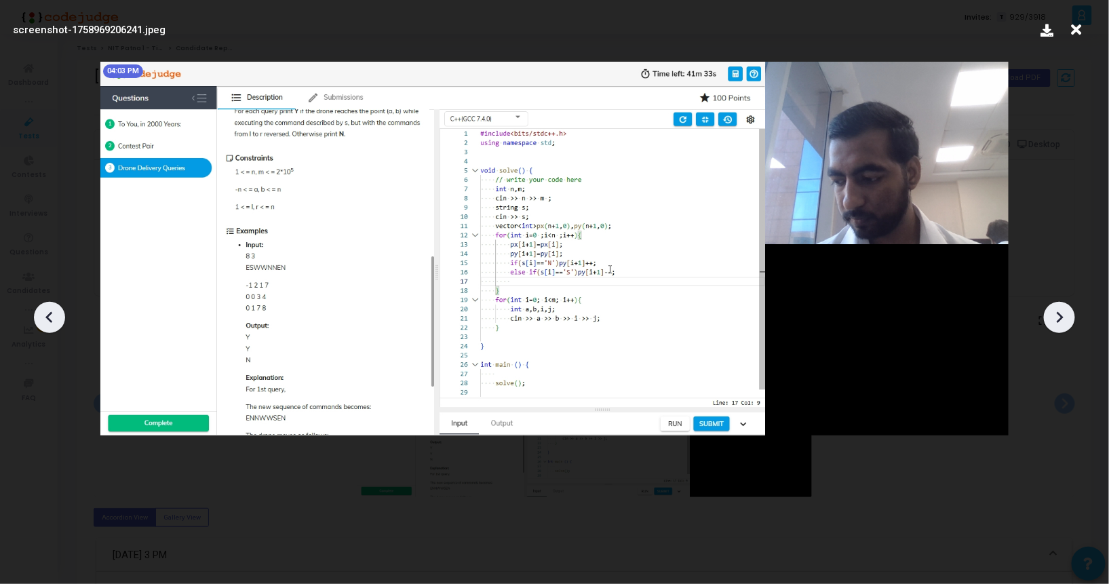
click at [1050, 314] on icon at bounding box center [1059, 317] width 20 height 20
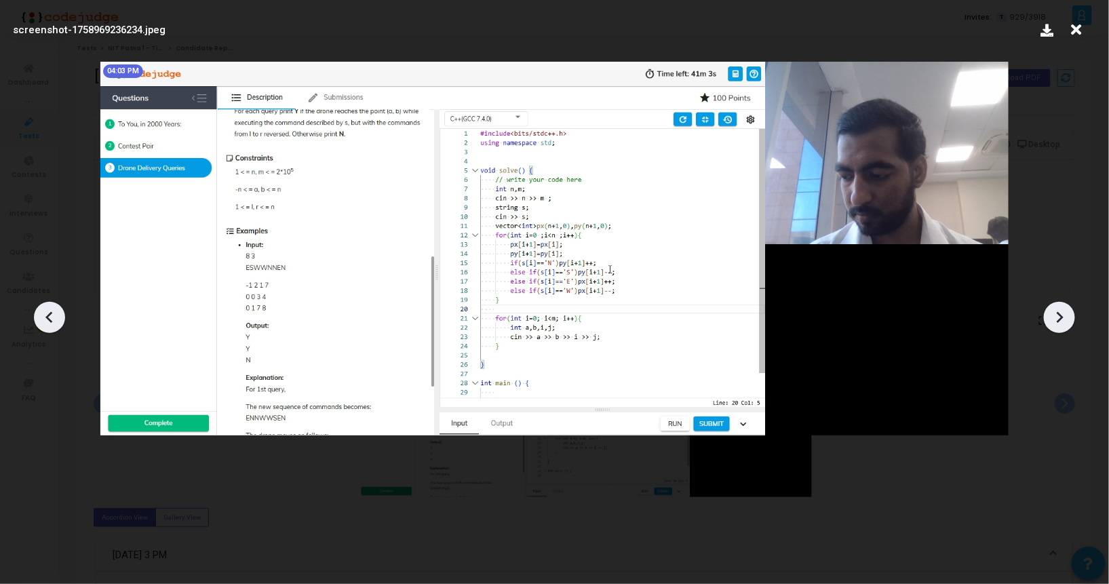
click at [1050, 314] on icon at bounding box center [1059, 317] width 20 height 20
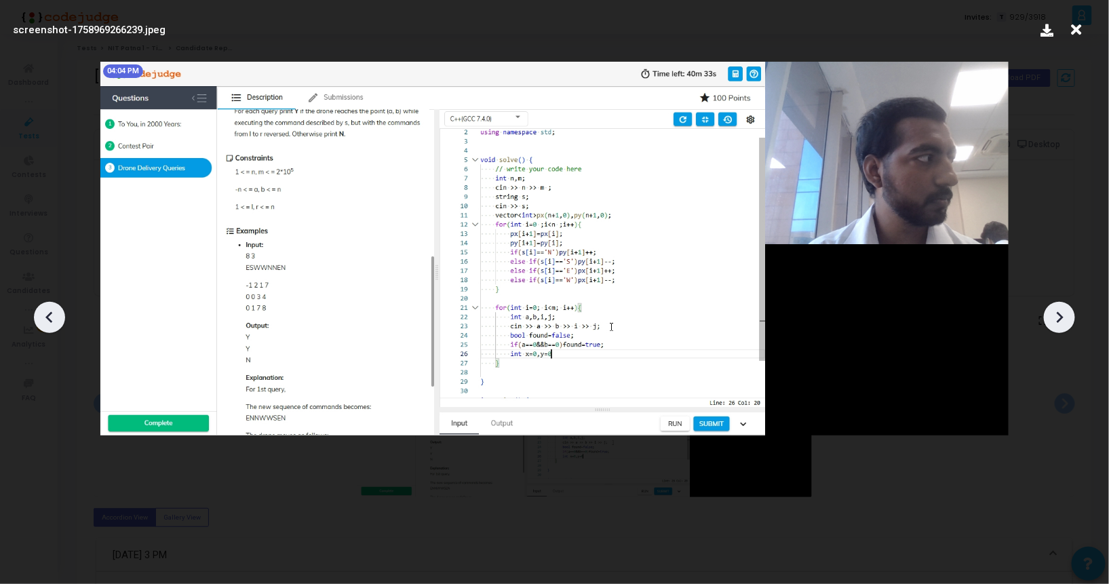
click at [1050, 314] on icon at bounding box center [1059, 317] width 20 height 20
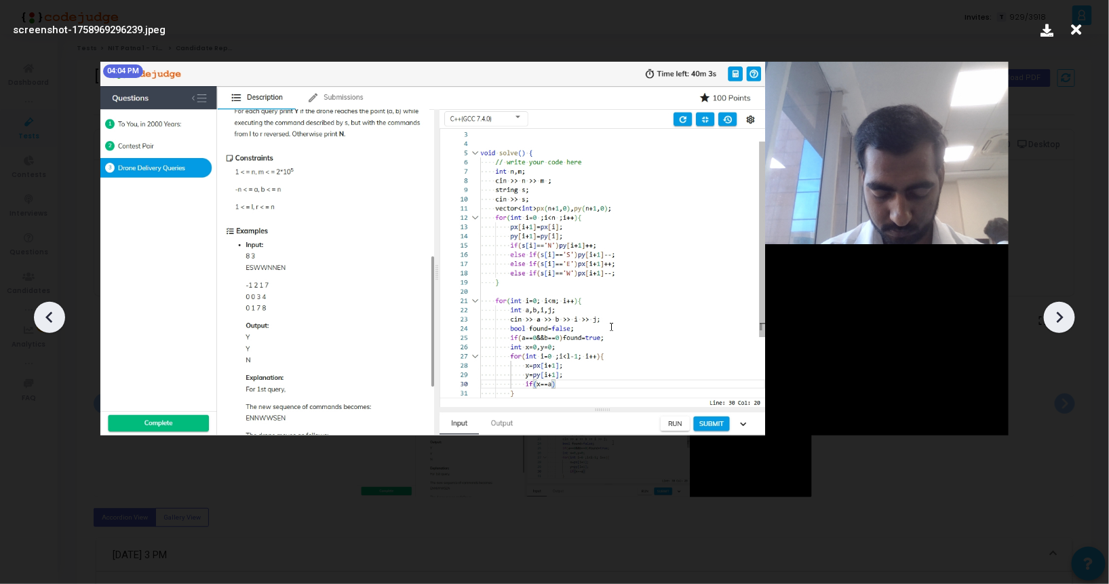
click at [1050, 314] on icon at bounding box center [1059, 317] width 20 height 20
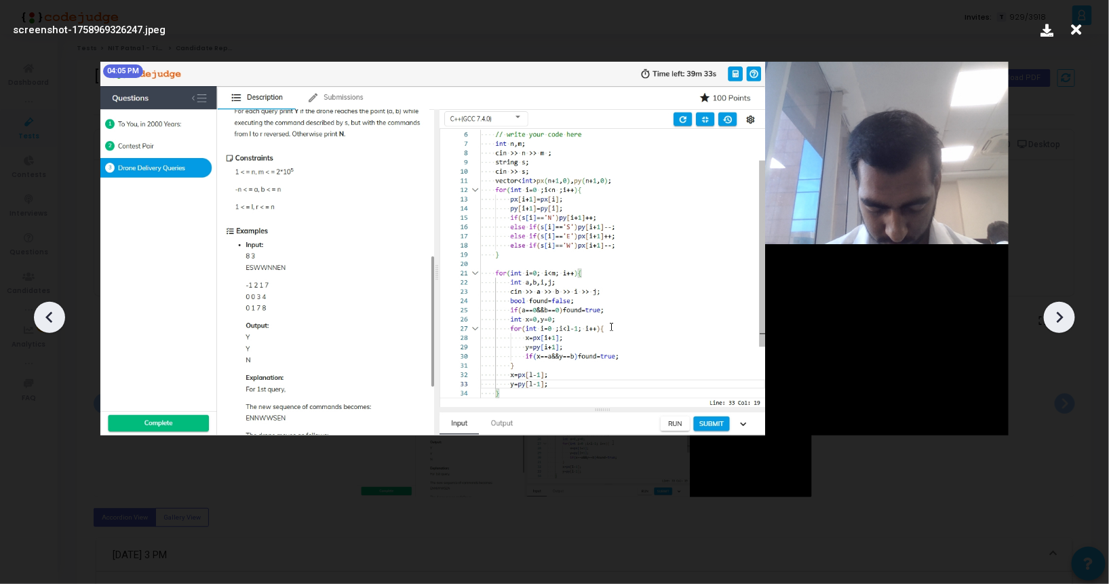
click at [1050, 314] on icon at bounding box center [1059, 317] width 20 height 20
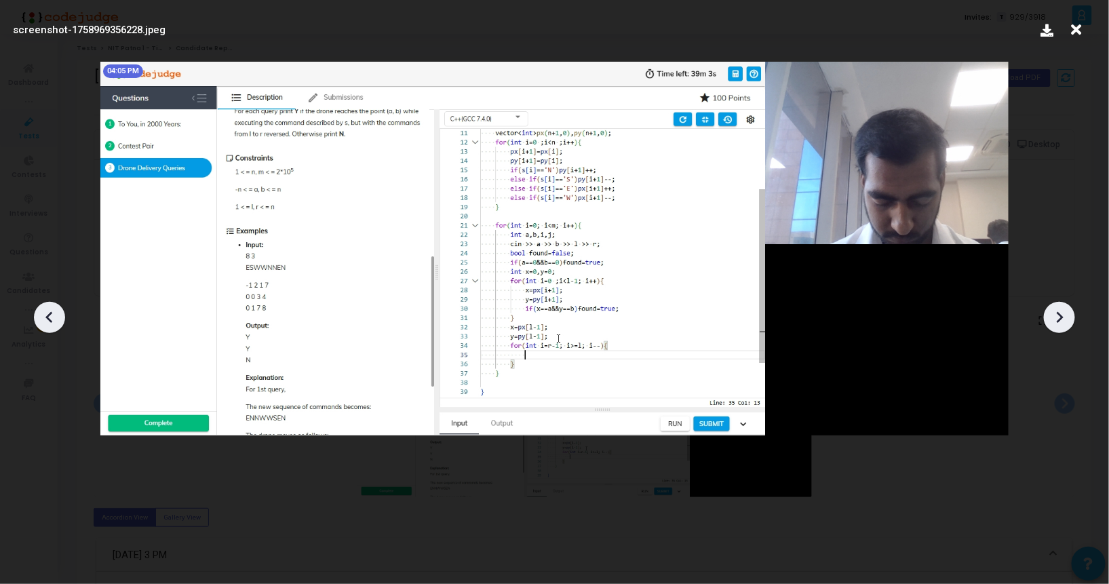
click at [1050, 314] on icon at bounding box center [1059, 317] width 20 height 20
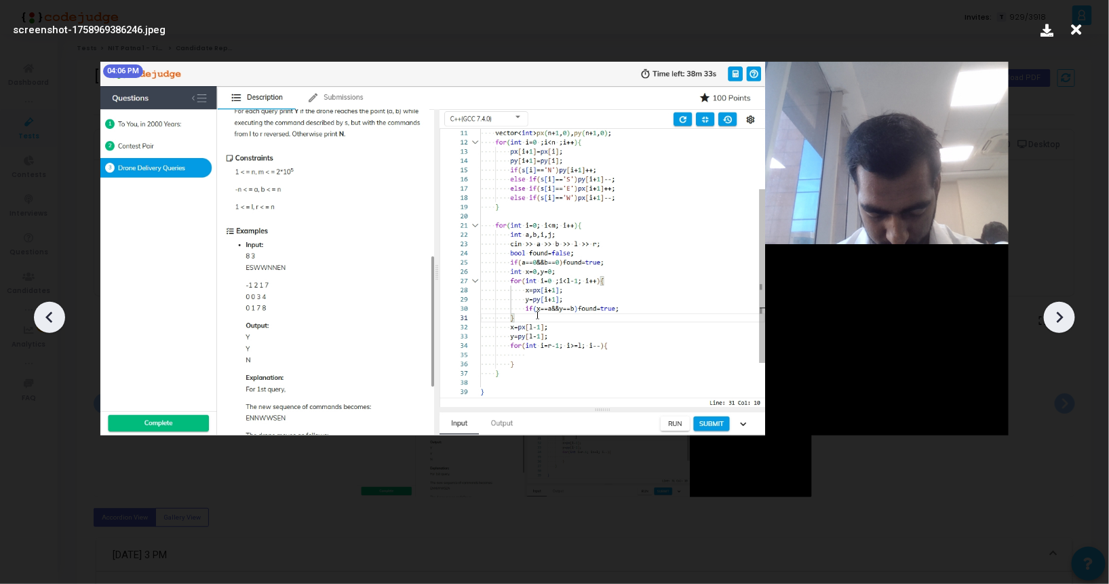
click at [1050, 314] on icon at bounding box center [1059, 317] width 20 height 20
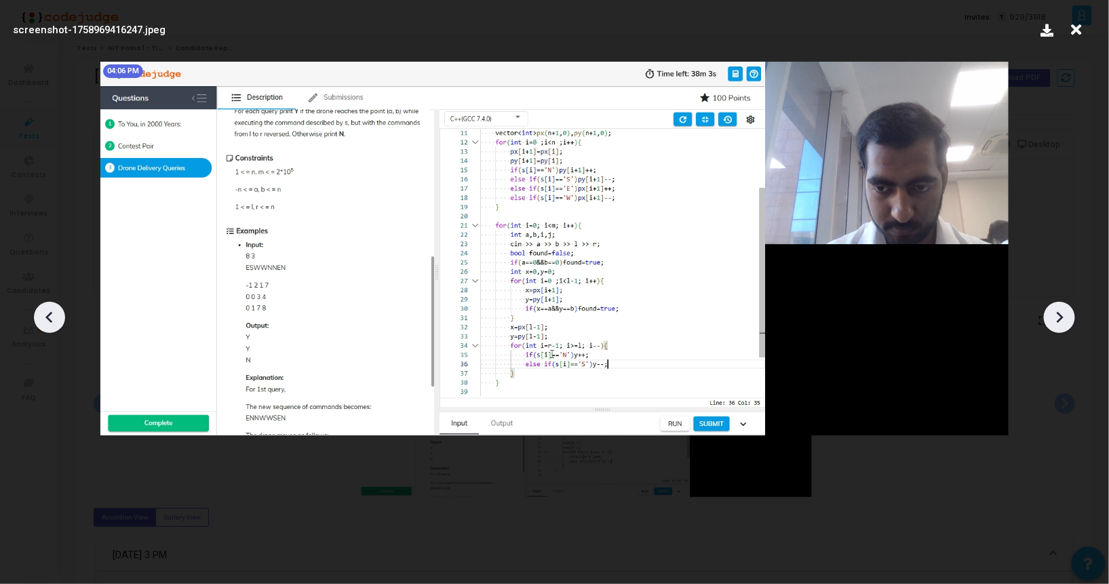
click at [1050, 314] on icon at bounding box center [1059, 317] width 20 height 20
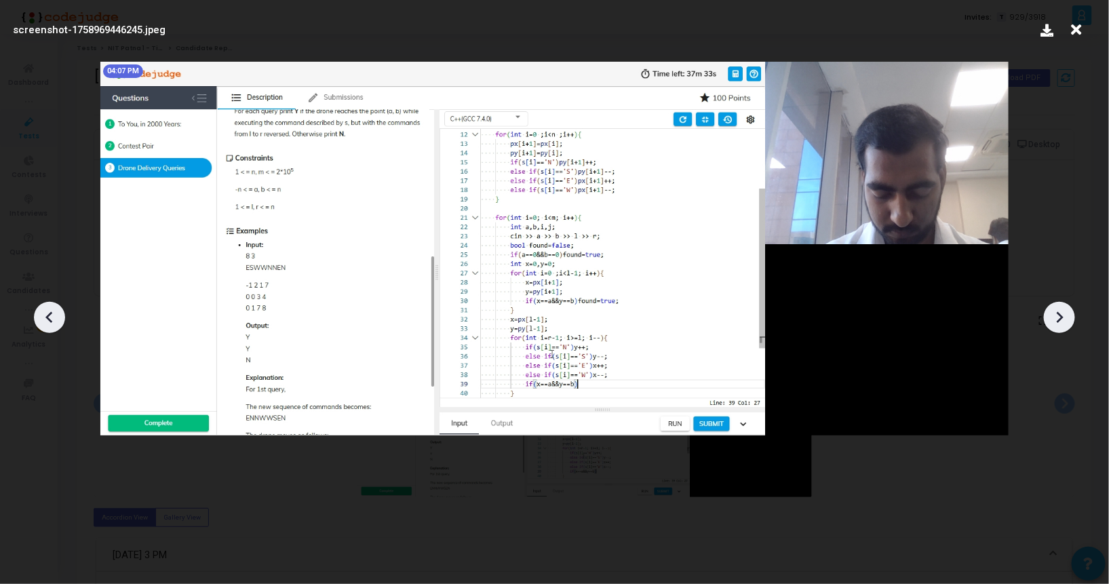
click at [1050, 314] on icon at bounding box center [1059, 317] width 20 height 20
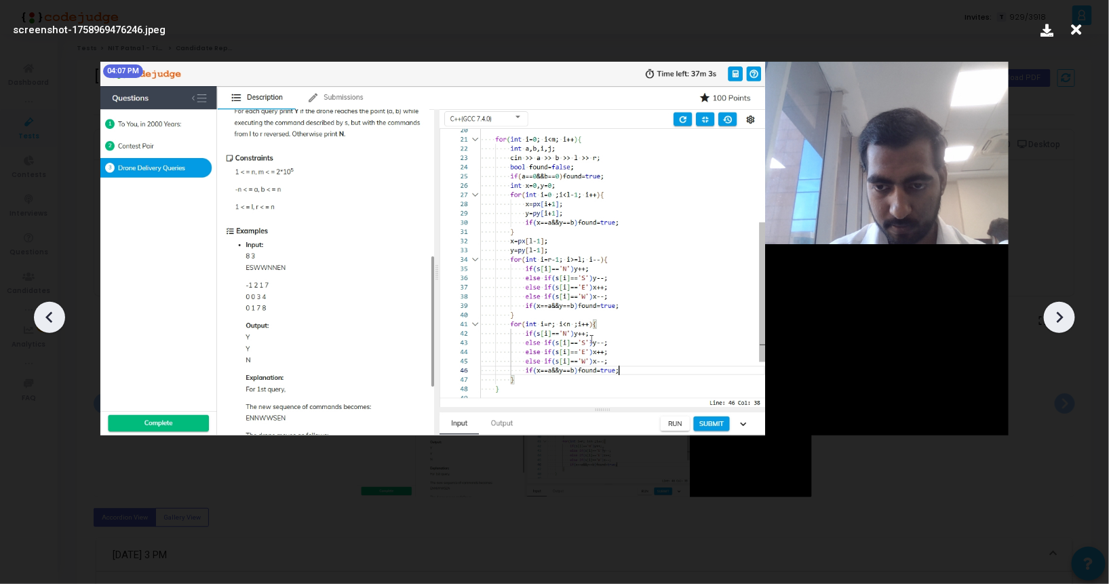
click at [1050, 314] on icon at bounding box center [1059, 317] width 20 height 20
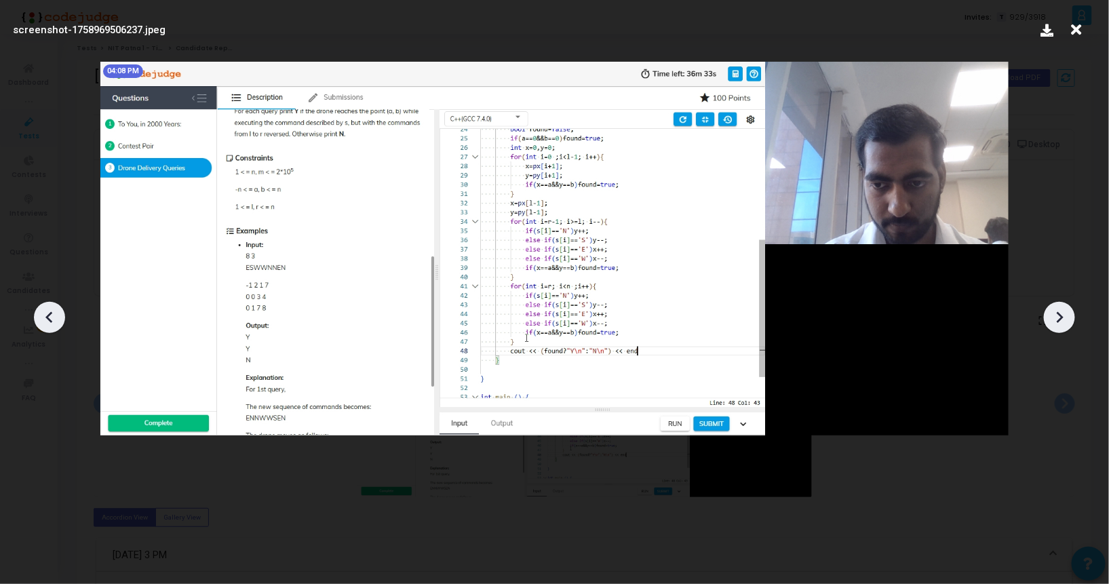
click at [1050, 314] on icon at bounding box center [1059, 317] width 20 height 20
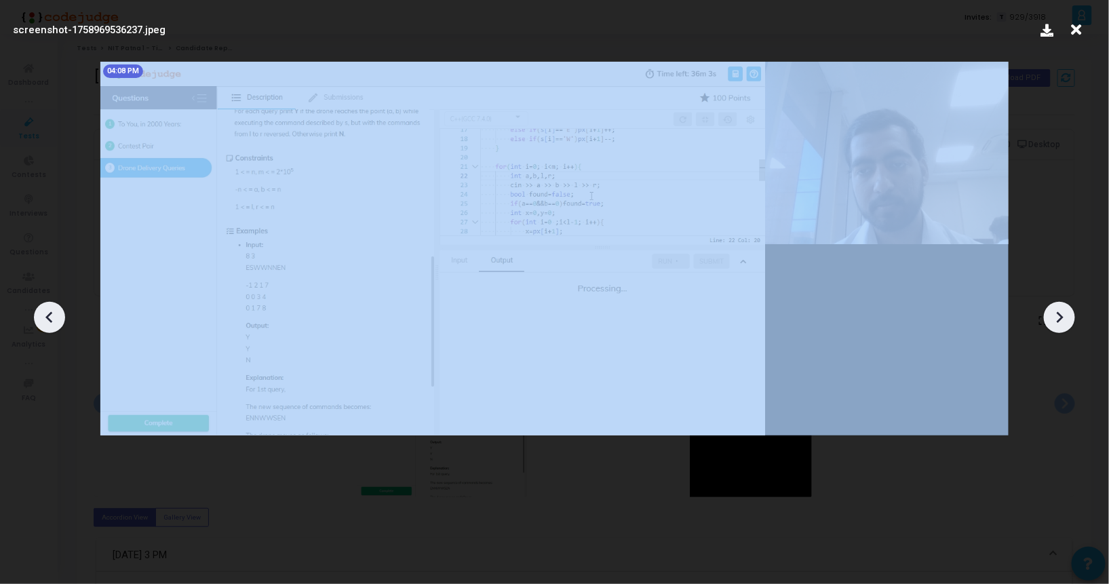
click at [1050, 314] on icon at bounding box center [1059, 317] width 20 height 20
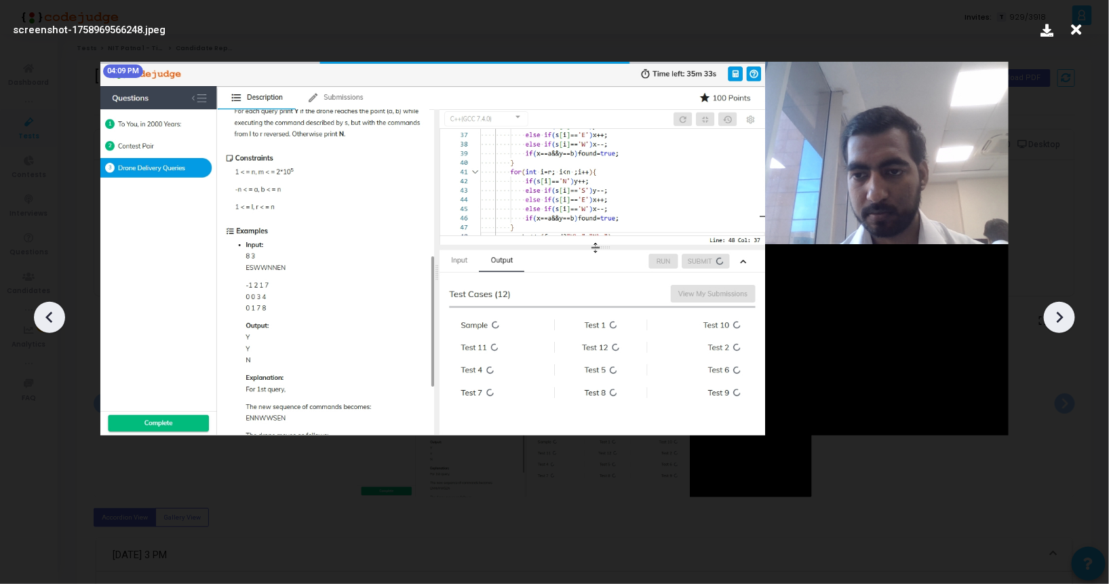
click at [1050, 314] on icon at bounding box center [1059, 317] width 20 height 20
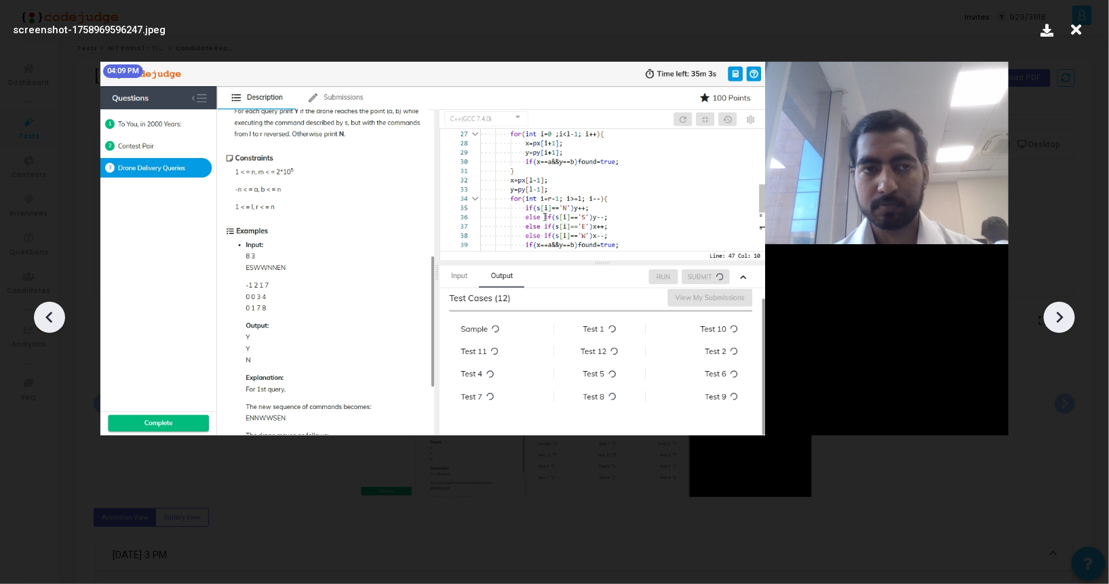
click at [1050, 314] on icon at bounding box center [1059, 317] width 20 height 20
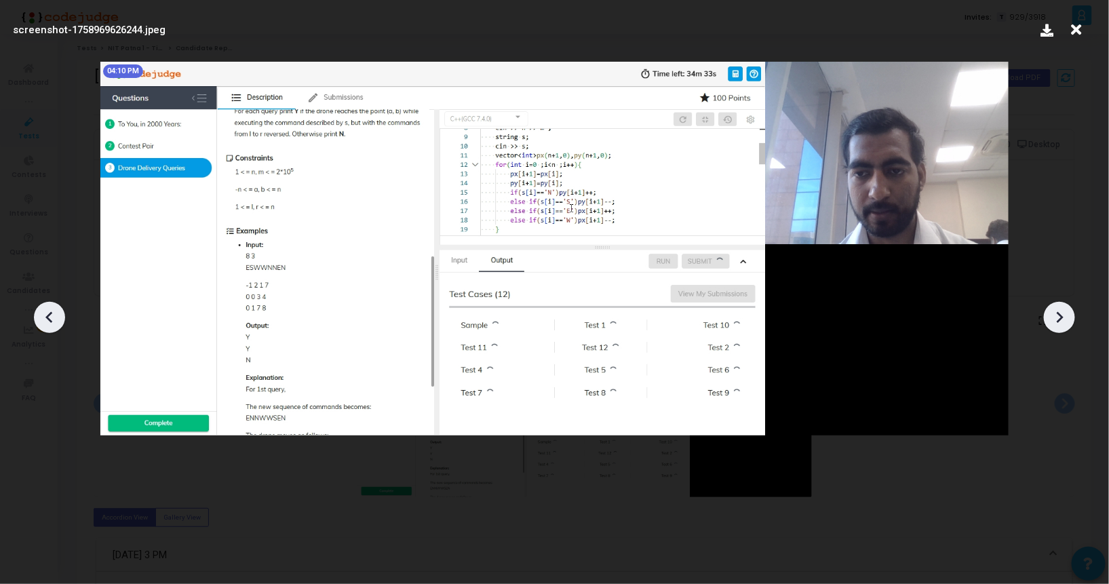
click at [1050, 314] on icon at bounding box center [1059, 317] width 20 height 20
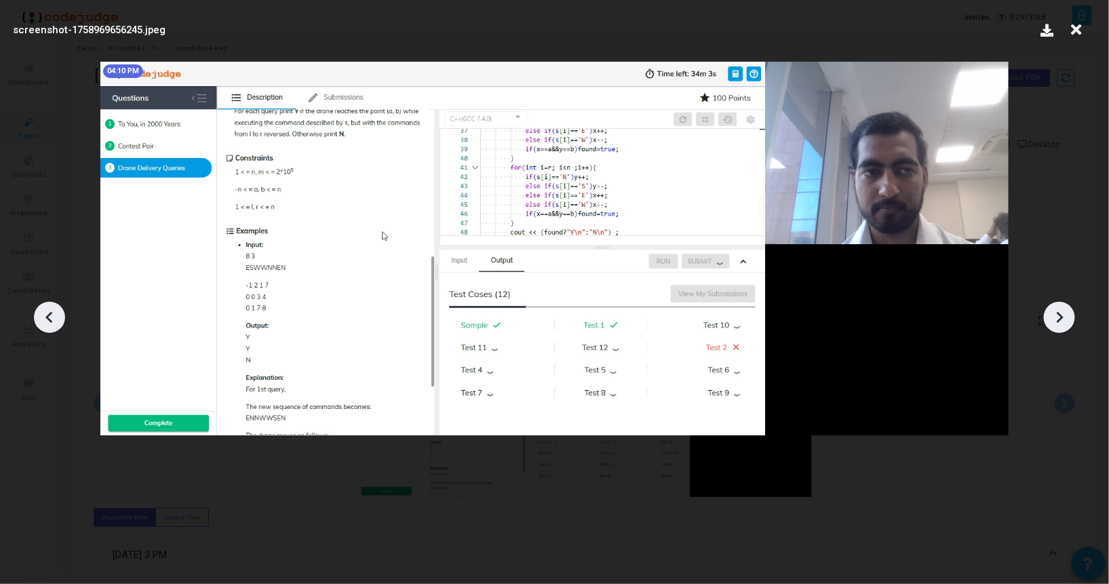
click at [1050, 314] on icon at bounding box center [1059, 317] width 20 height 20
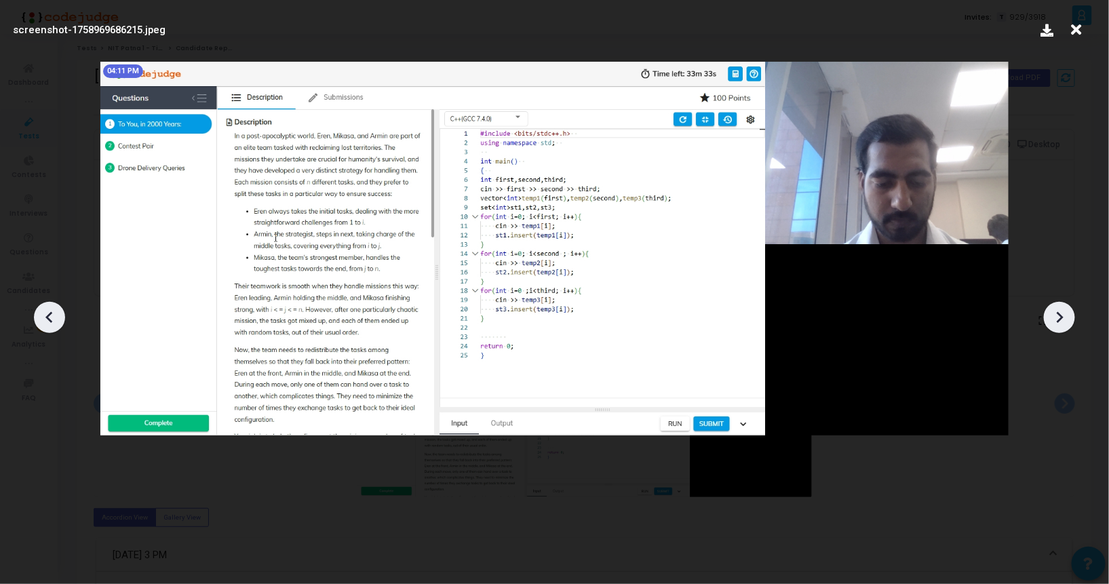
click at [1050, 314] on icon at bounding box center [1059, 317] width 20 height 20
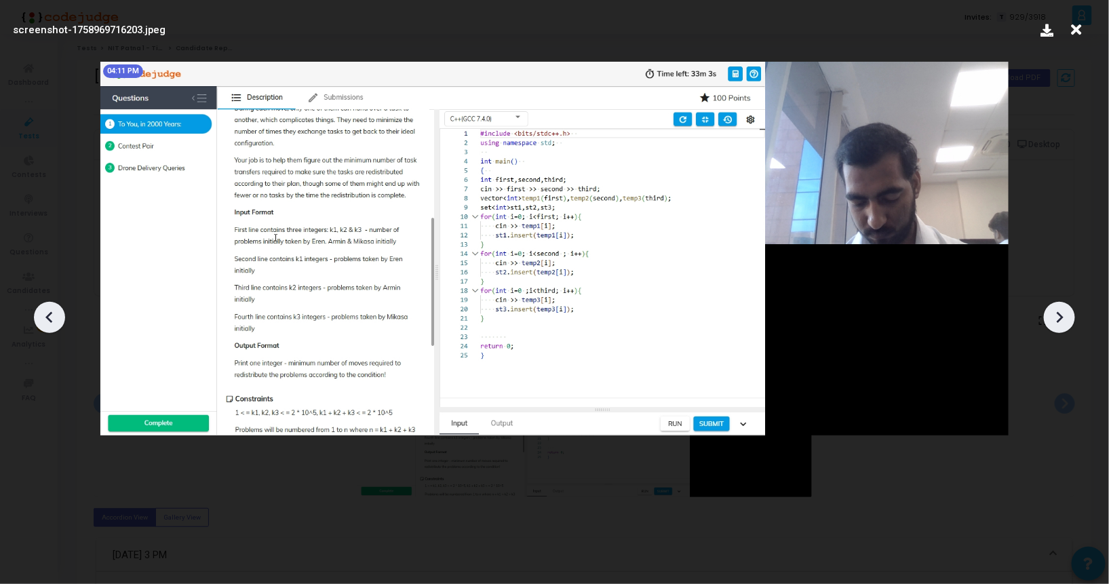
click at [1050, 314] on icon at bounding box center [1059, 317] width 20 height 20
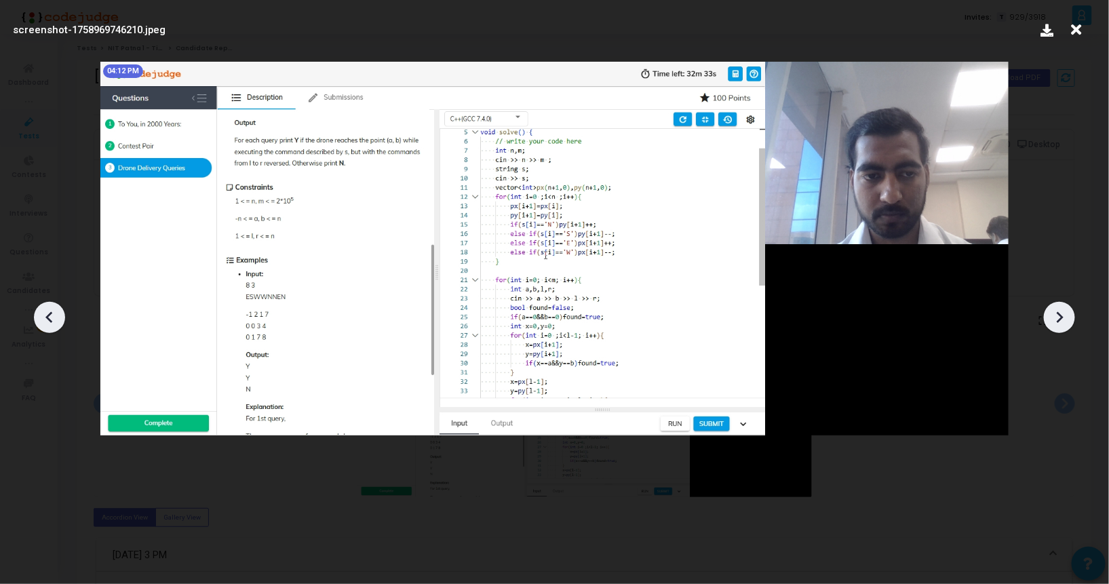
click at [1050, 314] on icon at bounding box center [1059, 317] width 20 height 20
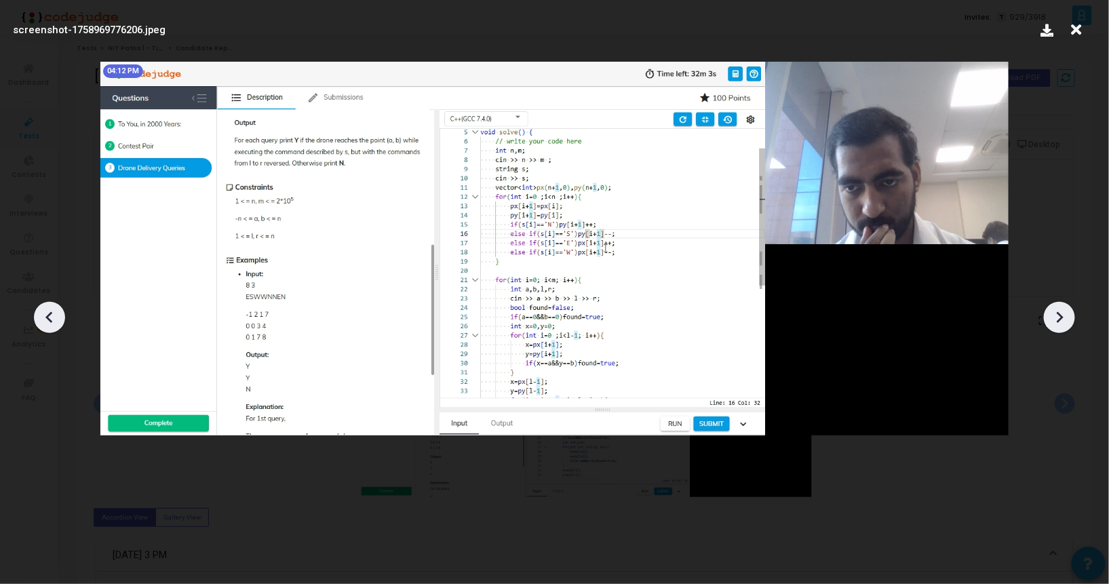
click at [1050, 314] on icon at bounding box center [1059, 317] width 20 height 20
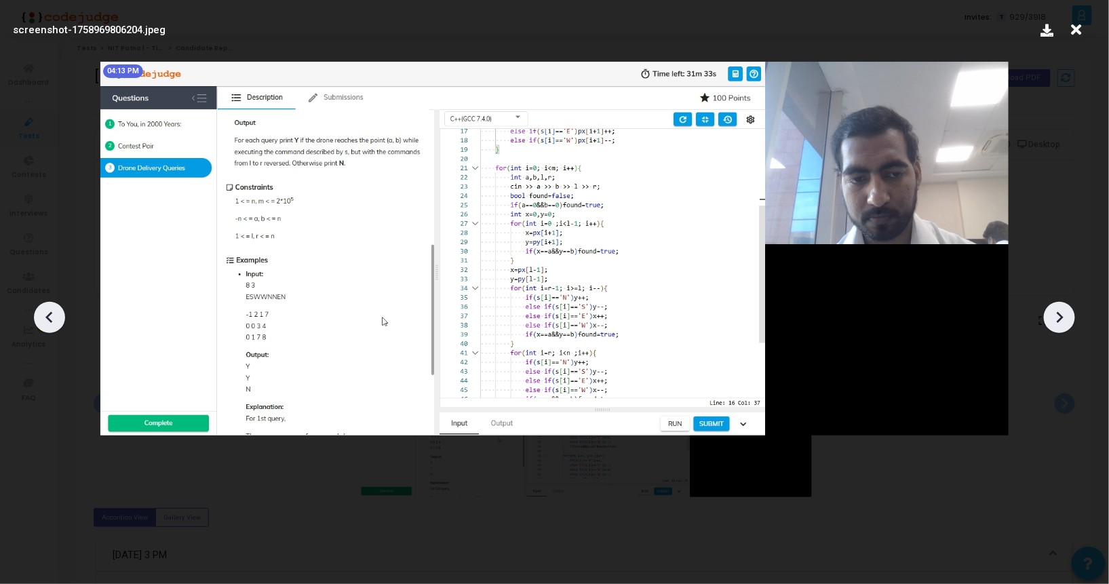
click at [1050, 314] on icon at bounding box center [1059, 317] width 20 height 20
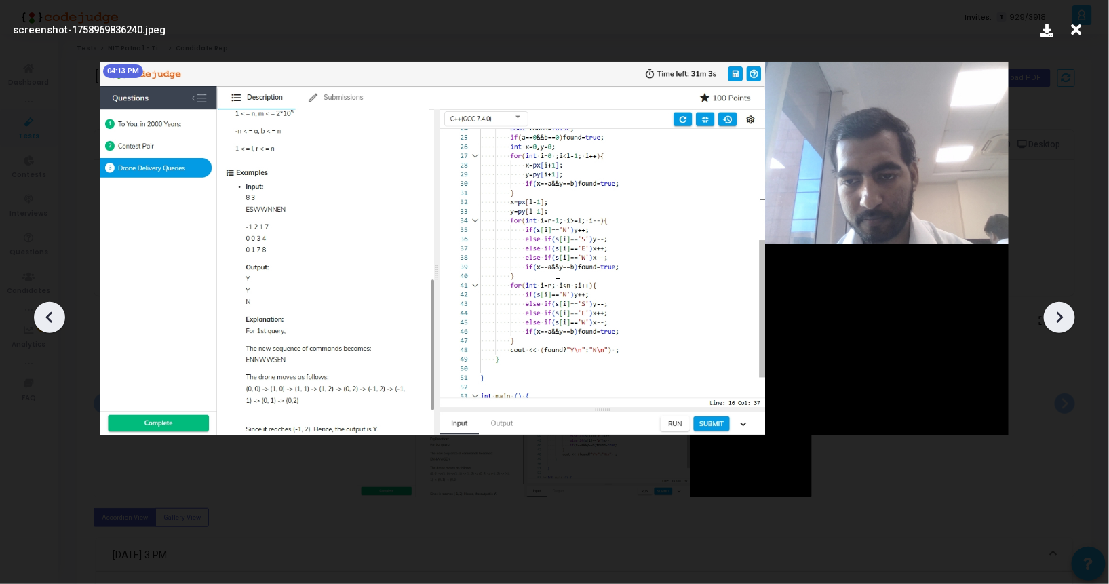
click at [1050, 314] on icon at bounding box center [1059, 317] width 20 height 20
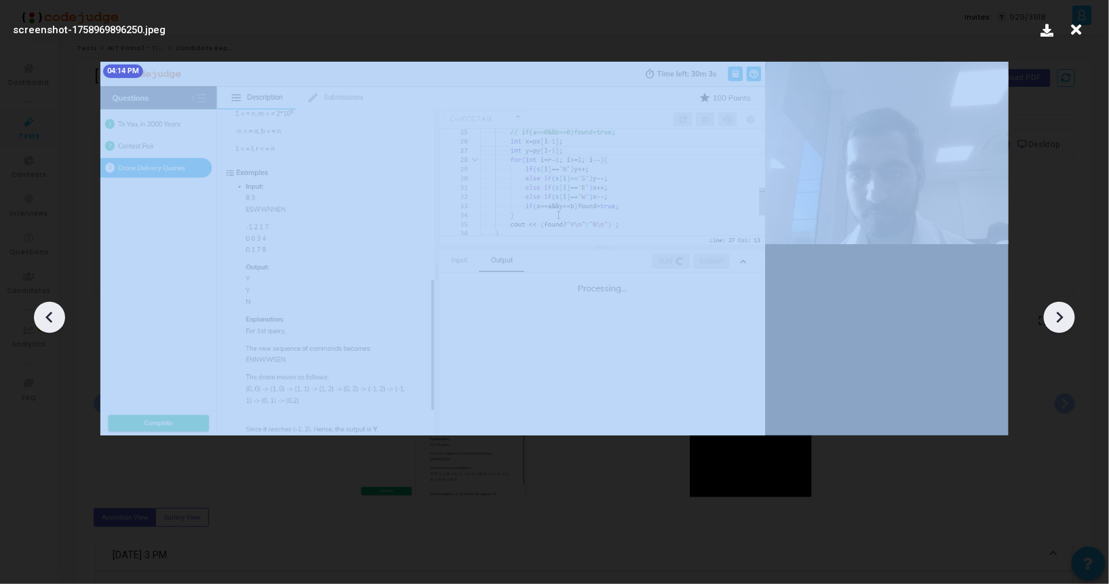
click at [1050, 314] on icon at bounding box center [1059, 317] width 20 height 20
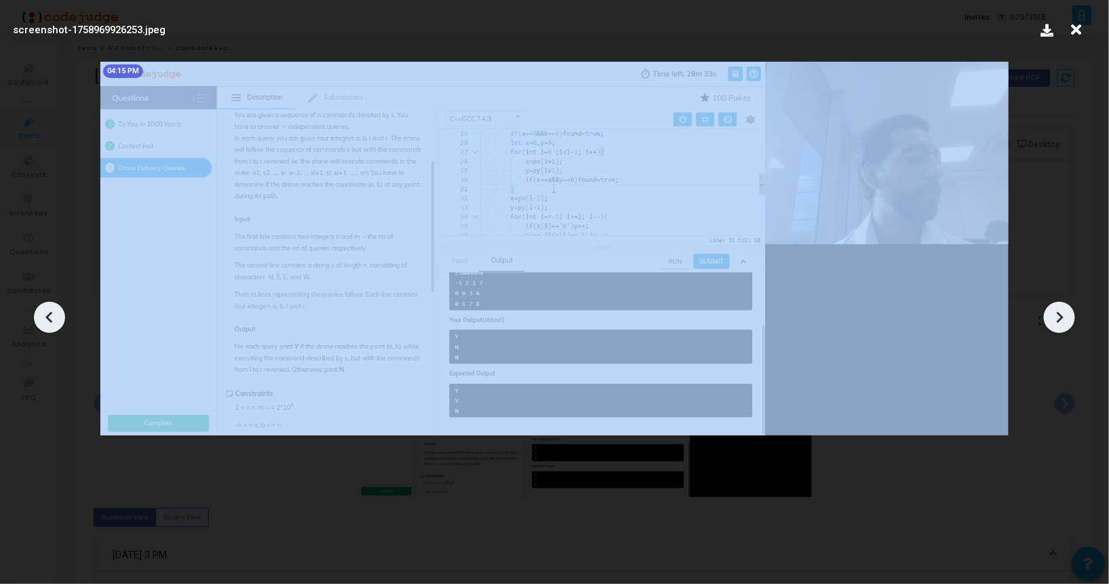
click at [1050, 314] on icon at bounding box center [1059, 317] width 20 height 20
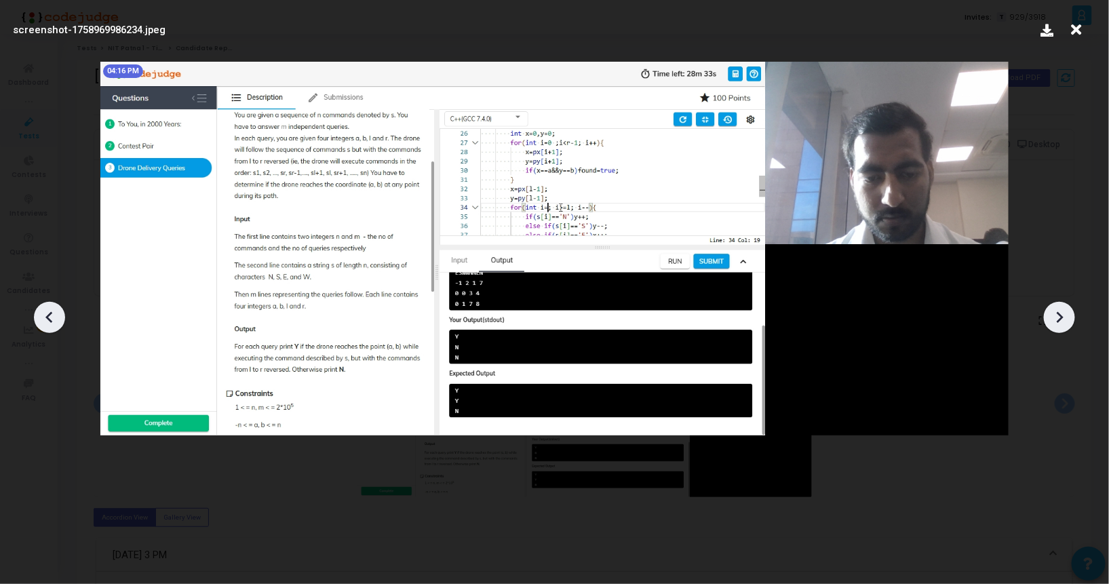
click at [1050, 314] on icon at bounding box center [1059, 317] width 20 height 20
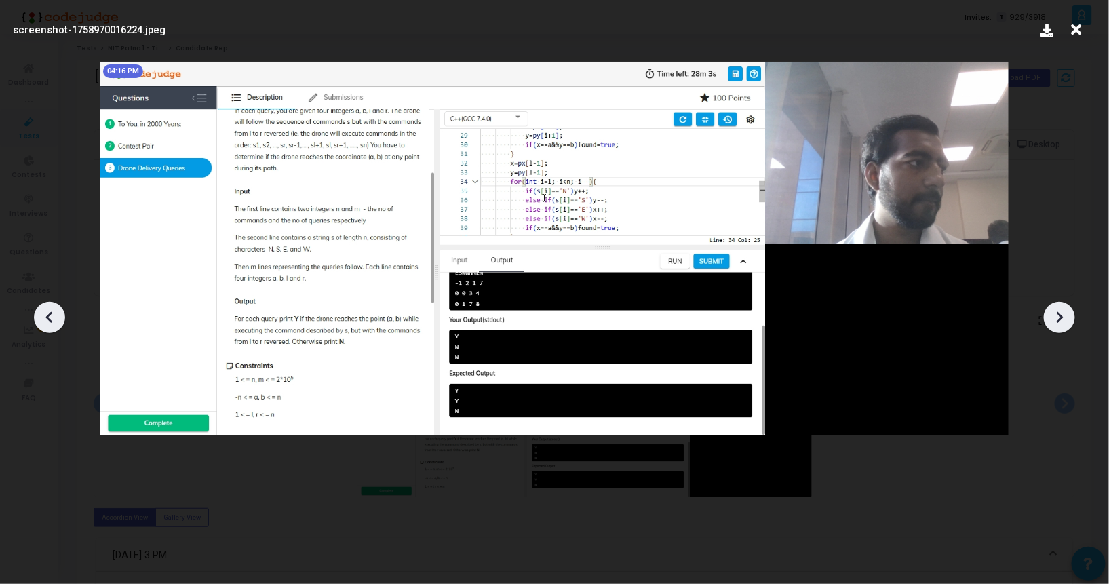
click at [1050, 314] on icon at bounding box center [1059, 317] width 20 height 20
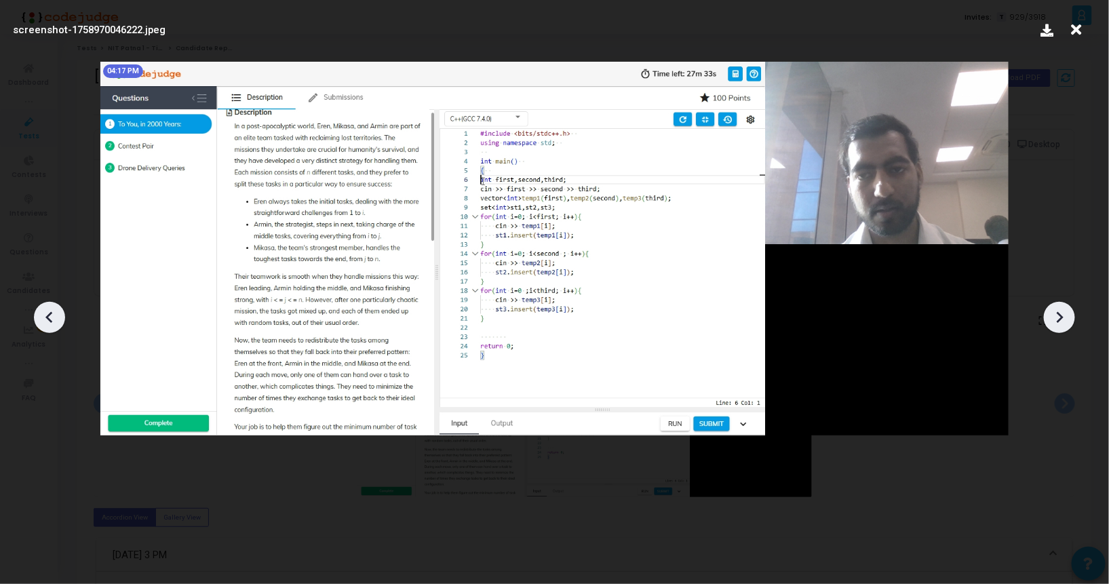
click at [1050, 314] on icon at bounding box center [1059, 317] width 20 height 20
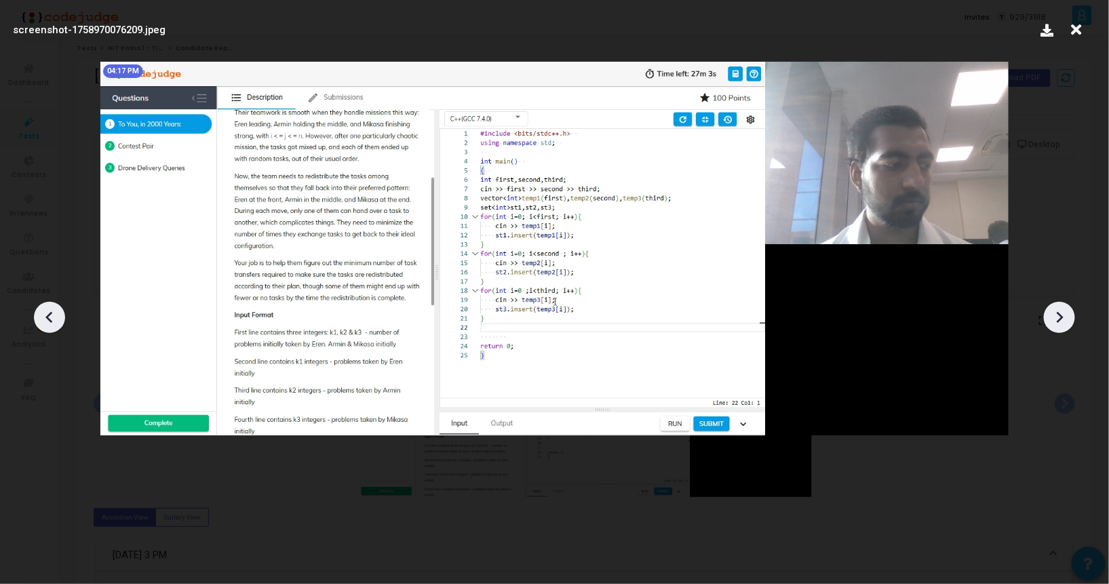
click at [1050, 314] on icon at bounding box center [1059, 317] width 20 height 20
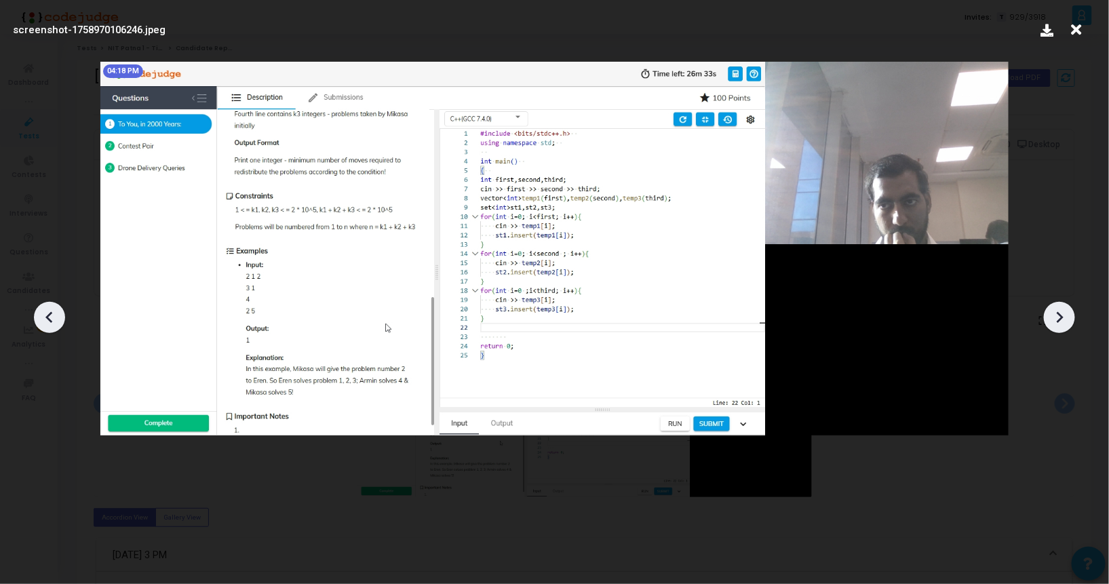
click at [1050, 314] on icon at bounding box center [1059, 317] width 20 height 20
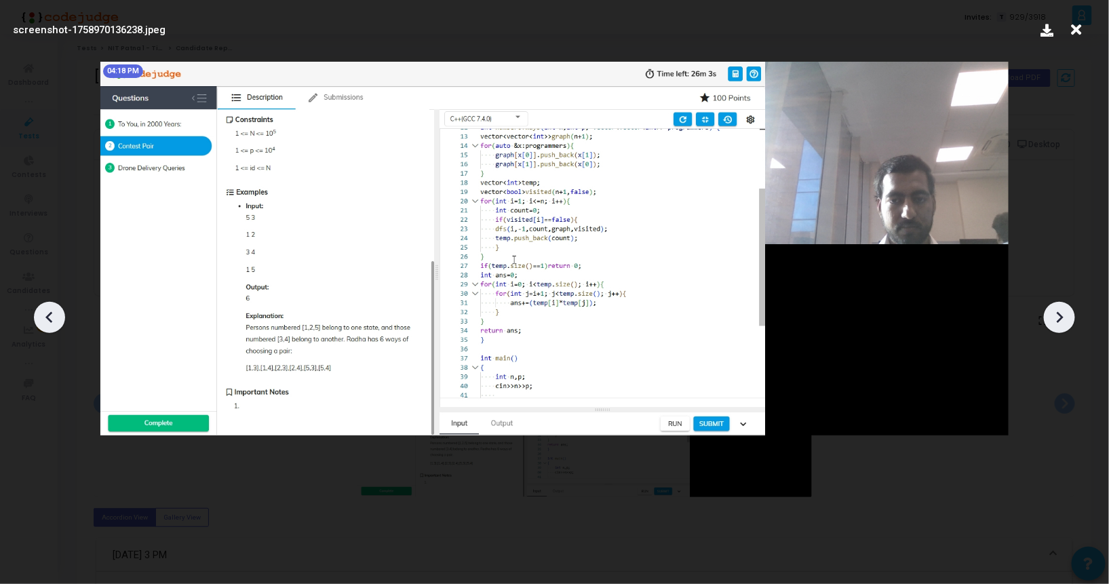
click at [1050, 314] on icon at bounding box center [1059, 317] width 20 height 20
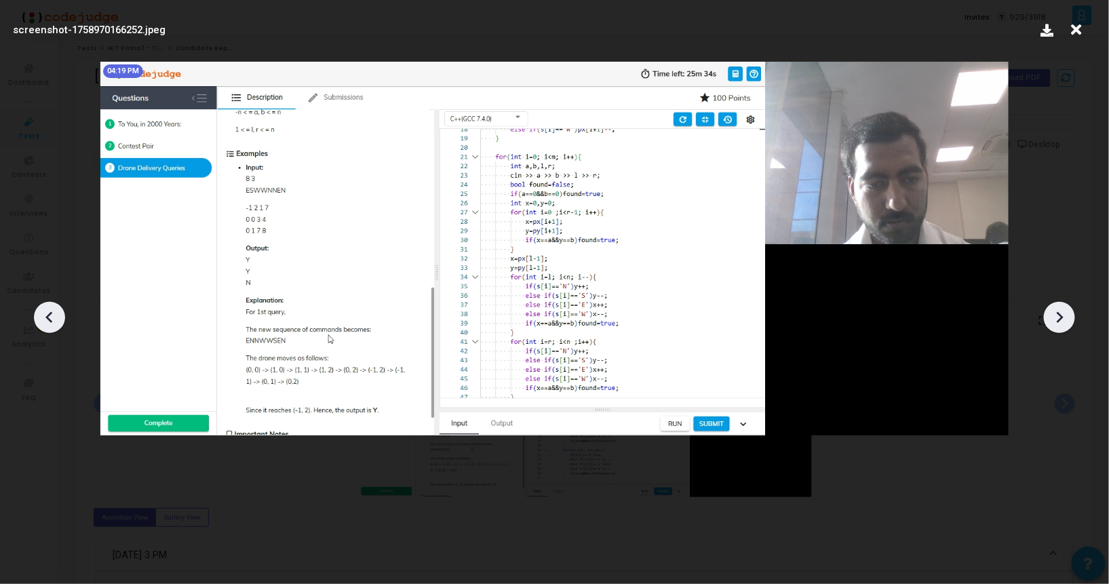
click at [1050, 314] on icon at bounding box center [1059, 317] width 20 height 20
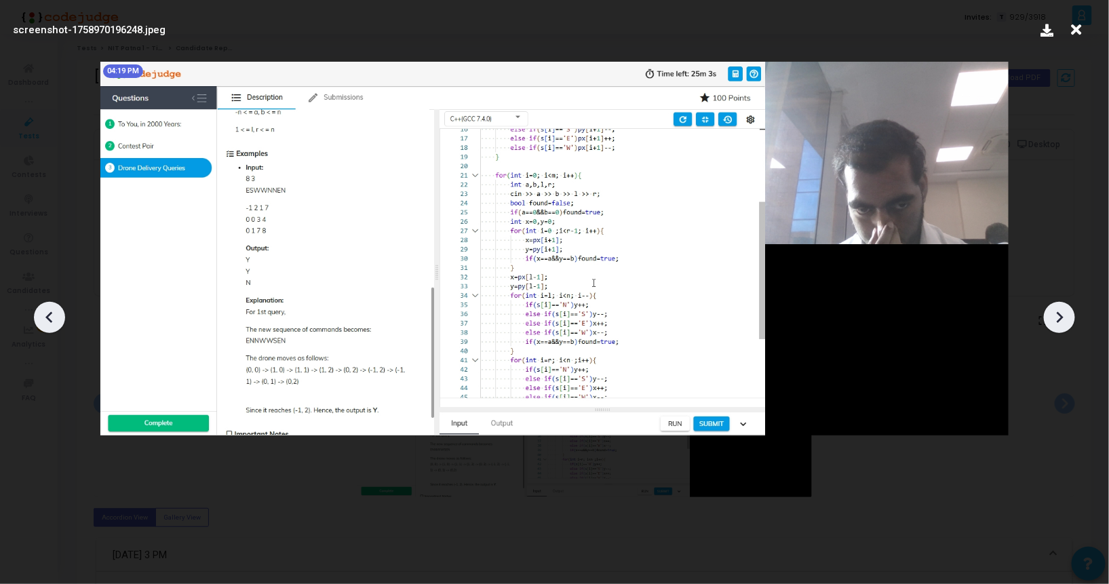
click at [1050, 314] on icon at bounding box center [1059, 317] width 20 height 20
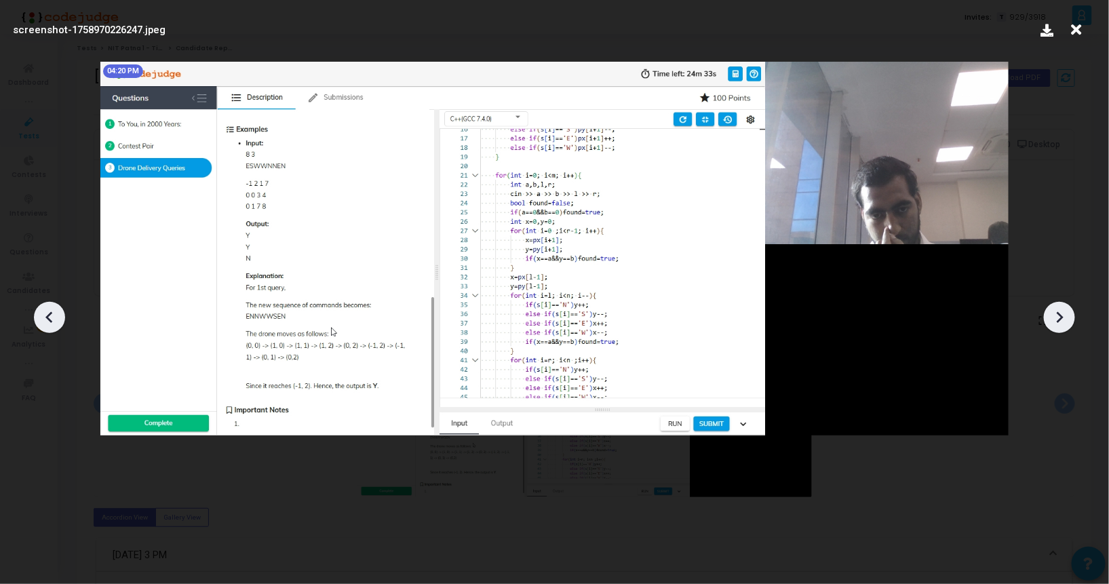
click at [1050, 314] on icon at bounding box center [1059, 317] width 20 height 20
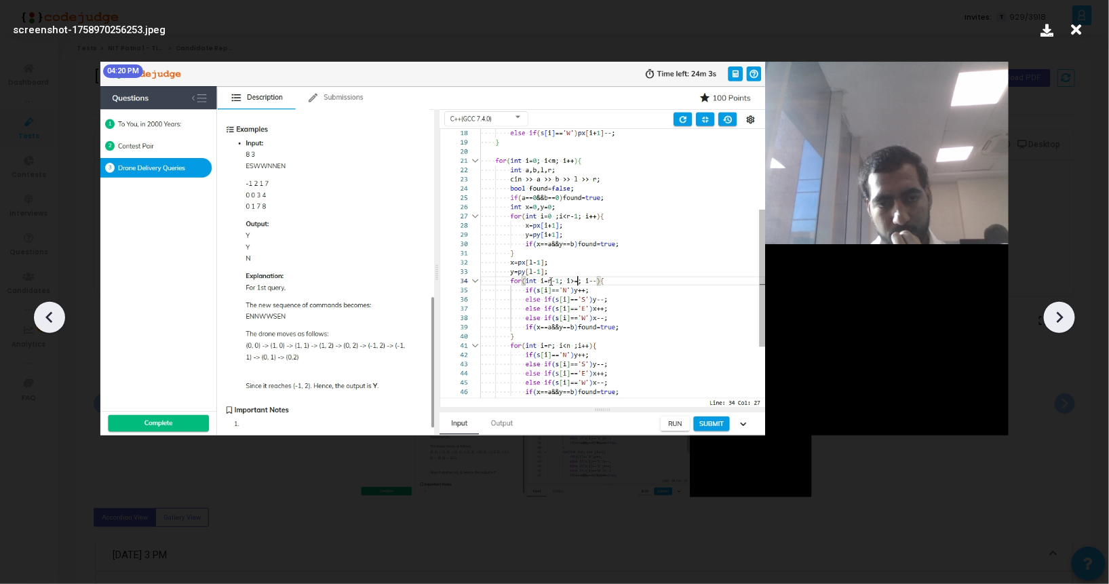
click at [1050, 314] on icon at bounding box center [1059, 317] width 20 height 20
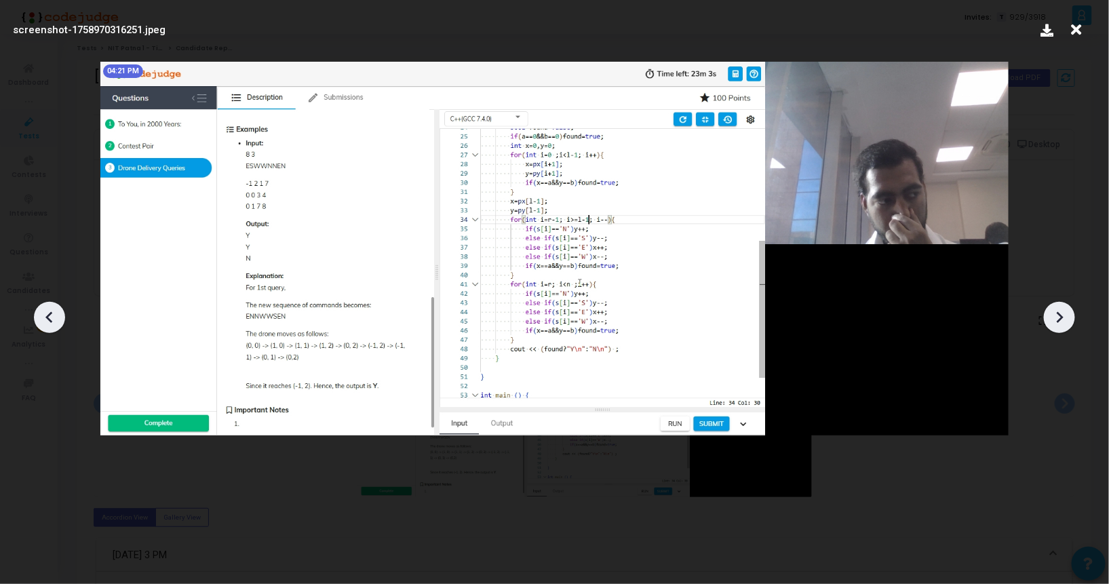
click at [1050, 314] on icon at bounding box center [1059, 317] width 20 height 20
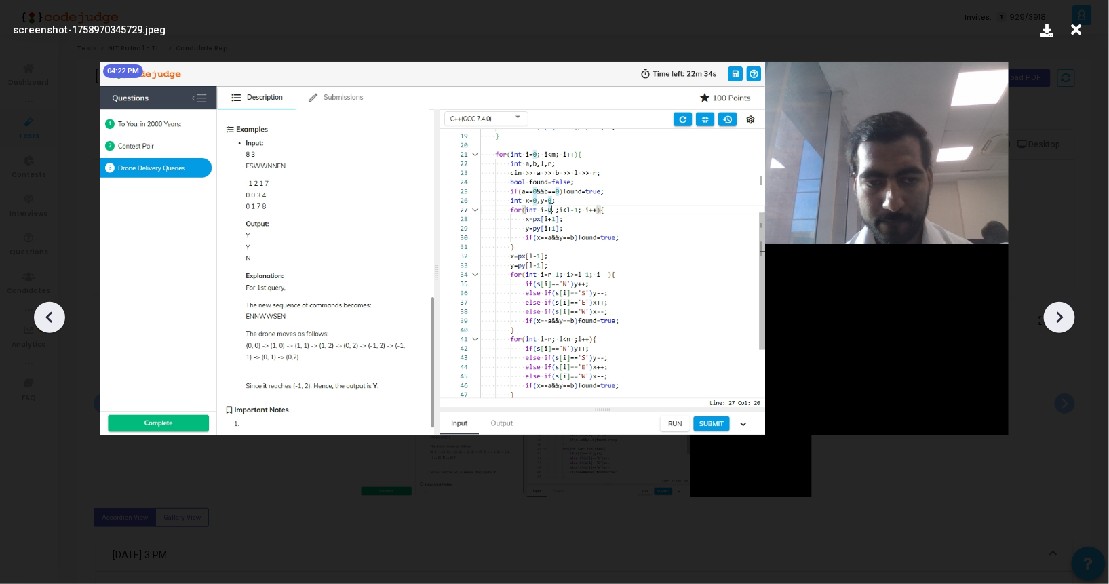
click at [1050, 314] on icon at bounding box center [1059, 317] width 20 height 20
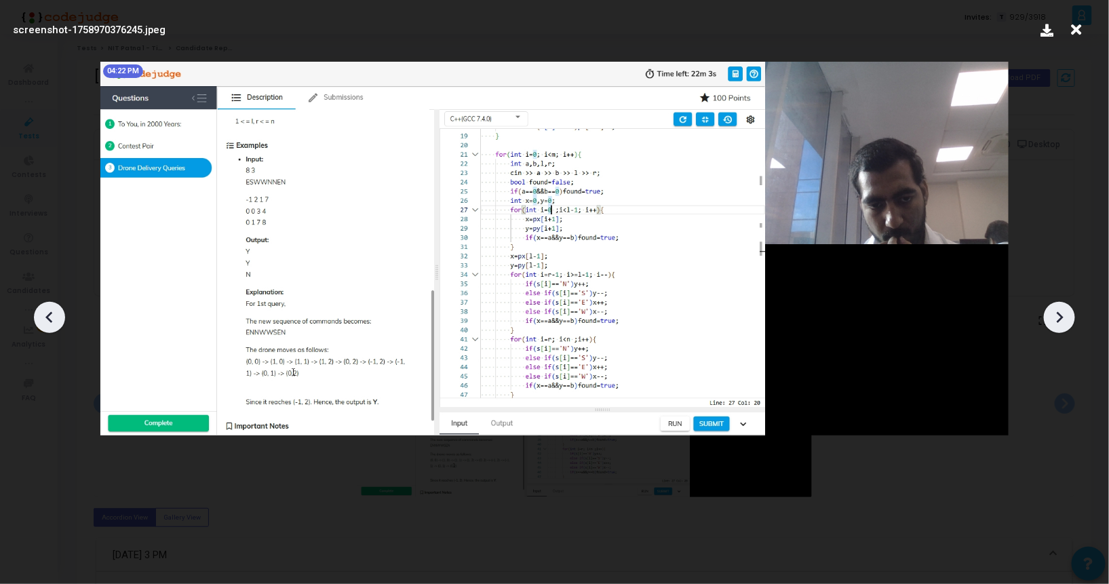
click at [1050, 314] on icon at bounding box center [1059, 317] width 20 height 20
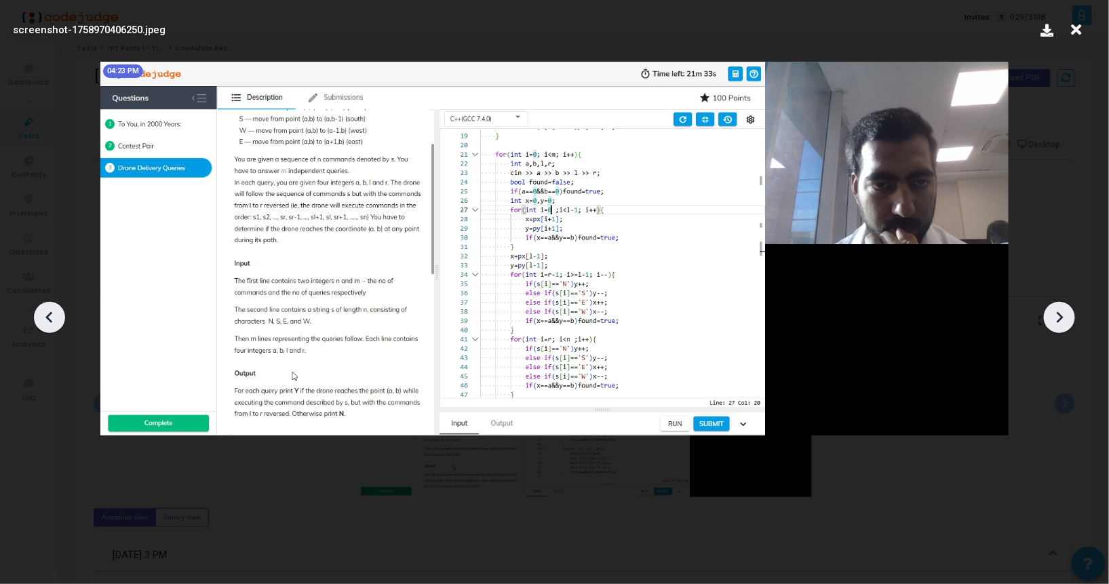
click at [1050, 314] on icon at bounding box center [1059, 317] width 20 height 20
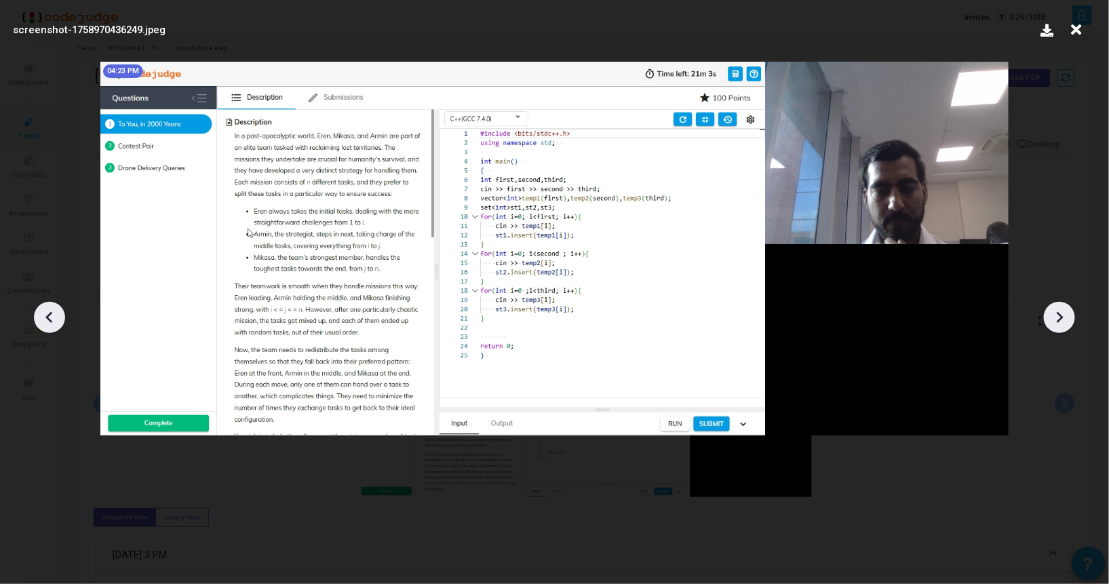
click at [1050, 314] on icon at bounding box center [1059, 317] width 20 height 20
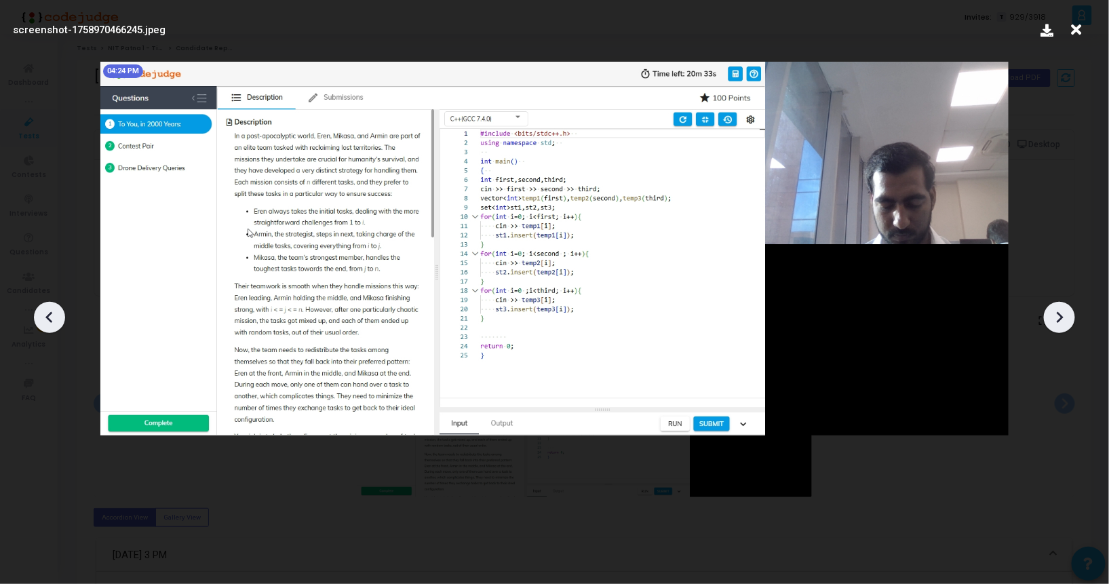
click at [1050, 314] on icon at bounding box center [1059, 317] width 20 height 20
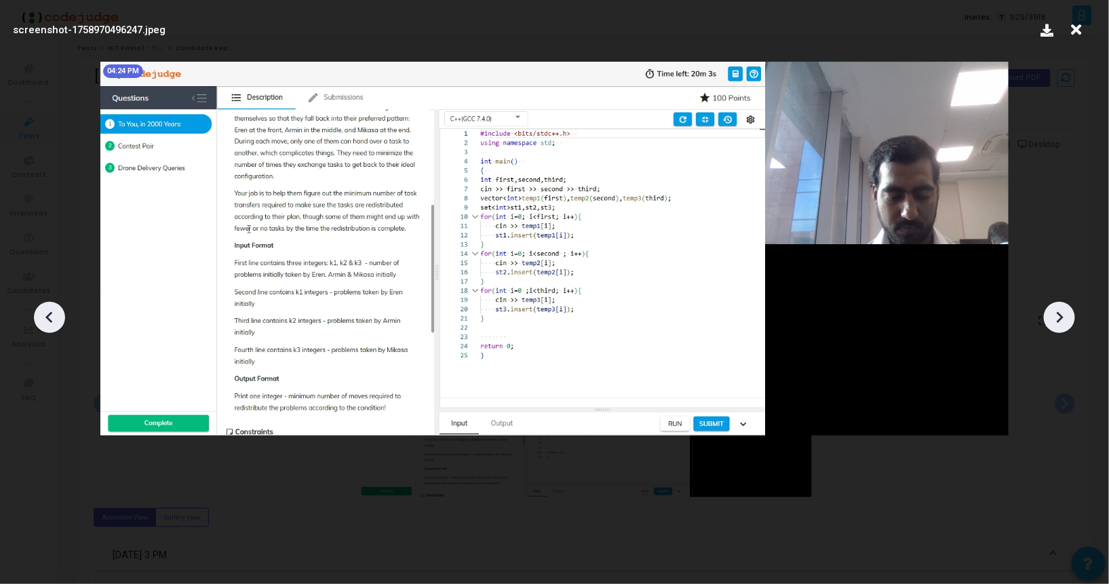
click at [1050, 314] on icon at bounding box center [1059, 317] width 20 height 20
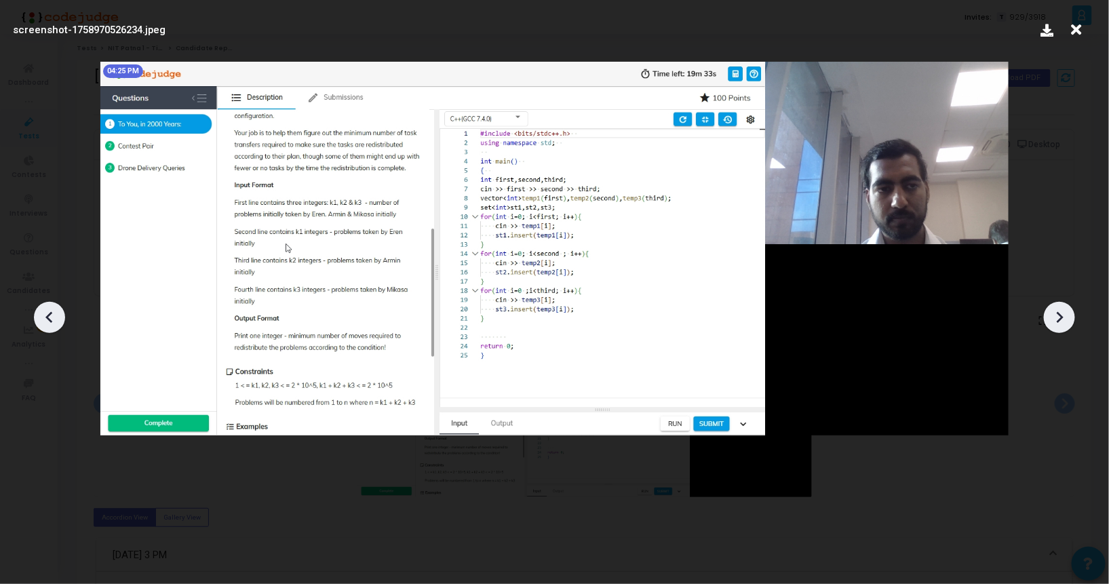
click at [1050, 314] on icon at bounding box center [1059, 317] width 20 height 20
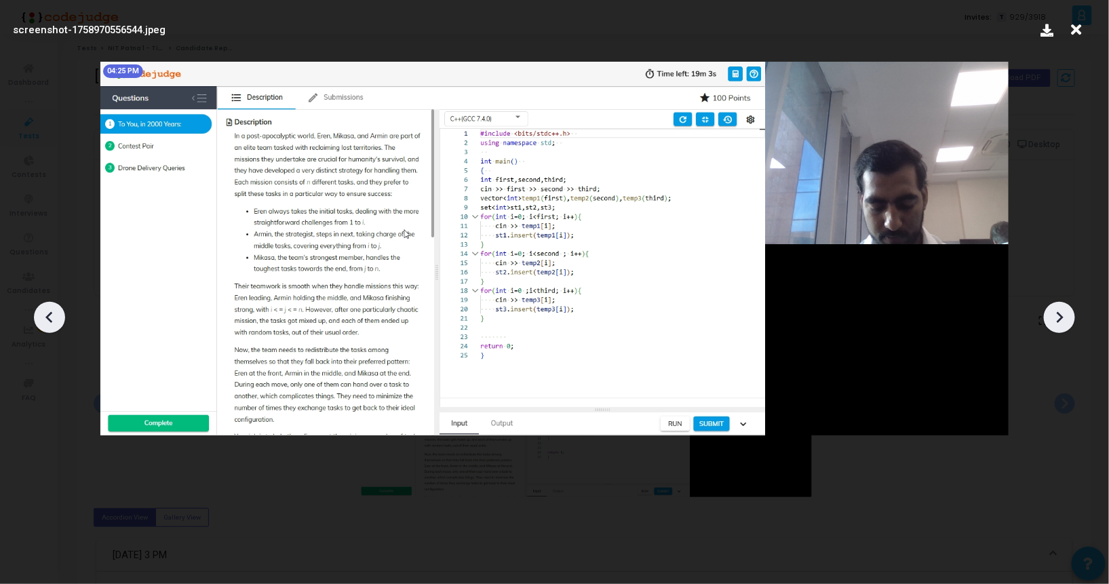
click at [1050, 314] on icon at bounding box center [1059, 317] width 20 height 20
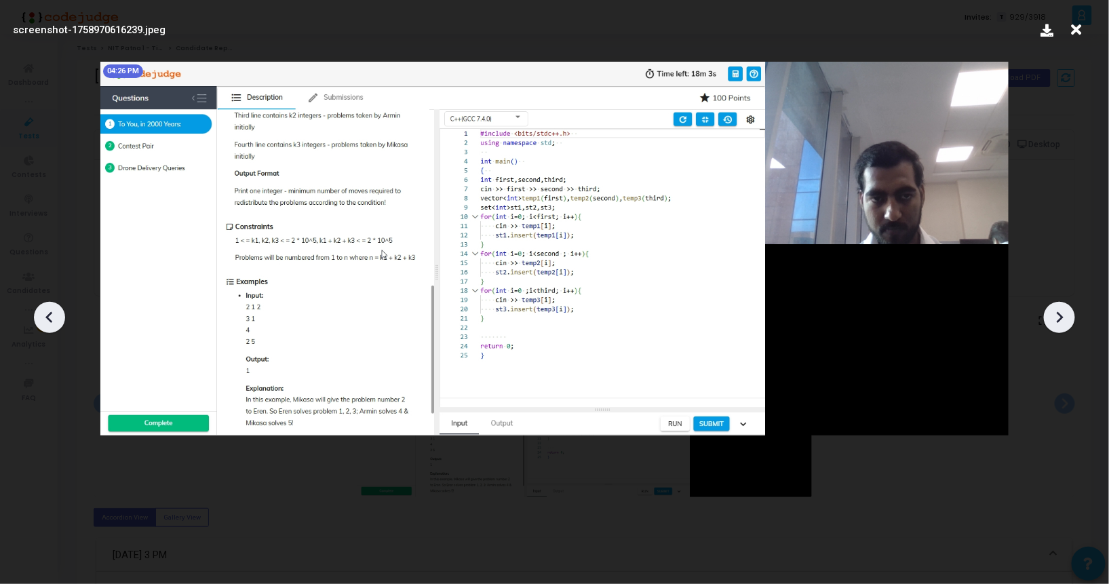
click at [1050, 314] on icon at bounding box center [1059, 317] width 20 height 20
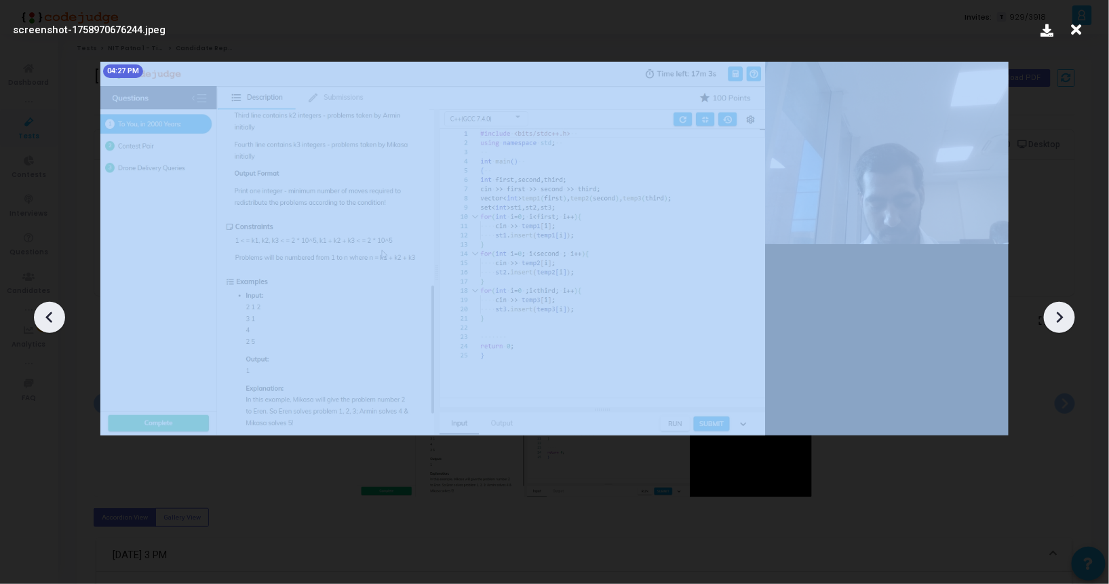
click at [1050, 314] on icon at bounding box center [1059, 317] width 20 height 20
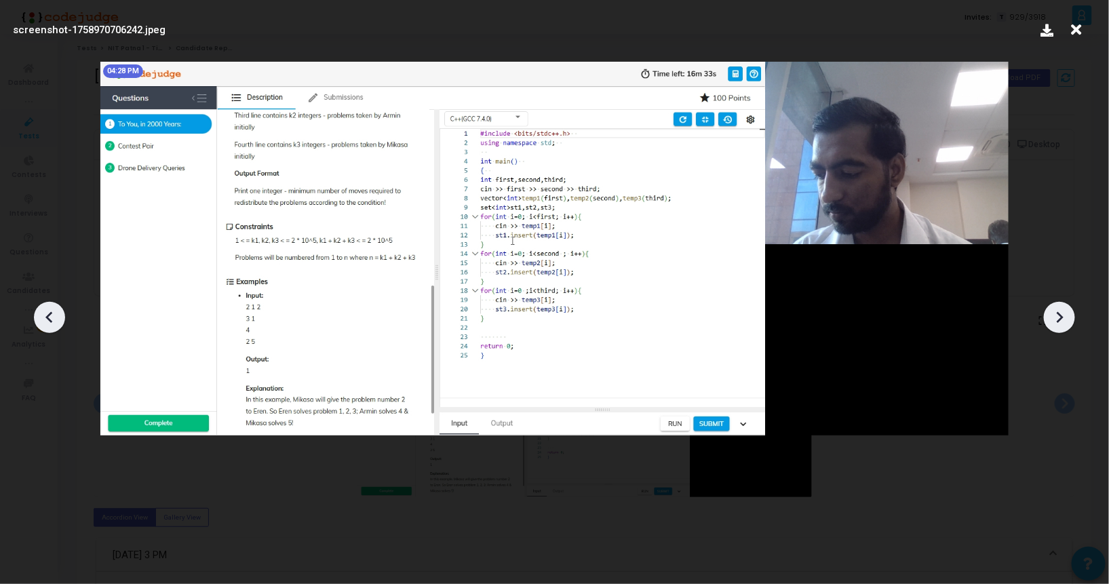
click at [1050, 314] on icon at bounding box center [1059, 317] width 20 height 20
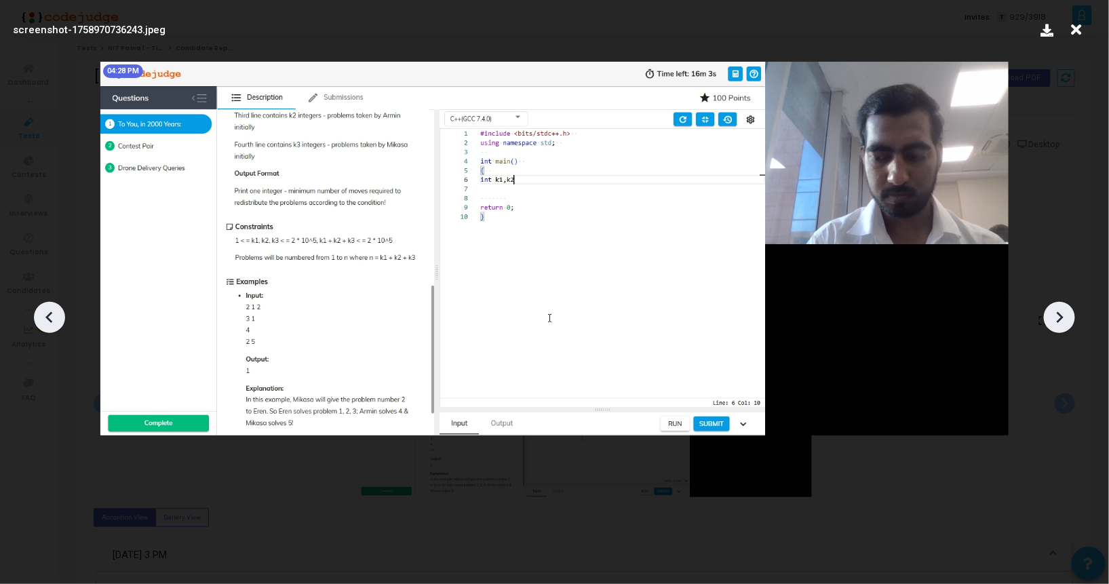
click at [58, 325] on icon at bounding box center [49, 317] width 20 height 20
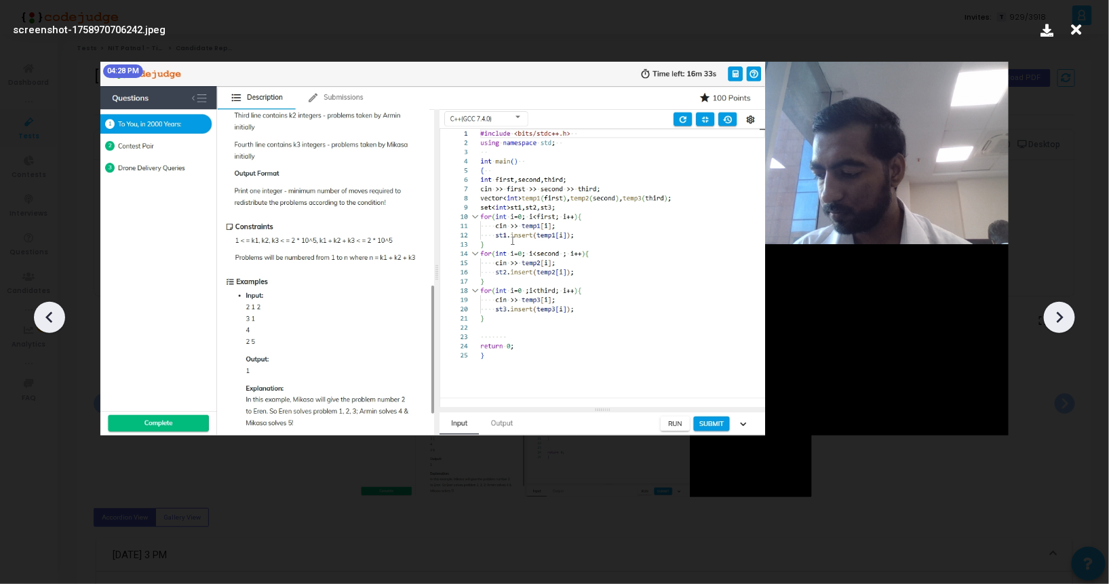
click at [1061, 317] on icon at bounding box center [1059, 317] width 7 height 12
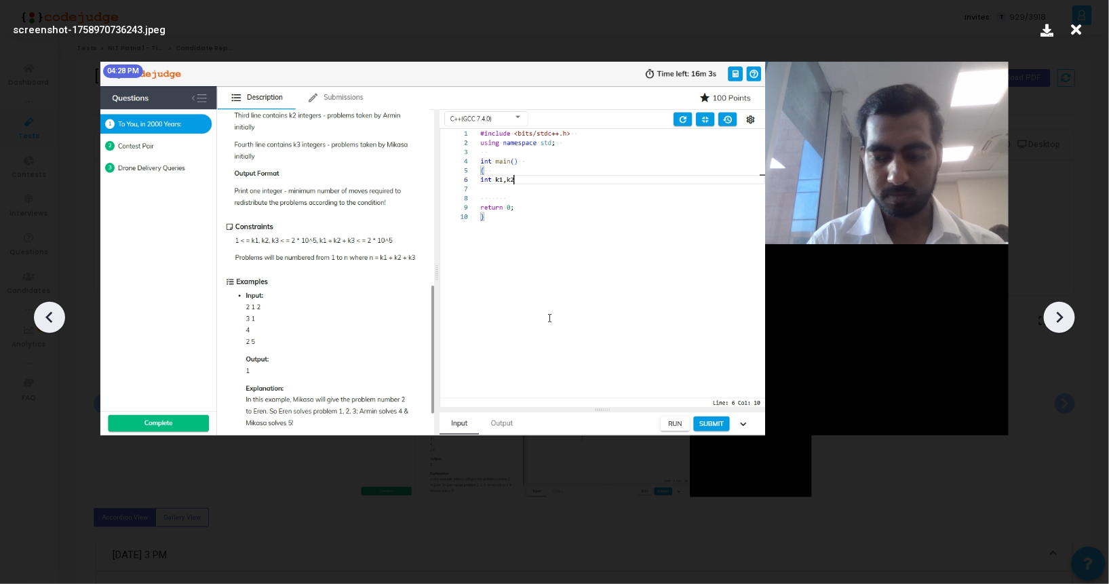
click at [1061, 317] on icon at bounding box center [1059, 317] width 7 height 12
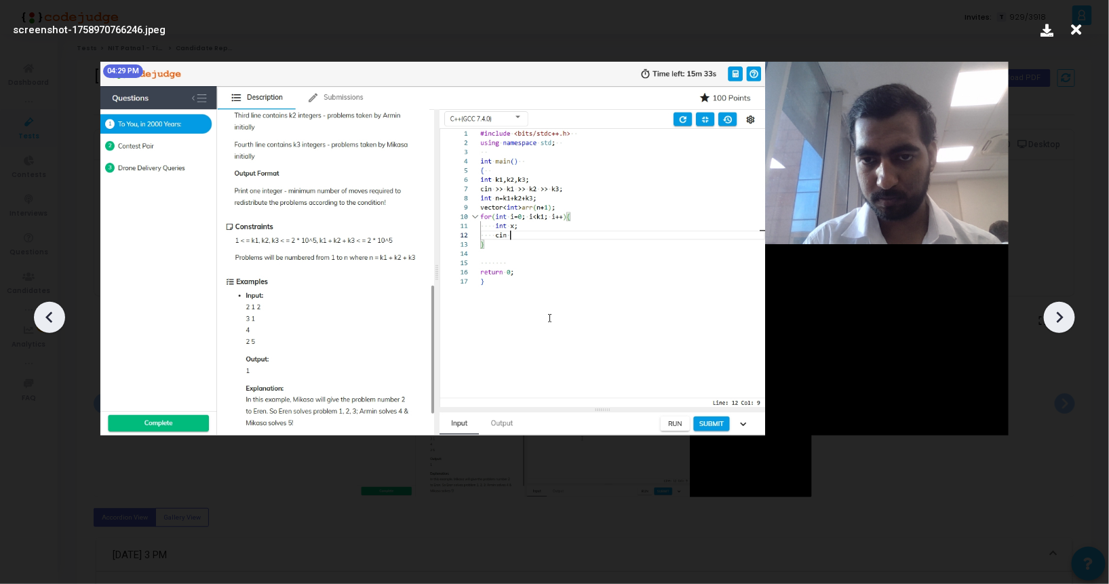
click at [1061, 317] on icon at bounding box center [1059, 317] width 7 height 12
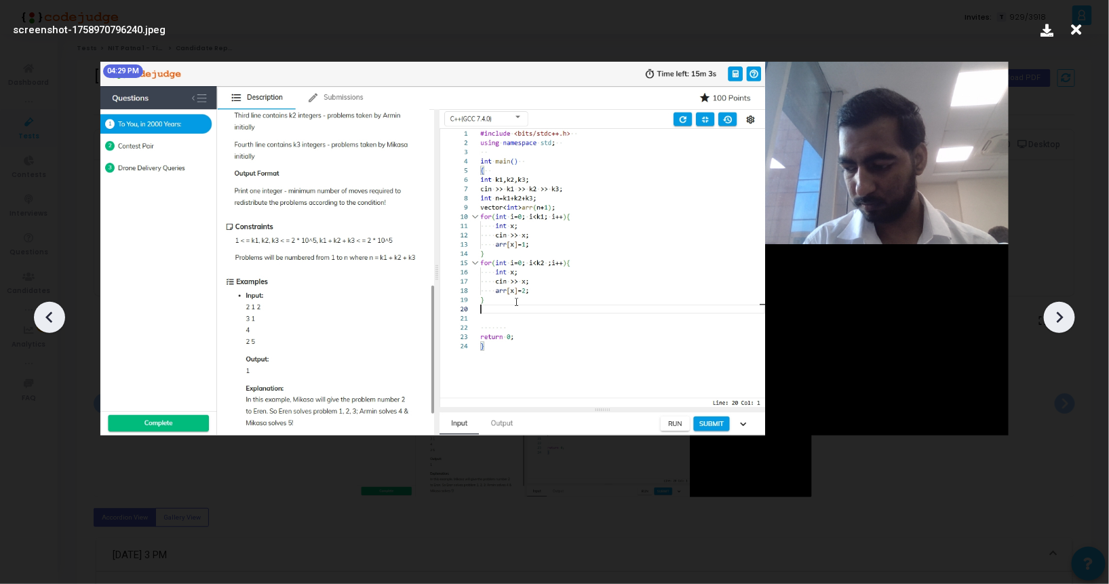
click at [1061, 317] on icon at bounding box center [1059, 317] width 7 height 12
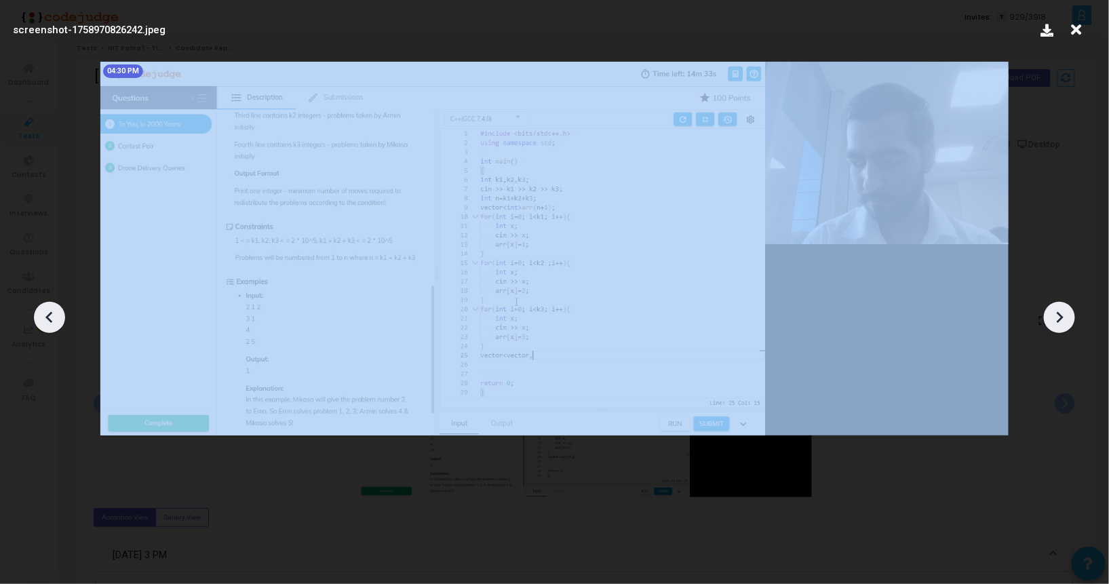
click at [1061, 317] on icon at bounding box center [1059, 317] width 7 height 12
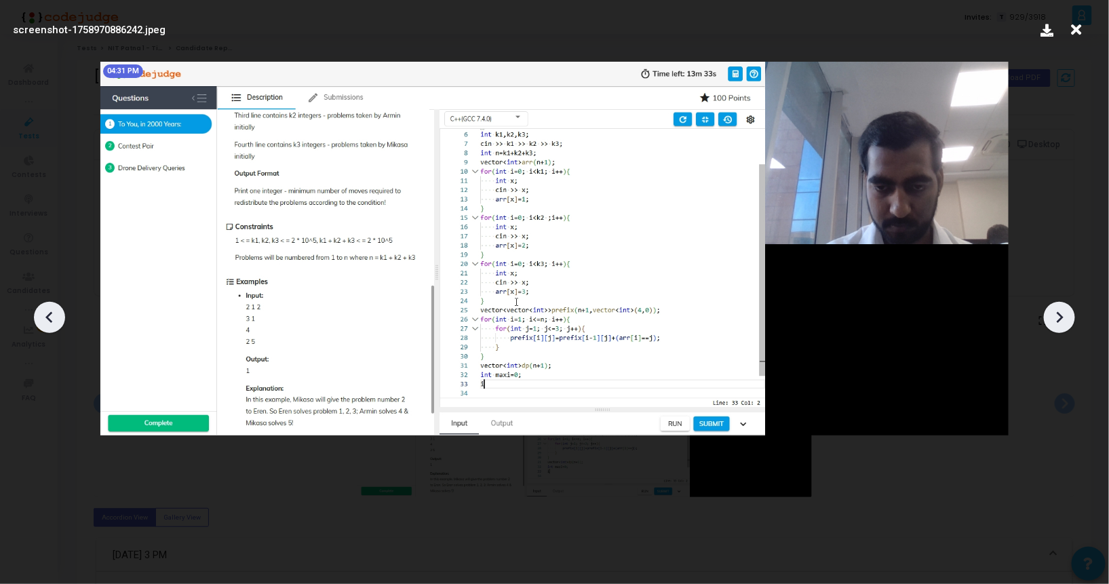
click at [1045, 395] on div at bounding box center [554, 312] width 1109 height 543
click at [1058, 313] on icon at bounding box center [1059, 317] width 7 height 12
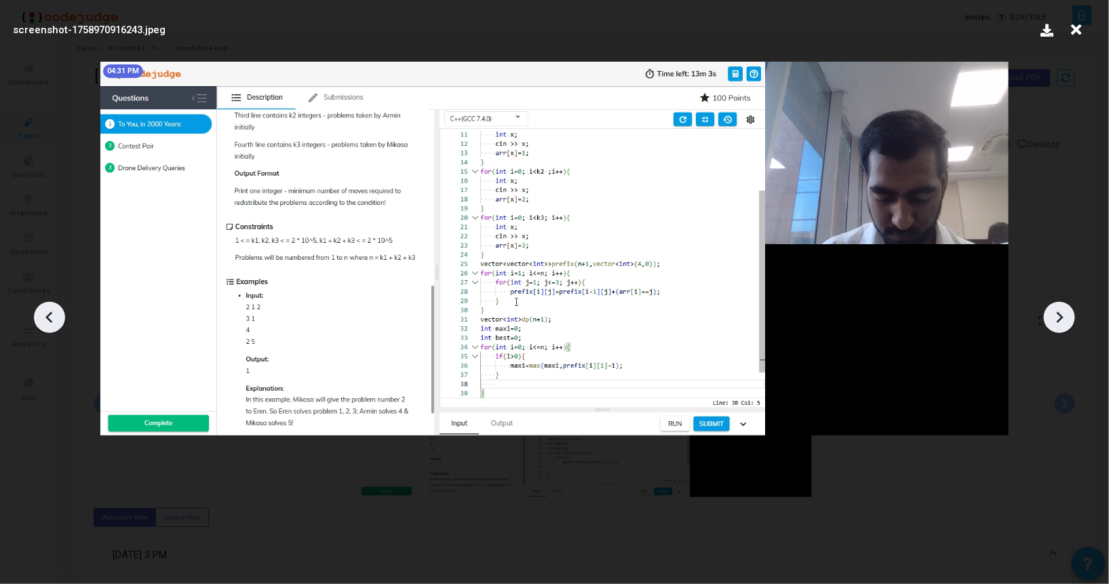
click at [1058, 313] on icon at bounding box center [1059, 317] width 7 height 12
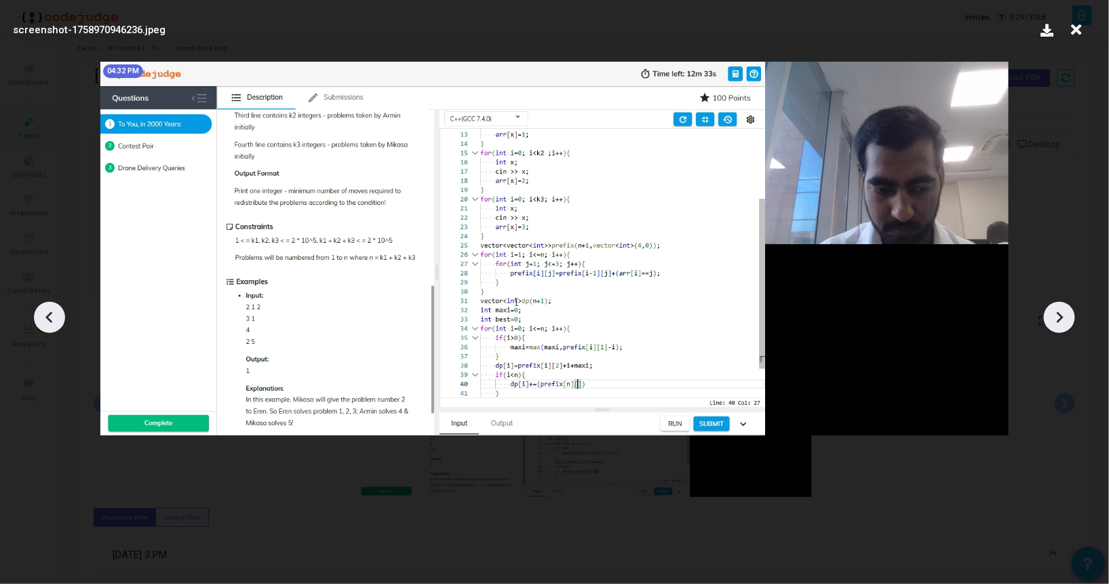
click at [1058, 313] on icon at bounding box center [1059, 317] width 7 height 12
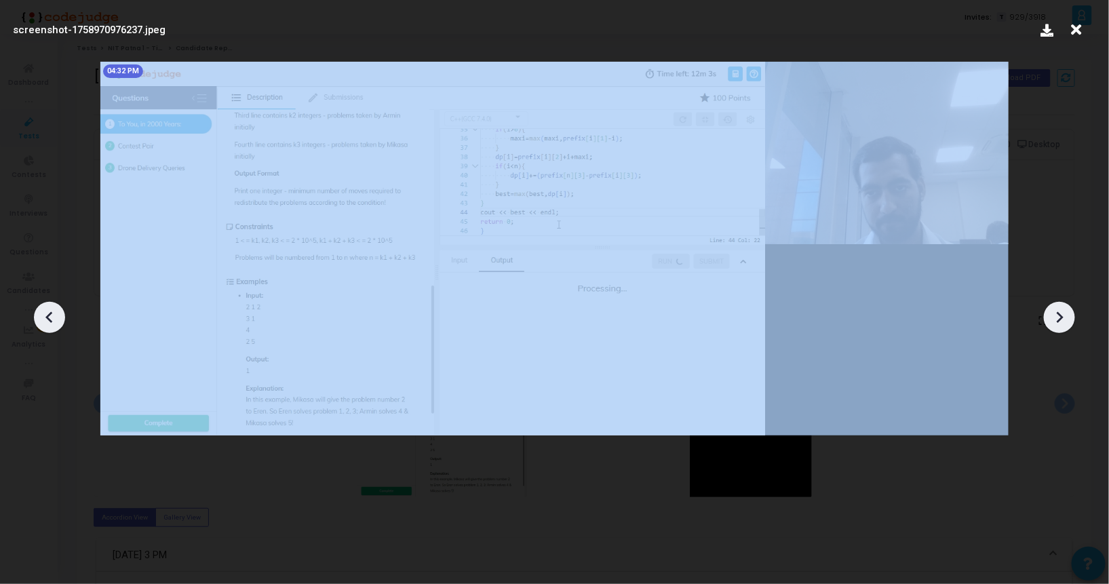
click at [1058, 313] on icon at bounding box center [1059, 317] width 7 height 12
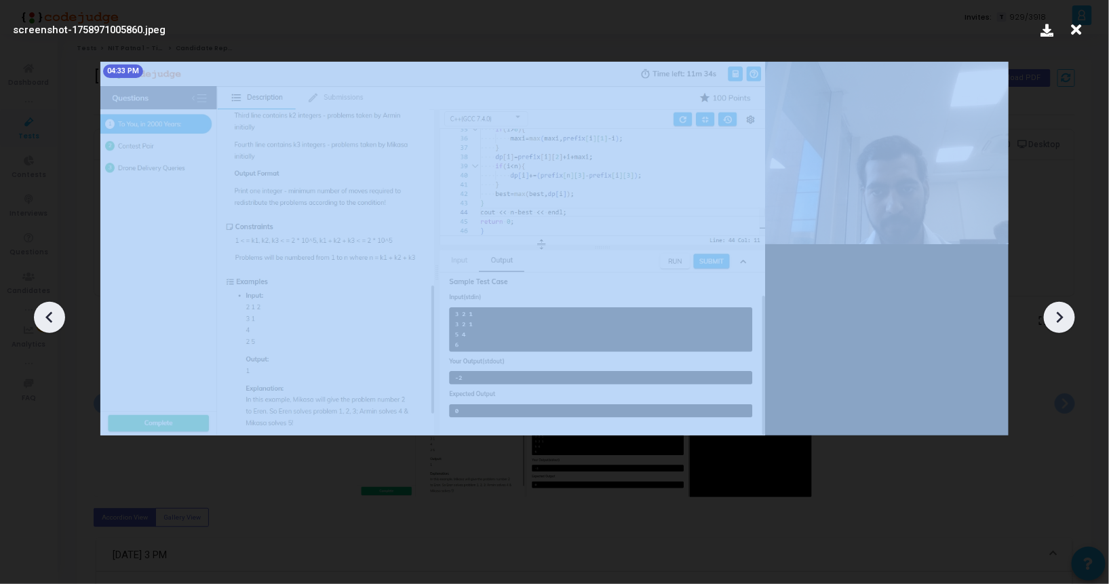
click at [1058, 313] on icon at bounding box center [1059, 317] width 7 height 12
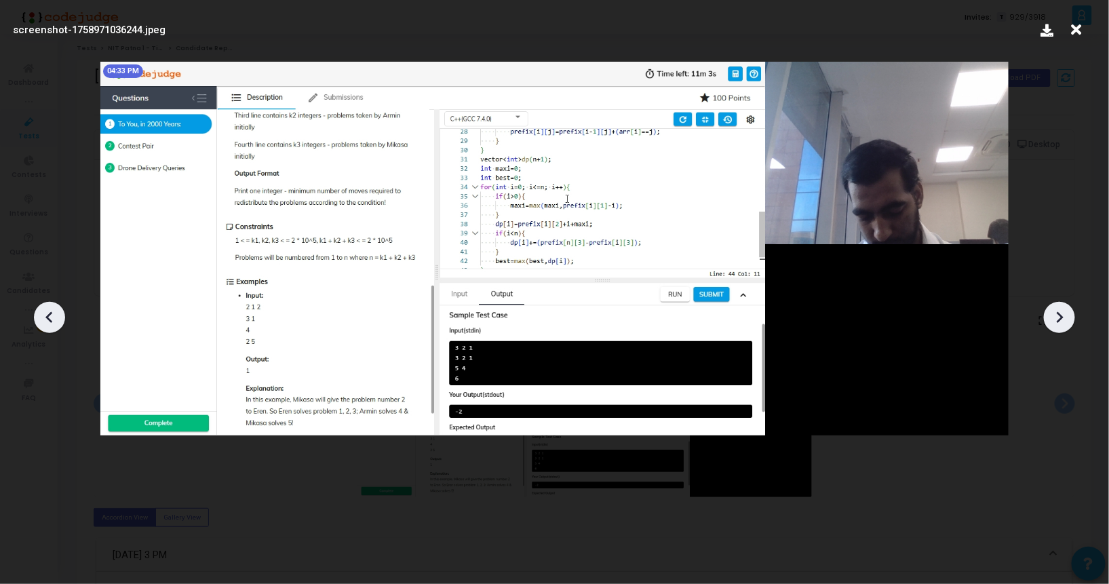
click at [1058, 313] on icon at bounding box center [1059, 317] width 7 height 12
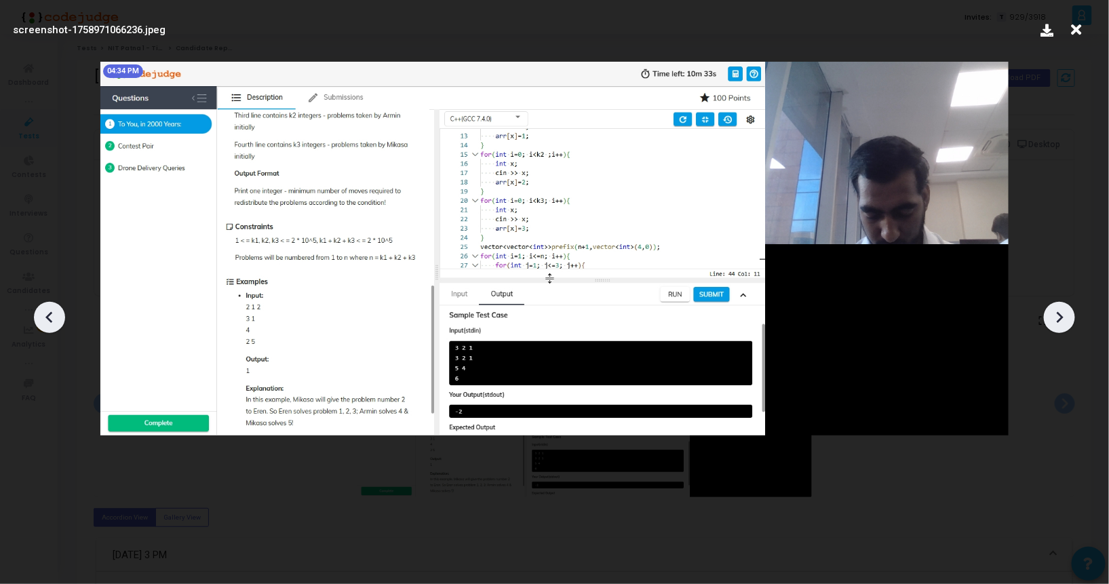
click at [1058, 313] on icon at bounding box center [1059, 317] width 7 height 12
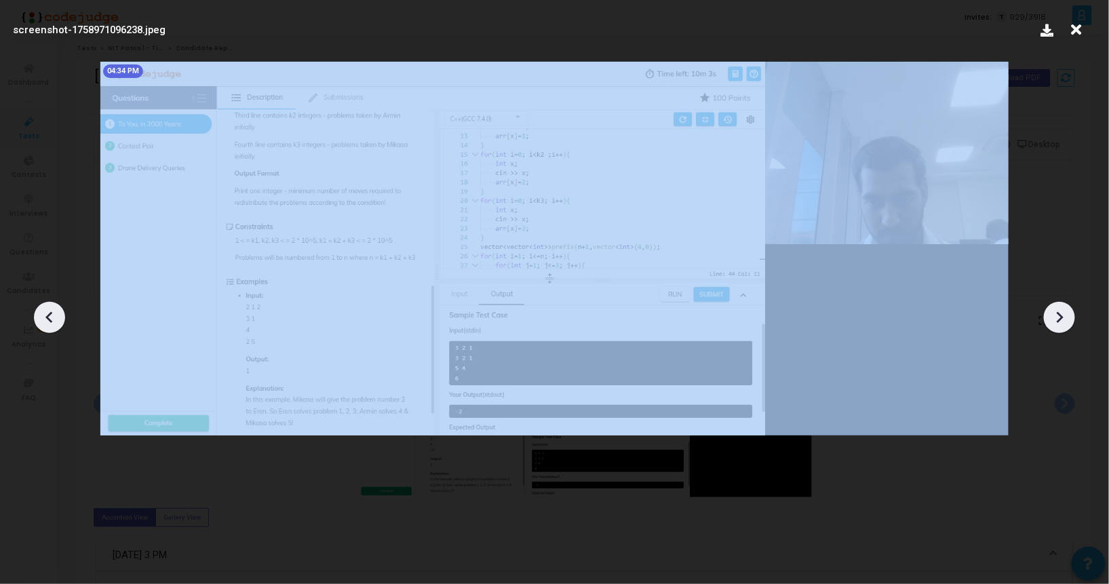
click at [1058, 313] on icon at bounding box center [1059, 317] width 7 height 12
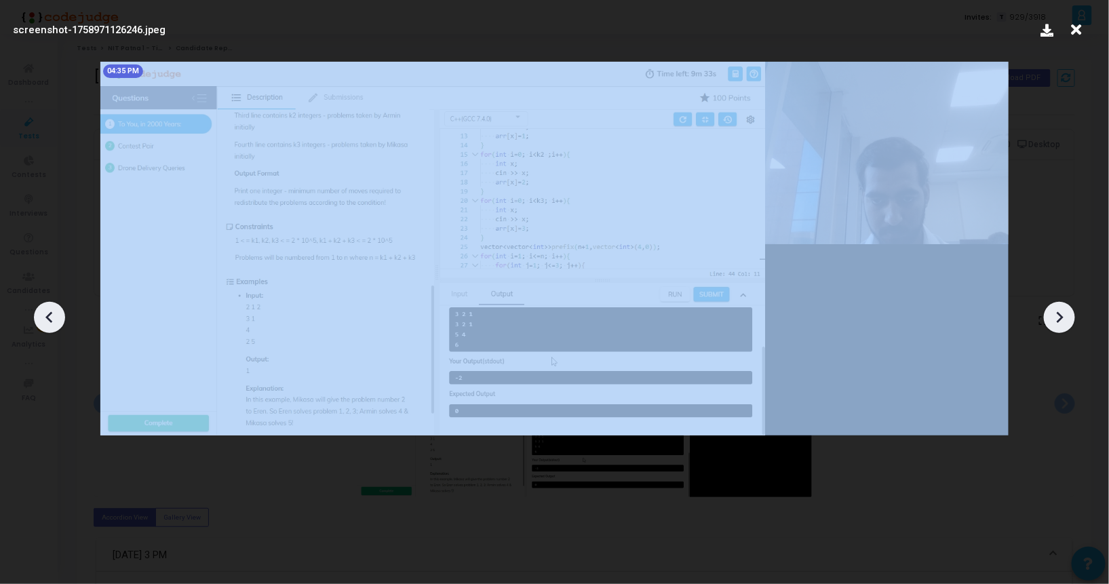
click at [1058, 313] on icon at bounding box center [1059, 317] width 7 height 12
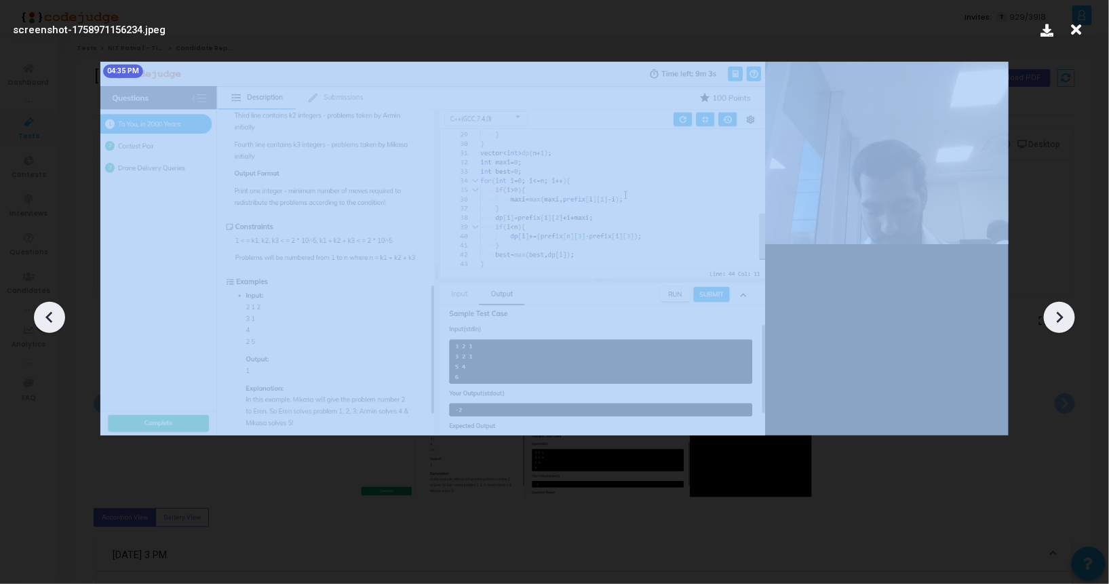
click at [1058, 313] on icon at bounding box center [1059, 317] width 7 height 12
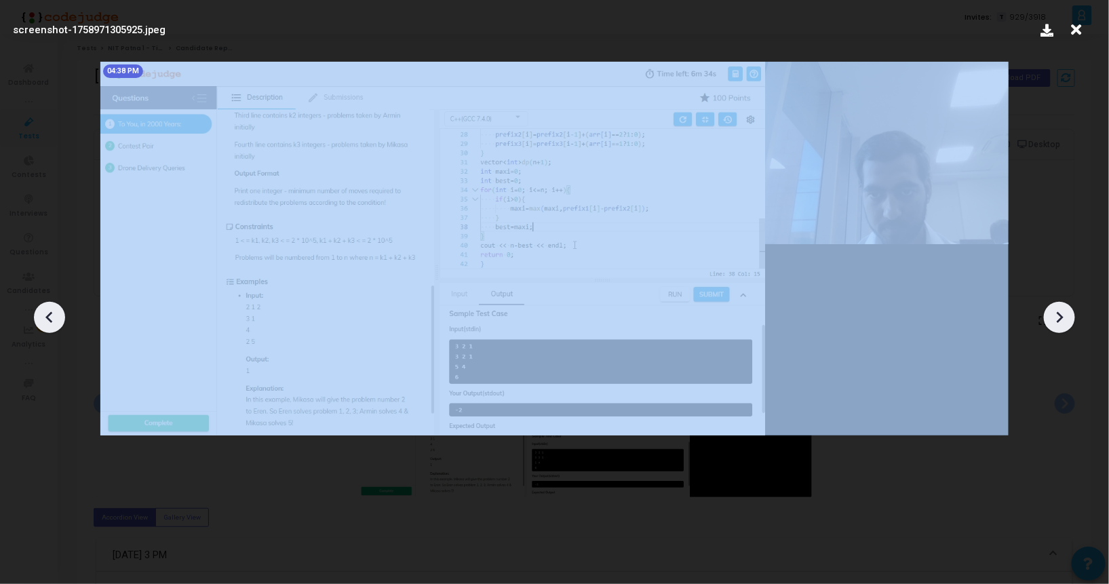
click at [1058, 313] on icon at bounding box center [1059, 317] width 7 height 12
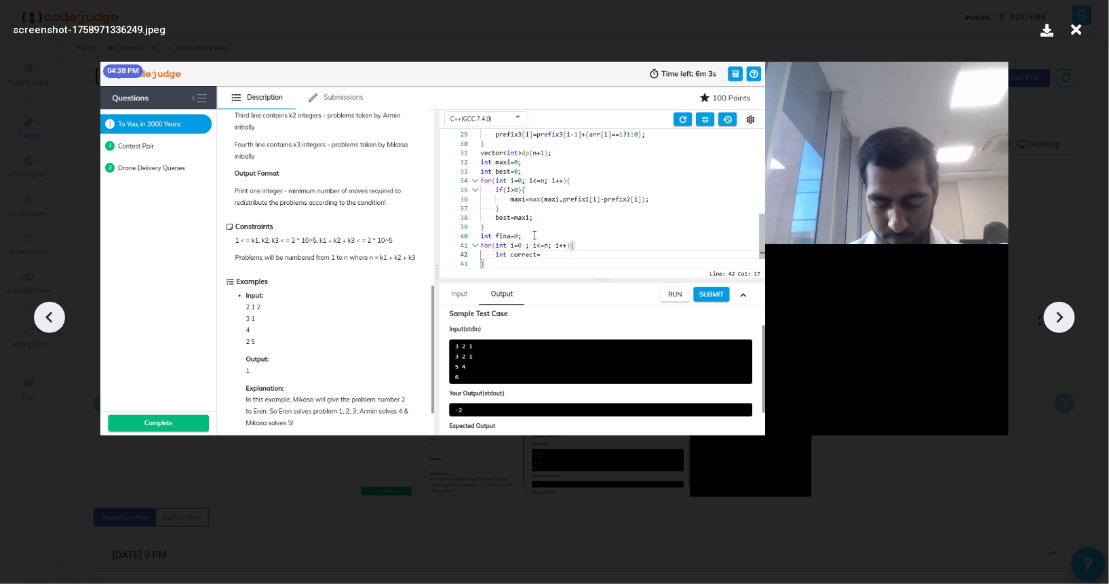
click at [1058, 313] on icon at bounding box center [1059, 317] width 7 height 12
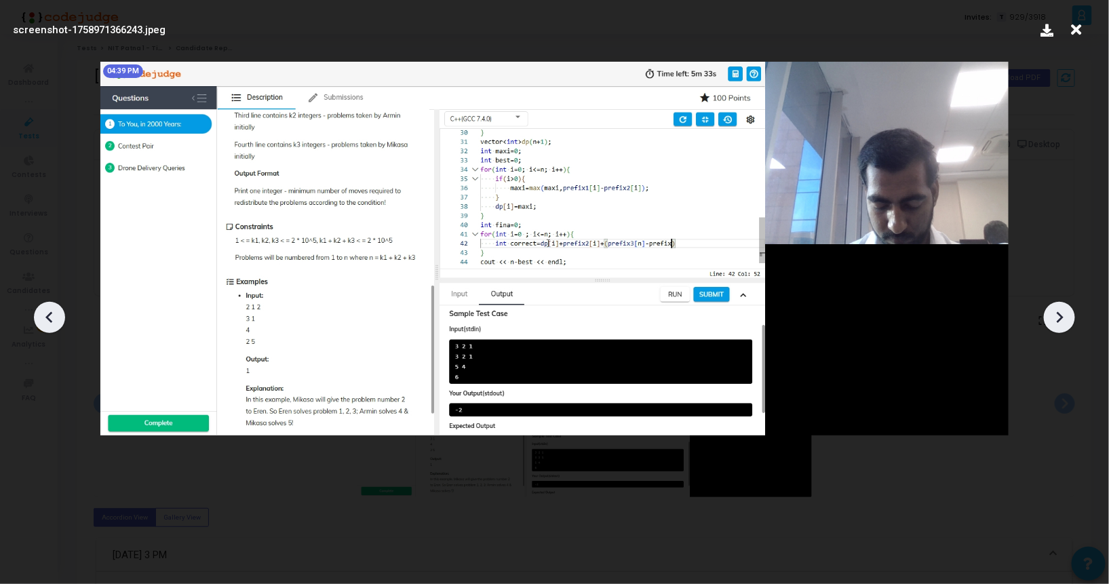
click at [1058, 313] on icon at bounding box center [1059, 317] width 7 height 12
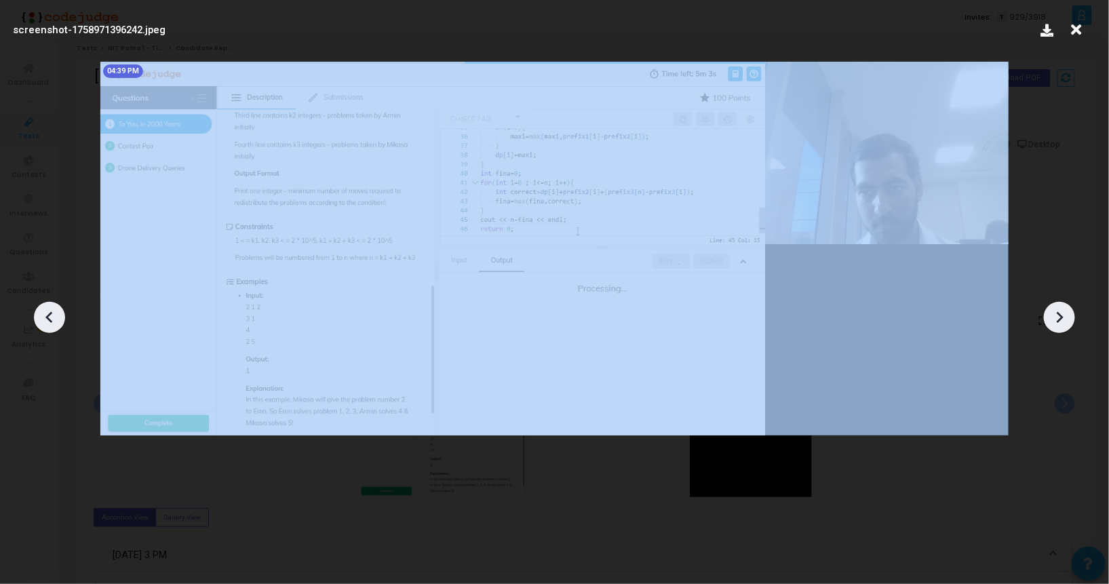
click at [1058, 313] on icon at bounding box center [1059, 317] width 7 height 12
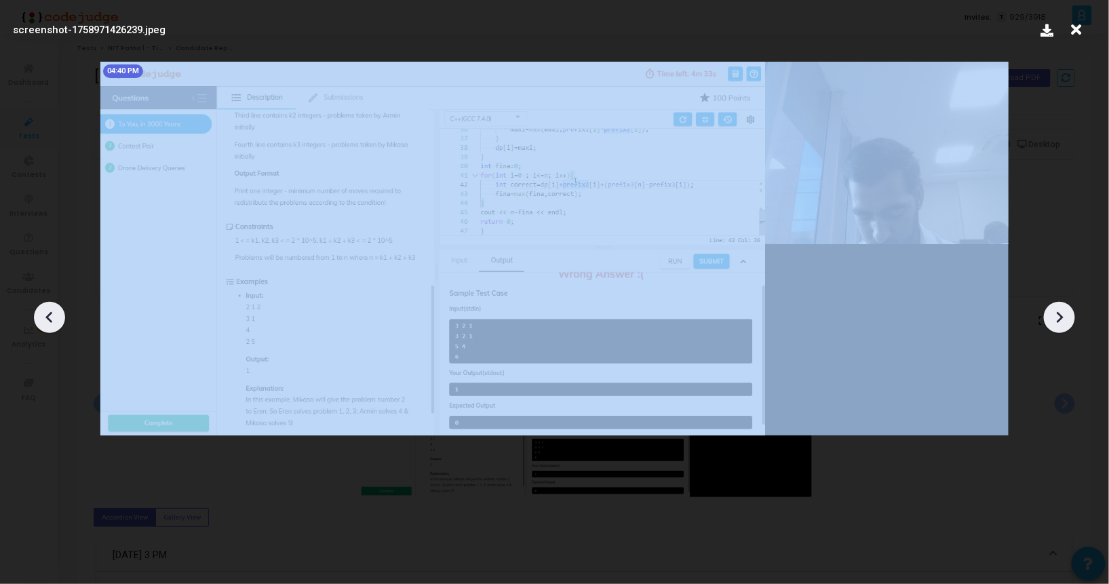
click at [1058, 313] on icon at bounding box center [1059, 317] width 7 height 12
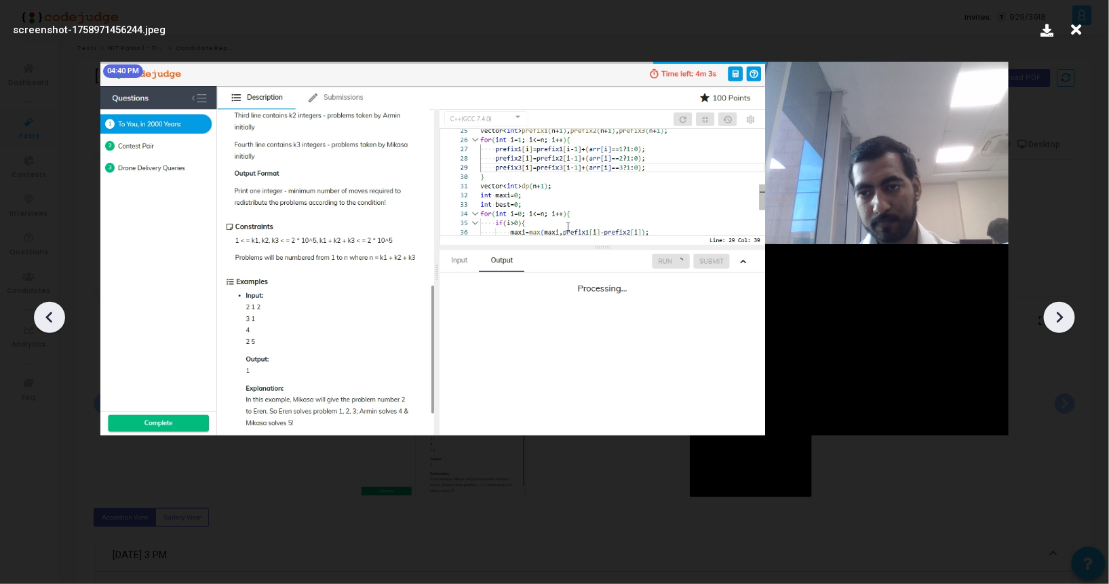
click at [1058, 313] on icon at bounding box center [1059, 317] width 7 height 12
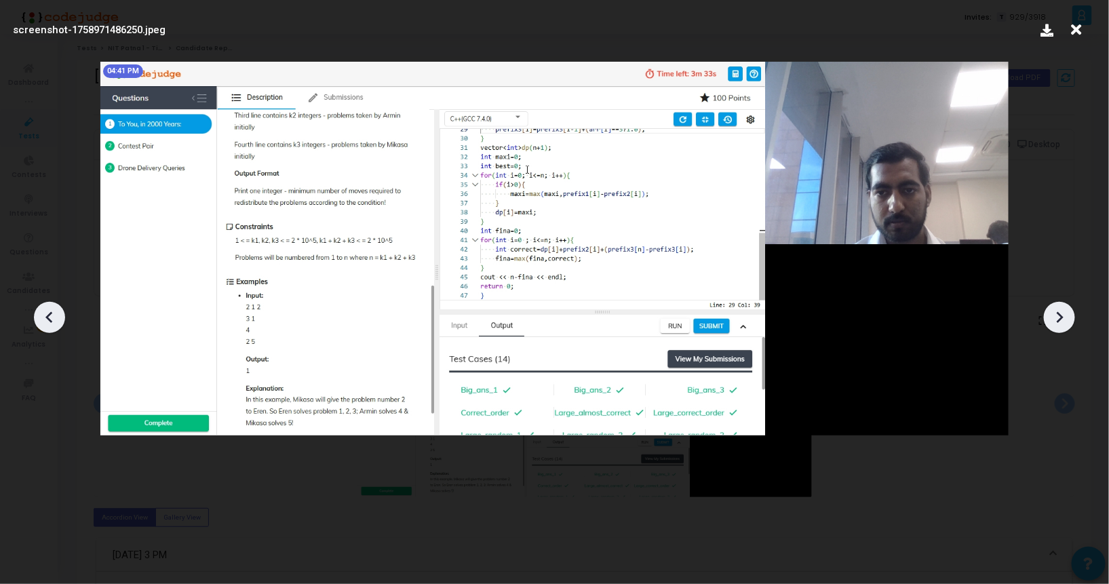
click at [1058, 313] on icon at bounding box center [1059, 317] width 7 height 12
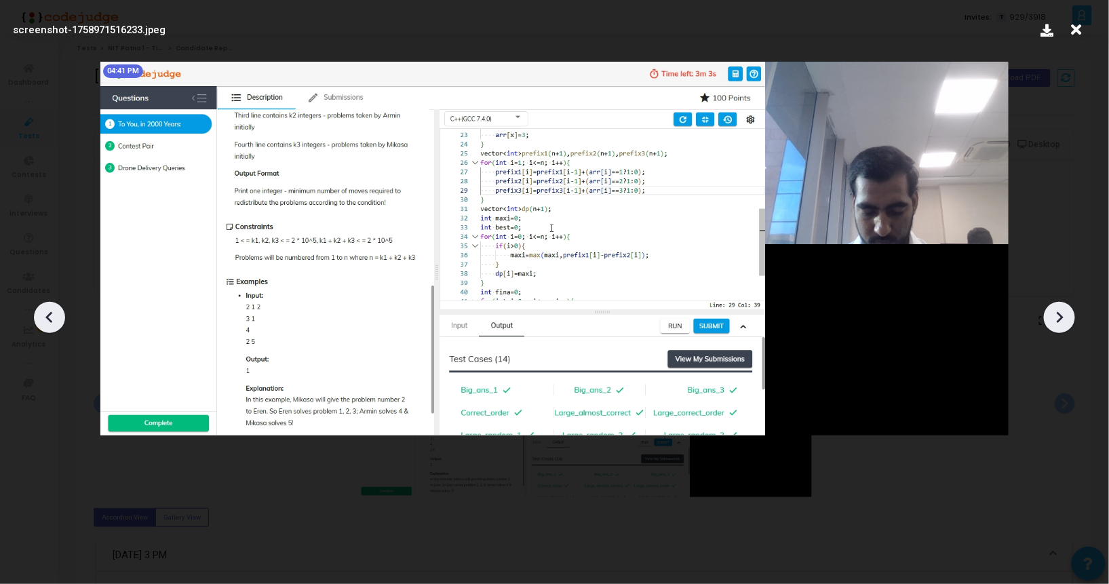
click at [1058, 313] on icon at bounding box center [1059, 317] width 7 height 12
click at [1077, 22] on icon at bounding box center [1076, 30] width 21 height 26
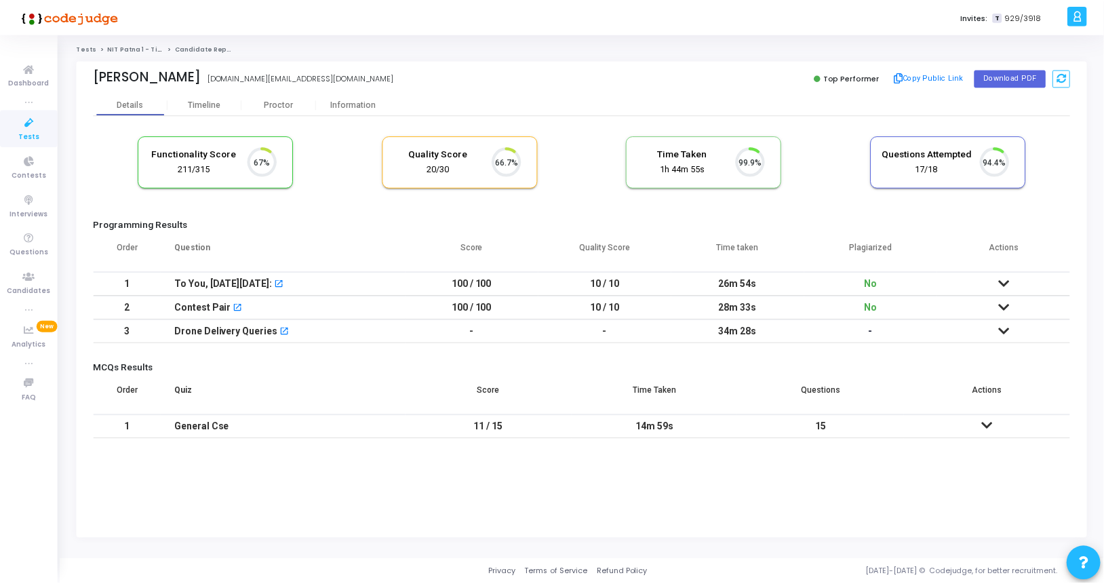
scroll to position [28, 35]
click at [283, 106] on div "Proctor" at bounding box center [280, 105] width 75 height 10
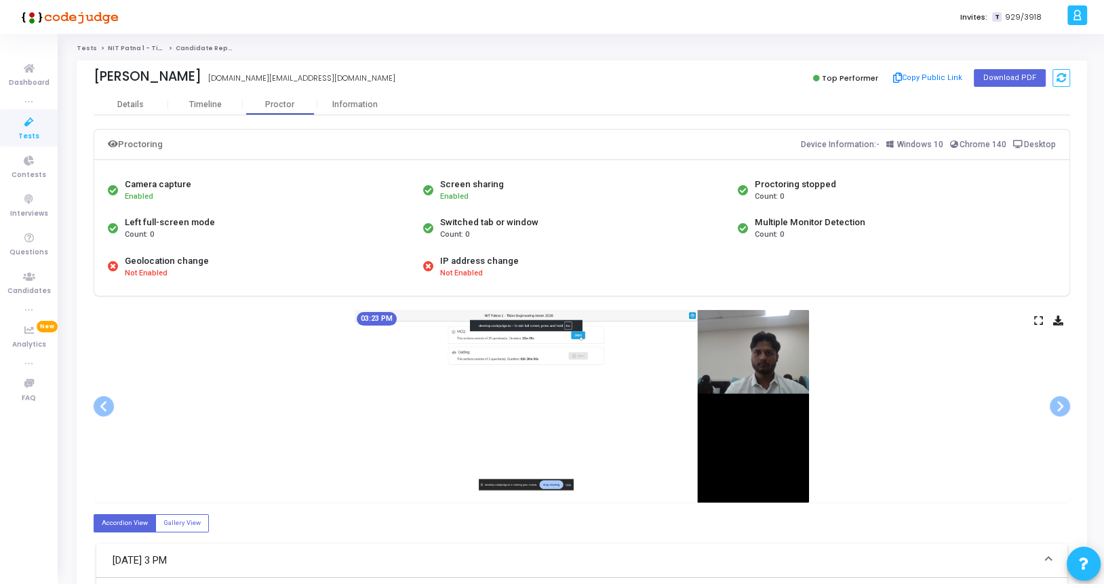
click at [1037, 321] on icon at bounding box center [1038, 320] width 9 height 7
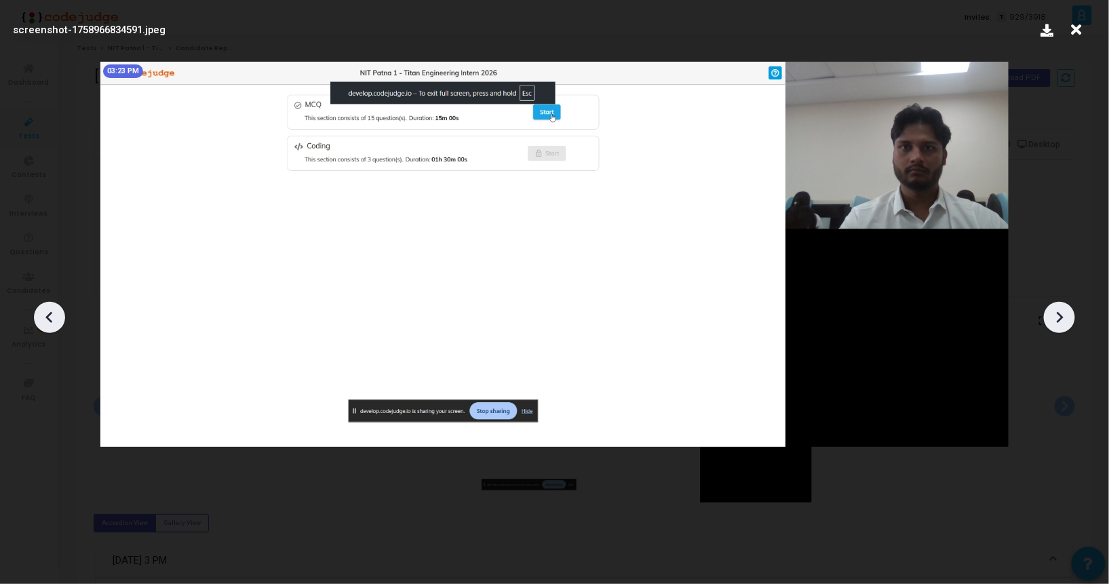
click at [1059, 327] on icon at bounding box center [1059, 317] width 20 height 20
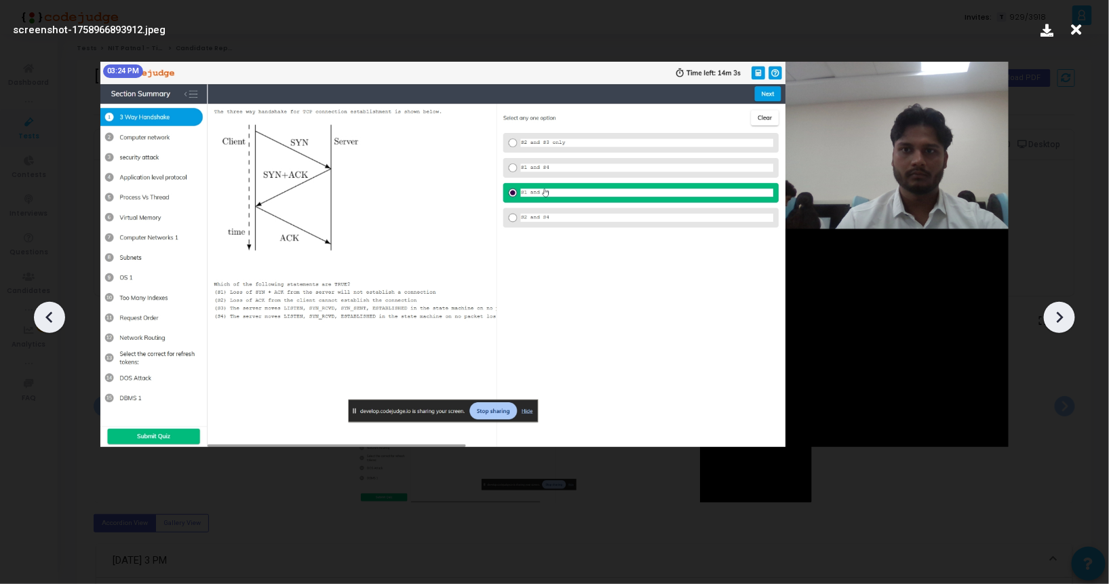
click at [1059, 327] on icon at bounding box center [1059, 317] width 20 height 20
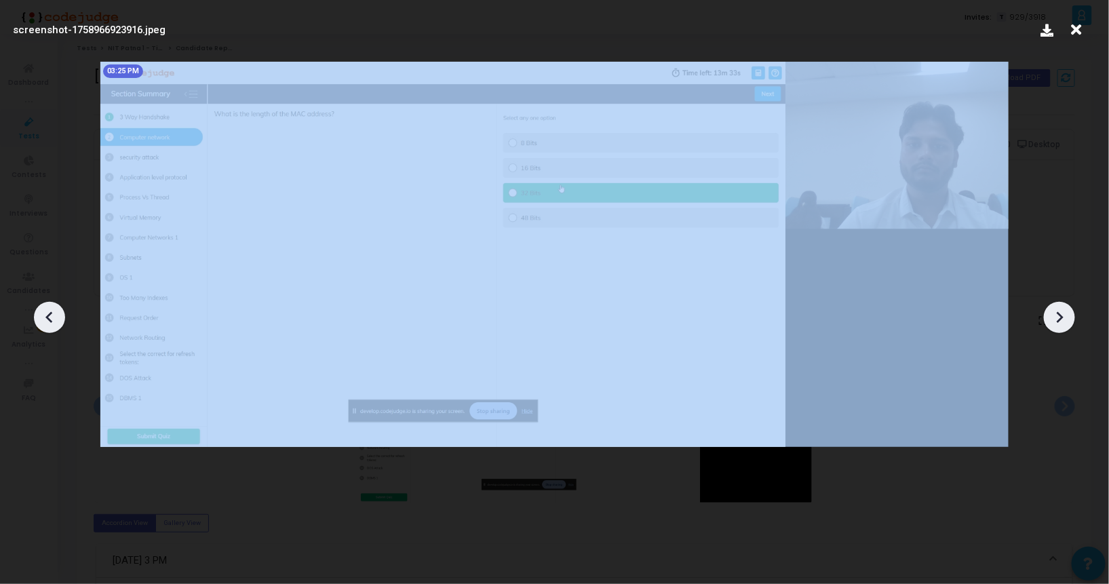
click at [1059, 327] on icon at bounding box center [1059, 317] width 20 height 20
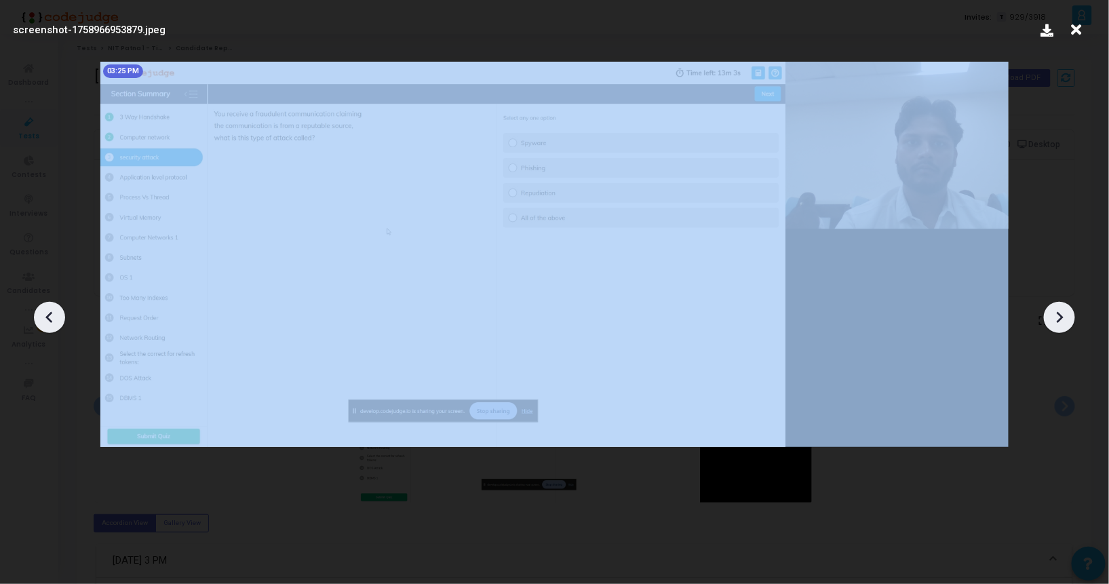
click at [1059, 327] on icon at bounding box center [1059, 317] width 20 height 20
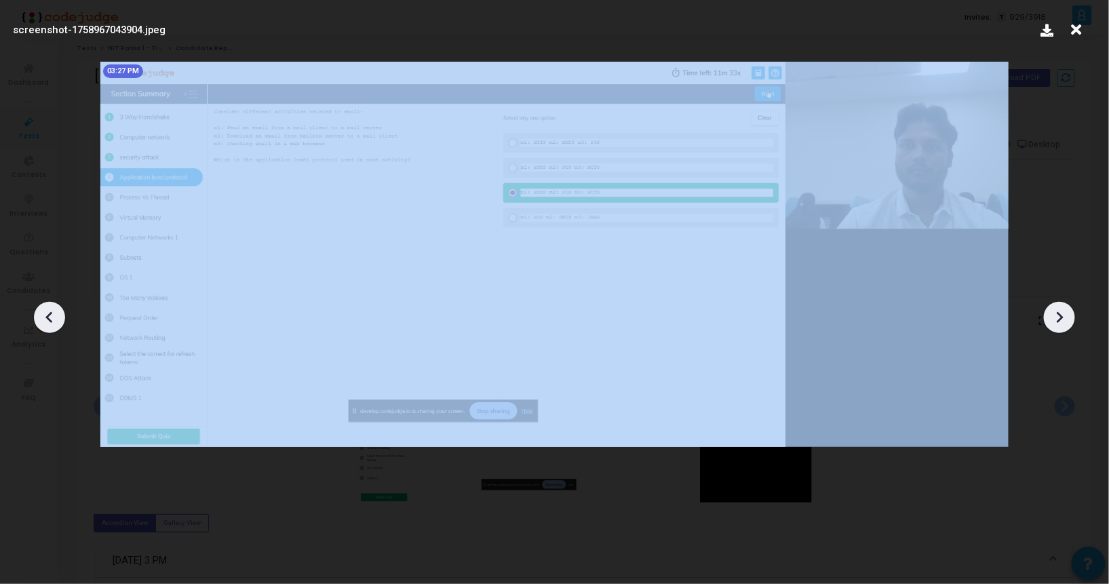
click at [1059, 327] on icon at bounding box center [1059, 317] width 20 height 20
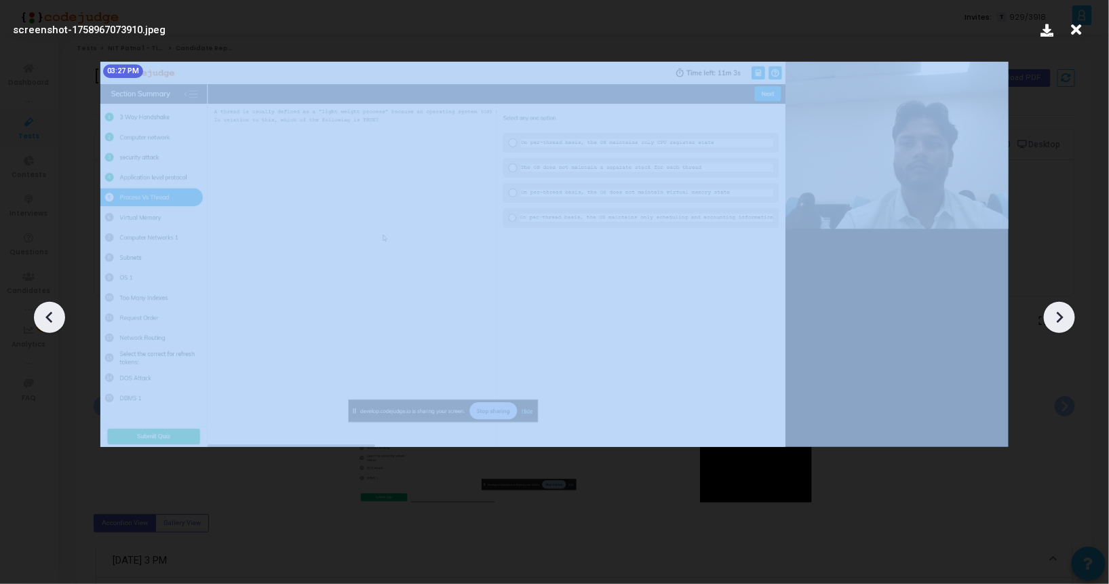
click at [1059, 327] on icon at bounding box center [1059, 317] width 20 height 20
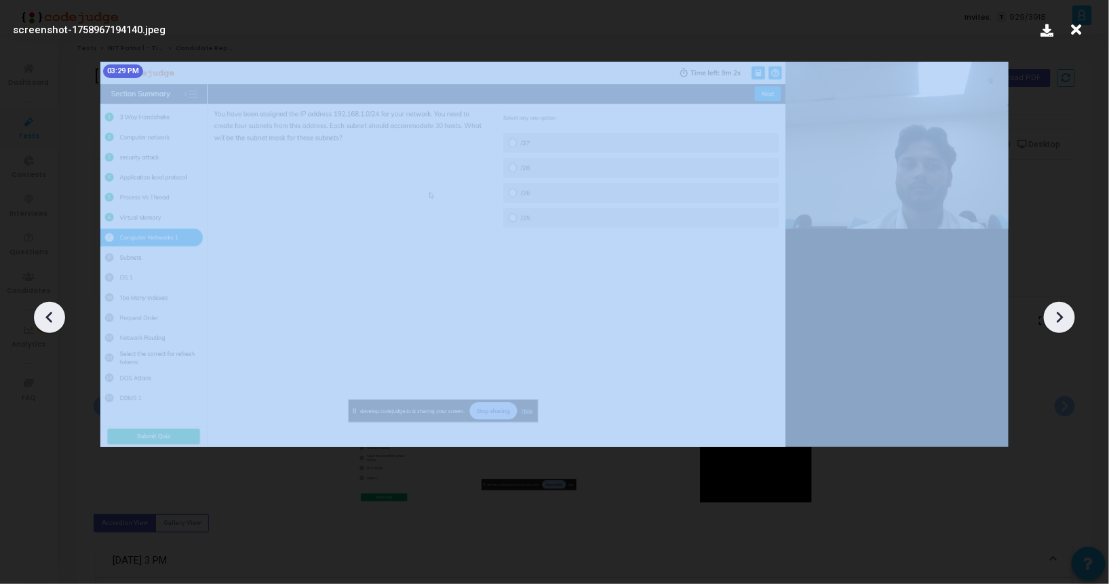
click at [1059, 327] on icon at bounding box center [1059, 317] width 20 height 20
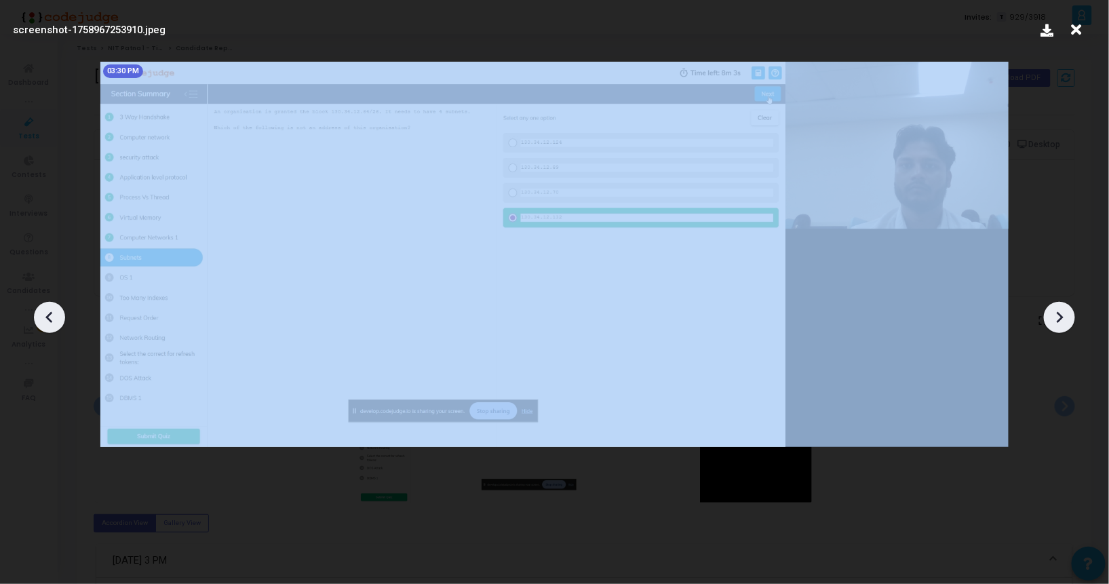
click at [1059, 327] on icon at bounding box center [1059, 317] width 20 height 20
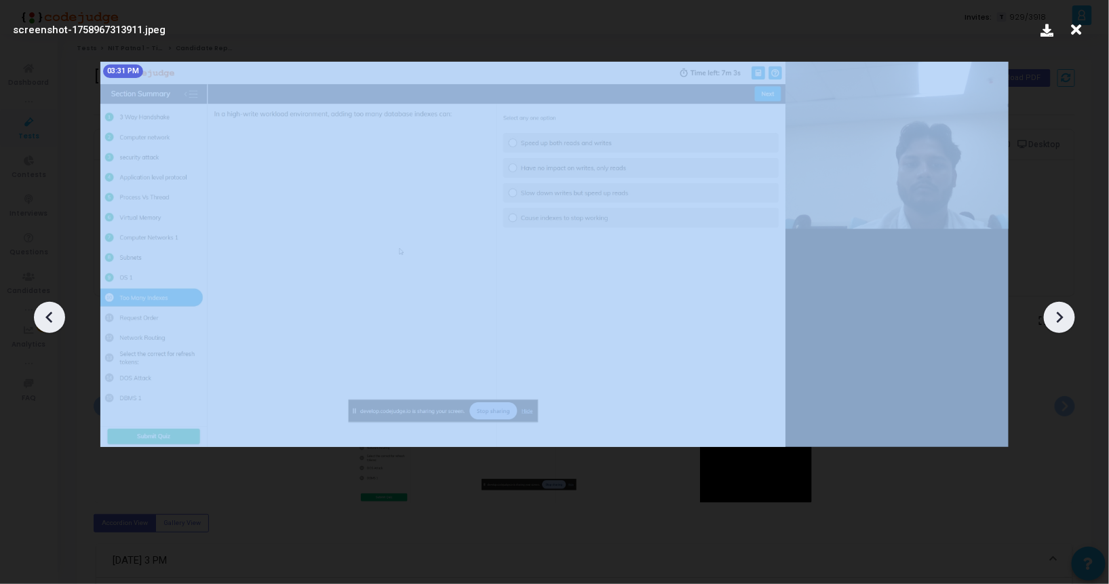
click at [1059, 327] on icon at bounding box center [1059, 317] width 20 height 20
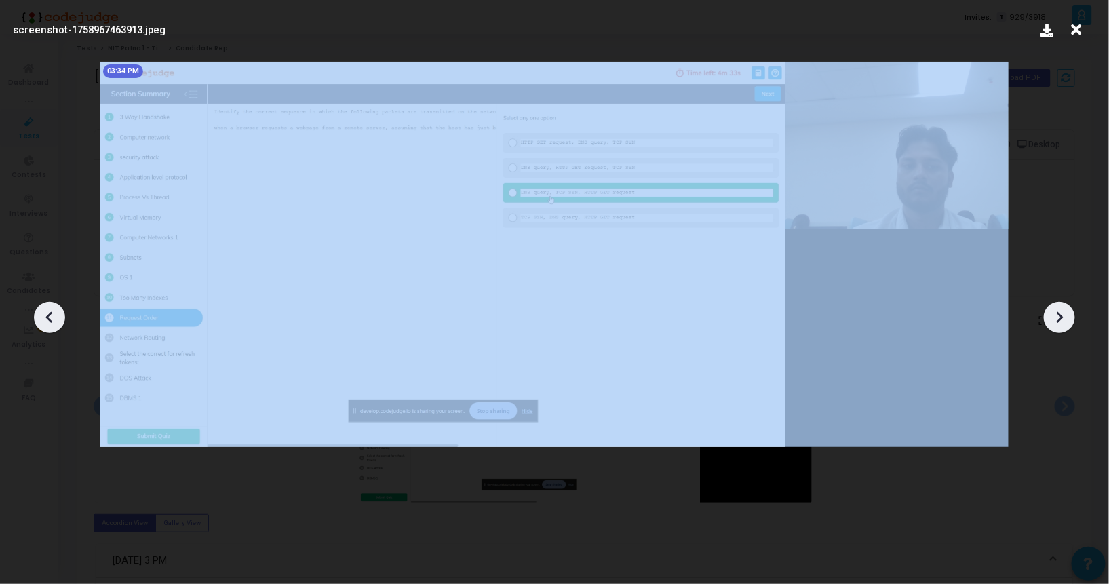
click at [1059, 327] on icon at bounding box center [1059, 317] width 20 height 20
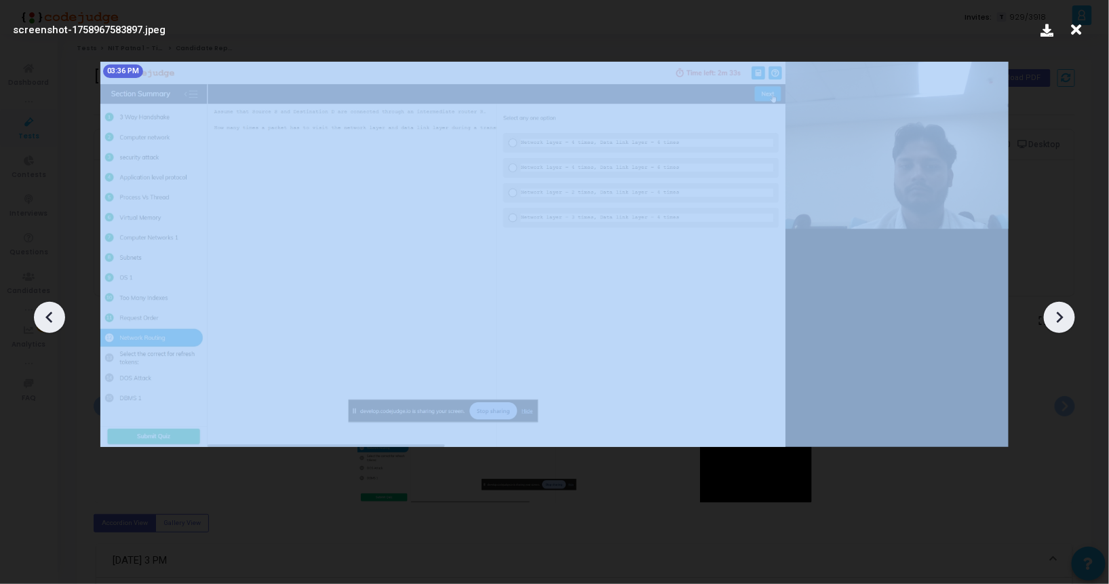
click at [1059, 327] on icon at bounding box center [1059, 317] width 20 height 20
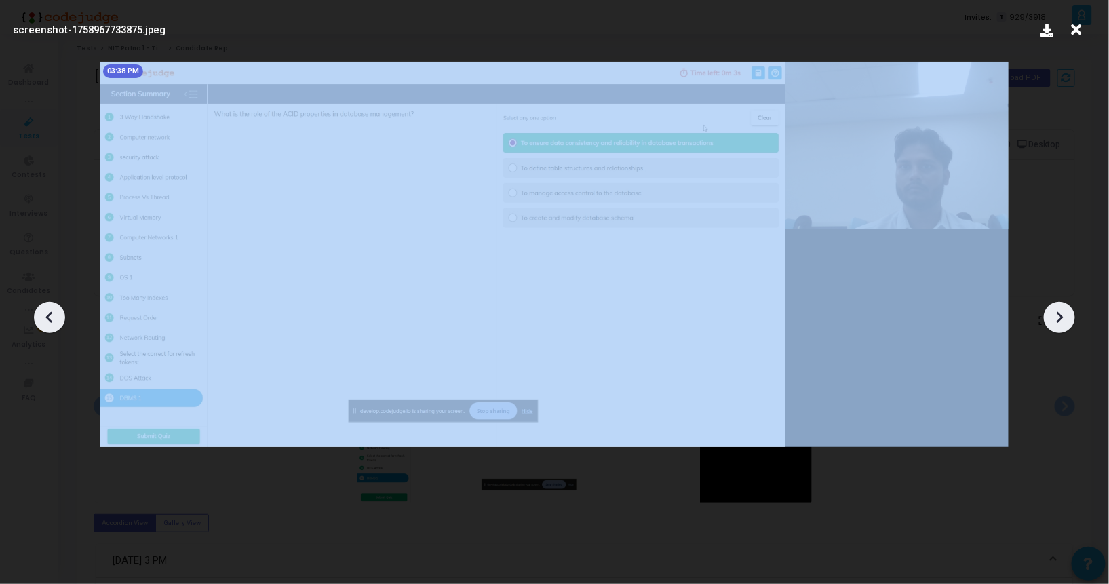
click at [1059, 327] on icon at bounding box center [1059, 317] width 20 height 20
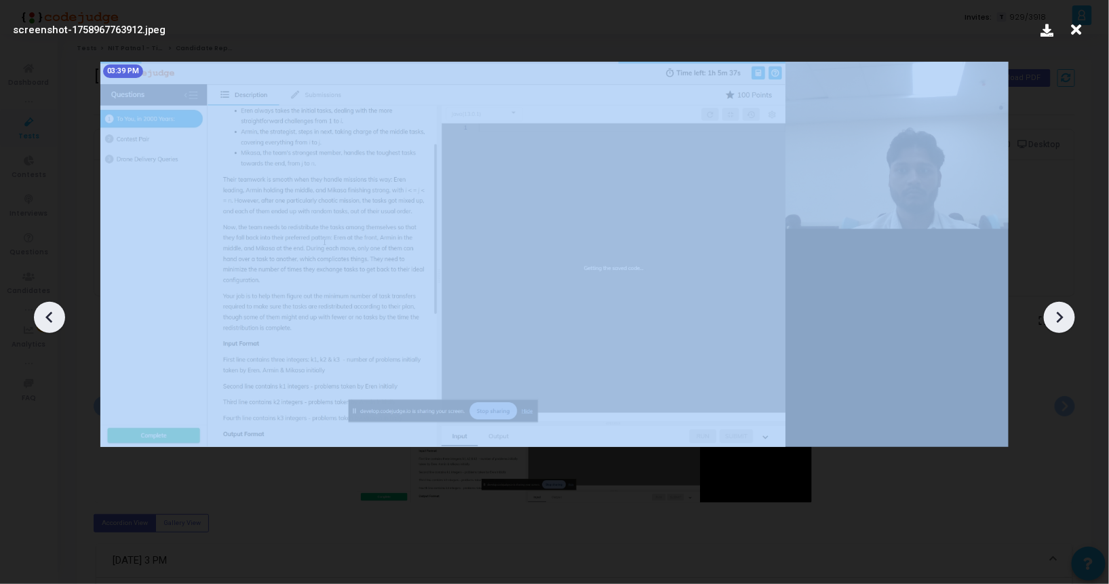
click at [1059, 327] on icon at bounding box center [1059, 317] width 20 height 20
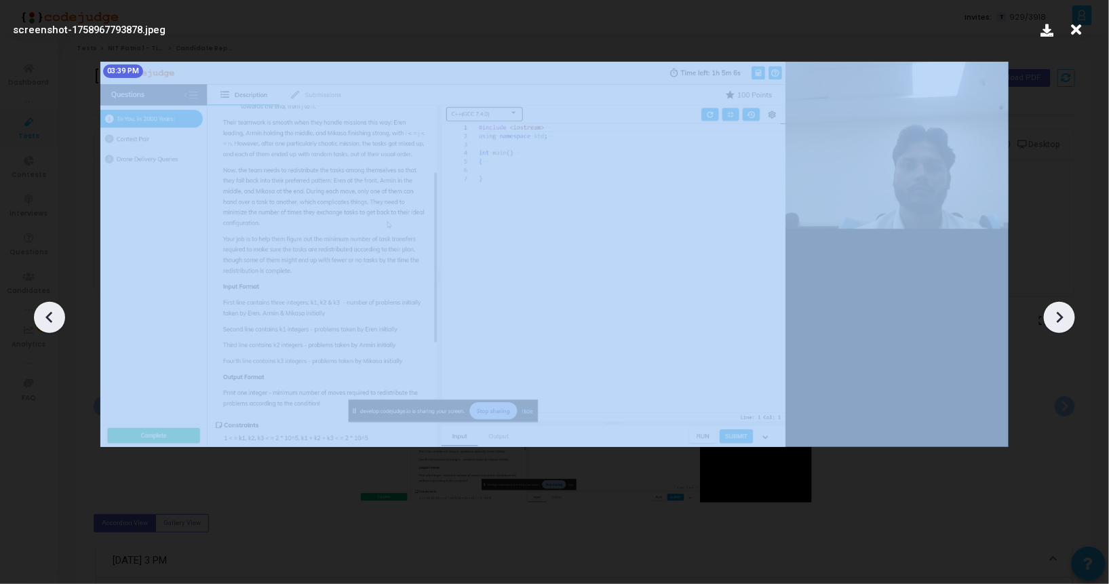
click at [1059, 327] on icon at bounding box center [1059, 317] width 20 height 20
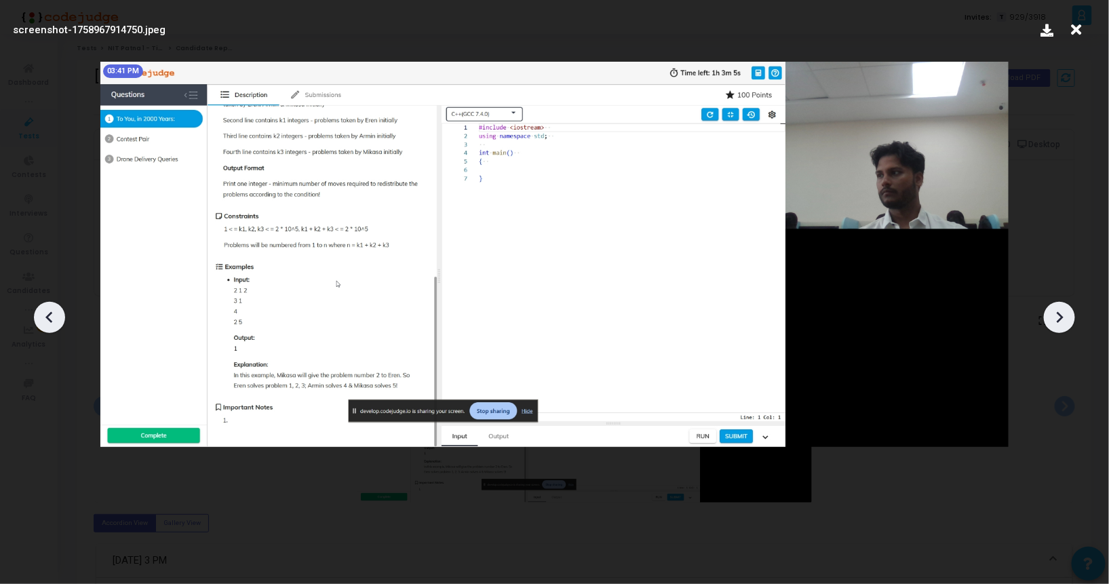
click at [1059, 327] on icon at bounding box center [1059, 317] width 20 height 20
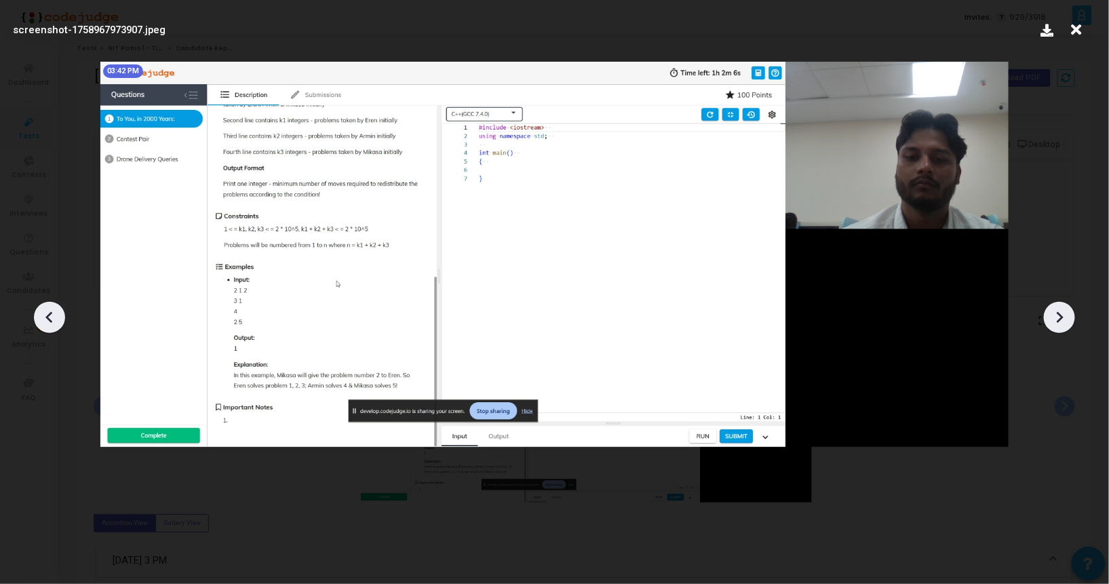
click at [1059, 327] on icon at bounding box center [1059, 317] width 20 height 20
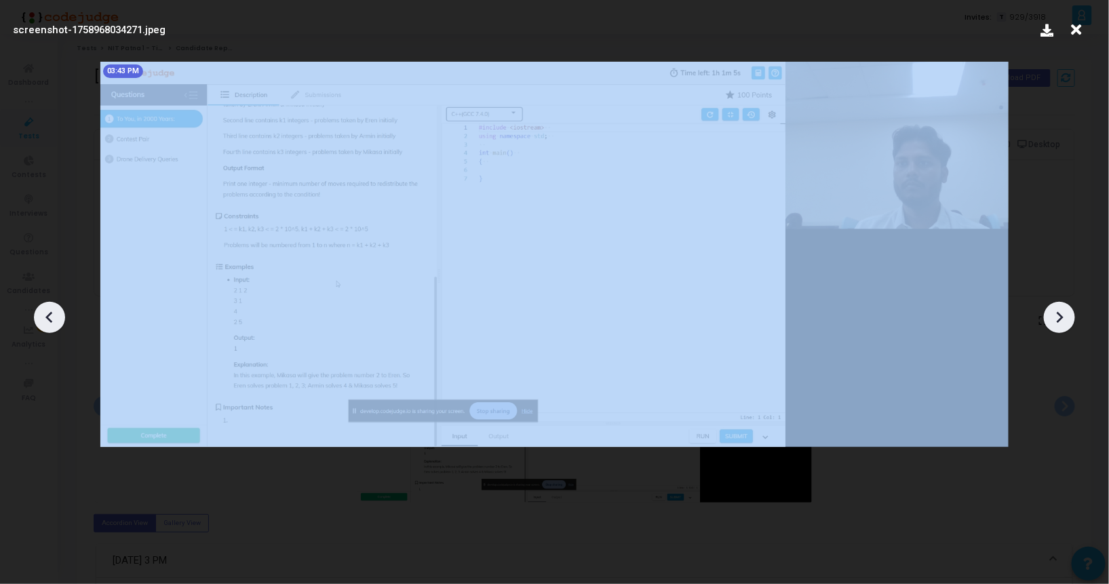
click at [1059, 327] on icon at bounding box center [1059, 317] width 20 height 20
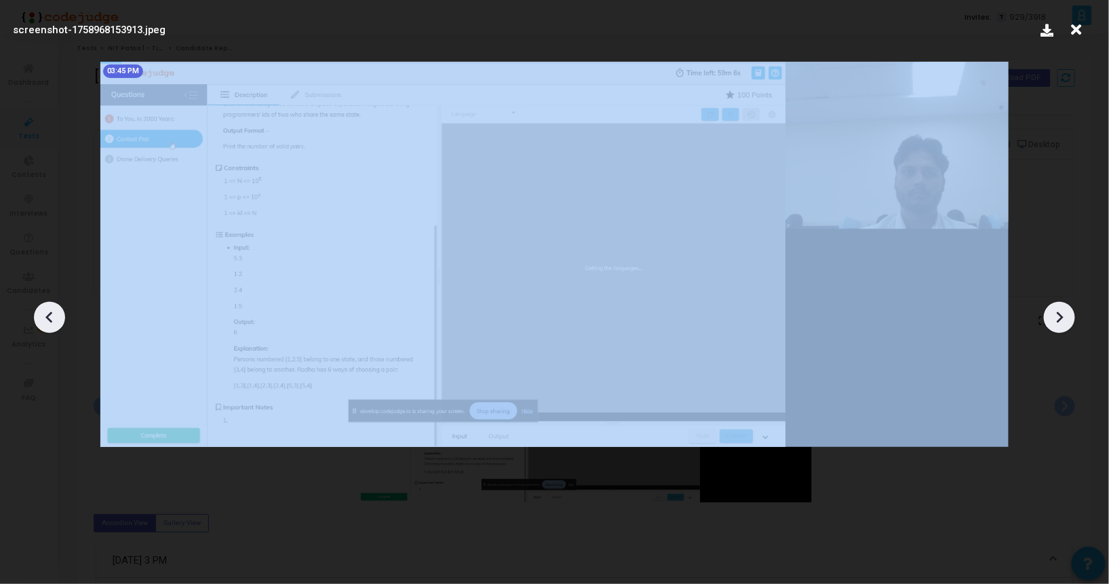
click at [1059, 327] on icon at bounding box center [1059, 317] width 20 height 20
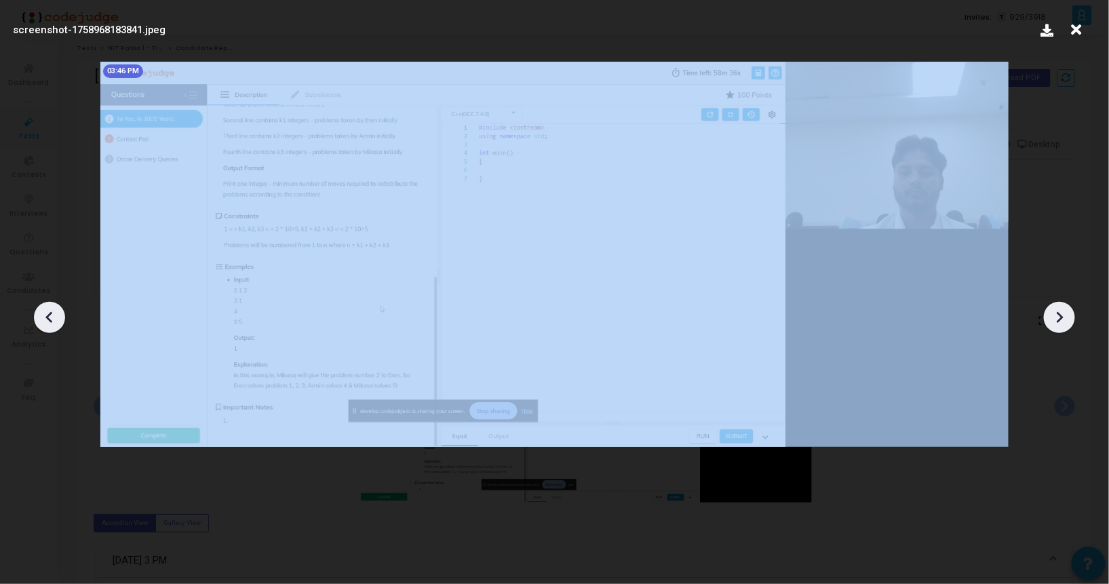
click at [1059, 327] on icon at bounding box center [1059, 317] width 20 height 20
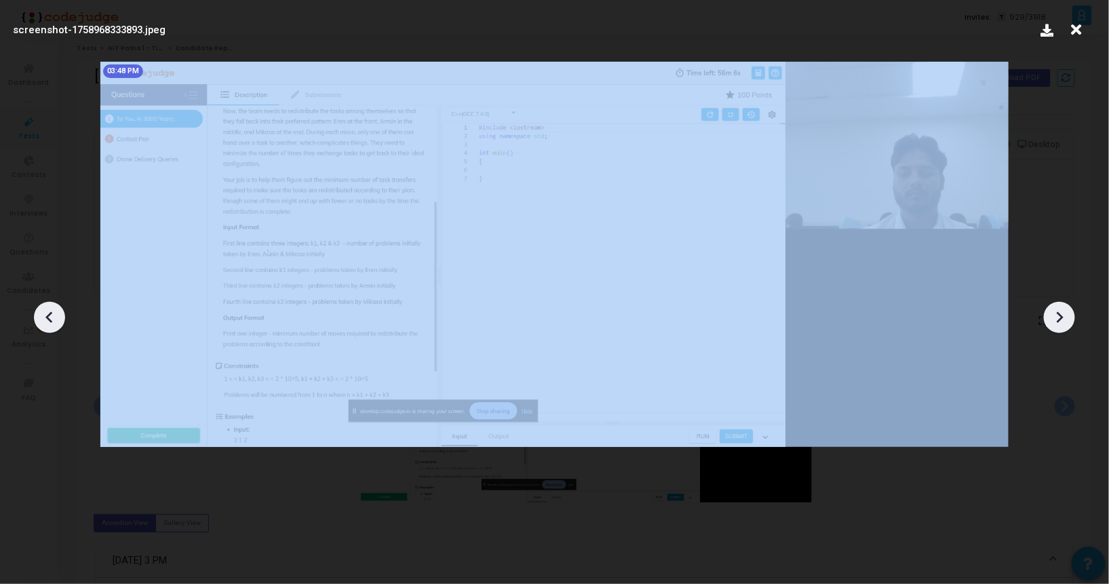
click at [1059, 327] on icon at bounding box center [1059, 317] width 20 height 20
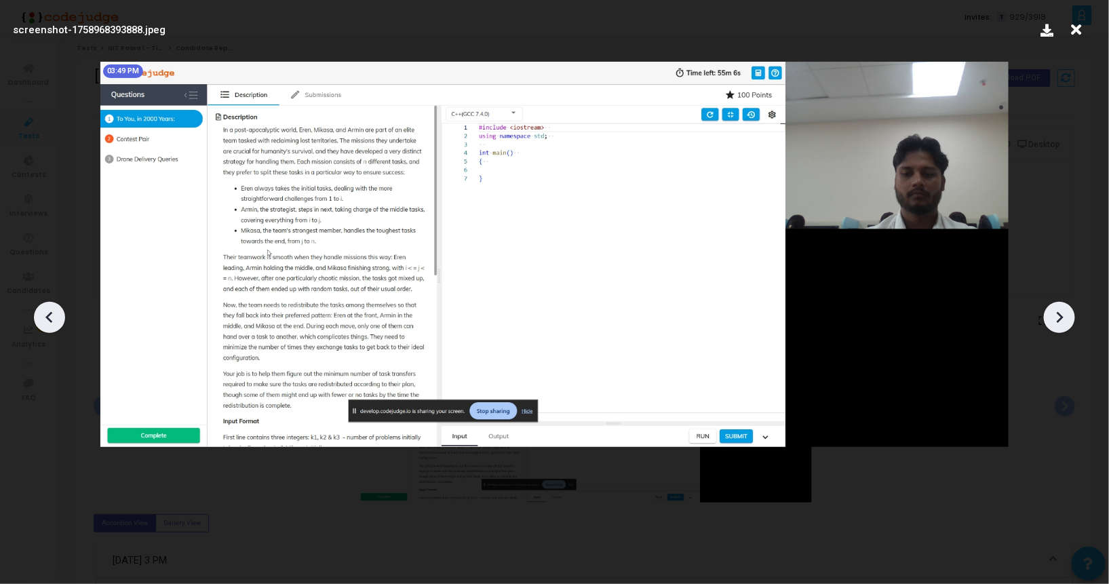
click at [859, 511] on div at bounding box center [554, 312] width 1109 height 543
click at [41, 180] on div at bounding box center [554, 312] width 1109 height 543
click at [1070, 25] on icon at bounding box center [1076, 30] width 21 height 26
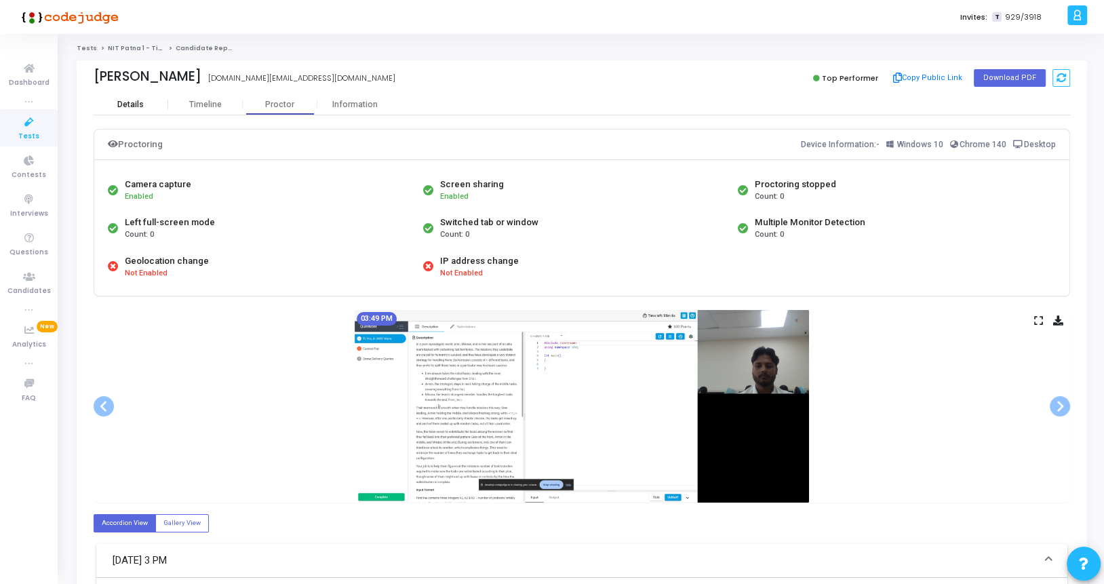
click at [149, 100] on div "Details" at bounding box center [131, 105] width 75 height 10
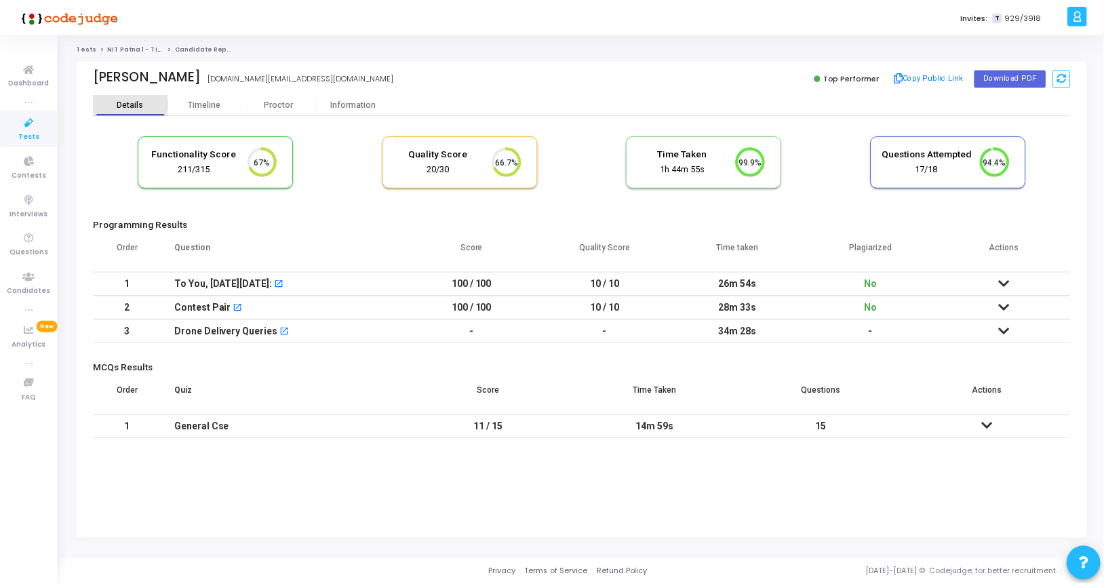
scroll to position [5, 5]
click at [281, 98] on div "Proctor" at bounding box center [280, 104] width 75 height 20
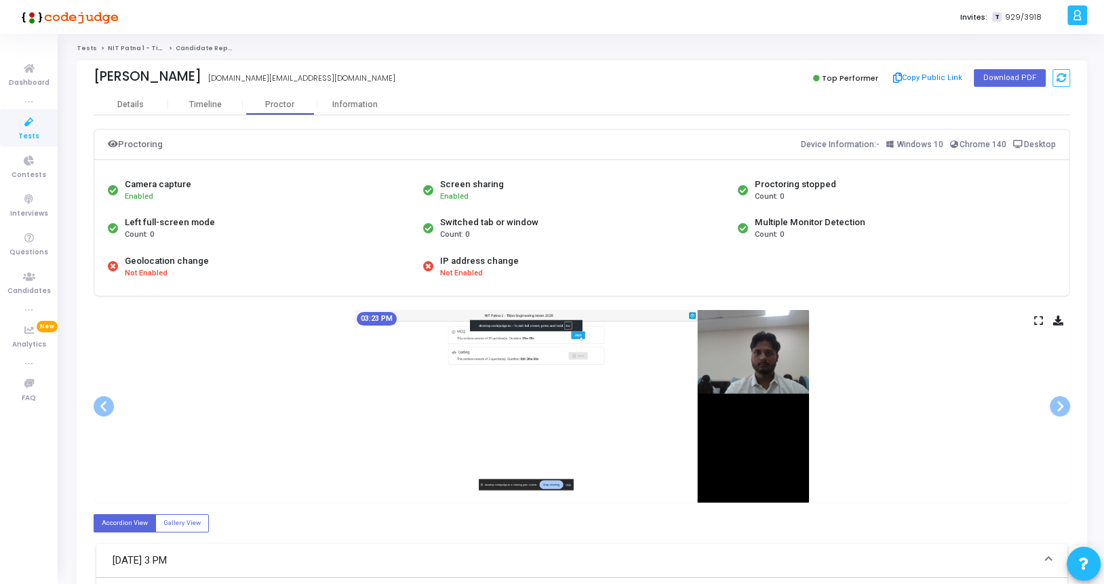
click at [1038, 322] on icon at bounding box center [1038, 320] width 9 height 7
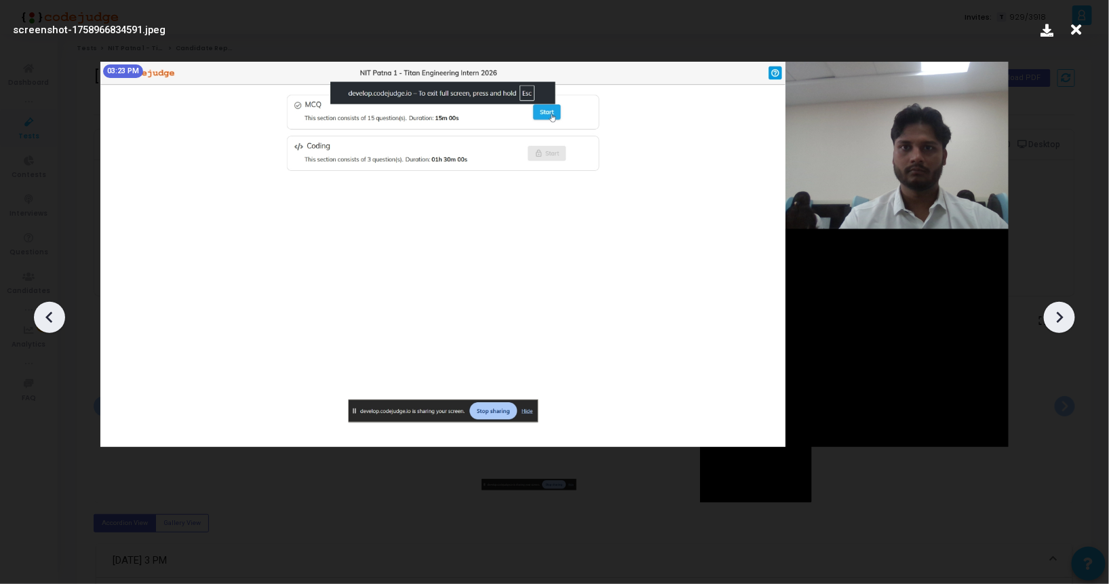
click at [1054, 325] on icon at bounding box center [1059, 317] width 20 height 20
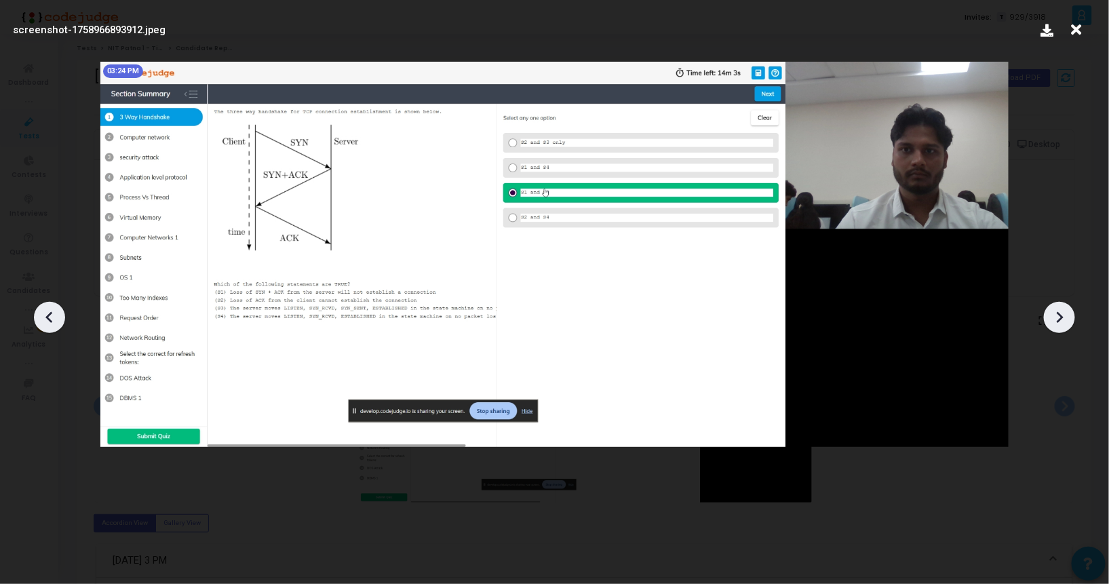
click at [1054, 325] on icon at bounding box center [1059, 317] width 20 height 20
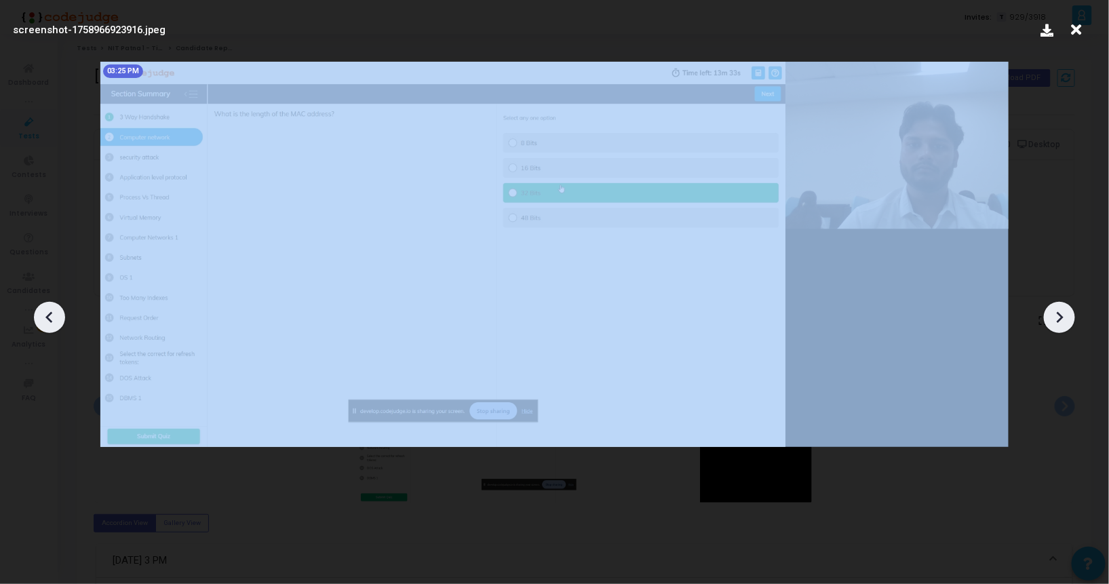
click at [1054, 325] on icon at bounding box center [1059, 317] width 20 height 20
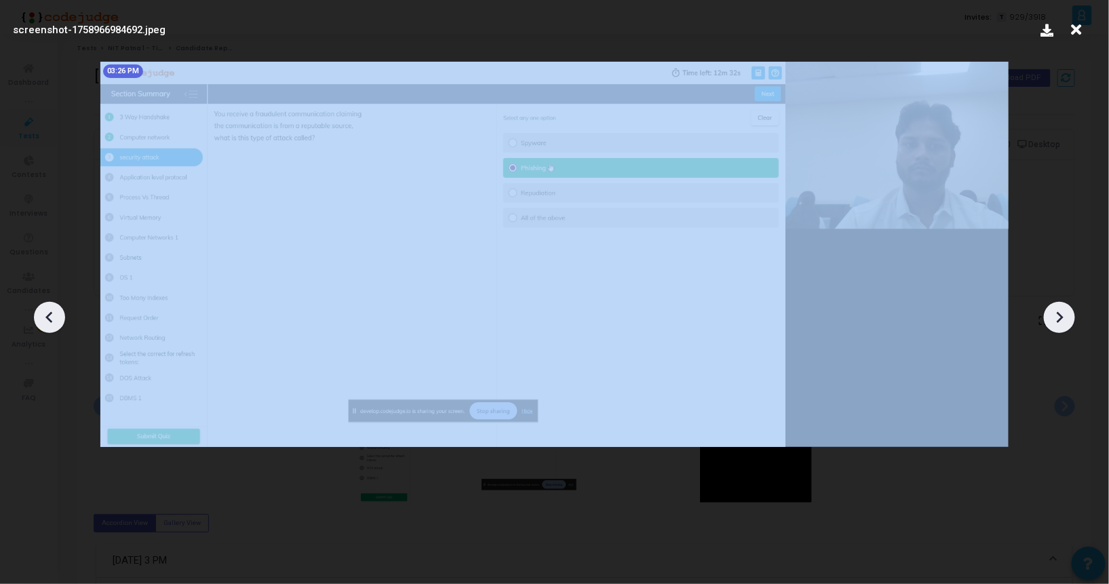
click at [1054, 325] on icon at bounding box center [1059, 317] width 20 height 20
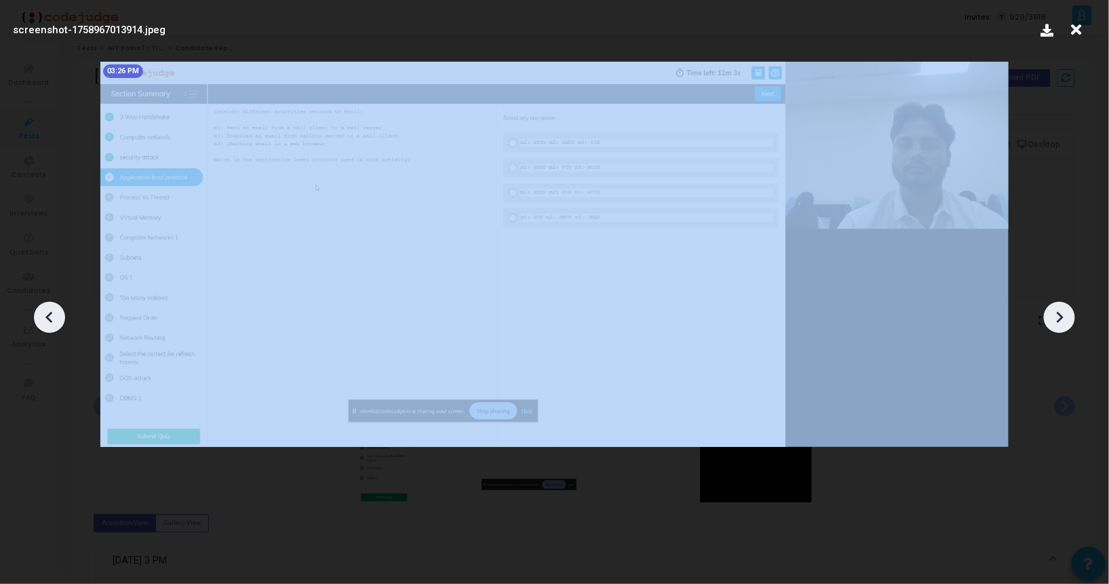
click at [1054, 325] on icon at bounding box center [1059, 317] width 20 height 20
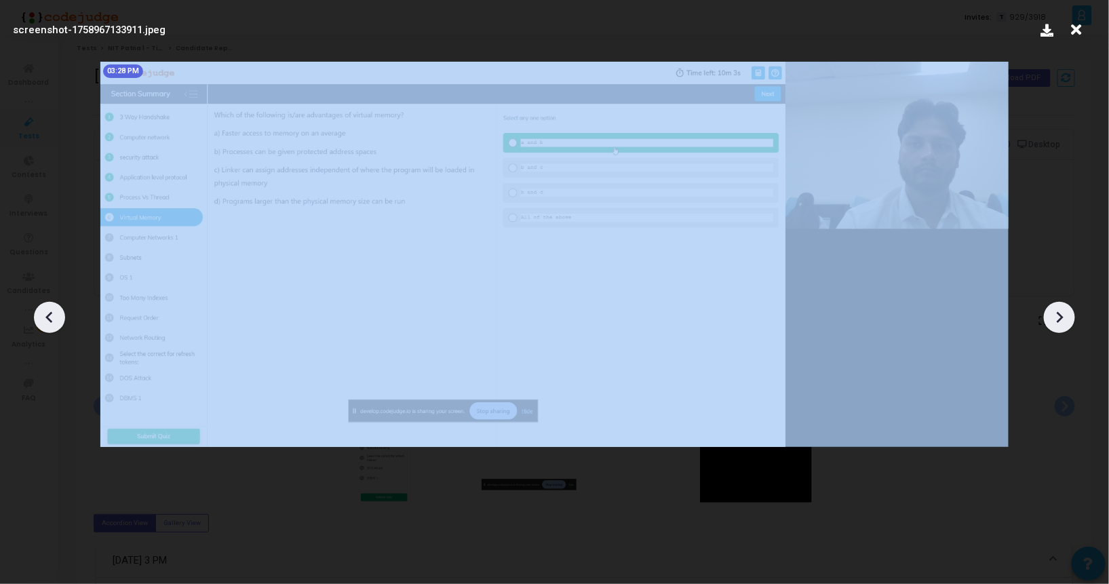
click at [1054, 325] on icon at bounding box center [1059, 317] width 20 height 20
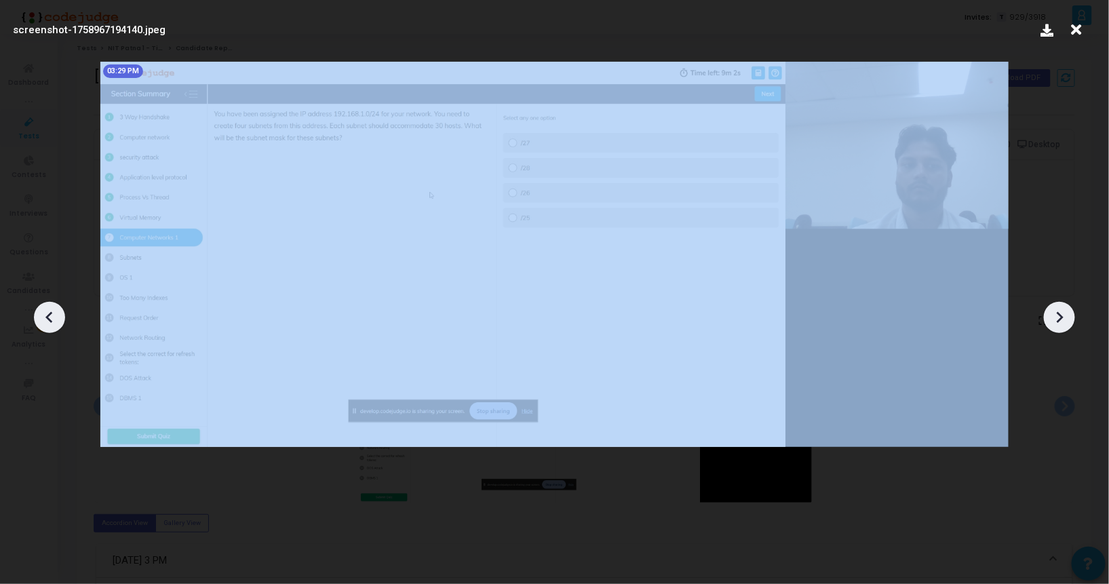
click at [1054, 325] on icon at bounding box center [1059, 317] width 20 height 20
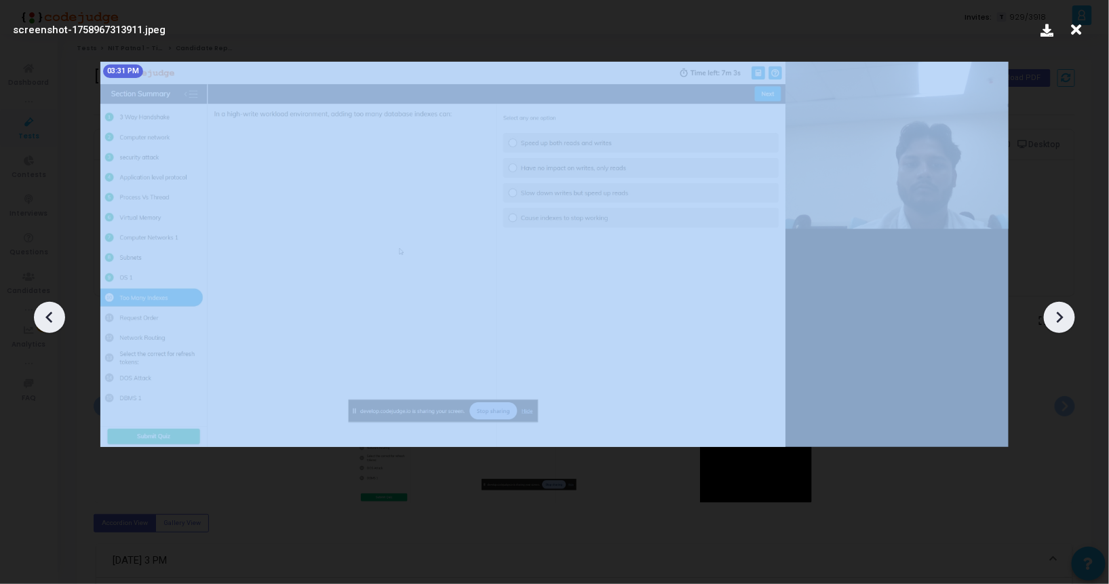
click at [1054, 325] on icon at bounding box center [1059, 317] width 20 height 20
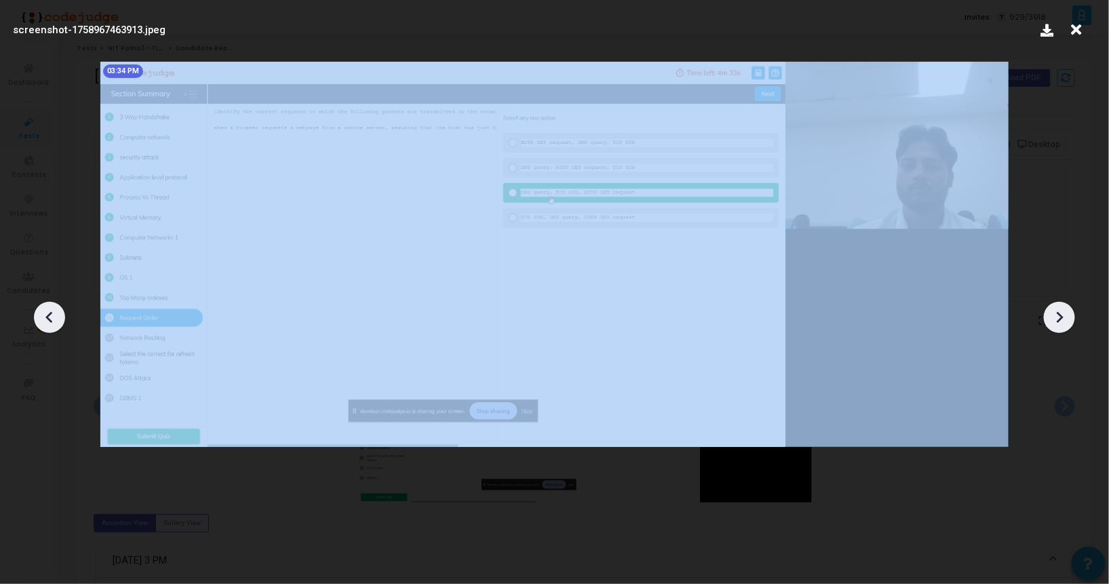
click at [1054, 325] on icon at bounding box center [1059, 317] width 20 height 20
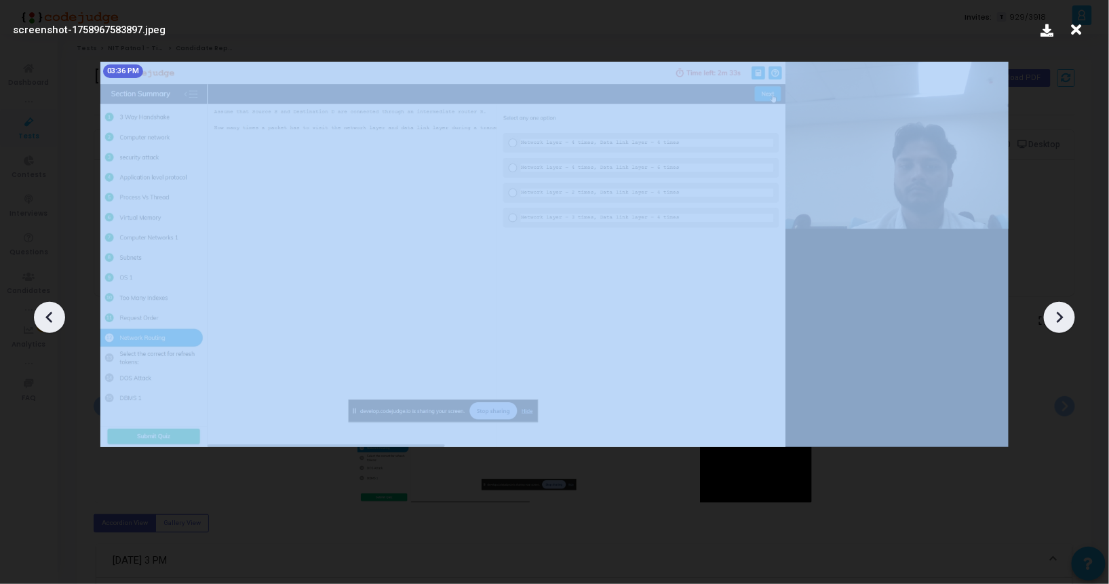
click at [1054, 325] on icon at bounding box center [1059, 317] width 20 height 20
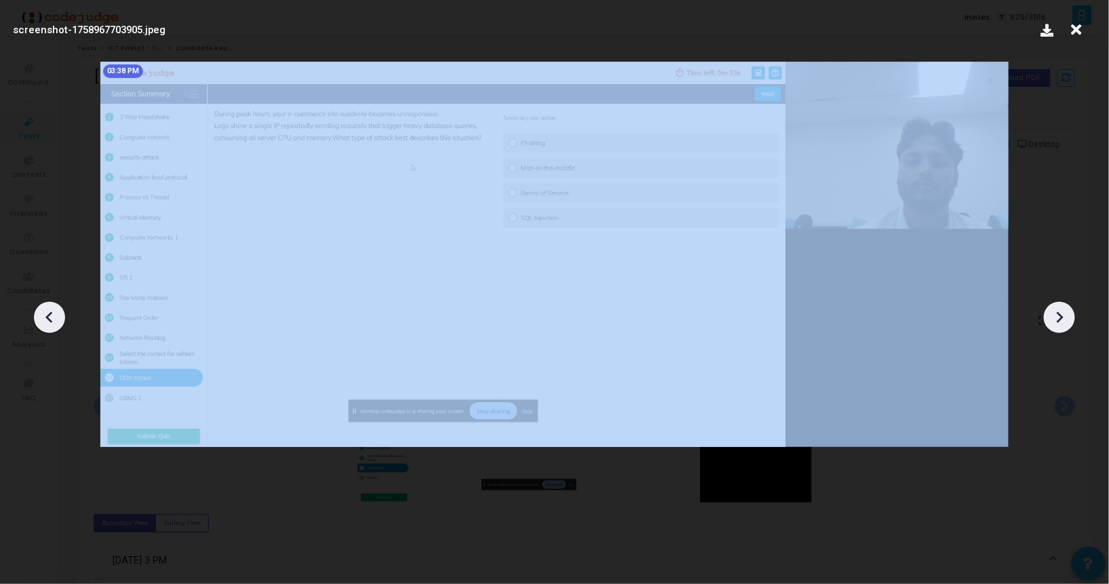
click at [1054, 325] on icon at bounding box center [1059, 317] width 20 height 20
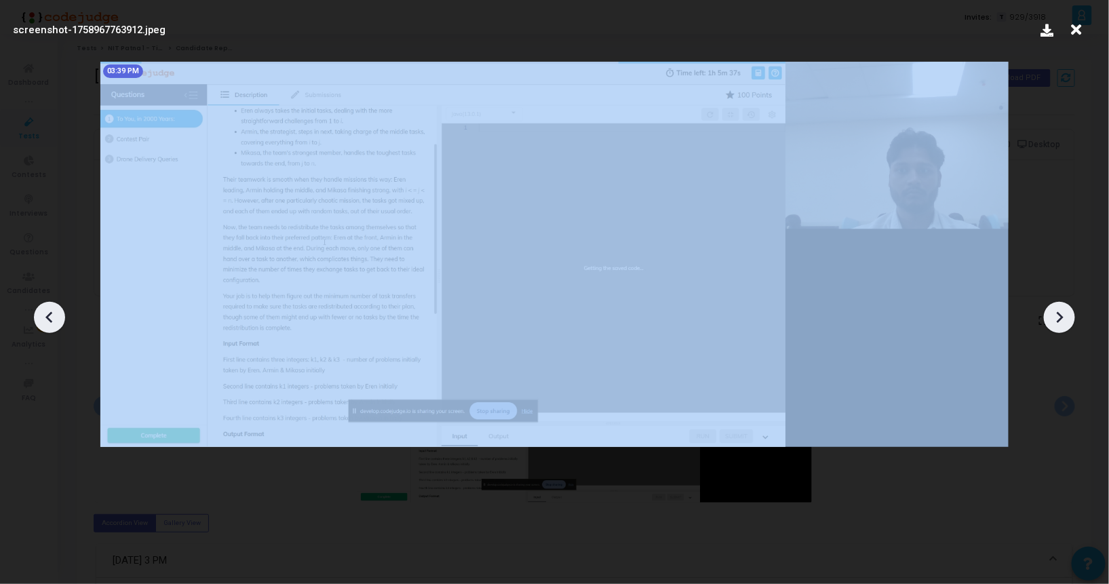
click at [1054, 325] on icon at bounding box center [1059, 317] width 20 height 20
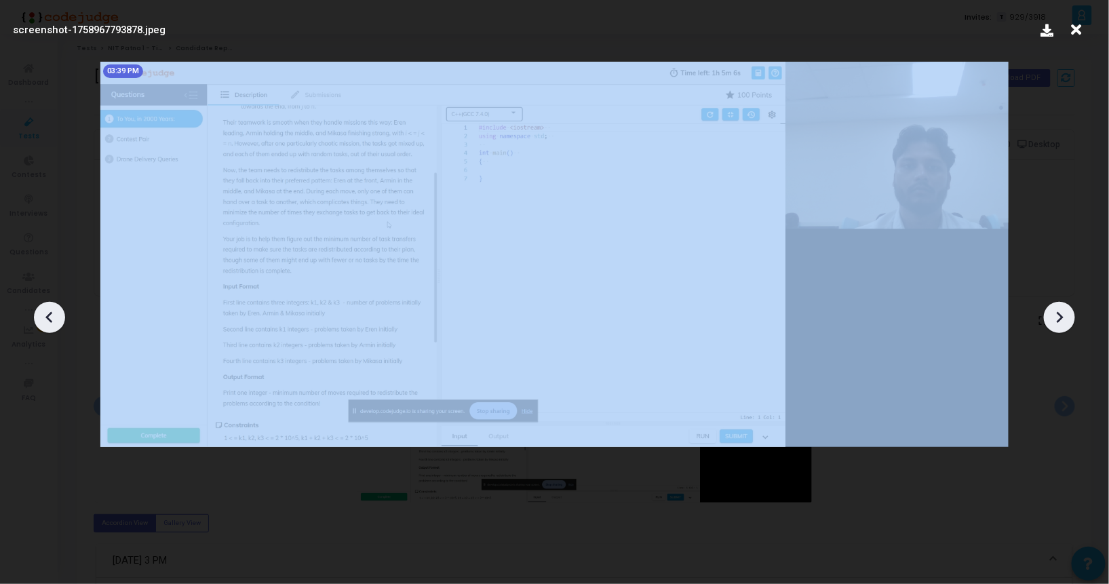
click at [1054, 325] on icon at bounding box center [1059, 317] width 20 height 20
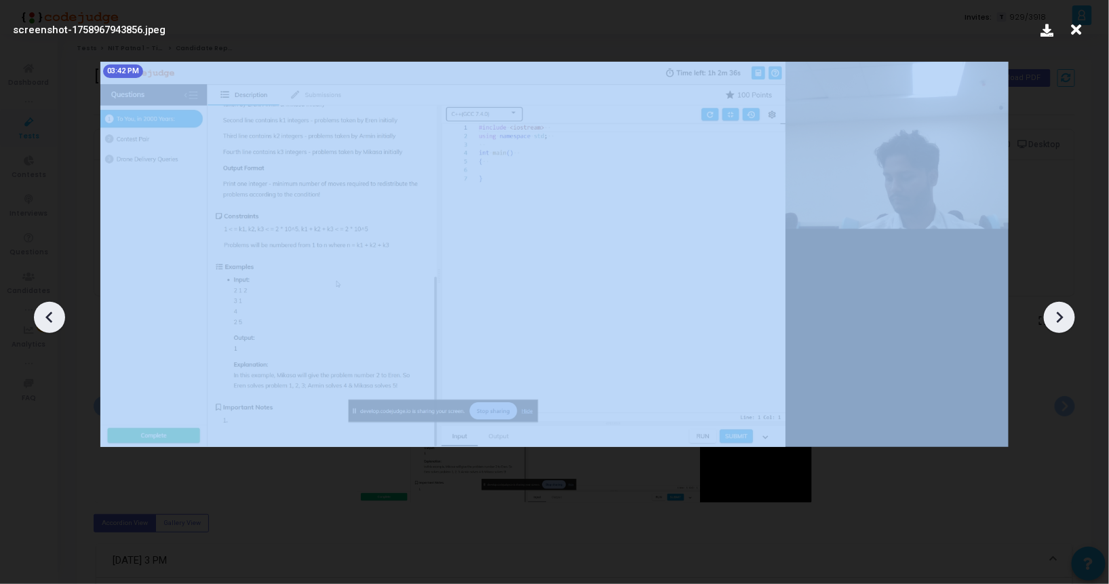
click at [1054, 325] on icon at bounding box center [1059, 317] width 20 height 20
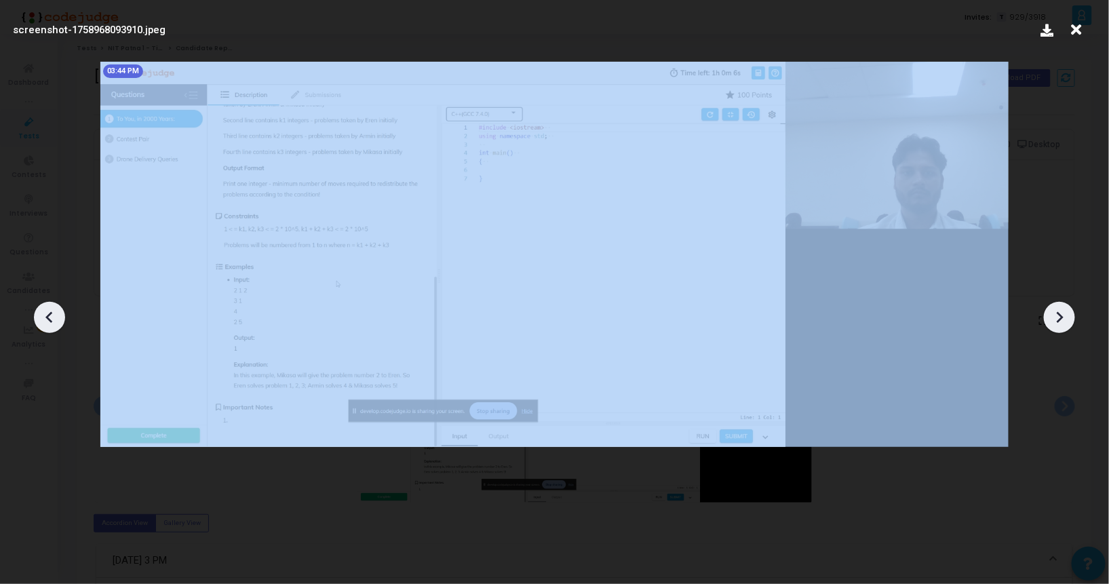
click at [1054, 325] on icon at bounding box center [1059, 317] width 20 height 20
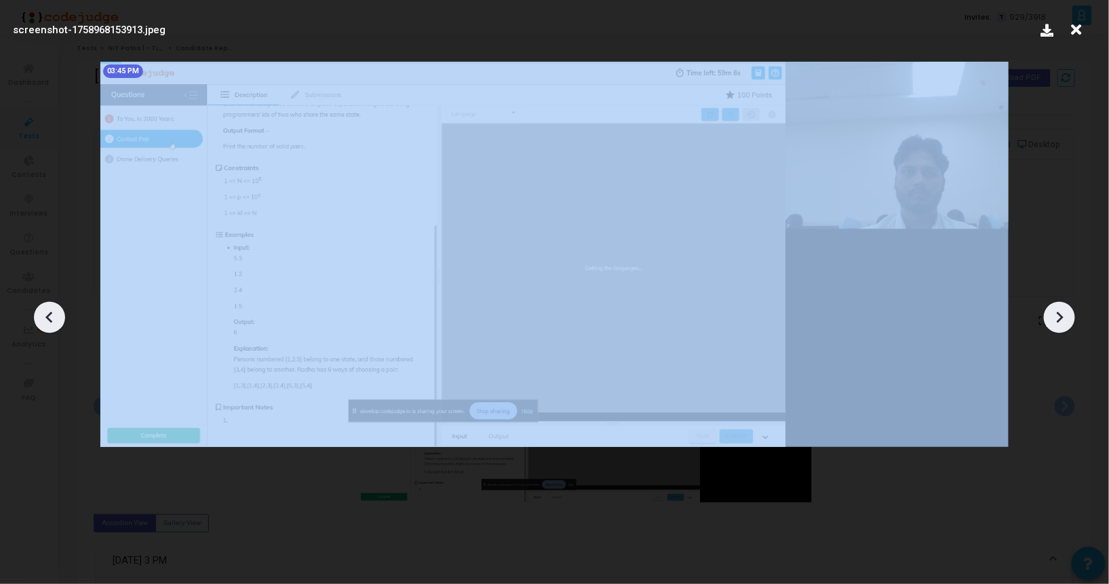
click at [1054, 325] on icon at bounding box center [1059, 317] width 20 height 20
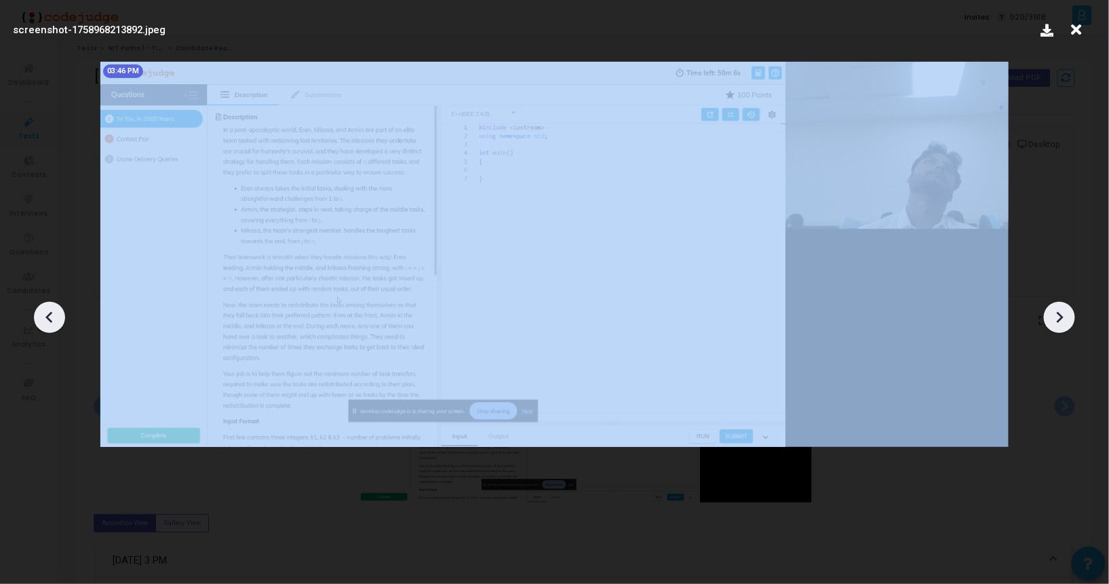
click at [1054, 325] on icon at bounding box center [1059, 317] width 20 height 20
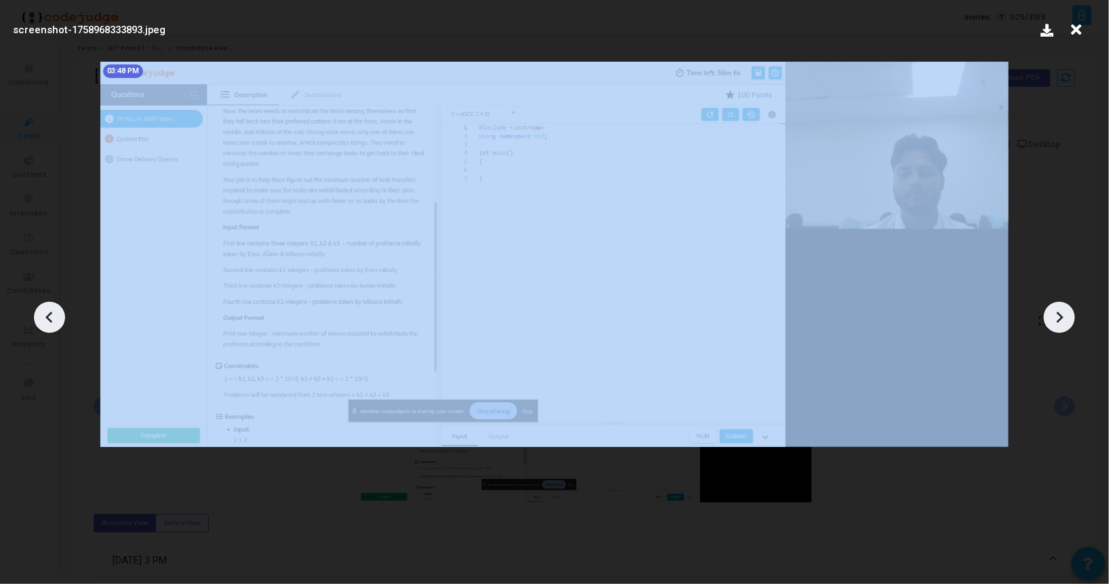
click at [1054, 325] on icon at bounding box center [1059, 317] width 20 height 20
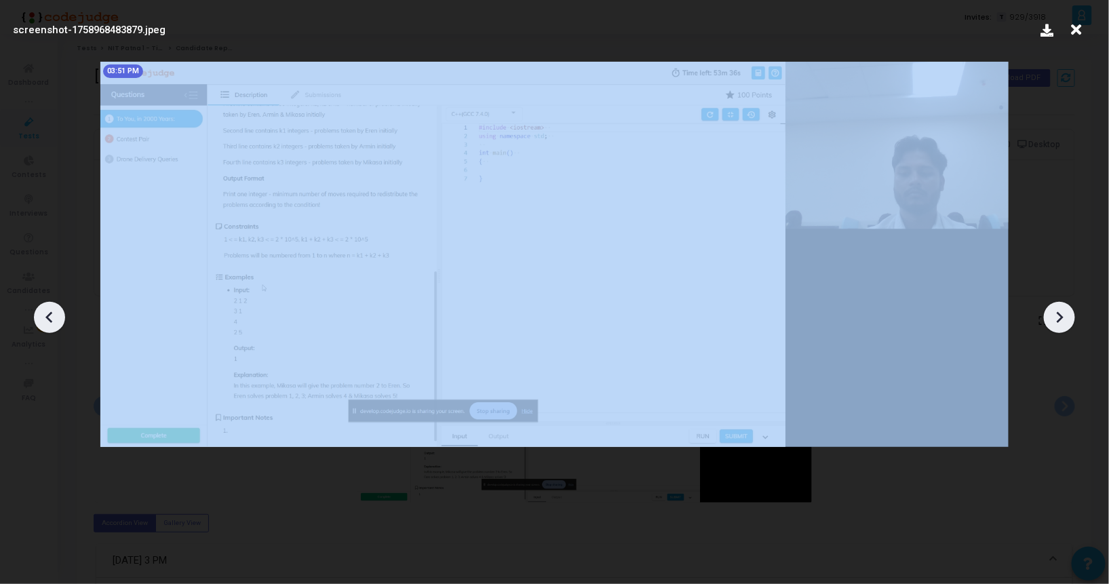
click at [1054, 325] on icon at bounding box center [1059, 317] width 20 height 20
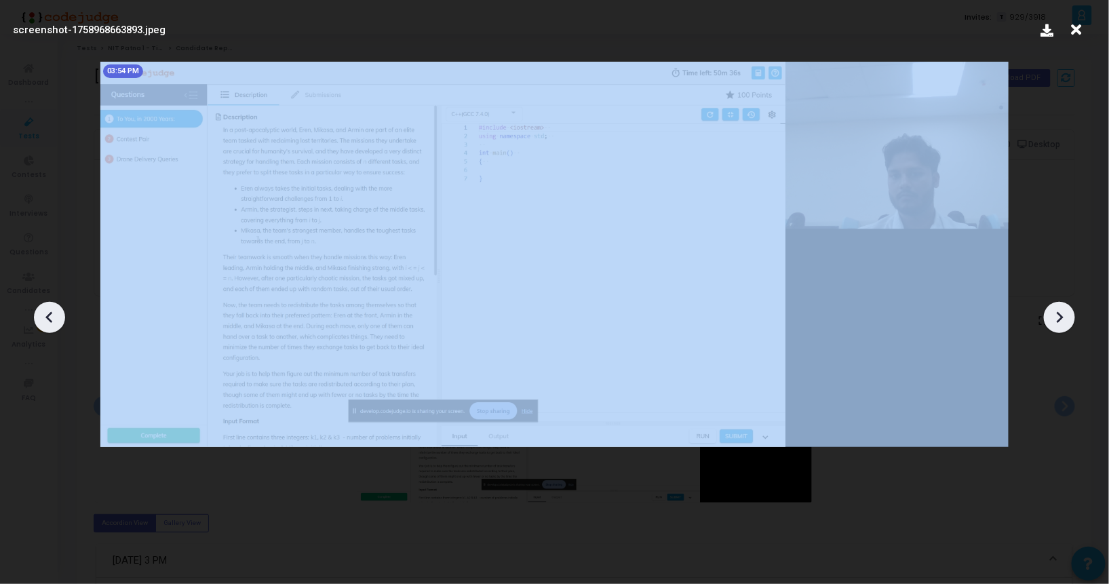
click at [1054, 325] on icon at bounding box center [1059, 317] width 20 height 20
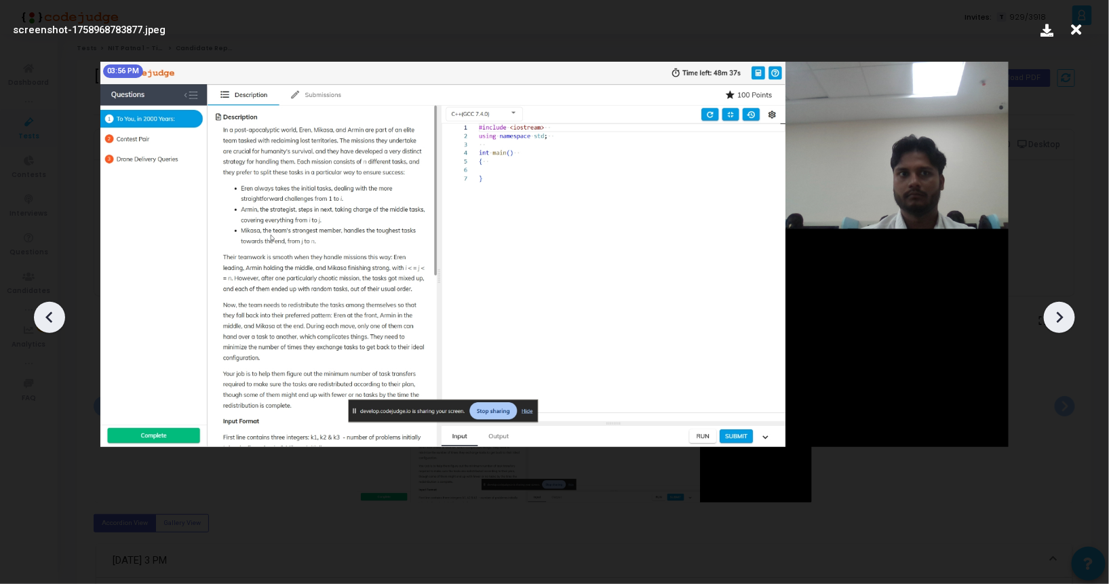
click at [1054, 325] on icon at bounding box center [1059, 317] width 20 height 20
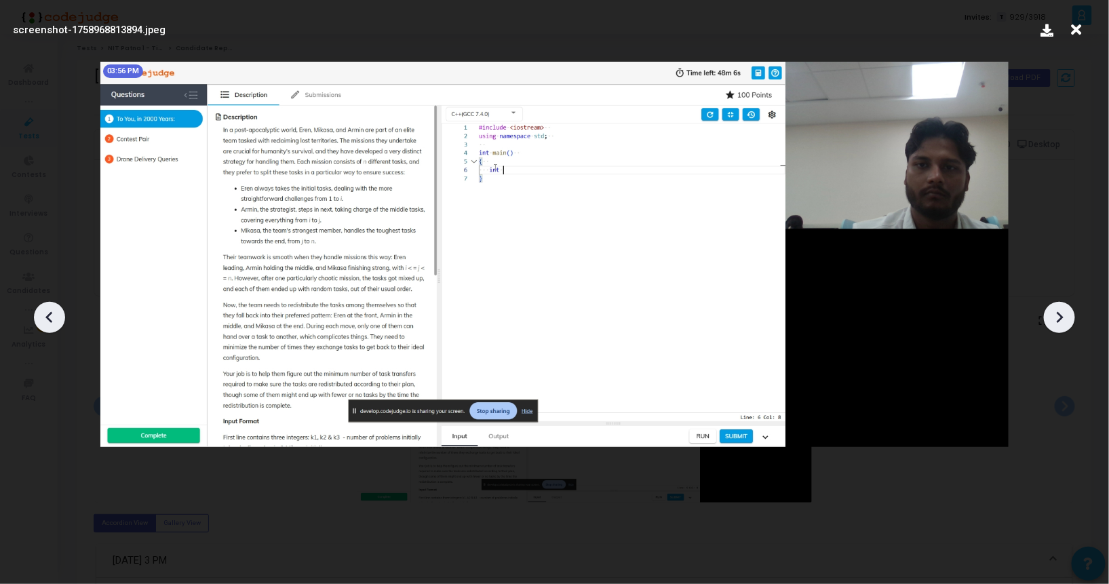
click at [1054, 325] on icon at bounding box center [1059, 317] width 20 height 20
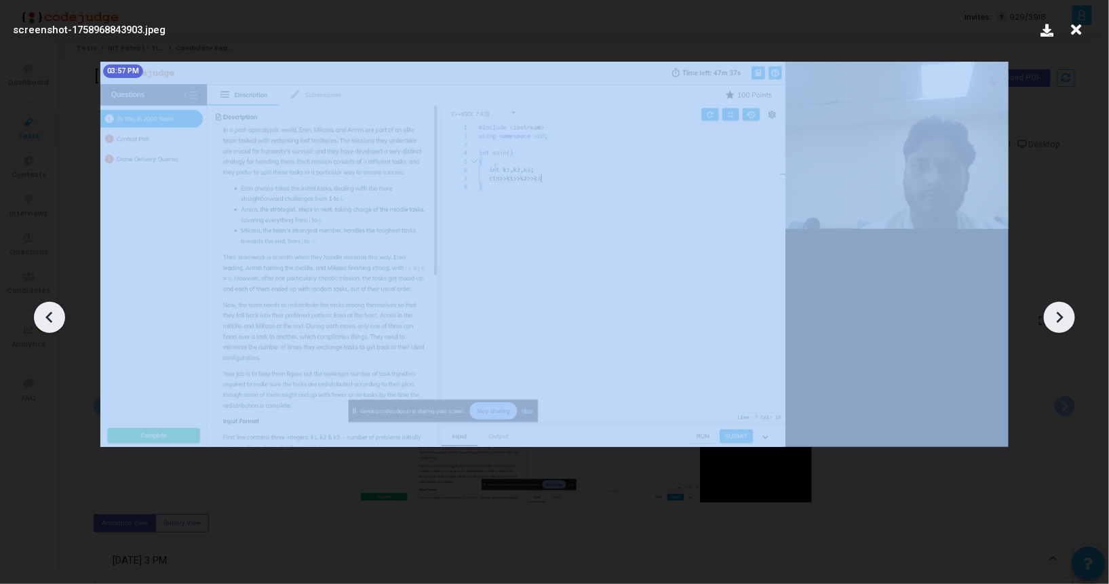
click at [1054, 325] on icon at bounding box center [1059, 317] width 20 height 20
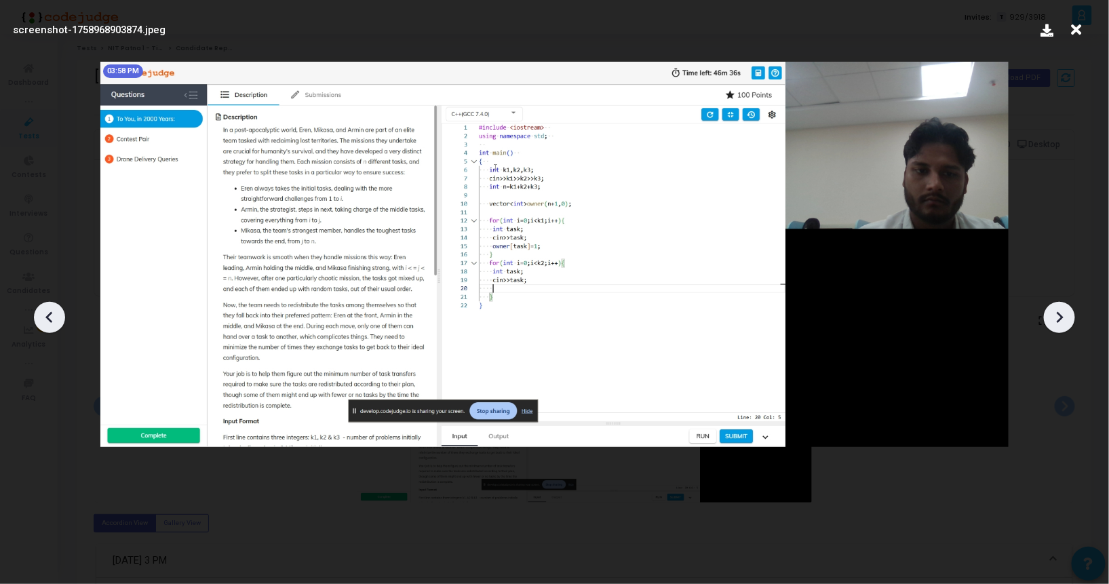
click at [1054, 325] on icon at bounding box center [1059, 317] width 20 height 20
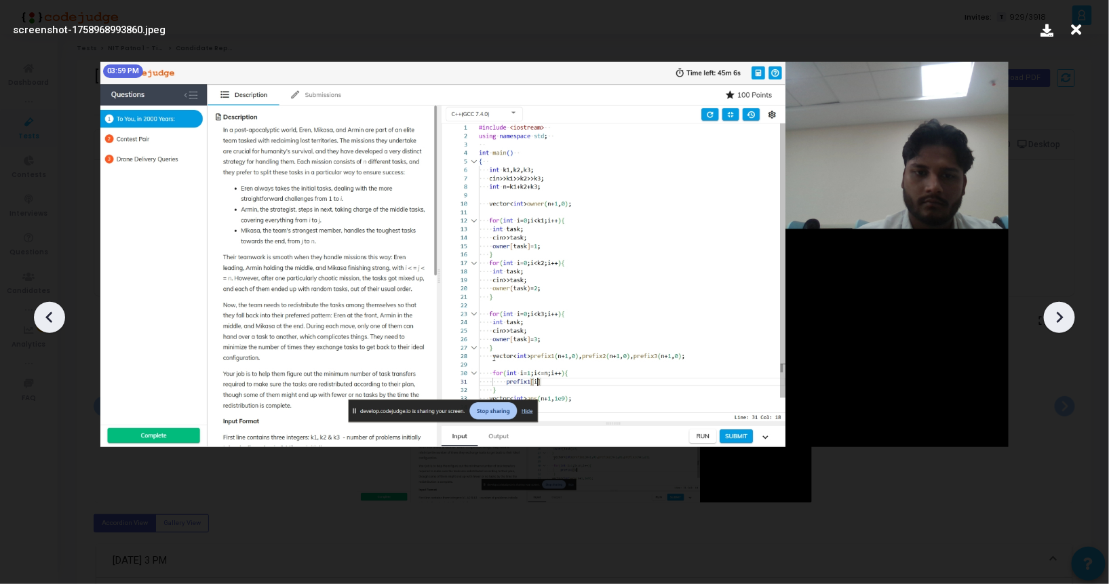
click at [1054, 325] on icon at bounding box center [1059, 317] width 20 height 20
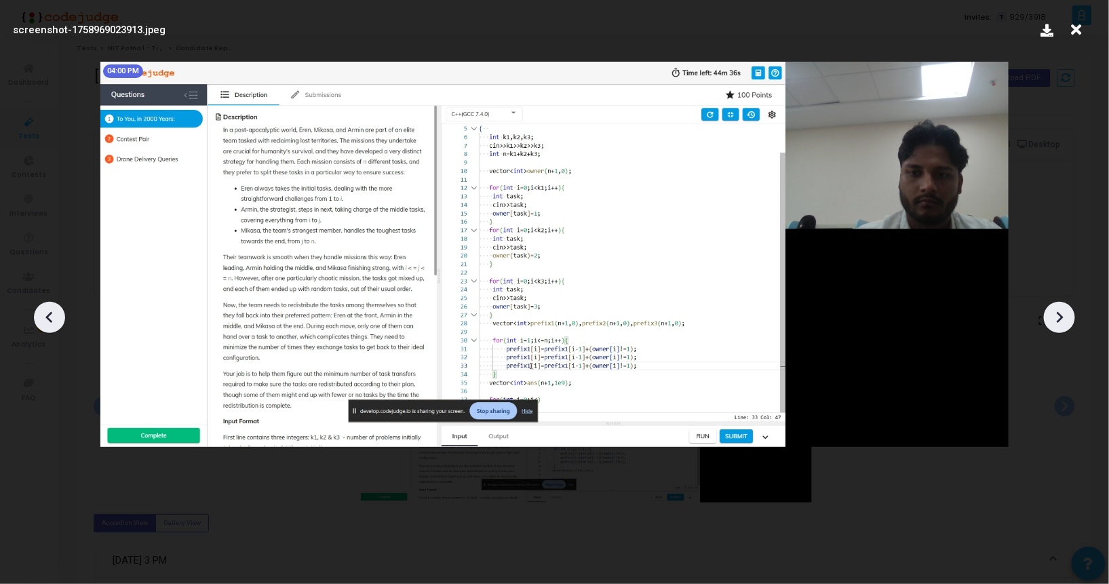
click at [1054, 325] on icon at bounding box center [1059, 317] width 20 height 20
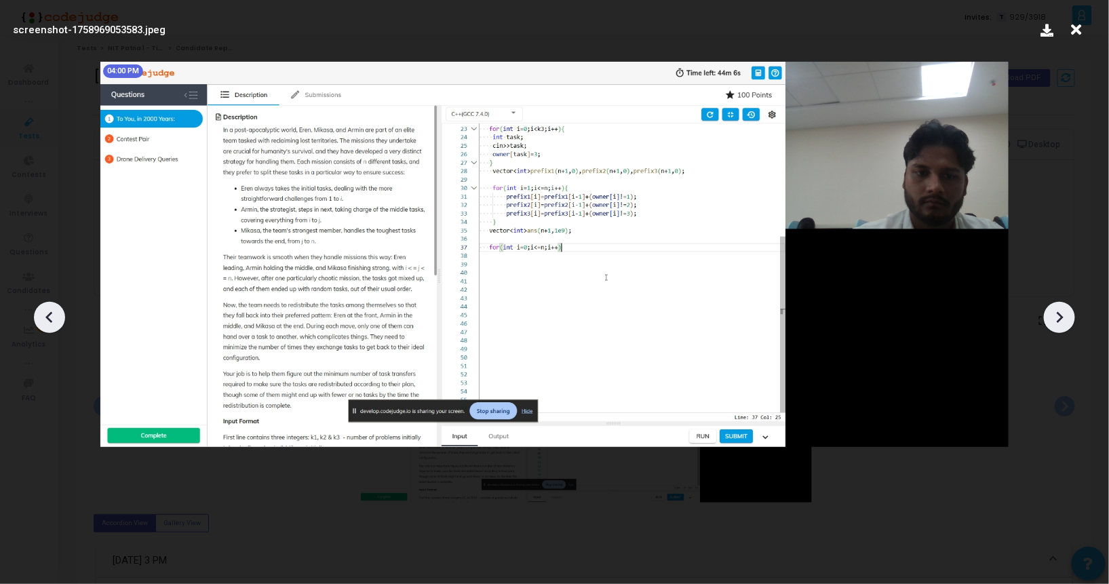
click at [1054, 325] on icon at bounding box center [1059, 317] width 20 height 20
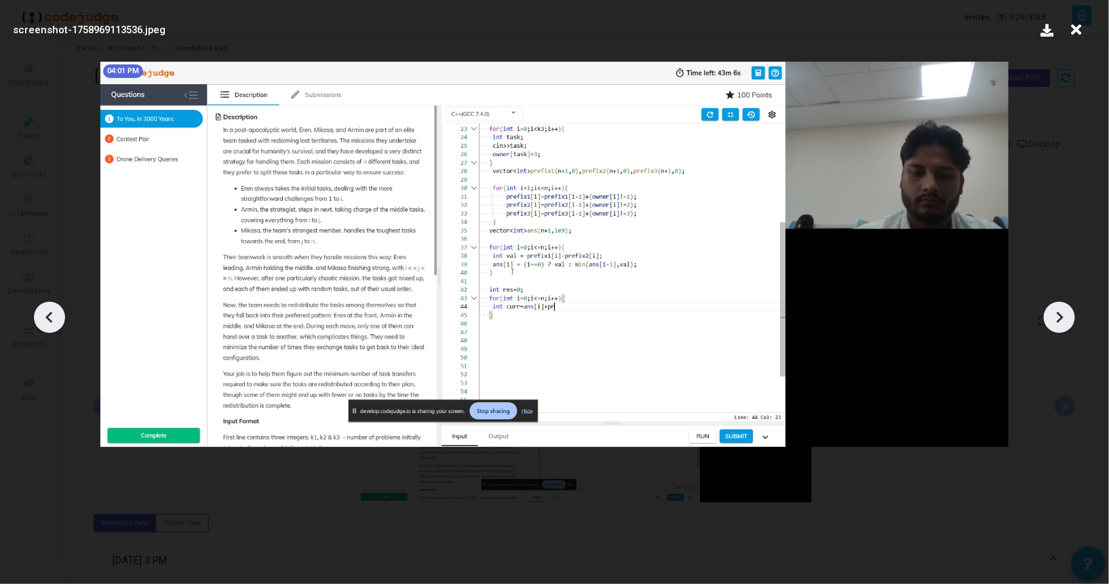
click at [1054, 325] on icon at bounding box center [1059, 317] width 20 height 20
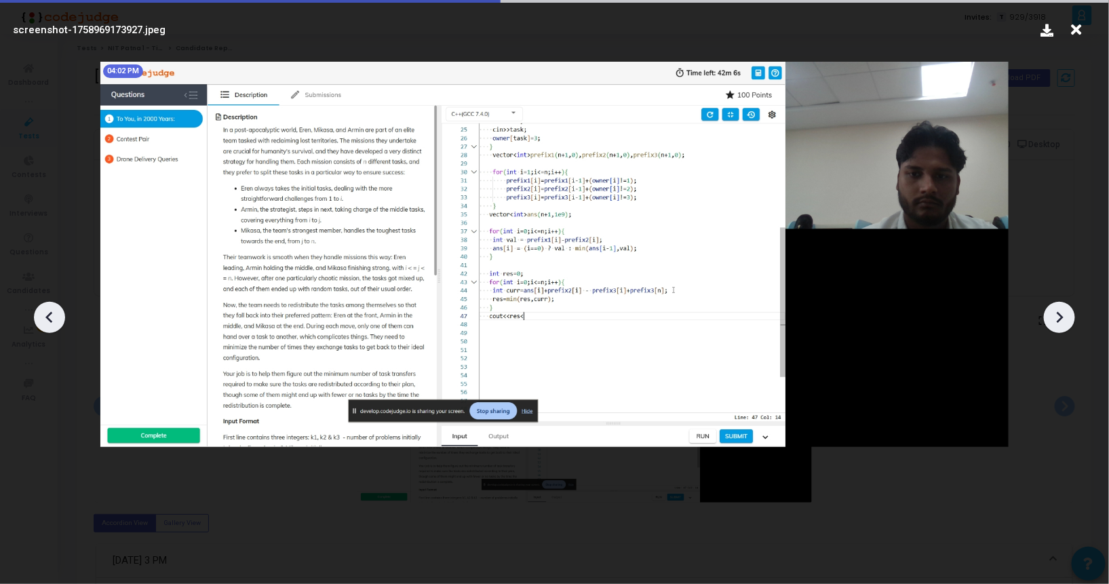
click at [1054, 325] on icon at bounding box center [1059, 317] width 20 height 20
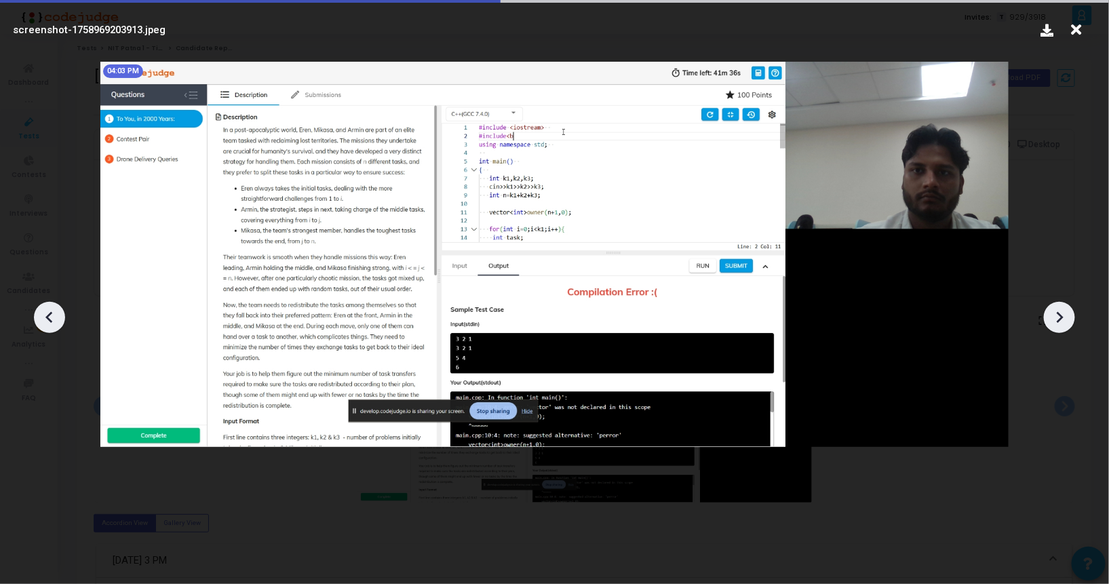
click at [1054, 325] on icon at bounding box center [1059, 317] width 20 height 20
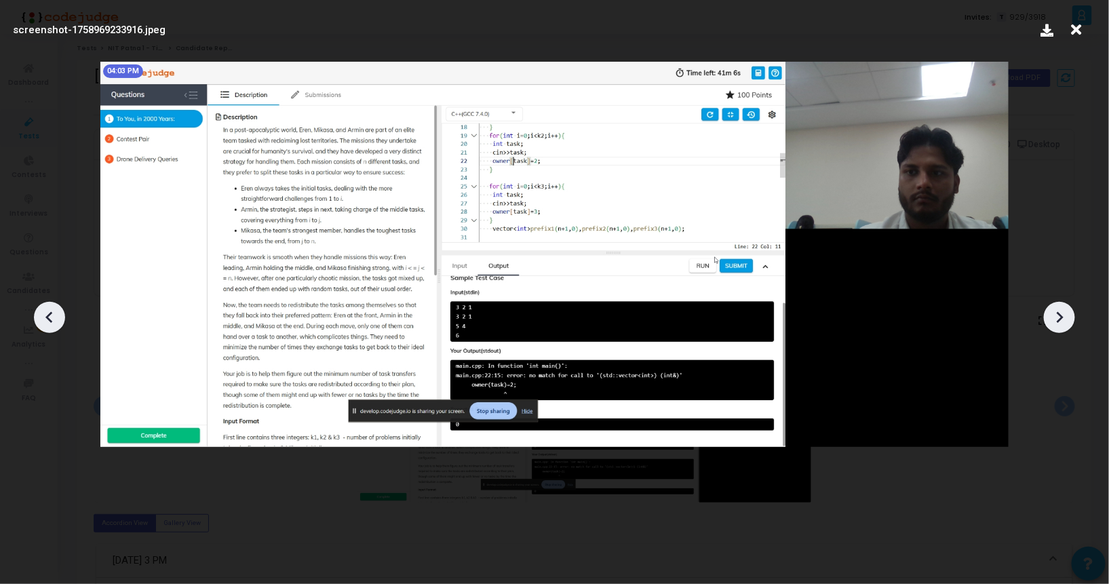
click at [1054, 325] on icon at bounding box center [1059, 317] width 20 height 20
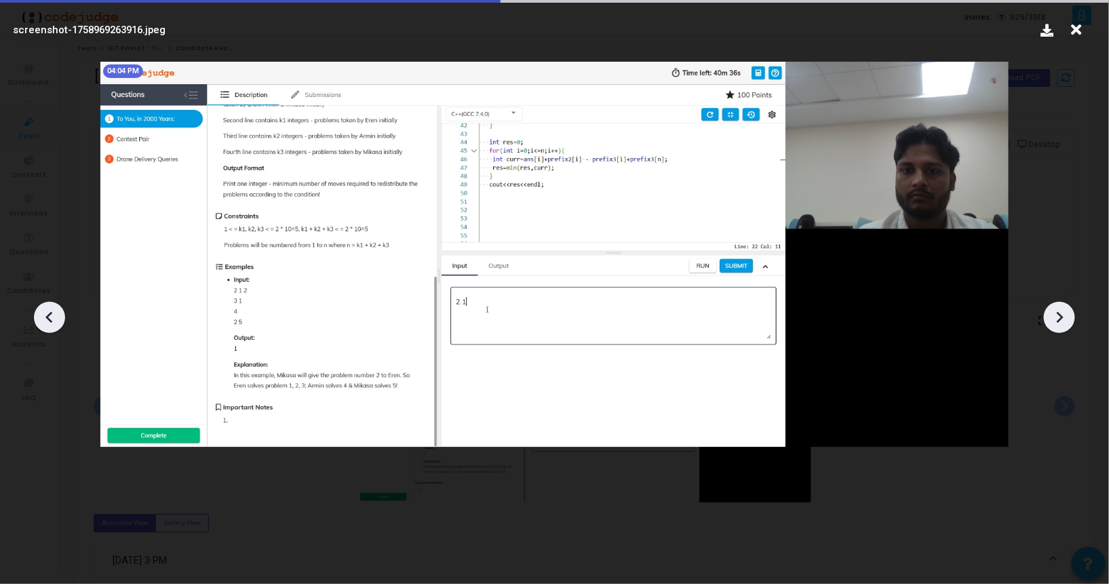
click at [1054, 325] on icon at bounding box center [1059, 317] width 20 height 20
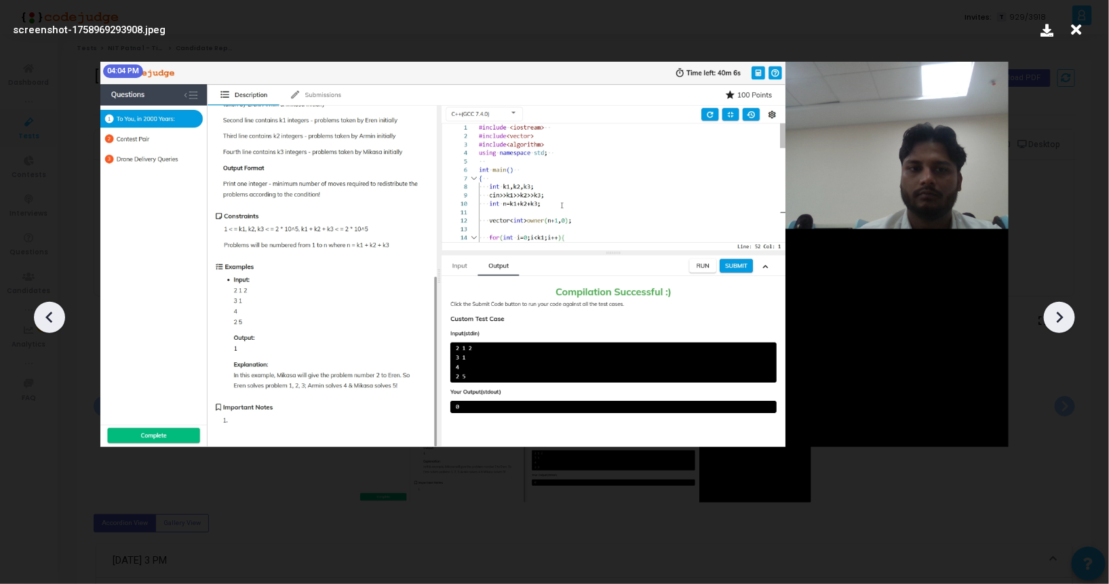
click at [1054, 325] on icon at bounding box center [1059, 317] width 20 height 20
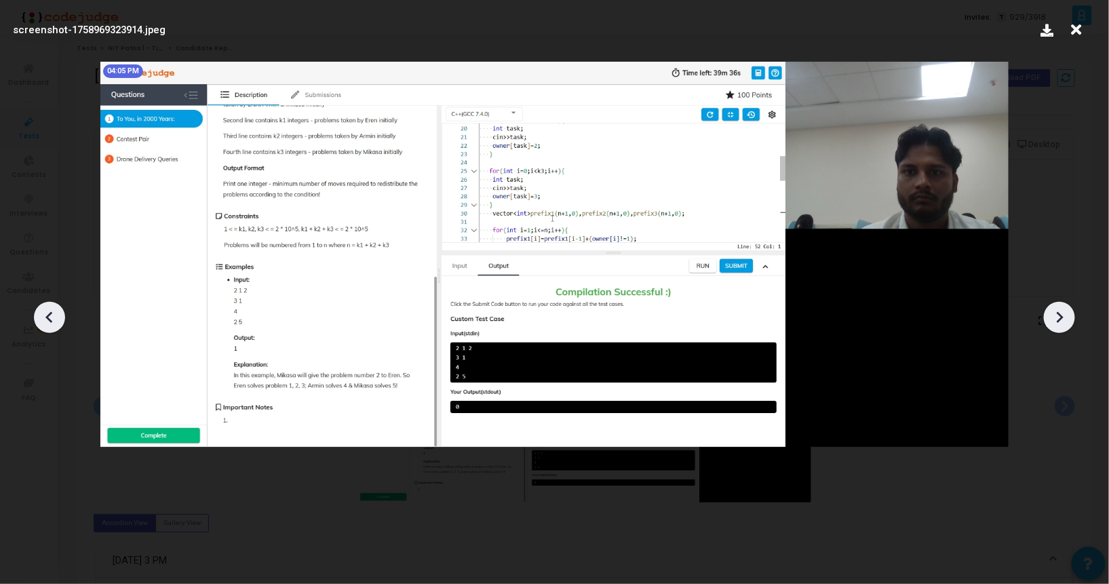
click at [1054, 325] on icon at bounding box center [1059, 317] width 20 height 20
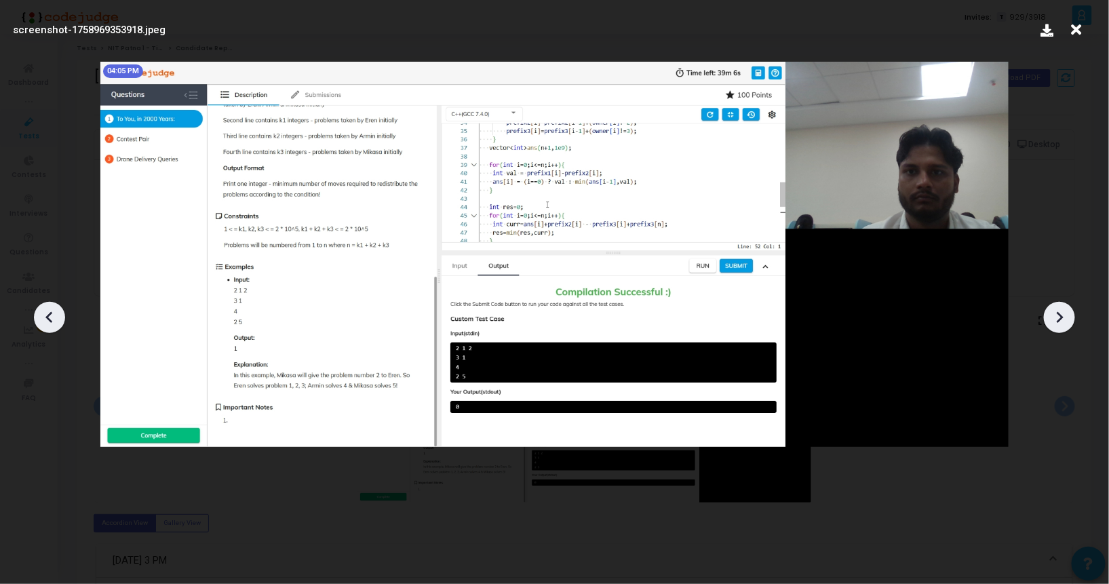
click at [1054, 325] on icon at bounding box center [1059, 317] width 20 height 20
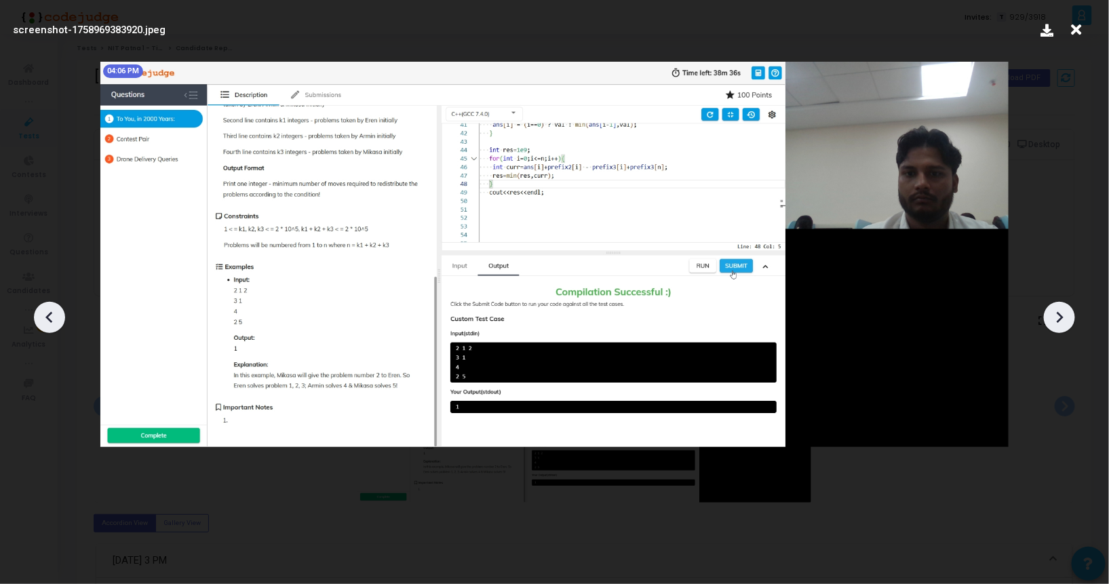
click at [1054, 325] on icon at bounding box center [1059, 317] width 20 height 20
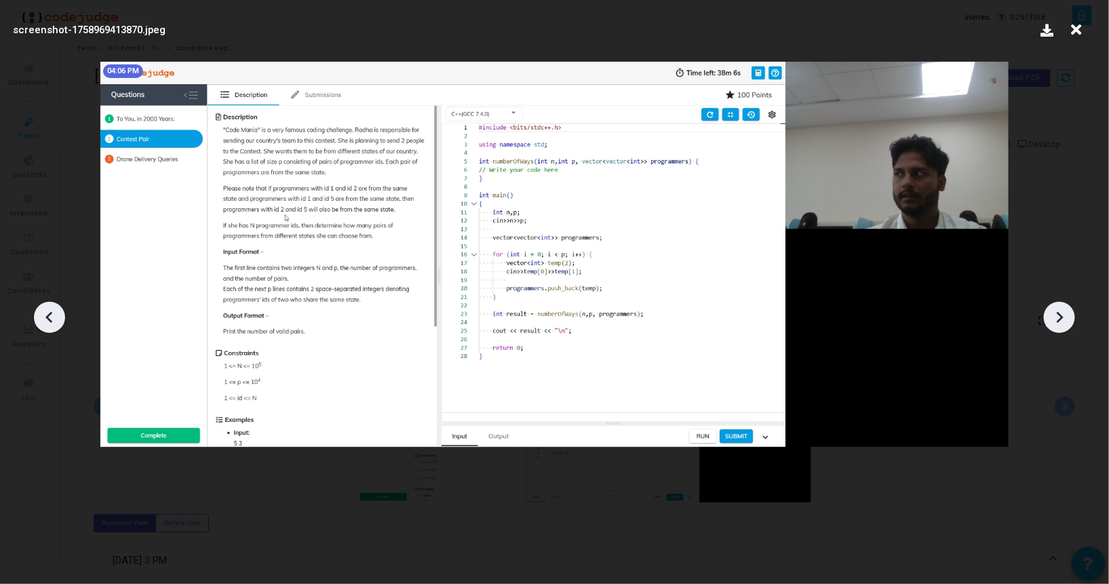
click at [1054, 325] on icon at bounding box center [1059, 317] width 20 height 20
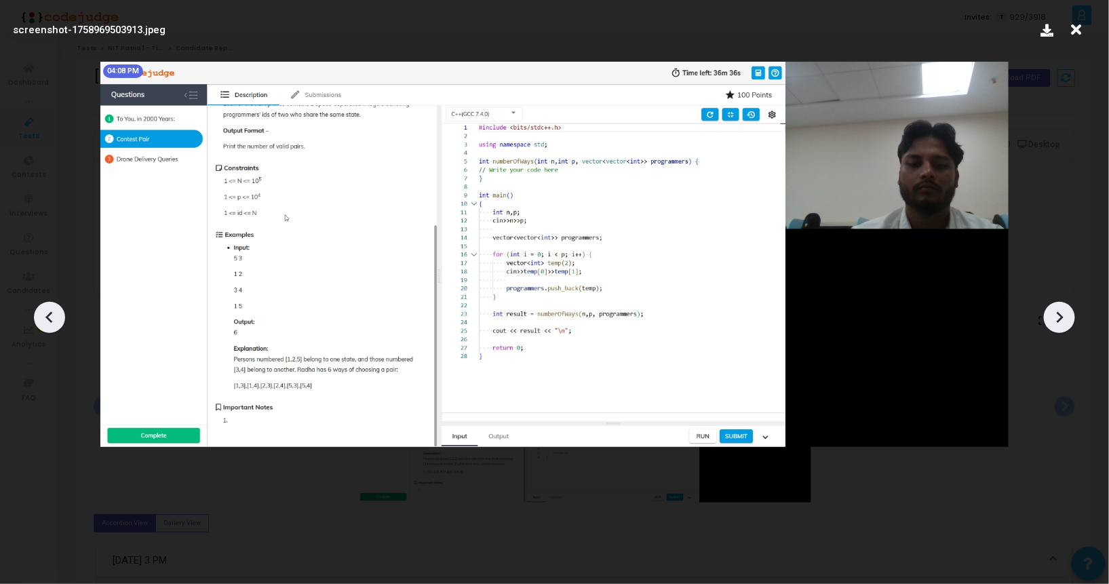
click at [1054, 325] on icon at bounding box center [1059, 317] width 20 height 20
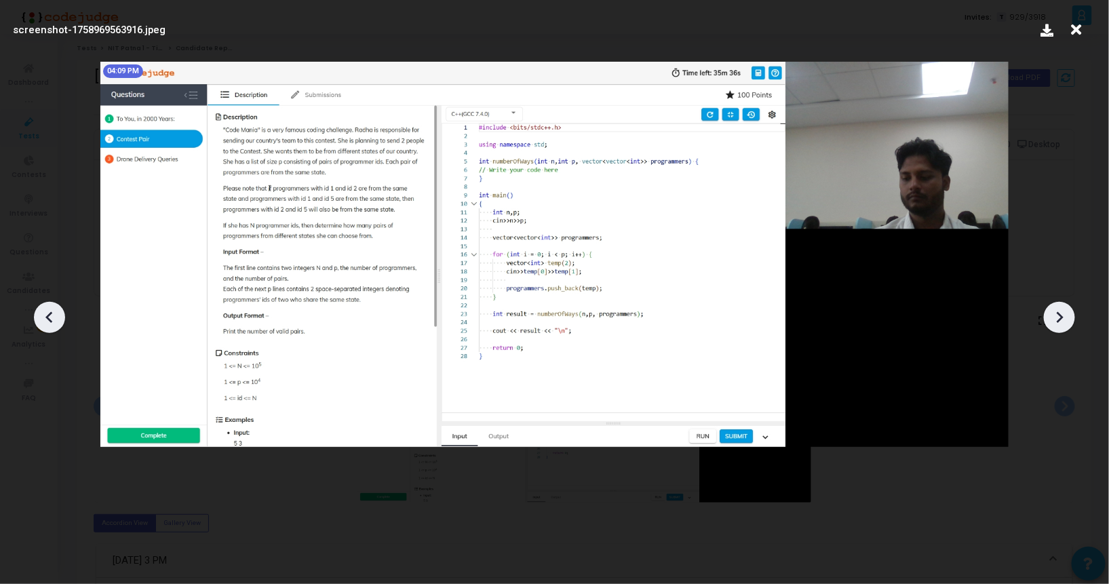
click at [1054, 325] on icon at bounding box center [1059, 317] width 20 height 20
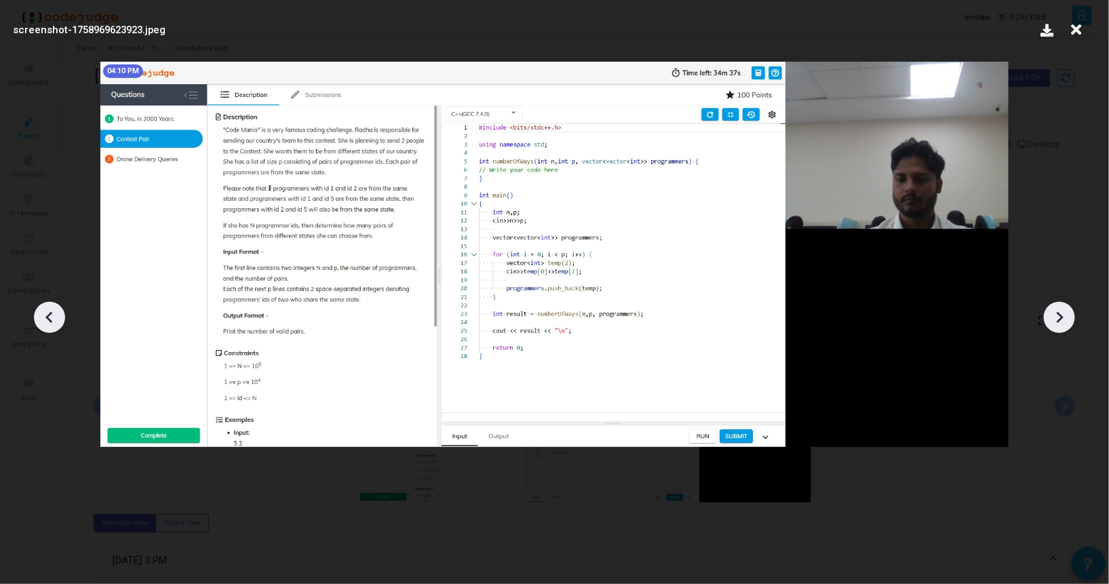
click at [1054, 325] on icon at bounding box center [1059, 317] width 20 height 20
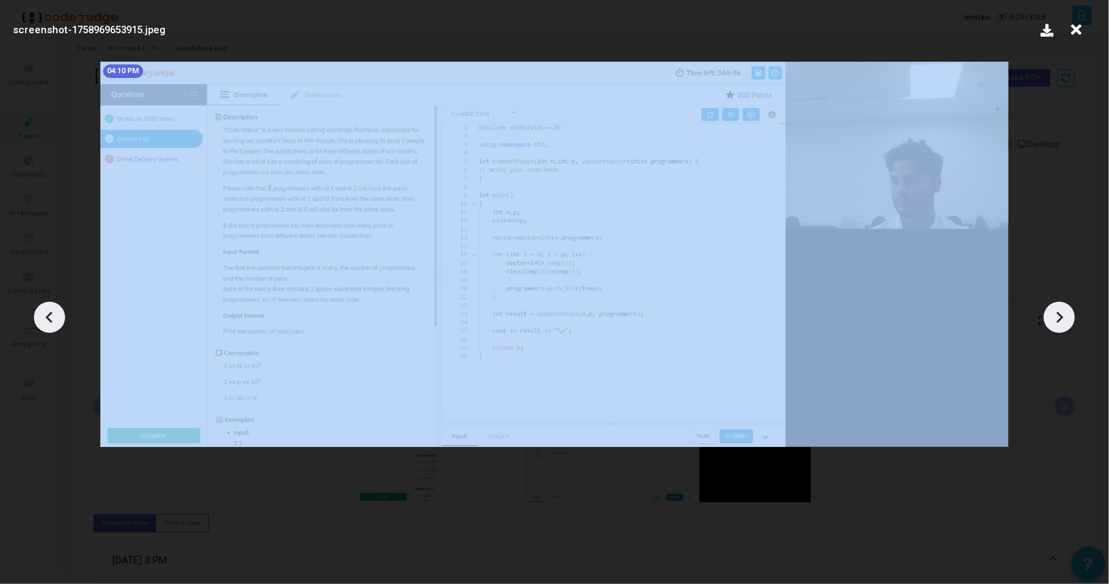
click at [1054, 325] on icon at bounding box center [1059, 317] width 20 height 20
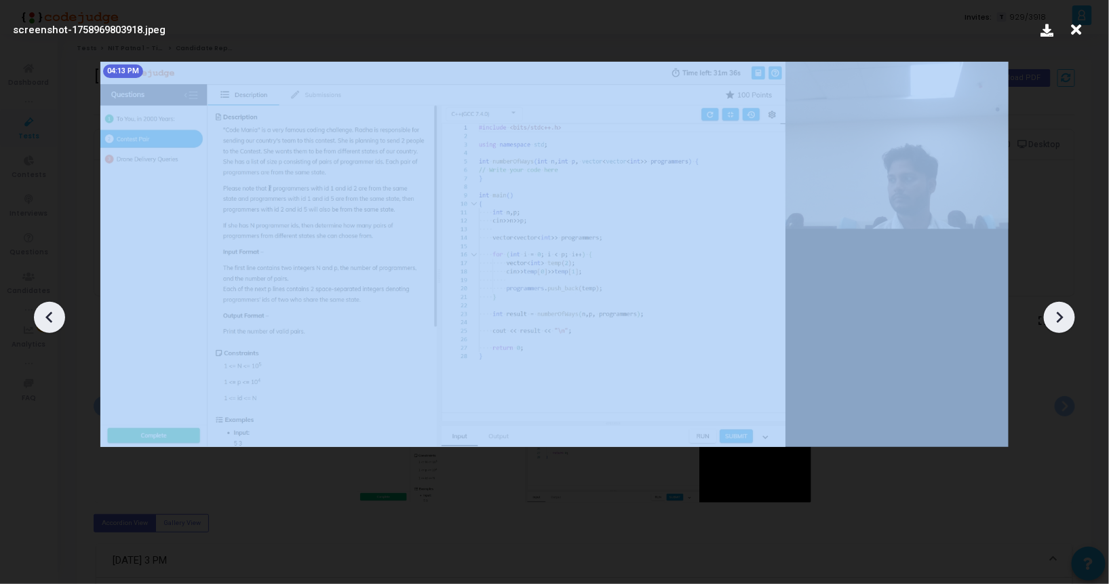
click at [1054, 325] on icon at bounding box center [1059, 317] width 20 height 20
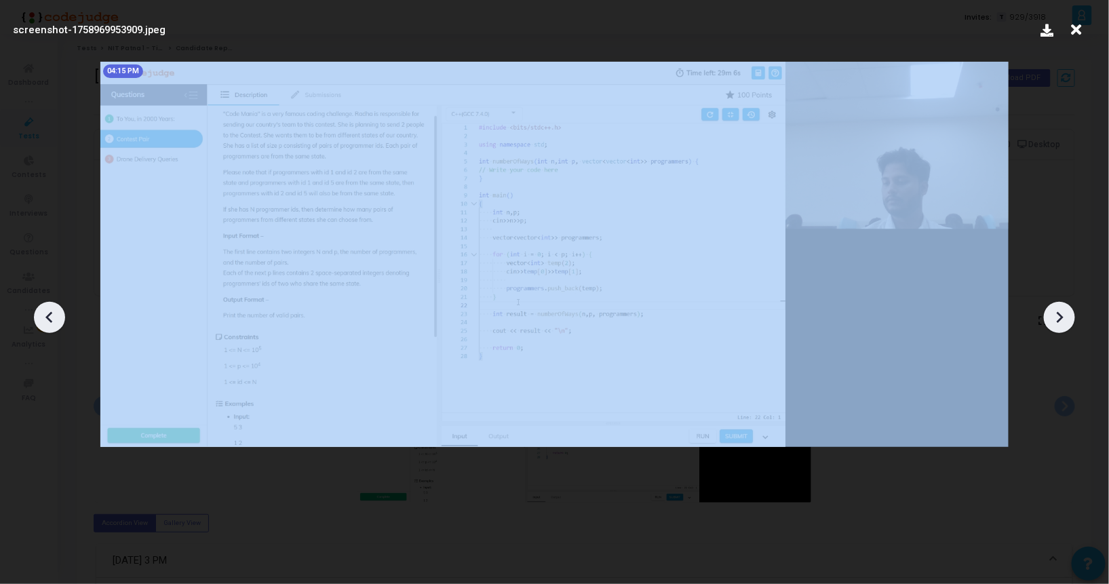
click at [1054, 325] on icon at bounding box center [1059, 317] width 20 height 20
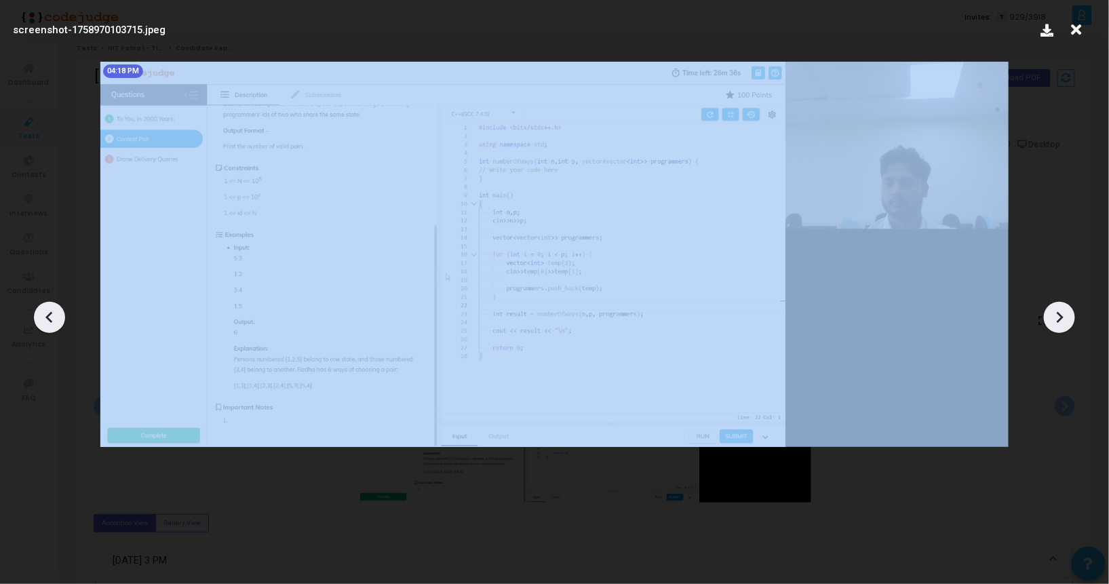
click at [1054, 325] on icon at bounding box center [1059, 317] width 20 height 20
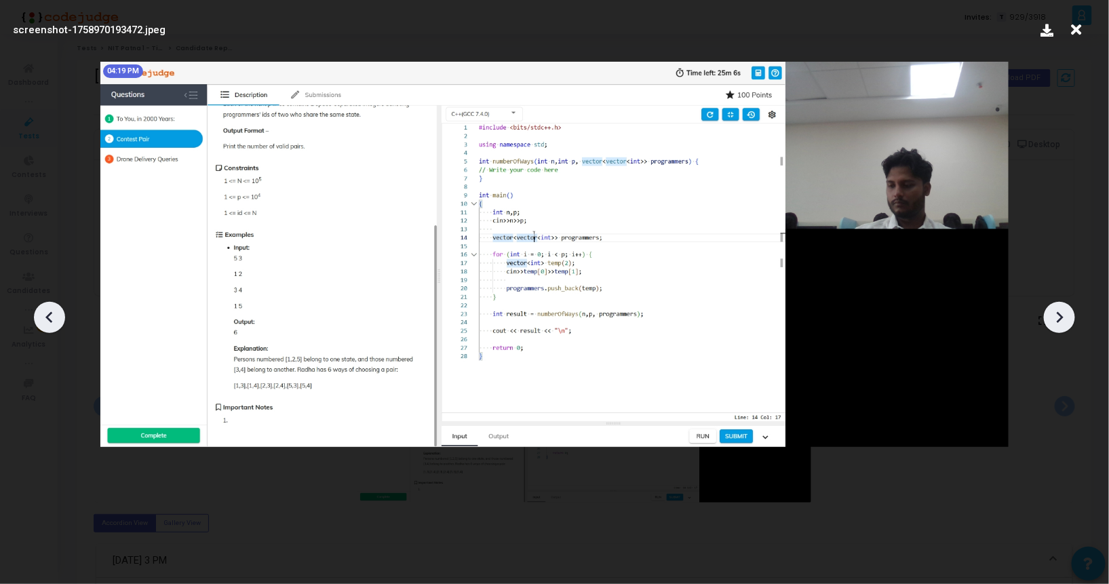
click at [1054, 325] on icon at bounding box center [1059, 317] width 20 height 20
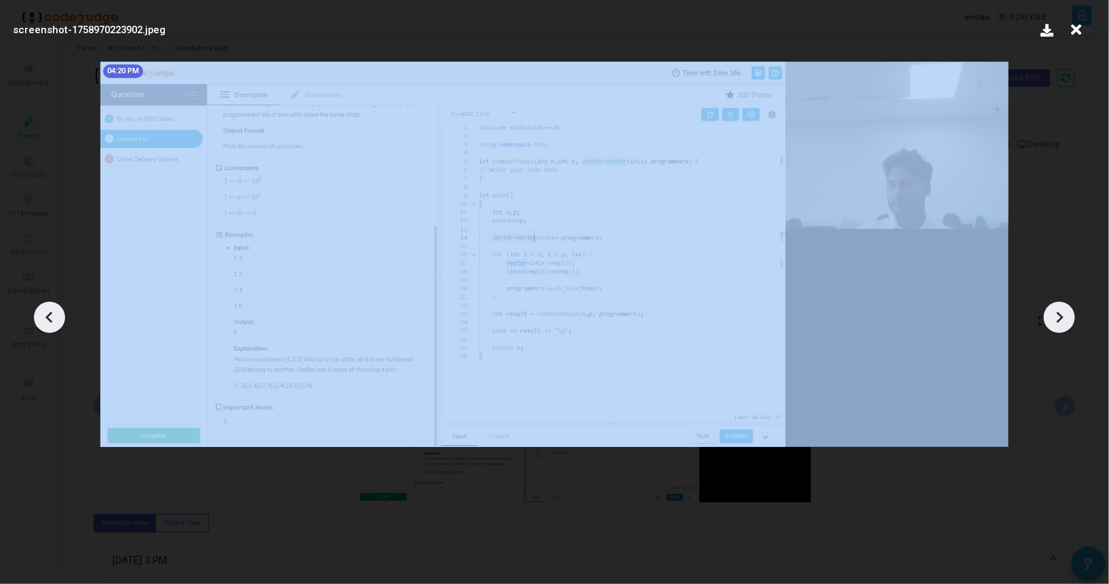
click at [1054, 325] on icon at bounding box center [1059, 317] width 20 height 20
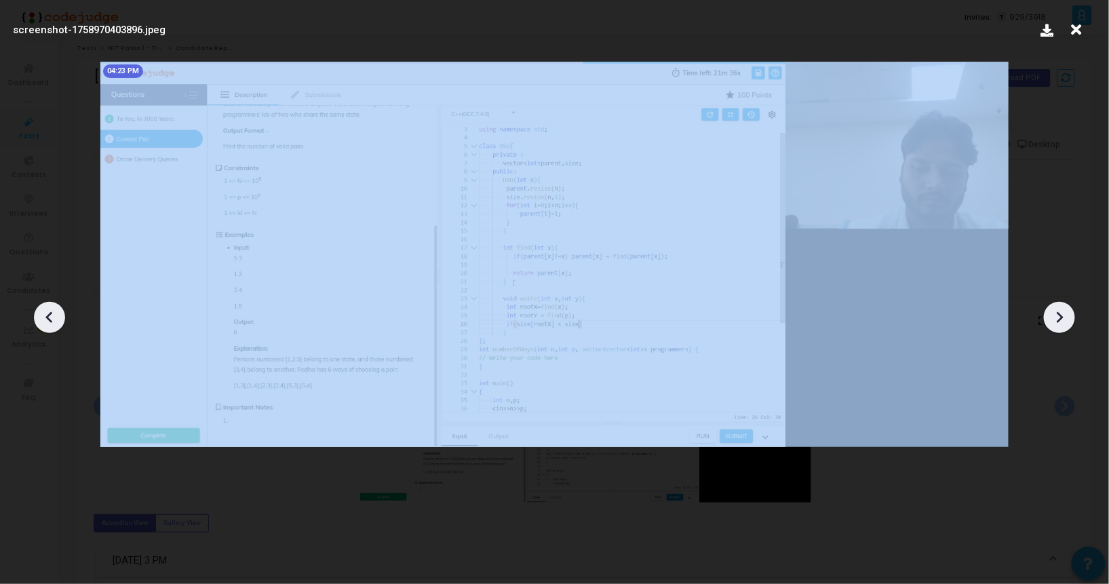
click at [1054, 325] on icon at bounding box center [1059, 317] width 20 height 20
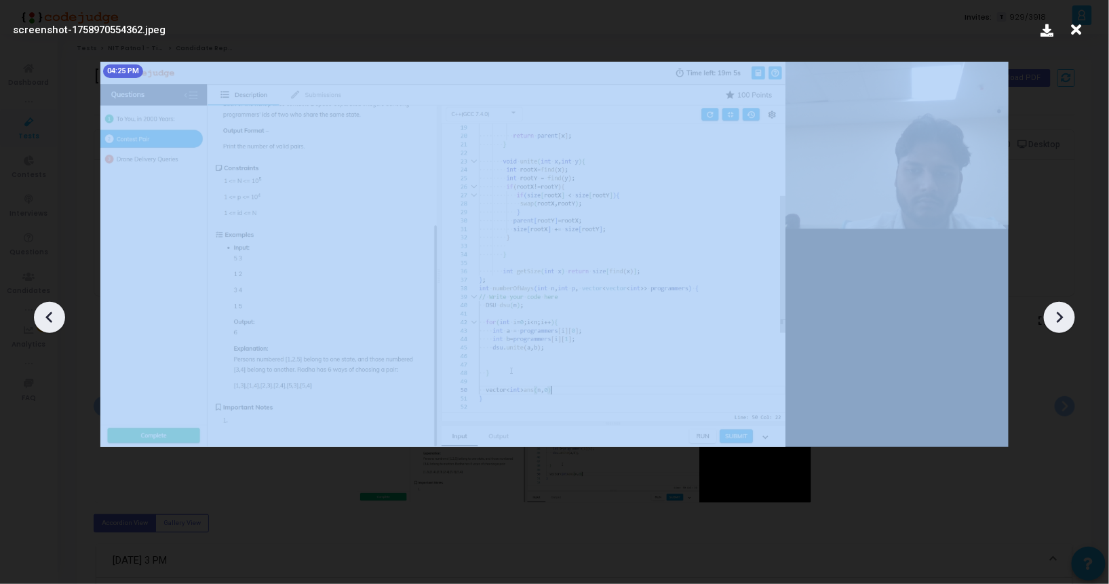
click at [1054, 325] on icon at bounding box center [1059, 317] width 20 height 20
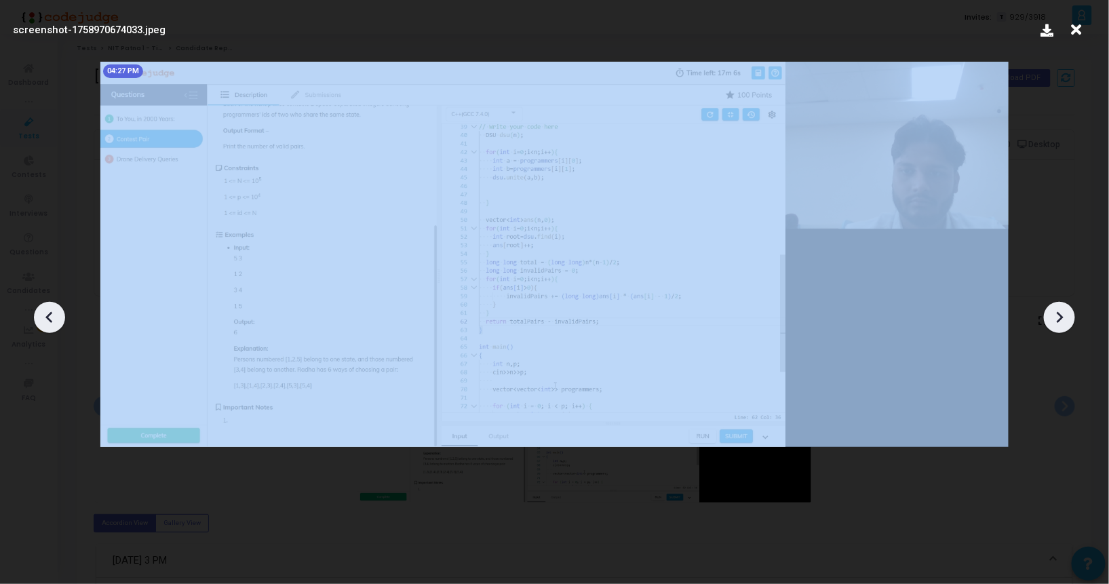
click at [1054, 325] on icon at bounding box center [1059, 317] width 20 height 20
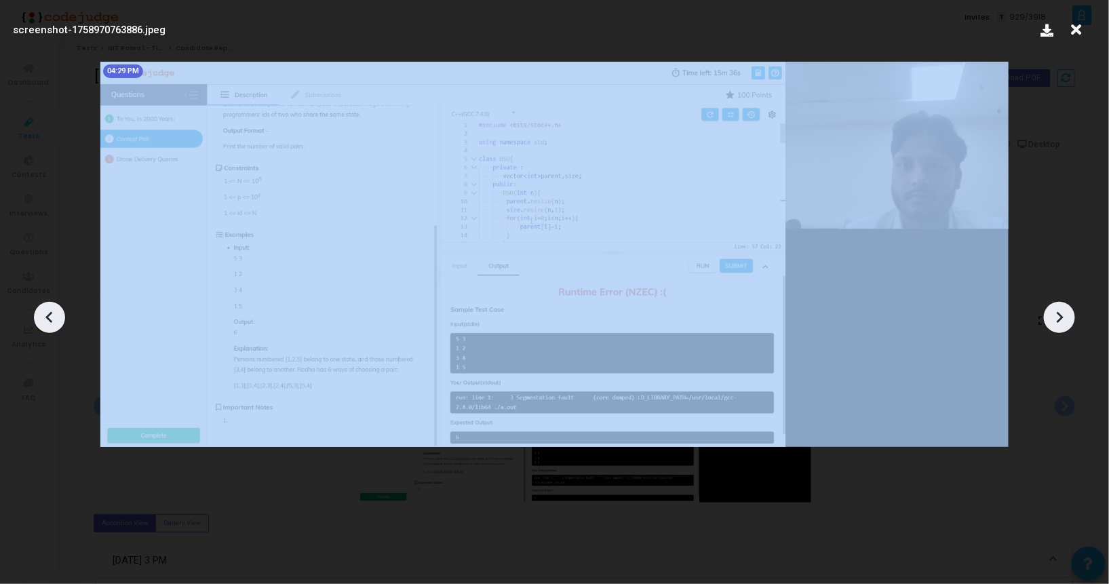
click at [1054, 325] on icon at bounding box center [1059, 317] width 20 height 20
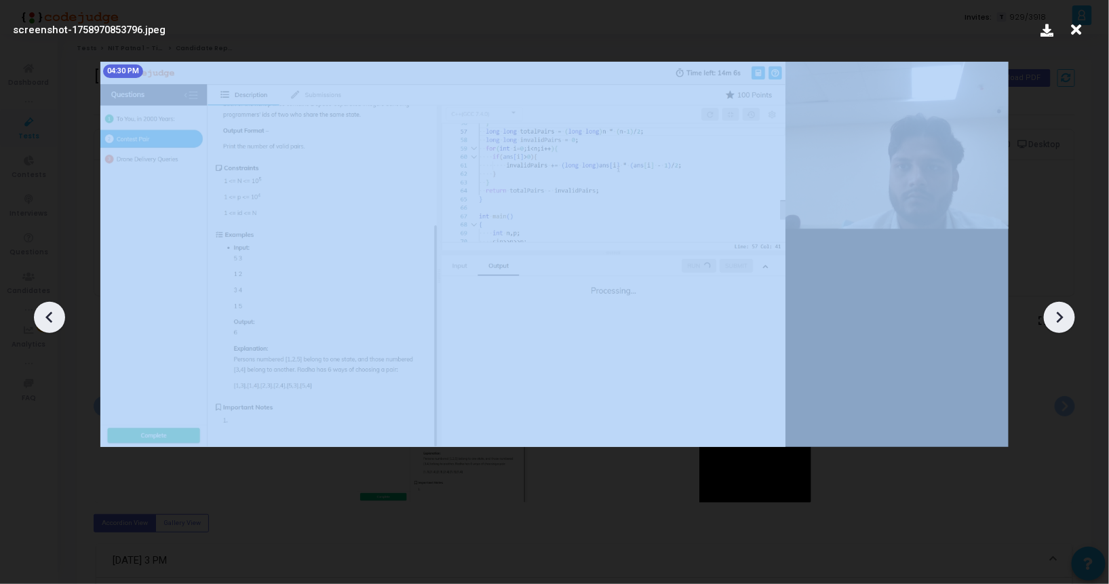
click at [1054, 325] on icon at bounding box center [1059, 317] width 20 height 20
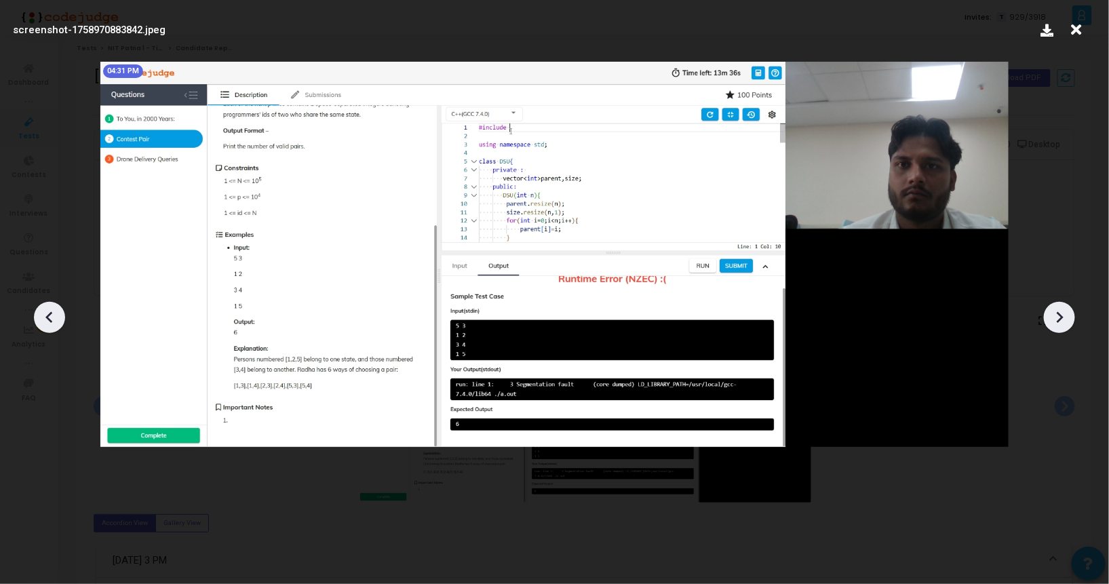
click at [1054, 325] on icon at bounding box center [1059, 317] width 20 height 20
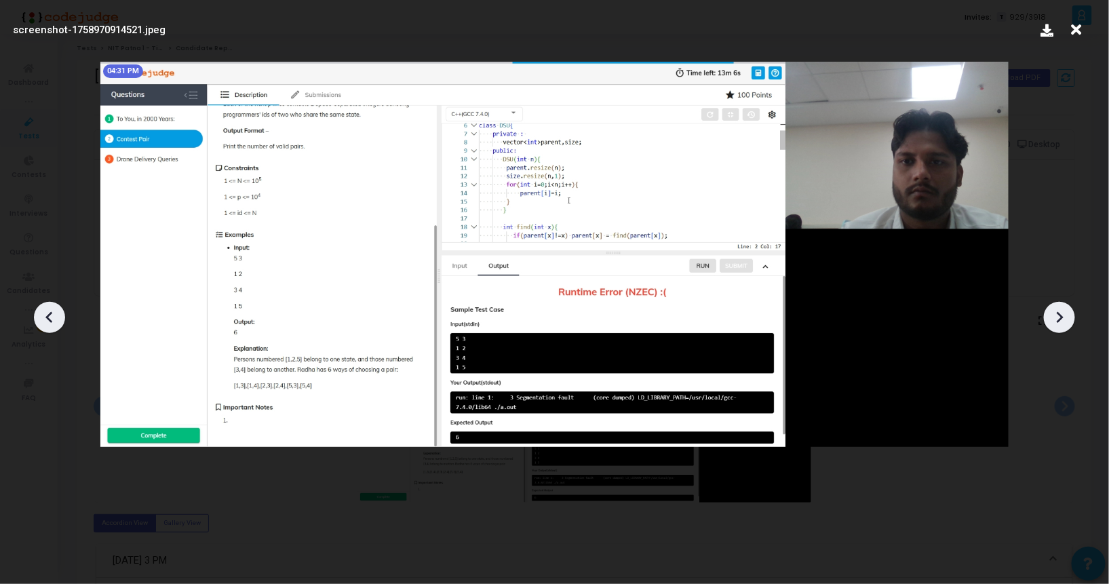
click at [1054, 325] on icon at bounding box center [1059, 317] width 20 height 20
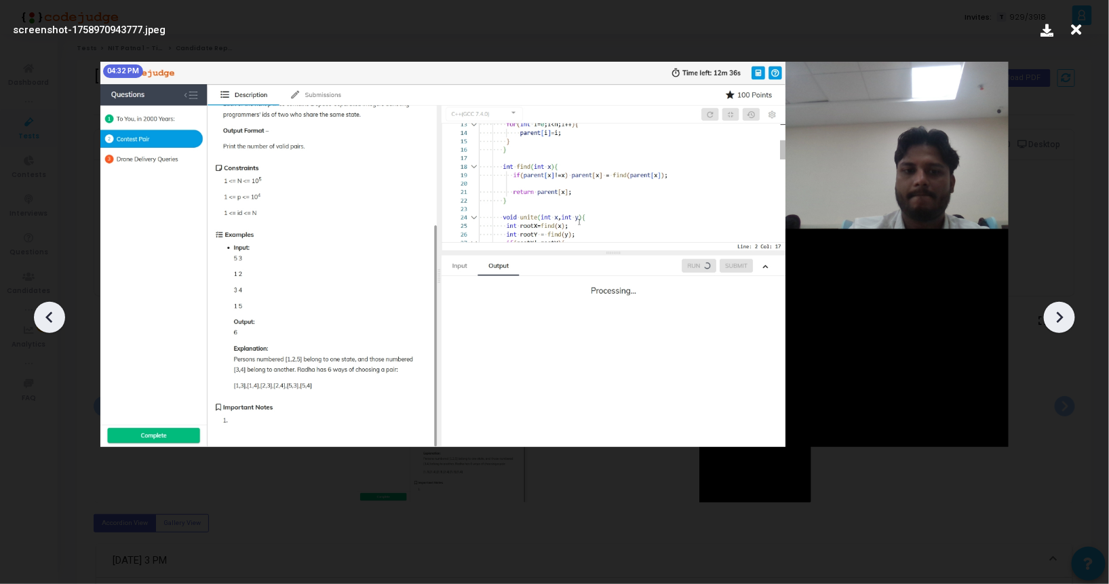
click at [1054, 325] on icon at bounding box center [1059, 317] width 20 height 20
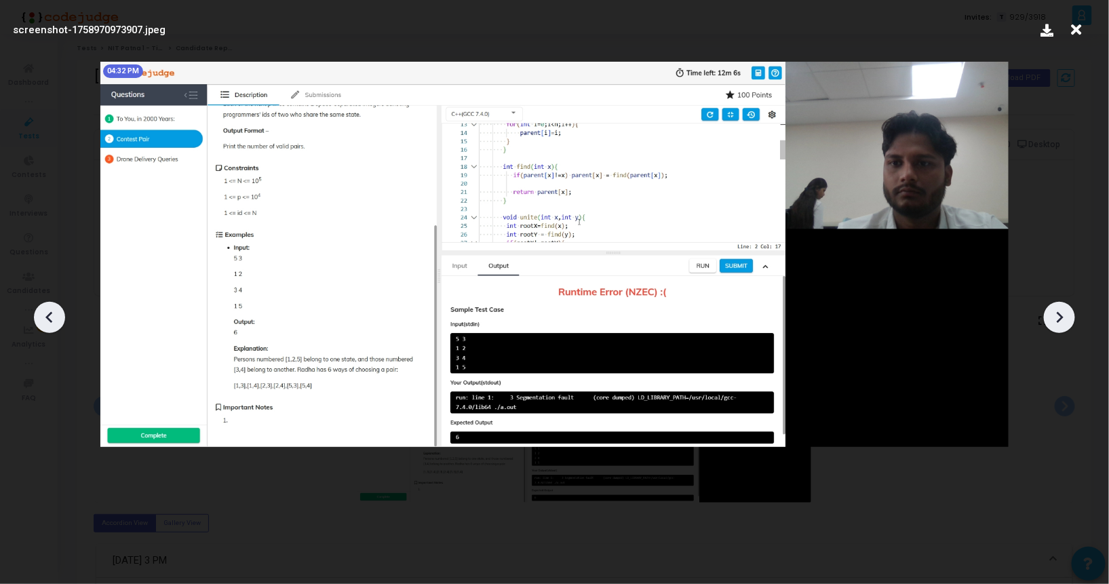
click at [1054, 325] on icon at bounding box center [1059, 317] width 20 height 20
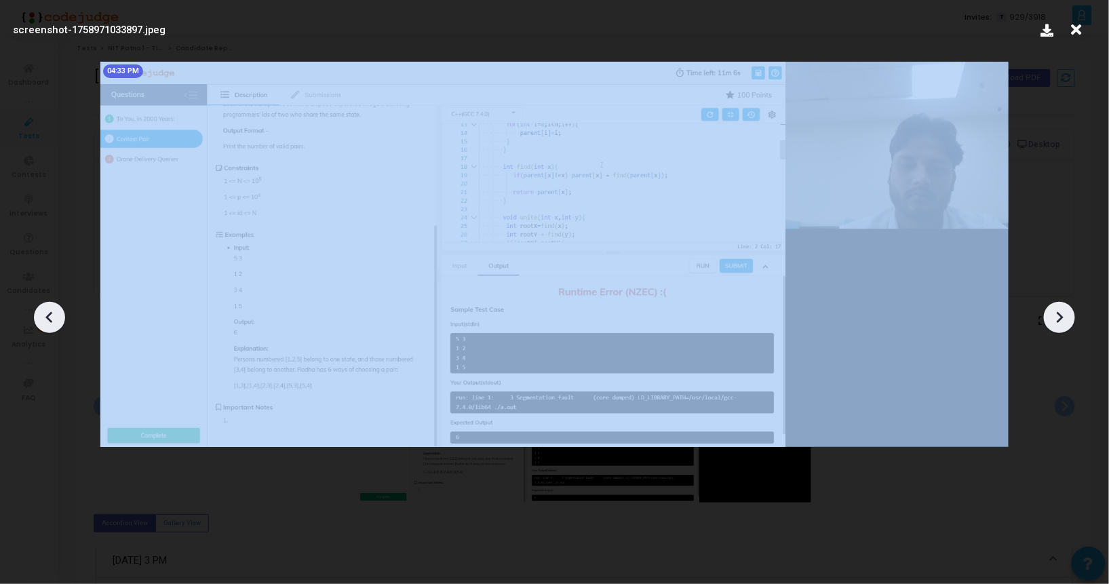
click at [1054, 325] on icon at bounding box center [1059, 317] width 20 height 20
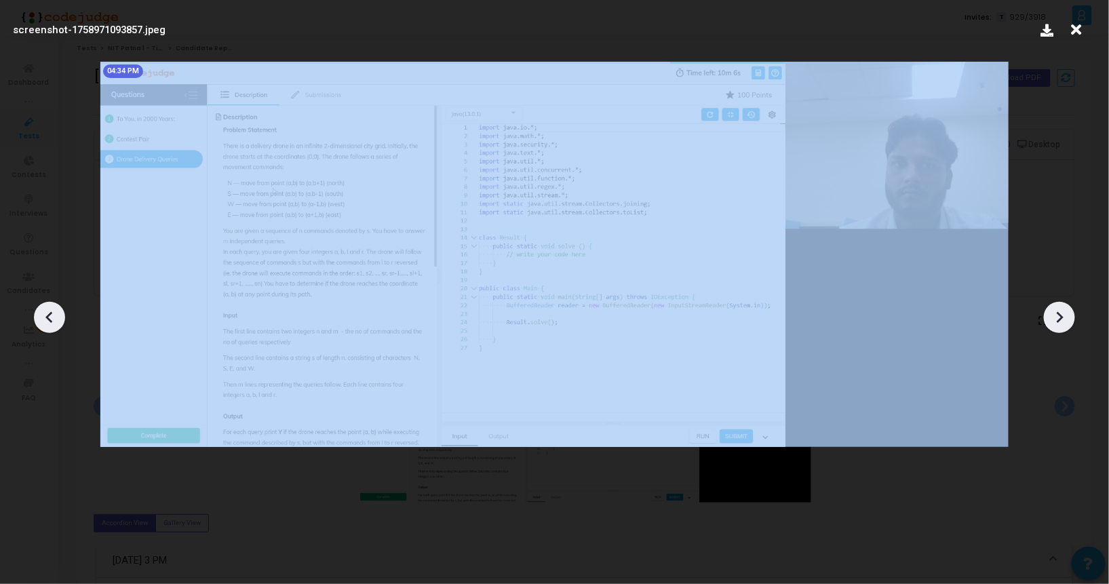
click at [1054, 325] on icon at bounding box center [1059, 317] width 20 height 20
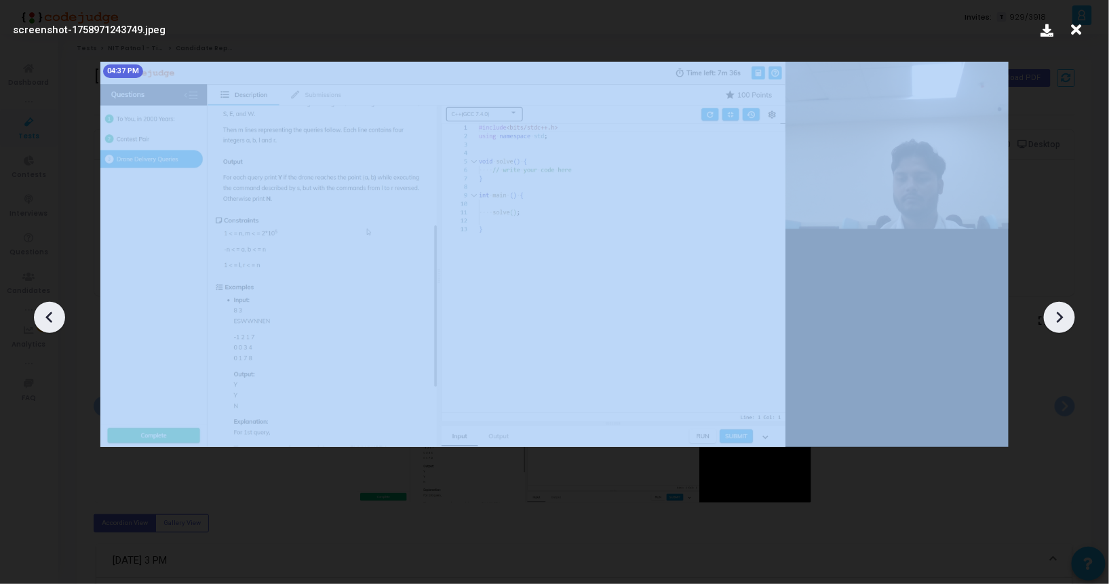
click at [1054, 325] on icon at bounding box center [1059, 317] width 20 height 20
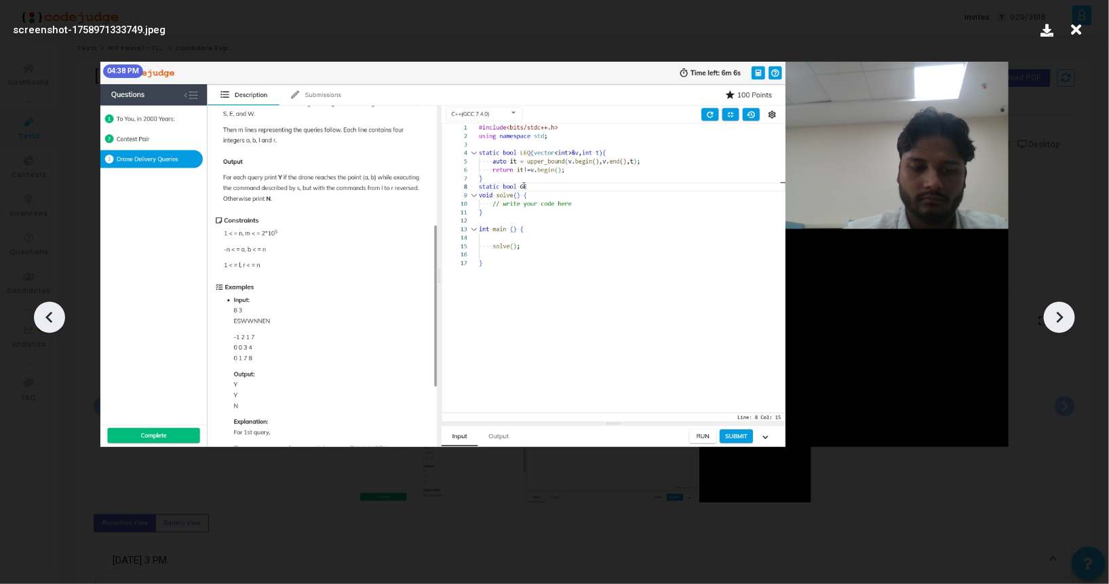
click at [63, 314] on div at bounding box center [49, 317] width 31 height 31
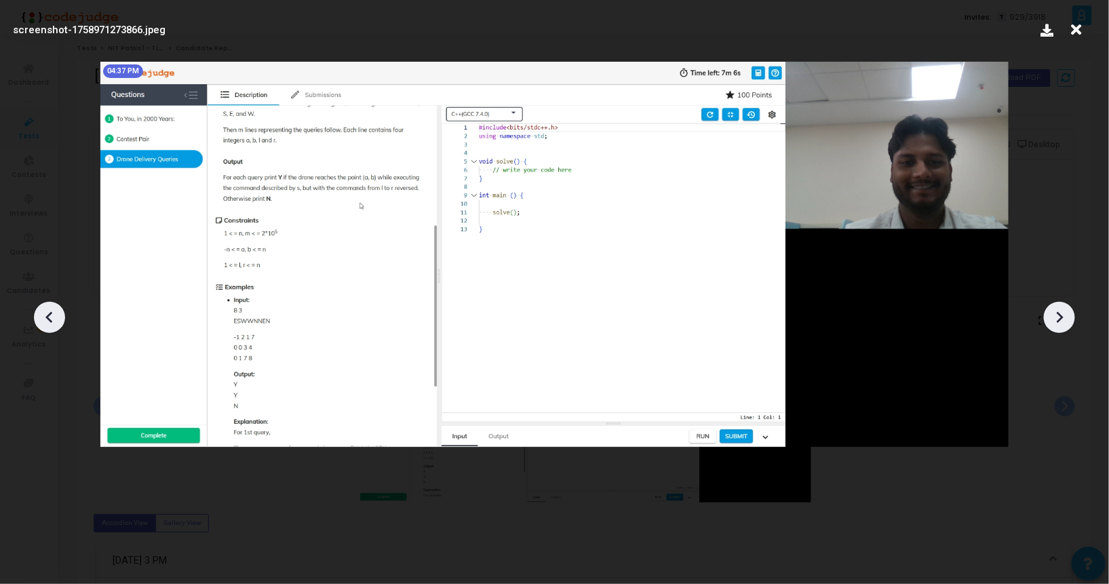
click at [1065, 320] on icon at bounding box center [1059, 317] width 20 height 20
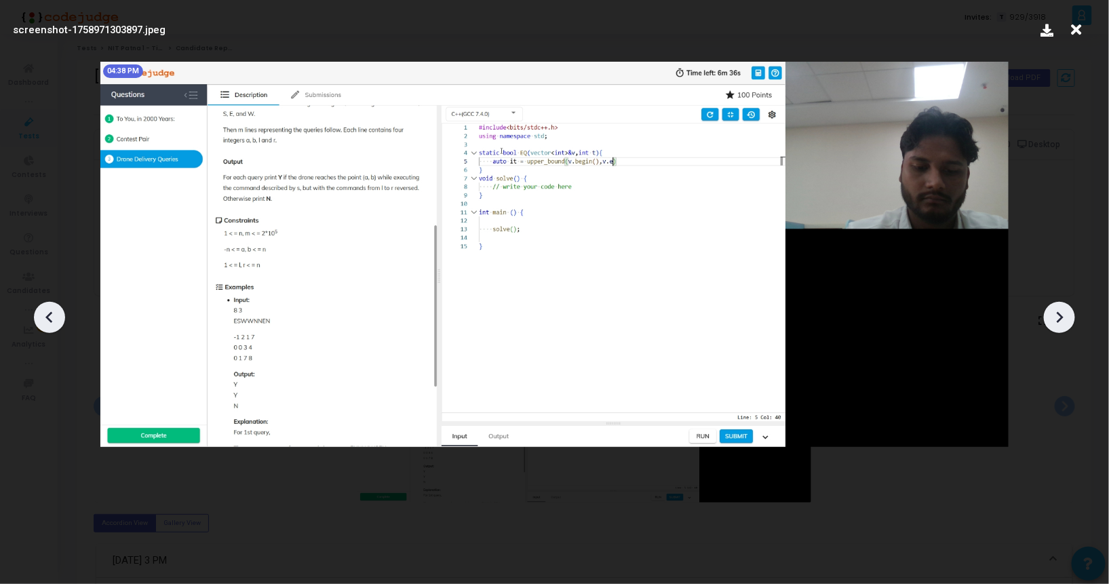
click at [1065, 320] on icon at bounding box center [1059, 317] width 20 height 20
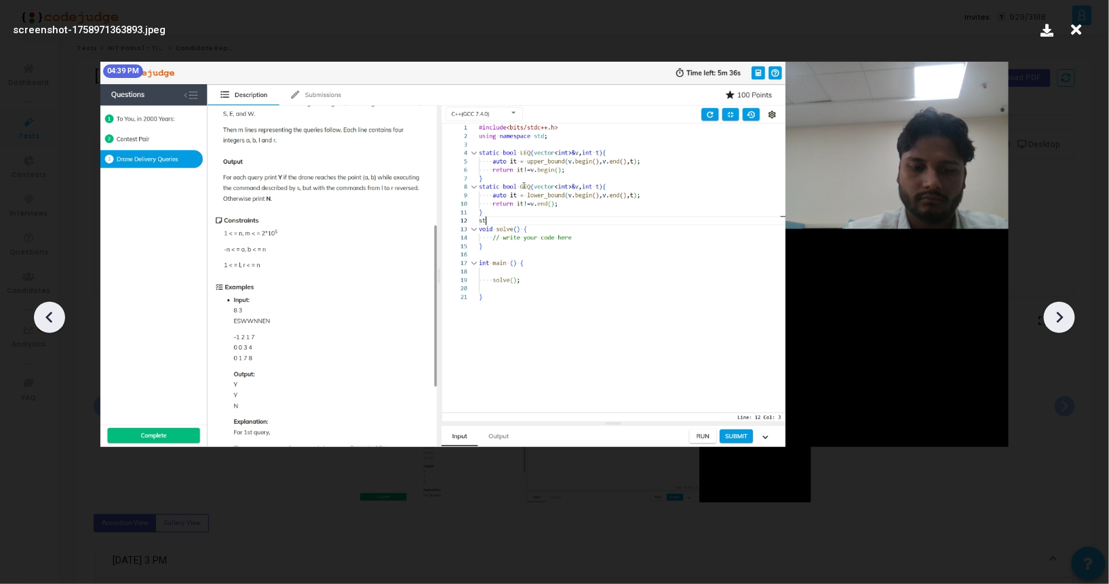
click at [1065, 320] on icon at bounding box center [1059, 317] width 20 height 20
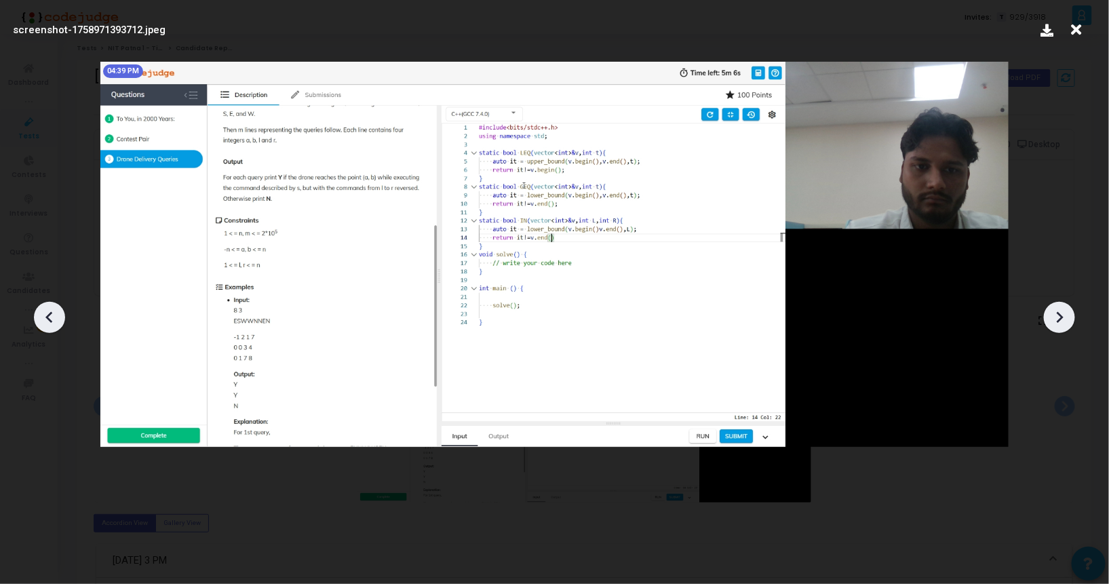
click at [1065, 320] on icon at bounding box center [1059, 317] width 20 height 20
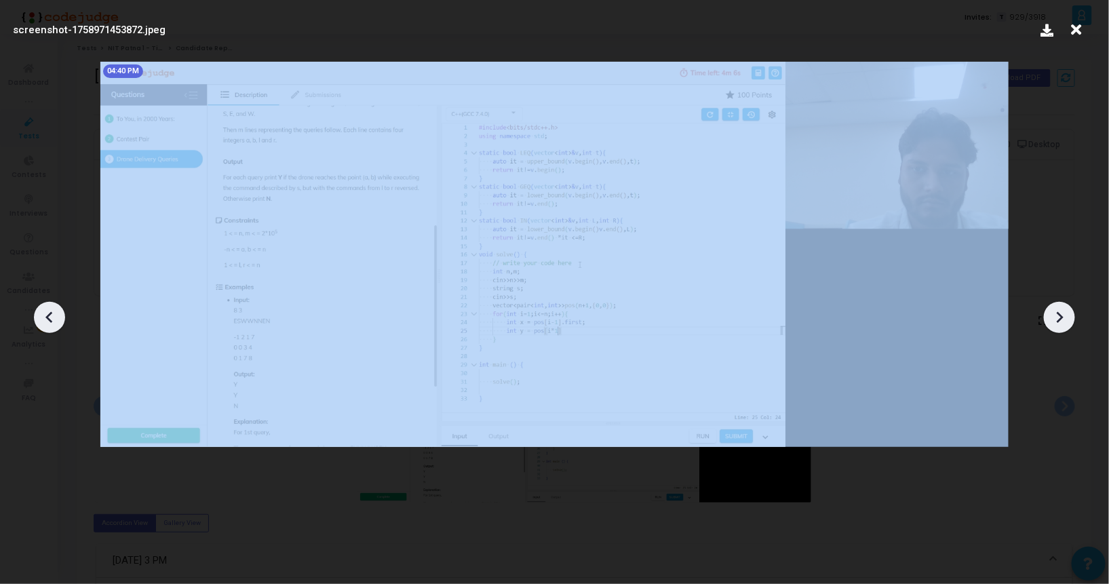
click at [1065, 320] on icon at bounding box center [1059, 317] width 20 height 20
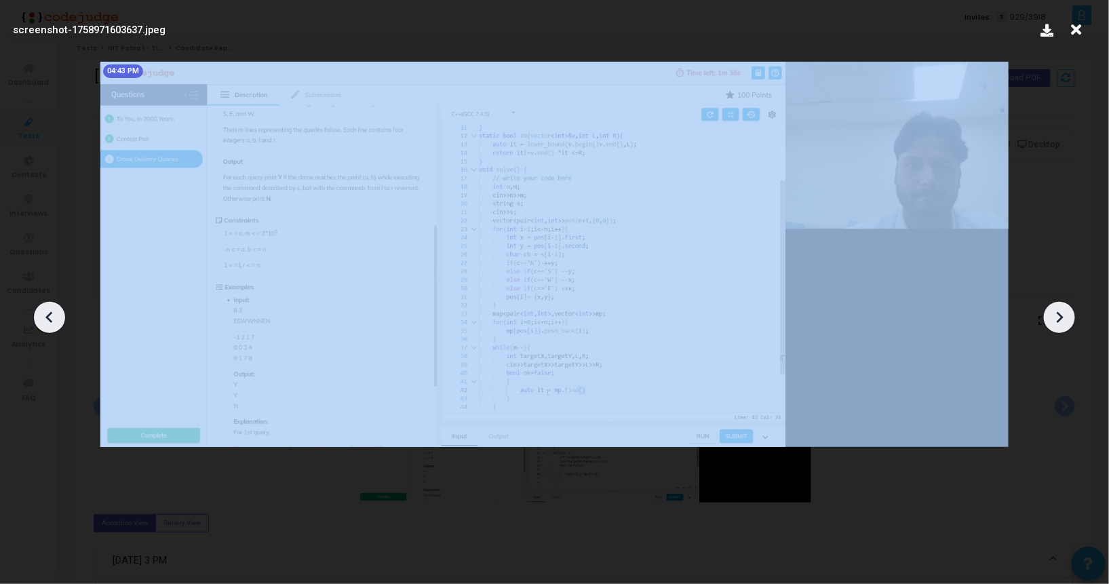
click at [1065, 320] on icon at bounding box center [1059, 317] width 20 height 20
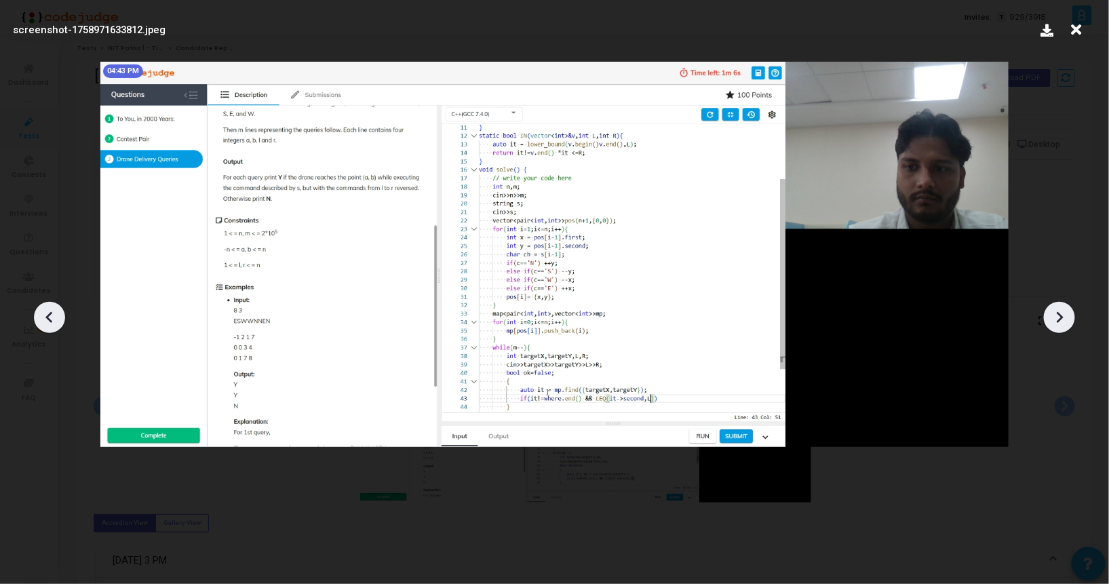
click at [1081, 22] on icon at bounding box center [1076, 30] width 21 height 26
